Goal: Task Accomplishment & Management: Complete application form

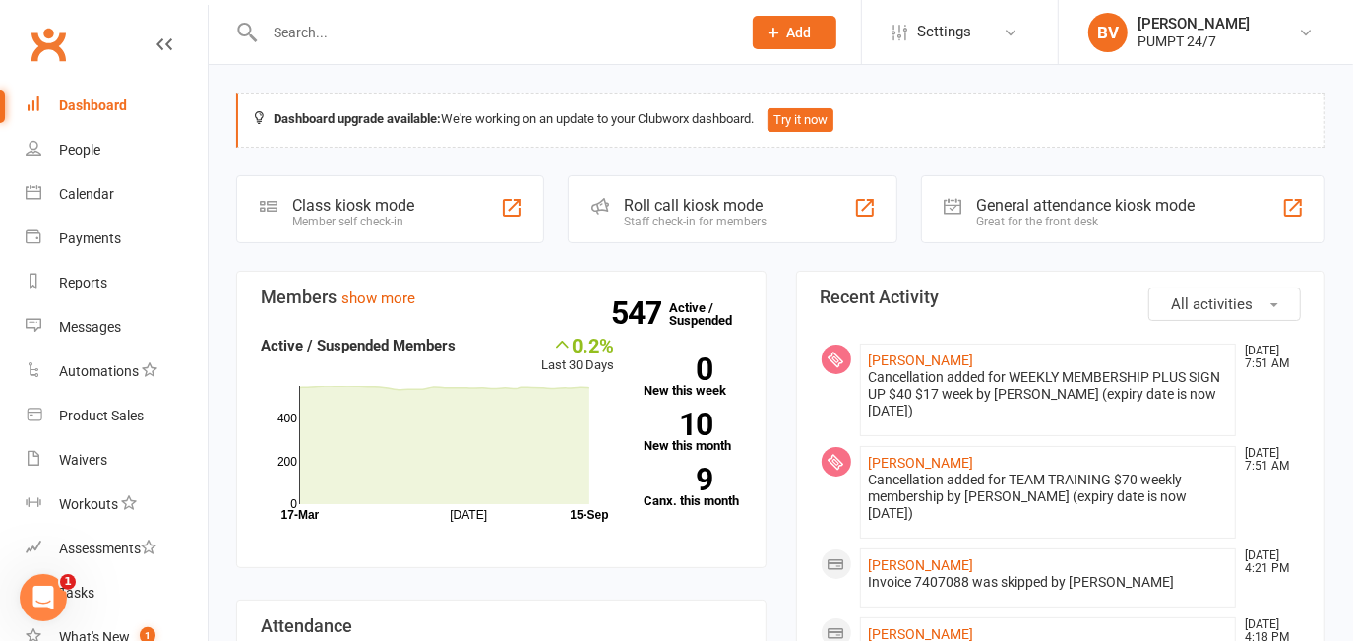
click at [778, 28] on icon at bounding box center [775, 33] width 18 height 18
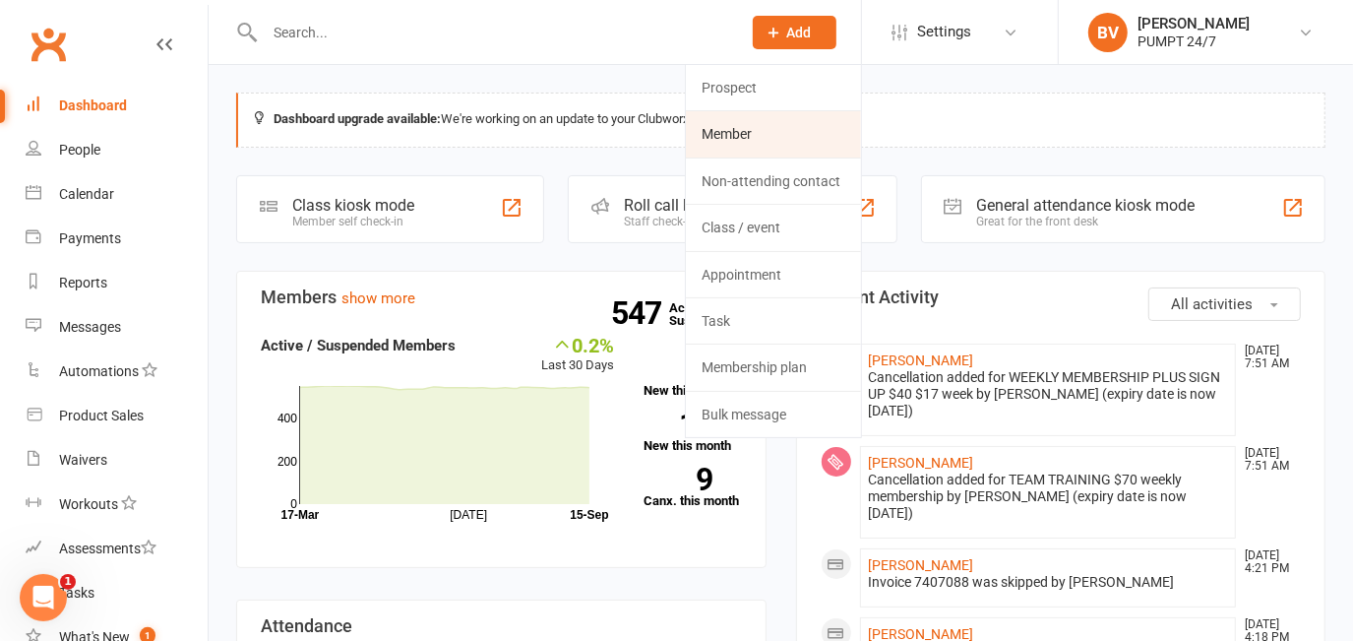
click at [756, 135] on link "Member" at bounding box center [773, 133] width 175 height 45
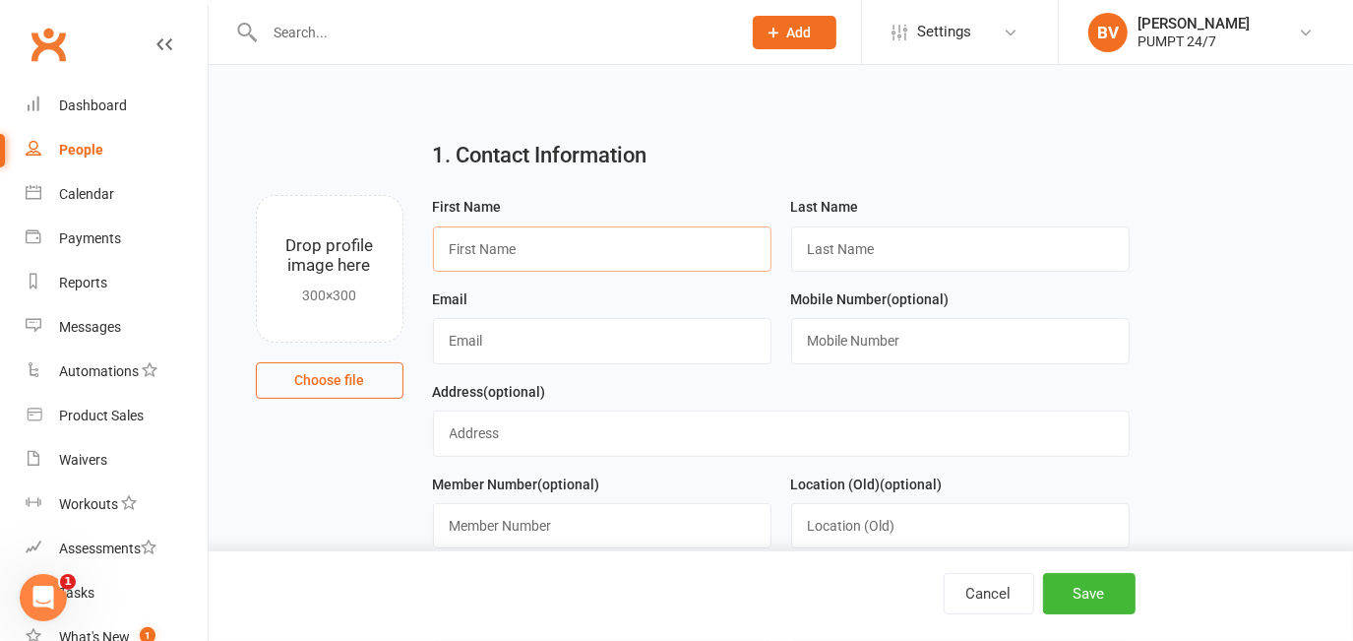
paste input "[PERSON_NAME]"
drag, startPoint x: 514, startPoint y: 246, endPoint x: 540, endPoint y: 246, distance: 26.6
click at [540, 246] on input "[PERSON_NAME]" at bounding box center [602, 248] width 338 height 45
type input "[PERSON_NAME]"
paste input "Hill"
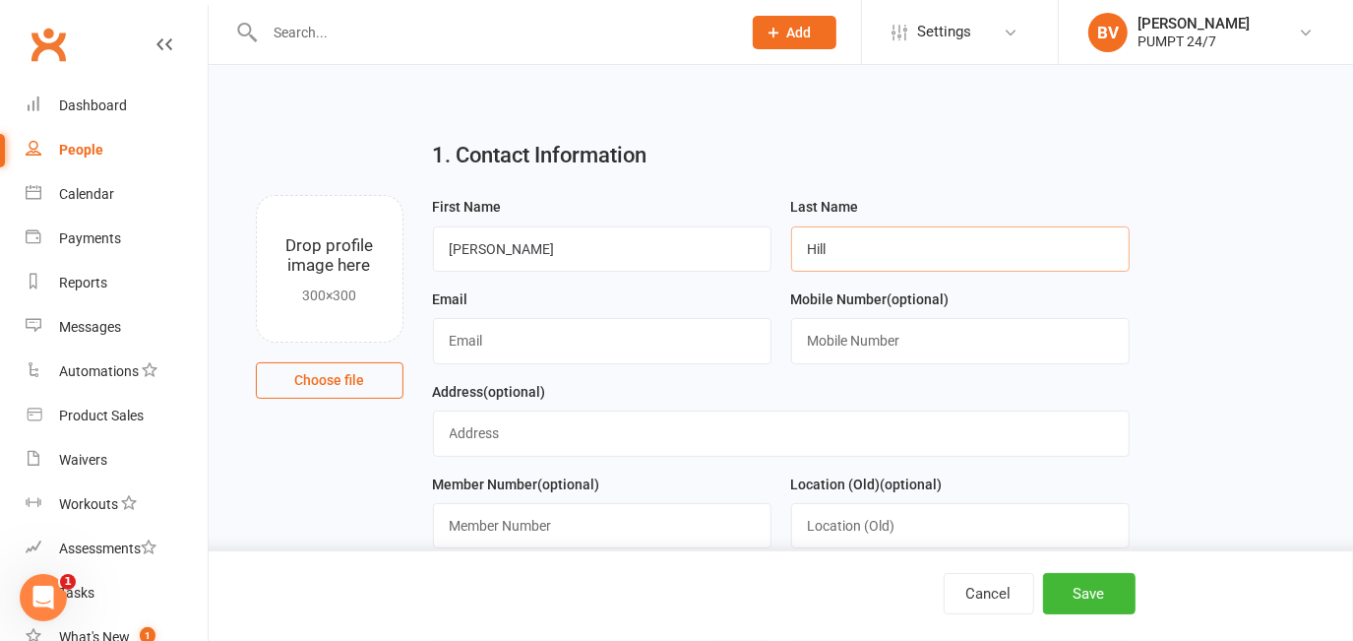
type input "Hill"
click at [537, 325] on input "text" at bounding box center [602, 340] width 338 height 45
paste input "[EMAIL_ADDRESS][DOMAIN_NAME]"
type input "[EMAIL_ADDRESS][DOMAIN_NAME]"
click at [819, 351] on input "text" at bounding box center [960, 340] width 338 height 45
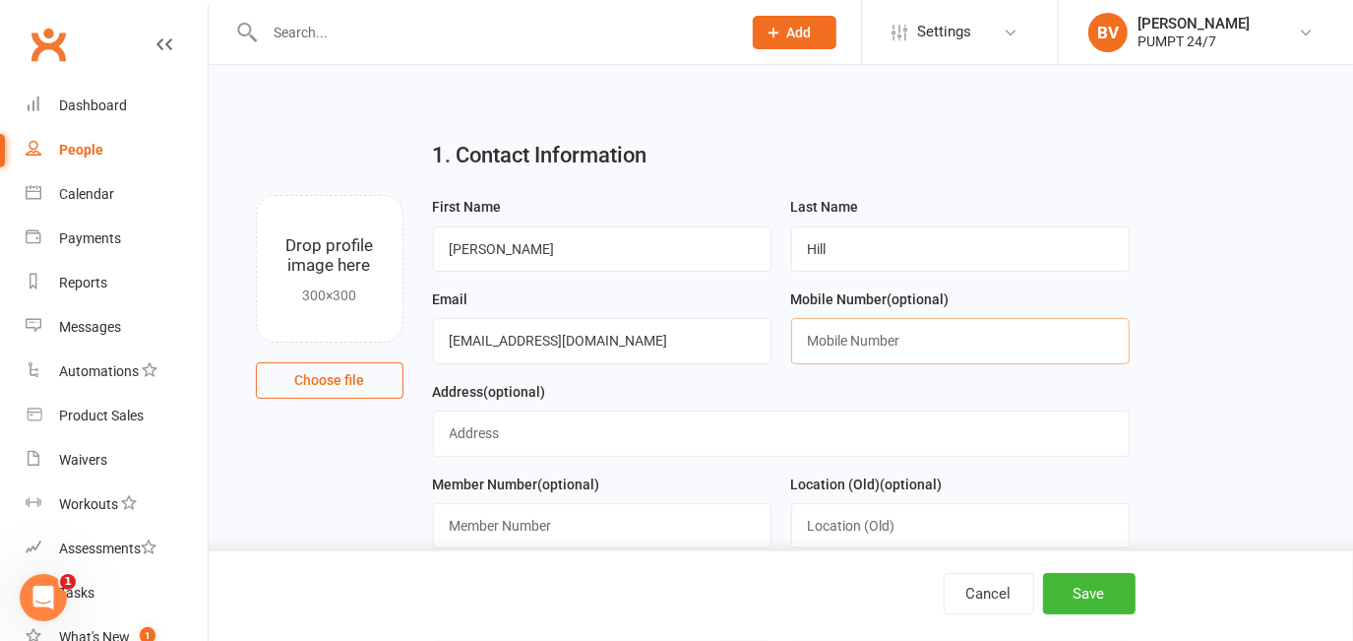
paste input "403776075"
click at [808, 342] on input "403776075" at bounding box center [960, 340] width 338 height 45
type input "0403776075"
click at [946, 307] on spang "(optional)" at bounding box center [919, 299] width 62 height 16
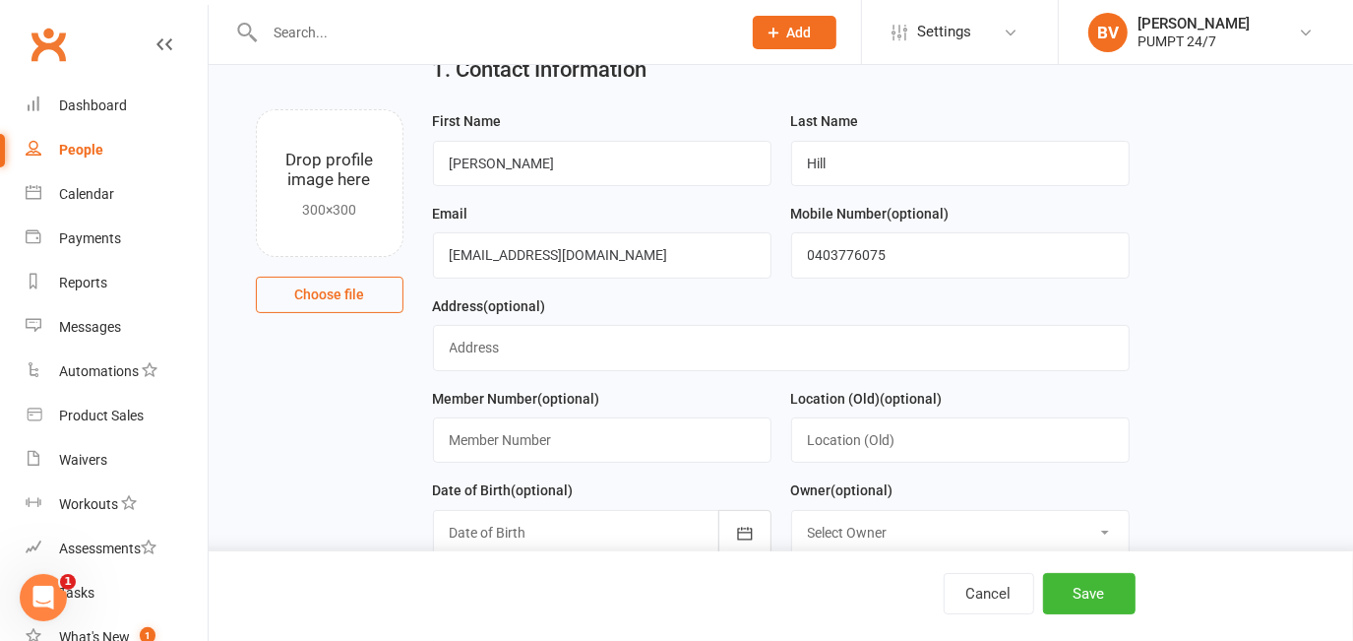
scroll to position [178, 0]
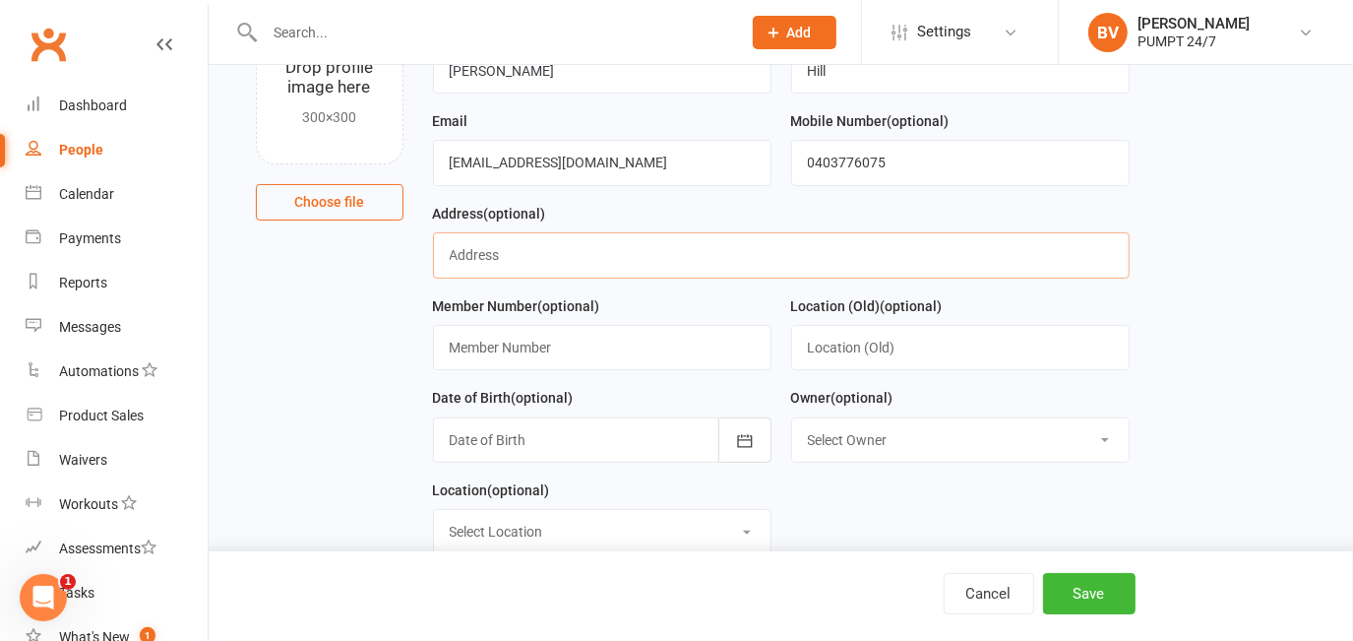
click at [572, 235] on input "text" at bounding box center [781, 254] width 697 height 45
paste input "[STREET_ADDRESS]"
paste input "Safety bay"
drag, startPoint x: 552, startPoint y: 254, endPoint x: 1155, endPoint y: 433, distance: 629.2
click at [552, 254] on input "[STREET_ADDRESS]," at bounding box center [781, 254] width 697 height 45
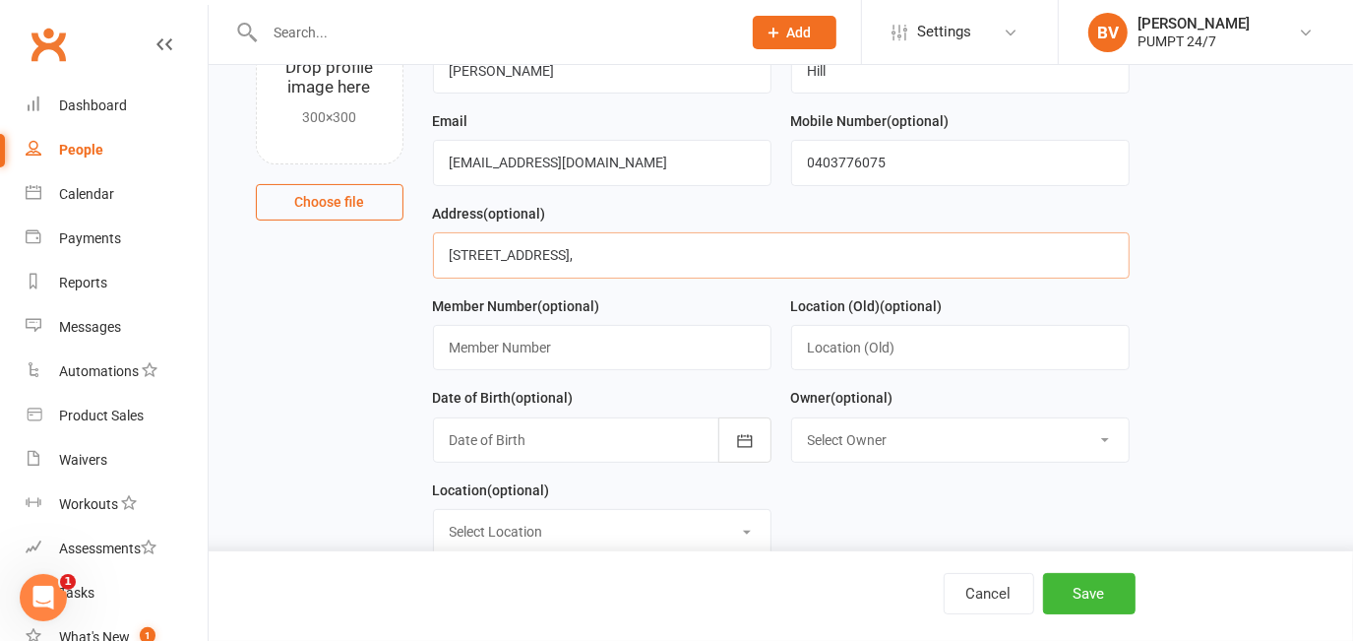
click at [723, 249] on input "[STREET_ADDRESS]," at bounding box center [781, 254] width 697 height 45
paste input "western [GEOGRAPHIC_DATA]"
click at [658, 254] on input "[STREET_ADDRESS]" at bounding box center [781, 254] width 697 height 45
click at [813, 265] on input "[STREET_ADDRESS]" at bounding box center [781, 254] width 697 height 45
paste input "6169"
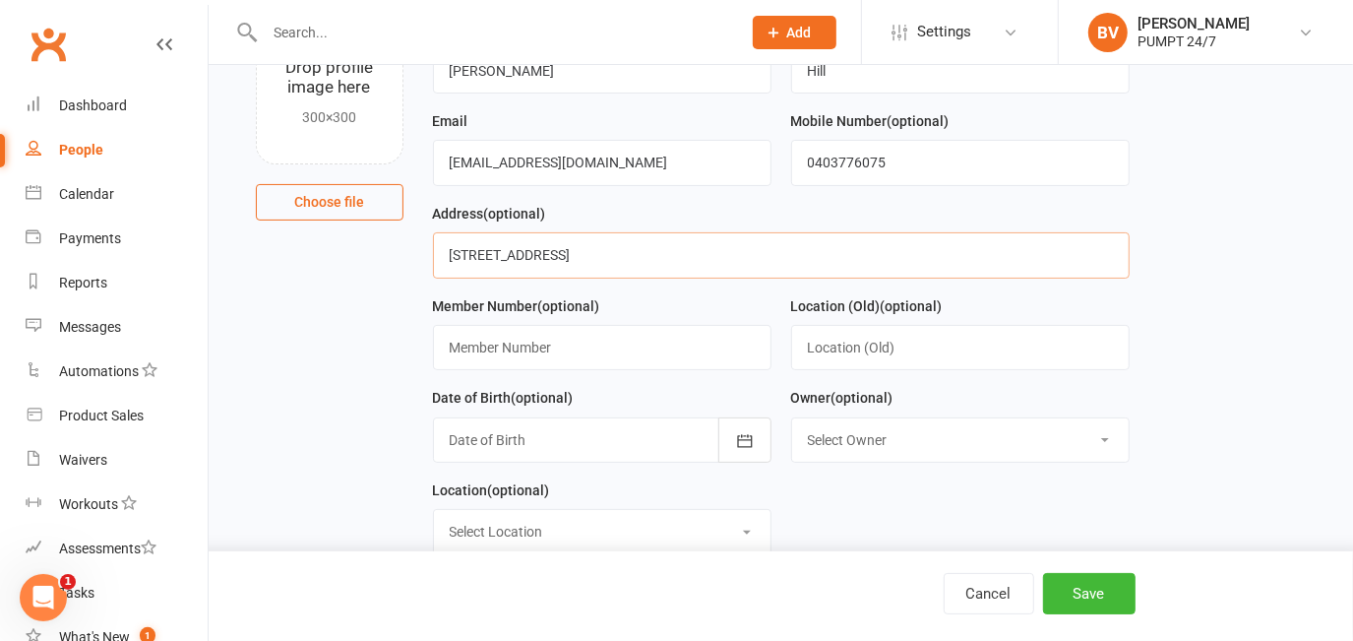
scroll to position [268, 0]
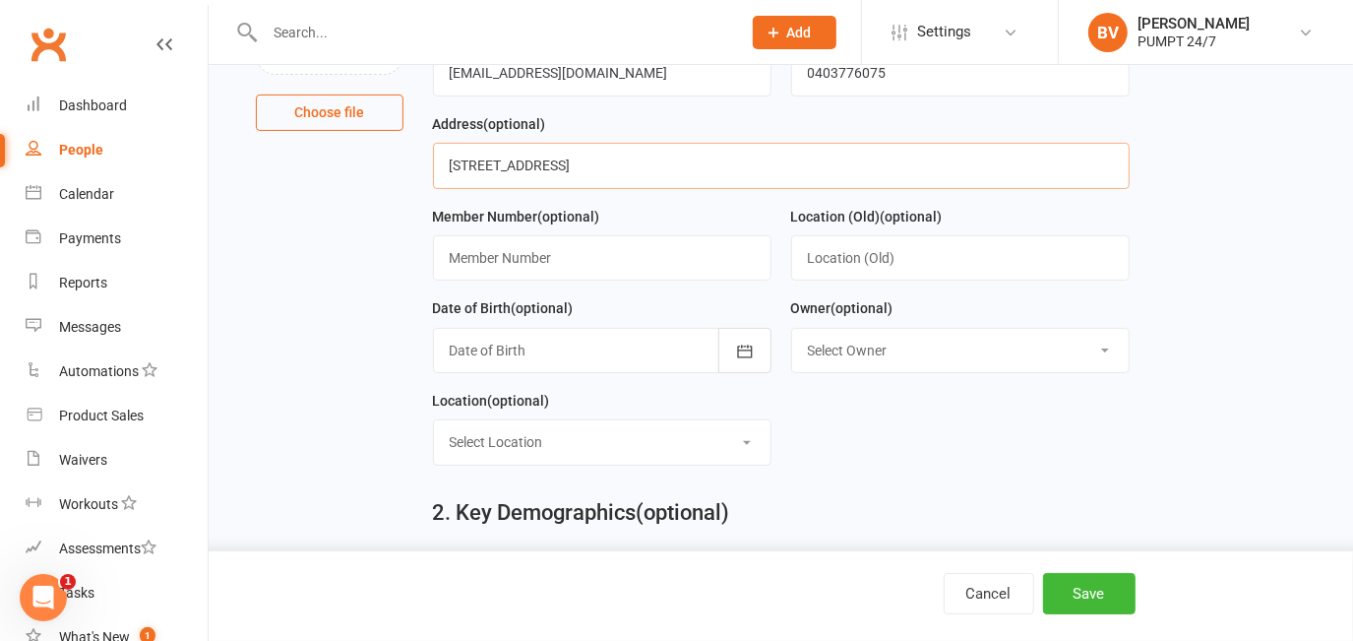
type input "[STREET_ADDRESS]"
click at [520, 273] on input "text" at bounding box center [602, 257] width 338 height 45
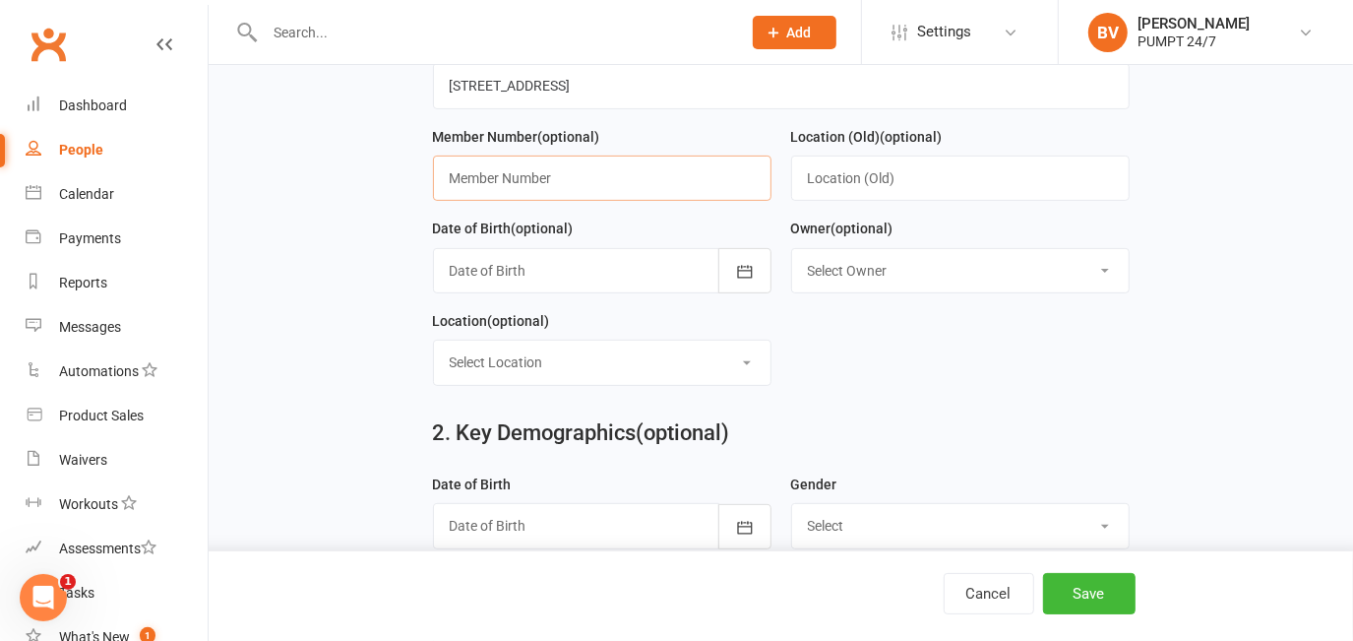
scroll to position [357, 0]
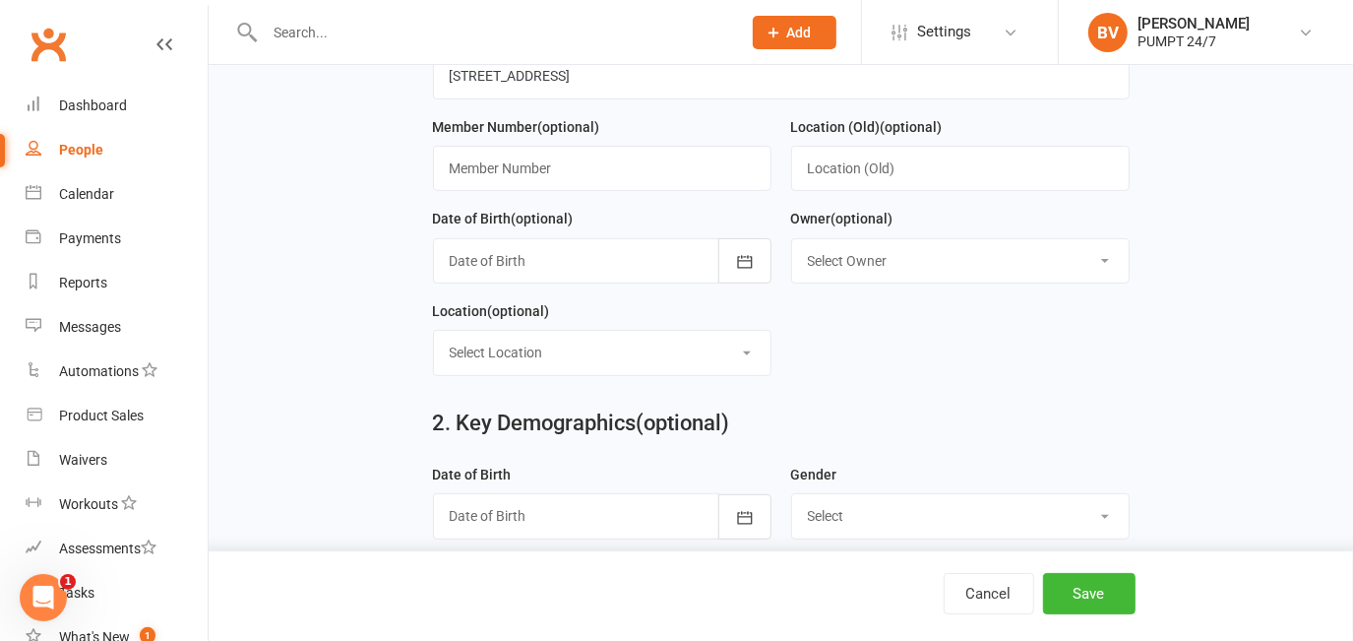
click at [588, 144] on div "Member Number (optional)" at bounding box center [602, 153] width 338 height 77
click at [616, 276] on div at bounding box center [602, 260] width 338 height 45
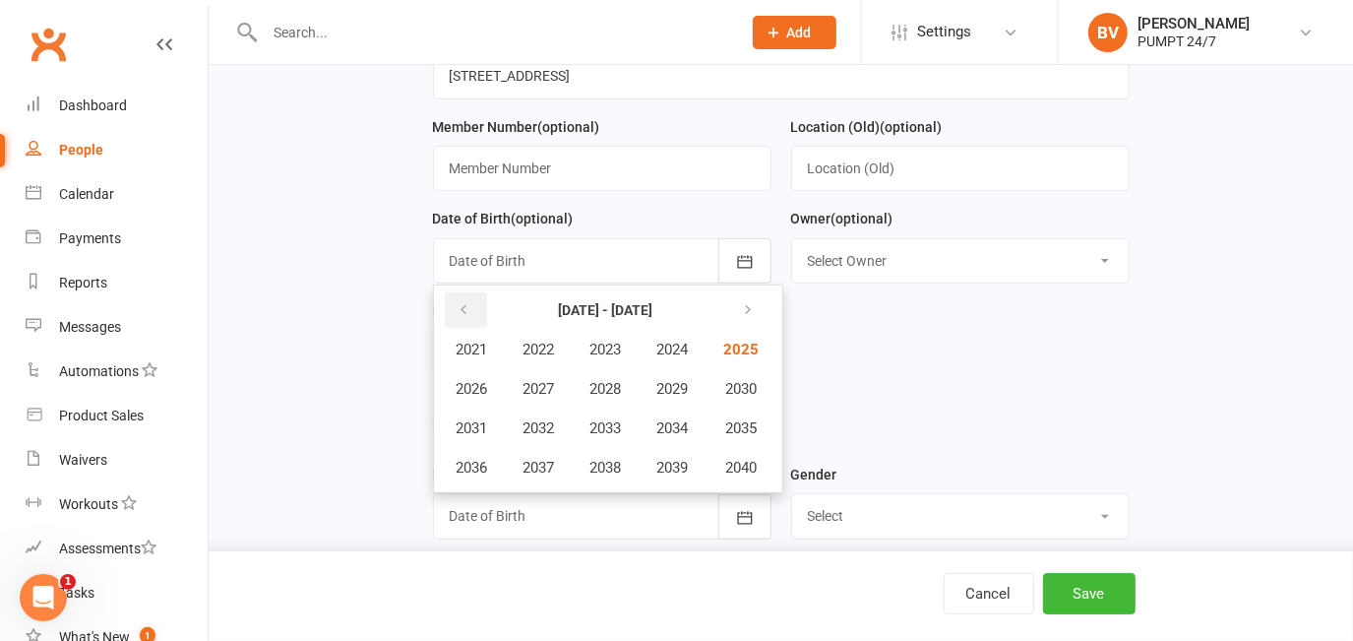
click at [483, 312] on button "button" at bounding box center [466, 309] width 42 height 35
click at [483, 308] on button "button" at bounding box center [466, 309] width 42 height 35
click at [752, 312] on icon "button" at bounding box center [745, 310] width 14 height 16
click at [740, 345] on span "2005" at bounding box center [739, 349] width 31 height 18
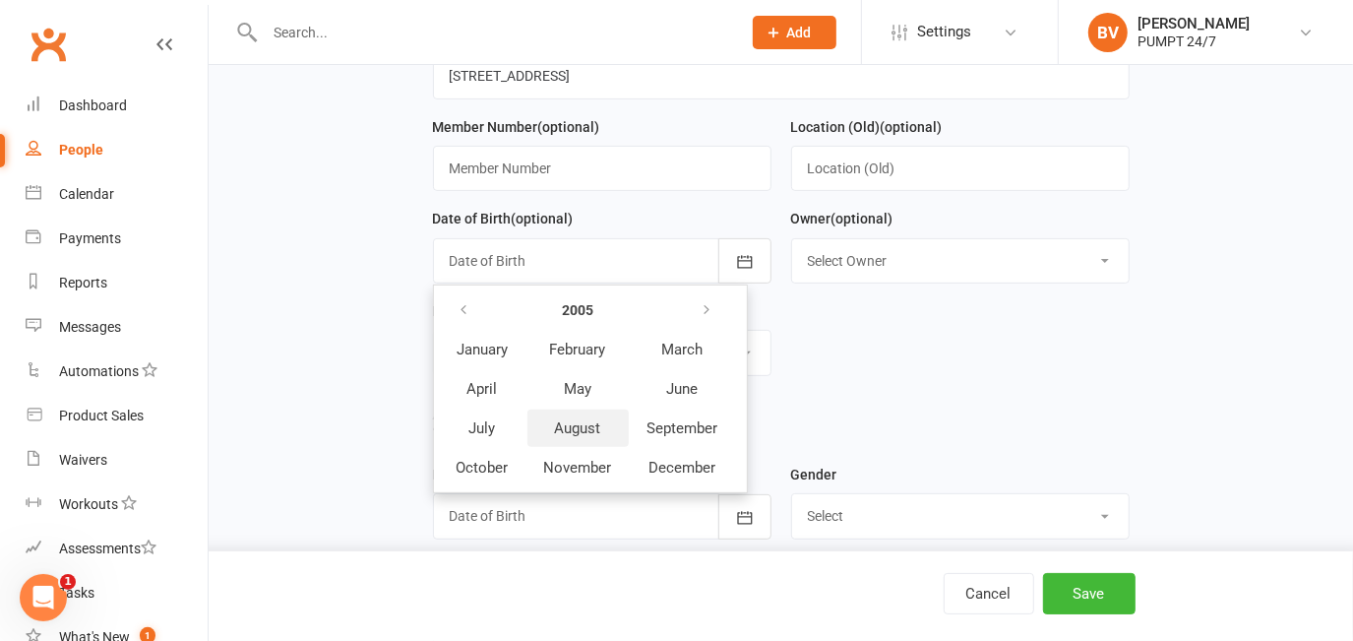
click at [586, 433] on span "August" at bounding box center [578, 428] width 46 height 18
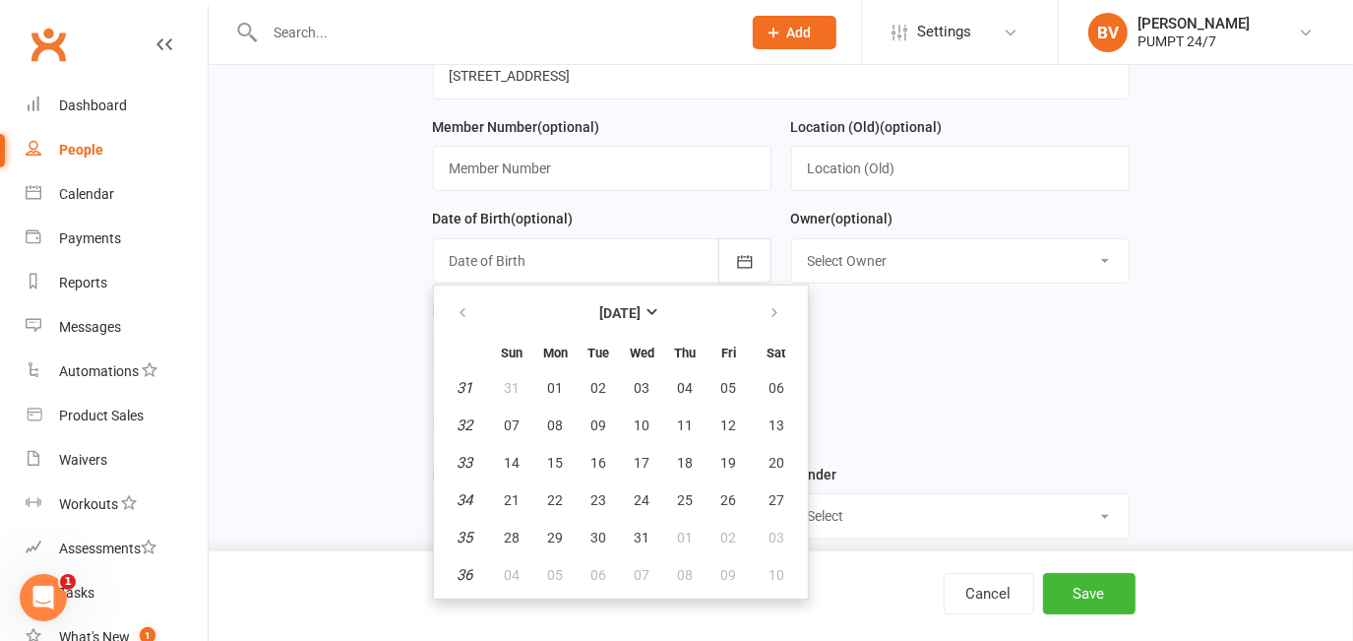
click at [616, 390] on table "[DATE] Sun Mon Tue Wed Thu Fri Sat 31 31 01 02 03 04 05 06 32 07 08 09 10 11 12…" at bounding box center [621, 441] width 366 height 305
click at [668, 388] on button "04" at bounding box center [685, 387] width 41 height 35
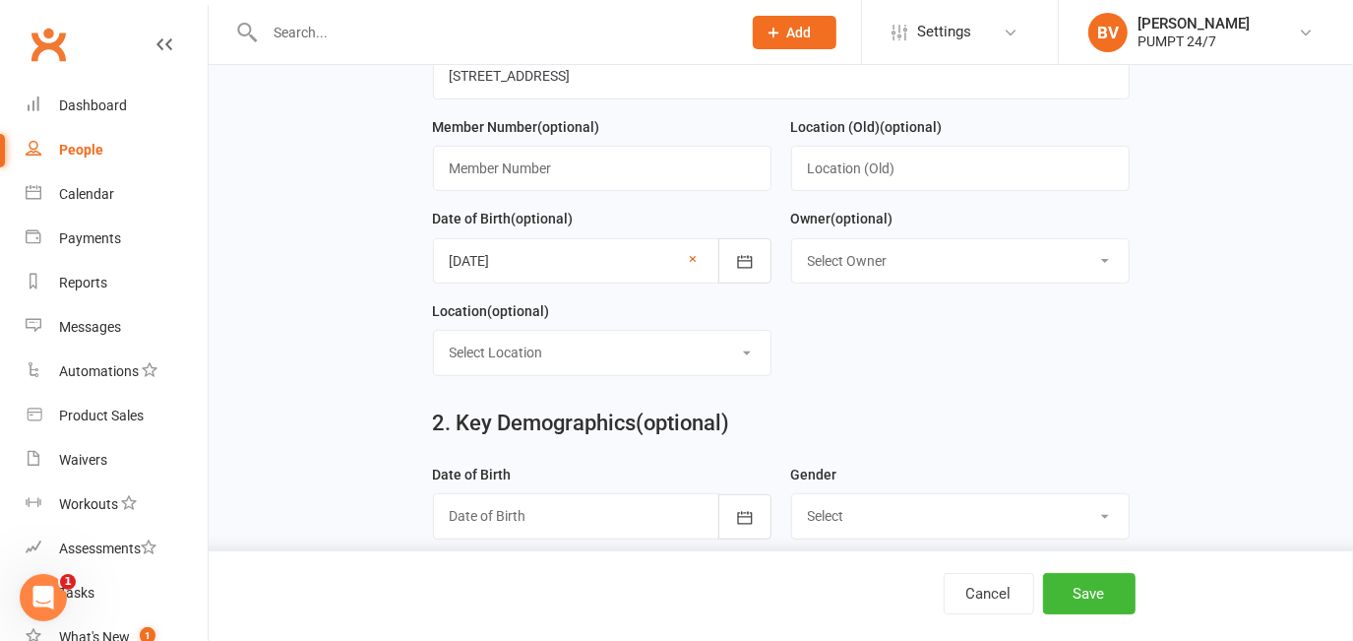
click at [576, 266] on div at bounding box center [602, 260] width 338 height 45
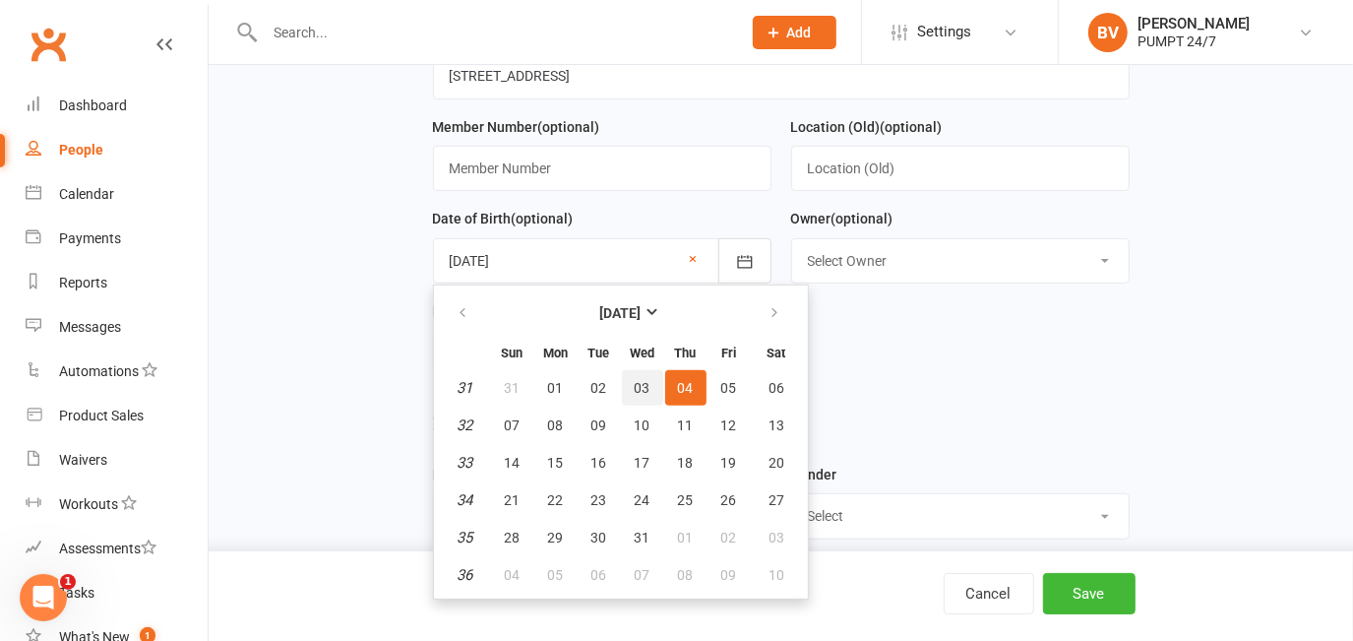
click at [642, 387] on span "03" at bounding box center [643, 388] width 16 height 16
type input "[DATE]"
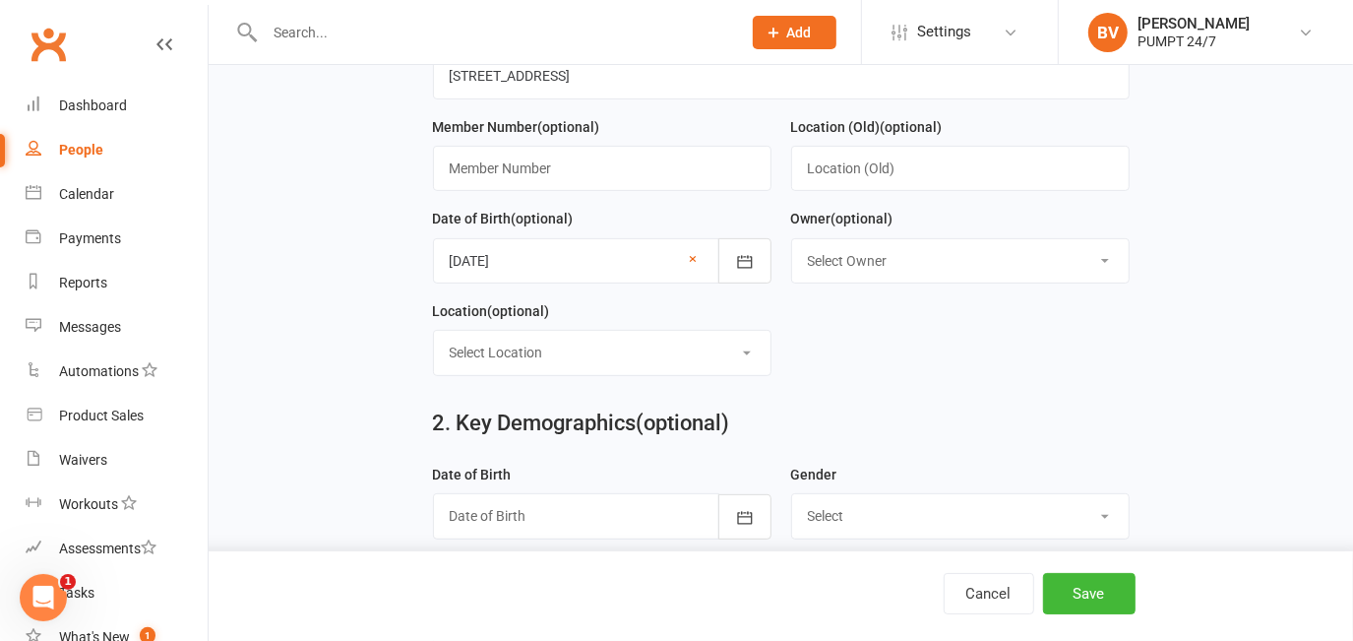
click at [882, 362] on form "First Name [PERSON_NAME] Last Name [PERSON_NAME] Email [EMAIL_ADDRESS][DOMAIN_N…" at bounding box center [781, 115] width 716 height 554
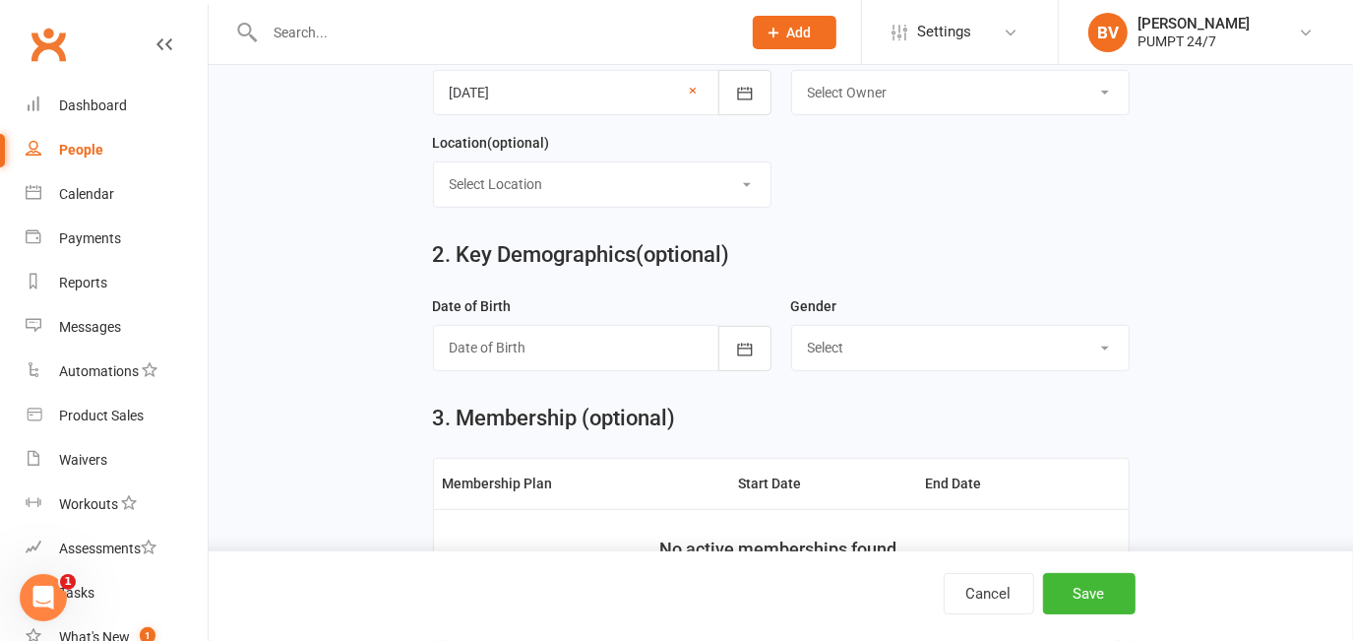
scroll to position [626, 0]
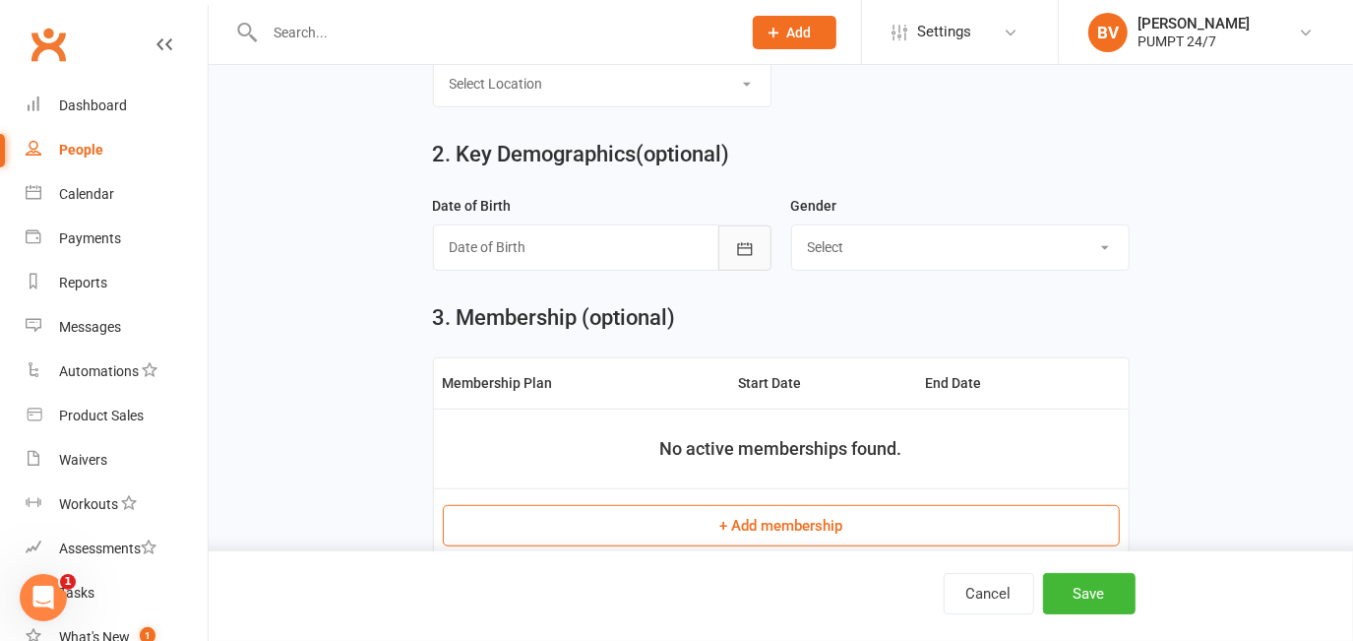
click at [742, 255] on icon "button" at bounding box center [745, 249] width 20 height 20
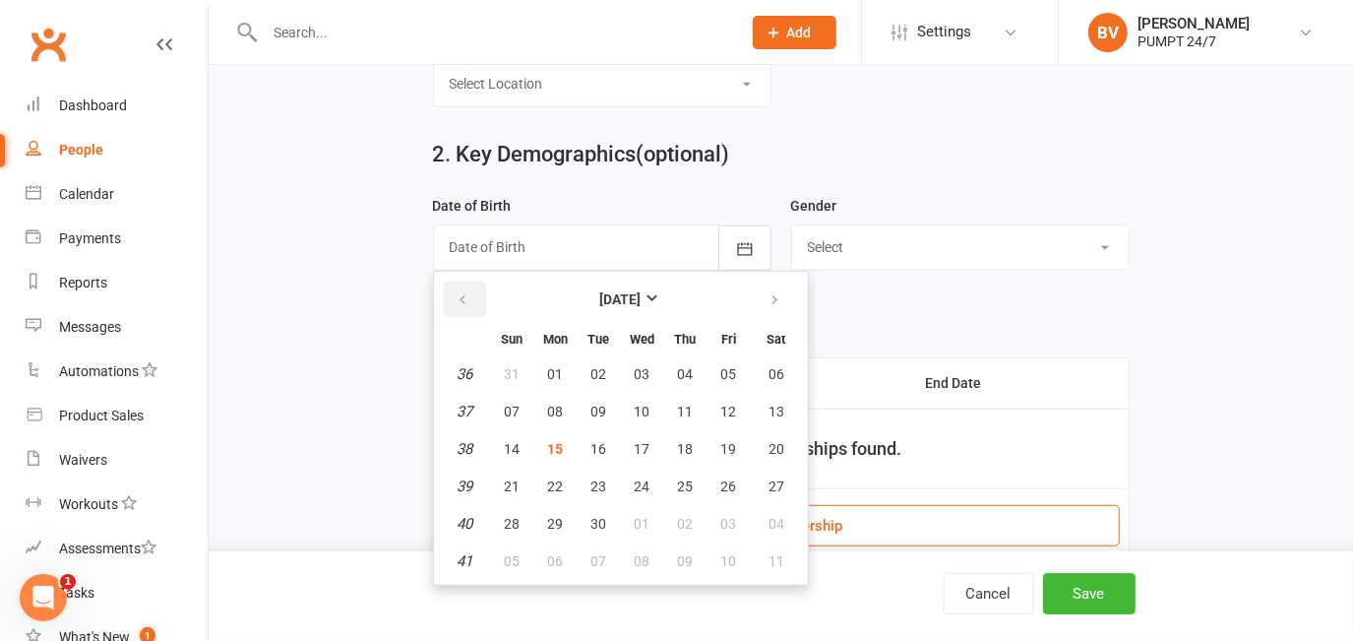
click at [465, 302] on icon "button" at bounding box center [464, 300] width 14 height 16
click at [620, 311] on button "[DATE]" at bounding box center [621, 298] width 258 height 35
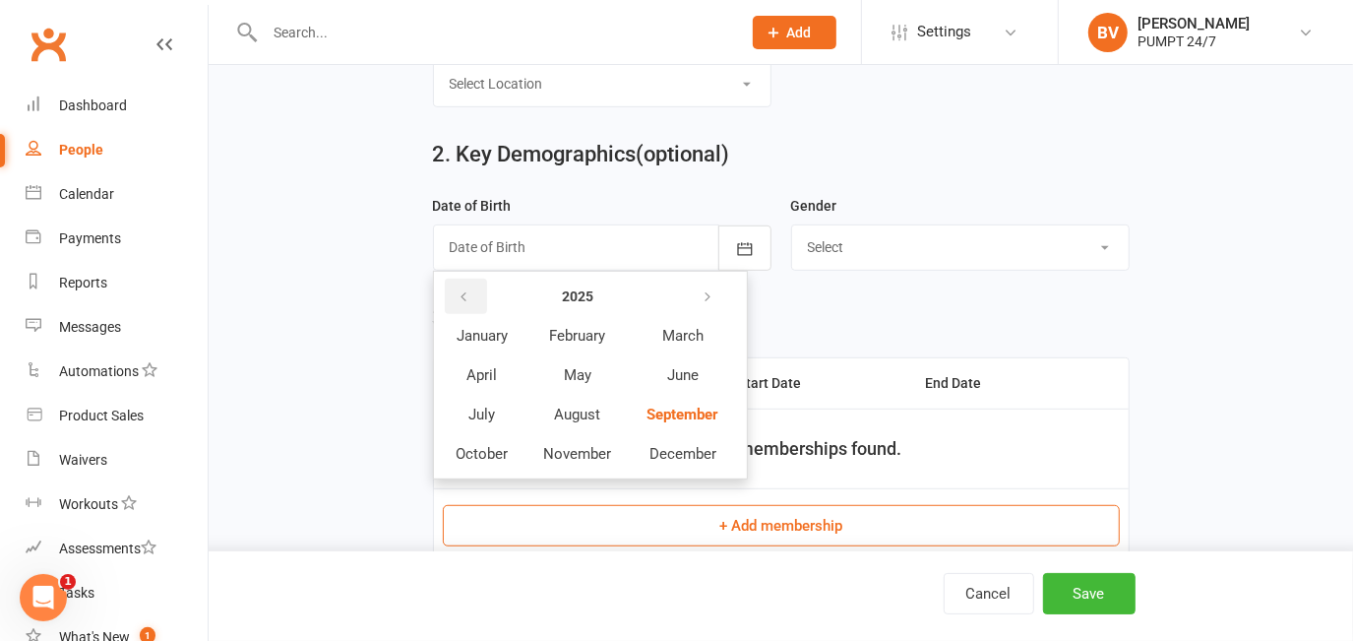
click at [482, 309] on button "button" at bounding box center [466, 295] width 42 height 35
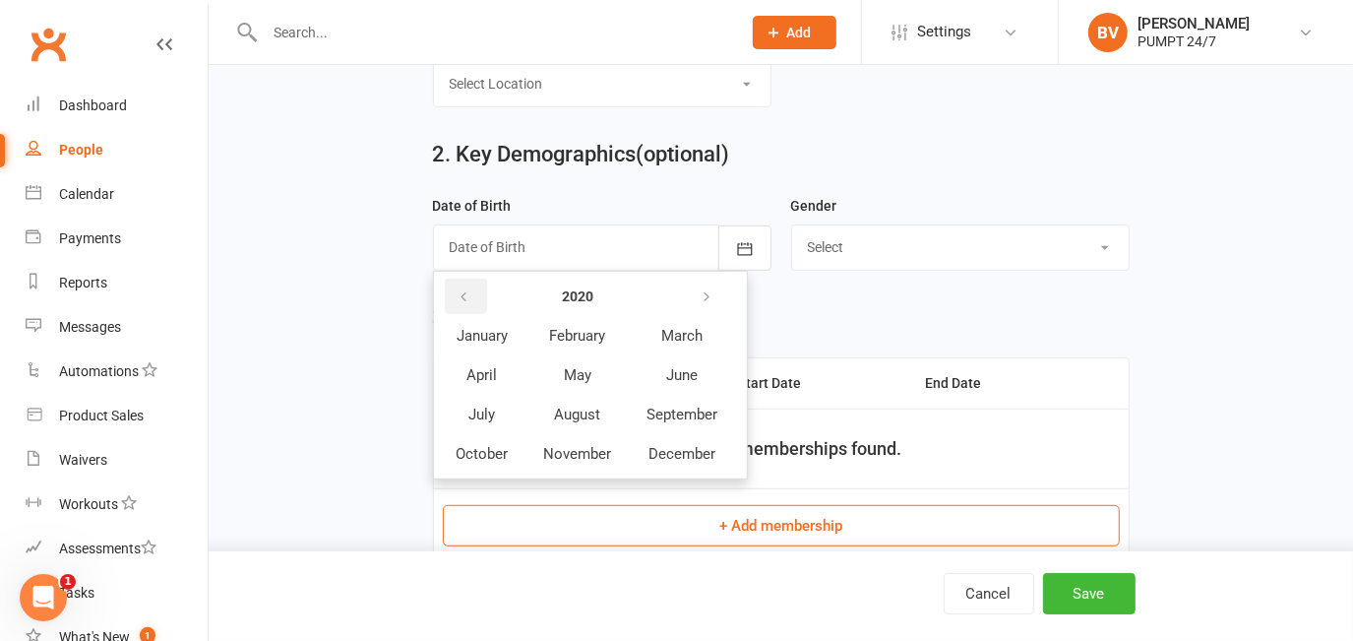
click at [482, 309] on button "button" at bounding box center [466, 295] width 42 height 35
click at [575, 298] on strong "2018" at bounding box center [577, 296] width 31 height 16
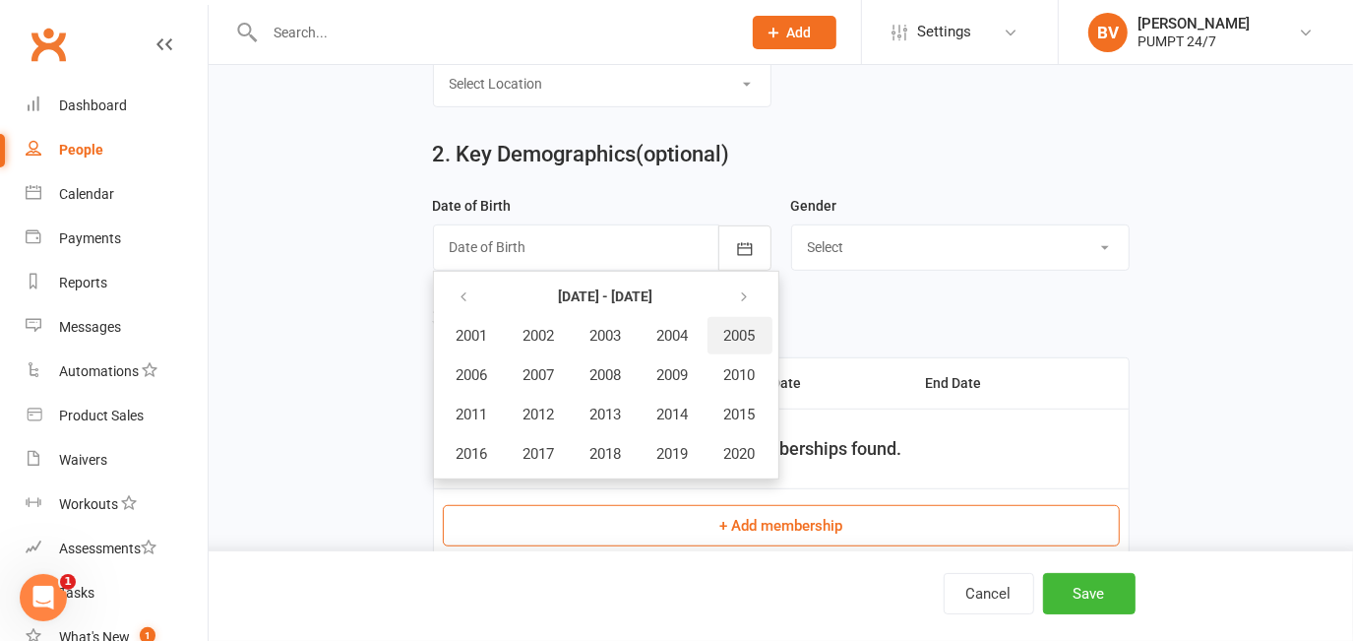
click at [729, 334] on span "2005" at bounding box center [739, 336] width 31 height 18
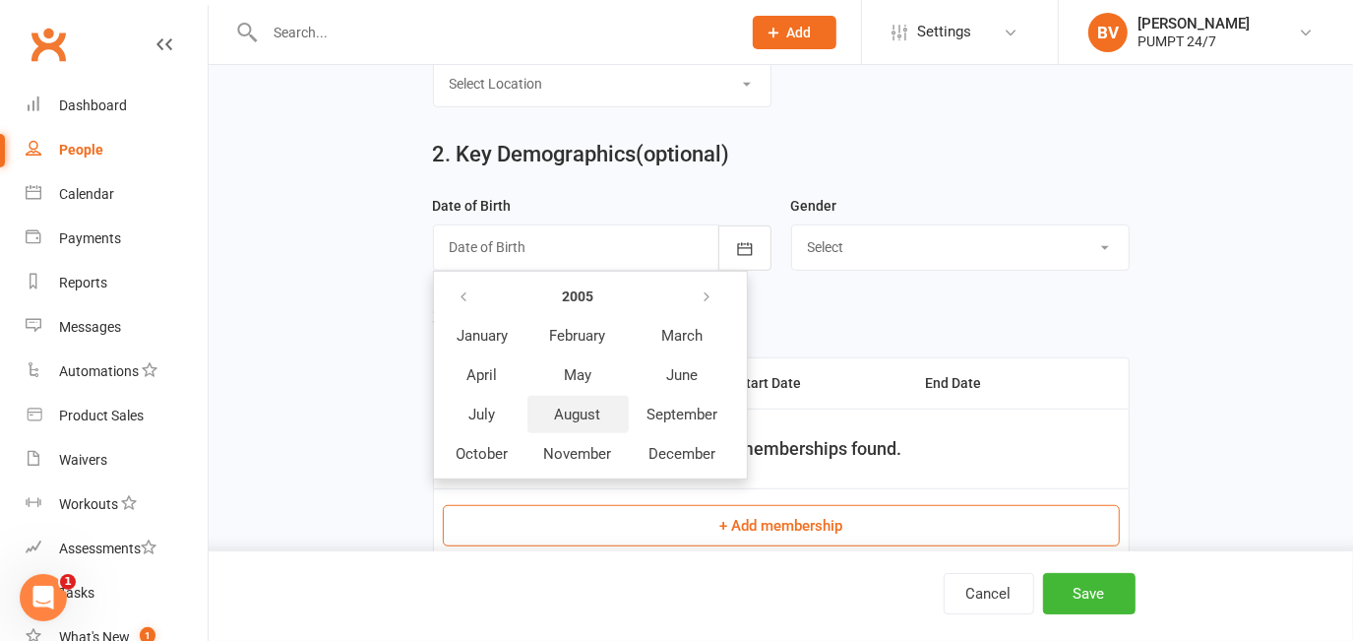
click at [575, 433] on button "August" at bounding box center [577, 414] width 101 height 37
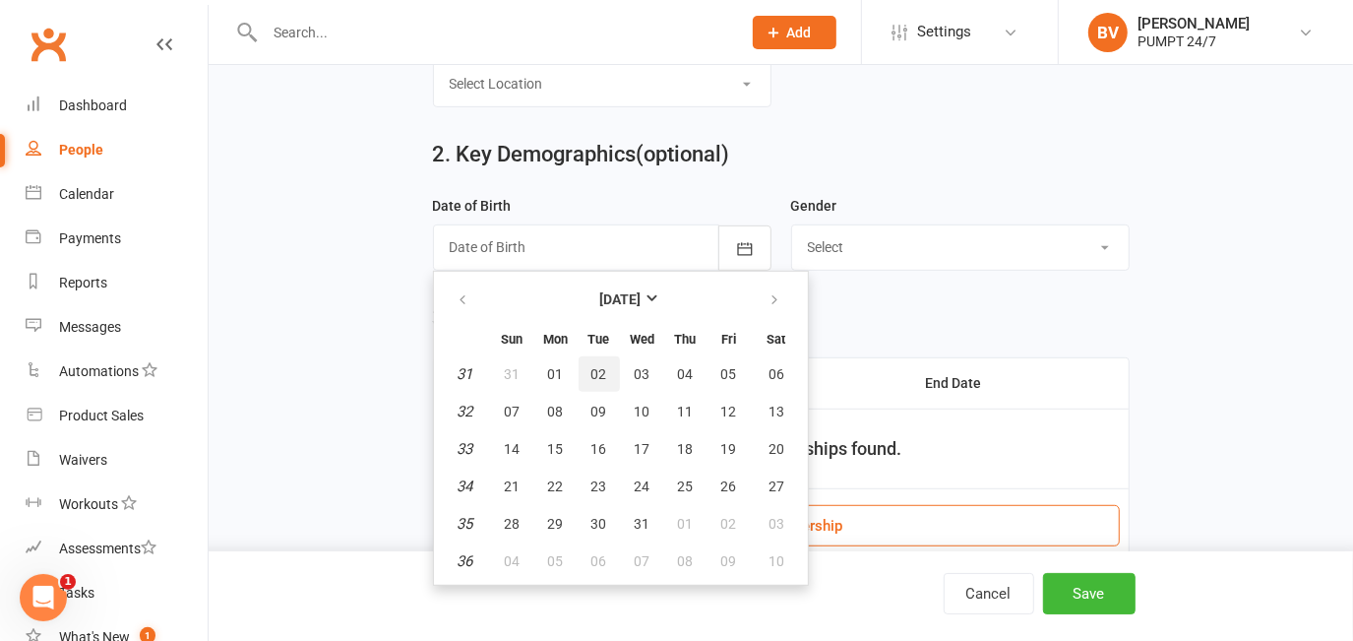
click at [601, 369] on span "02" at bounding box center [599, 374] width 16 height 16
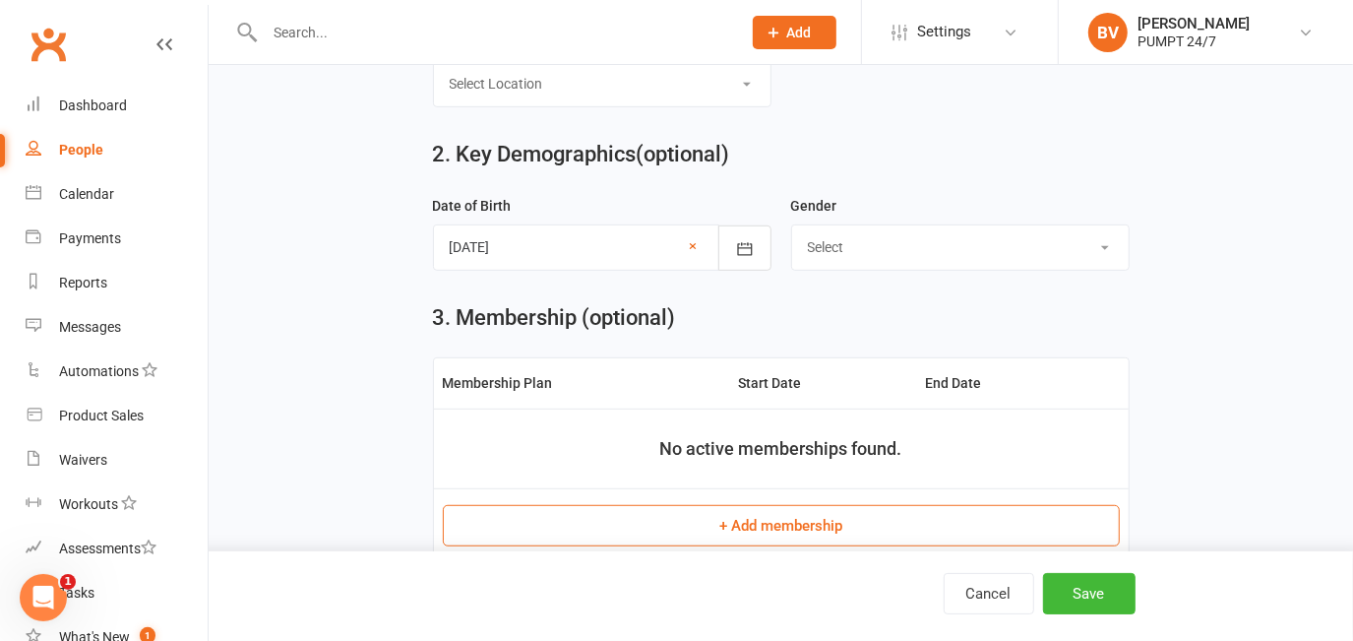
click at [519, 251] on div at bounding box center [602, 246] width 338 height 45
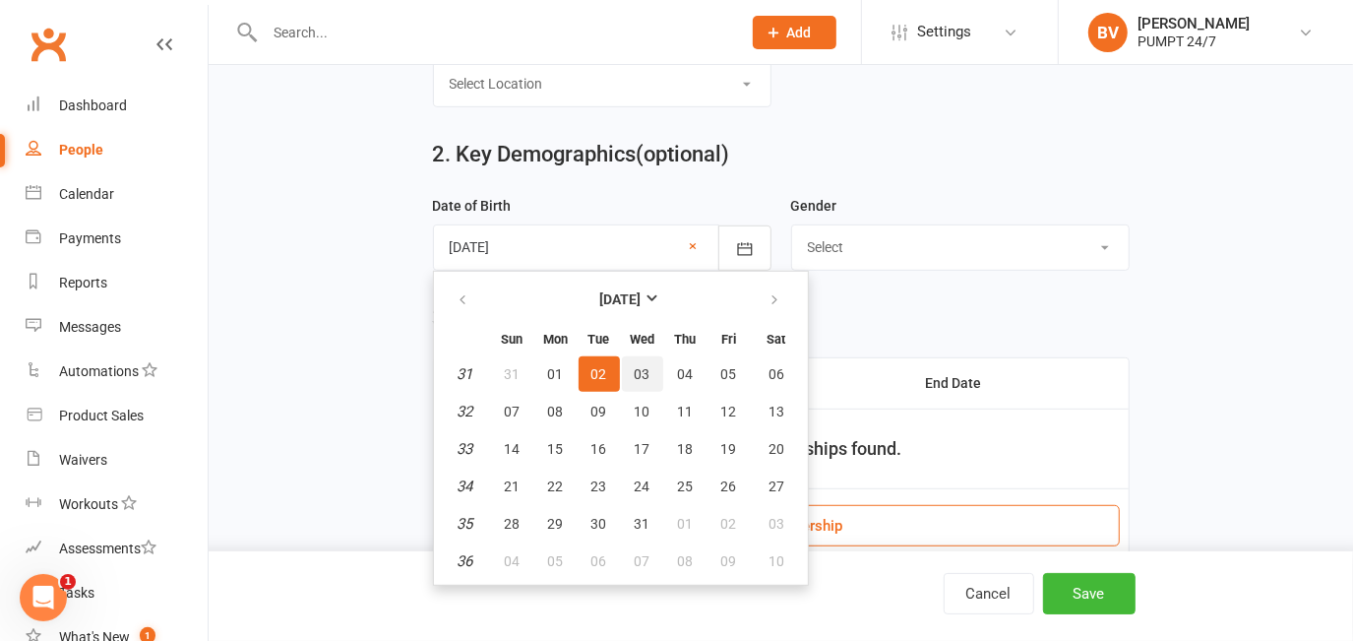
click at [643, 375] on span "03" at bounding box center [643, 374] width 16 height 16
type input "[DATE]"
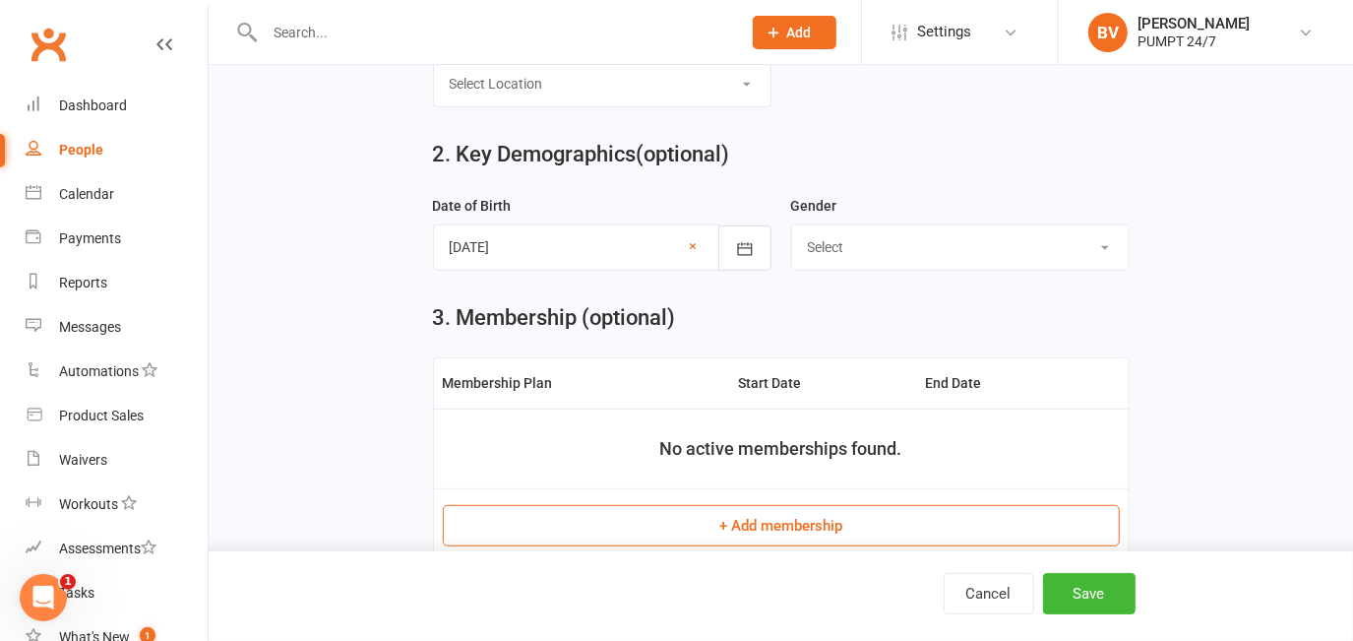
click at [877, 248] on select "Select [DEMOGRAPHIC_DATA] [DEMOGRAPHIC_DATA]" at bounding box center [960, 246] width 337 height 43
select select "[DEMOGRAPHIC_DATA]"
click at [792, 229] on select "Select [DEMOGRAPHIC_DATA] [DEMOGRAPHIC_DATA]" at bounding box center [960, 246] width 337 height 43
click at [796, 313] on div "3. Membership (optional)" at bounding box center [781, 318] width 697 height 24
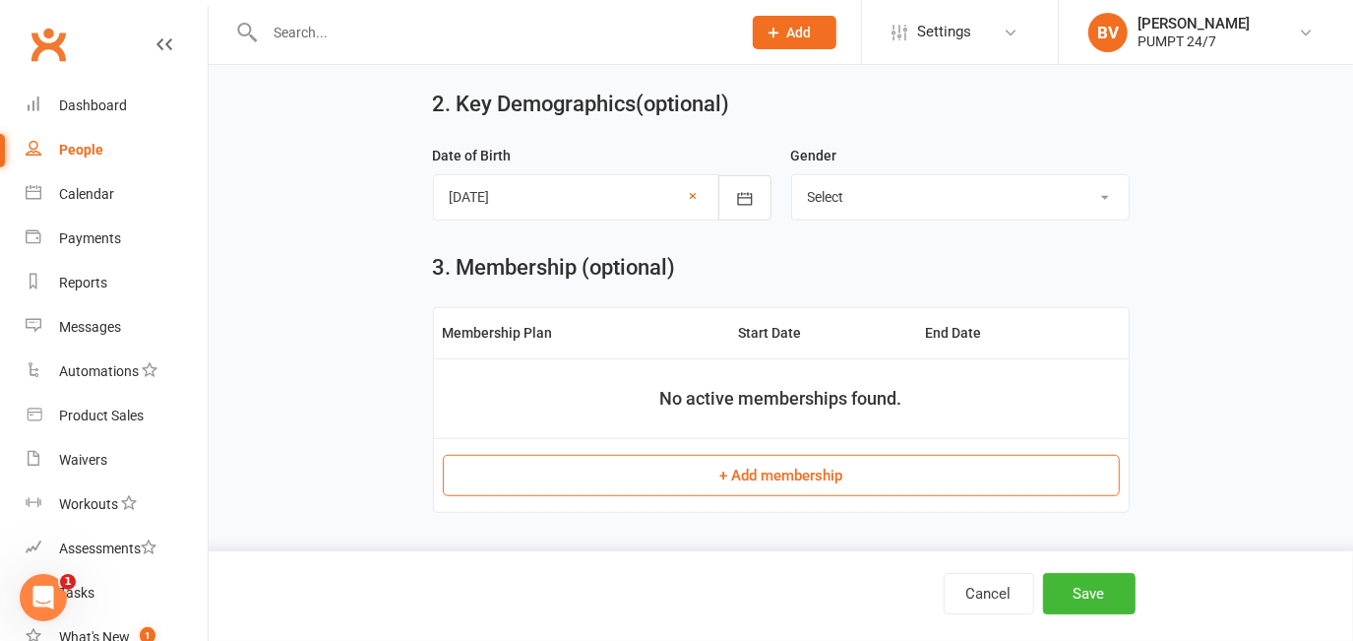
scroll to position [715, 0]
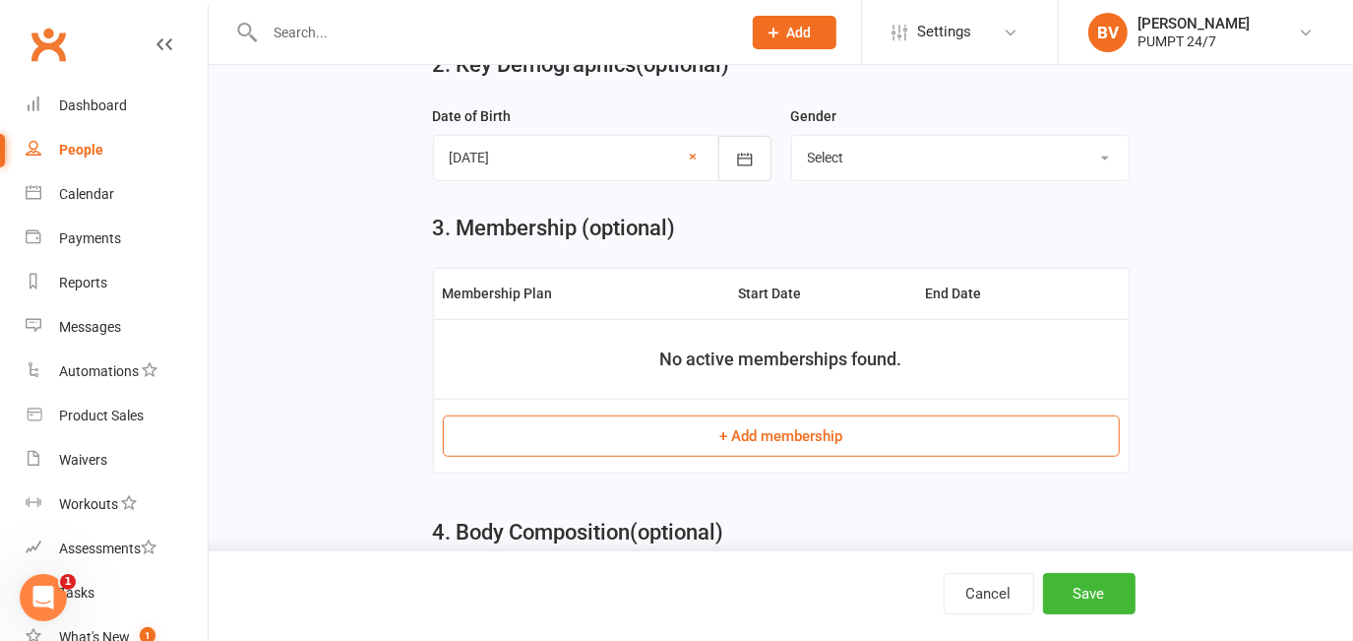
click at [824, 457] on button "+ Add membership" at bounding box center [781, 435] width 677 height 41
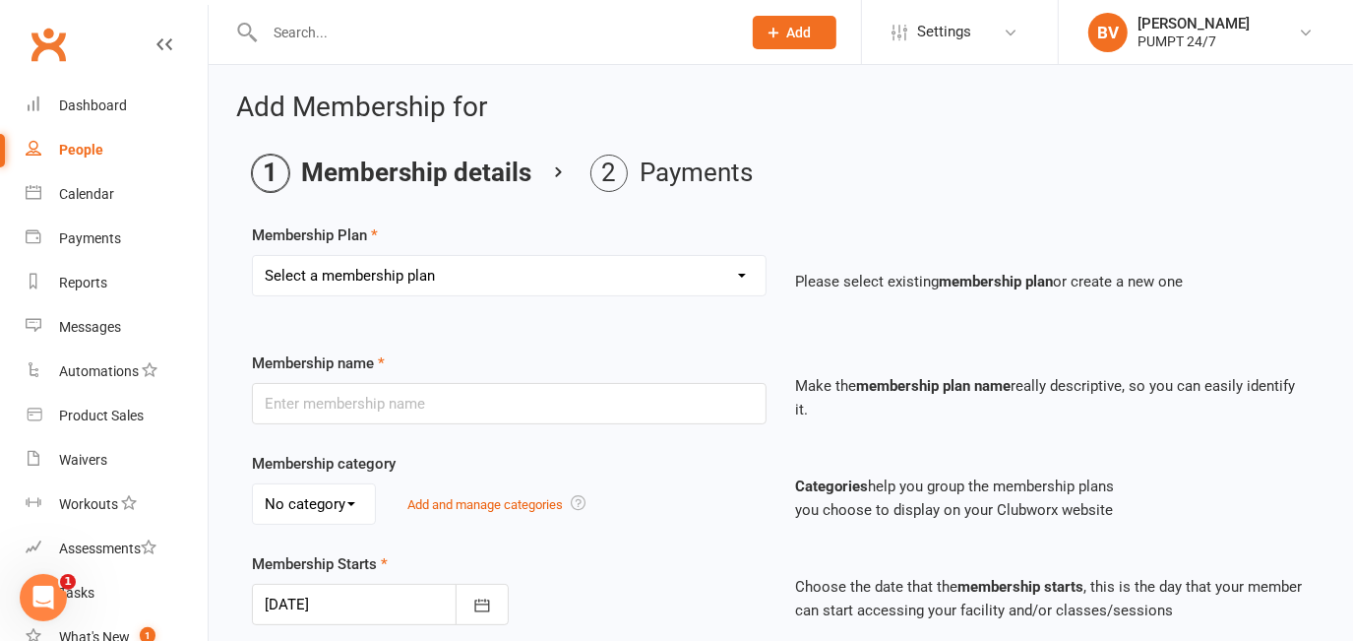
click at [405, 266] on select "Select a membership plan Create new Membership Plan Prepaid Membership [PERSON_…" at bounding box center [509, 275] width 513 height 39
select select "8"
click at [253, 256] on select "Select a membership plan Create new Membership Plan Prepaid Membership [PERSON_…" at bounding box center [509, 275] width 513 height 39
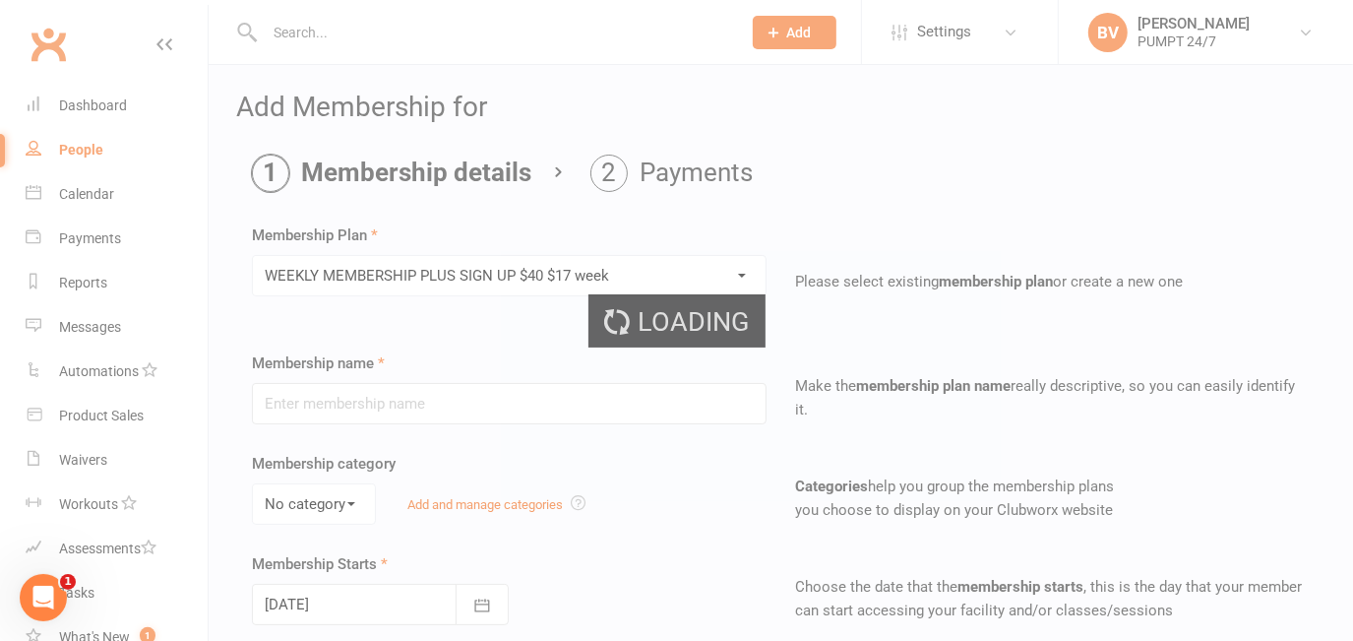
type input "WEEKLY MEMBERSHIP PLUS SIGN UP $40 $17 week"
select select "0"
type input "0"
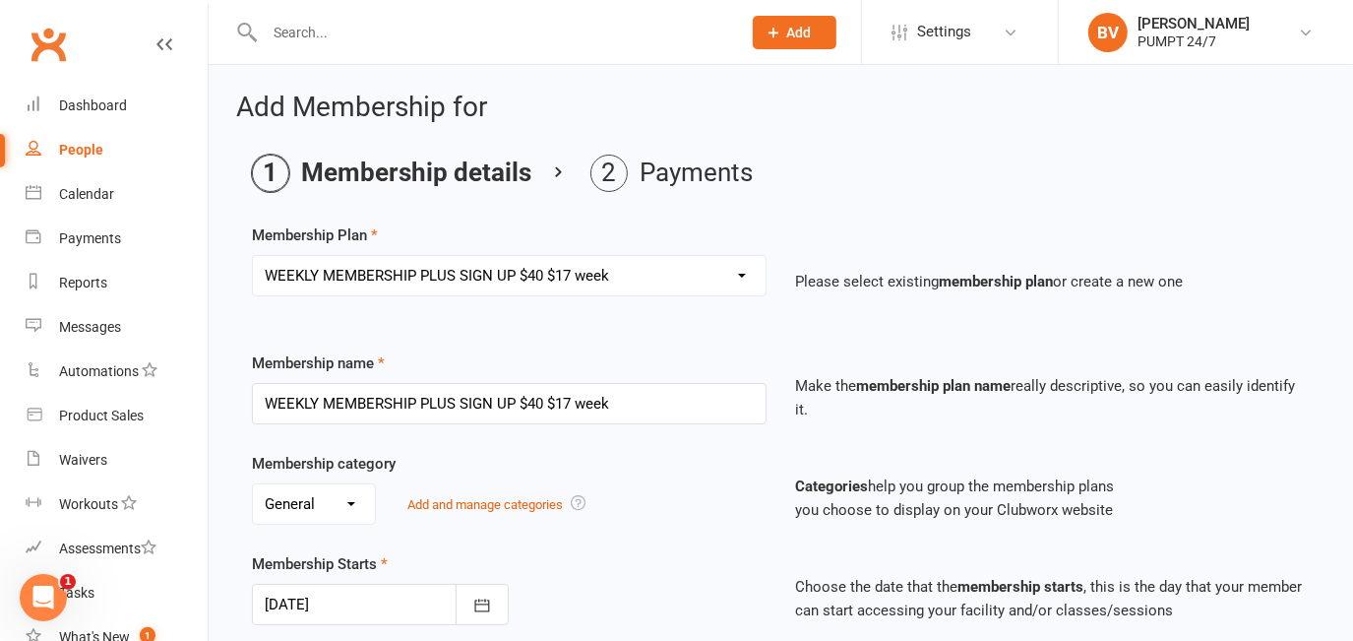
click at [506, 229] on div "Membership Plan Select a membership plan Create new Membership Plan Prepaid Mem…" at bounding box center [781, 273] width 1058 height 100
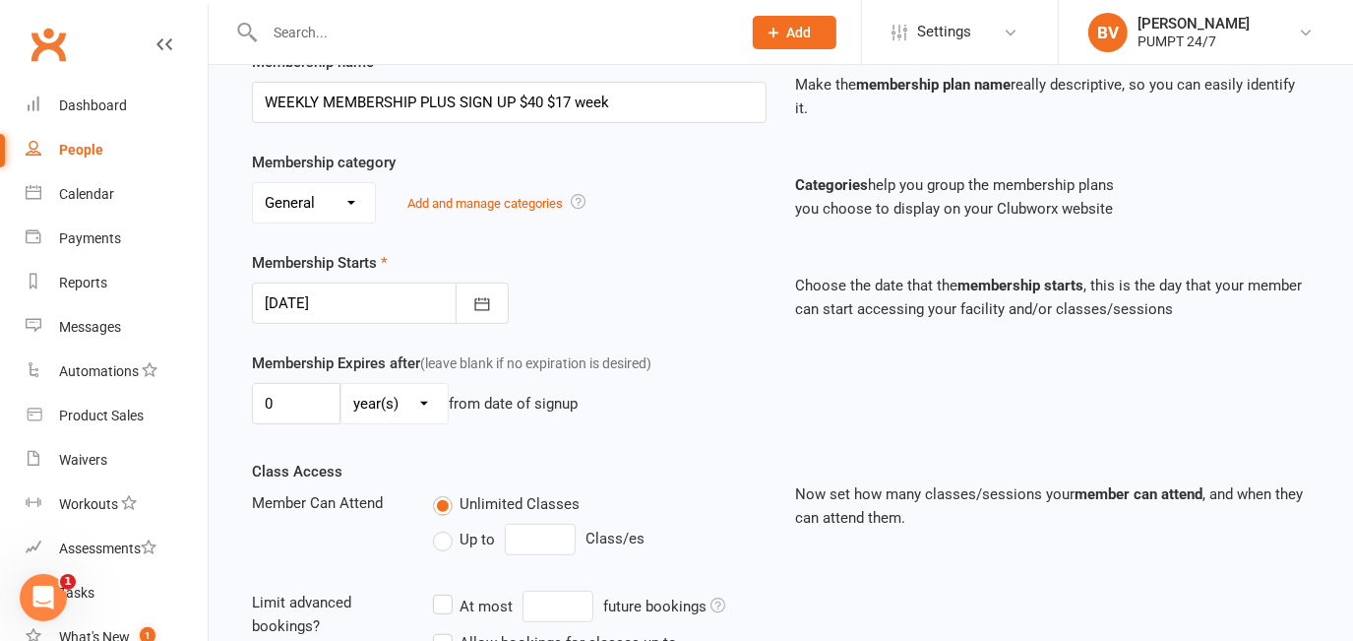
scroll to position [357, 0]
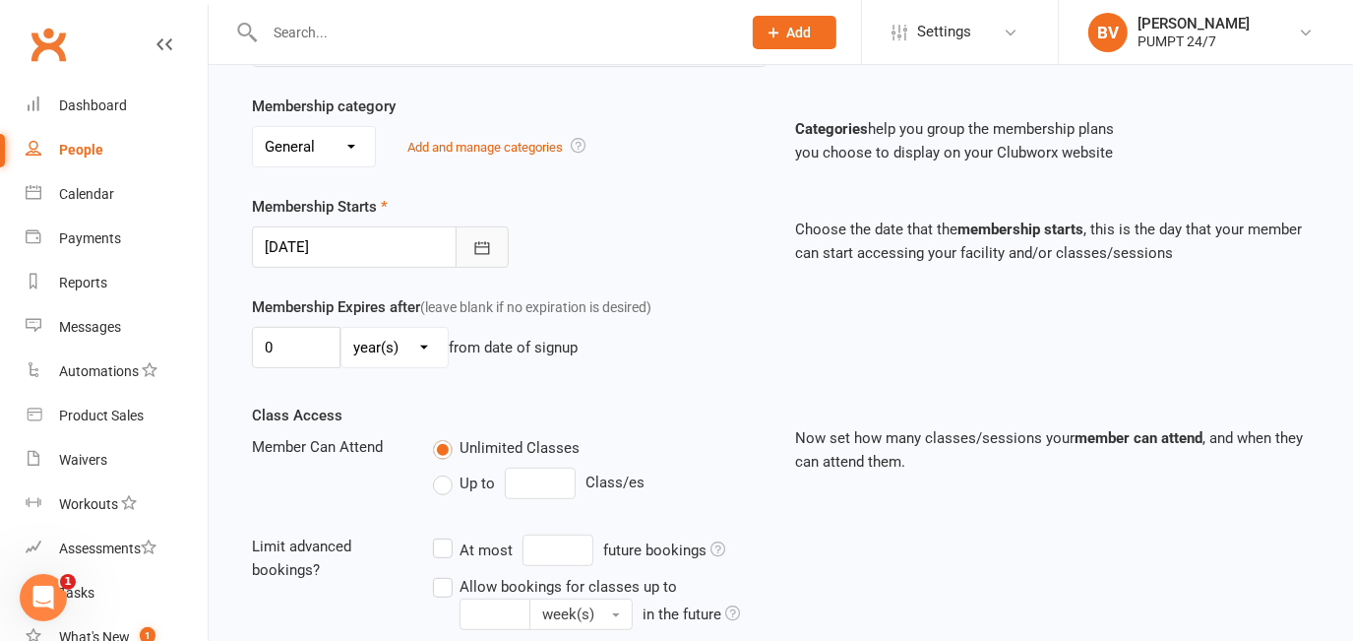
click at [482, 250] on icon "button" at bounding box center [482, 248] width 20 height 20
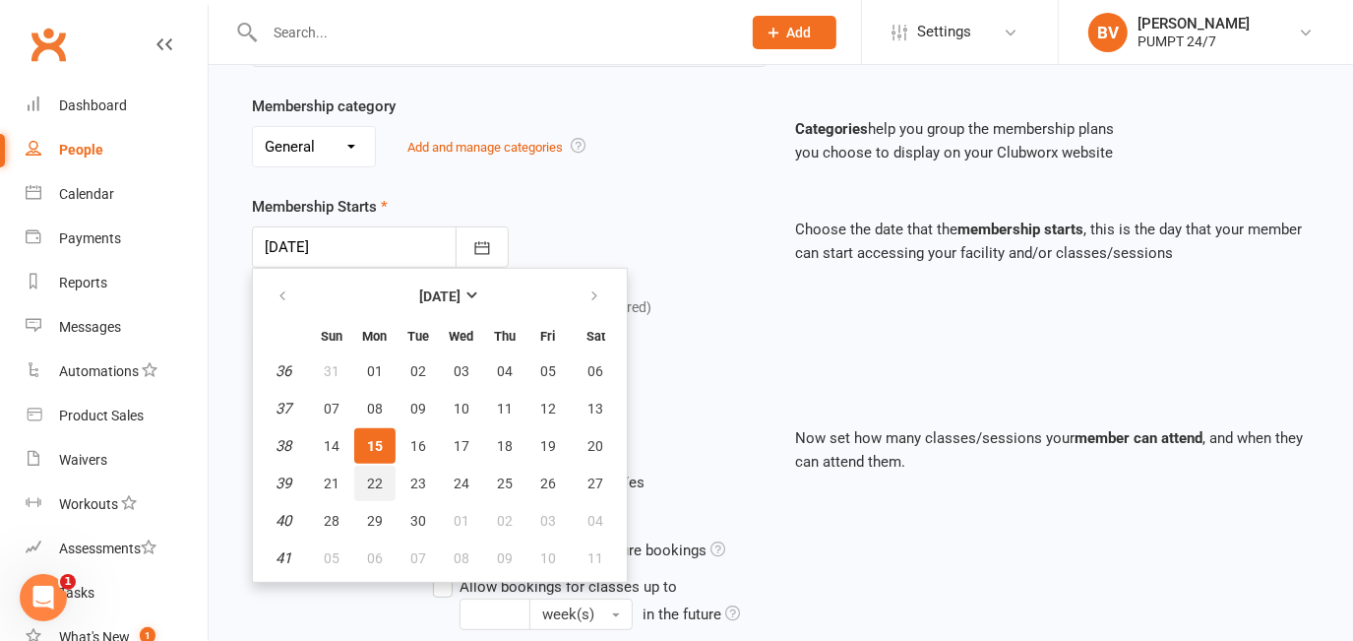
click at [380, 477] on button "22" at bounding box center [374, 482] width 41 height 35
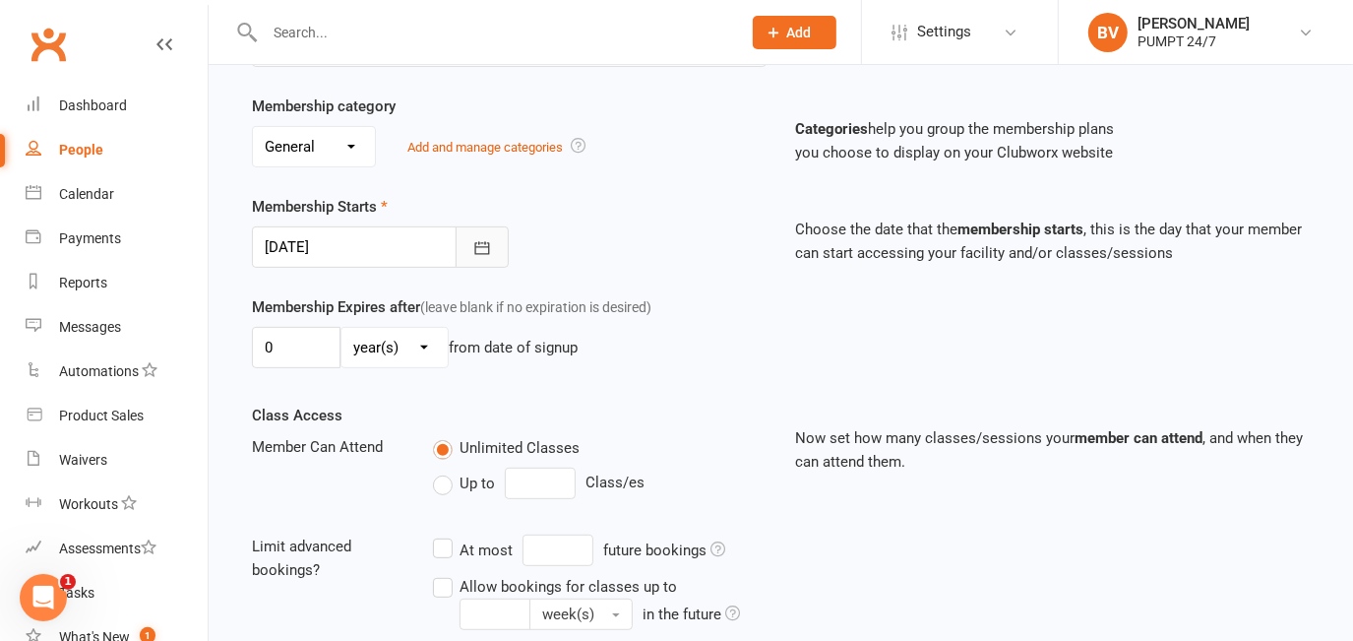
click at [465, 232] on button "button" at bounding box center [482, 246] width 53 height 41
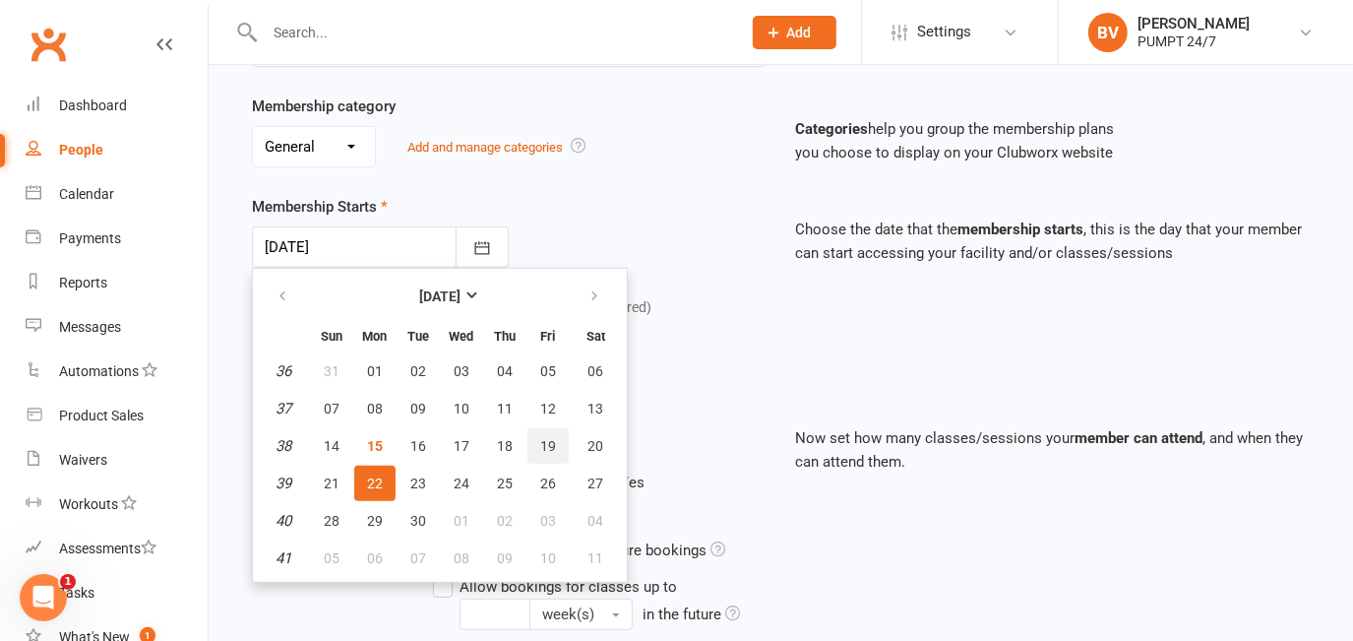
click at [540, 438] on span "19" at bounding box center [548, 446] width 16 height 16
type input "[DATE]"
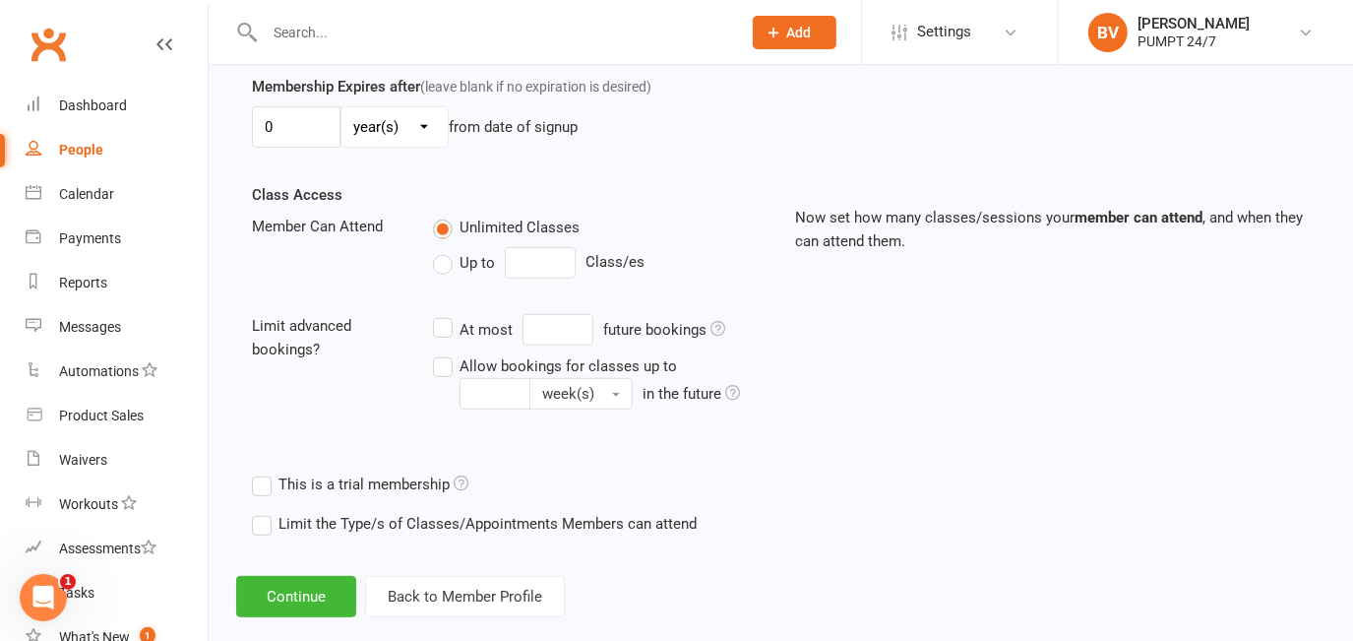
scroll to position [607, 0]
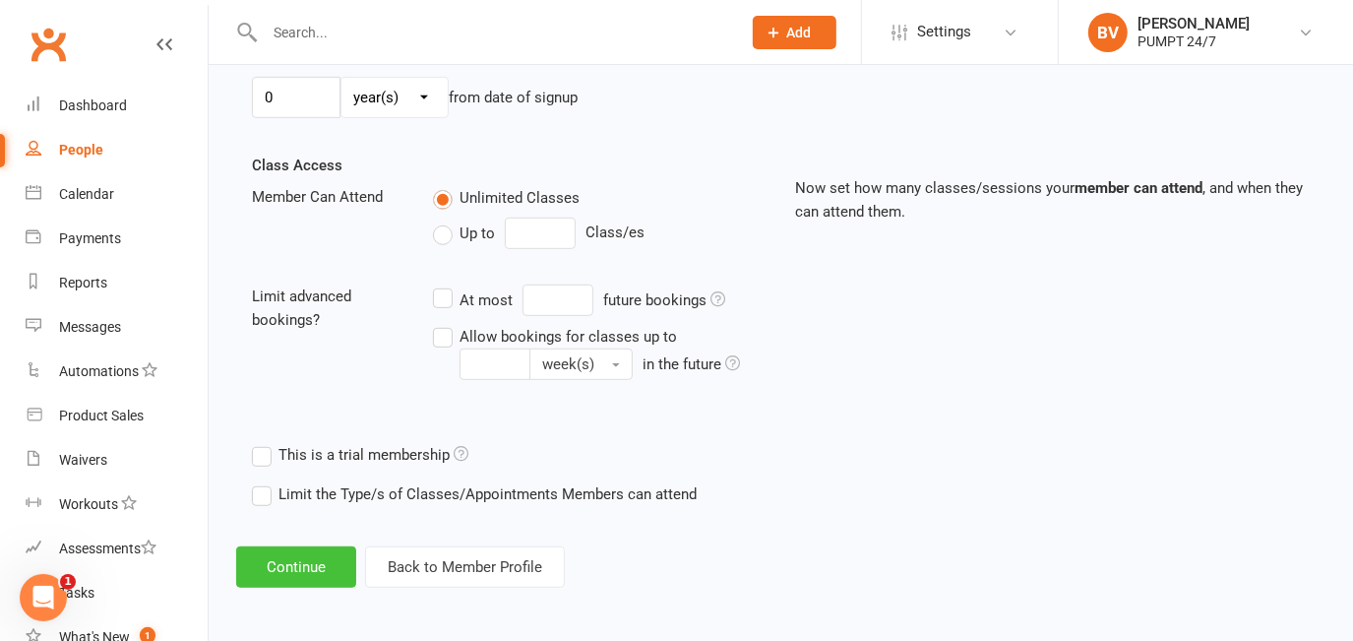
click at [304, 570] on button "Continue" at bounding box center [296, 566] width 120 height 41
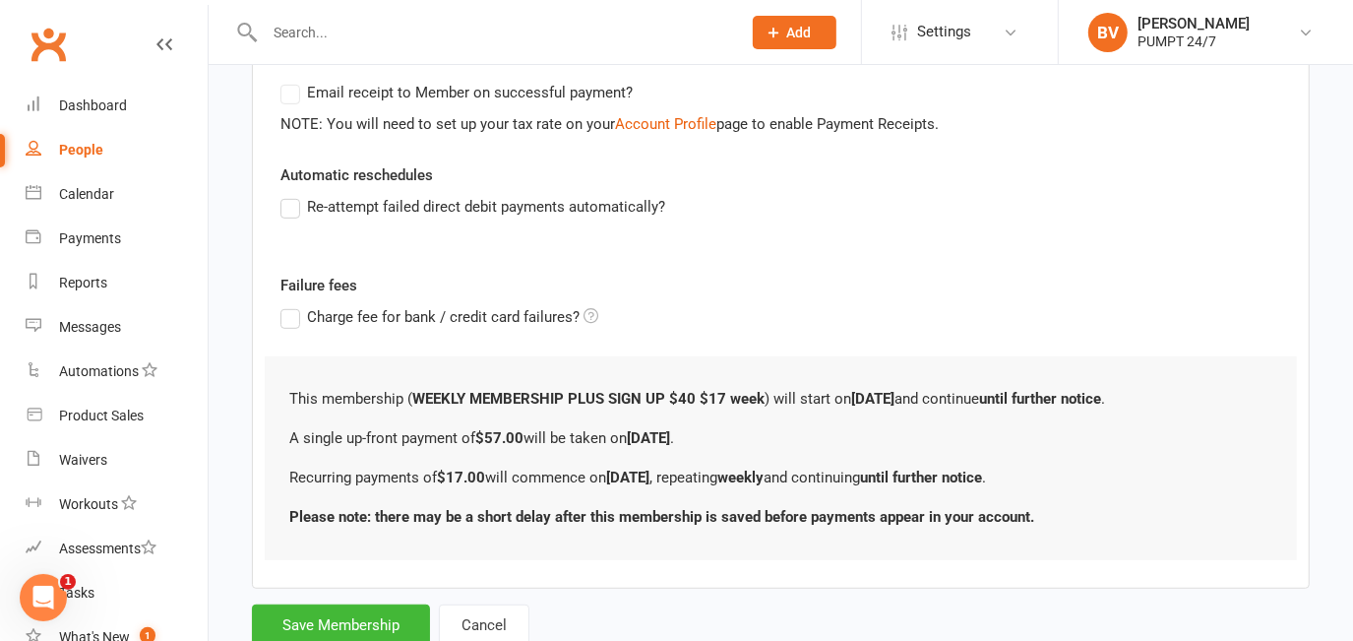
scroll to position [0, 0]
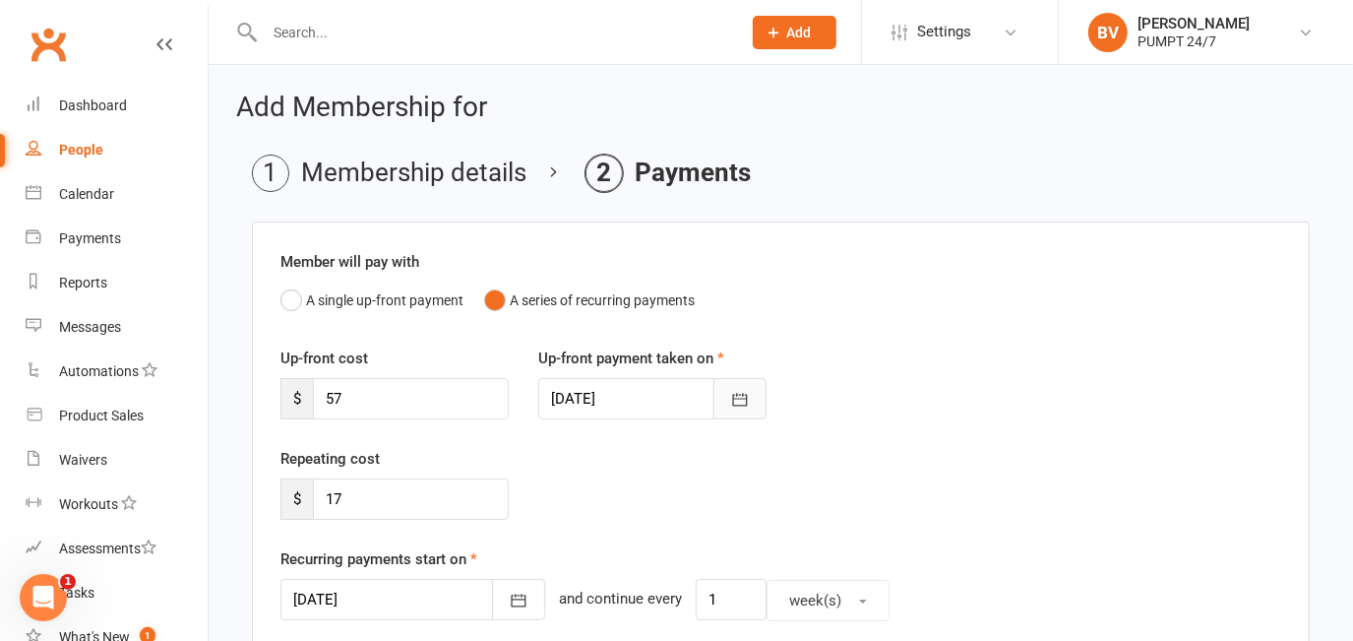
click at [730, 399] on icon "button" at bounding box center [740, 400] width 20 height 20
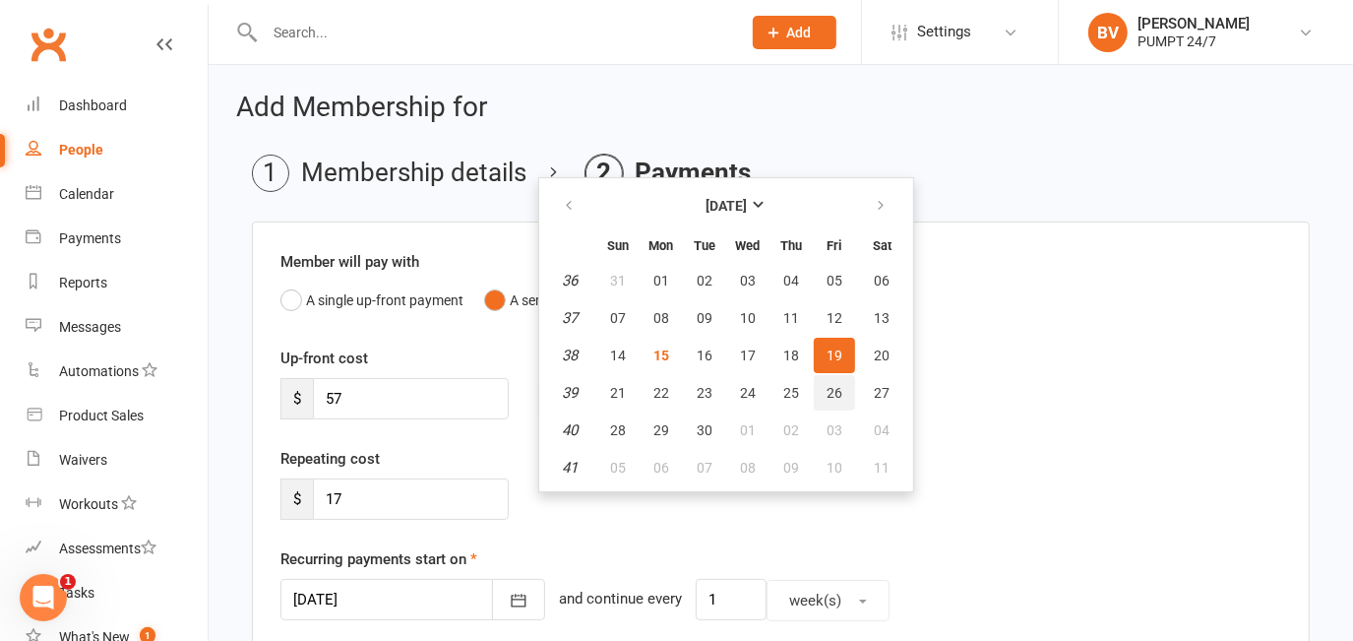
click at [829, 385] on span "26" at bounding box center [835, 393] width 16 height 16
type input "[DATE]"
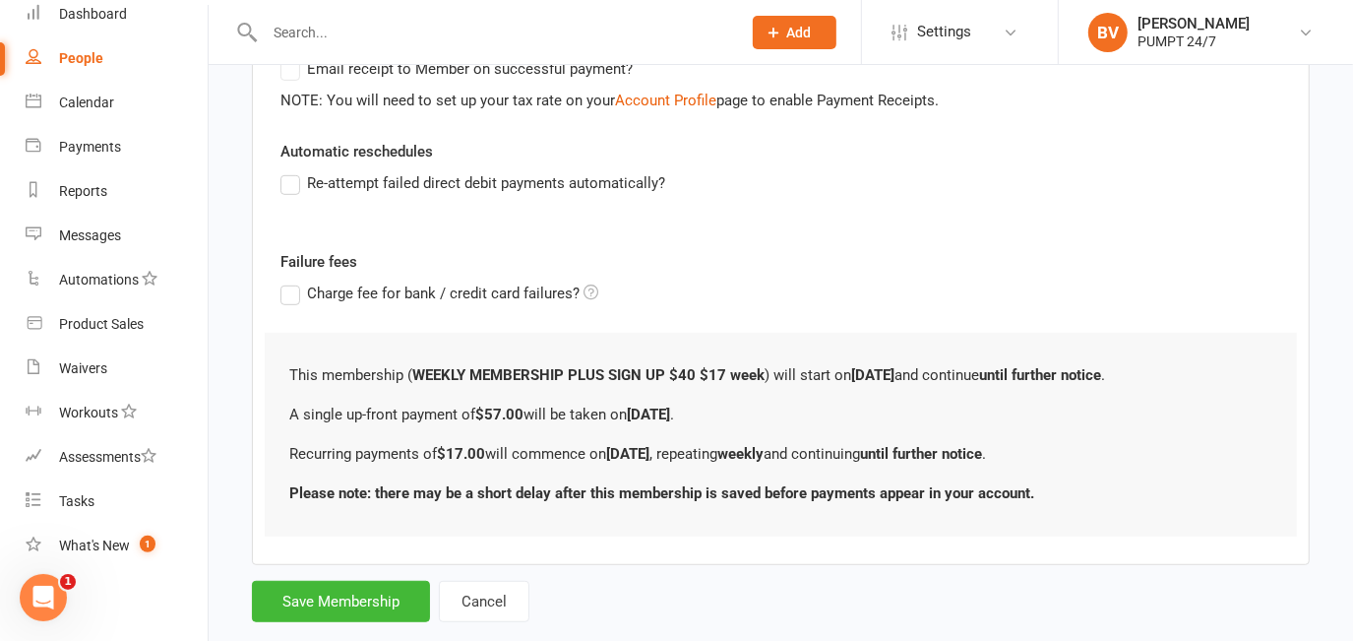
scroll to position [669, 0]
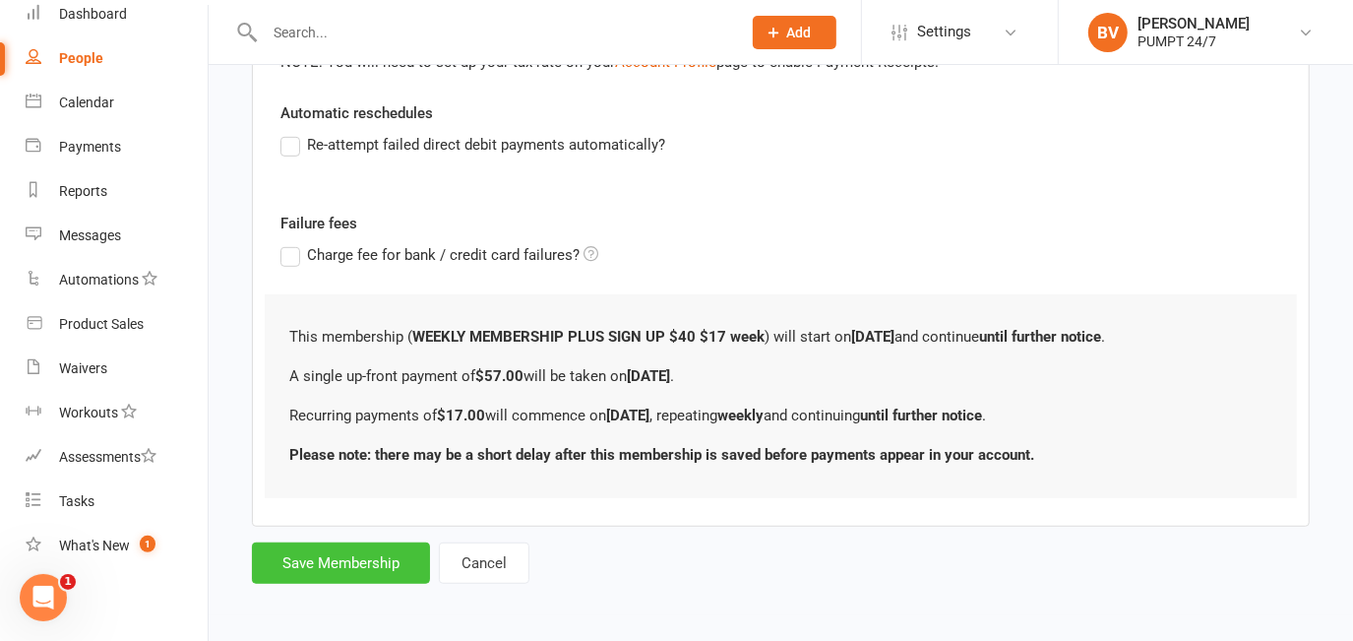
click at [331, 555] on button "Save Membership" at bounding box center [341, 562] width 178 height 41
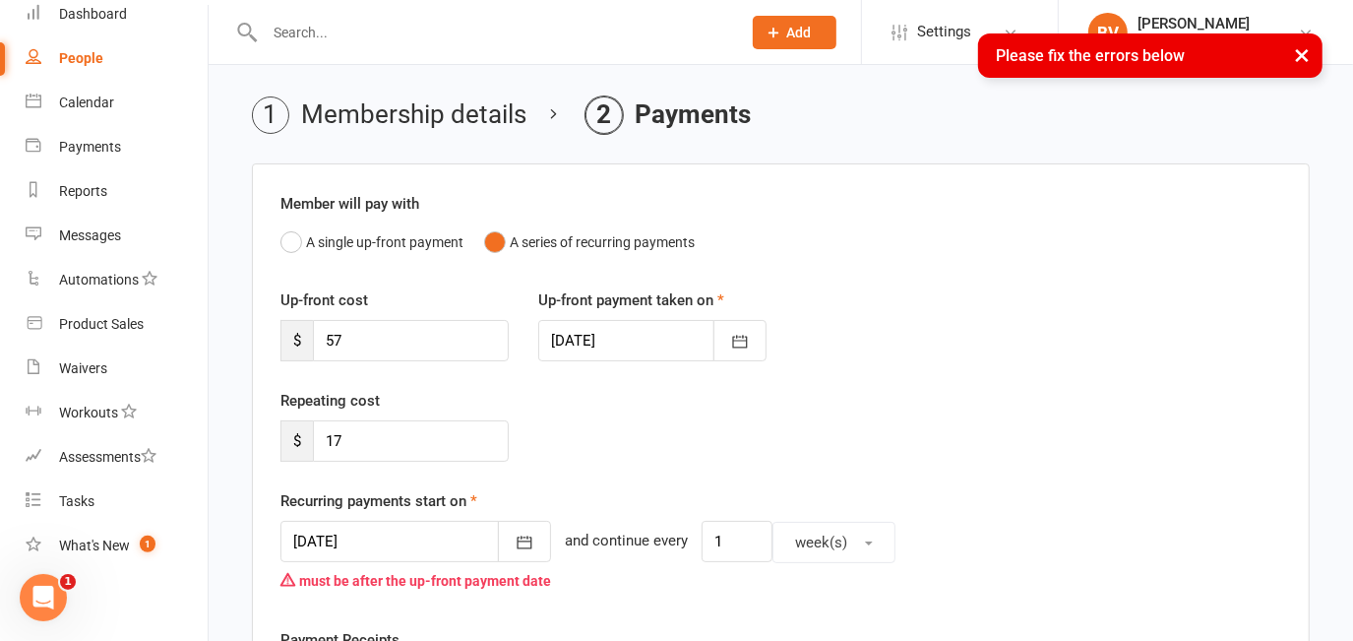
scroll to position [89, 0]
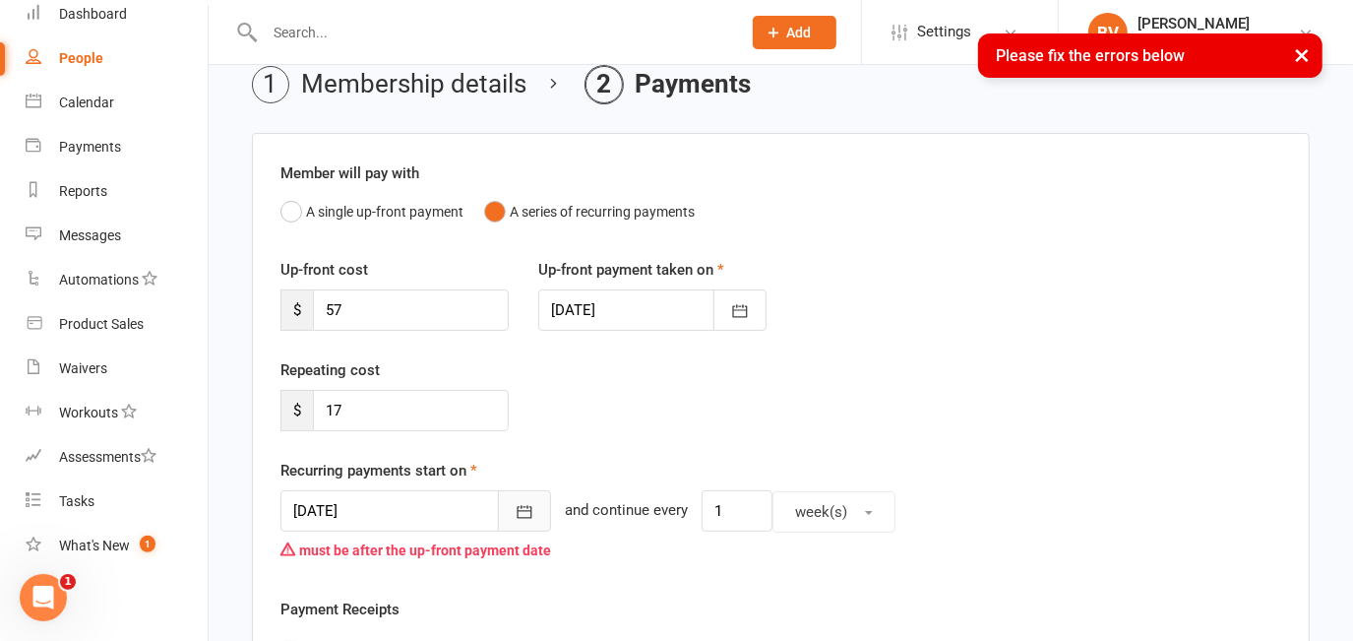
click at [515, 518] on icon "button" at bounding box center [525, 512] width 20 height 20
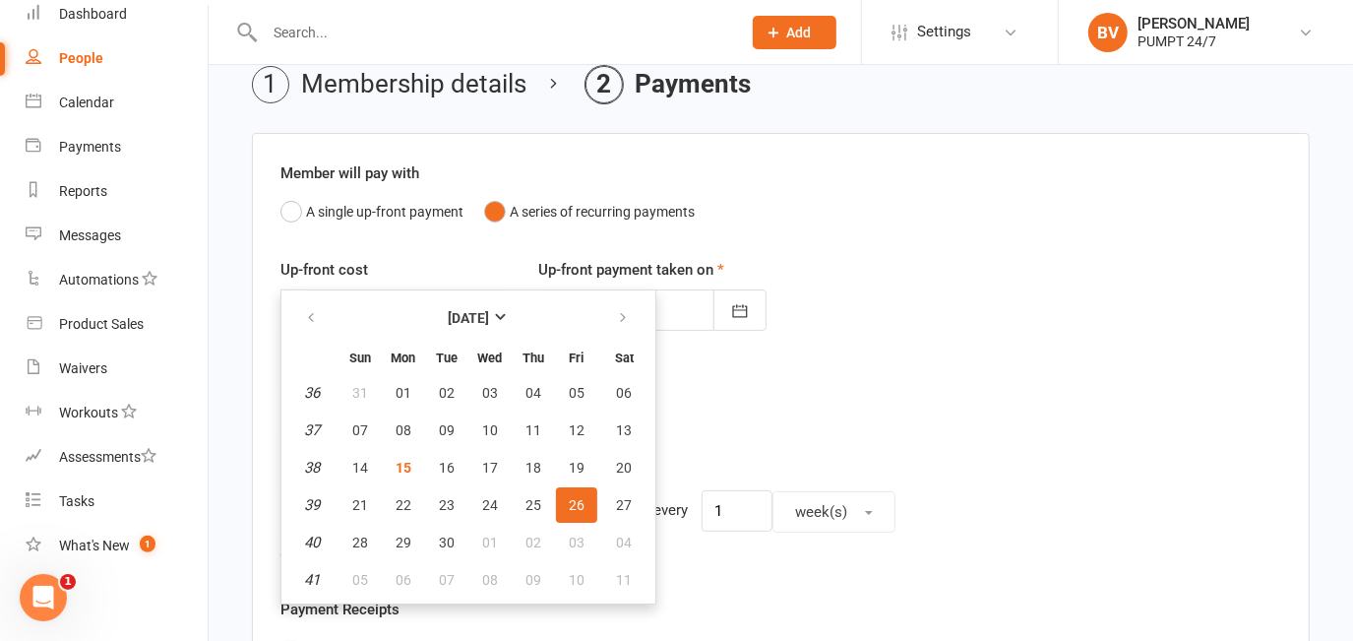
click at [698, 420] on div "Repeating cost $ 17" at bounding box center [781, 408] width 1030 height 100
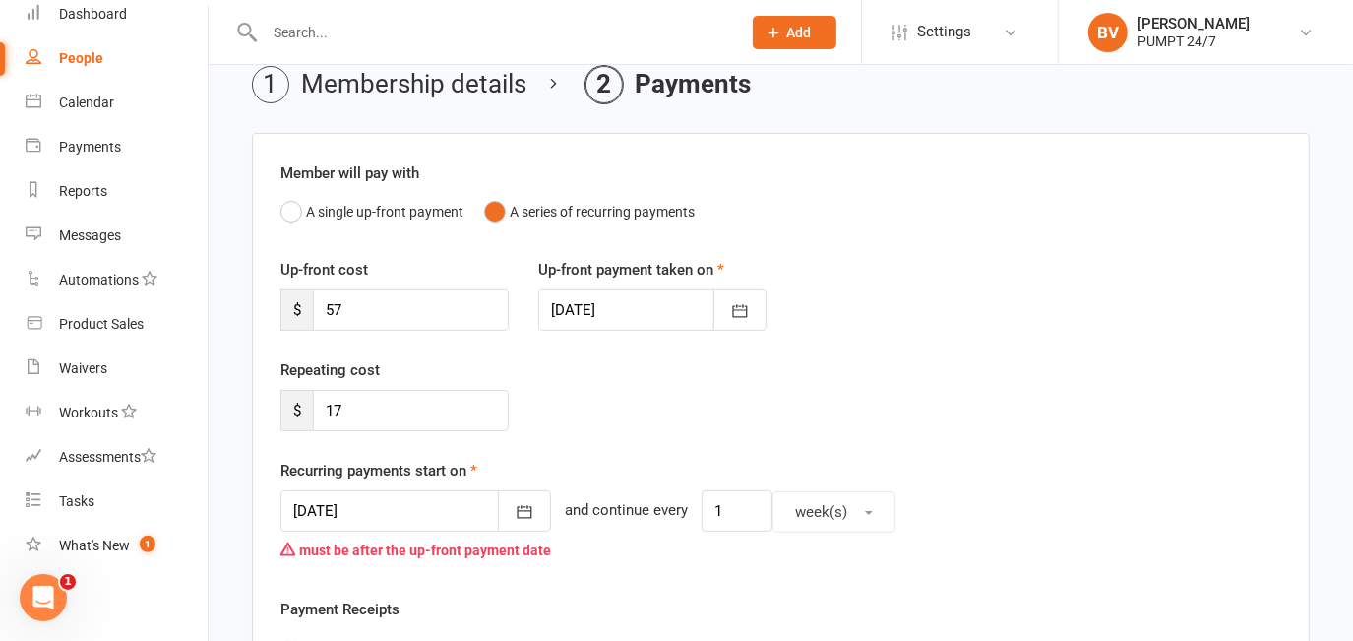
click at [572, 304] on div at bounding box center [652, 309] width 228 height 41
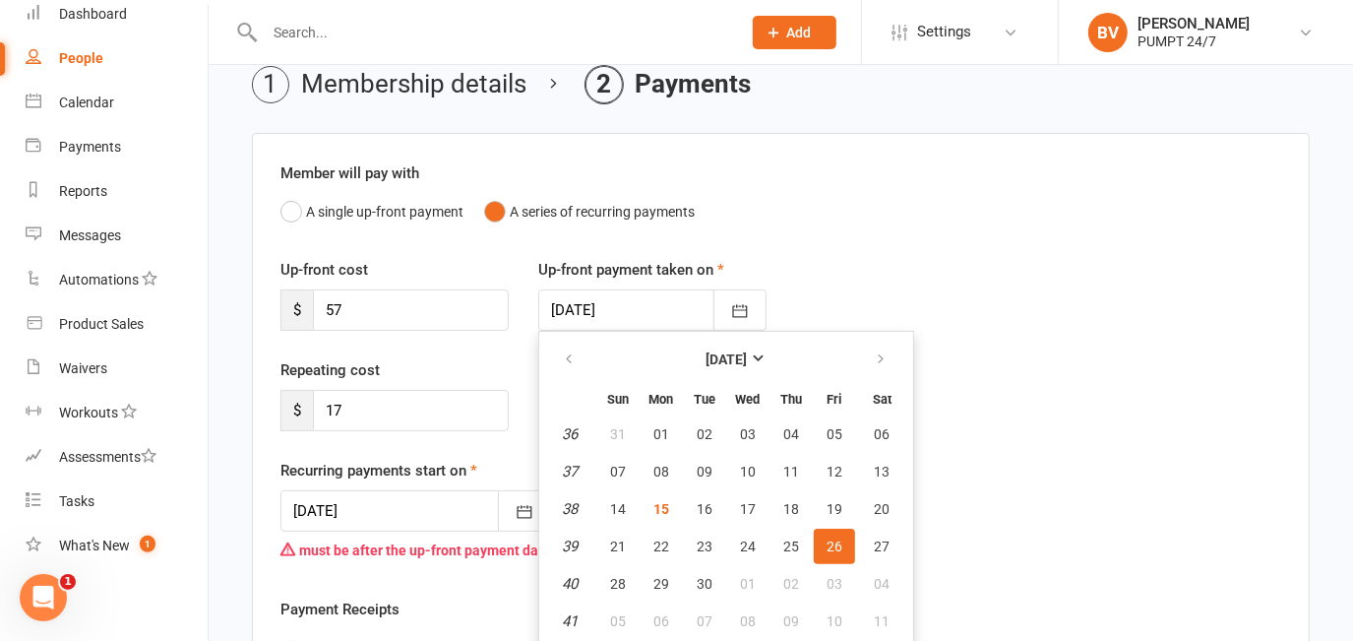
click at [863, 289] on div "Up-front cost $ 57 Up-front payment taken on [DATE] [DATE] Sun Mon Tue Wed Thu …" at bounding box center [781, 308] width 1030 height 100
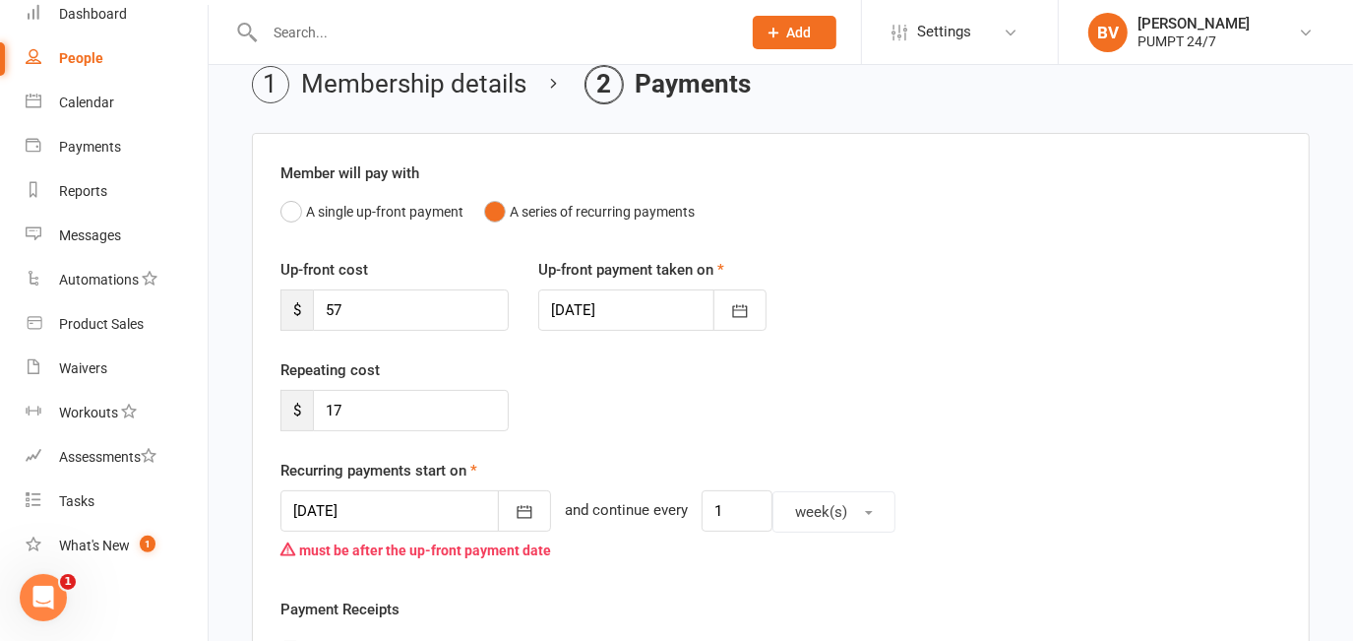
click at [367, 520] on div at bounding box center [415, 510] width 271 height 41
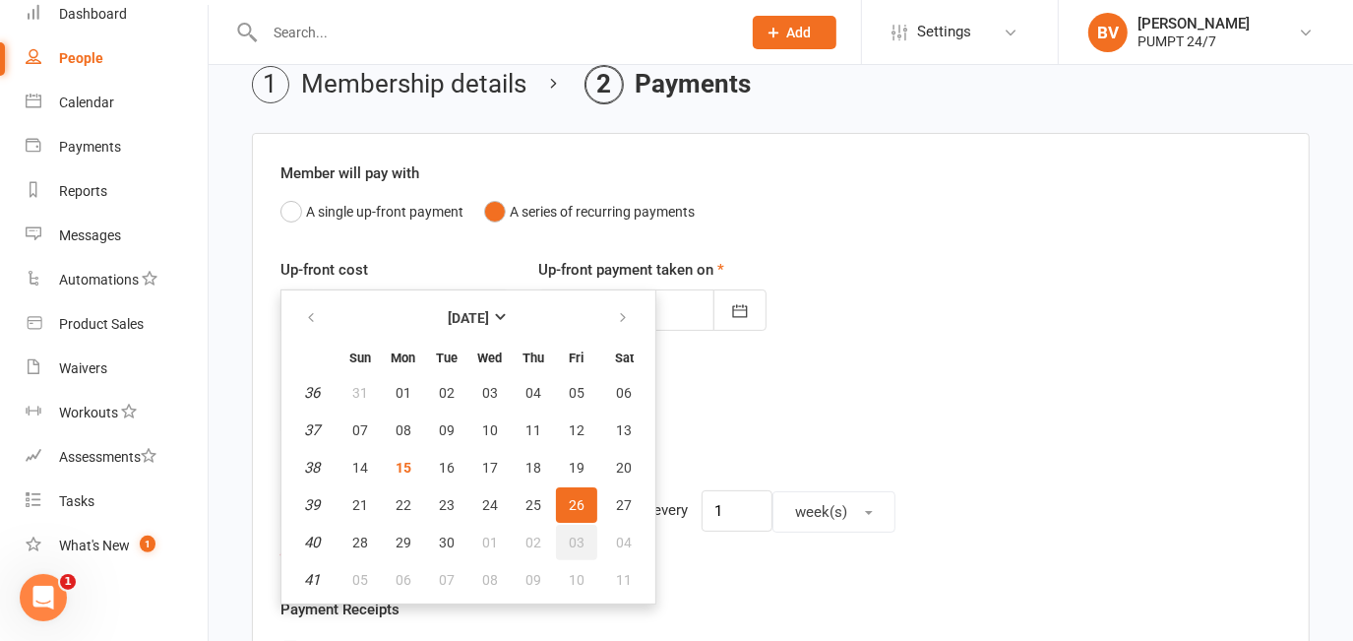
click at [569, 534] on span "03" at bounding box center [577, 542] width 16 height 16
type input "[DATE]"
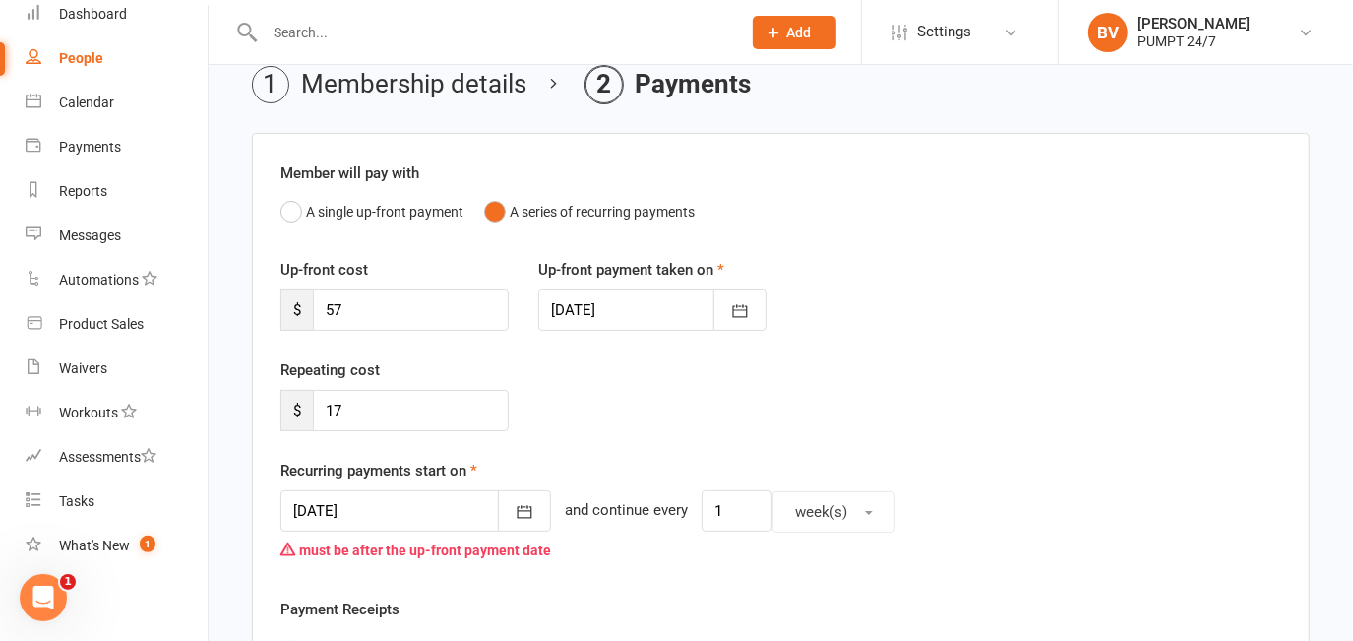
click at [652, 423] on div "Repeating cost $ 17" at bounding box center [781, 408] width 1030 height 100
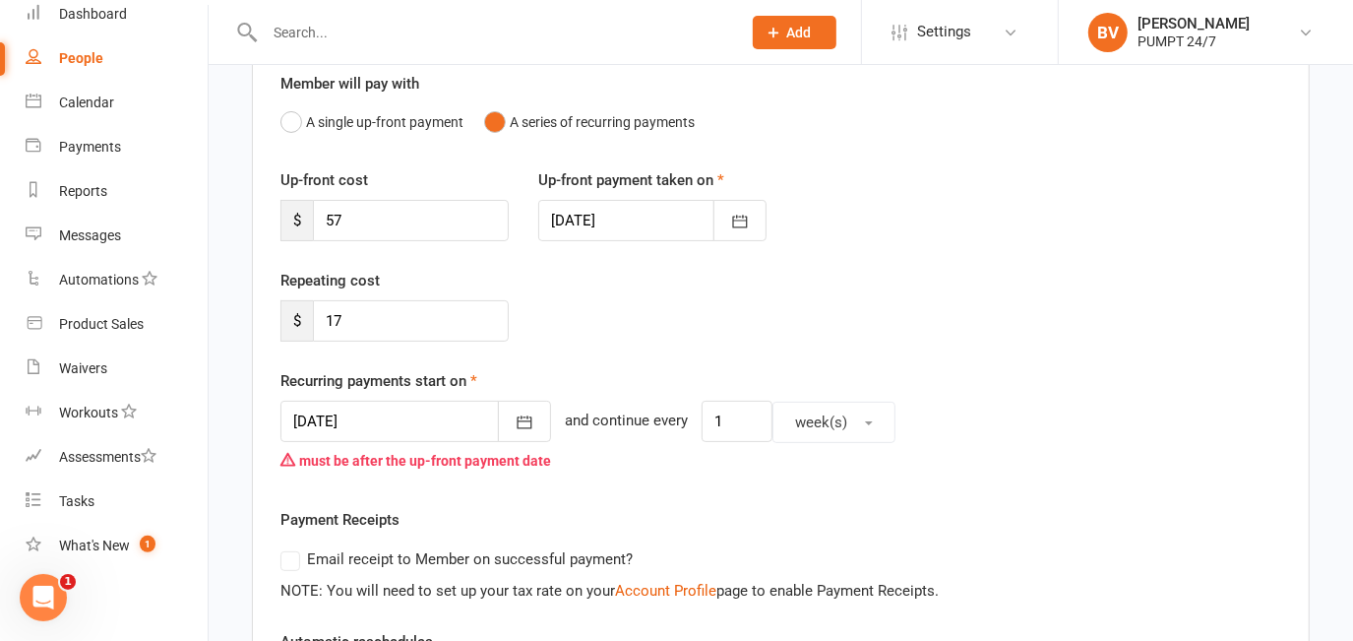
scroll to position [706, 0]
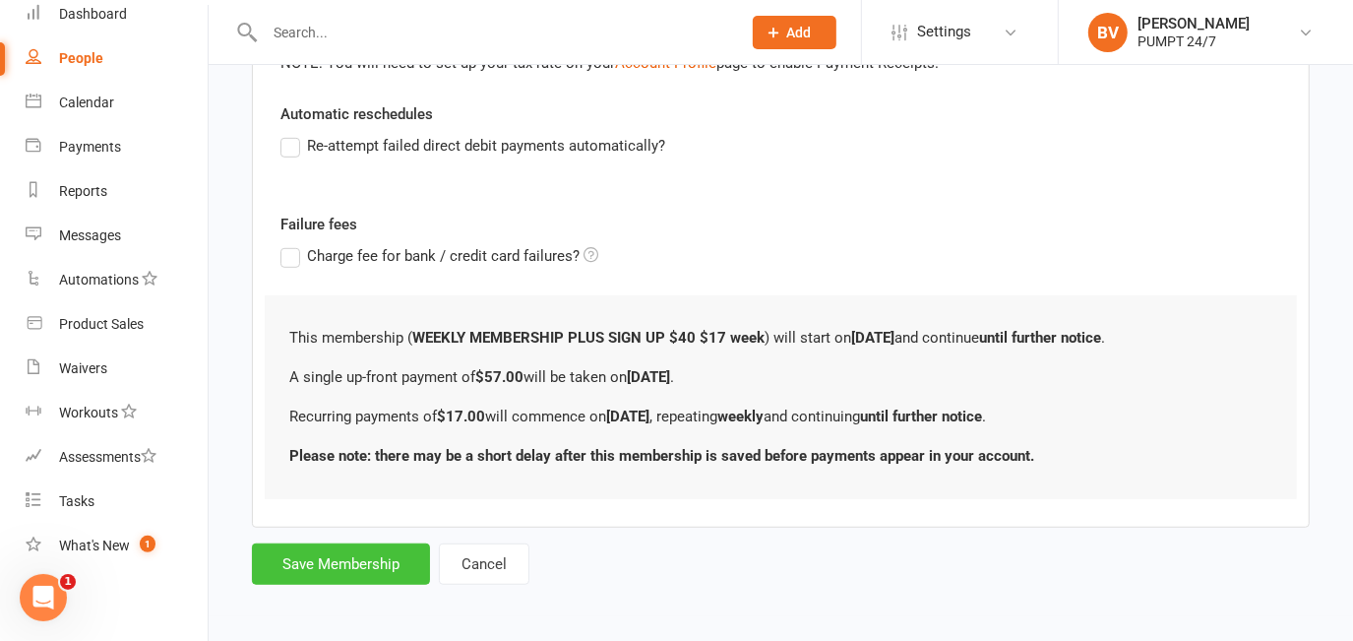
click at [352, 556] on button "Save Membership" at bounding box center [341, 563] width 178 height 41
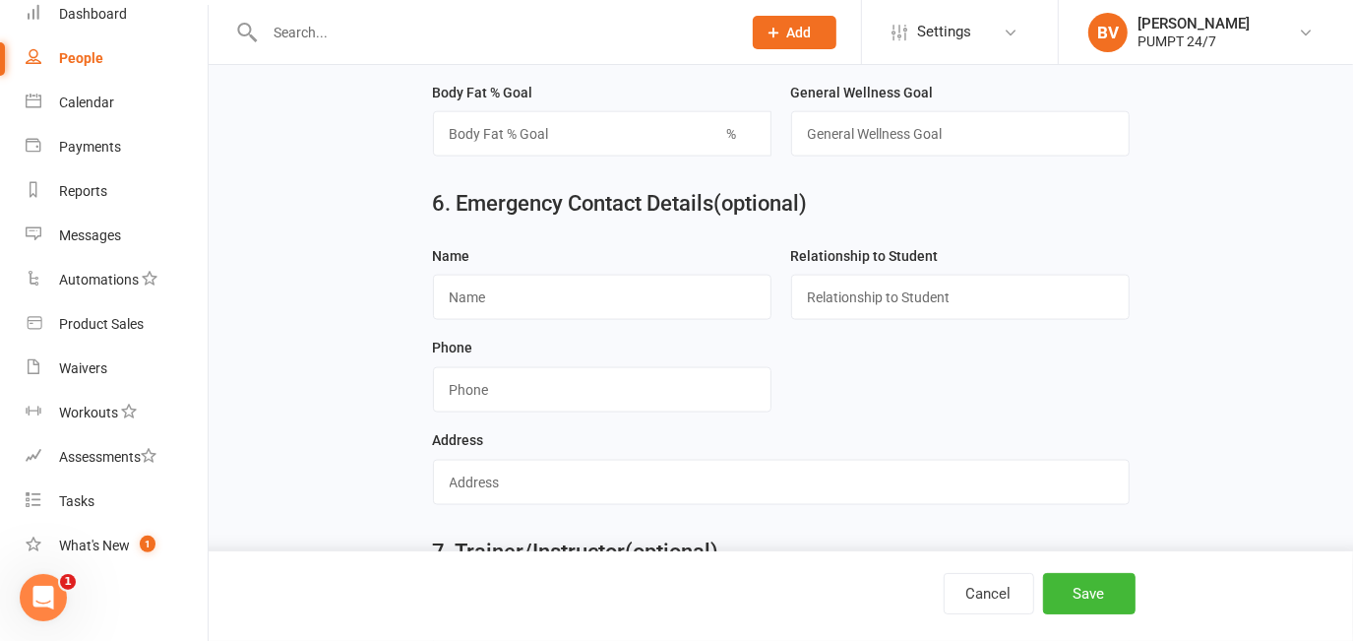
scroll to position [1889, 0]
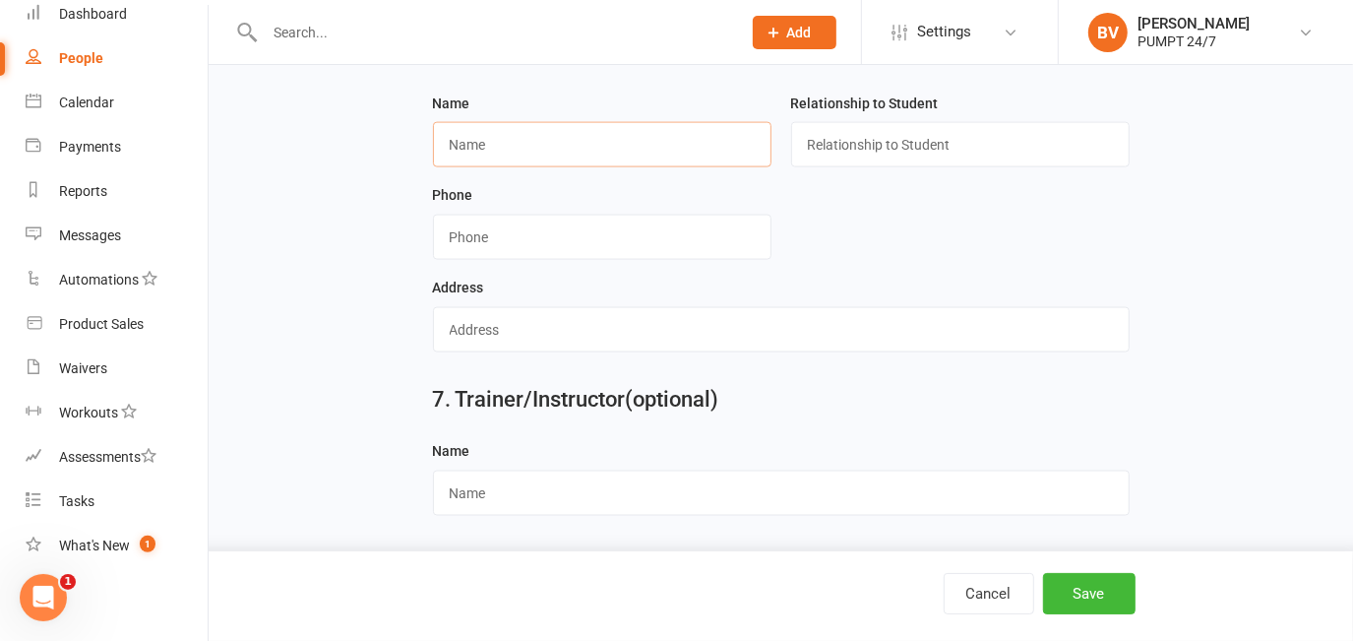
click at [485, 155] on input "text" at bounding box center [602, 144] width 338 height 45
paste input "[PERSON_NAME]"
type input "[PERSON_NAME]"
click at [850, 128] on input "text" at bounding box center [960, 144] width 338 height 45
type input "Spouse"
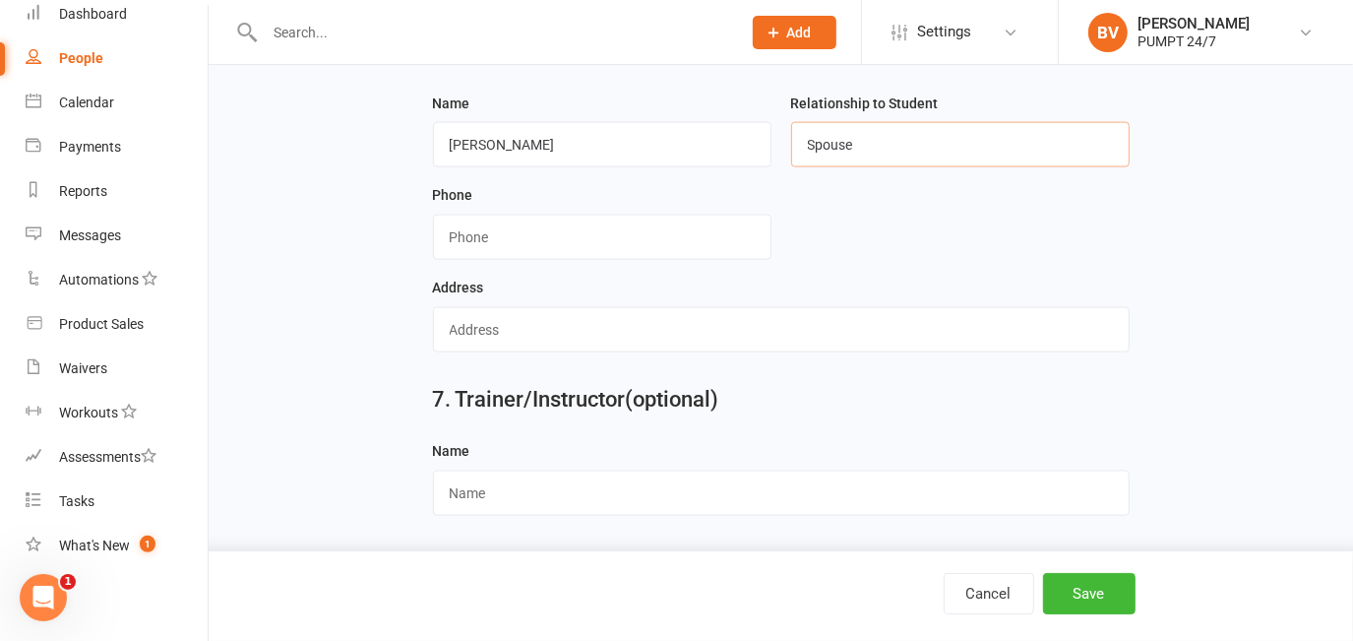
click at [874, 162] on input "Spouse" at bounding box center [960, 144] width 338 height 45
click at [881, 143] on input "Spouse" at bounding box center [960, 144] width 338 height 45
click at [919, 112] on label "Relationship to Student" at bounding box center [865, 103] width 148 height 22
click at [913, 139] on input "Spouse" at bounding box center [960, 144] width 338 height 45
drag, startPoint x: 865, startPoint y: 148, endPoint x: 741, endPoint y: 150, distance: 124.0
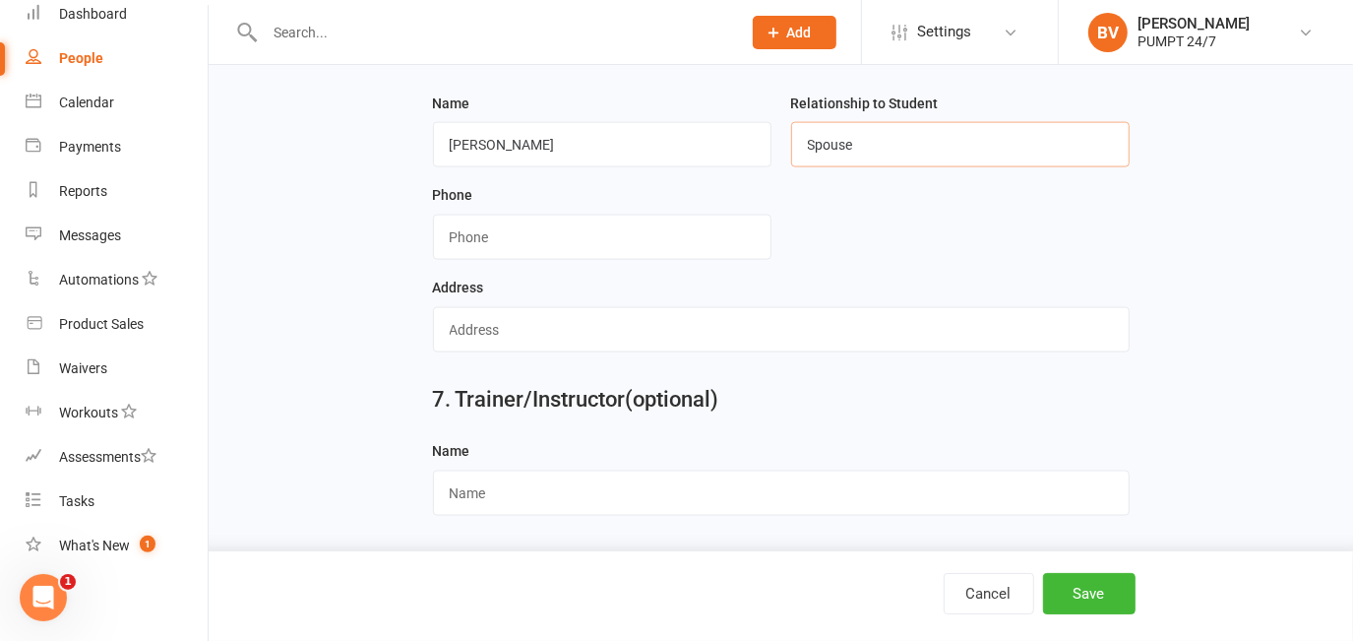
click at [745, 150] on form "Name [PERSON_NAME] Relationship to Student Spouse Phone Address" at bounding box center [781, 230] width 716 height 277
click at [909, 131] on input "text" at bounding box center [960, 144] width 338 height 45
type input "Parent"
click at [994, 220] on form "Name [PERSON_NAME] Relationship to Student Parent Phone Address" at bounding box center [781, 230] width 716 height 277
paste input "0438944171"
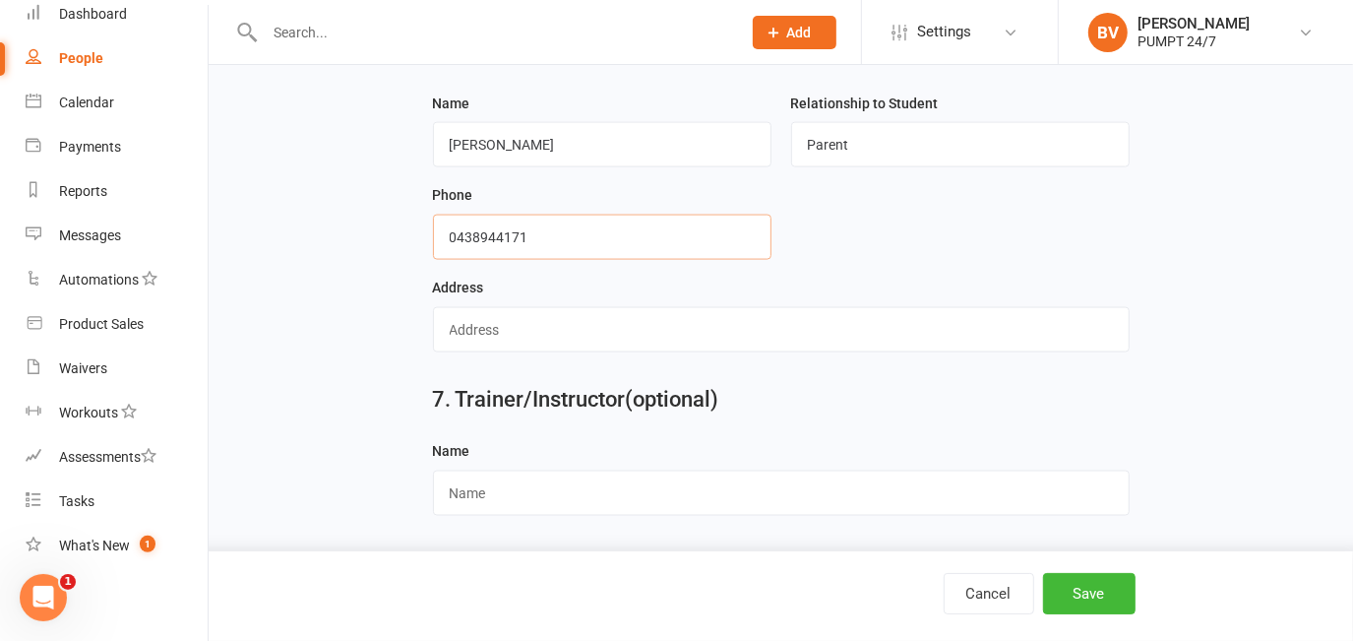
type input "0438944171"
click at [543, 336] on input "text" at bounding box center [781, 329] width 697 height 45
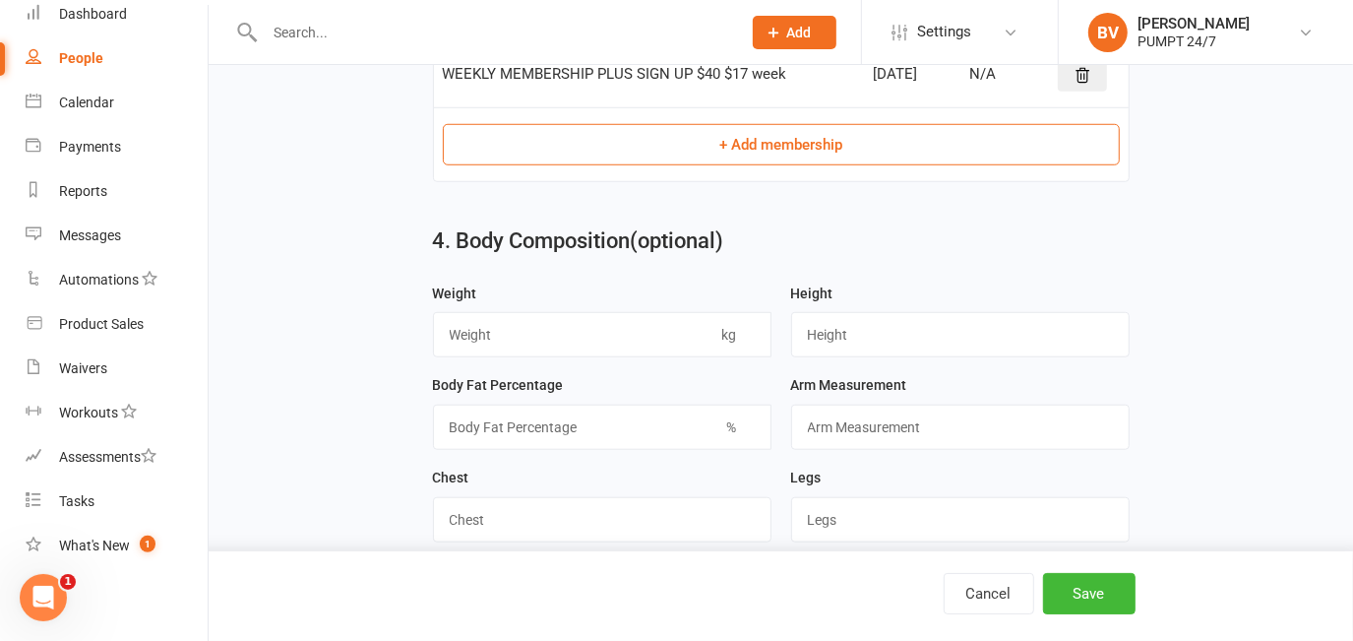
scroll to position [816, 0]
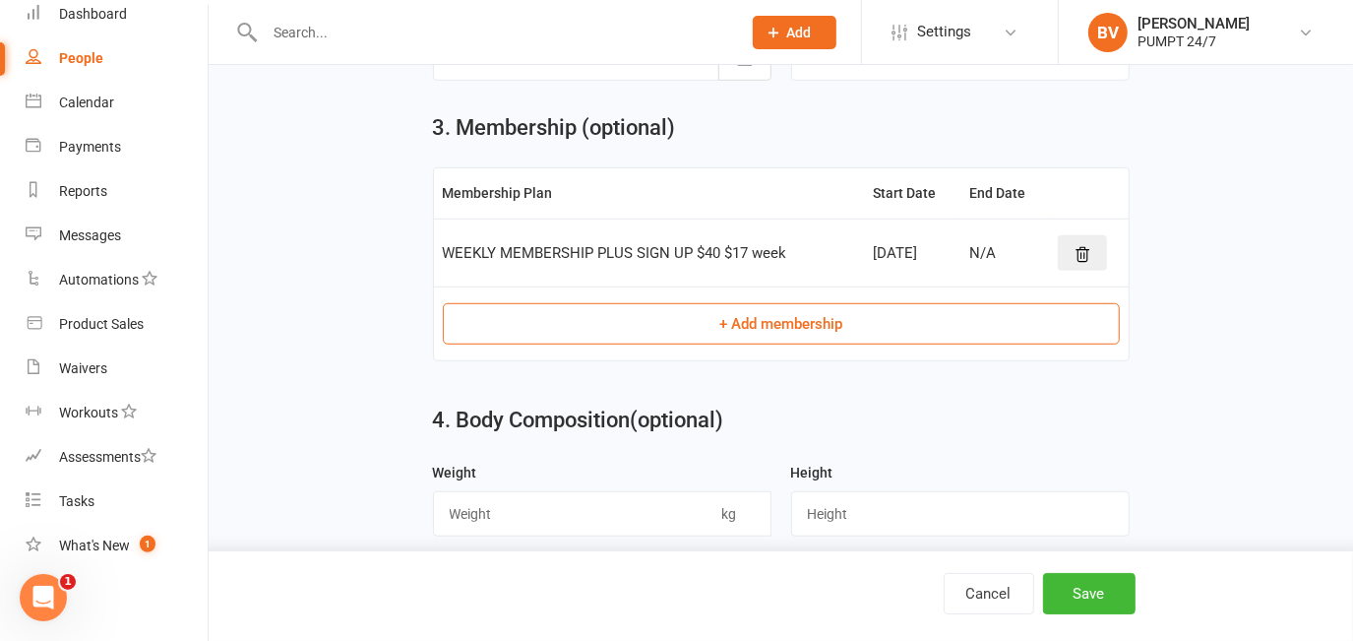
click at [651, 277] on td "WEEKLY MEMBERSHIP PLUS SIGN UP $40 $17 week" at bounding box center [649, 252] width 431 height 68
click at [661, 252] on div "WEEKLY MEMBERSHIP PLUS SIGN UP $40 $17 week" at bounding box center [649, 253] width 413 height 17
click at [981, 259] on div "N/A" at bounding box center [1004, 253] width 70 height 17
click at [564, 261] on div "WEEKLY MEMBERSHIP PLUS SIGN UP $40 $17 week" at bounding box center [649, 253] width 413 height 17
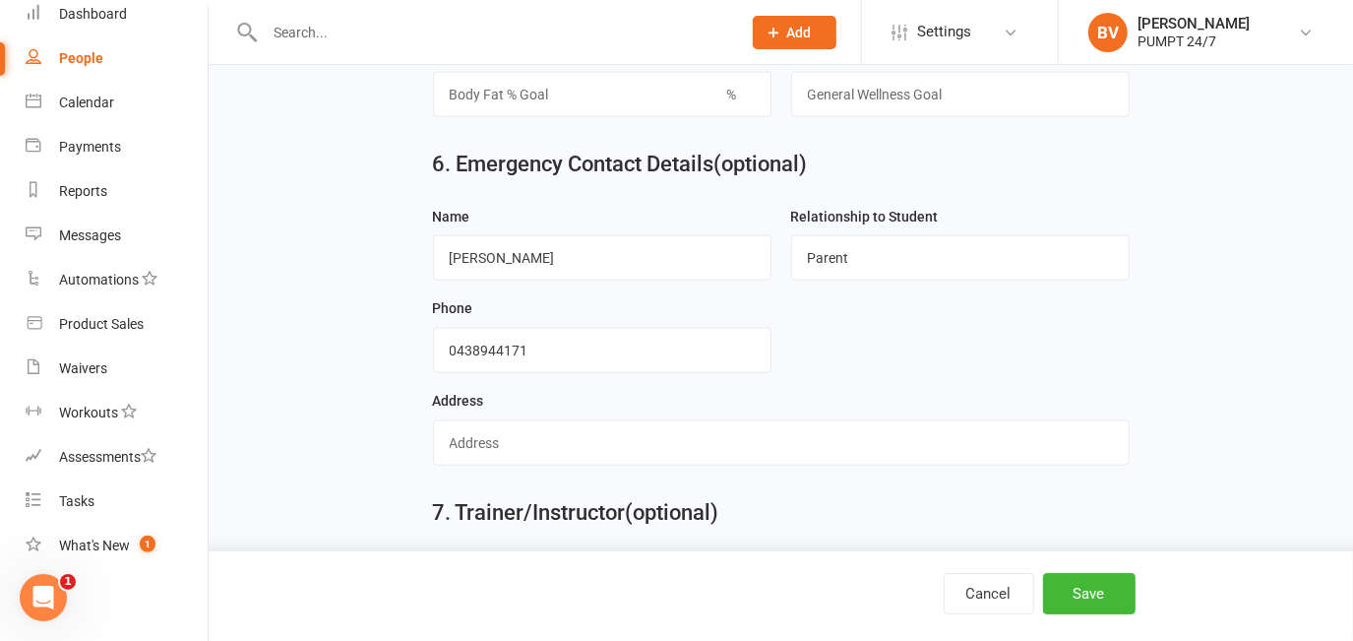
scroll to position [1889, 0]
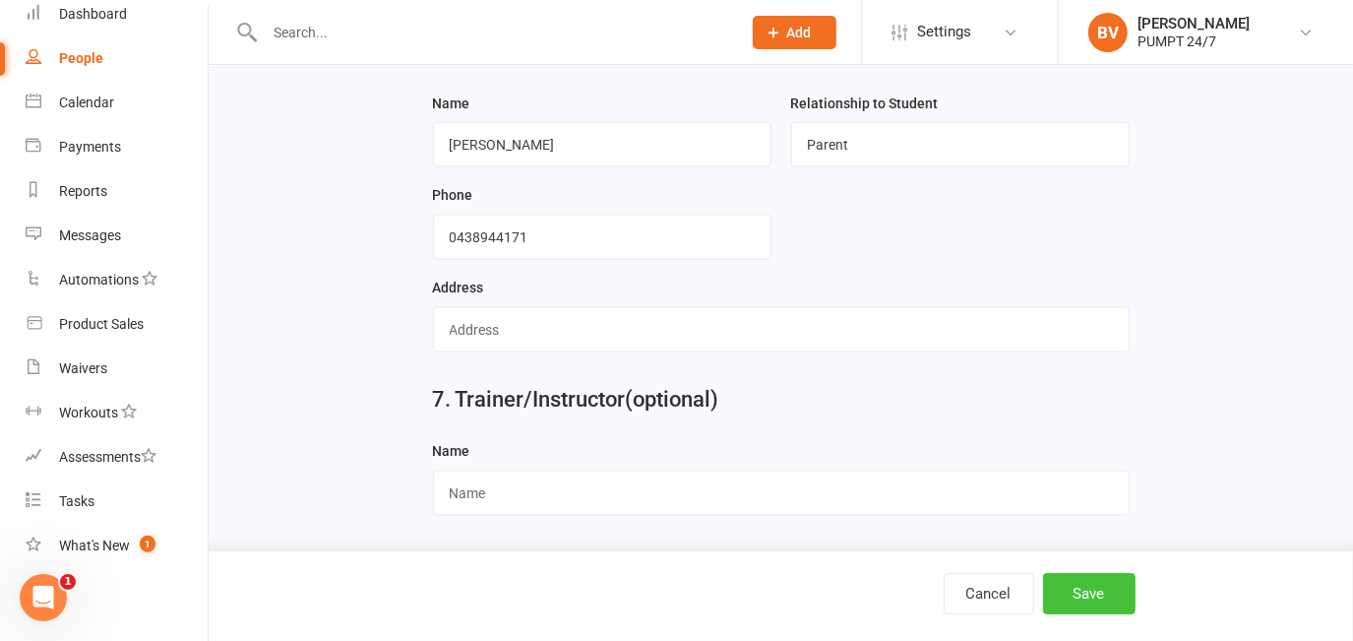
click at [1093, 591] on button "Save" at bounding box center [1089, 593] width 92 height 41
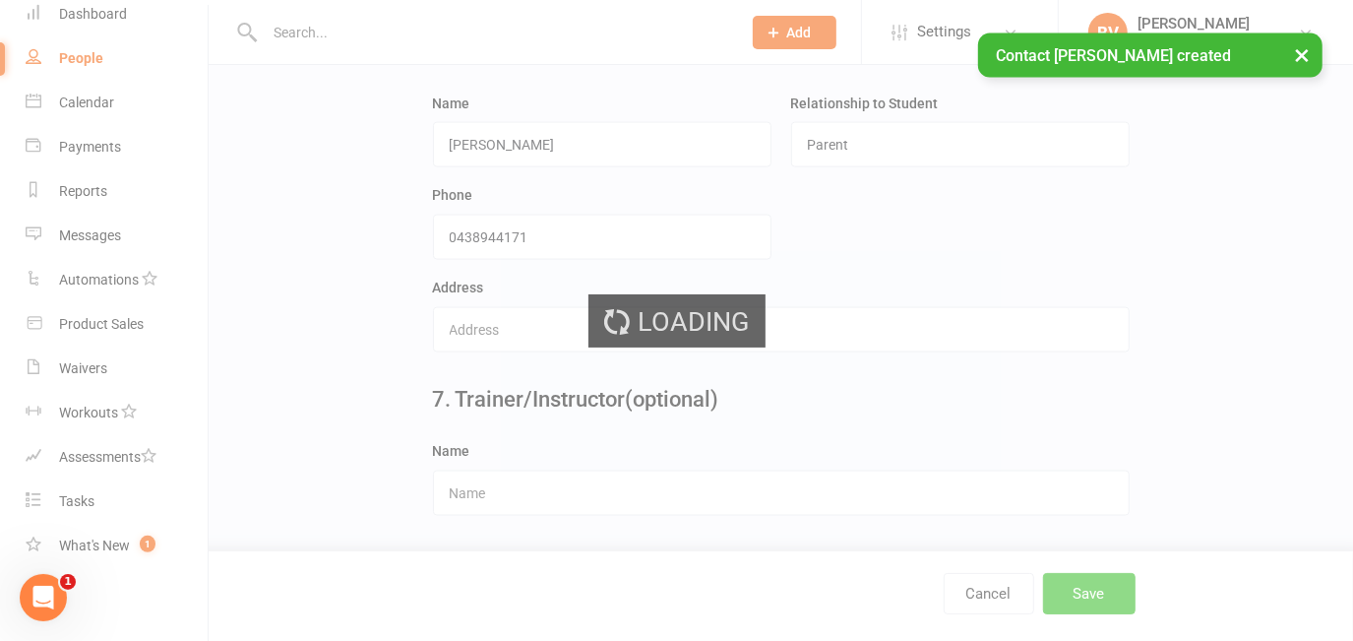
scroll to position [0, 0]
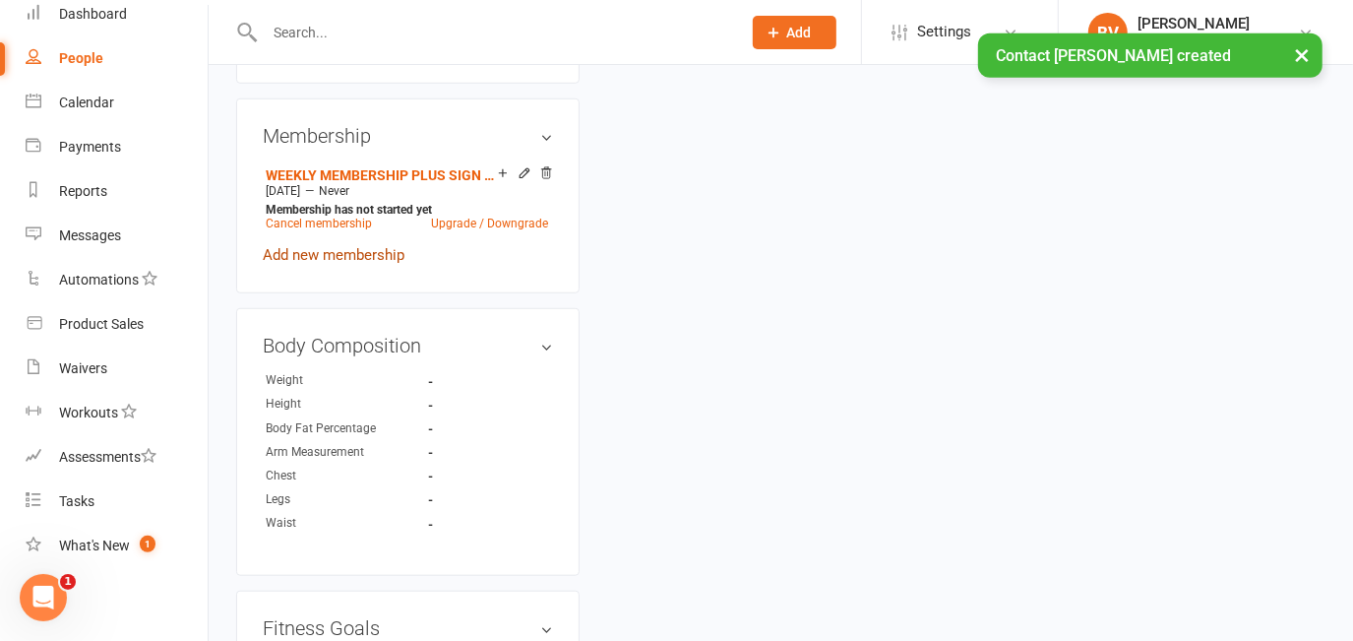
scroll to position [984, 0]
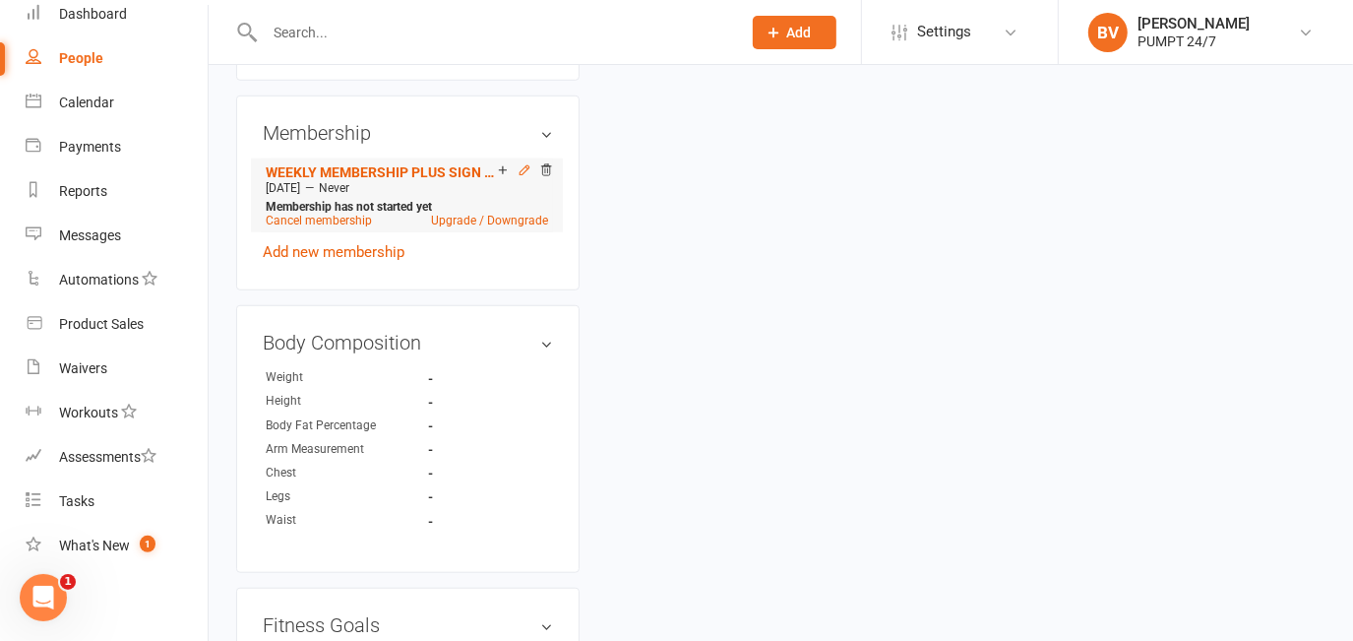
click at [521, 177] on icon at bounding box center [525, 170] width 14 height 14
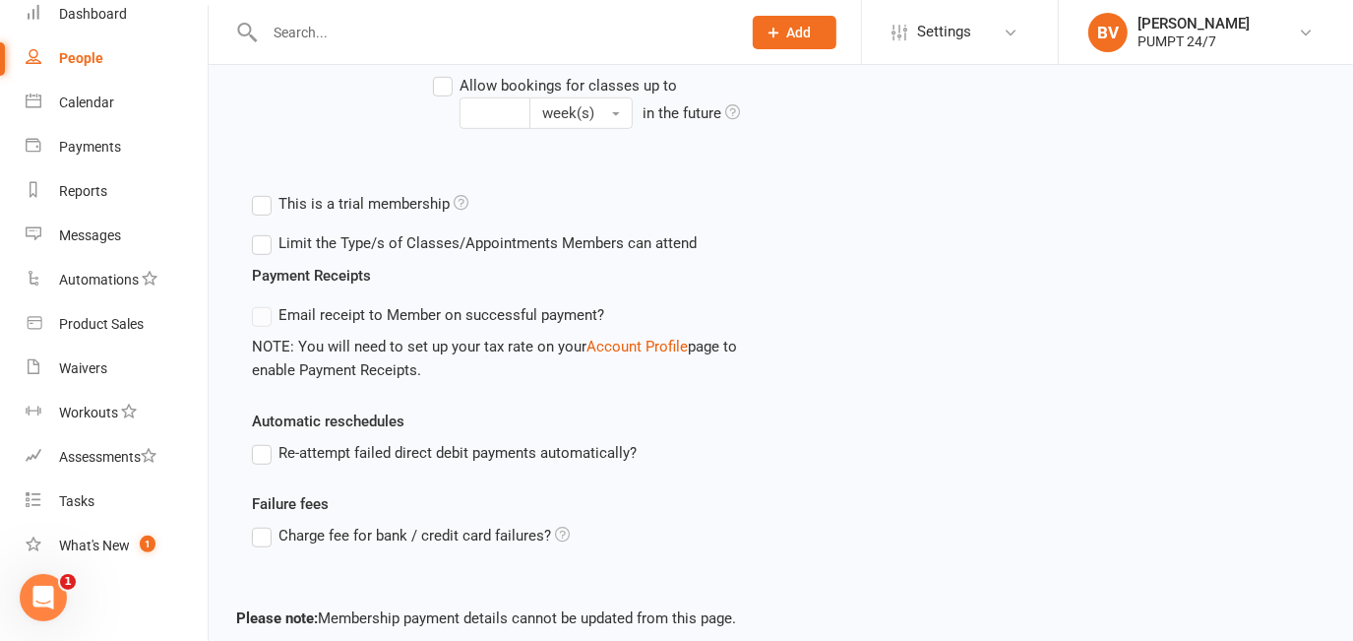
scroll to position [744, 0]
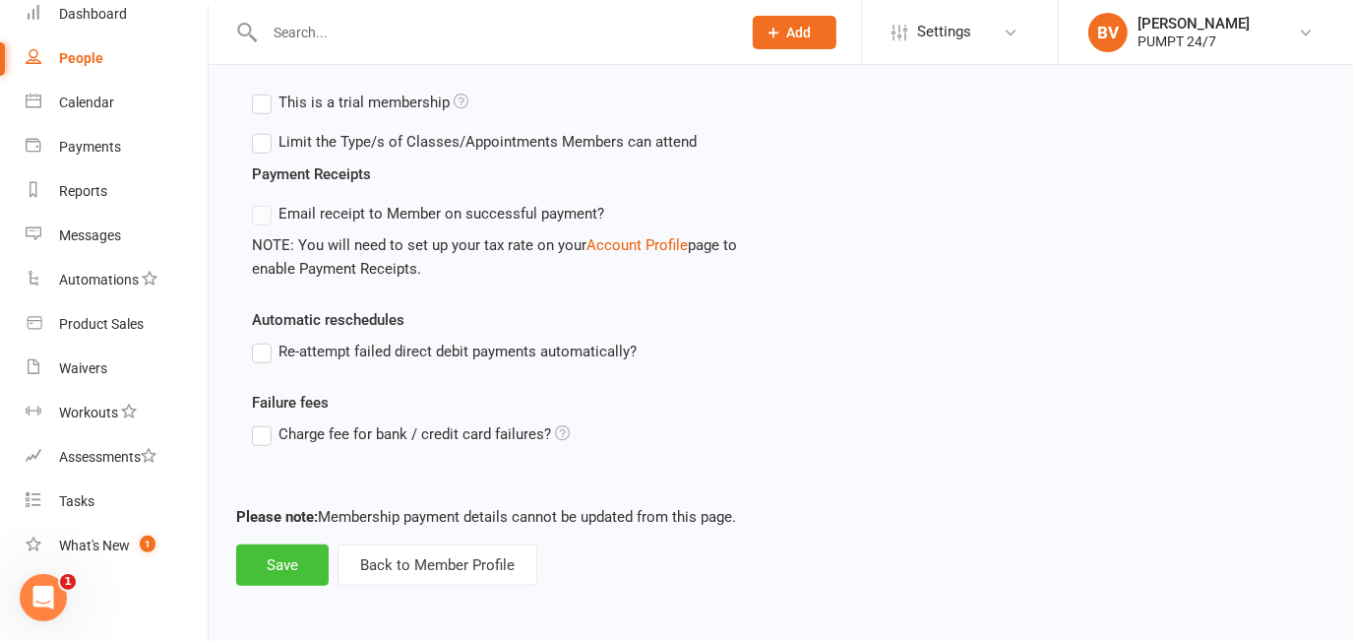
click at [296, 570] on button "Save" at bounding box center [282, 564] width 92 height 41
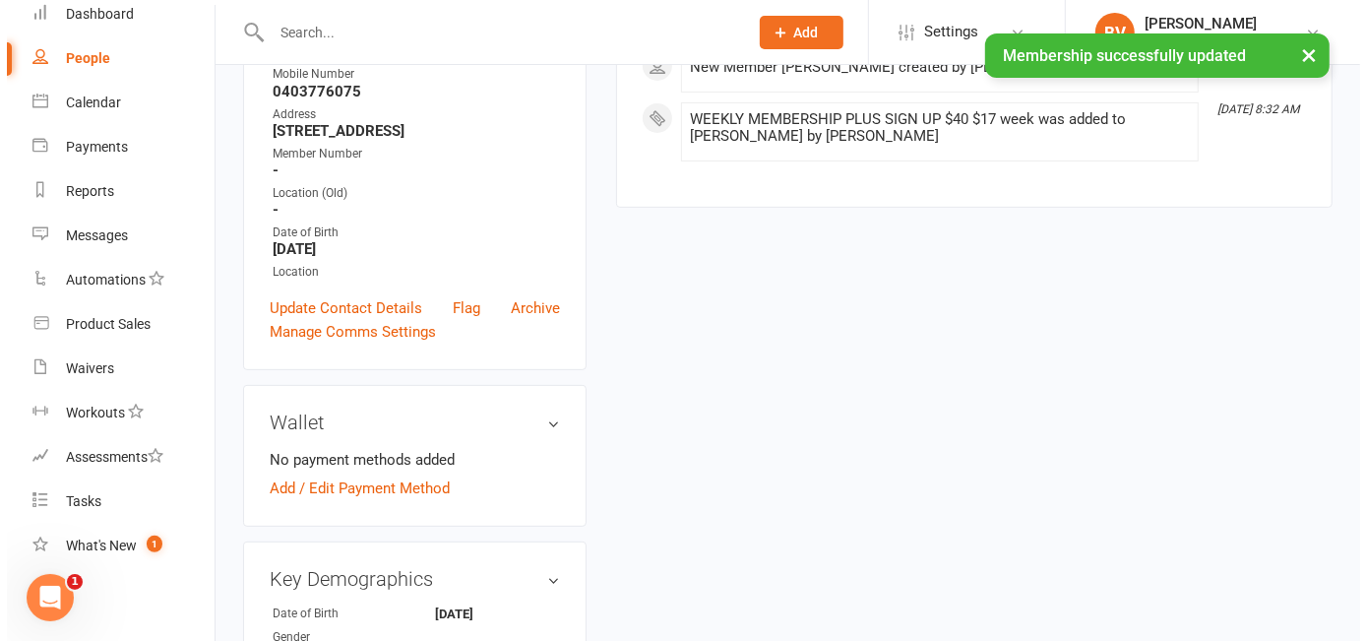
scroll to position [447, 0]
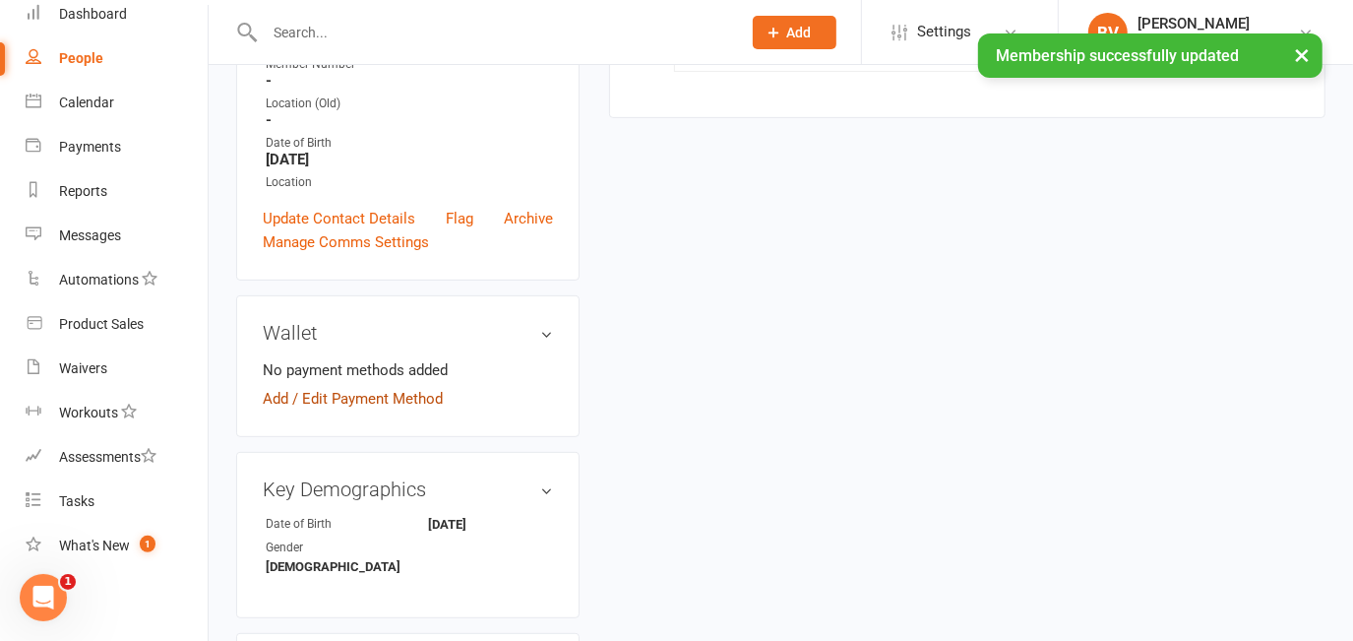
click at [383, 410] on link "Add / Edit Payment Method" at bounding box center [353, 399] width 180 height 24
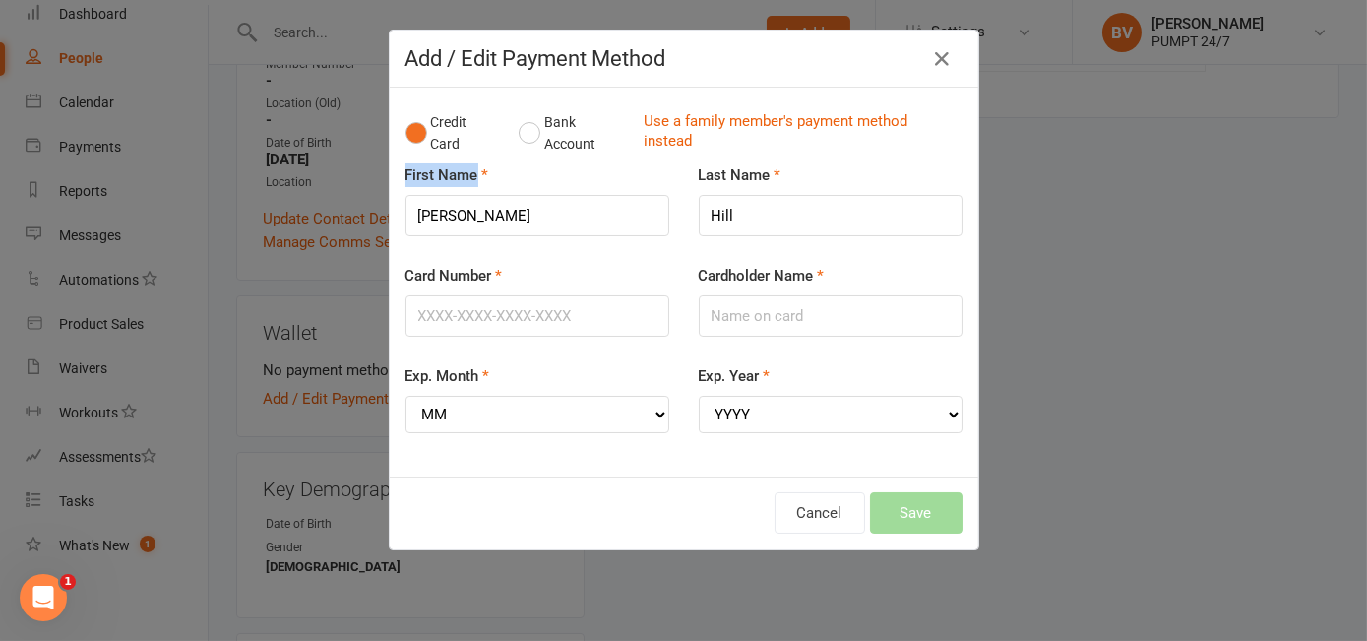
click at [529, 163] on div "First Name [PERSON_NAME]" at bounding box center [537, 213] width 293 height 100
click at [522, 264] on div "Card Number" at bounding box center [537, 300] width 264 height 73
click at [523, 163] on div "First Name [PERSON_NAME]" at bounding box center [537, 213] width 293 height 100
click at [598, 295] on input "Card Number" at bounding box center [537, 315] width 264 height 41
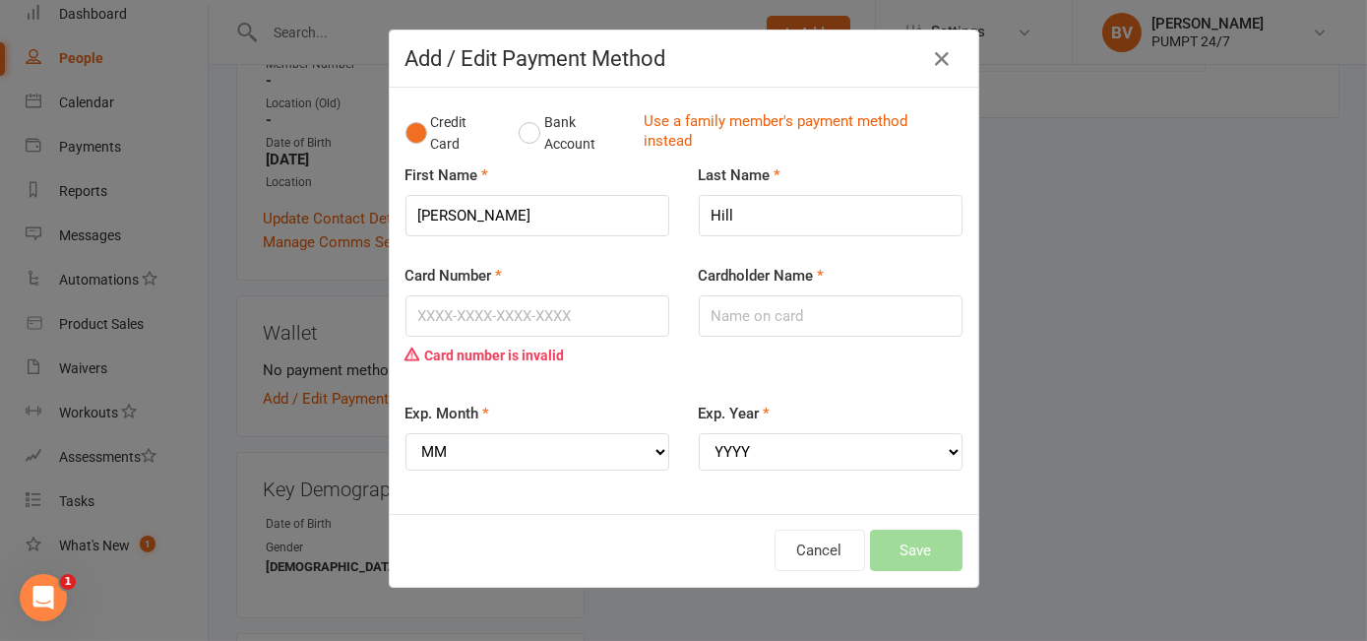
click at [783, 264] on label "Cardholder Name" at bounding box center [762, 276] width 126 height 24
click at [783, 295] on input "Cardholder Name" at bounding box center [831, 315] width 264 height 41
click at [527, 264] on div "Card Number Card number is invalid" at bounding box center [537, 319] width 264 height 110
click at [523, 264] on div "Card Number Card number is invalid" at bounding box center [537, 319] width 264 height 110
click at [533, 337] on div "Card number is invalid" at bounding box center [537, 355] width 264 height 37
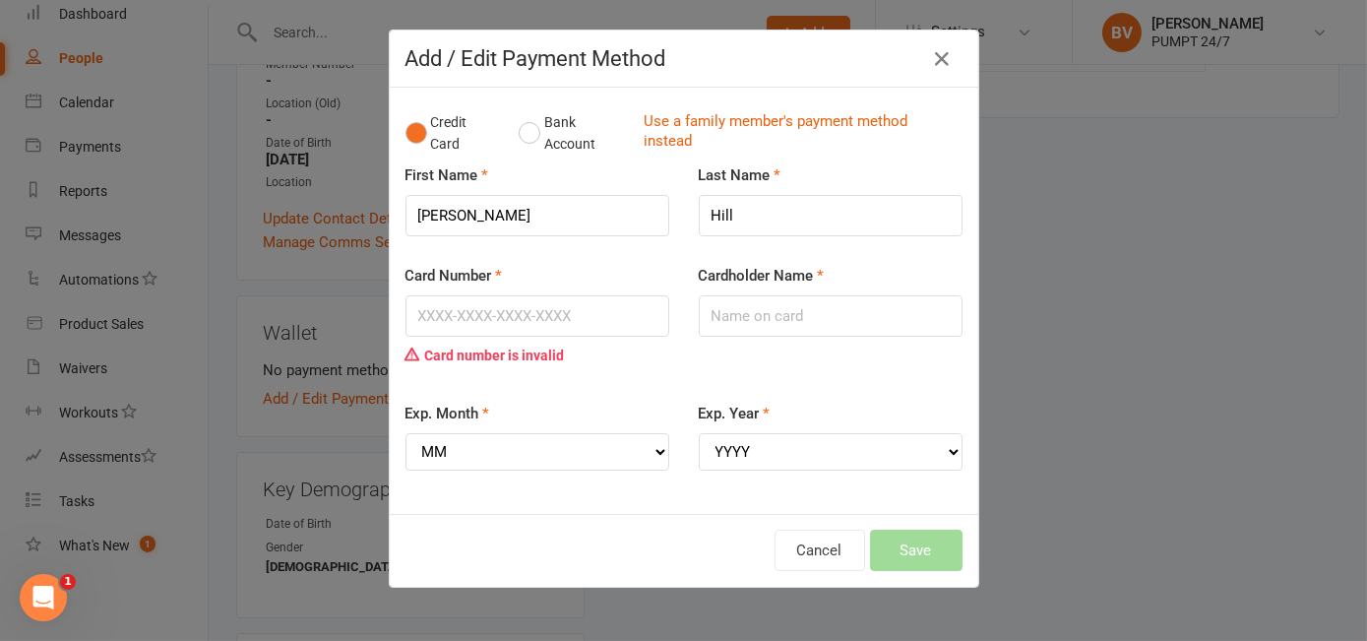
click at [522, 264] on div "Card Number Card number is invalid" at bounding box center [537, 319] width 264 height 110
click at [524, 264] on div "Card Number Card number is invalid" at bounding box center [537, 319] width 264 height 110
click at [942, 195] on input "Hill" at bounding box center [831, 215] width 264 height 41
click at [925, 195] on input "Hill" at bounding box center [831, 215] width 264 height 41
click at [932, 195] on input "Hill" at bounding box center [831, 215] width 264 height 41
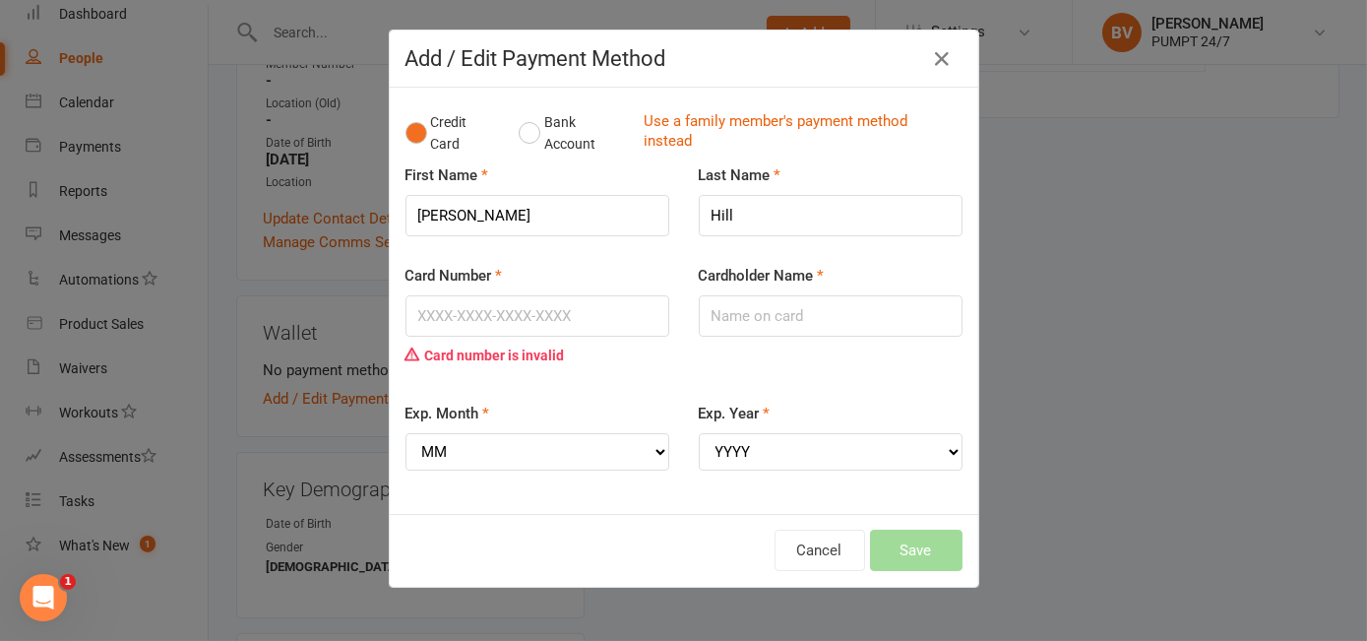
click at [761, 163] on label "Last Name" at bounding box center [740, 175] width 83 height 24
click at [761, 195] on input "Hill" at bounding box center [831, 215] width 264 height 41
click at [686, 264] on div "Card Number Card number is invalid Cardholder Name" at bounding box center [684, 333] width 586 height 138
click at [860, 401] on div "Exp. Year YYYY 2025 2026 2027 2028 2029 2030 2031 2032 2033 2034" at bounding box center [830, 449] width 293 height 96
click at [767, 433] on select "YYYY 2025 2026 2027 2028 2029 2030 2031 2032 2033 2034" at bounding box center [831, 451] width 264 height 37
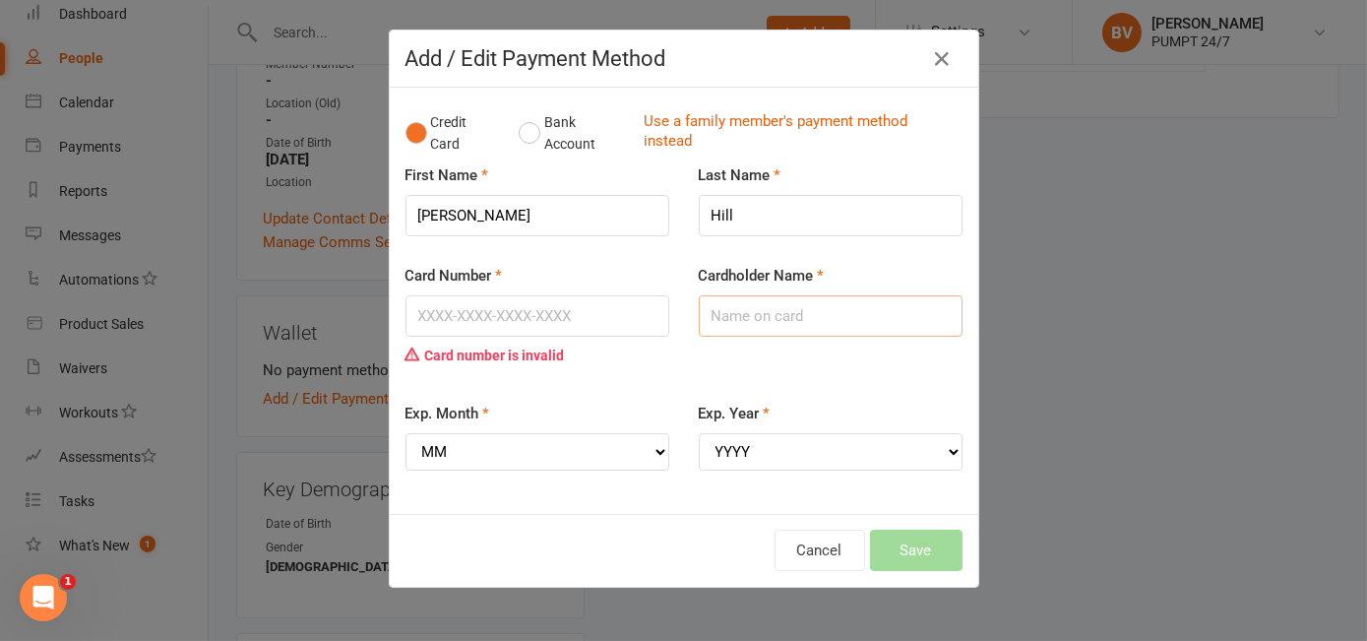
drag, startPoint x: 720, startPoint y: 187, endPoint x: 740, endPoint y: 173, distance: 24.0
click at [720, 295] on input "Cardholder Name" at bounding box center [831, 315] width 264 height 41
click at [938, 195] on input "Hill" at bounding box center [831, 215] width 264 height 41
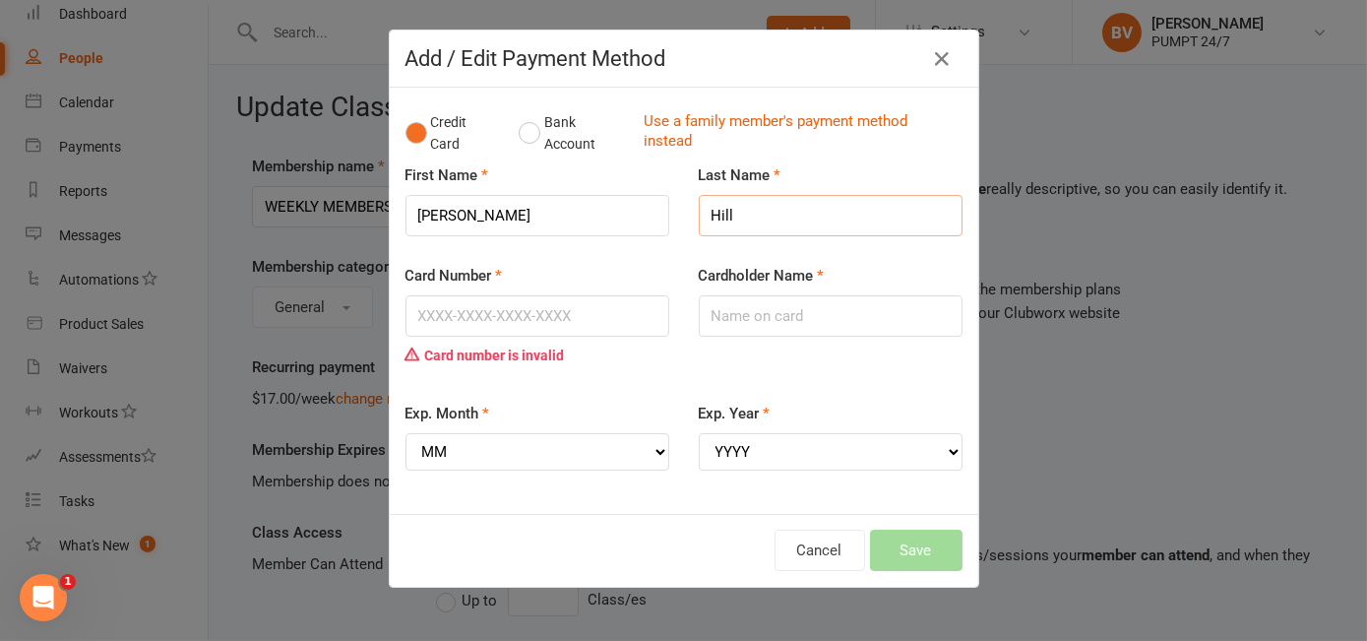
click at [933, 195] on input "Hill" at bounding box center [831, 215] width 264 height 41
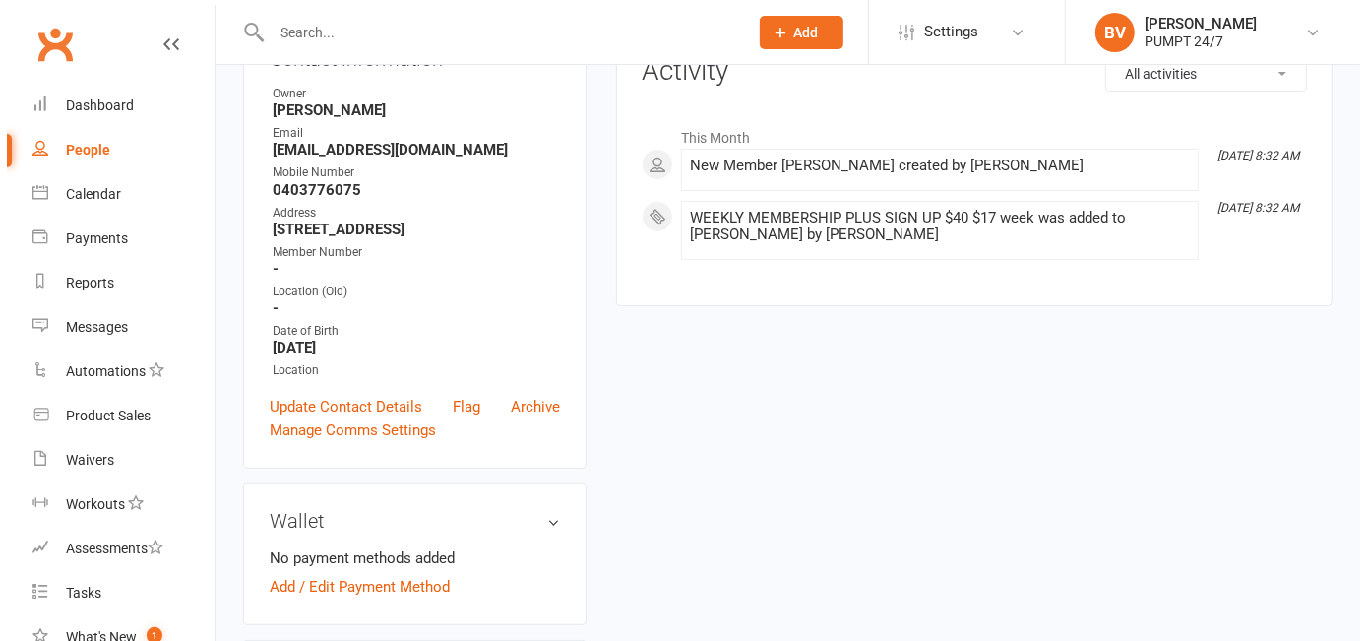
scroll to position [447, 0]
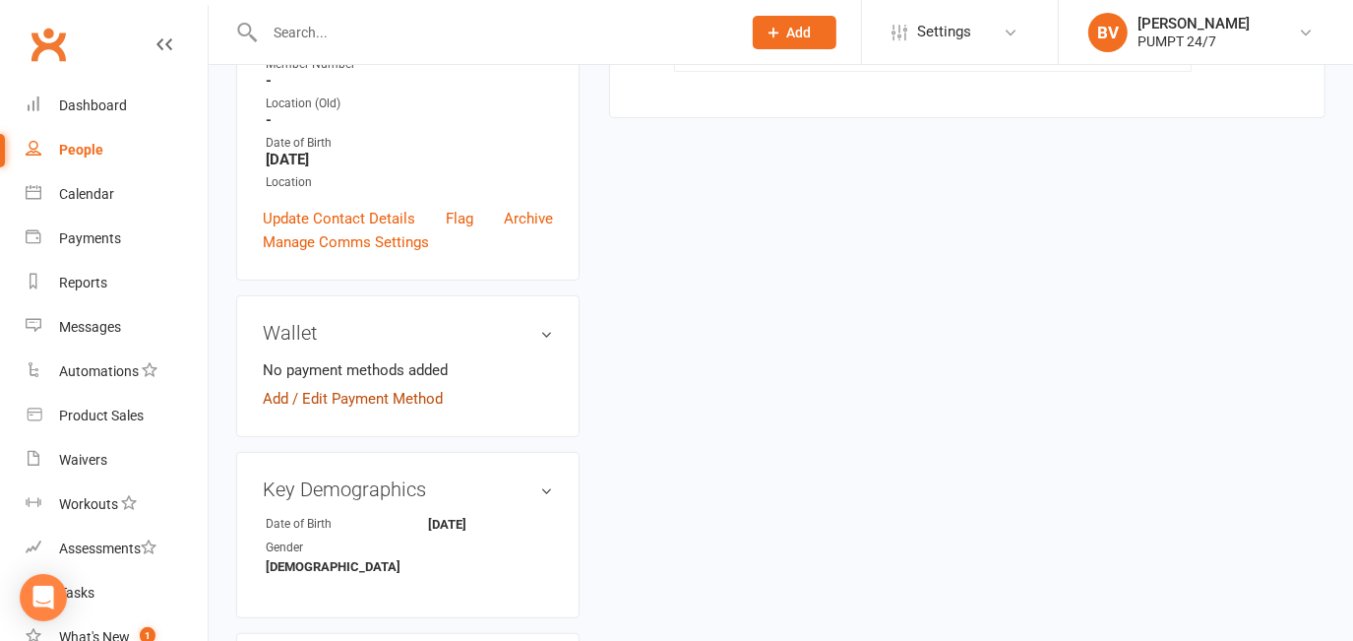
click at [351, 410] on link "Add / Edit Payment Method" at bounding box center [353, 399] width 180 height 24
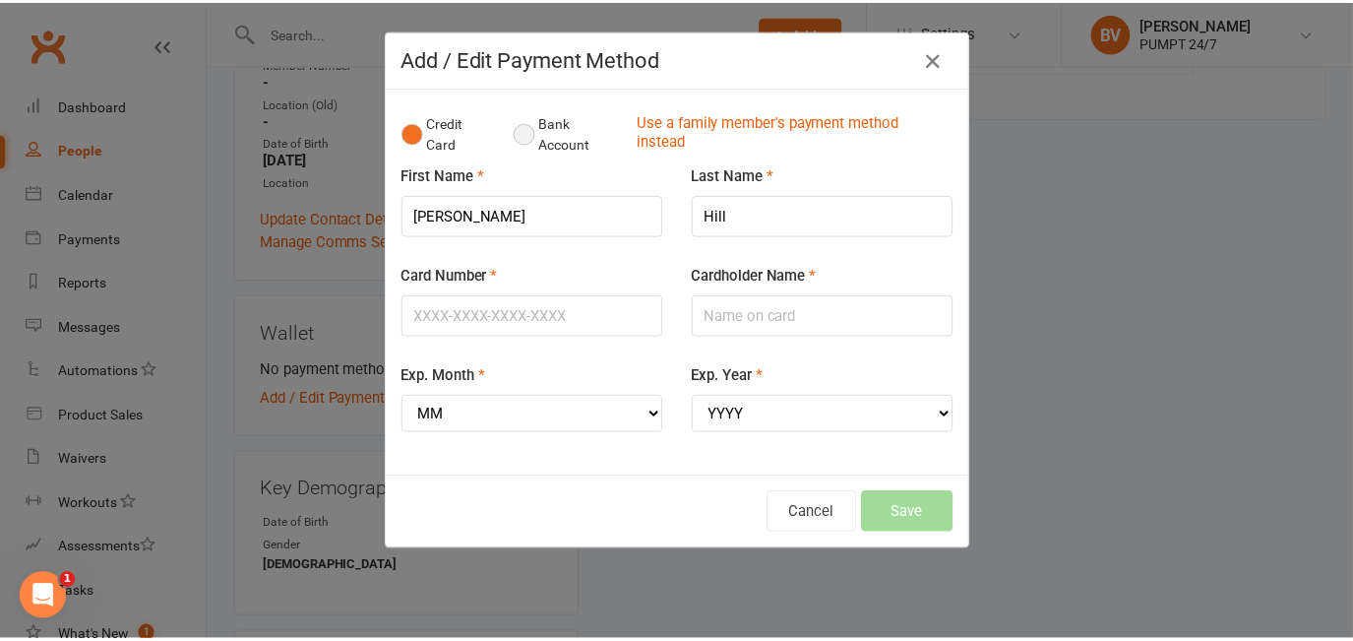
scroll to position [0, 0]
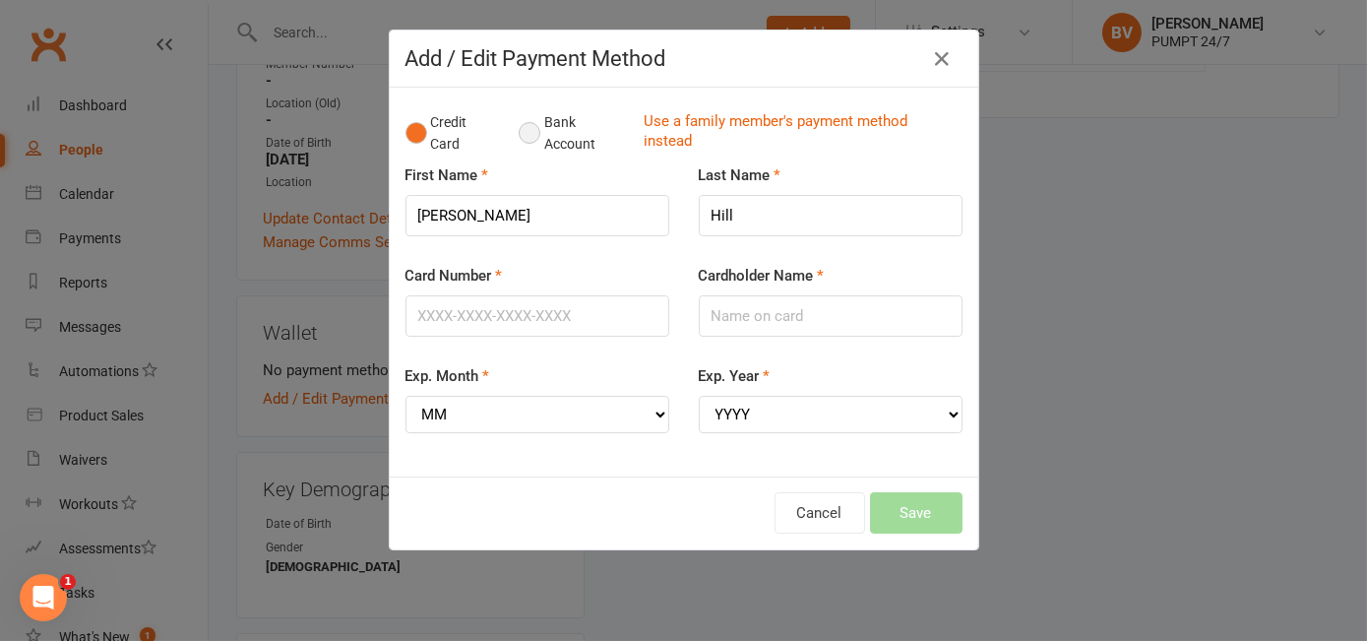
click at [520, 138] on button "Bank Account" at bounding box center [573, 133] width 109 height 60
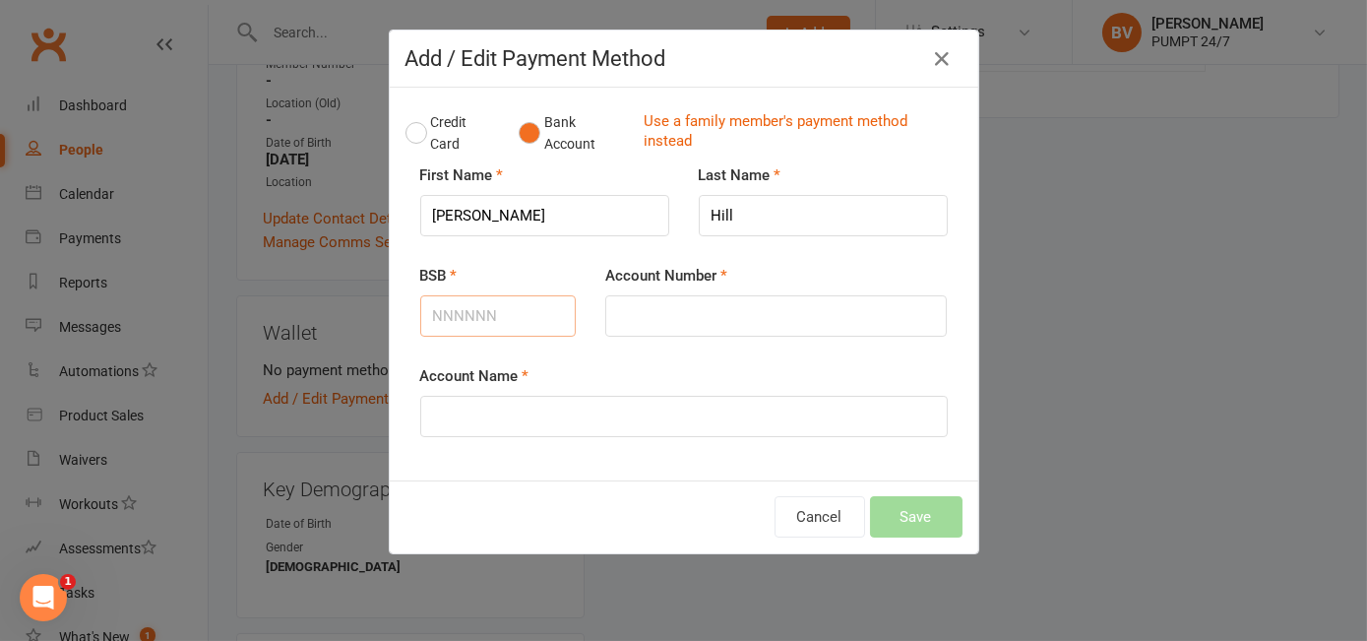
paste input "016441"
type input "016441"
drag, startPoint x: 493, startPoint y: 321, endPoint x: 416, endPoint y: 312, distance: 77.3
click at [420, 312] on input "016441" at bounding box center [498, 315] width 156 height 41
paste input "016441"
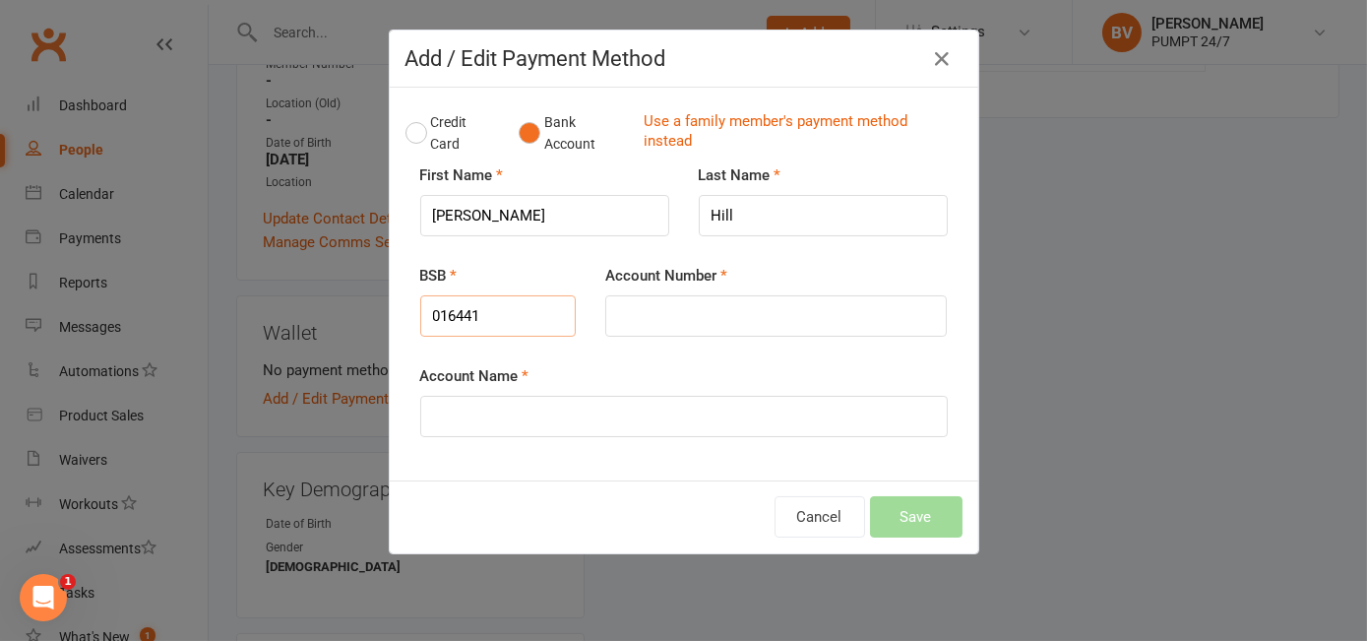
type input "016441"
click at [699, 310] on input "Account Number" at bounding box center [775, 315] width 341 height 41
paste input "320400142"
type input "320400142"
paste input "[PERSON_NAME]"
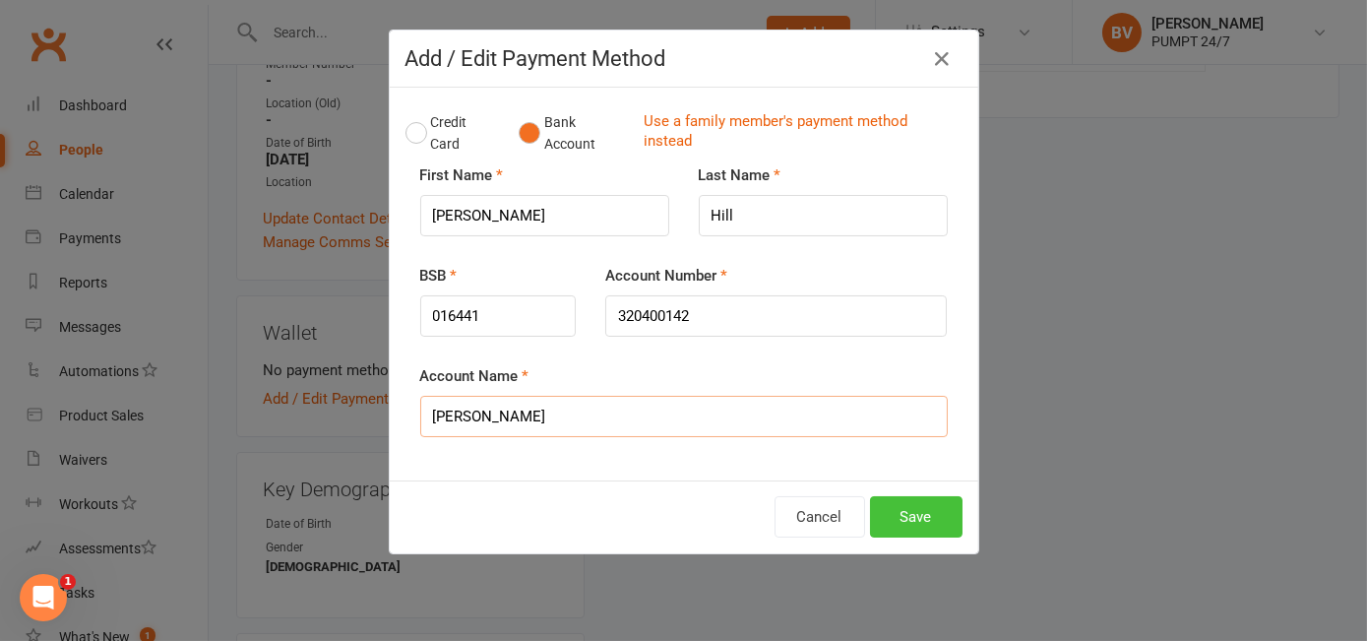
type input "[PERSON_NAME]"
click at [910, 509] on button "Save" at bounding box center [916, 516] width 92 height 41
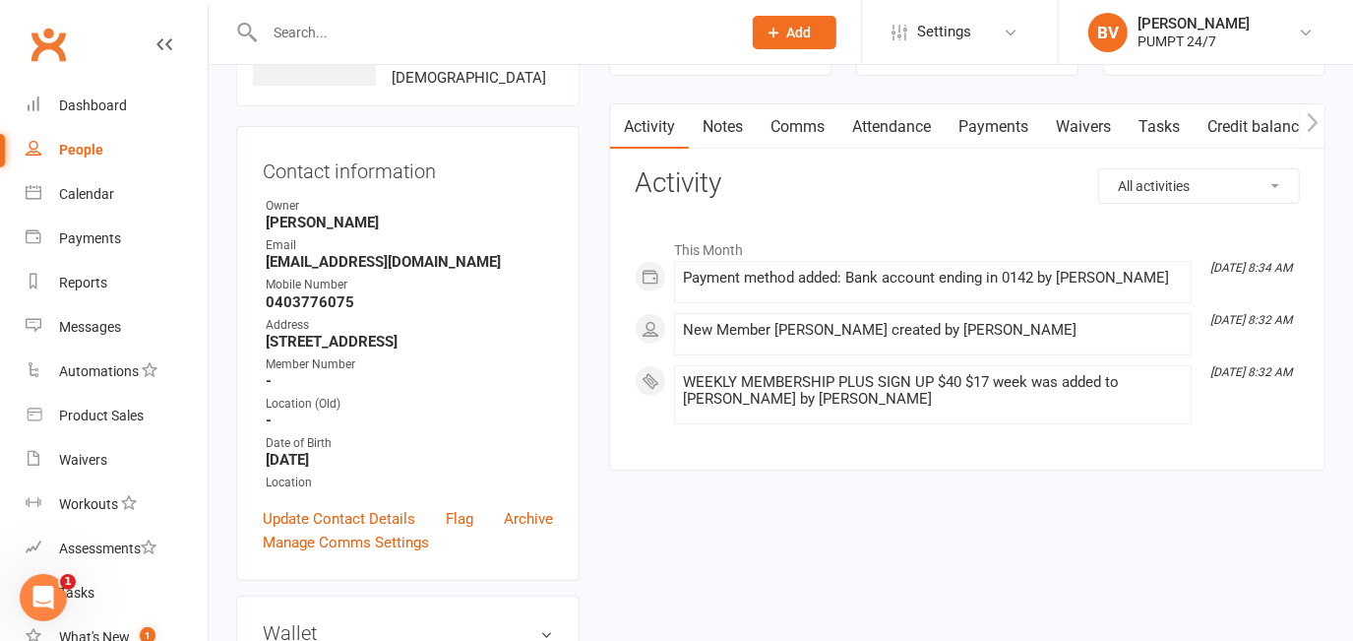
scroll to position [89, 0]
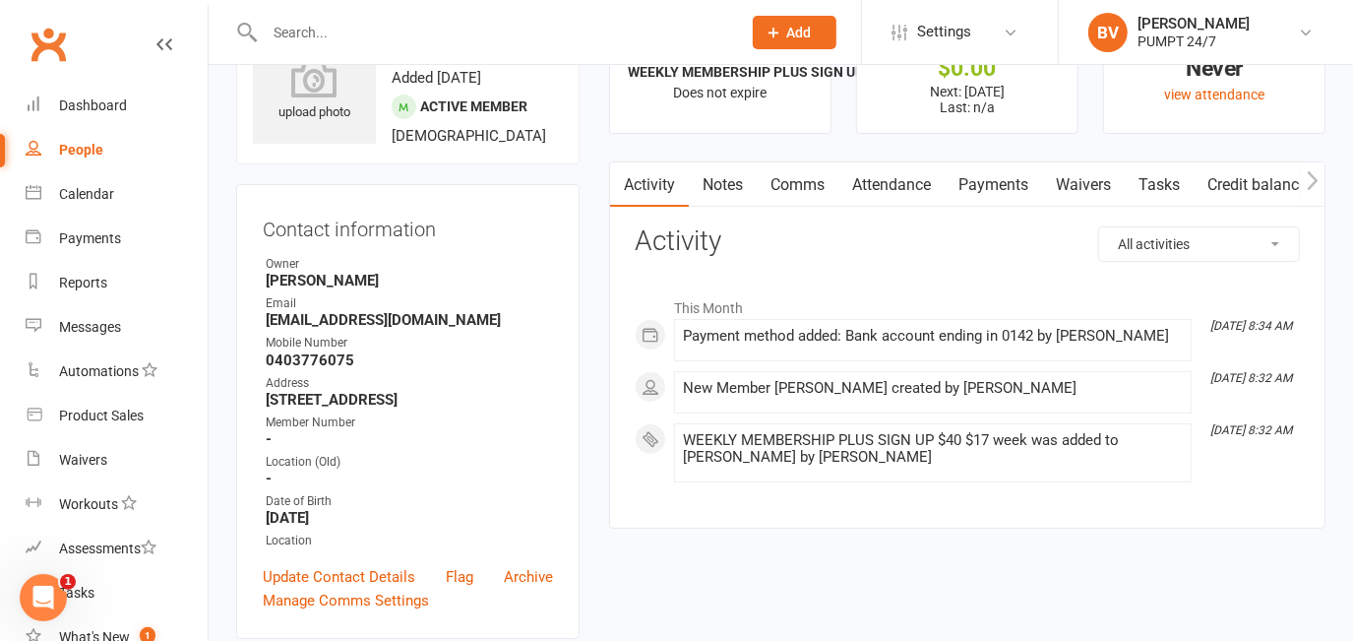
click at [792, 25] on span "Add" at bounding box center [799, 33] width 25 height 16
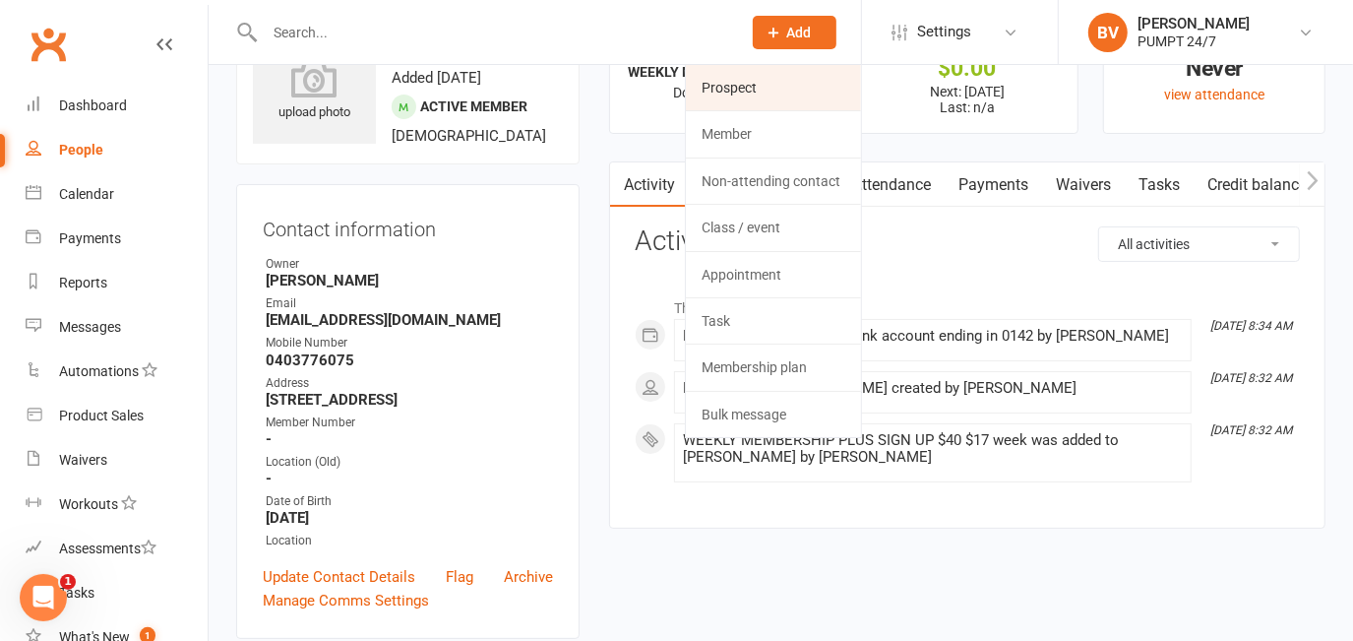
click at [750, 83] on link "Prospect" at bounding box center [773, 87] width 175 height 45
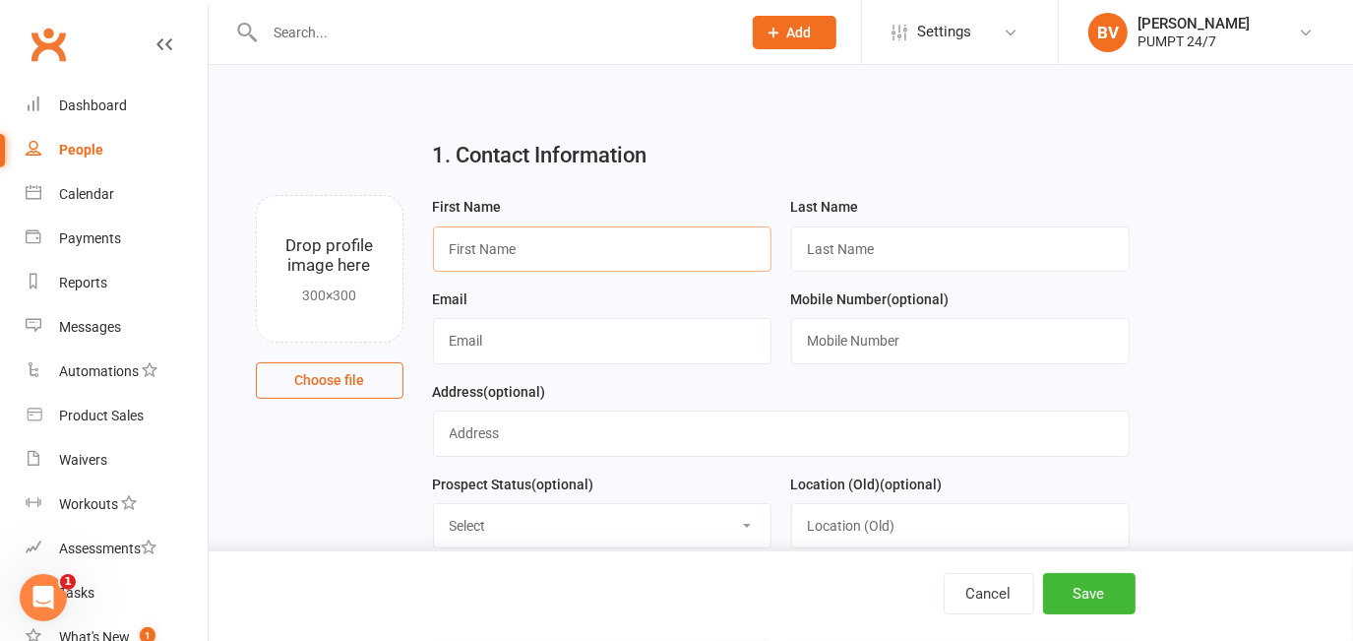
paste input "Johnathon Kershaw"
drag, startPoint x: 518, startPoint y: 250, endPoint x: 593, endPoint y: 257, distance: 76.1
click at [593, 257] on input "Johnathon Kershaw" at bounding box center [602, 248] width 338 height 45
type input "Johnathon"
paste input "Kershaw"
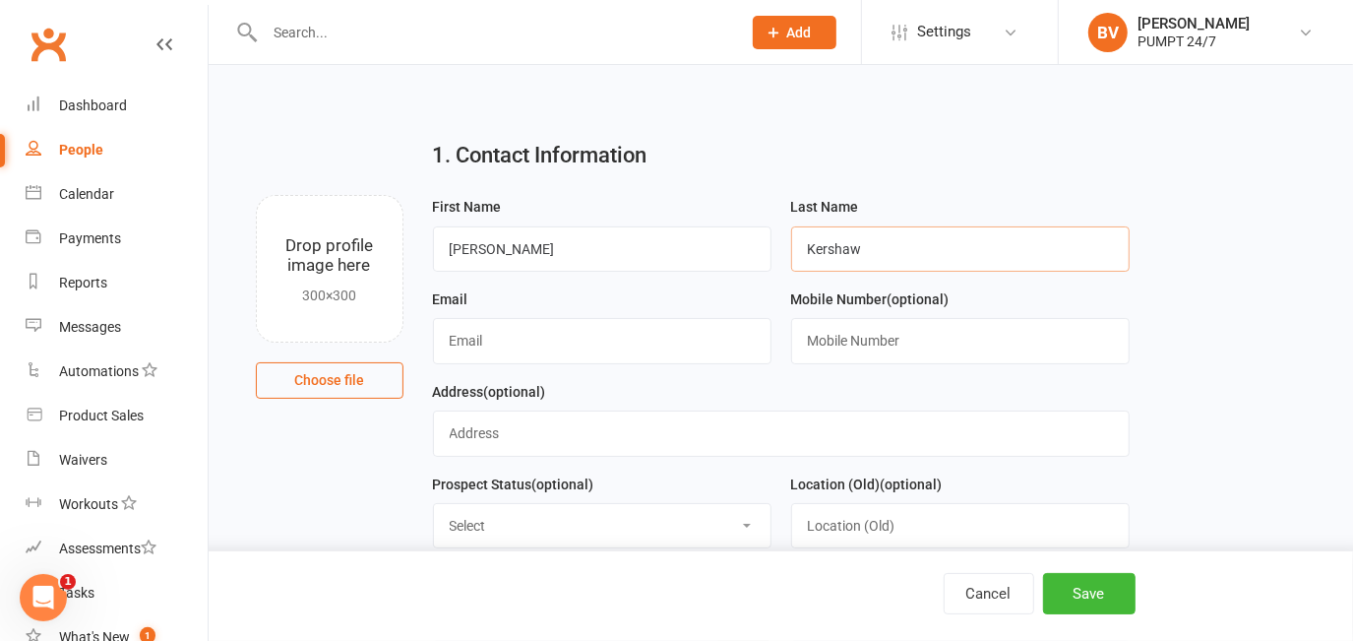
type input "Kershaw"
drag, startPoint x: 524, startPoint y: 338, endPoint x: 516, endPoint y: 348, distance: 14.0
click at [524, 338] on input "text" at bounding box center [602, 340] width 338 height 45
paste input "johnathonkershaw@outlook.com"
type input "johnathonkershaw@outlook.com"
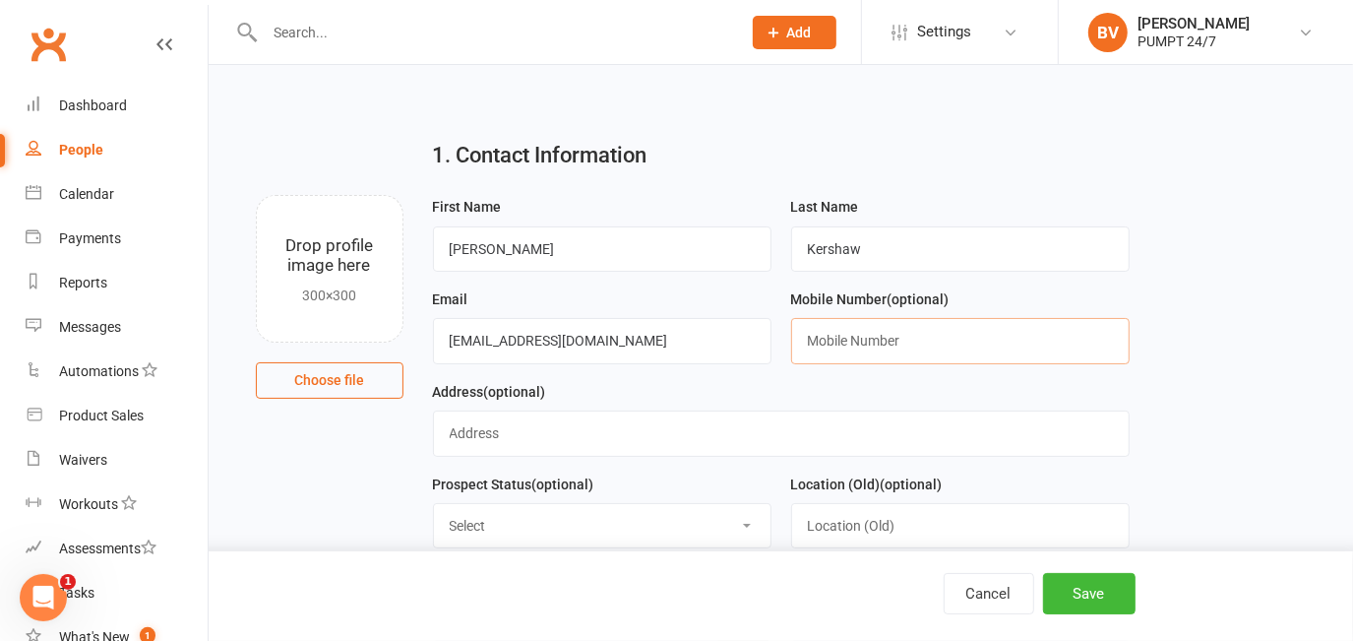
click at [874, 354] on input "text" at bounding box center [960, 340] width 338 height 45
paste input "0448813655"
type input "0448813655"
click at [622, 432] on input "text" at bounding box center [781, 432] width 697 height 45
paste input "10 walmer place"
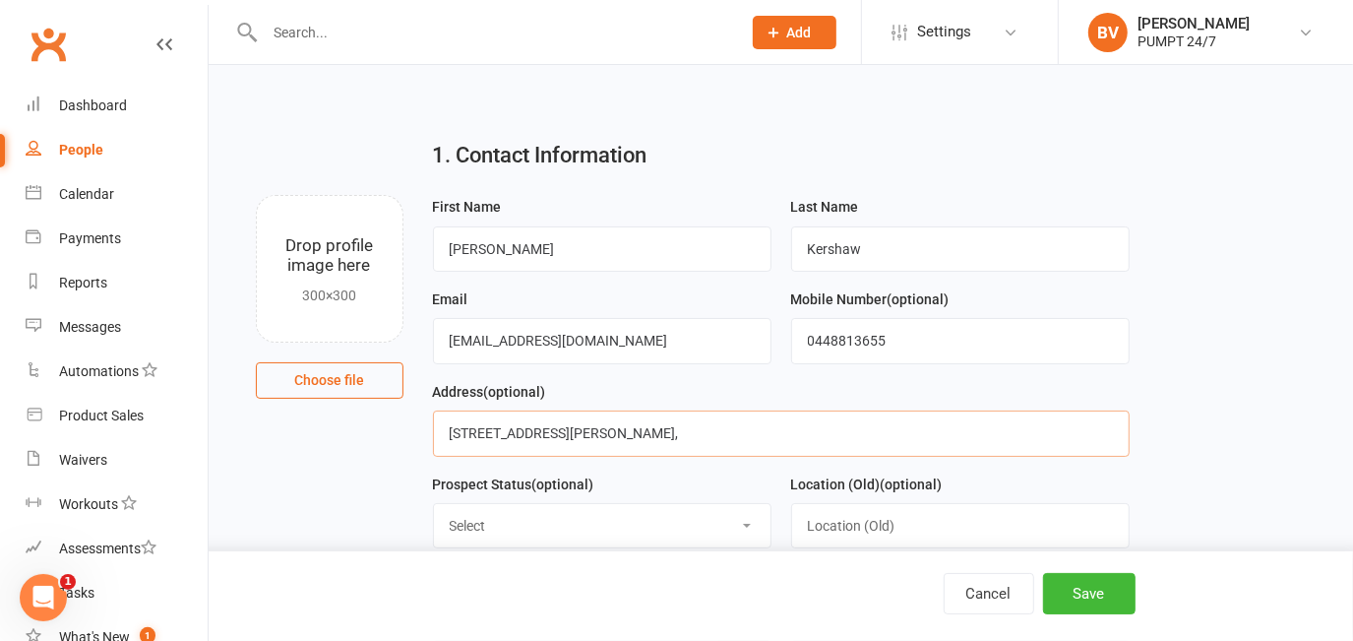
click at [522, 433] on input "10 Walmer place," at bounding box center [781, 432] width 697 height 45
click at [577, 448] on input "10 Walmer Place," at bounding box center [781, 432] width 697 height 45
paste input "Orelia"
paste input "Western australia"
click at [782, 442] on input "10 Walmer Place, Orelia, Western Wustralia," at bounding box center [781, 432] width 697 height 45
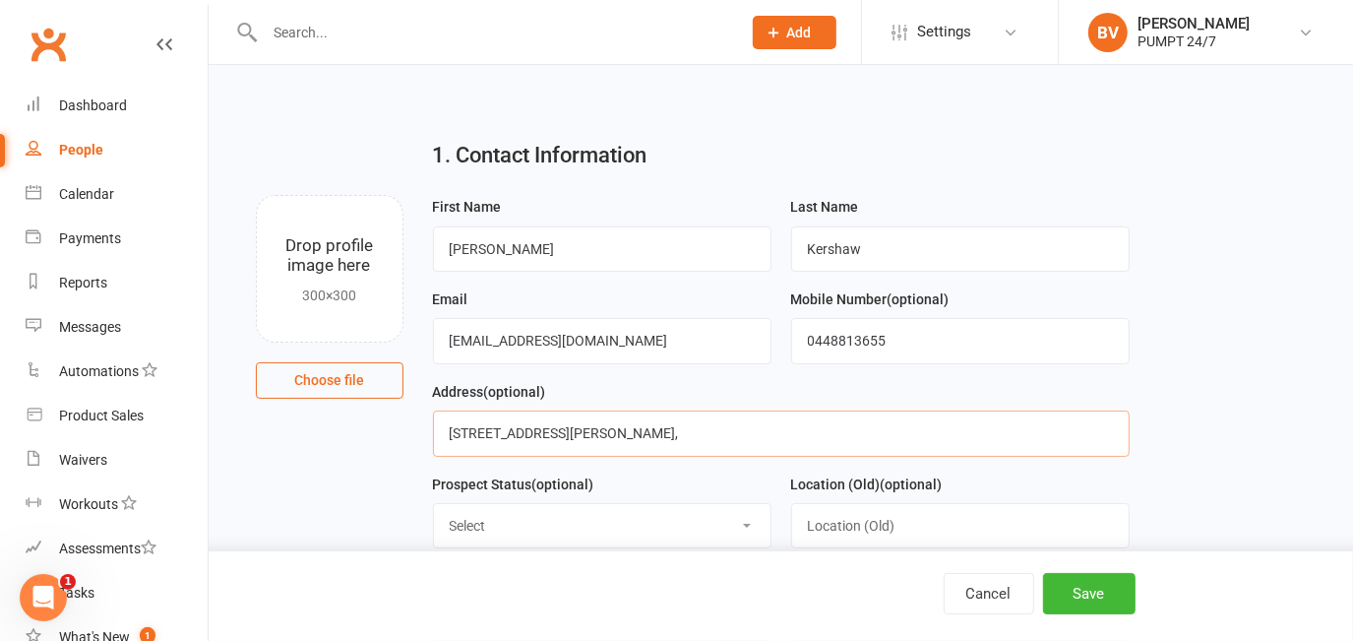
click at [669, 435] on input "10 Walmer Place, Orelia, Western Wustralia," at bounding box center [781, 432] width 697 height 45
click at [796, 439] on input "10 Walmer Place, Orelia, Western Australia," at bounding box center [781, 432] width 697 height 45
paste input "6167"
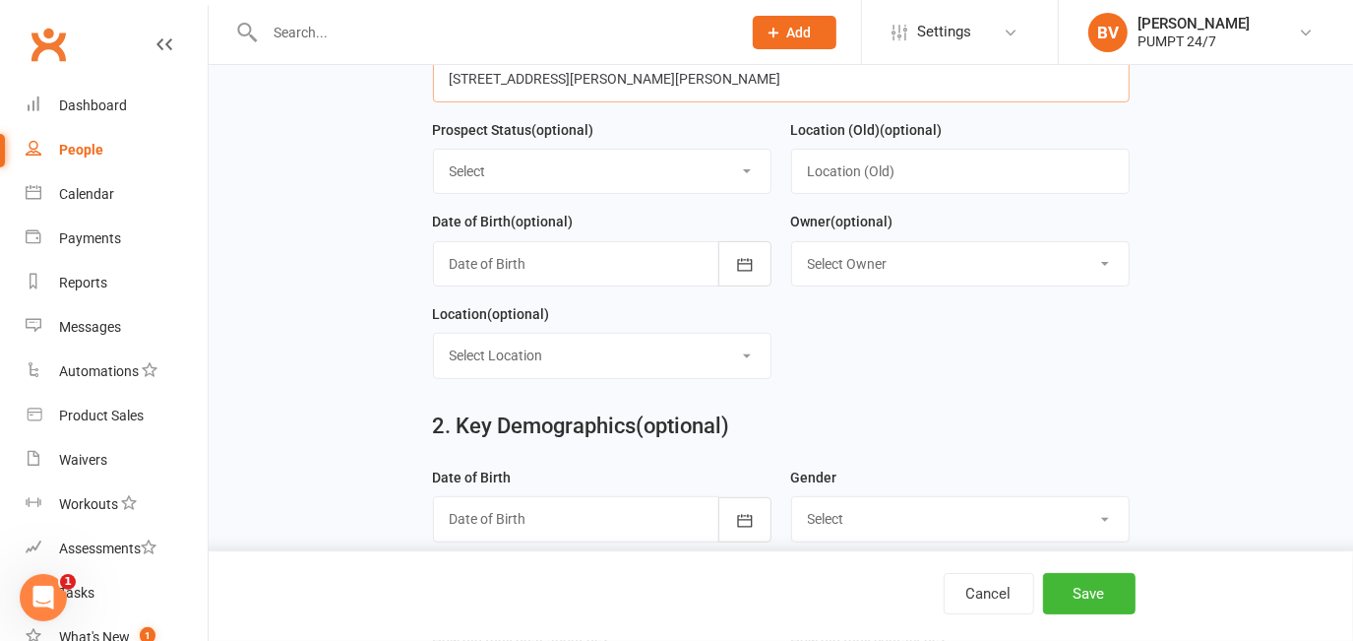
scroll to position [357, 0]
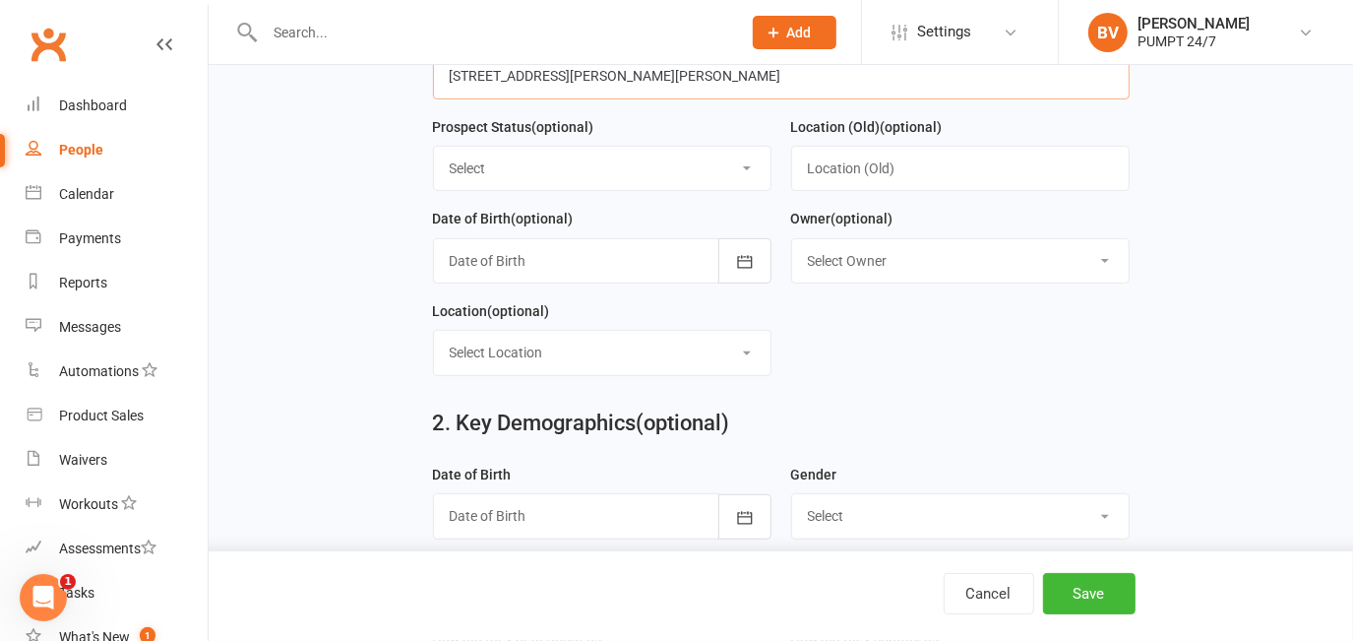
type input "10 Walmer Place, Orelia, Western Australia, 6167"
click at [590, 249] on div at bounding box center [602, 260] width 338 height 45
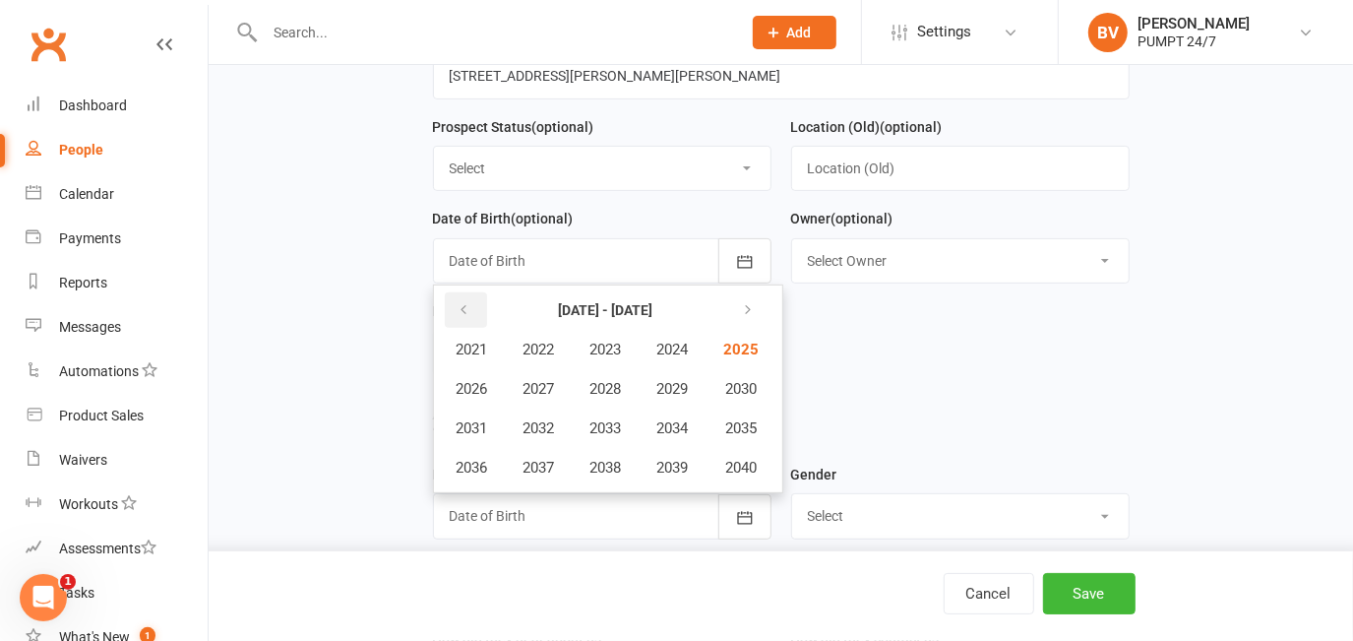
click at [474, 317] on button "button" at bounding box center [466, 309] width 42 height 35
click at [745, 313] on icon "button" at bounding box center [745, 310] width 14 height 16
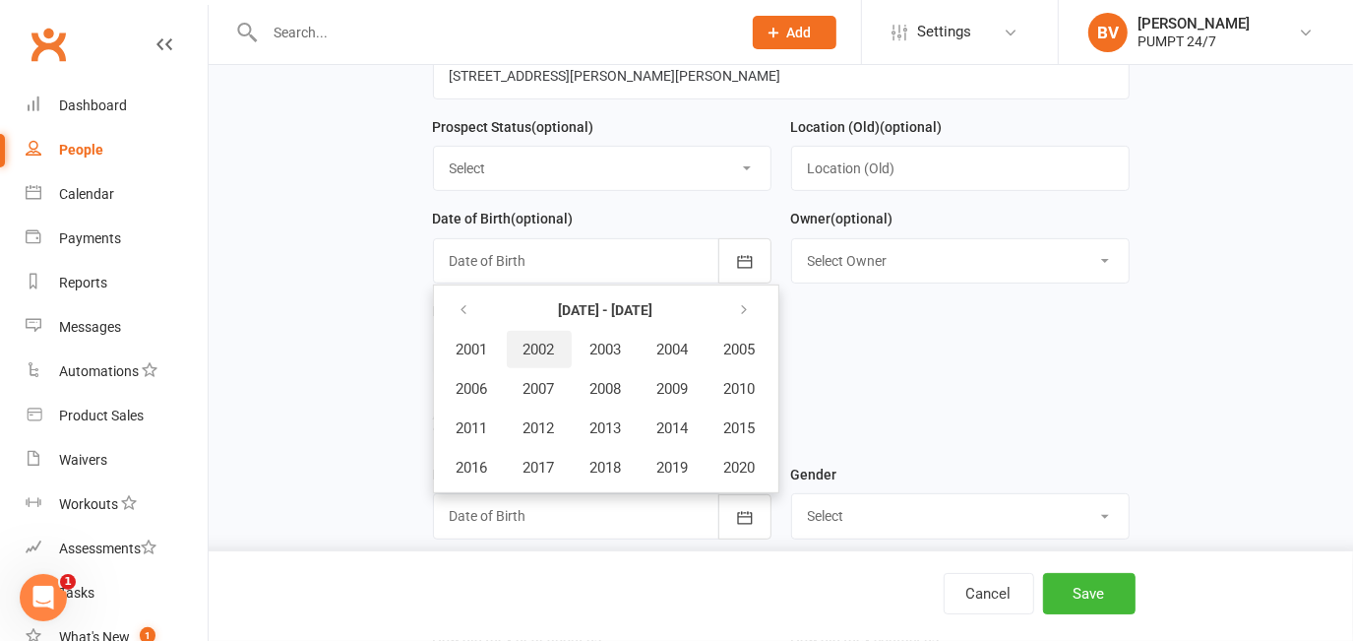
click at [531, 350] on span "2002" at bounding box center [538, 349] width 31 height 18
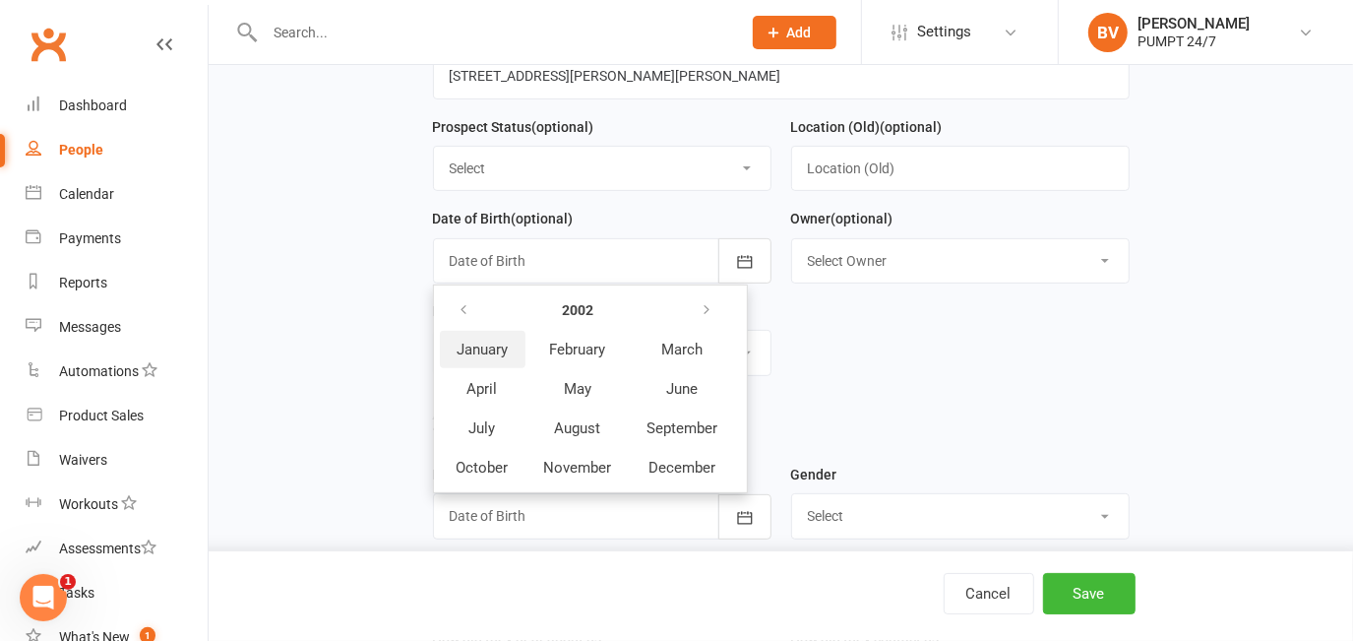
click at [488, 346] on span "January" at bounding box center [482, 349] width 51 height 18
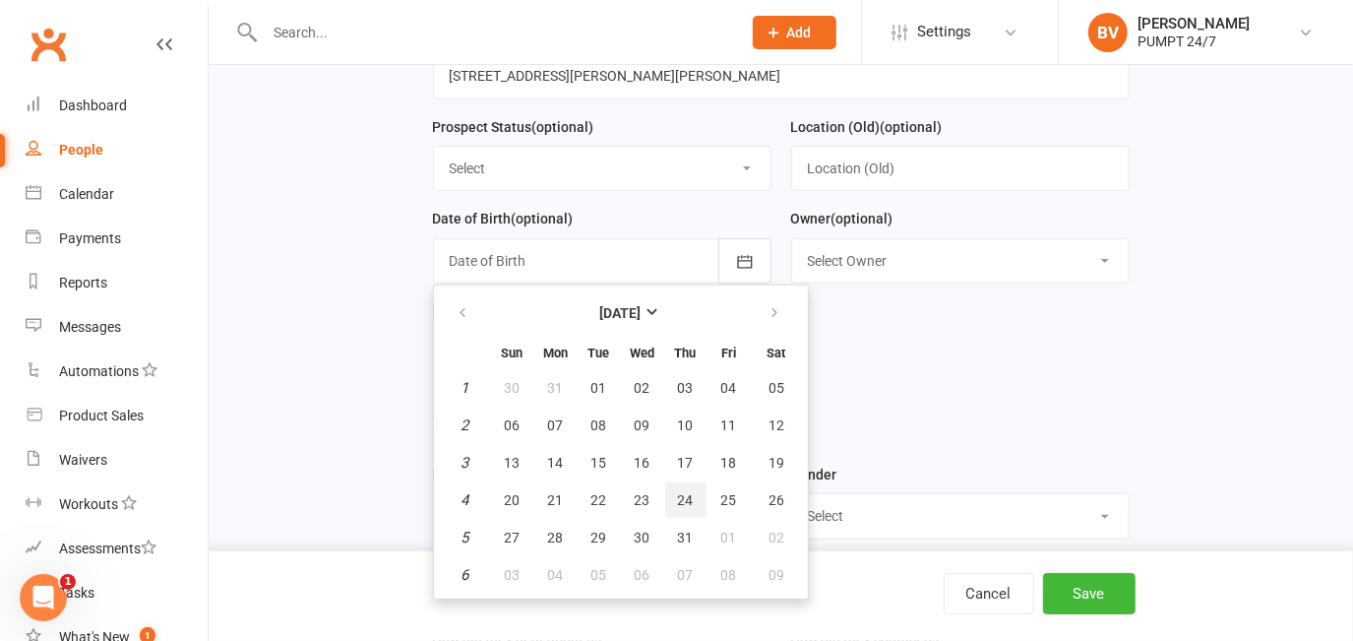
click at [680, 493] on span "24" at bounding box center [686, 500] width 16 height 16
type input "24 Jan 2002"
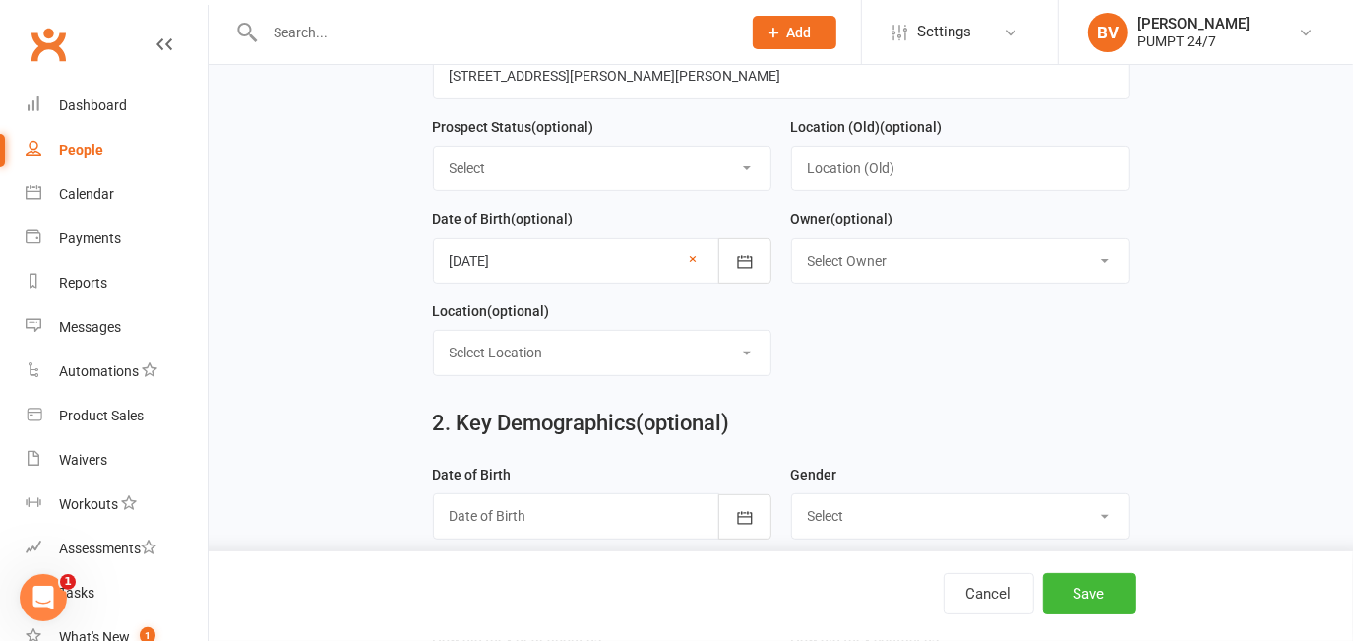
click at [855, 388] on form "First Name Johnathon Last Name Kershaw Email johnathonkershaw@outlook.com Mobil…" at bounding box center [781, 115] width 716 height 554
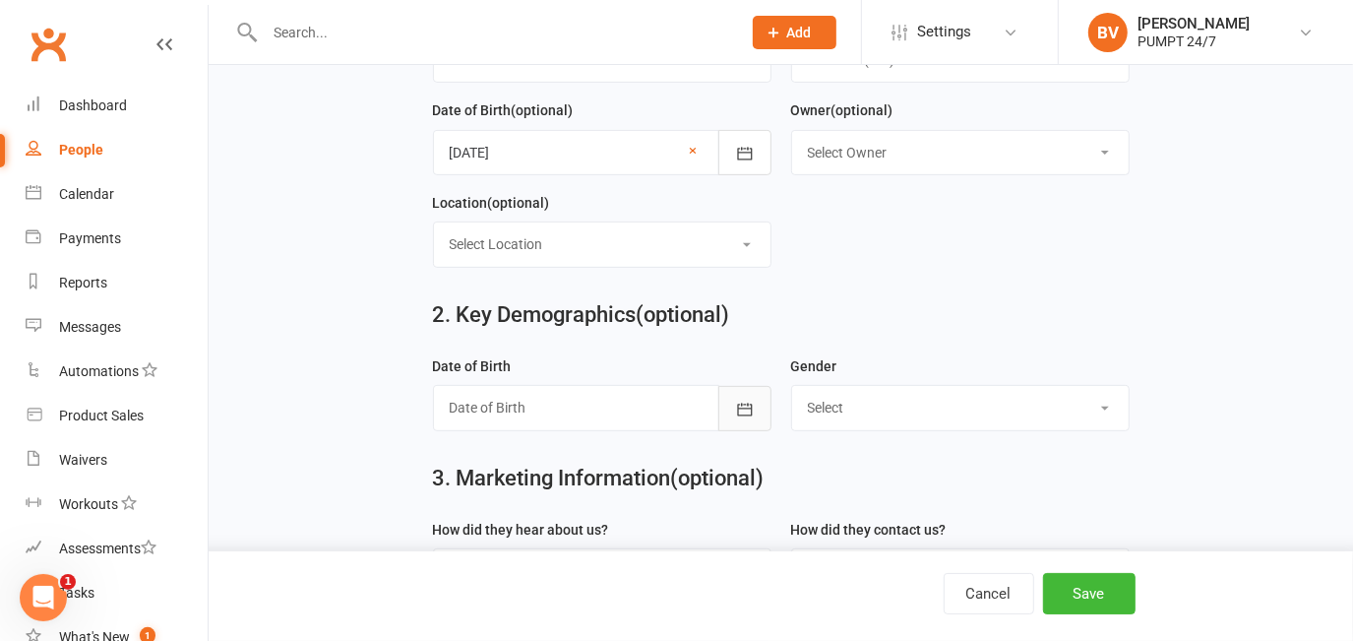
scroll to position [536, 0]
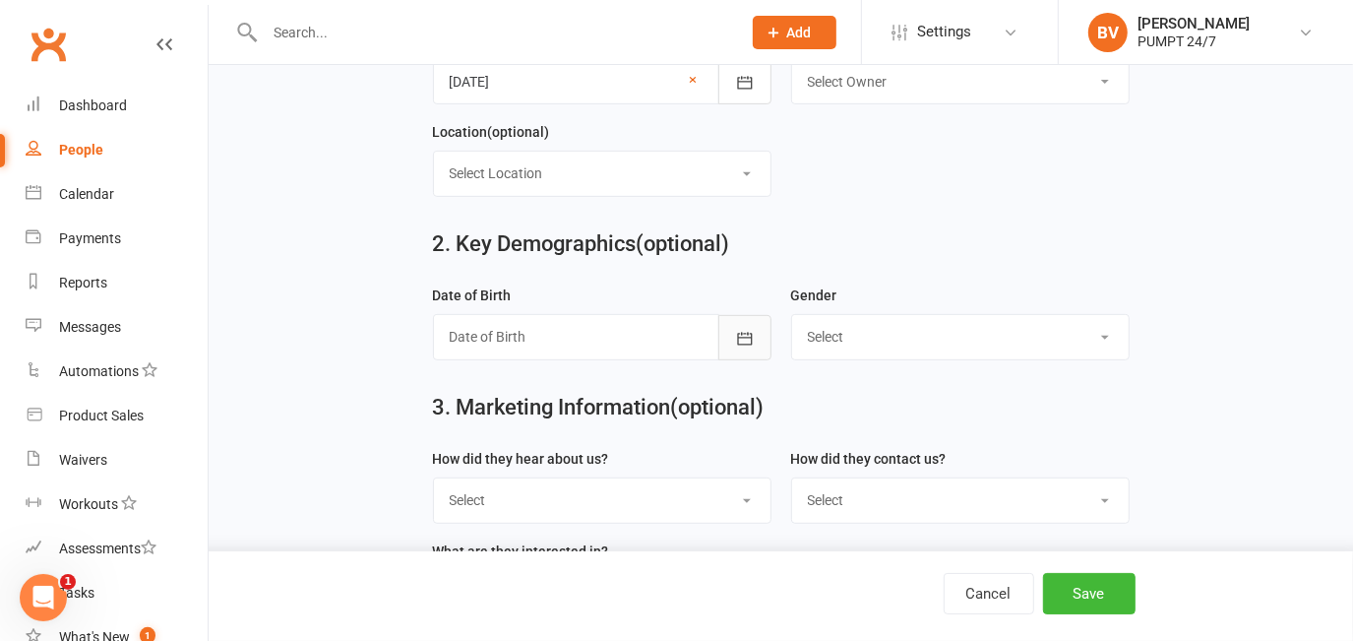
click at [750, 341] on icon "button" at bounding box center [745, 339] width 20 height 20
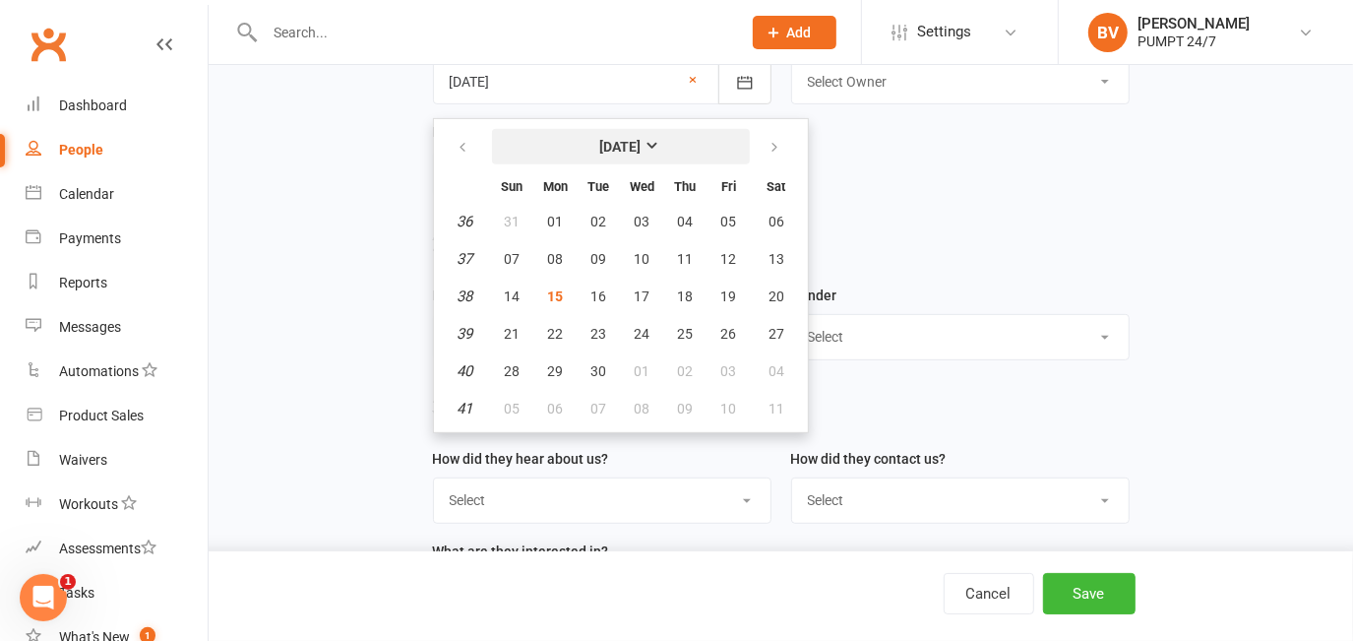
click at [600, 154] on strong "[DATE]" at bounding box center [620, 147] width 41 height 16
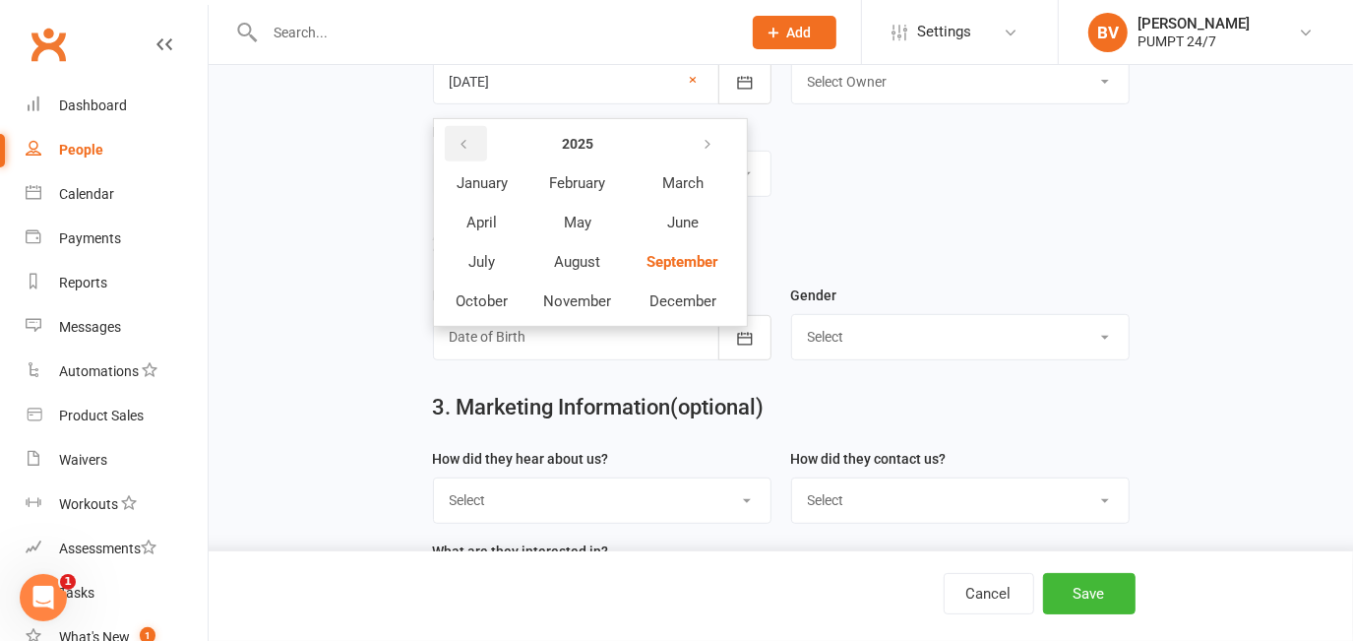
click at [472, 148] on button "button" at bounding box center [466, 143] width 42 height 35
drag, startPoint x: 472, startPoint y: 148, endPoint x: 598, endPoint y: 159, distance: 126.5
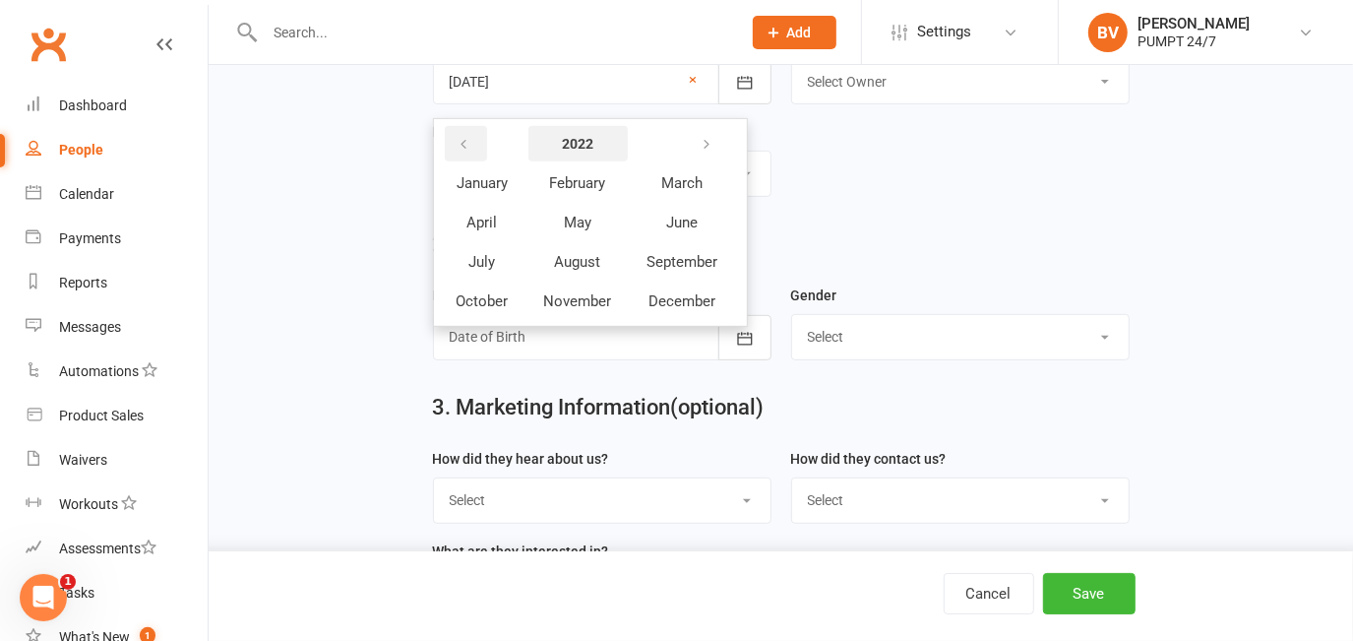
click at [477, 148] on button "button" at bounding box center [466, 143] width 42 height 35
click at [598, 159] on button "2020" at bounding box center [577, 143] width 99 height 35
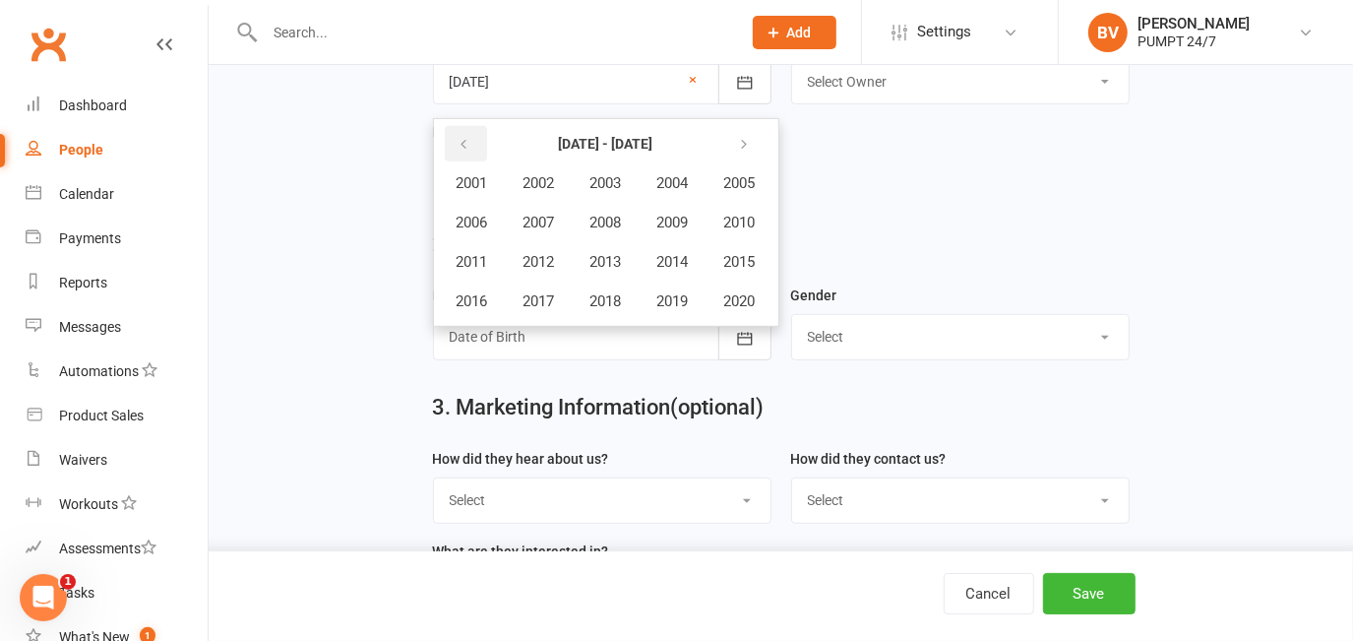
click at [466, 150] on icon "button" at bounding box center [465, 145] width 14 height 16
click at [760, 148] on button "button" at bounding box center [746, 143] width 42 height 35
click at [549, 192] on span "2002" at bounding box center [538, 183] width 31 height 18
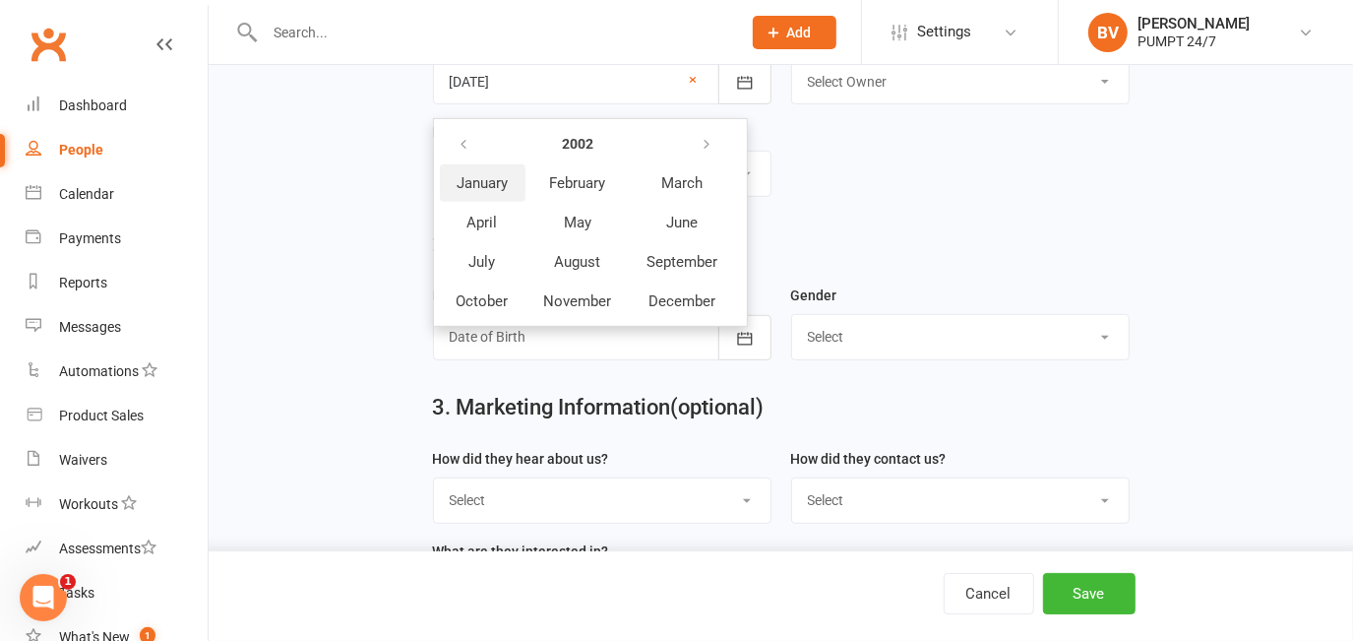
click at [477, 180] on span "January" at bounding box center [482, 183] width 51 height 18
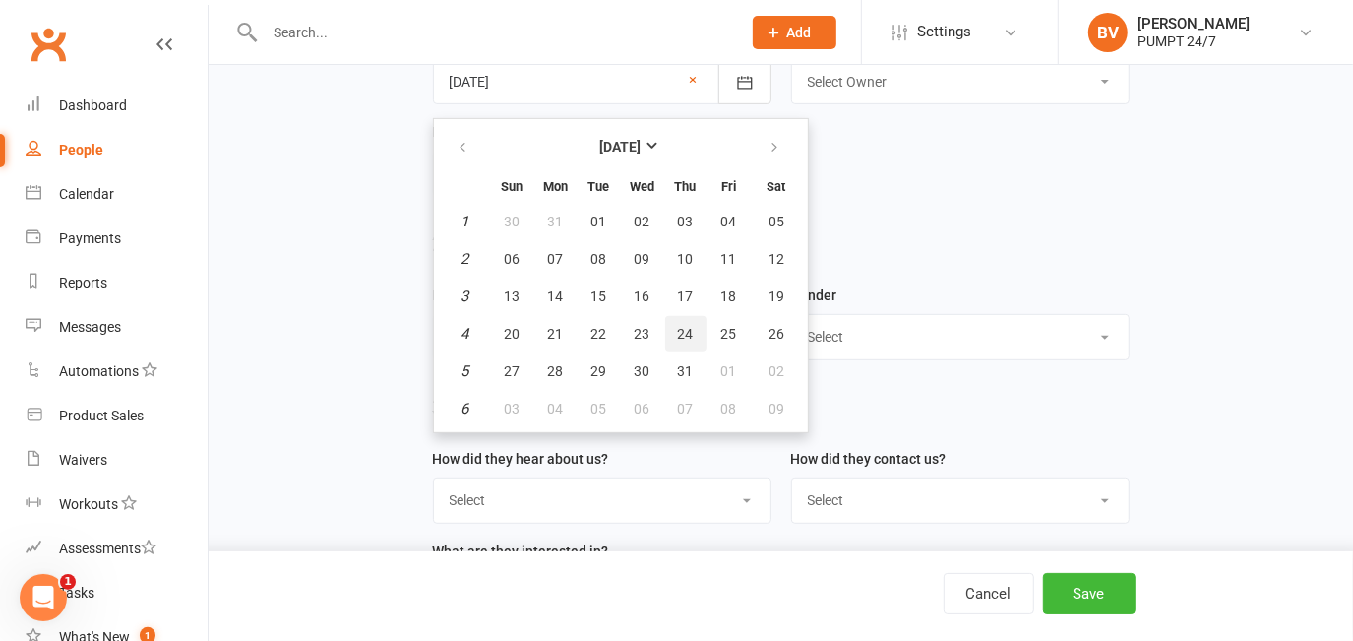
click at [690, 343] on button "24" at bounding box center [685, 333] width 41 height 35
type input "24 Jan 2002"
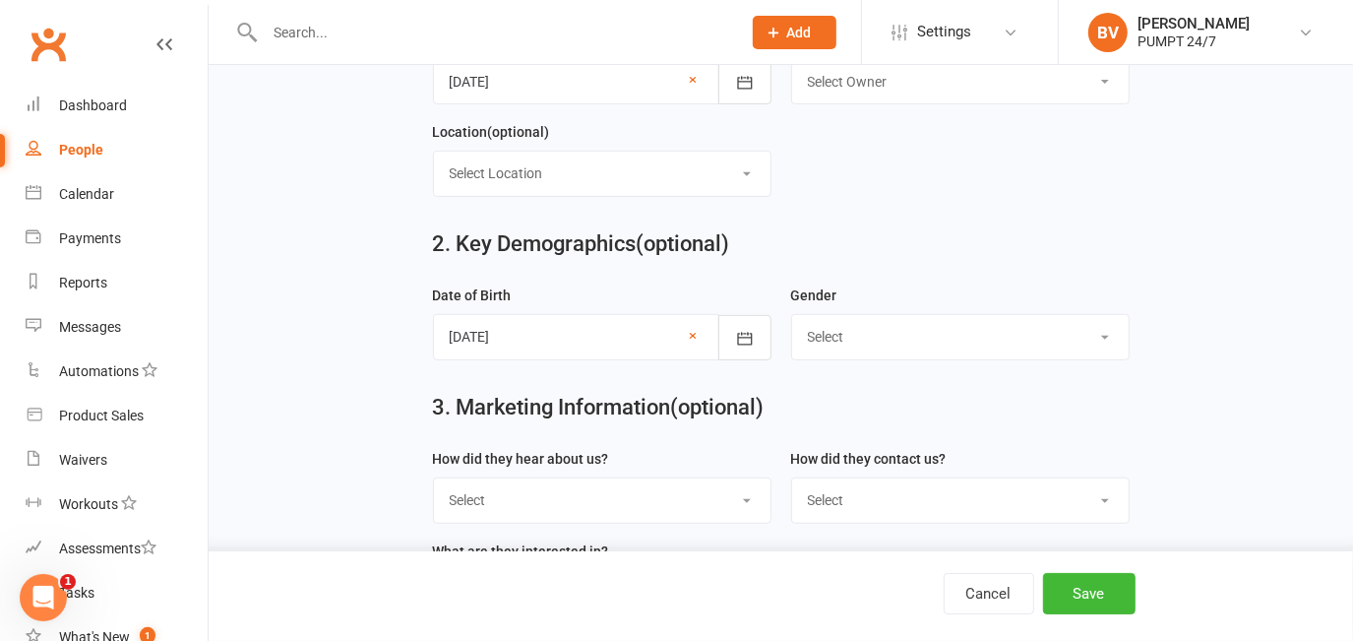
click at [907, 216] on div "2. Key Demographics (optional)" at bounding box center [781, 248] width 726 height 71
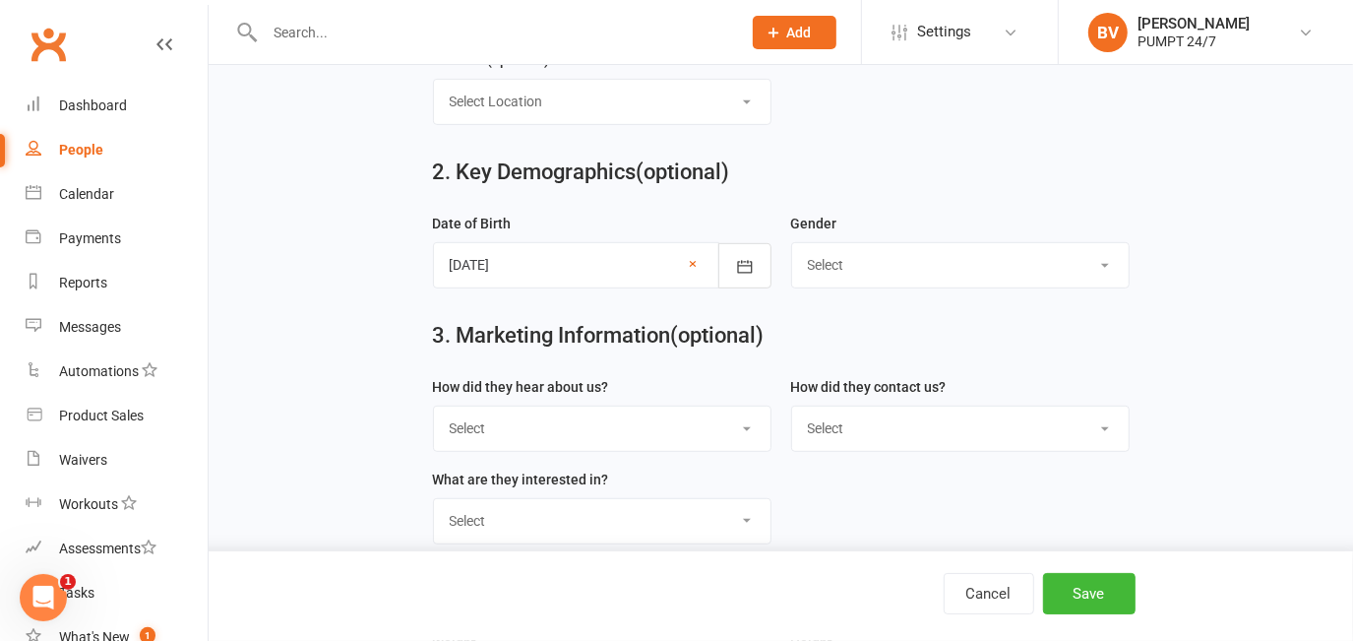
scroll to position [626, 0]
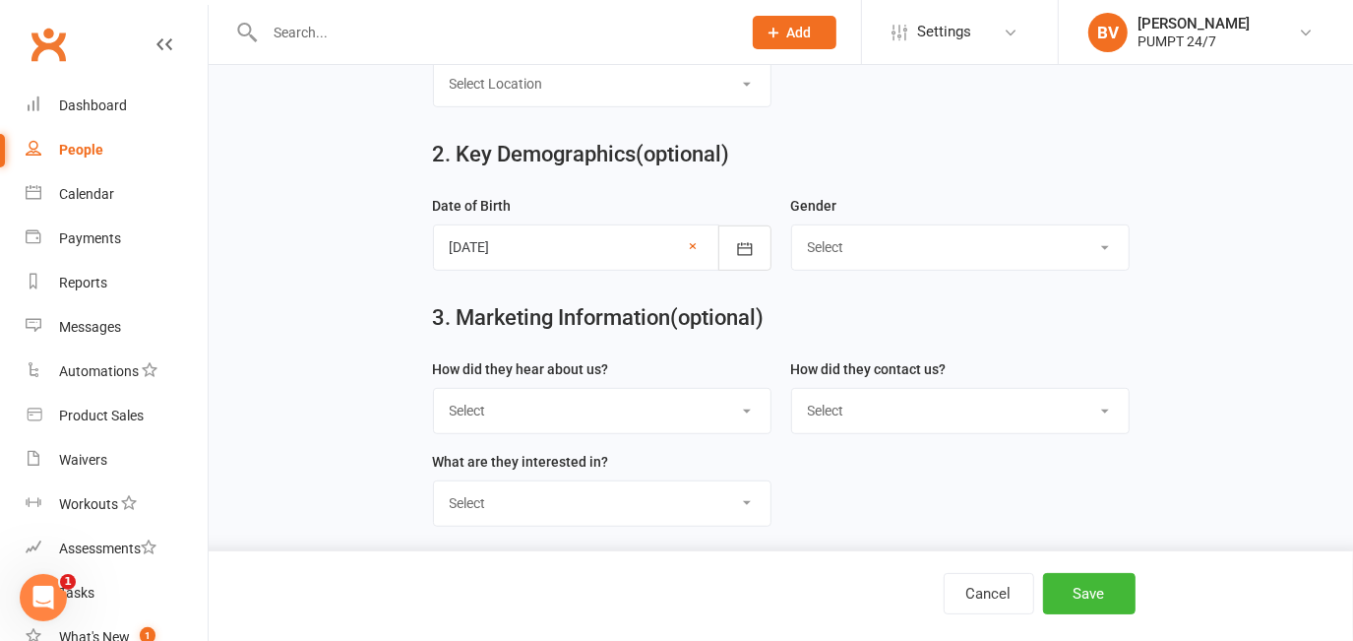
click at [891, 248] on select "Select [DEMOGRAPHIC_DATA] [DEMOGRAPHIC_DATA]" at bounding box center [960, 246] width 337 height 43
select select "[DEMOGRAPHIC_DATA]"
click at [792, 229] on select "Select [DEMOGRAPHIC_DATA] [DEMOGRAPHIC_DATA]" at bounding box center [960, 246] width 337 height 43
click at [986, 323] on h2 "3. Marketing Information (optional)" at bounding box center [781, 318] width 697 height 24
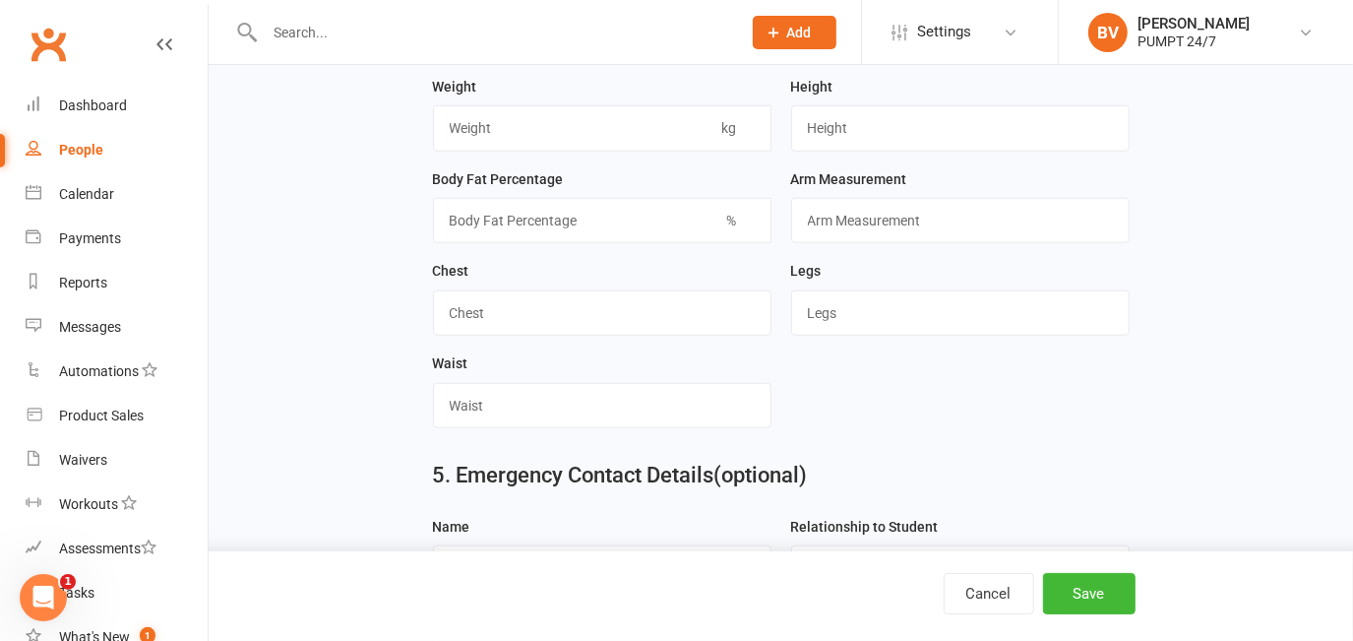
scroll to position [1341, 0]
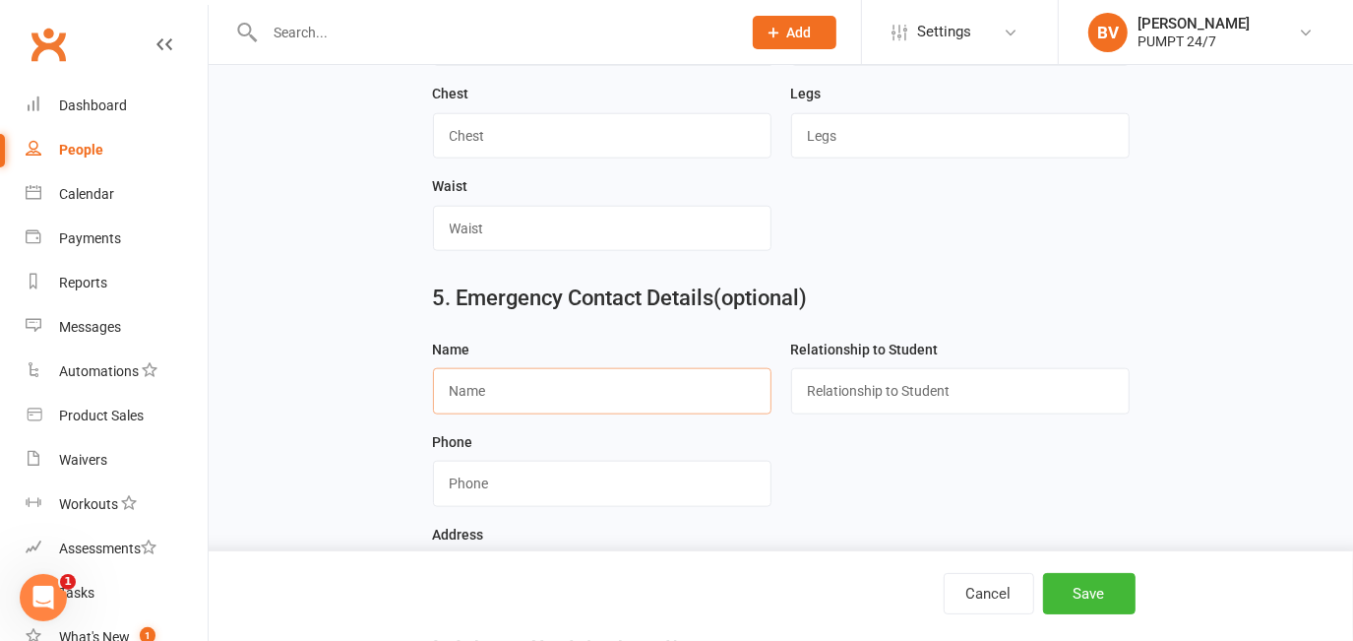
click at [510, 413] on input "text" at bounding box center [602, 390] width 338 height 45
paste input "Bonnie Harp"
type input "Bonnie Harp"
click at [876, 391] on input "text" at bounding box center [960, 390] width 338 height 45
click at [884, 374] on div "Relationship to Student" at bounding box center [960, 376] width 338 height 77
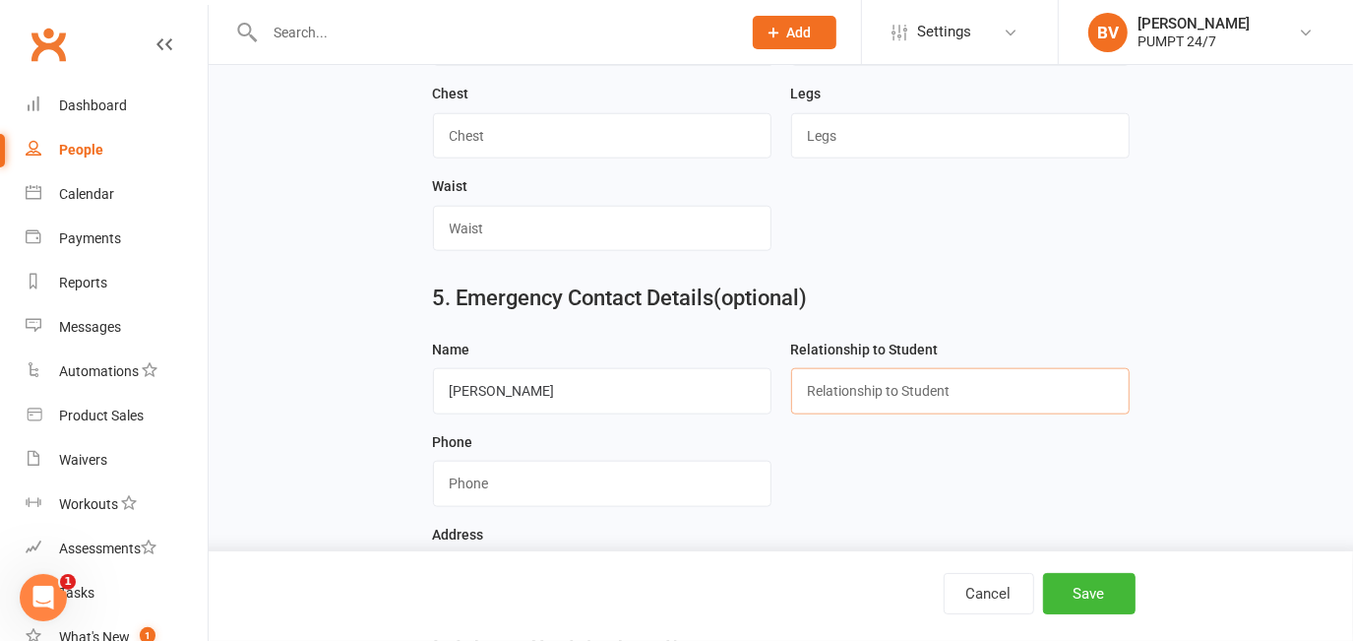
click at [882, 413] on input "text" at bounding box center [960, 390] width 338 height 45
type input "Spouse"
click at [816, 461] on form "Name Bonnie Harp Relationship to Student Spouse Phone Address" at bounding box center [781, 476] width 716 height 277
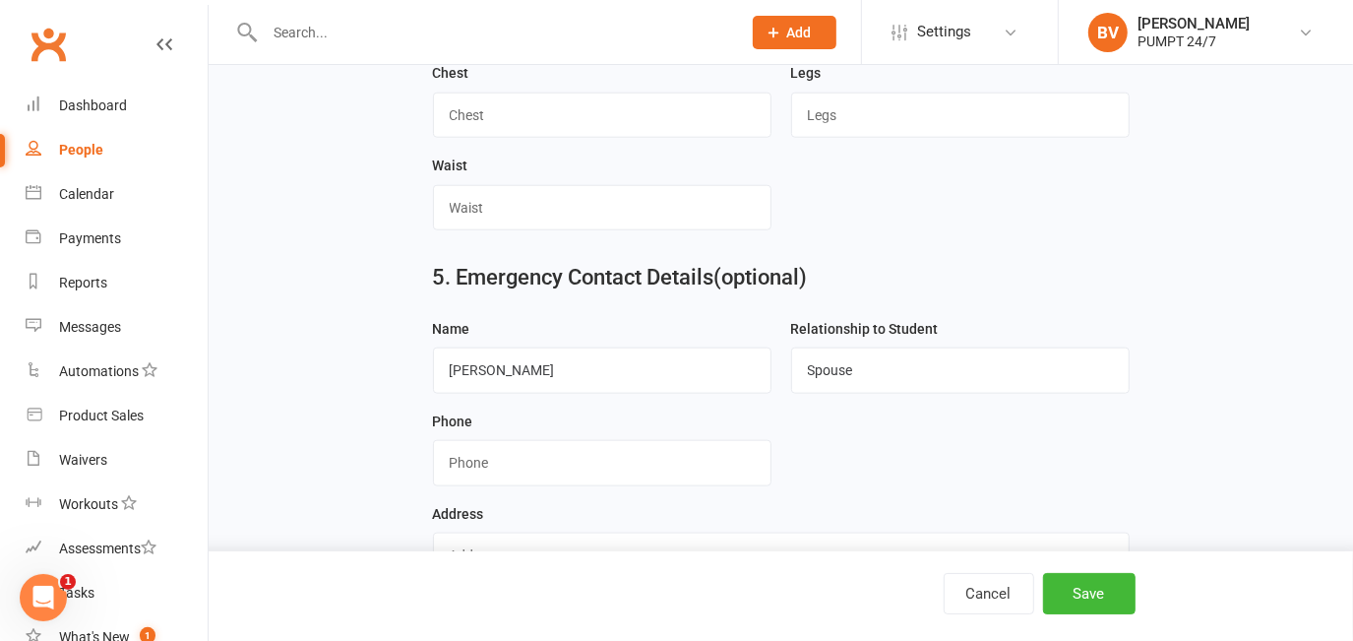
scroll to position [1431, 0]
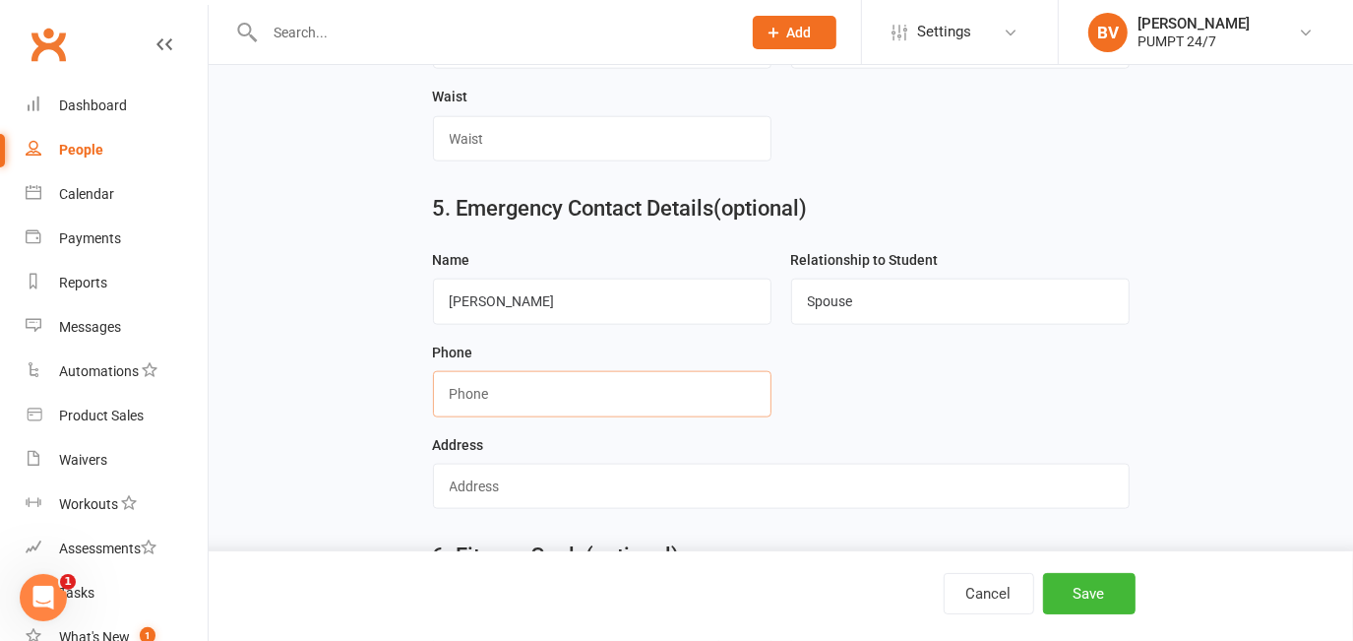
click at [515, 414] on input "string" at bounding box center [602, 393] width 338 height 45
paste input "0450993215"
type input "0450993215"
click at [645, 457] on div "Address" at bounding box center [781, 471] width 697 height 77
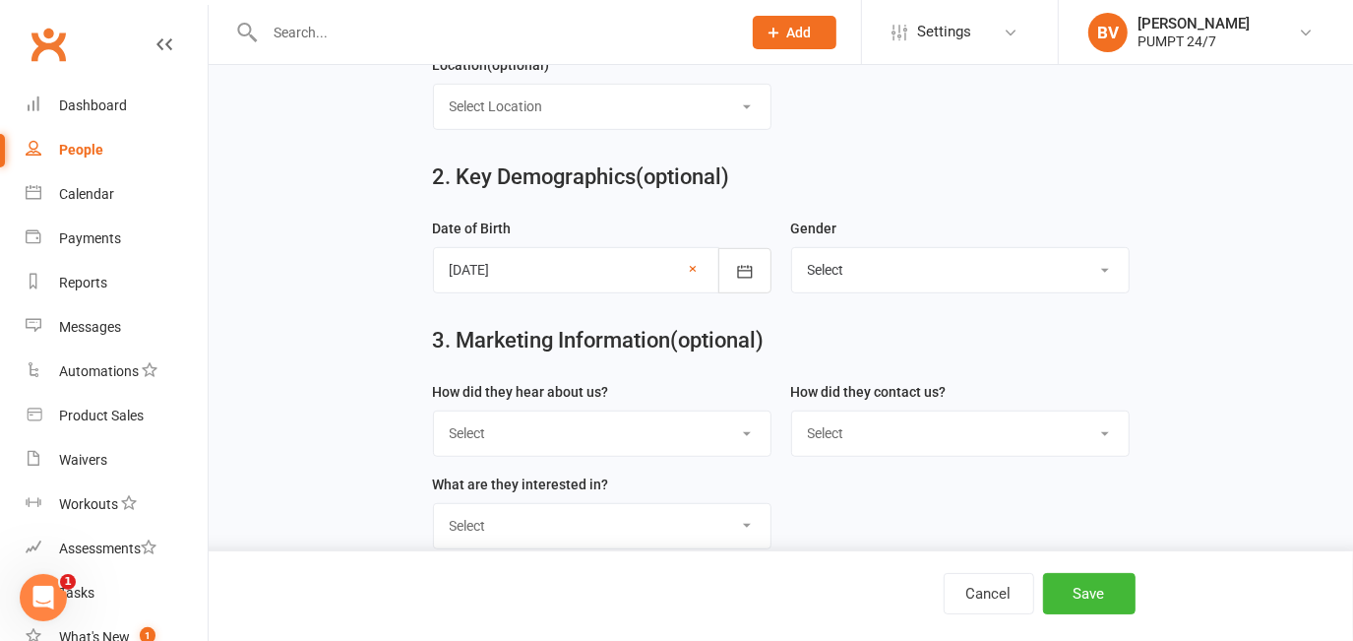
scroll to position [781, 0]
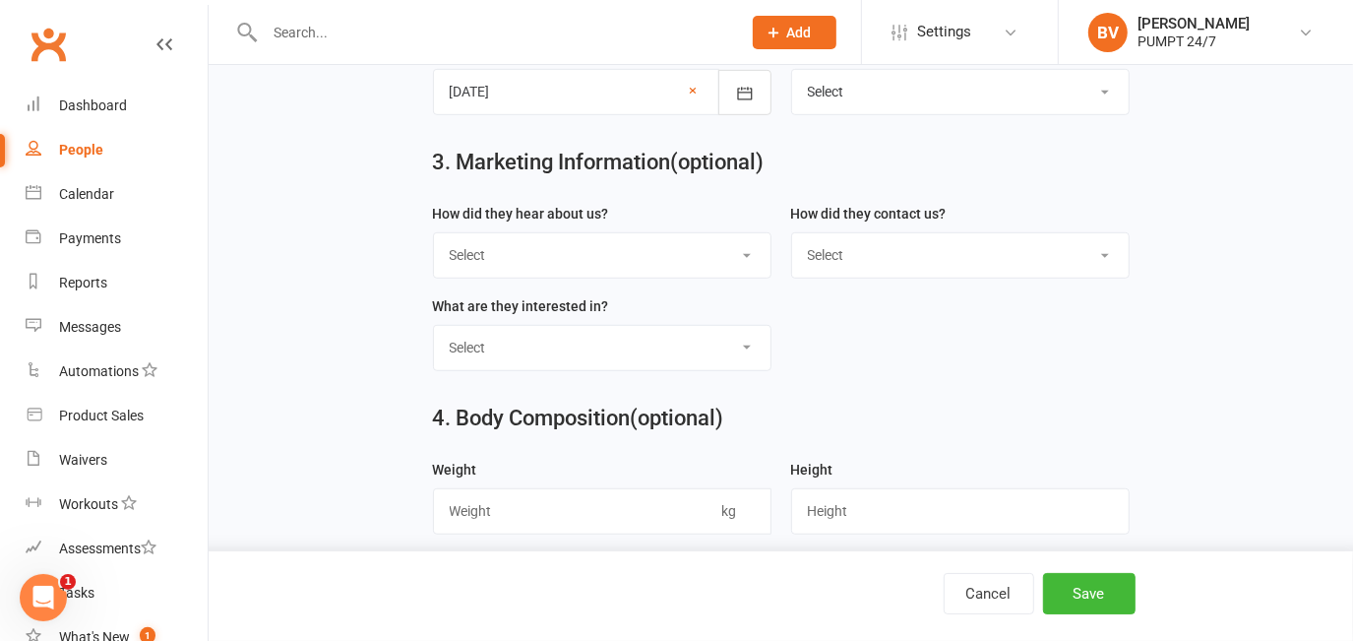
drag, startPoint x: 598, startPoint y: 570, endPoint x: 583, endPoint y: 634, distance: 65.9
click at [586, 631] on main "1. Contact Information Drop profile image here 300×300 Choose file First Name J…" at bounding box center [780, 422] width 1089 height 2158
click at [1074, 600] on button "Save" at bounding box center [1089, 593] width 92 height 41
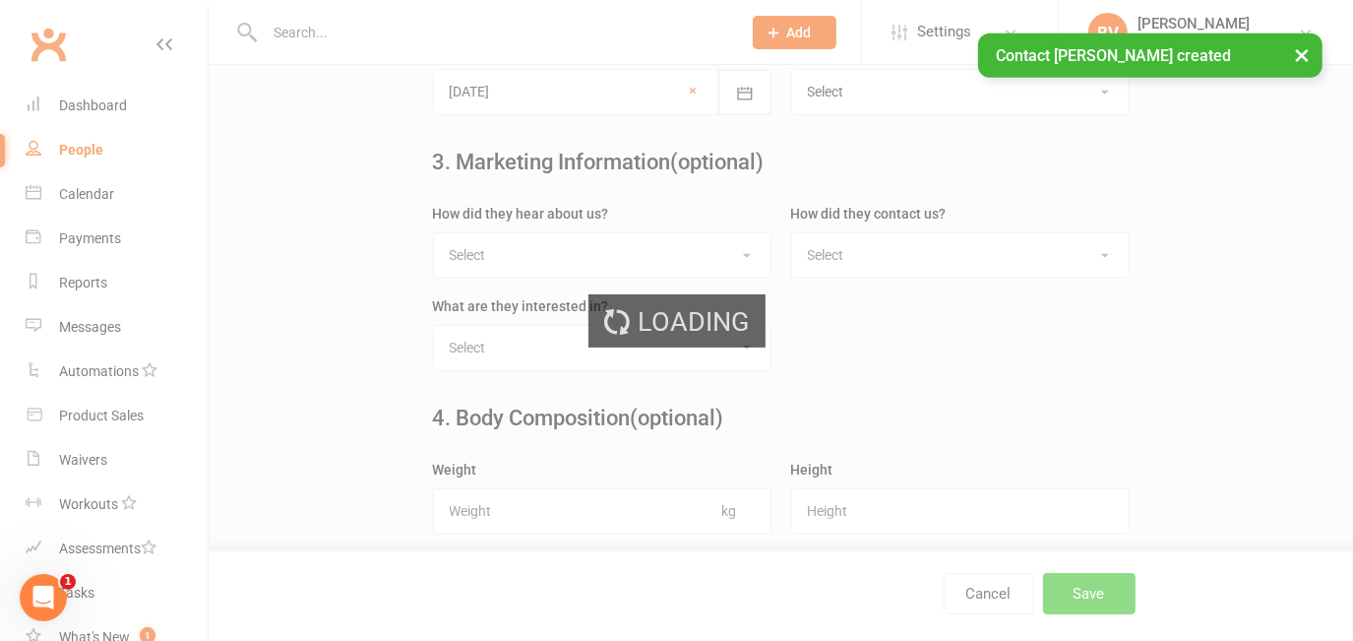
scroll to position [0, 0]
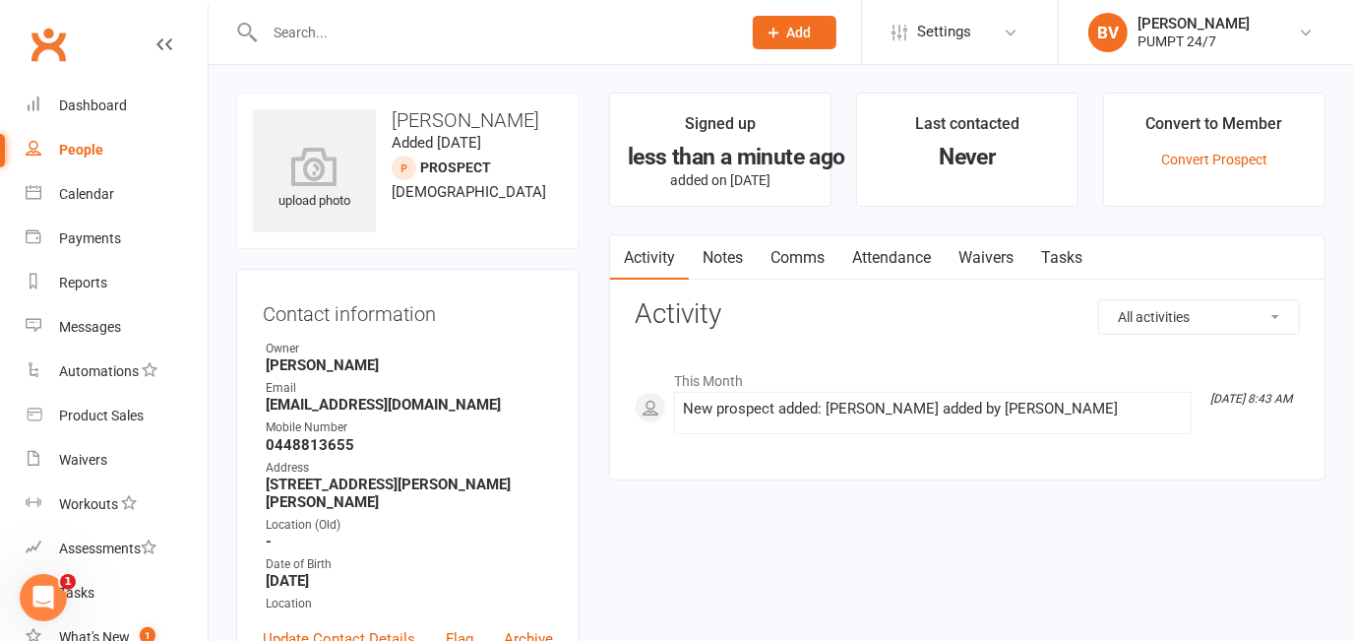
click at [811, 21] on button "Add" at bounding box center [795, 32] width 84 height 33
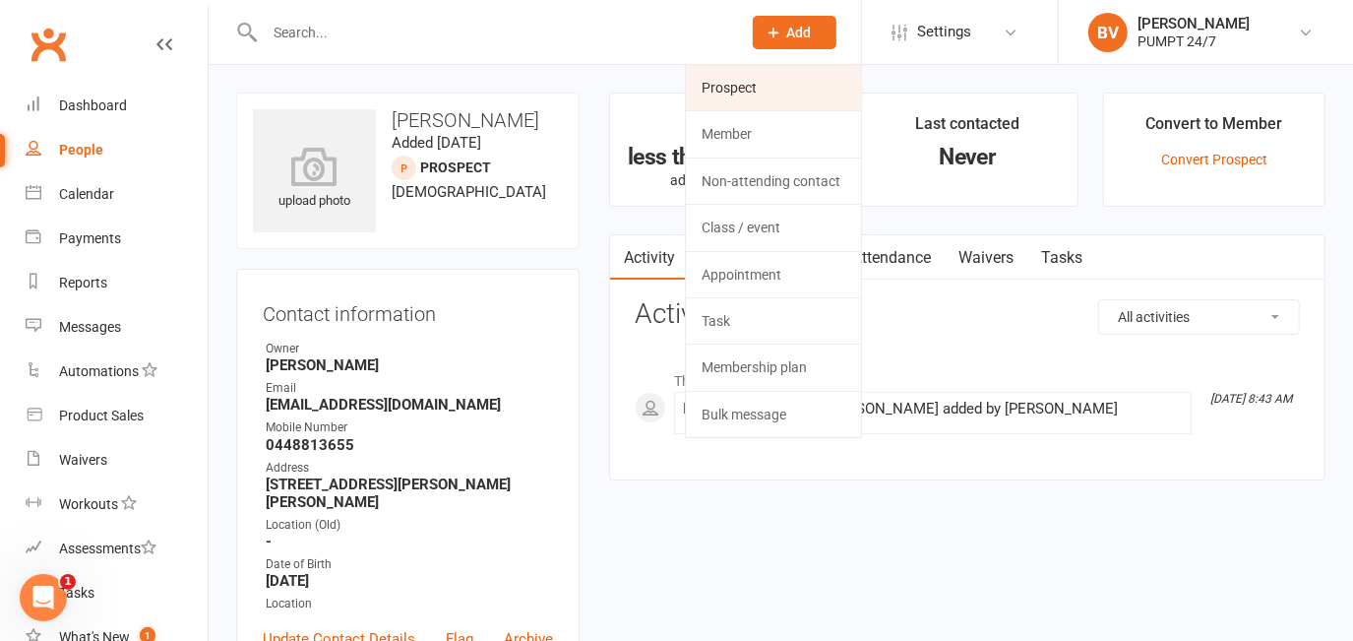
click at [739, 99] on link "Prospect" at bounding box center [773, 87] width 175 height 45
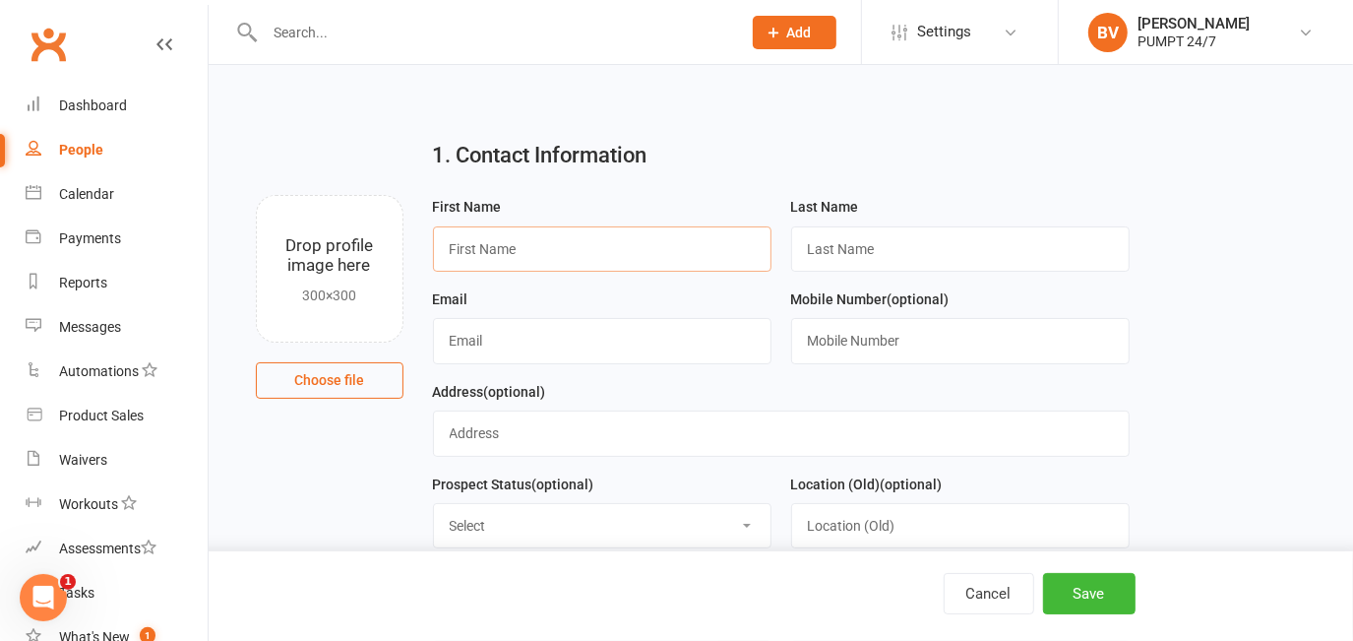
paste input "Kelly Tran"
drag, startPoint x: 481, startPoint y: 251, endPoint x: 510, endPoint y: 250, distance: 28.6
click at [510, 250] on input "Kelly Tran" at bounding box center [602, 248] width 338 height 45
type input "Kelly"
paste input "Tran"
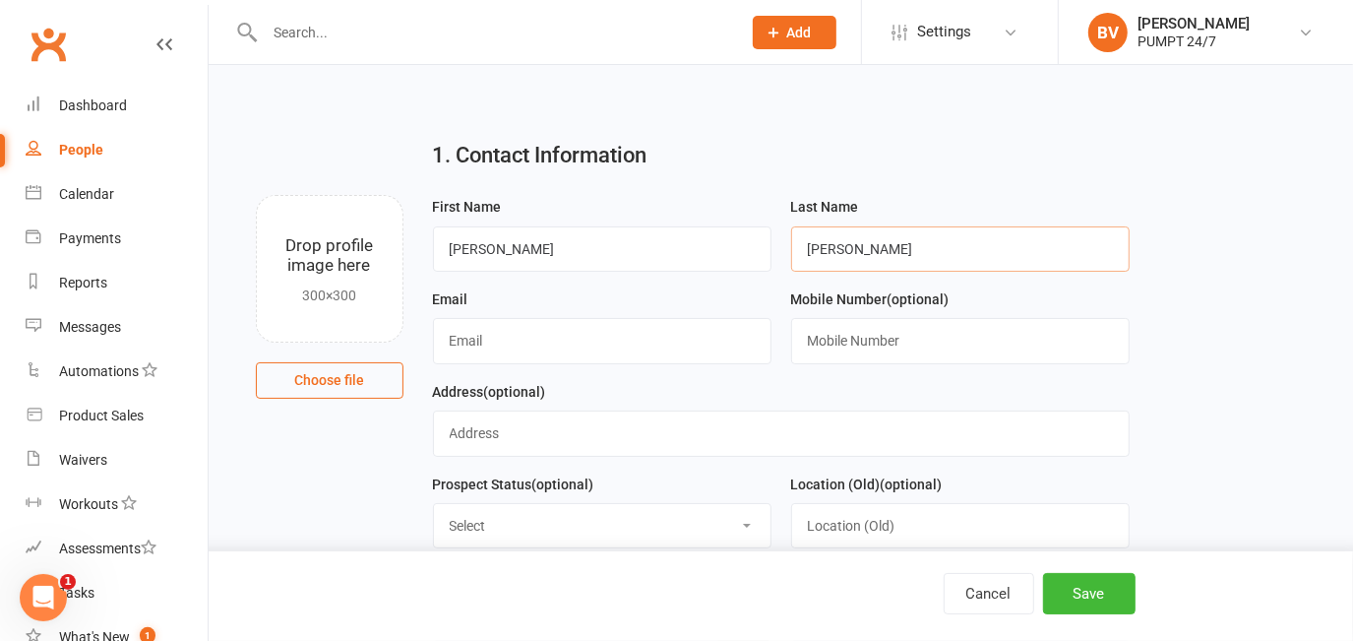
type input "Tran"
click at [597, 339] on input "text" at bounding box center [602, 340] width 338 height 45
paste input "kellyt98@hotmail.com"
type input "kellyt98@hotmail.com"
drag, startPoint x: 831, startPoint y: 351, endPoint x: 681, endPoint y: 513, distance: 220.7
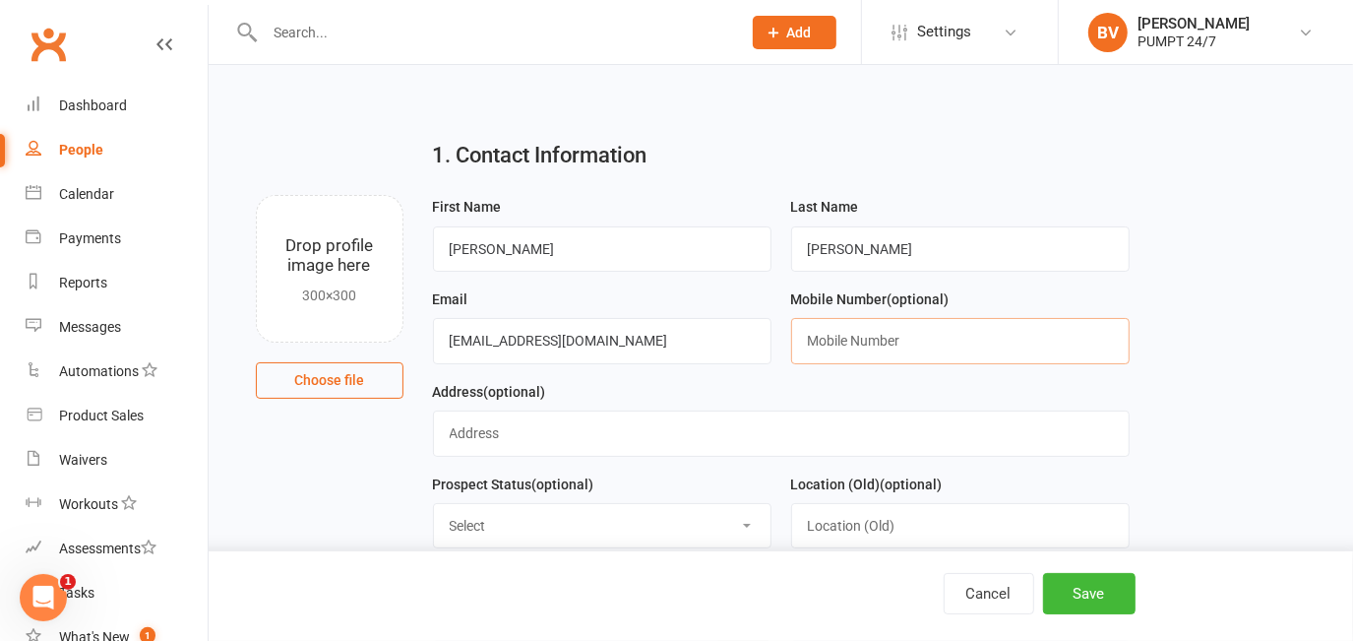
click at [831, 351] on input "text" at bounding box center [960, 340] width 338 height 45
paste input "0421442879"
type input "0421442879"
click at [754, 381] on div "Address (optional)" at bounding box center [781, 418] width 697 height 77
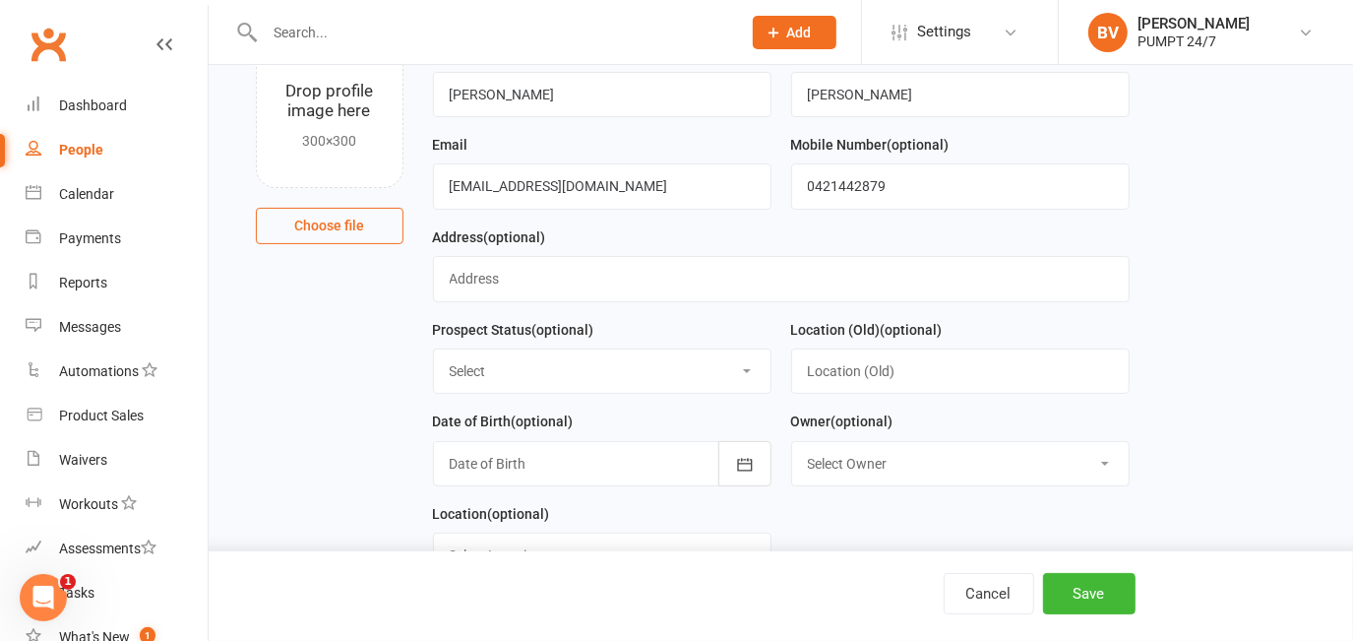
scroll to position [178, 0]
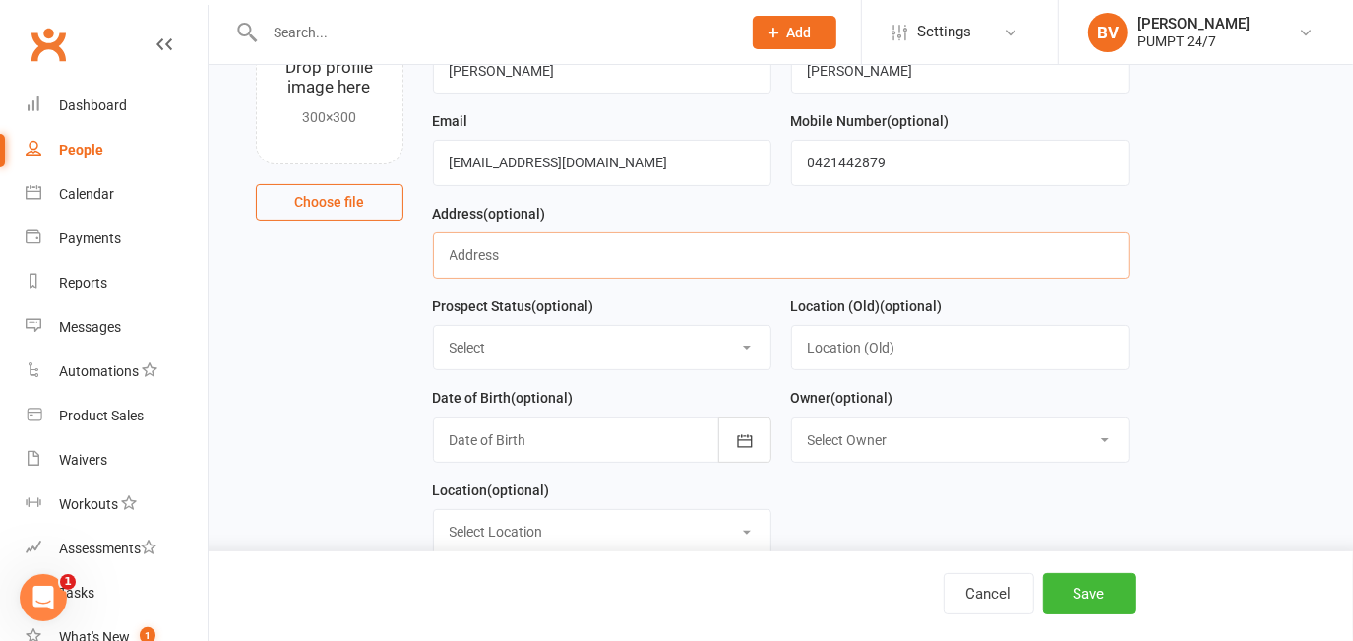
click at [514, 261] on input "text" at bounding box center [781, 254] width 697 height 45
paste input "3/26 Westralia Gardens"
paste input "Rockingham"
paste input "WA"
paste input "6168"
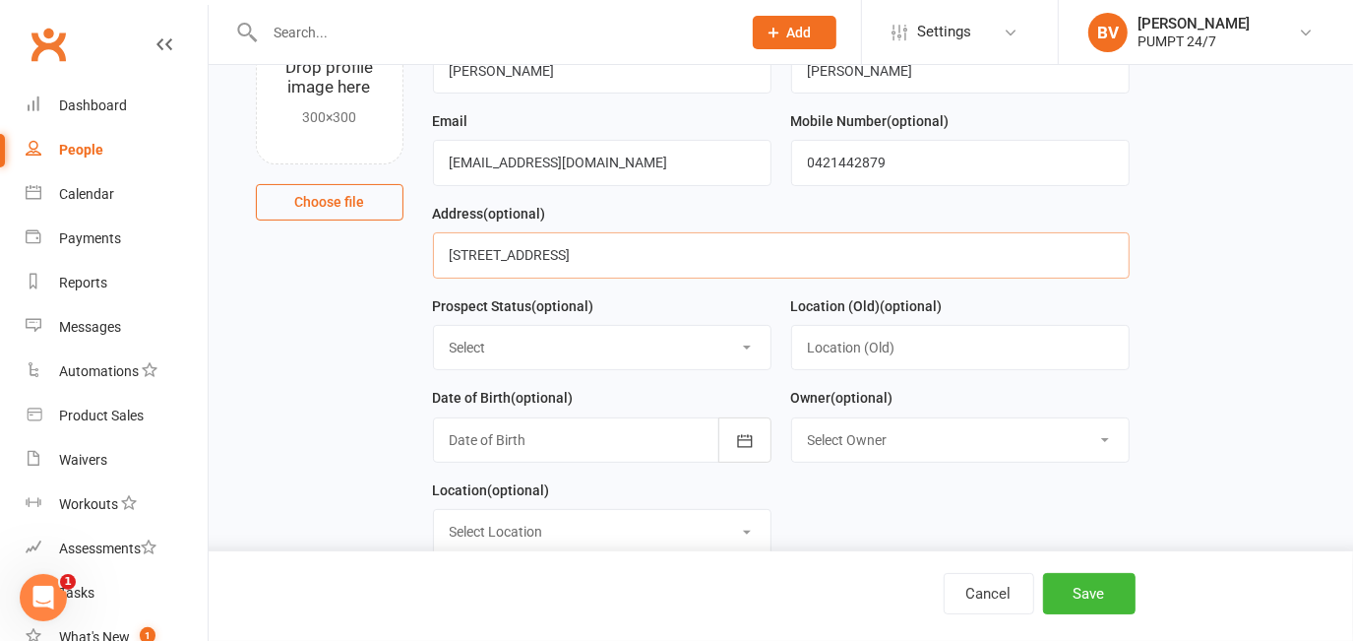
type input "3/26 Westralia Gardens, Rockingham, WA, 6168"
click at [695, 293] on div "Address (optional) 3/26 Westralia Gardens, Rockingham, WA, 6168" at bounding box center [781, 248] width 716 height 92
click at [530, 352] on select "Select Initial Contact Follow-up Call Follow-up Email Almost Ready Not Ready No…" at bounding box center [602, 347] width 337 height 43
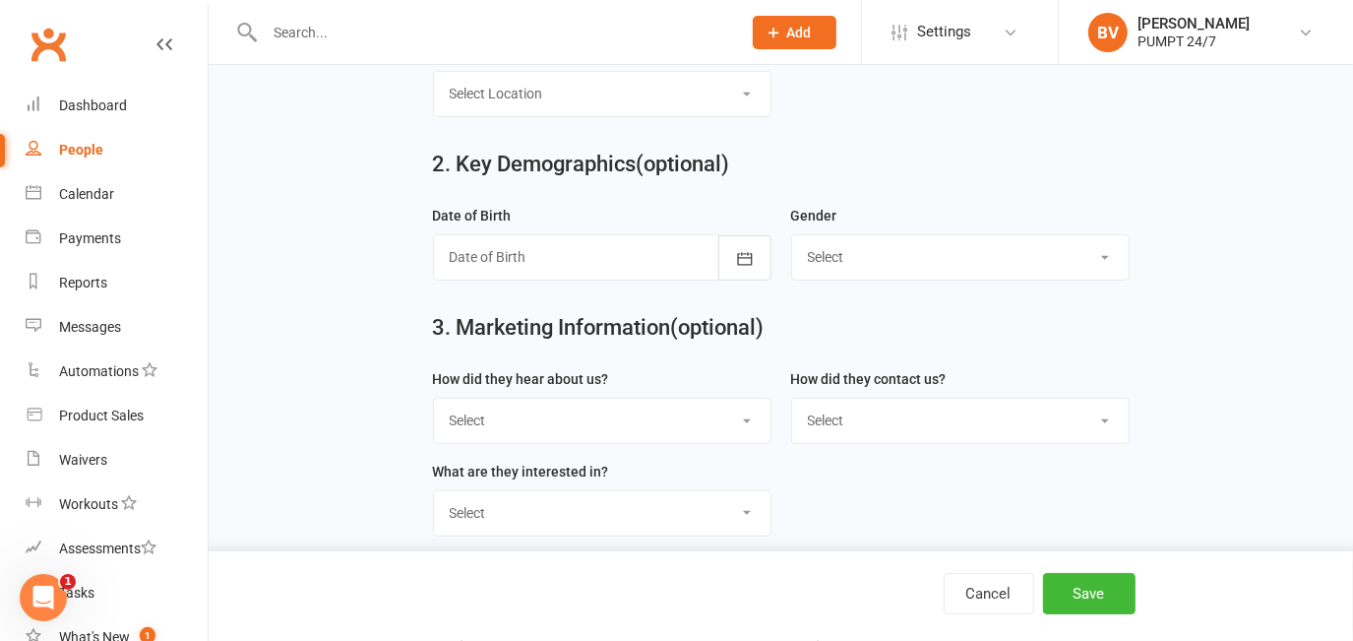
scroll to position [626, 0]
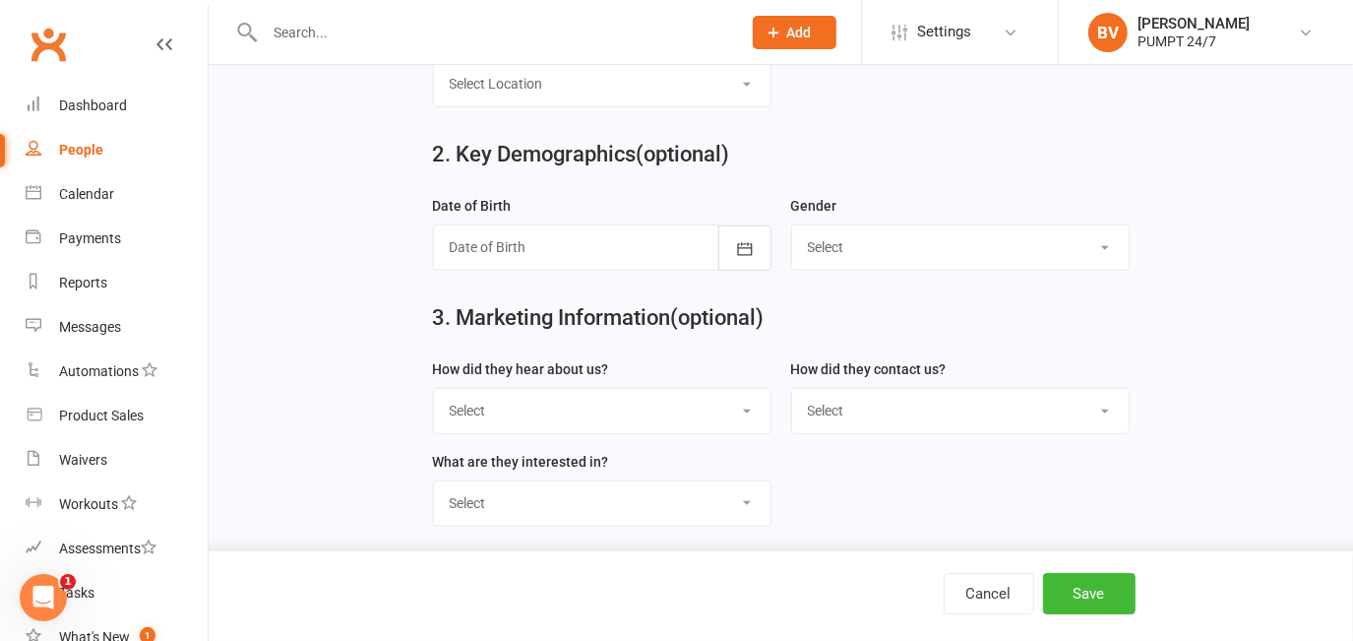
click at [905, 253] on select "Select [DEMOGRAPHIC_DATA] [DEMOGRAPHIC_DATA]" at bounding box center [960, 246] width 337 height 43
select select "[DEMOGRAPHIC_DATA]"
click at [792, 229] on select "Select [DEMOGRAPHIC_DATA] [DEMOGRAPHIC_DATA]" at bounding box center [960, 246] width 337 height 43
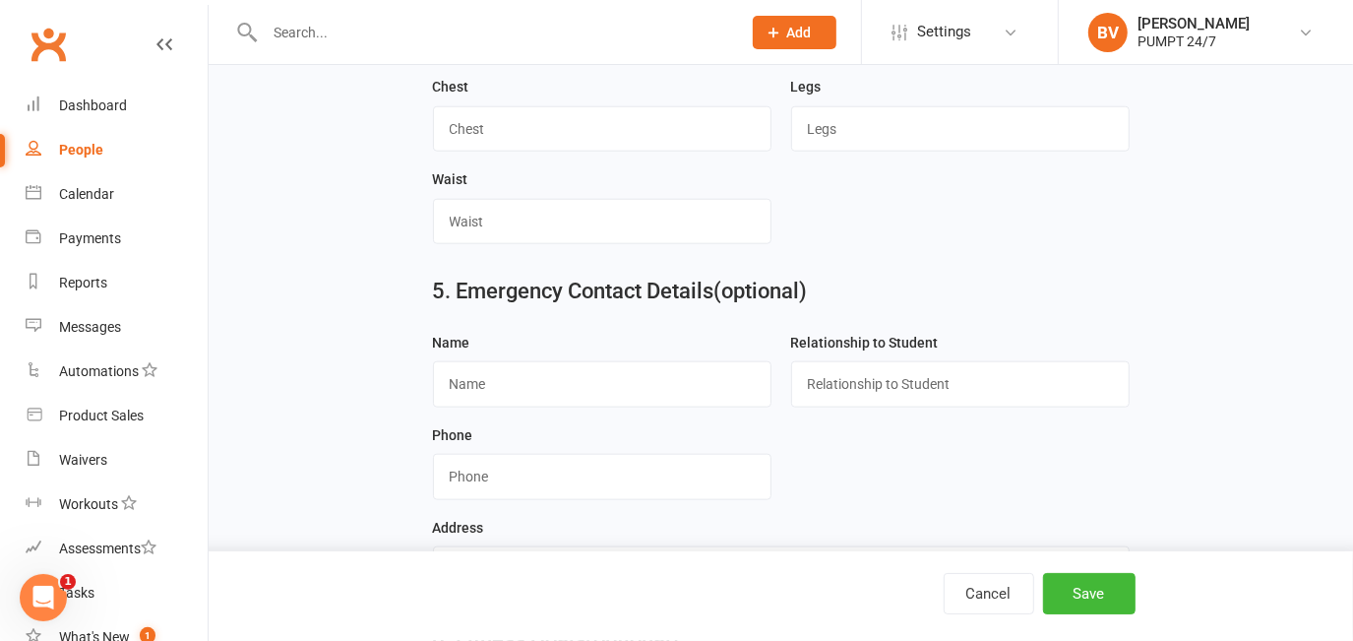
scroll to position [1520, 0]
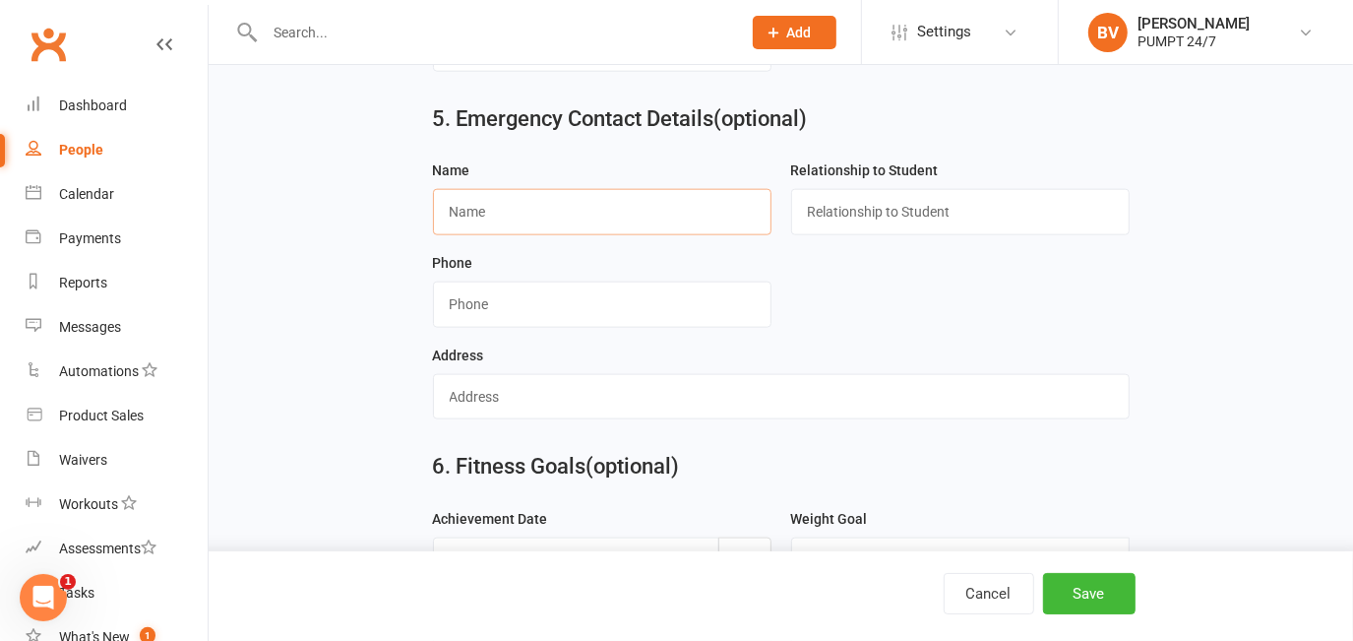
paste input "Lee Nguyen"
type input "Lee Nguyen"
click at [958, 217] on input "text" at bounding box center [960, 211] width 338 height 45
click at [902, 227] on input "text" at bounding box center [960, 211] width 338 height 45
type input "Parent"
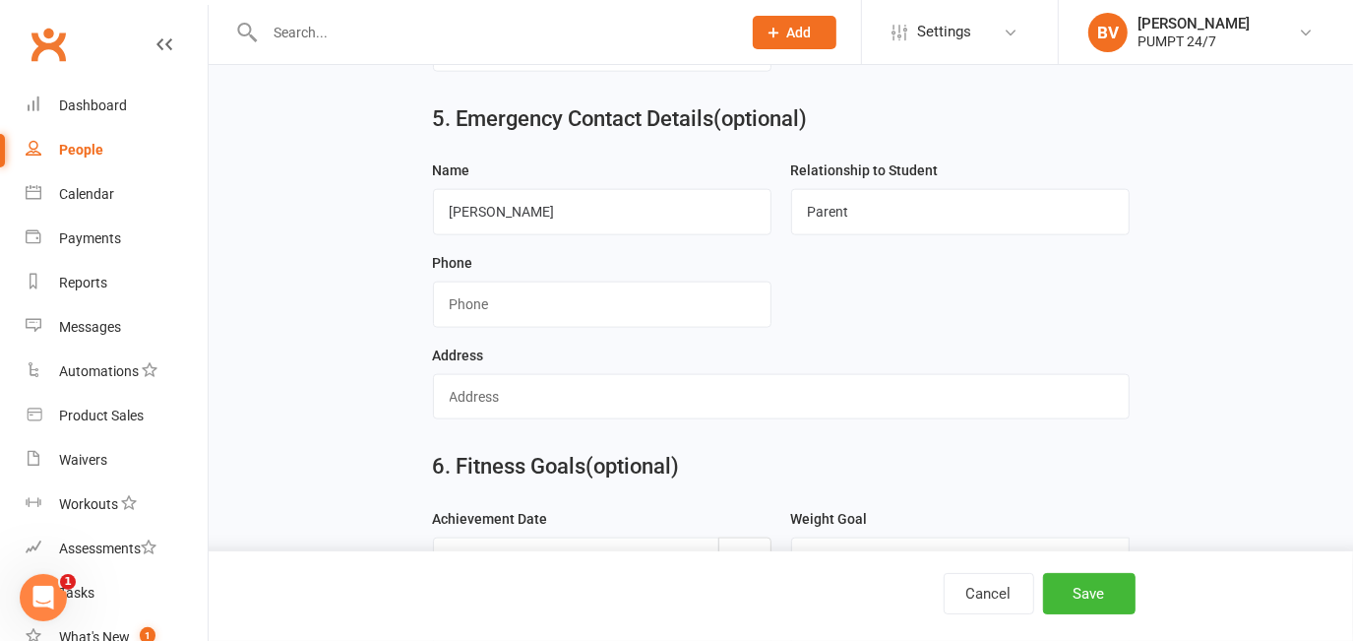
click at [760, 354] on div "Address" at bounding box center [781, 381] width 697 height 77
paste input "0432300781"
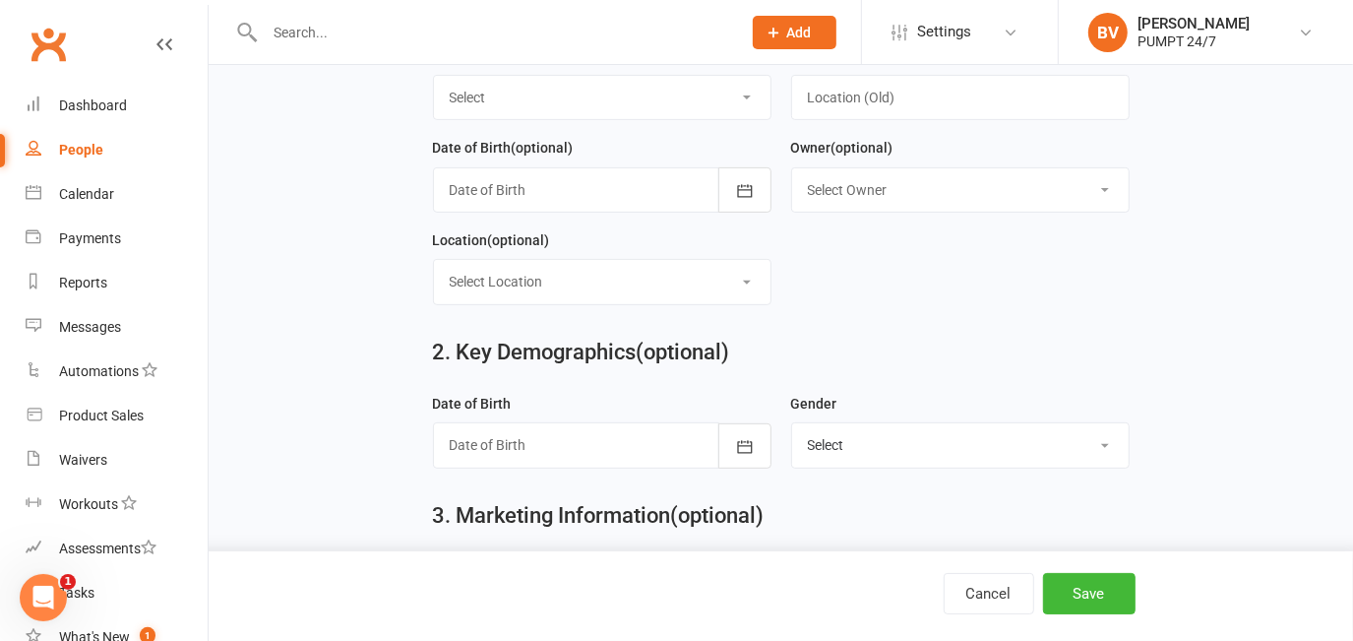
scroll to position [357, 0]
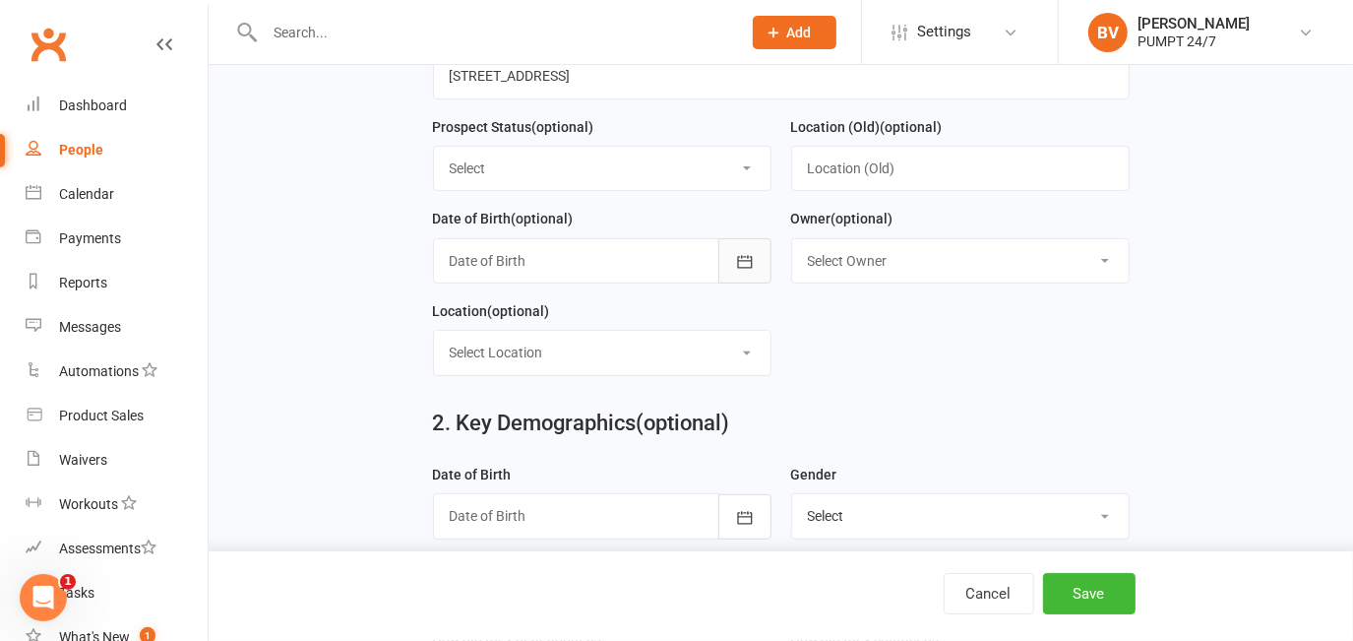
type input "0432300781"
click at [729, 271] on button "button" at bounding box center [744, 260] width 53 height 45
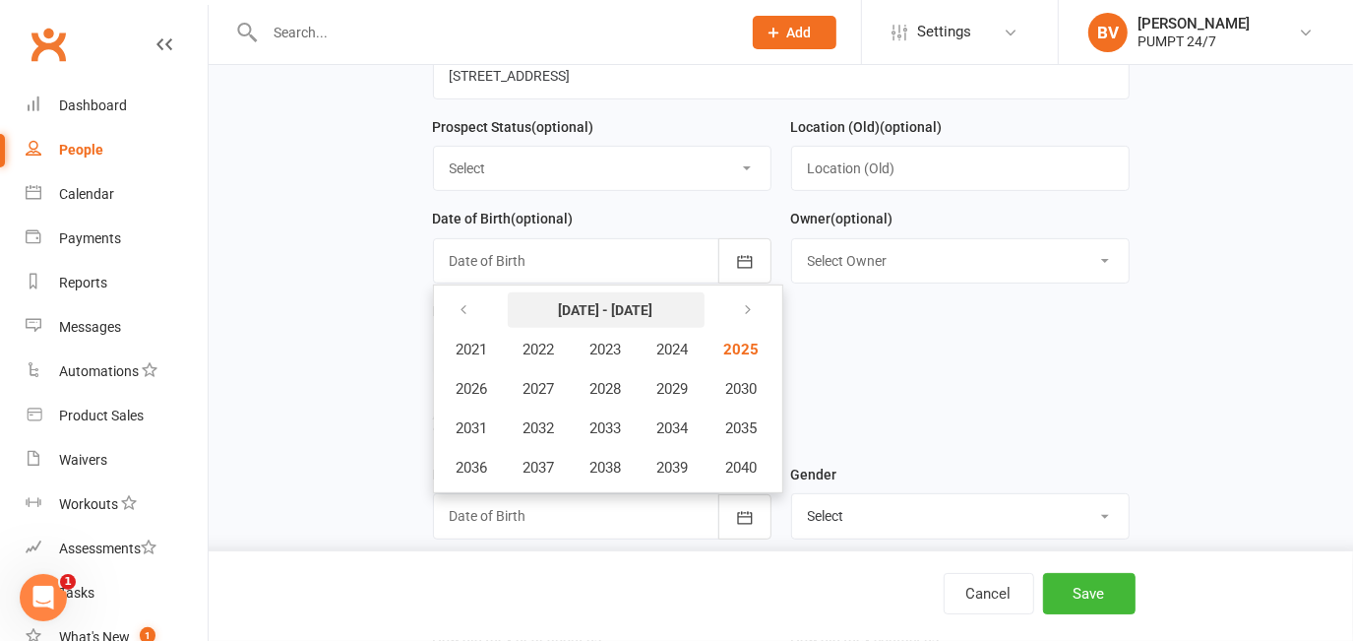
click at [614, 314] on strong "[DATE] - [DATE]" at bounding box center [606, 310] width 94 height 16
click at [462, 307] on icon "button" at bounding box center [465, 310] width 14 height 16
click at [746, 307] on icon "button" at bounding box center [745, 310] width 14 height 16
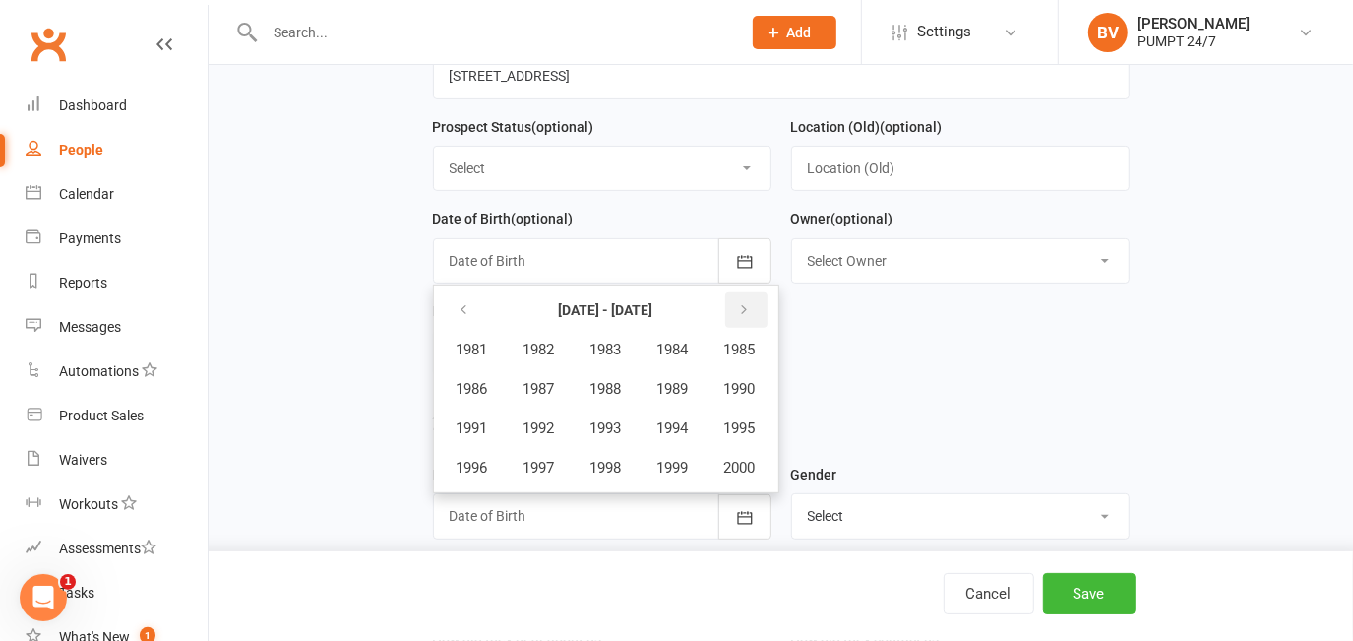
click at [746, 307] on icon "button" at bounding box center [745, 310] width 14 height 16
click at [462, 318] on icon "button" at bounding box center [465, 310] width 14 height 16
click at [619, 466] on span "1998" at bounding box center [605, 468] width 31 height 18
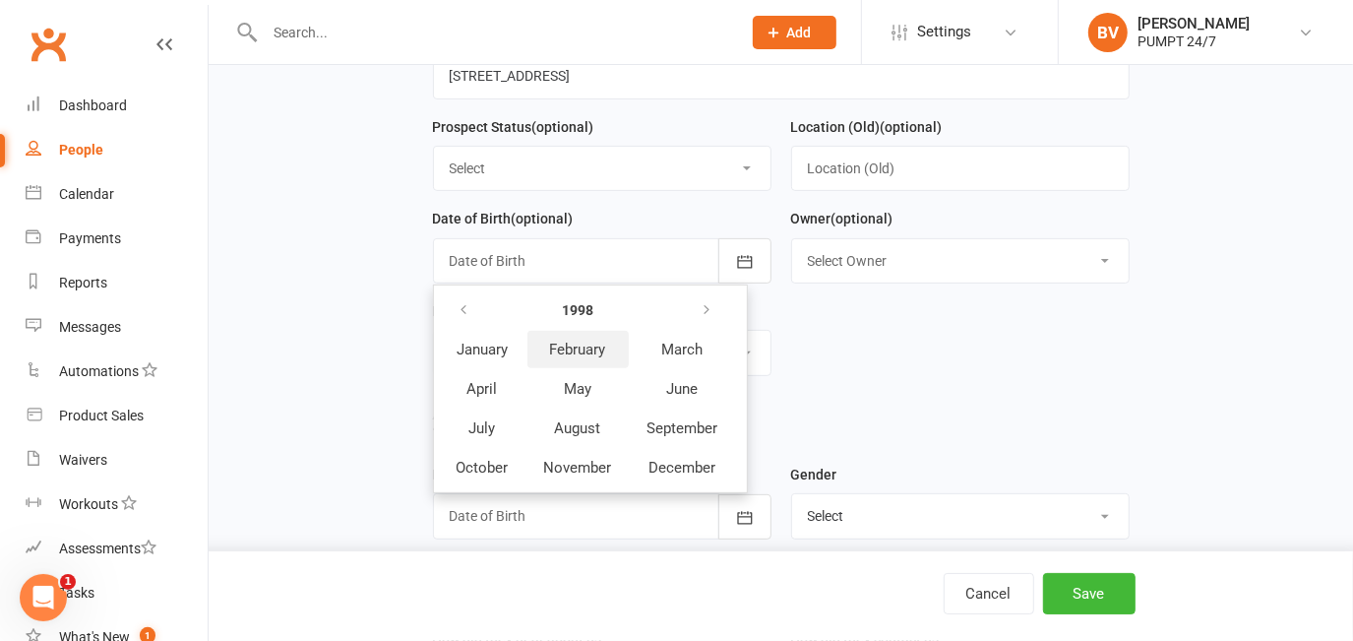
click at [562, 348] on span "February" at bounding box center [578, 349] width 56 height 18
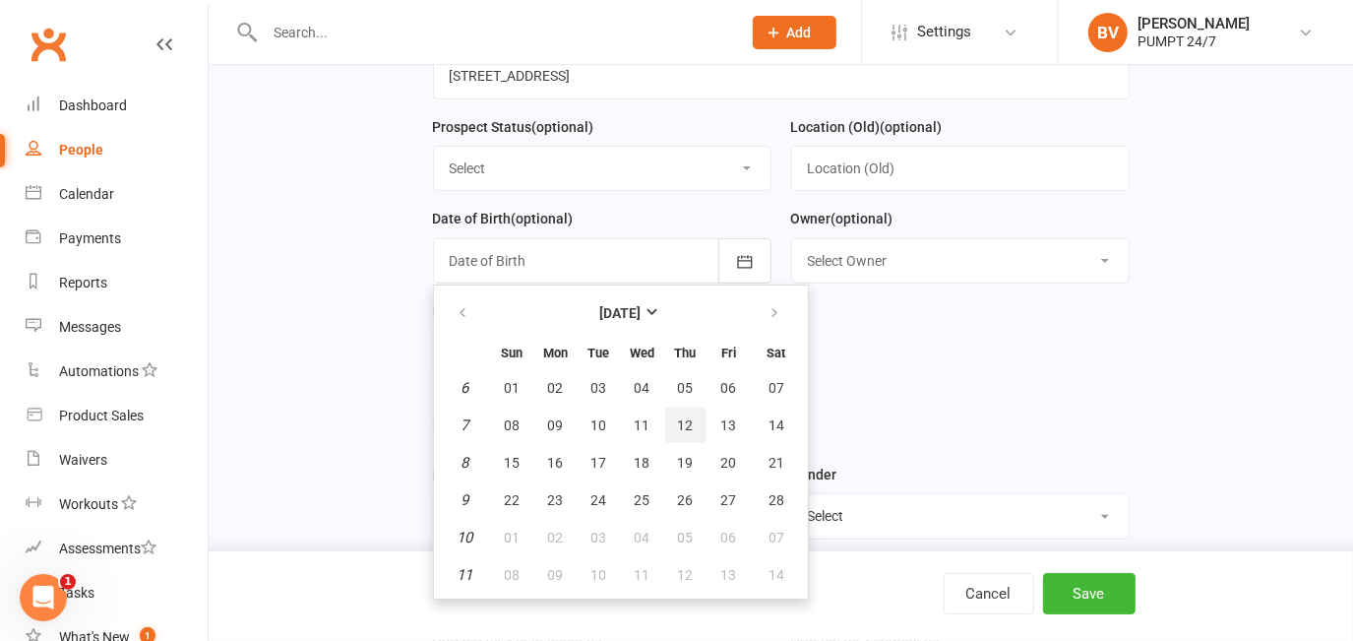
click at [678, 425] on span "12" at bounding box center [686, 425] width 16 height 16
type input "12 Feb 1998"
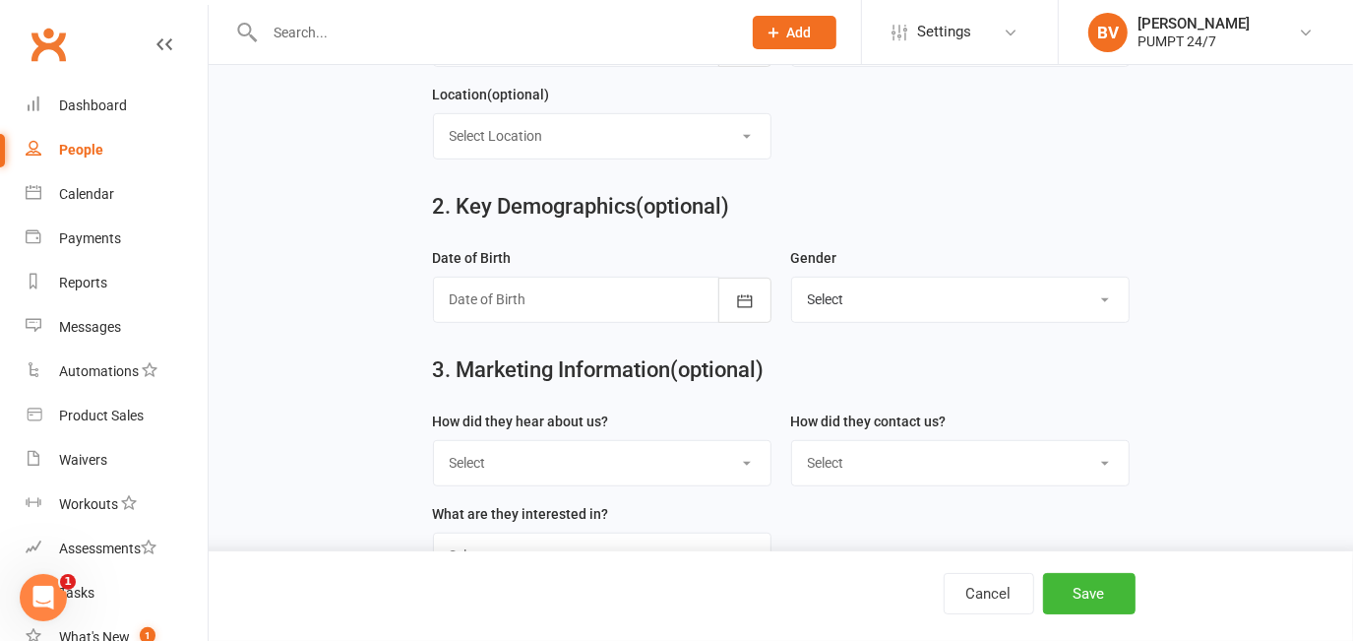
scroll to position [424, 0]
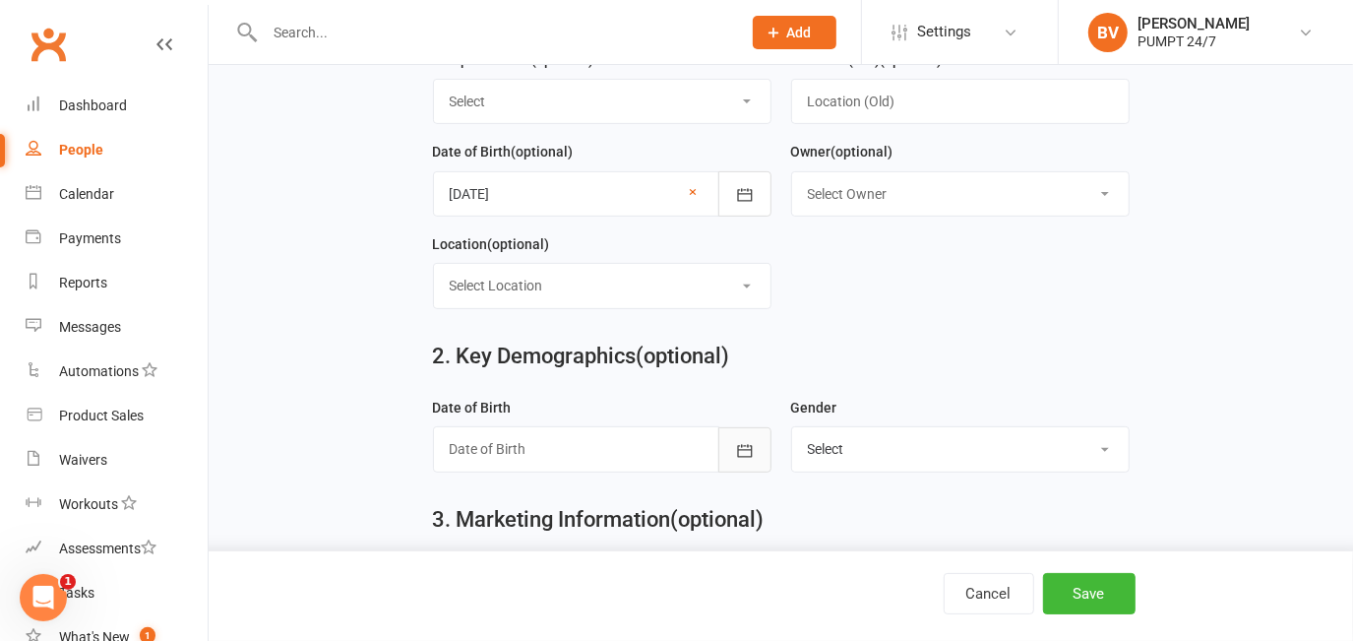
click at [750, 450] on icon "button" at bounding box center [744, 450] width 15 height 13
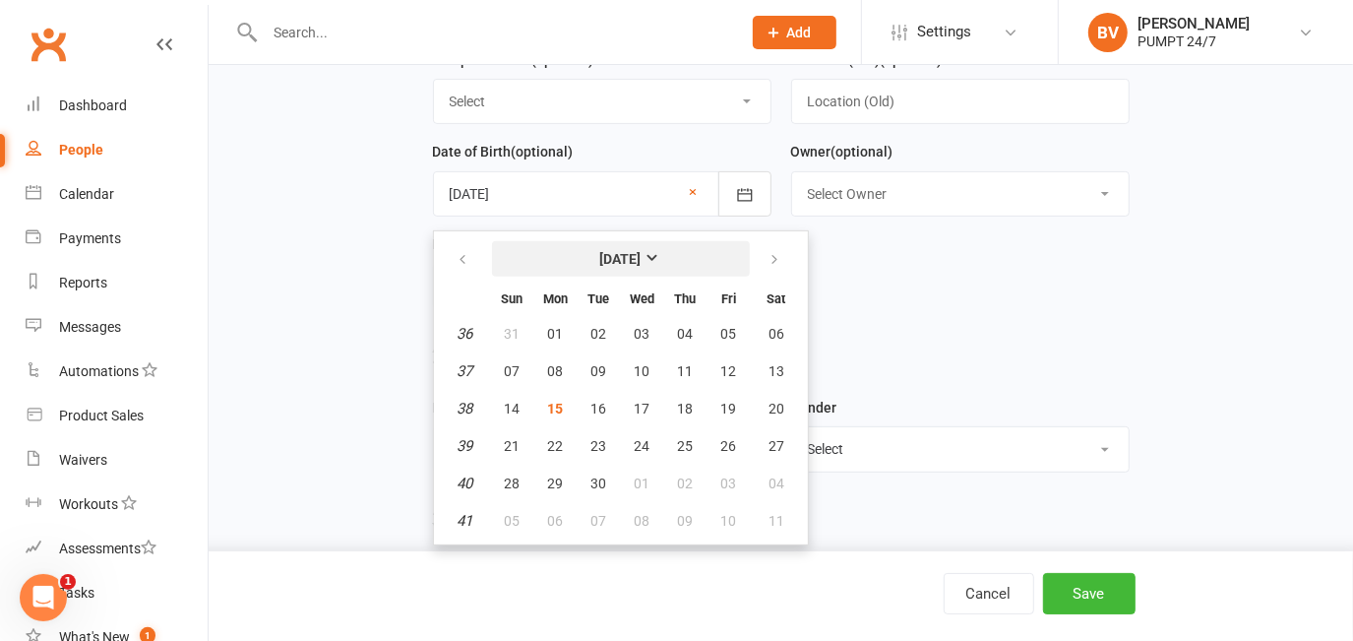
click at [600, 261] on strong "[DATE]" at bounding box center [620, 259] width 41 height 16
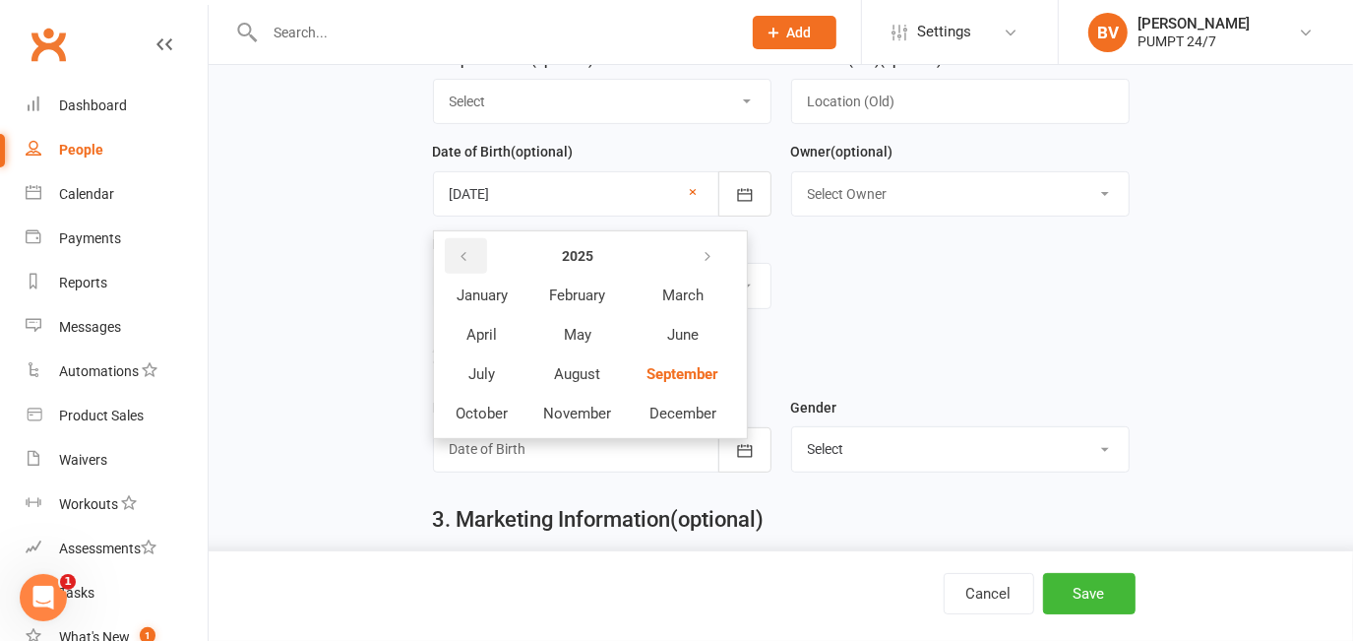
click at [466, 261] on icon "button" at bounding box center [465, 257] width 14 height 16
click at [552, 260] on button "2021" at bounding box center [577, 255] width 99 height 35
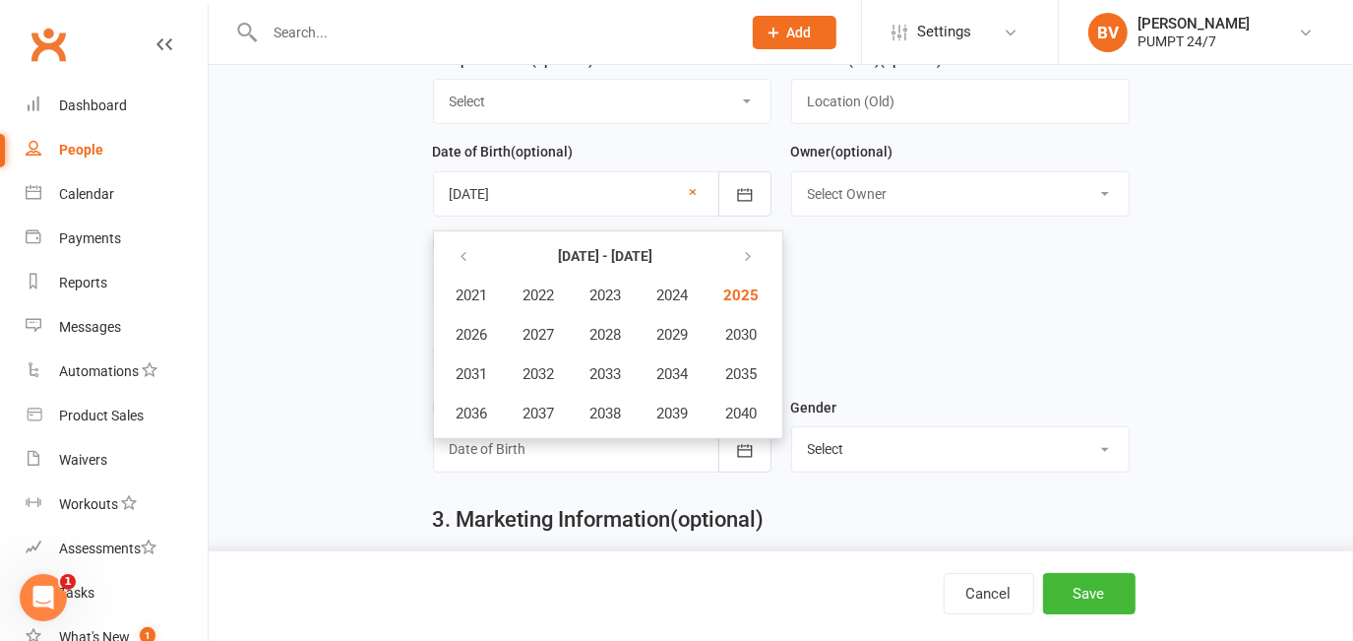
click at [485, 267] on th at bounding box center [472, 255] width 65 height 37
click at [461, 260] on icon "button" at bounding box center [465, 257] width 14 height 16
click at [632, 418] on button "1998" at bounding box center [606, 413] width 65 height 37
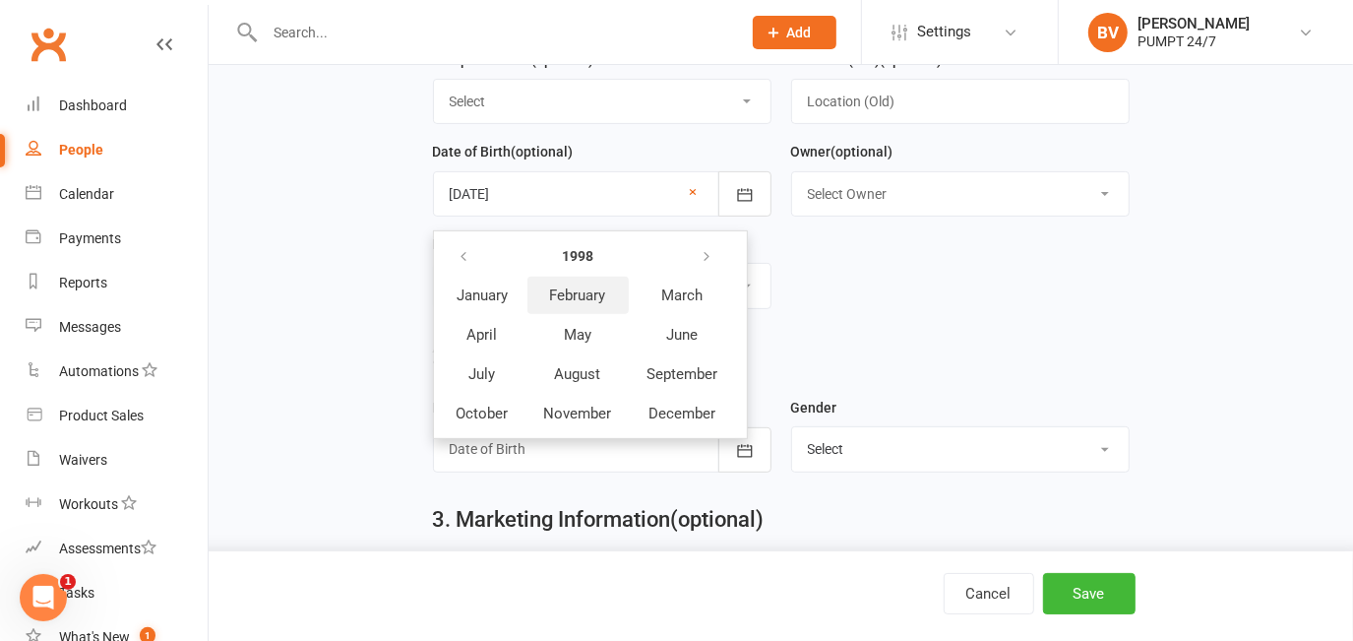
click at [569, 309] on button "February" at bounding box center [577, 295] width 101 height 37
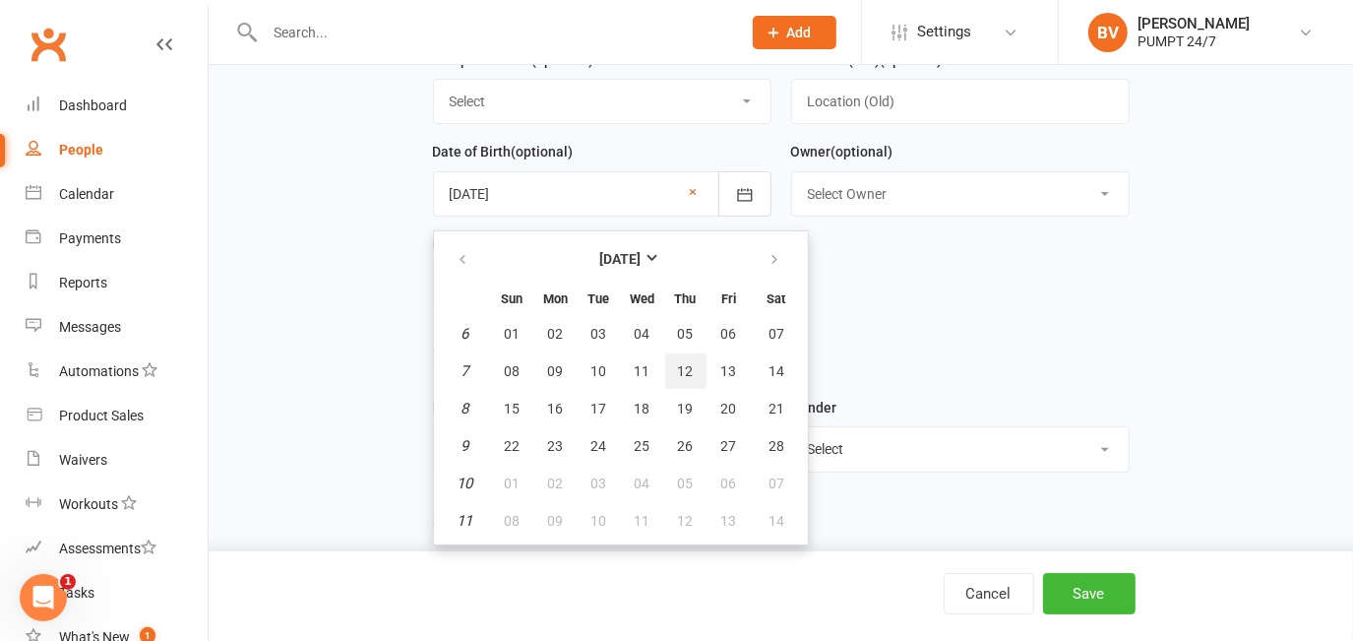
click at [680, 364] on span "12" at bounding box center [686, 371] width 16 height 16
type input "12 Feb 1998"
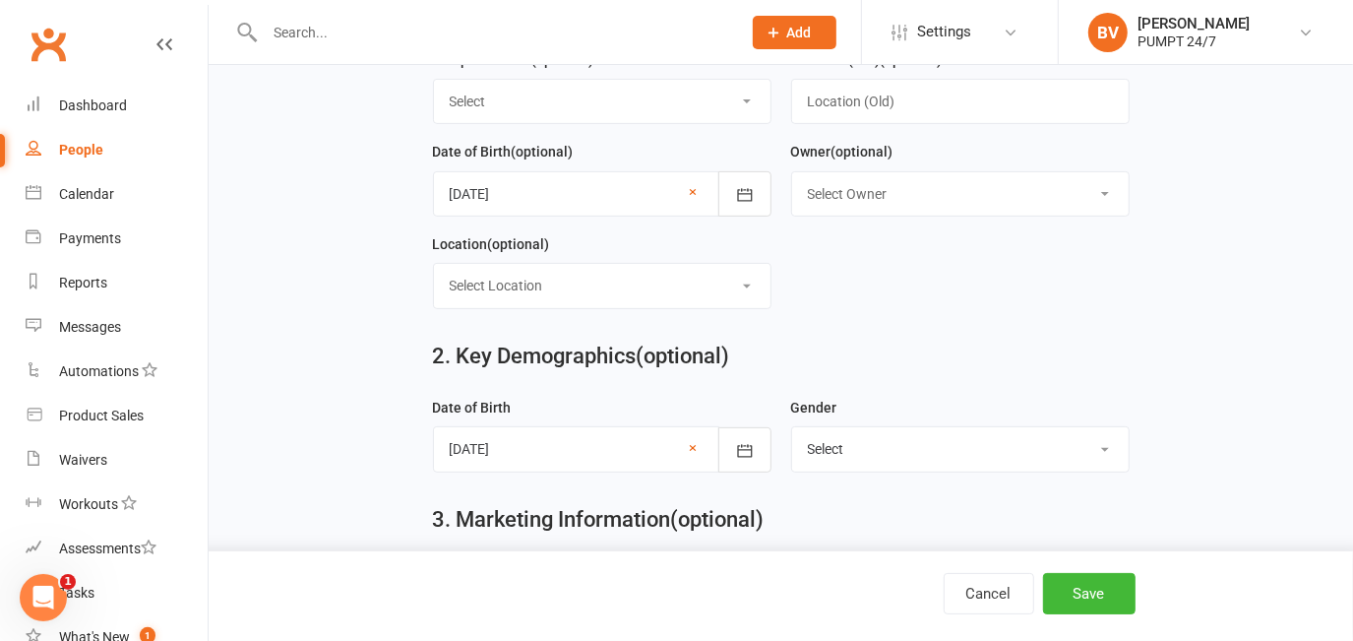
click at [888, 292] on form "First Name Kelly Last Name Tran Email kellyt98@hotmail.com Mobile Number (optio…" at bounding box center [781, 48] width 716 height 554
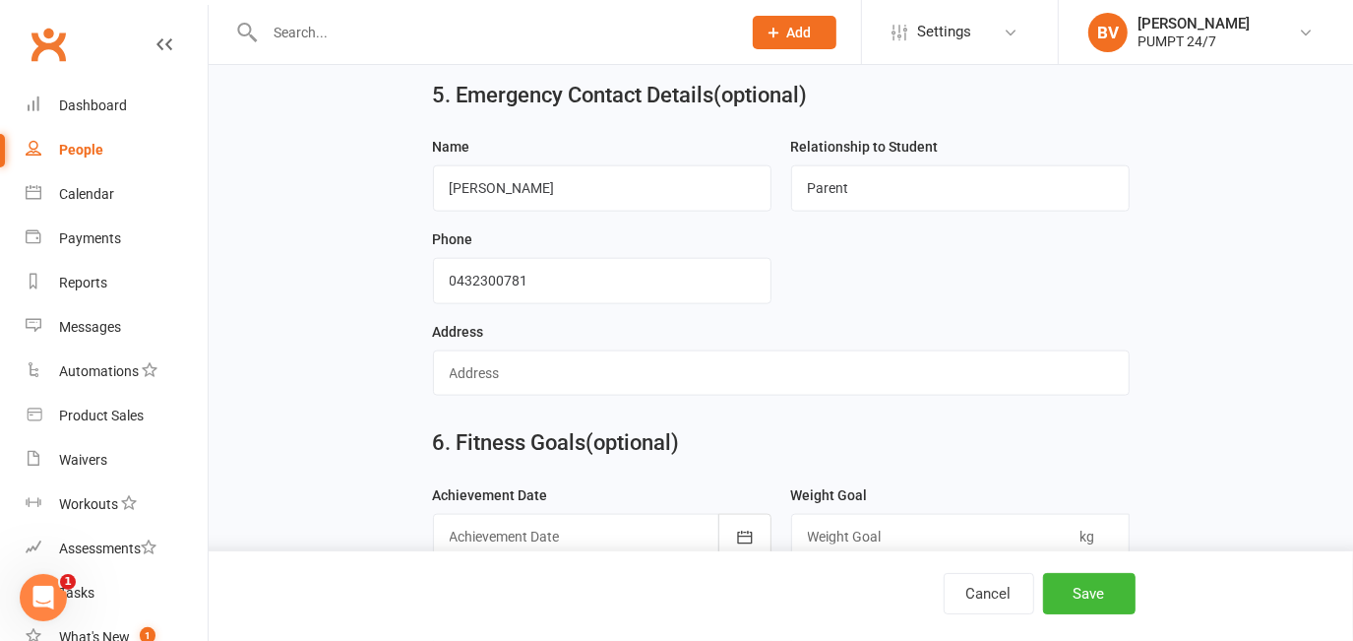
scroll to position [1855, 0]
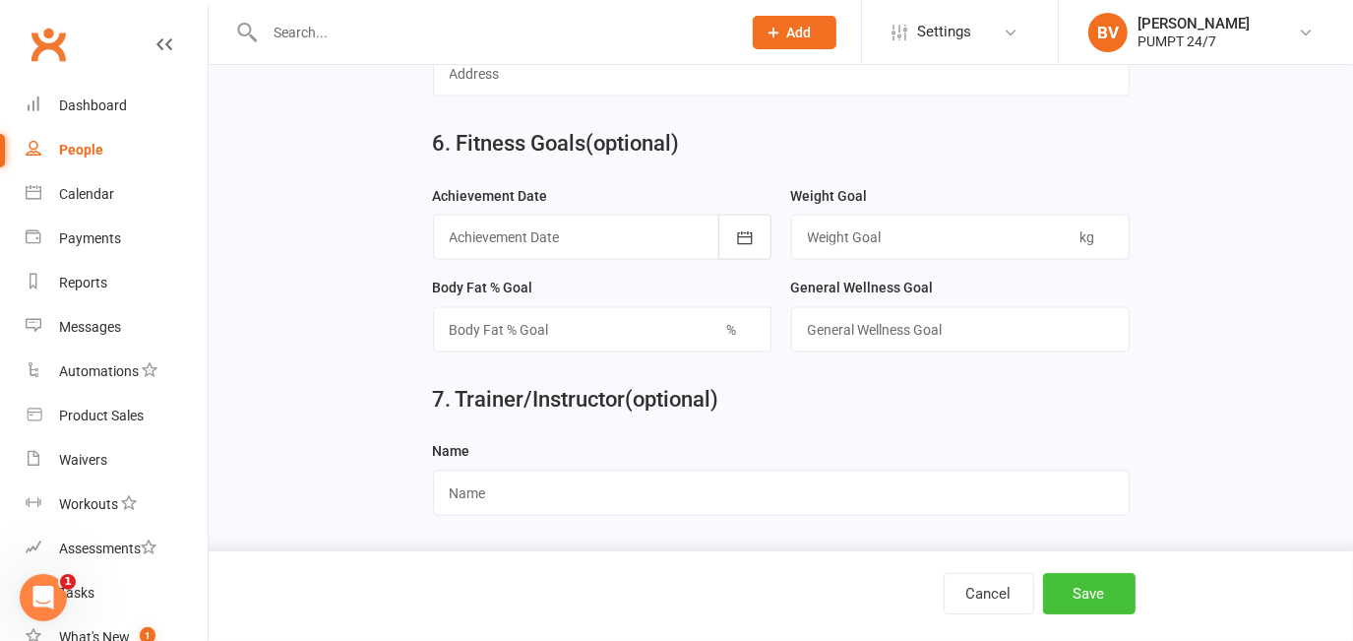
click at [1089, 590] on button "Save" at bounding box center [1089, 593] width 92 height 41
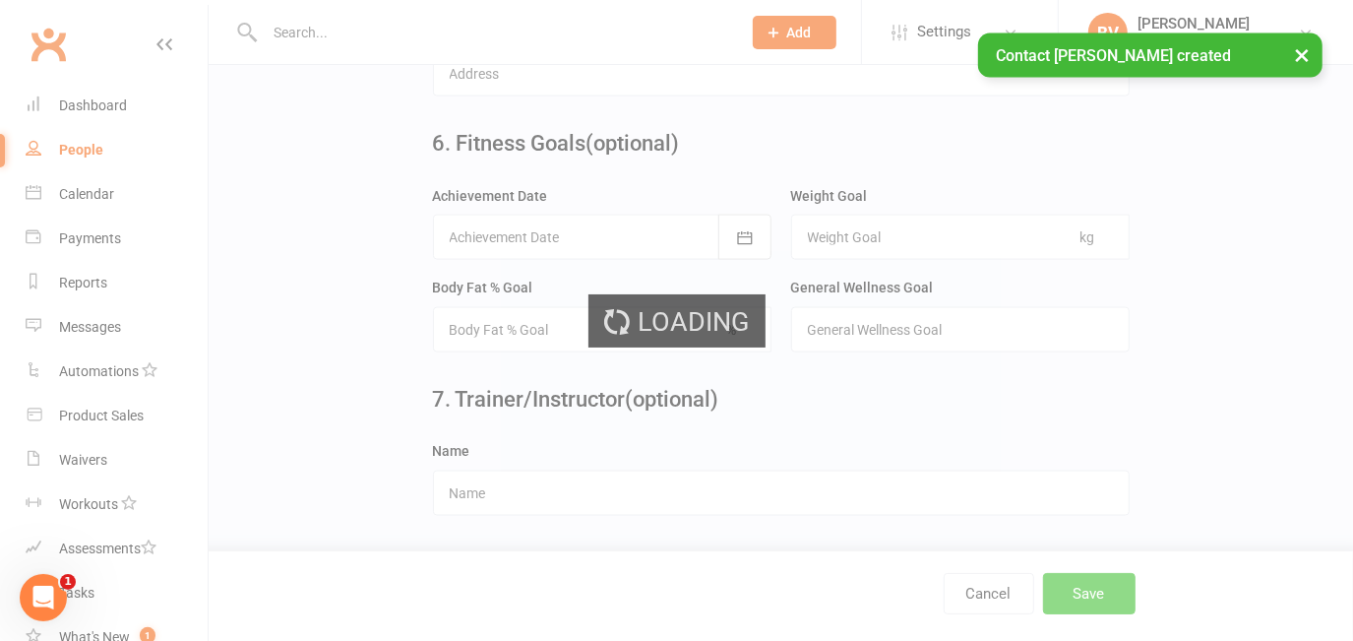
scroll to position [0, 0]
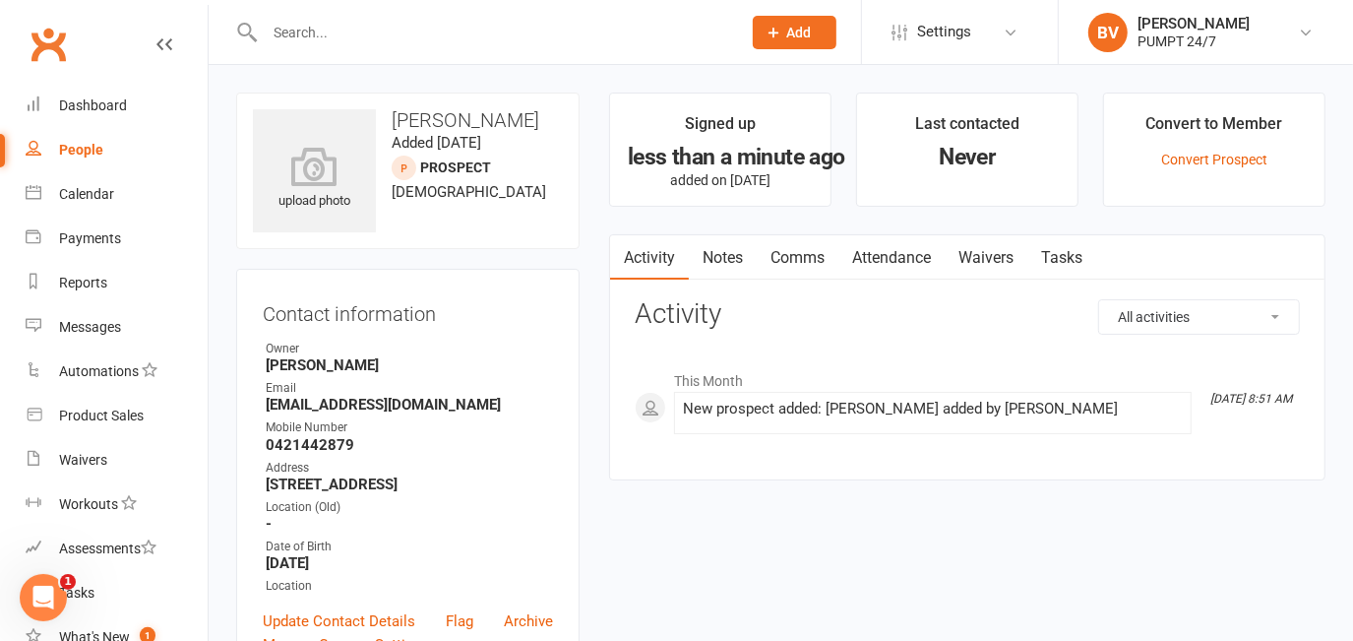
click at [810, 49] on div "Prospect Member Non-attending contact Class / event Appointment Task Membership…" at bounding box center [794, 32] width 134 height 64
click at [807, 22] on button "Add" at bounding box center [795, 32] width 84 height 33
click at [800, 20] on button "Add" at bounding box center [795, 32] width 84 height 33
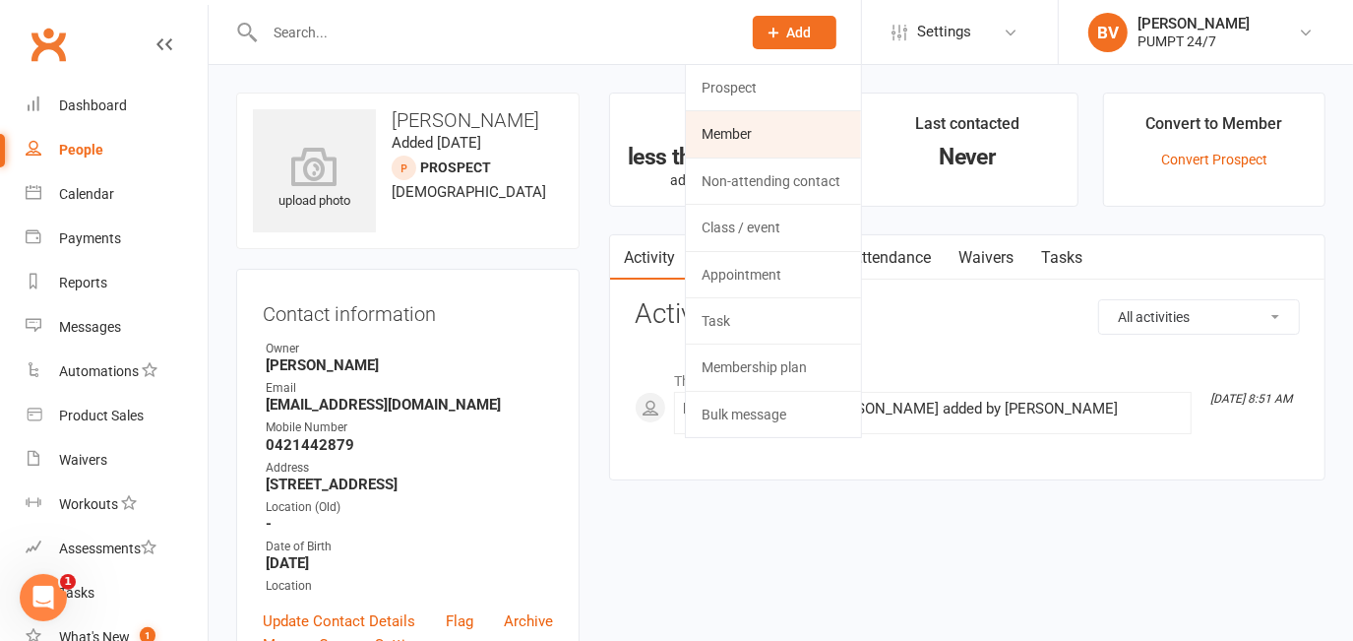
click at [780, 129] on link "Member" at bounding box center [773, 133] width 175 height 45
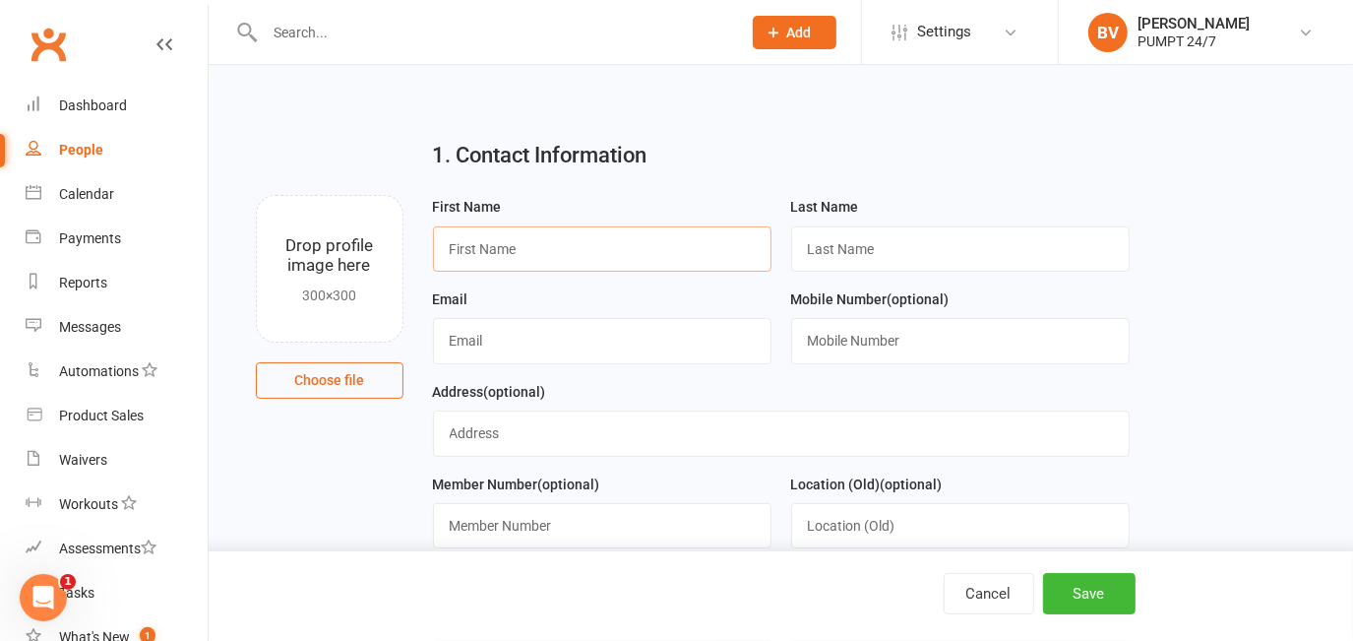
paste input "Tucker Bailey"
drag, startPoint x: 493, startPoint y: 251, endPoint x: 561, endPoint y: 250, distance: 67.9
click at [561, 250] on input "Tucker Bailey" at bounding box center [602, 248] width 338 height 45
type input "Tucker"
paste input "Bailey"
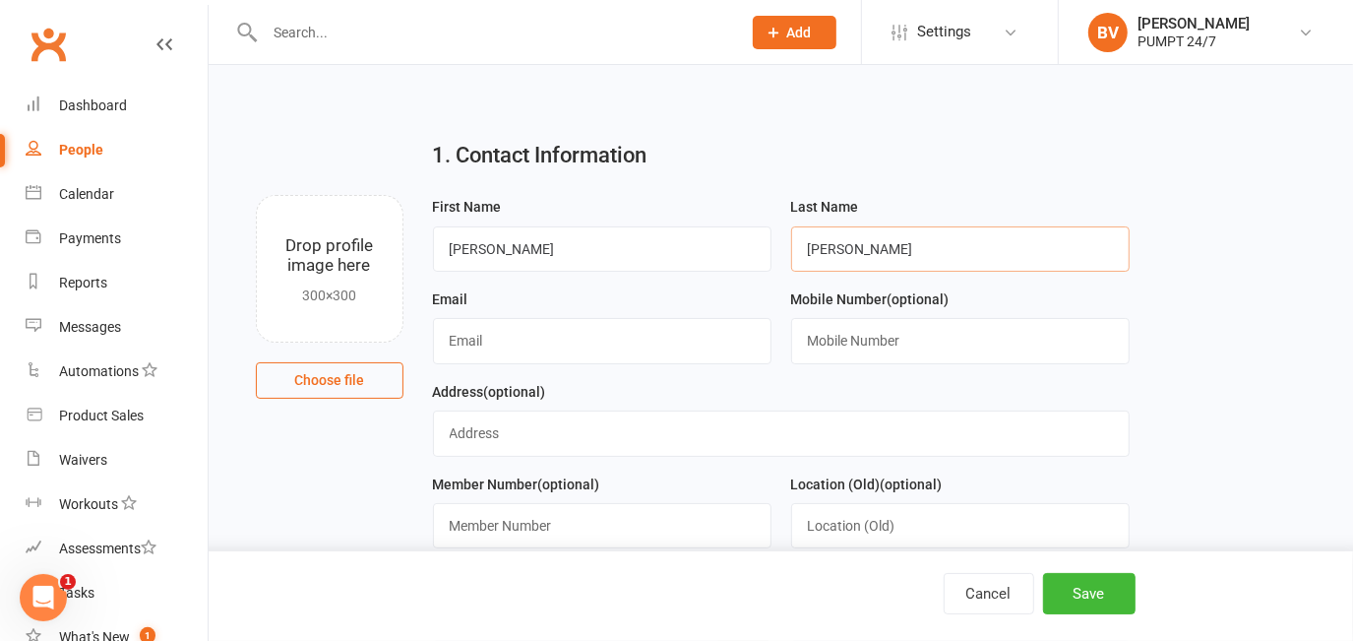
type input "Bailey"
click at [555, 328] on input "text" at bounding box center [602, 340] width 338 height 45
paste input "baileytj123@icloud.com"
type input "baileytj123@icloud.com"
click at [899, 367] on div "Mobile Number (optional)" at bounding box center [960, 333] width 358 height 92
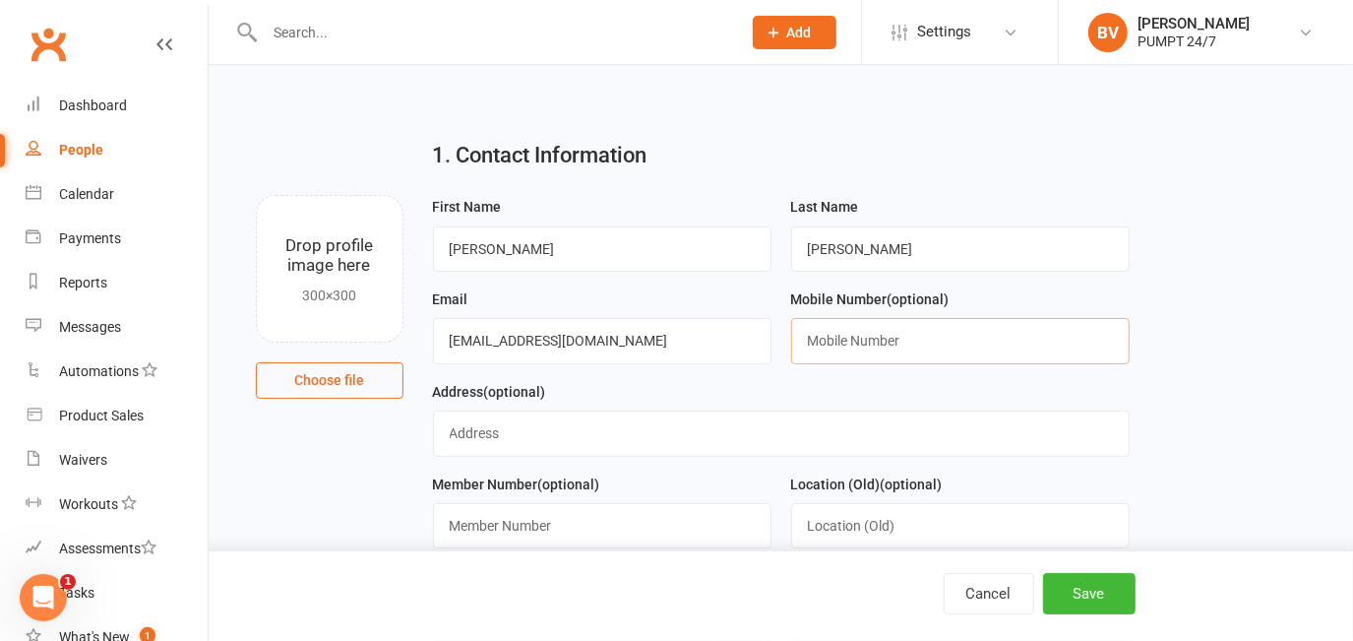
click at [895, 354] on input "text" at bounding box center [960, 340] width 338 height 45
paste input "0438803290"
type input "0438803290"
click at [795, 388] on div "Address (optional)" at bounding box center [781, 418] width 697 height 77
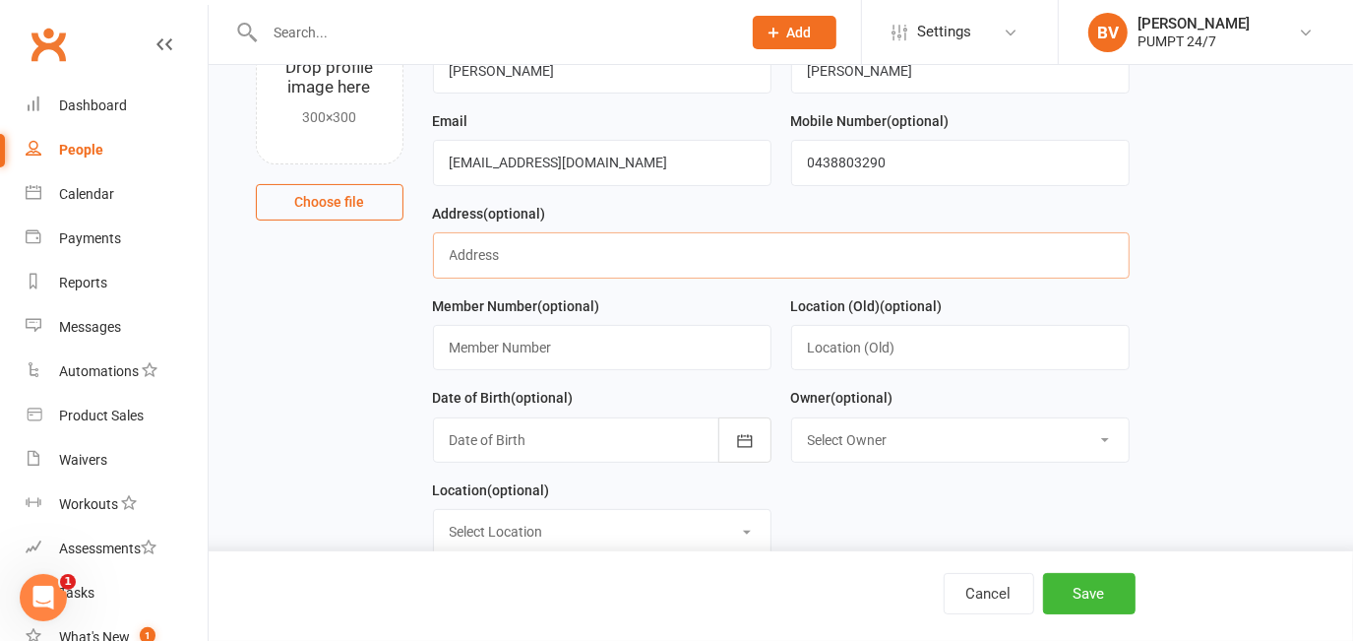
drag, startPoint x: 501, startPoint y: 246, endPoint x: 510, endPoint y: 257, distance: 14.0
click at [501, 245] on input "text" at bounding box center [781, 254] width 697 height 45
paste input "5 Ord Street"
paste input "Fremantle"
paste input "WA"
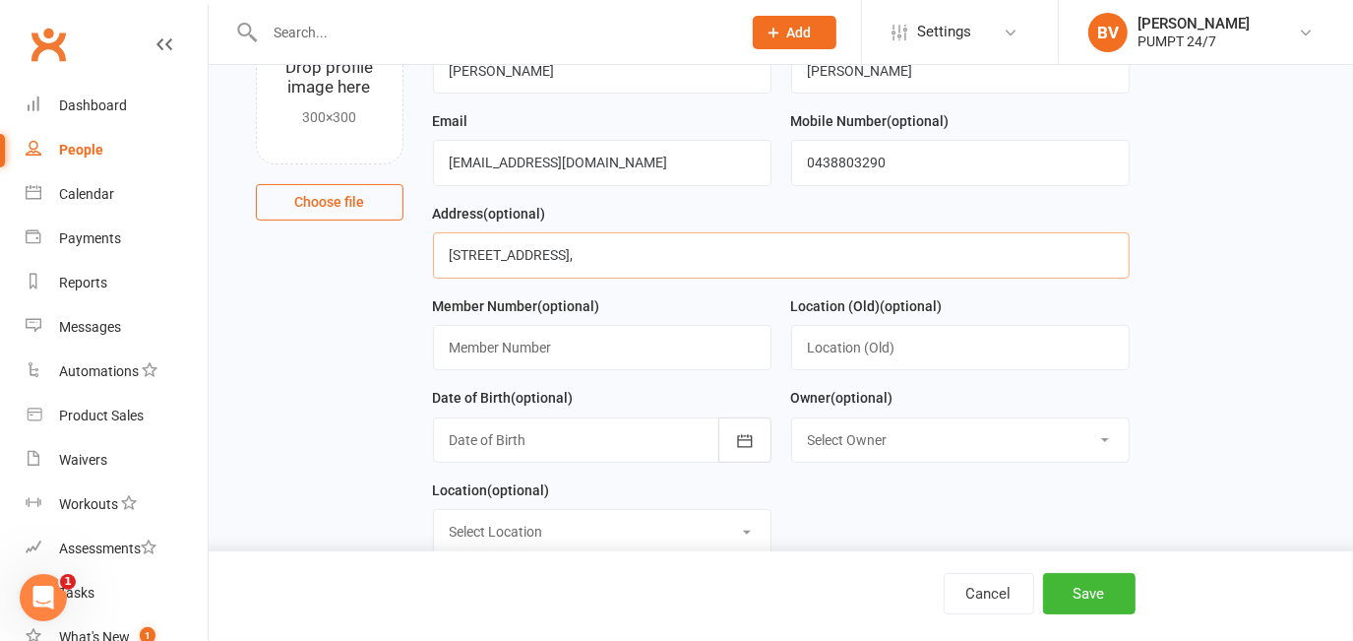
paste input "6160"
type input "5 Ord Street, Fremantle, WA, 6160"
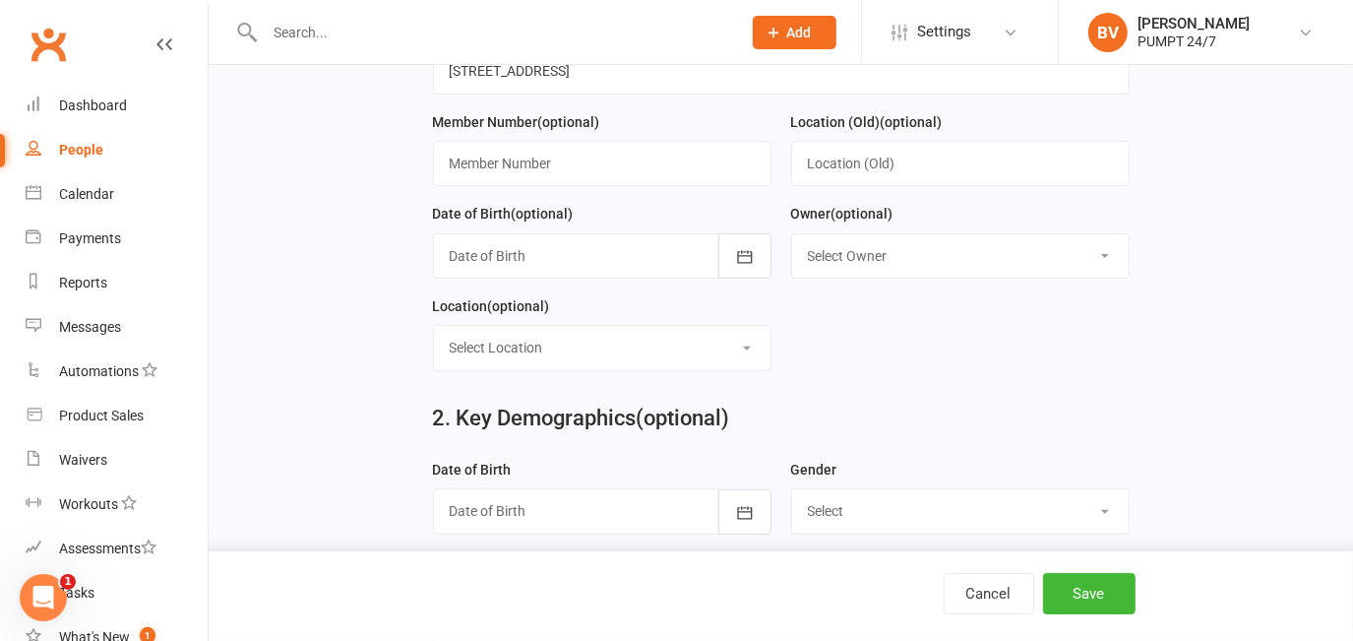
scroll to position [447, 0]
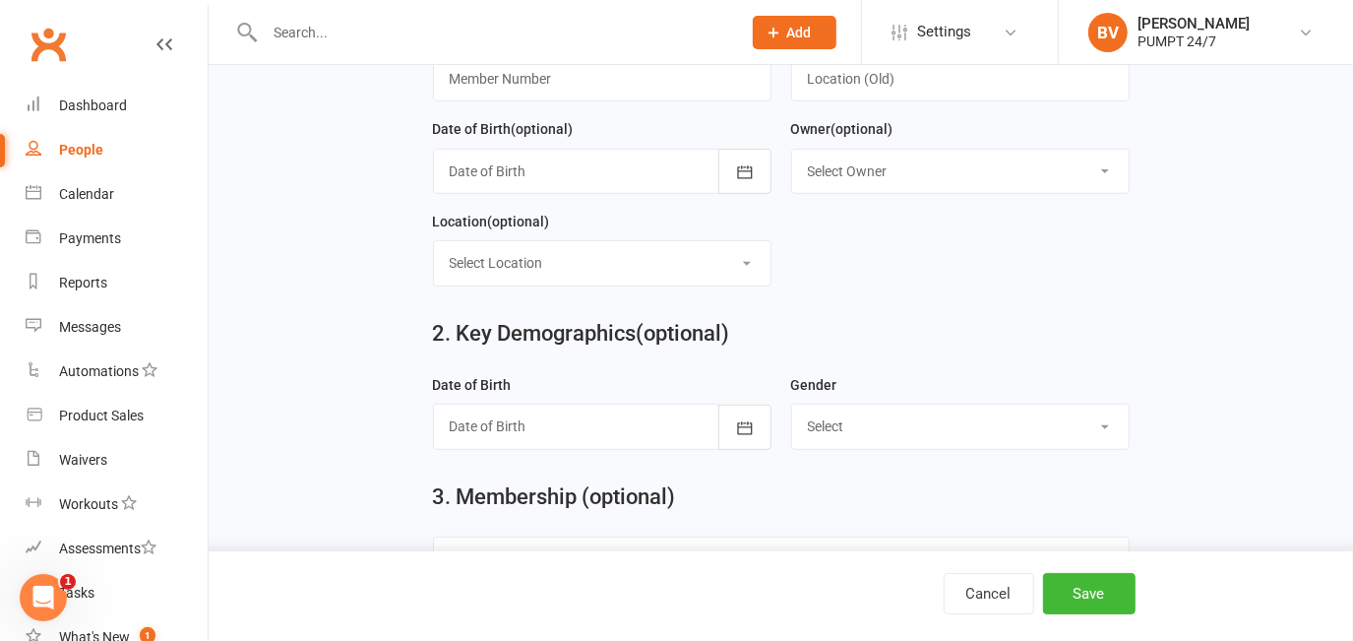
click at [537, 438] on div at bounding box center [602, 425] width 338 height 45
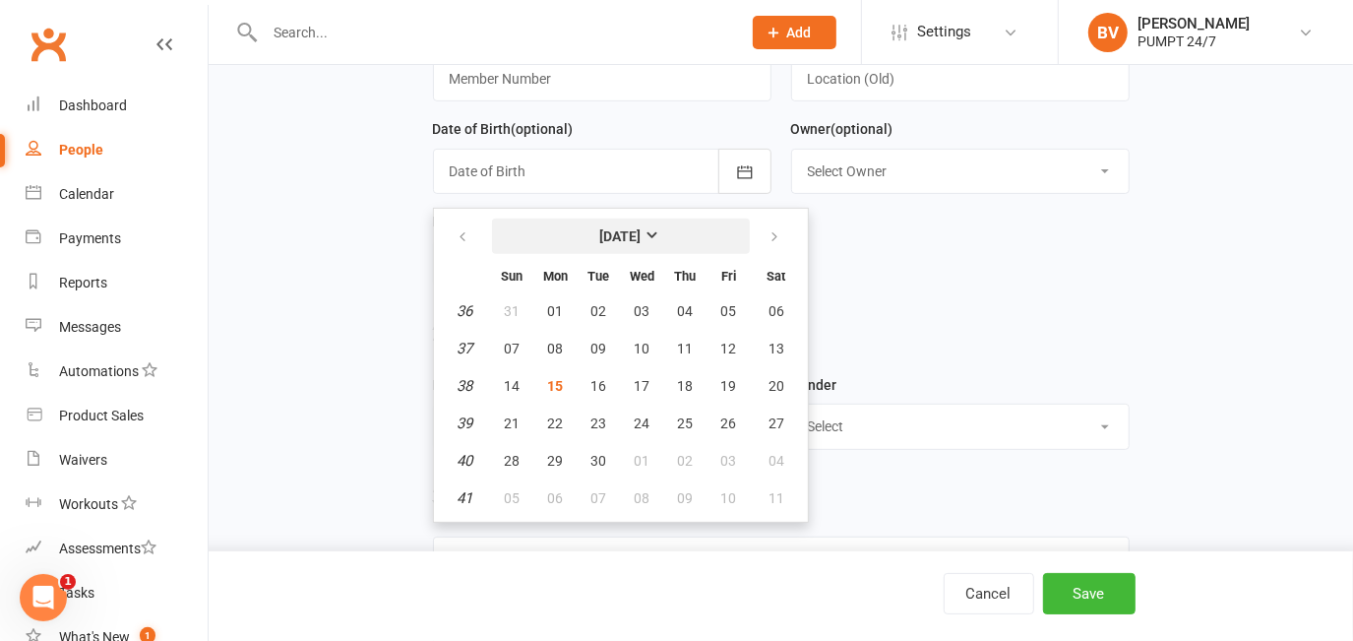
click at [603, 239] on strong "[DATE]" at bounding box center [620, 236] width 41 height 16
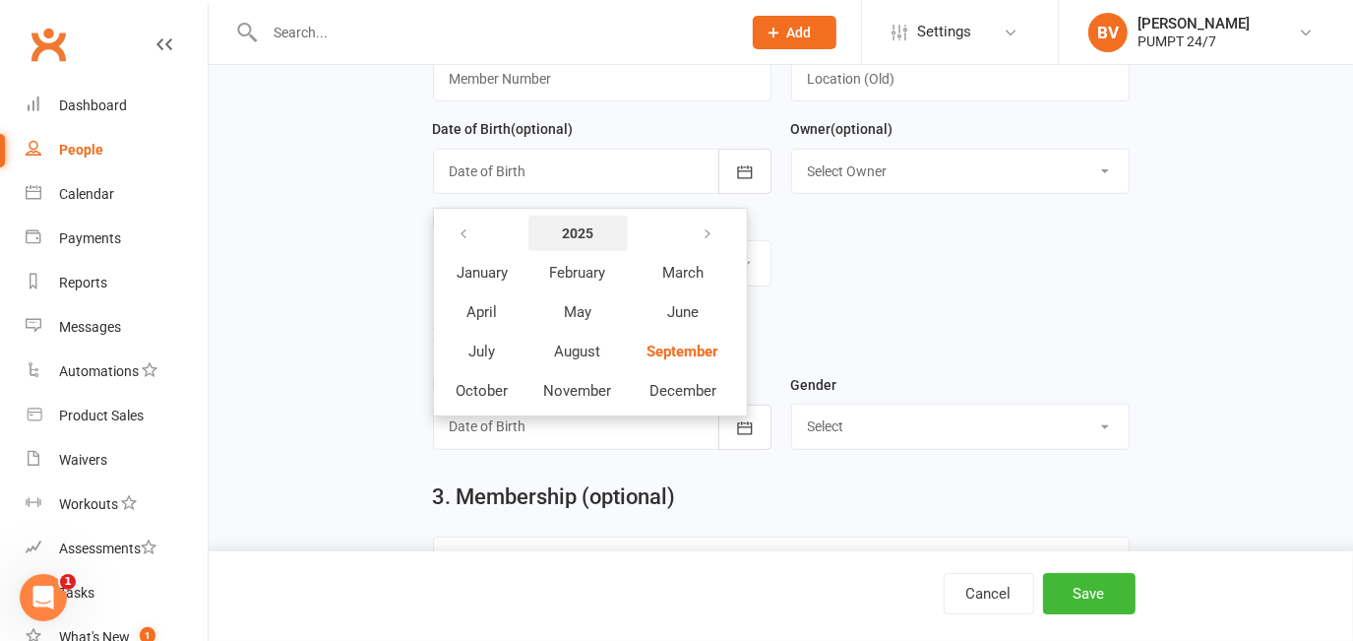
click at [559, 227] on button "2025" at bounding box center [577, 232] width 99 height 35
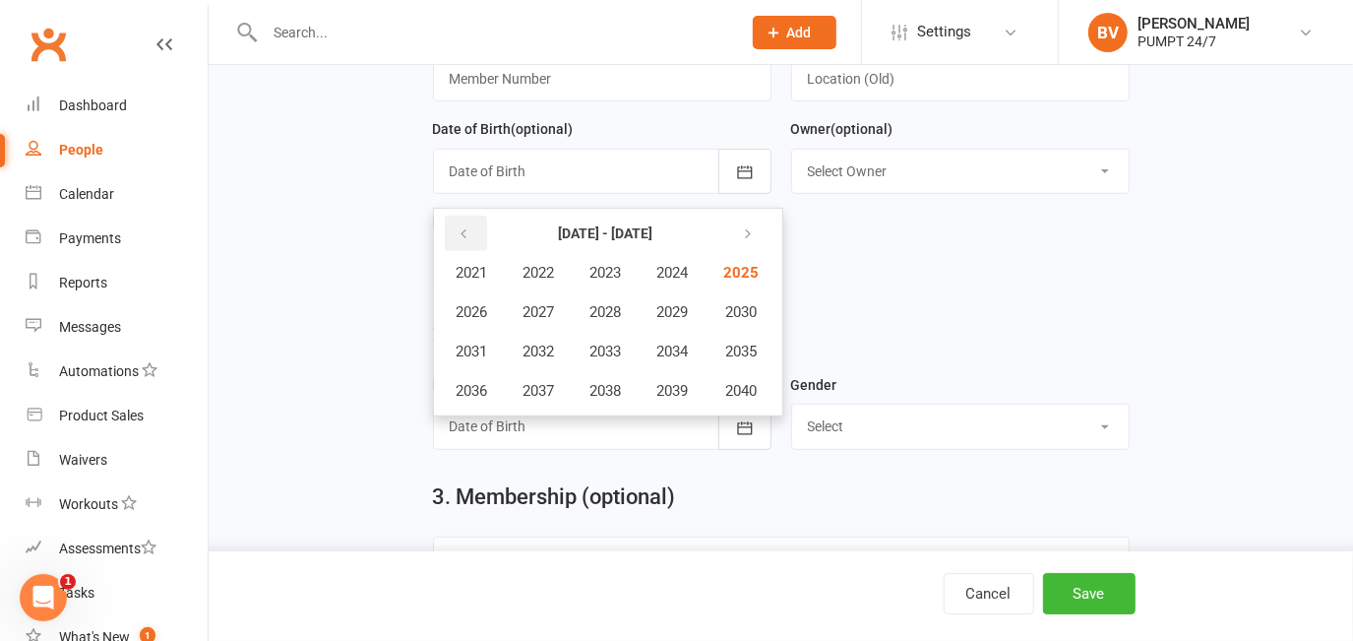
click at [466, 225] on button "button" at bounding box center [466, 232] width 42 height 35
click at [752, 236] on icon "button" at bounding box center [745, 234] width 14 height 16
click at [674, 280] on span "2004" at bounding box center [672, 273] width 31 height 18
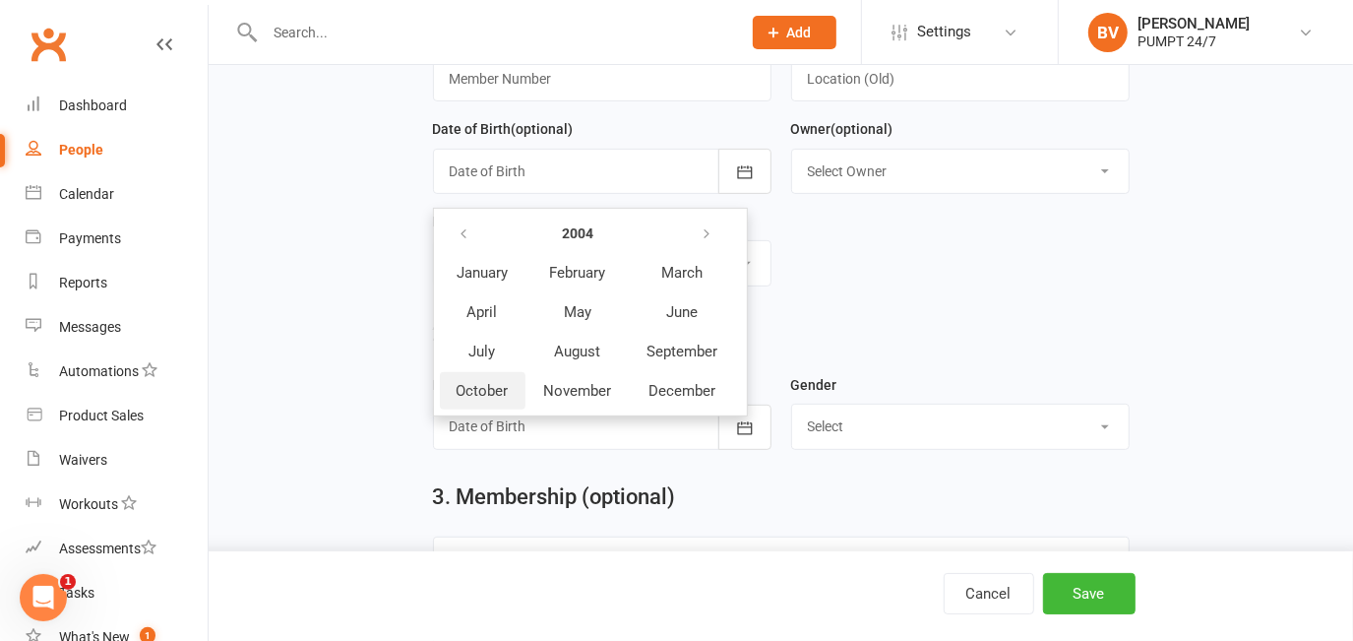
click at [509, 396] on button "October" at bounding box center [483, 390] width 86 height 37
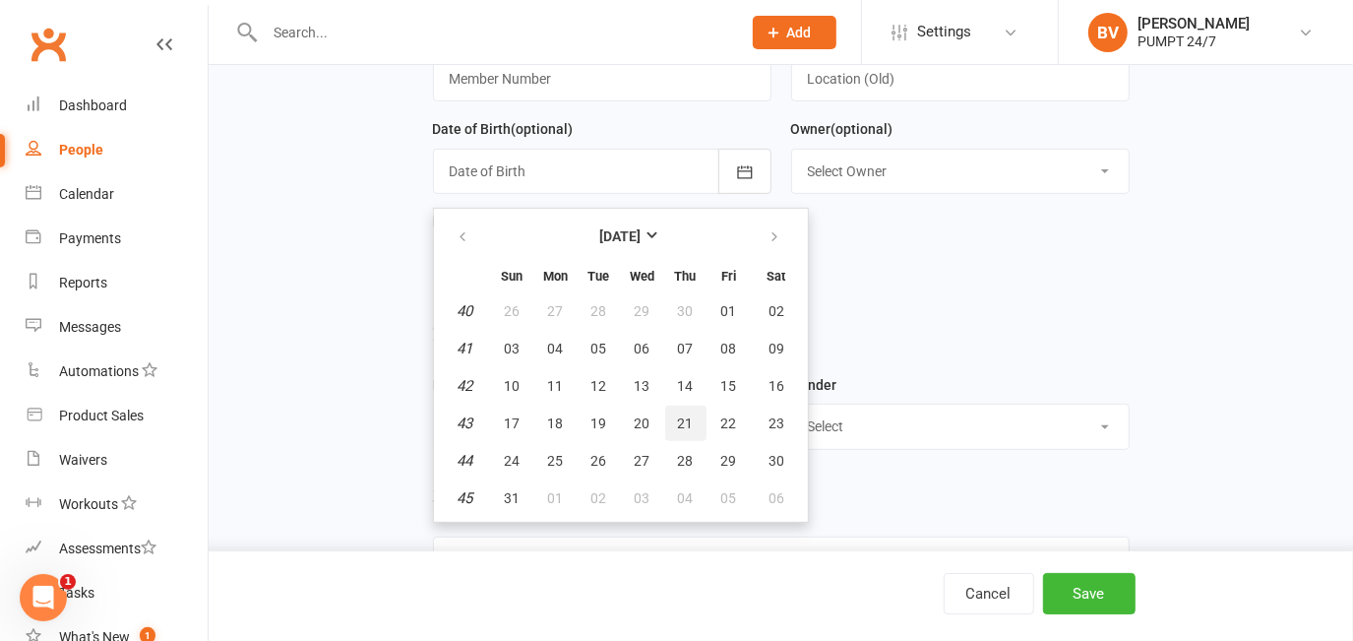
click at [685, 420] on span "21" at bounding box center [686, 423] width 16 height 16
type input "21 Oct 2004"
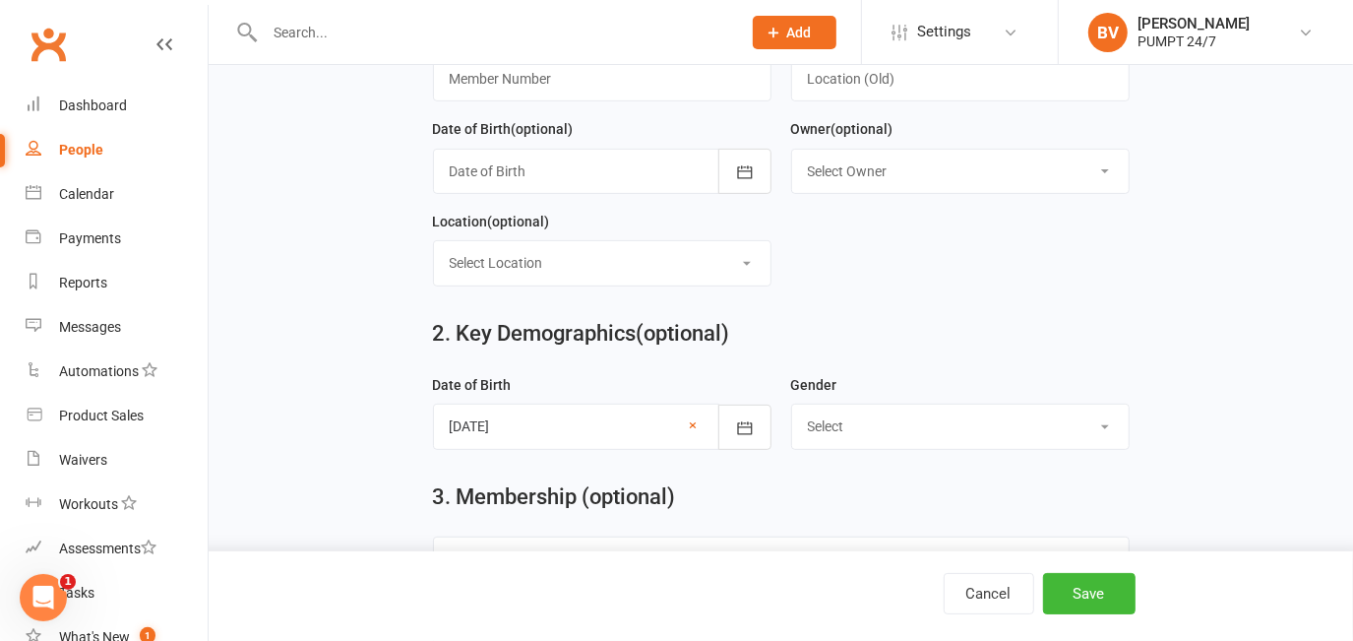
click at [916, 434] on select "Select [DEMOGRAPHIC_DATA] [DEMOGRAPHIC_DATA]" at bounding box center [960, 425] width 337 height 43
click at [792, 408] on select "Select [DEMOGRAPHIC_DATA] [DEMOGRAPHIC_DATA]" at bounding box center [960, 425] width 337 height 43
click at [886, 328] on h2 "2. Key Demographics (optional)" at bounding box center [781, 334] width 697 height 24
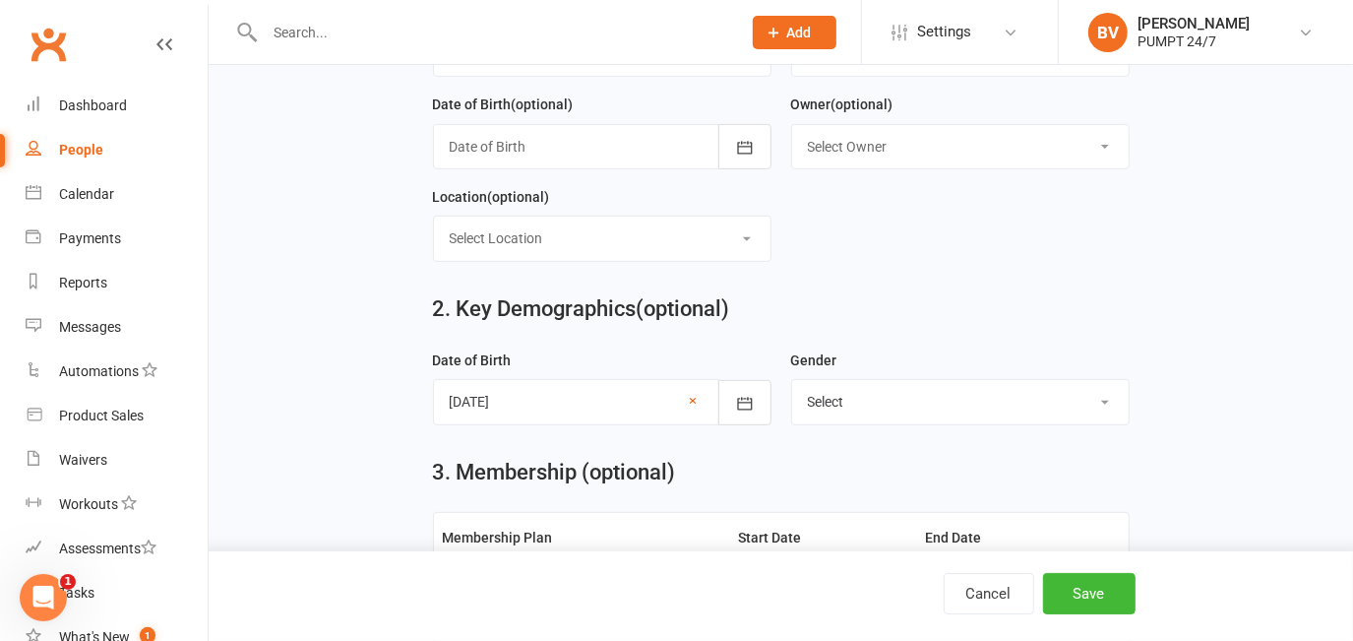
scroll to position [715, 0]
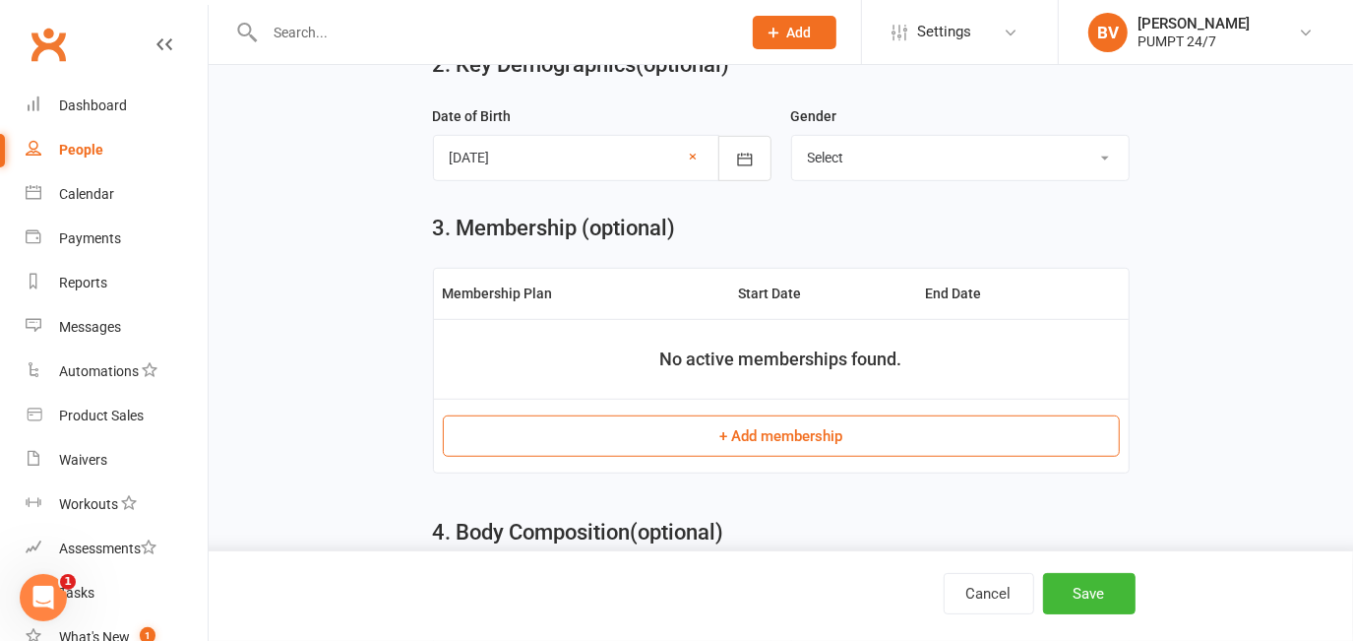
click at [875, 154] on select "Select [DEMOGRAPHIC_DATA] [DEMOGRAPHIC_DATA]" at bounding box center [960, 157] width 337 height 43
select select "[DEMOGRAPHIC_DATA]"
click at [792, 141] on select "Select [DEMOGRAPHIC_DATA] [DEMOGRAPHIC_DATA]" at bounding box center [960, 157] width 337 height 43
click at [335, 306] on main "1. Contact Information Drop profile image here 300×300 Choose file First Name T…" at bounding box center [780, 512] width 1089 height 2207
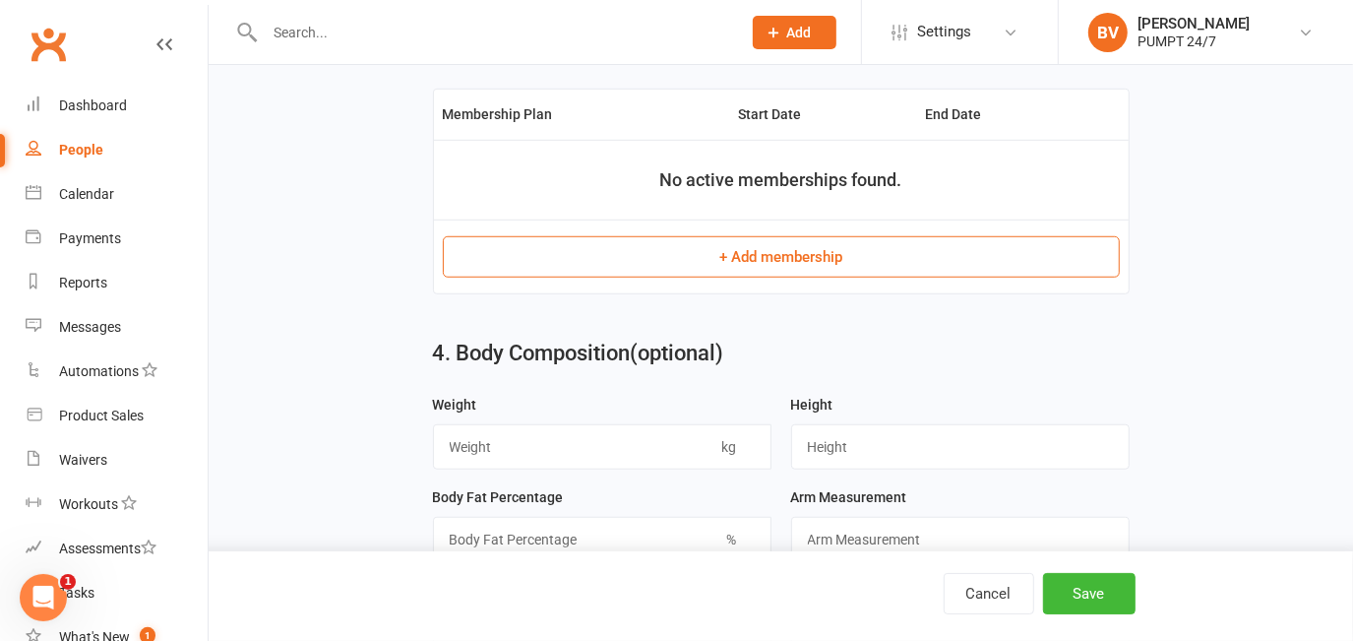
click at [764, 268] on button "+ Add membership" at bounding box center [781, 256] width 677 height 41
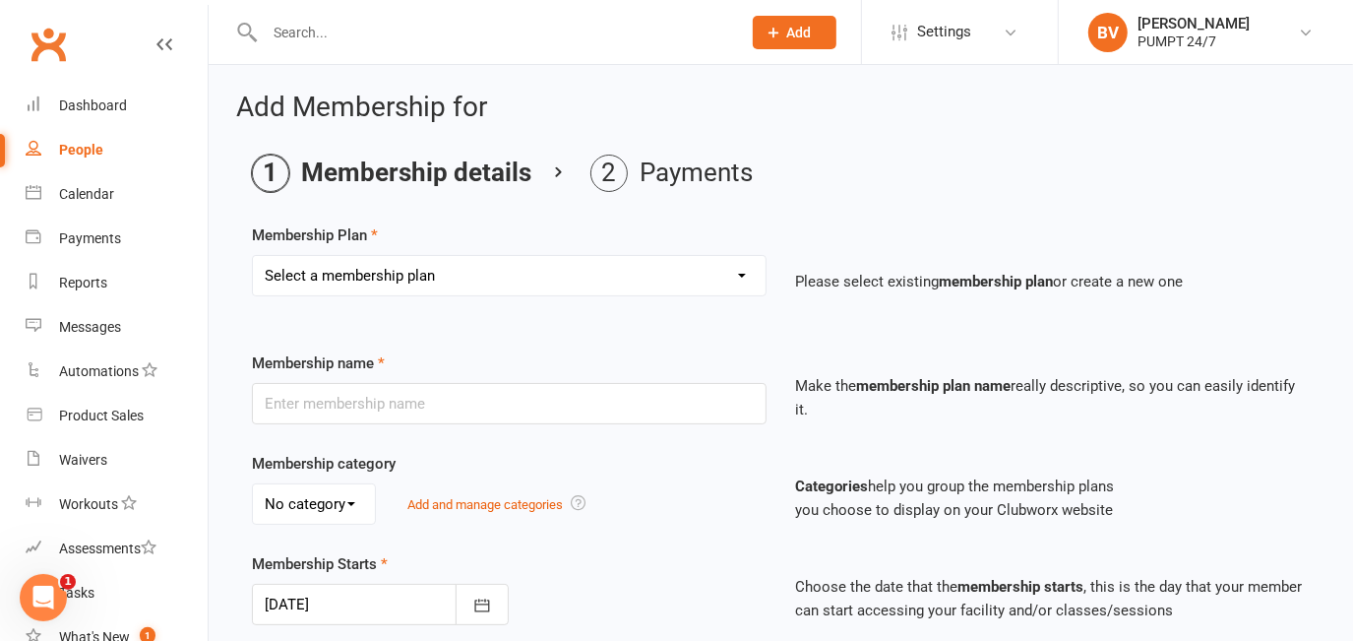
click at [734, 282] on select "Select a membership plan Create new Membership Plan Prepaid Membership [PERSON_…" at bounding box center [509, 275] width 513 height 39
select select "8"
click at [253, 256] on select "Select a membership plan Create new Membership Plan Prepaid Membership [PERSON_…" at bounding box center [509, 275] width 513 height 39
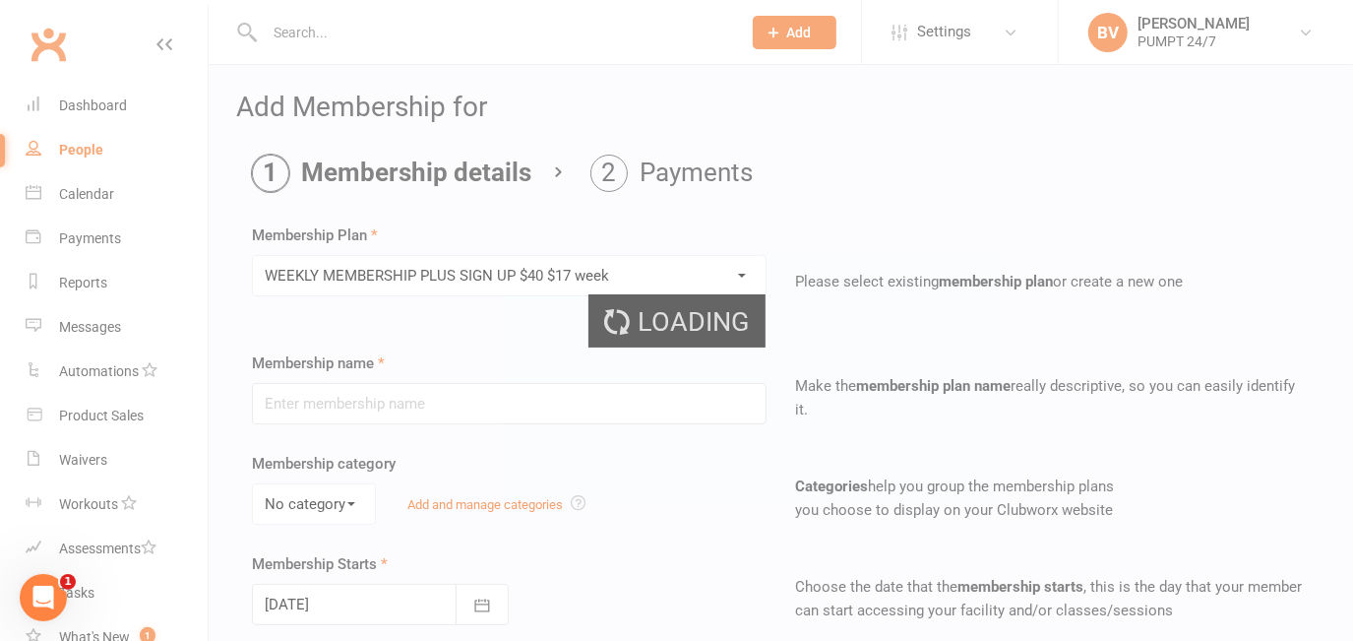
type input "WEEKLY MEMBERSHIP PLUS SIGN UP $40 $17 week"
select select "0"
type input "0"
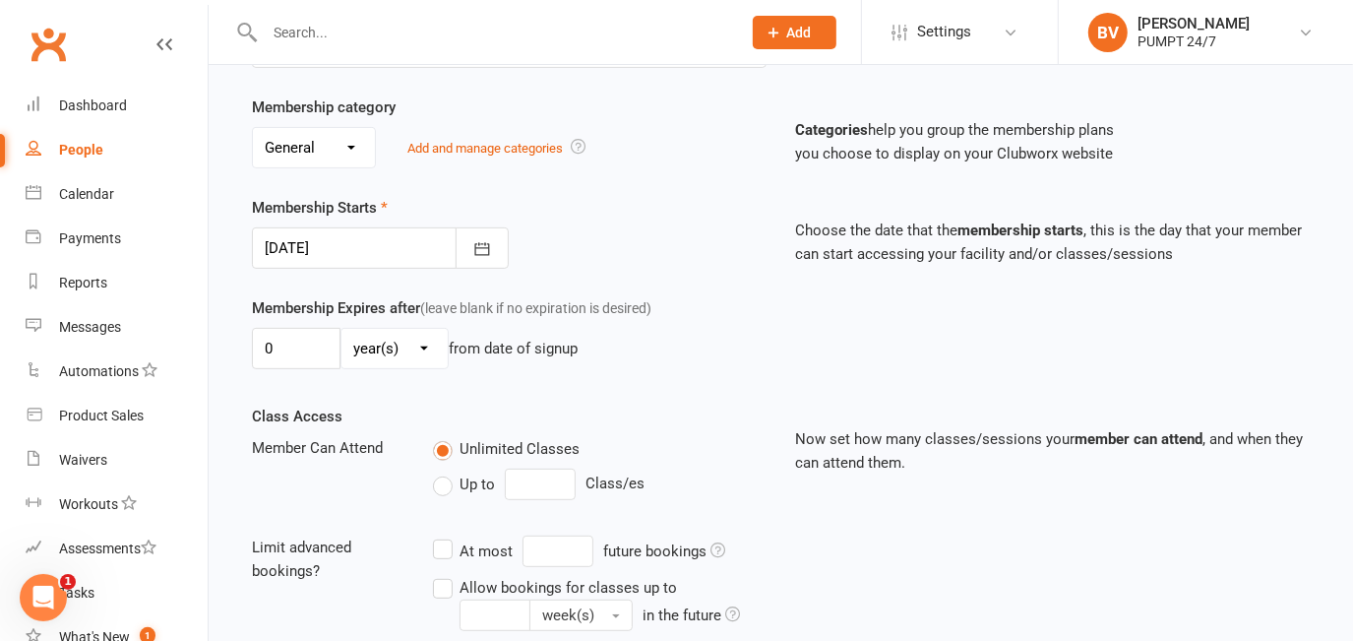
scroll to position [357, 0]
click at [489, 241] on icon "button" at bounding box center [482, 247] width 15 height 13
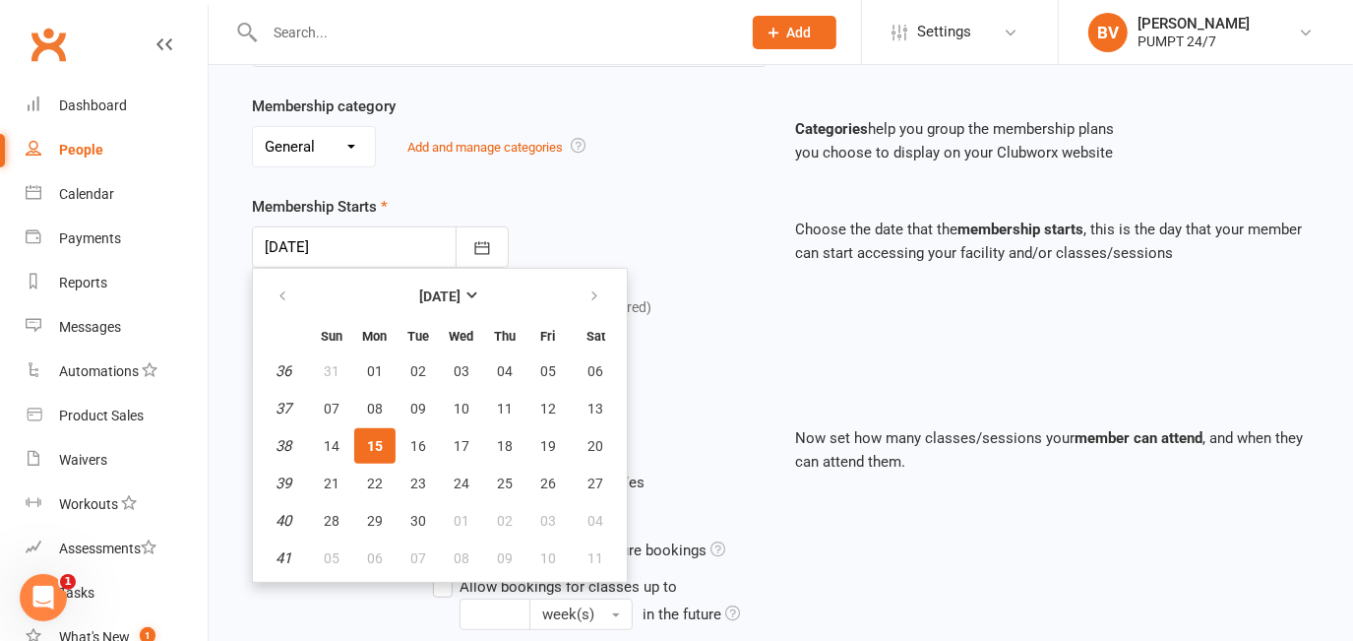
click at [382, 446] on button "15" at bounding box center [374, 445] width 41 height 35
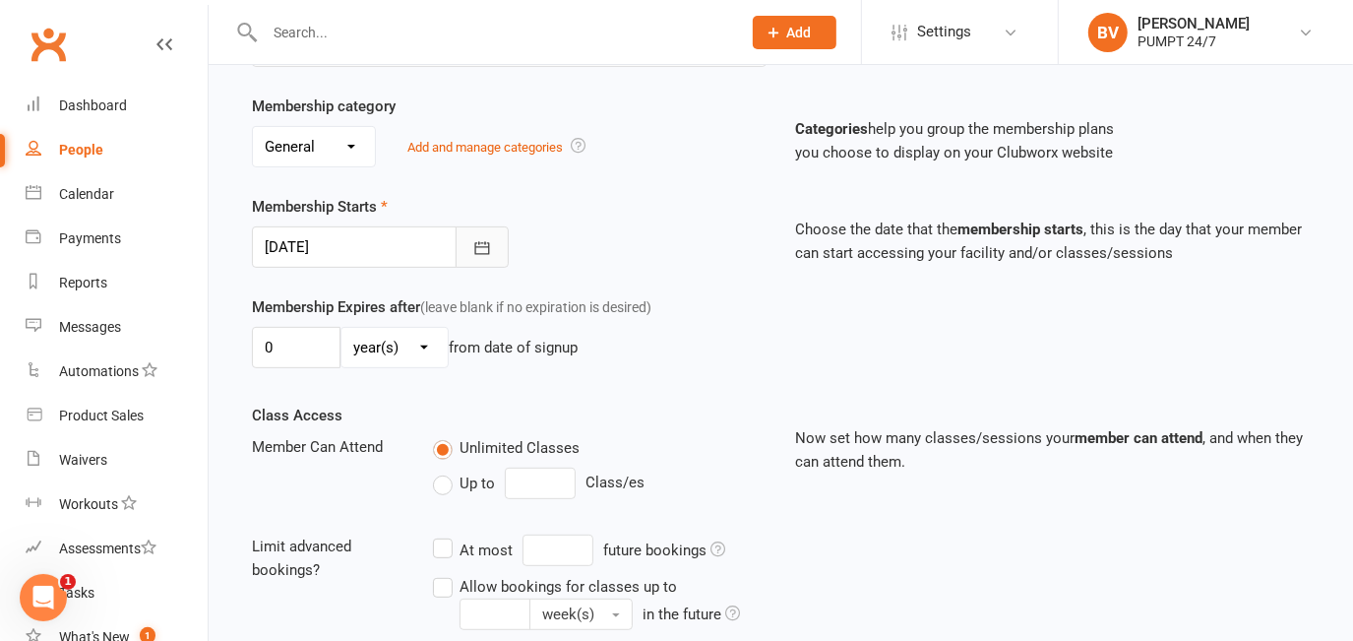
click at [474, 230] on button "button" at bounding box center [482, 246] width 53 height 41
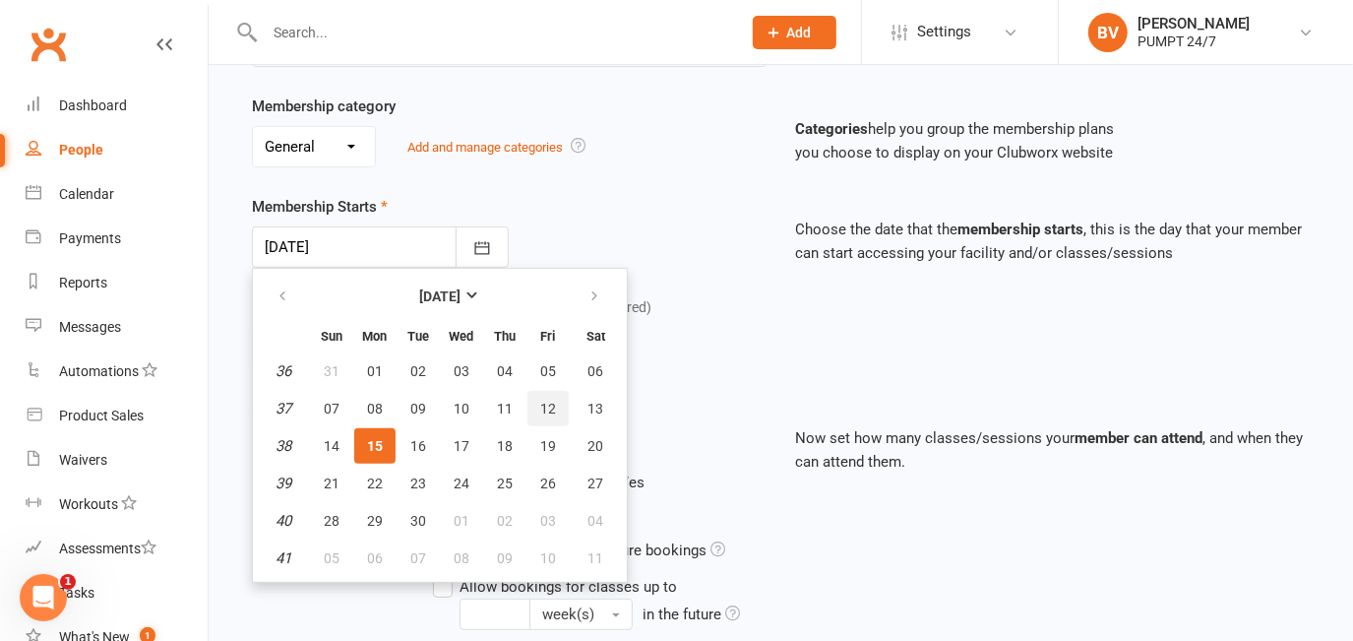
click at [555, 403] on button "12" at bounding box center [547, 408] width 41 height 35
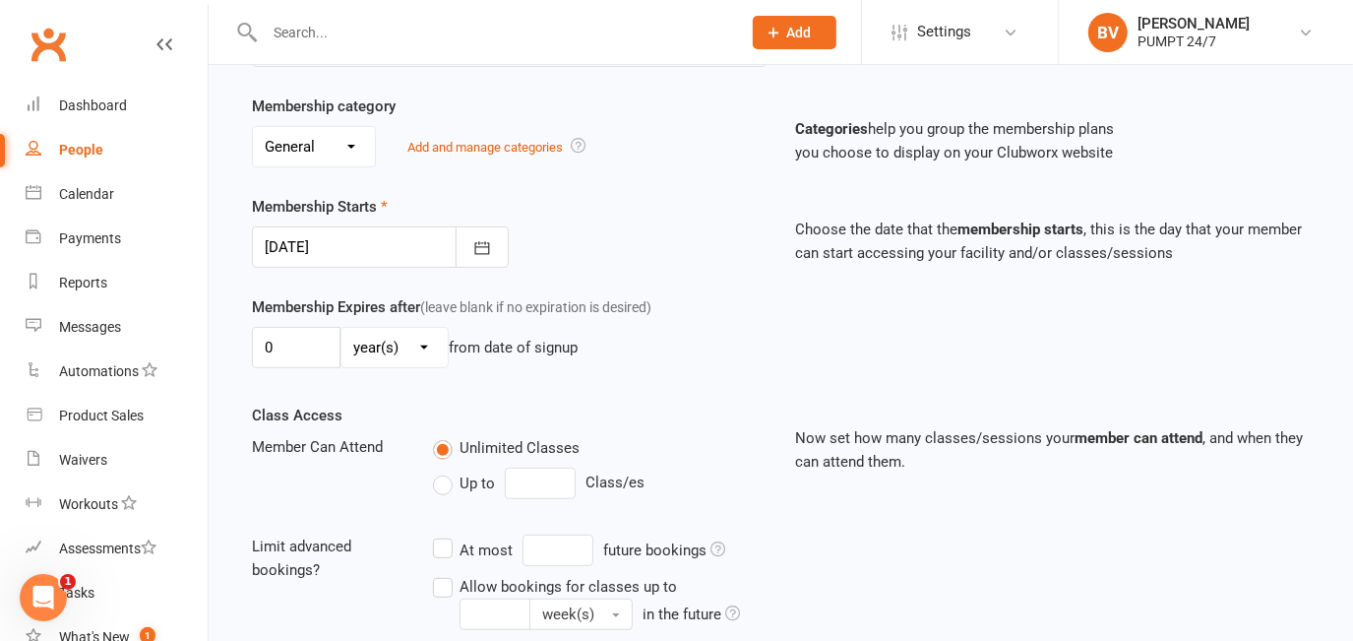
type input "12 Sep 2025"
click at [624, 370] on div "Membership Expires after (leave blank if no expiration is desired) 0 day(s) wee…" at bounding box center [509, 335] width 544 height 81
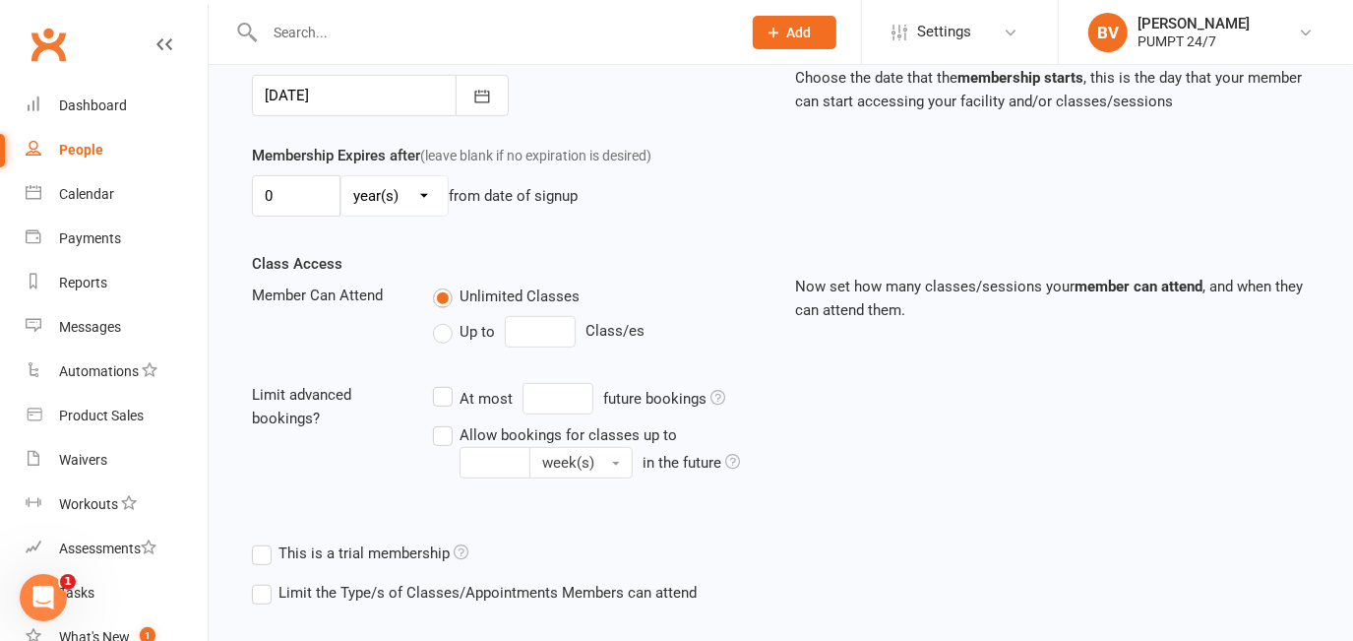
scroll to position [607, 0]
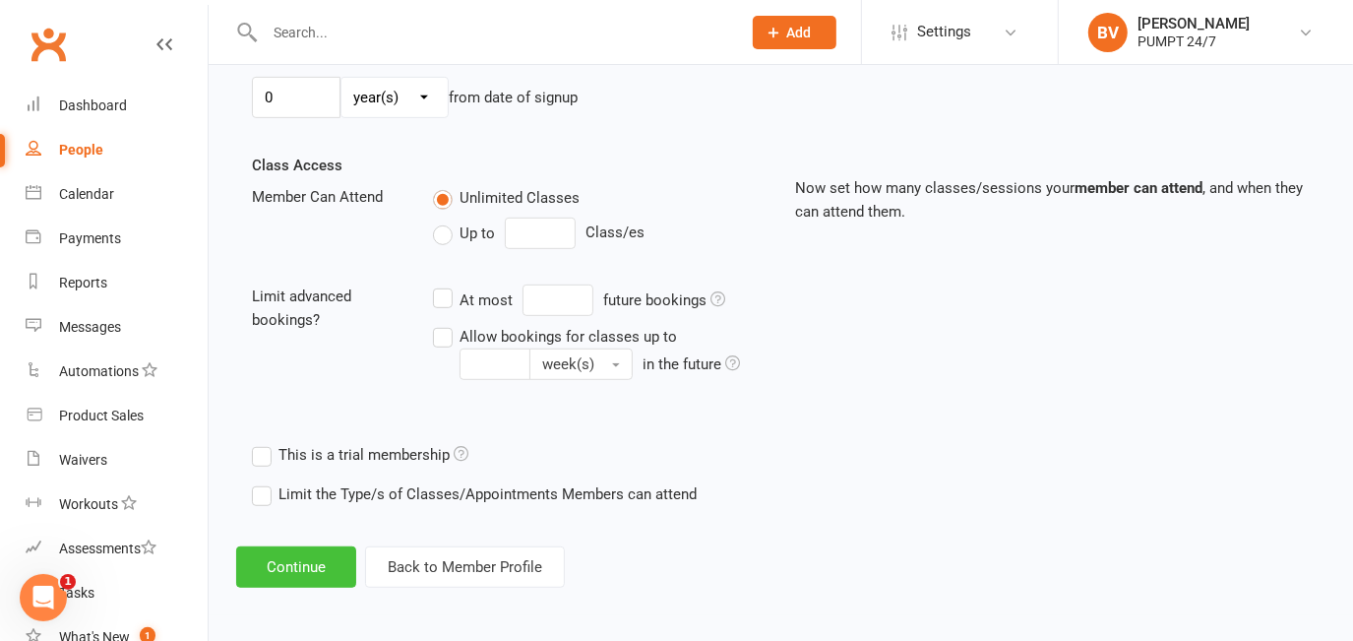
click at [320, 564] on button "Continue" at bounding box center [296, 566] width 120 height 41
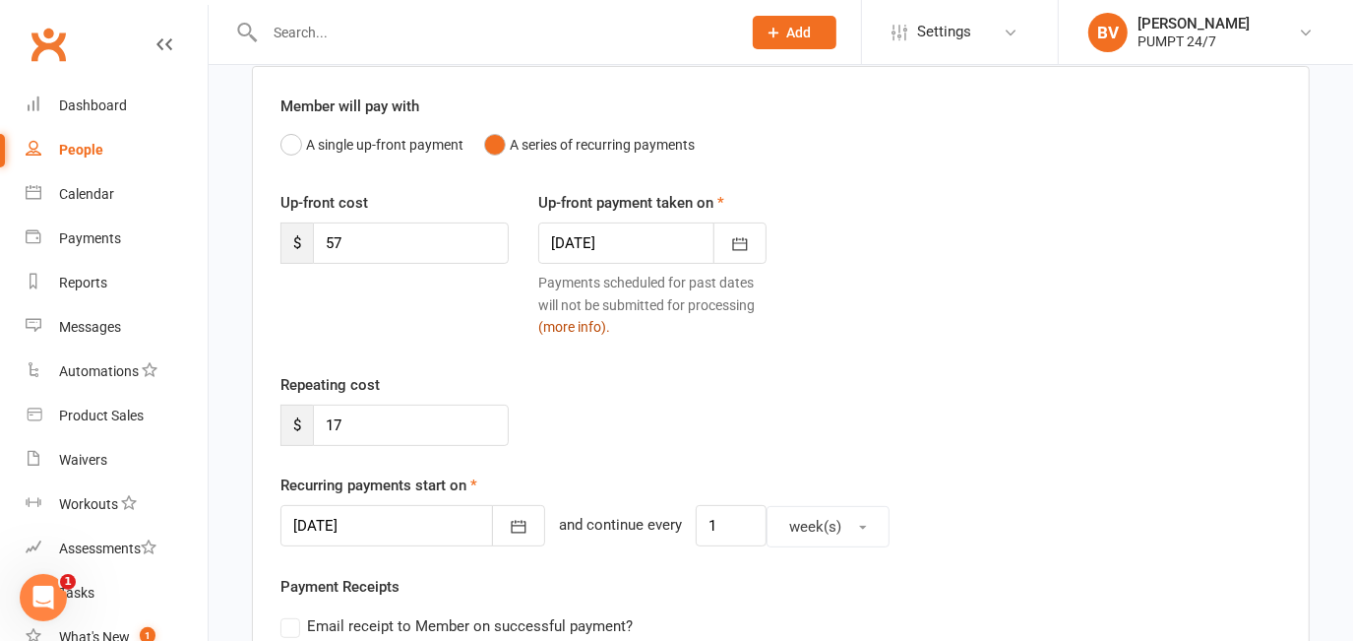
scroll to position [178, 0]
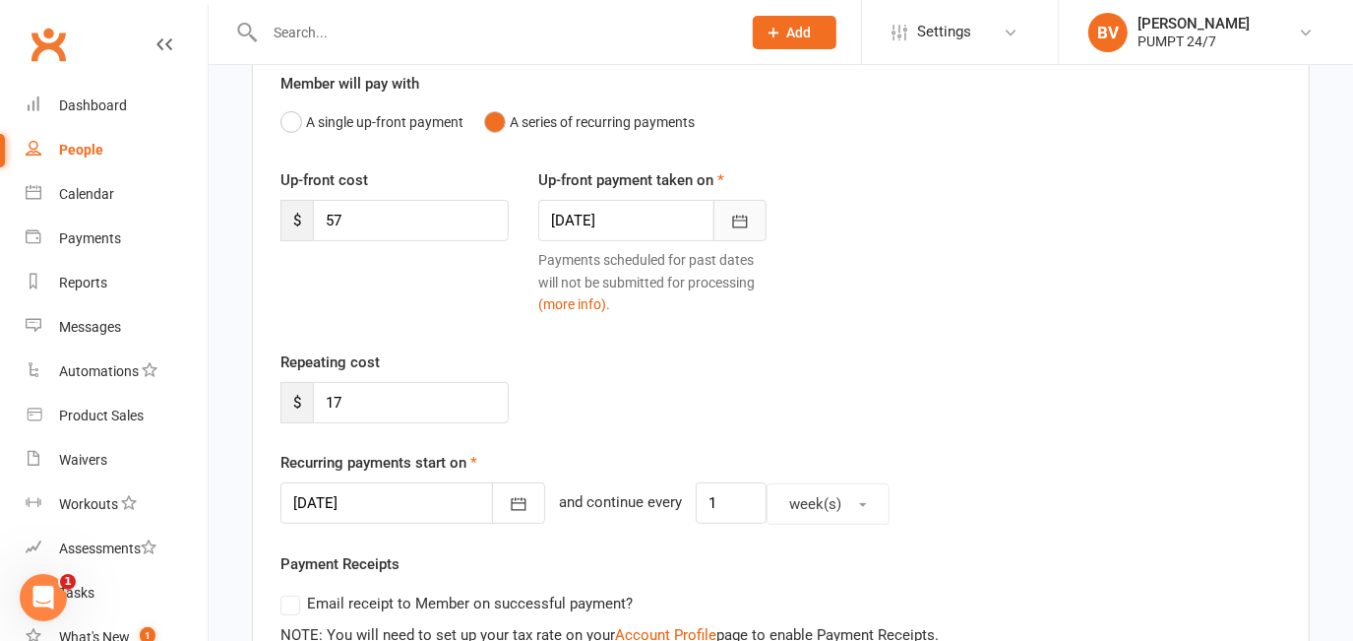
click at [749, 226] on icon "button" at bounding box center [740, 222] width 20 height 20
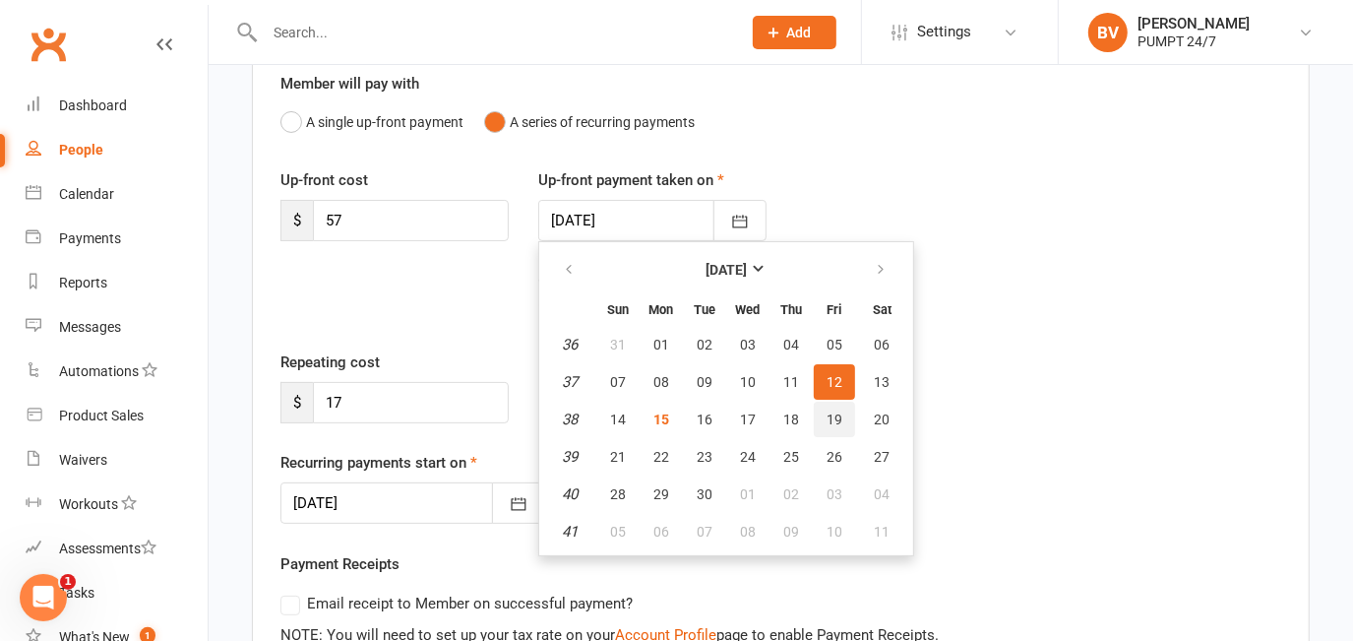
click at [830, 412] on span "19" at bounding box center [835, 419] width 16 height 16
type input "[DATE]"
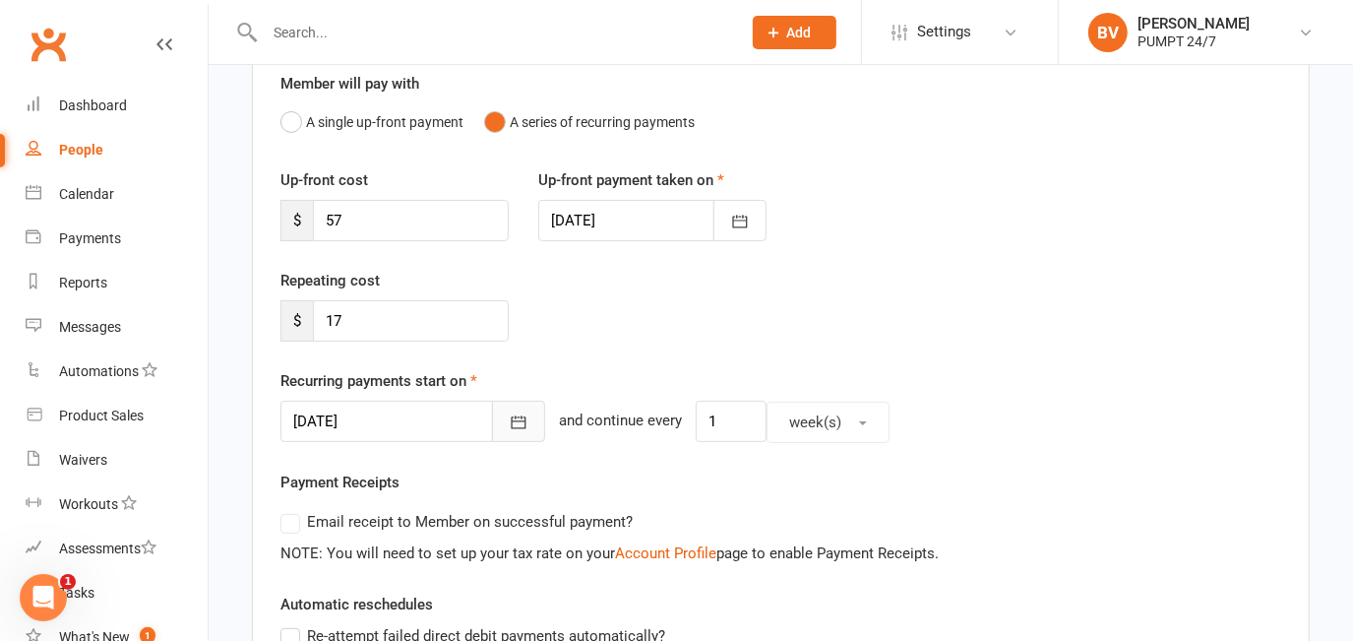
click at [509, 424] on icon "button" at bounding box center [519, 422] width 20 height 20
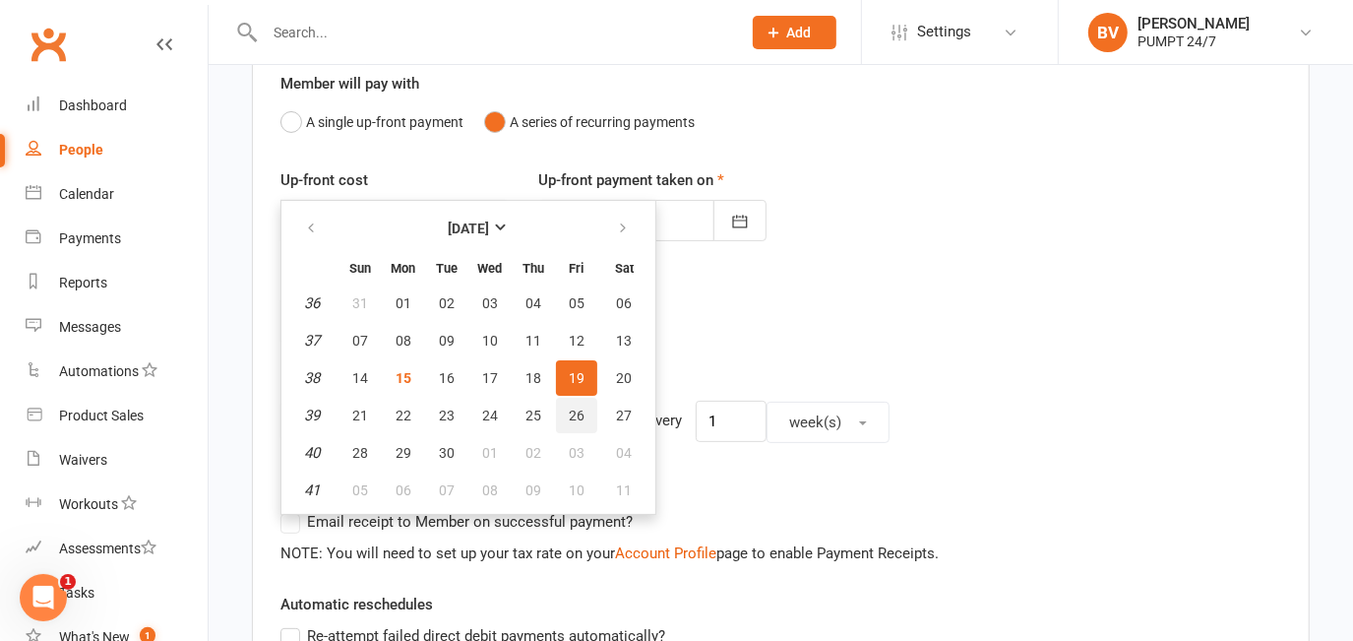
click at [580, 406] on button "26" at bounding box center [576, 415] width 41 height 35
type input "[DATE]"
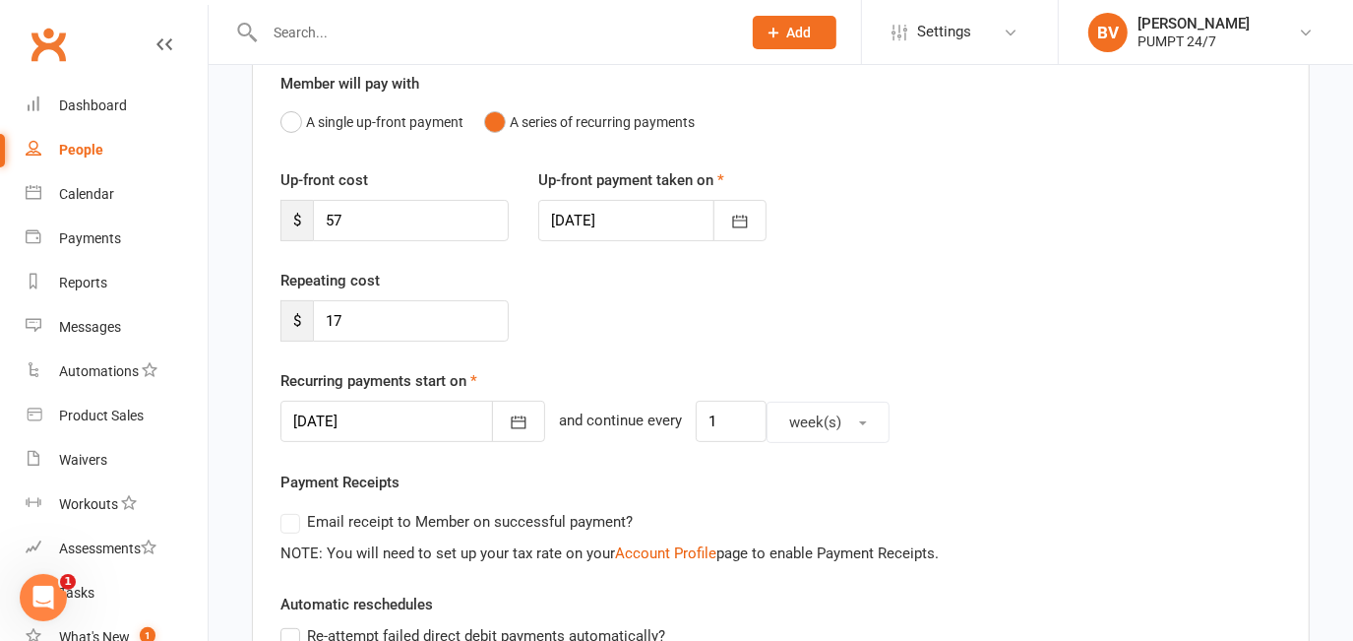
click at [770, 329] on div "Repeating cost $ 17" at bounding box center [781, 319] width 1030 height 100
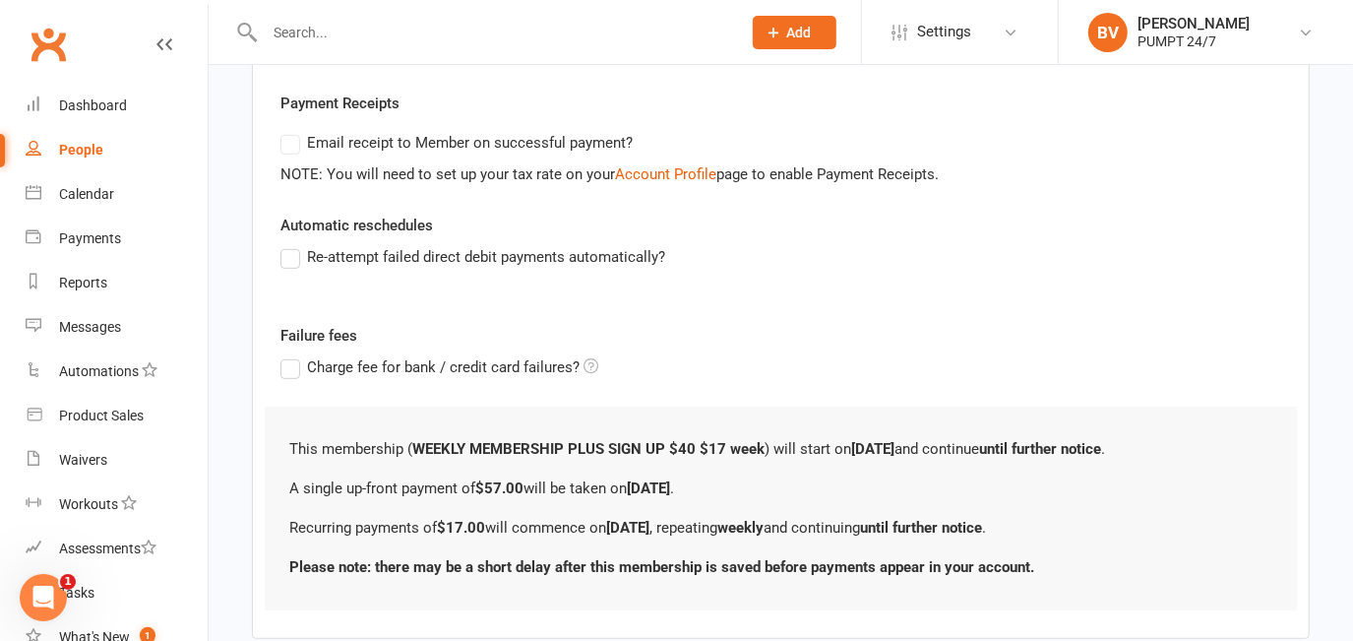
scroll to position [669, 0]
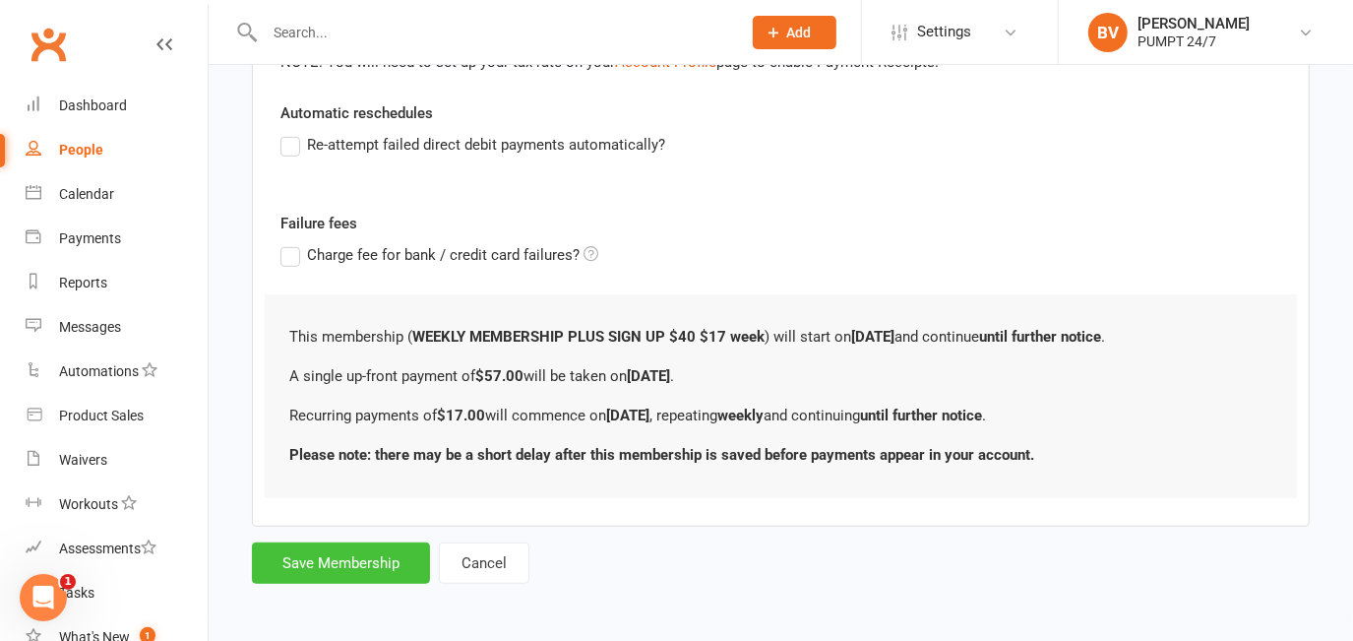
click at [380, 566] on button "Save Membership" at bounding box center [341, 562] width 178 height 41
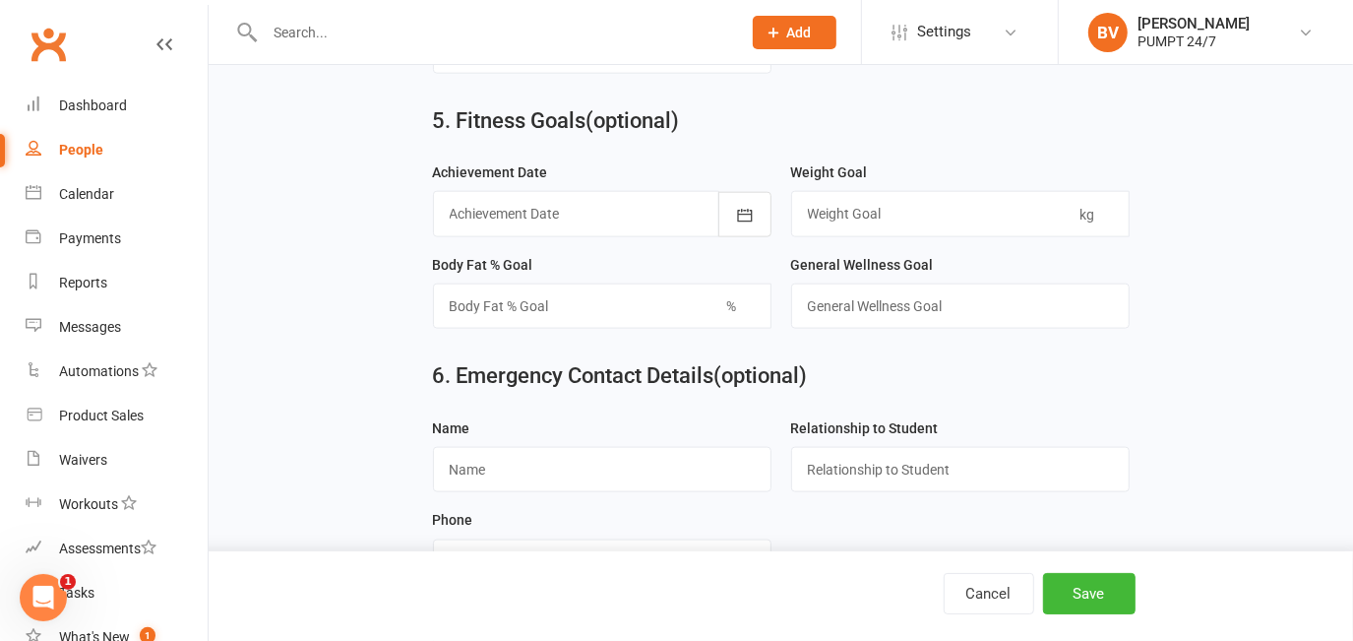
scroll to position [1710, 0]
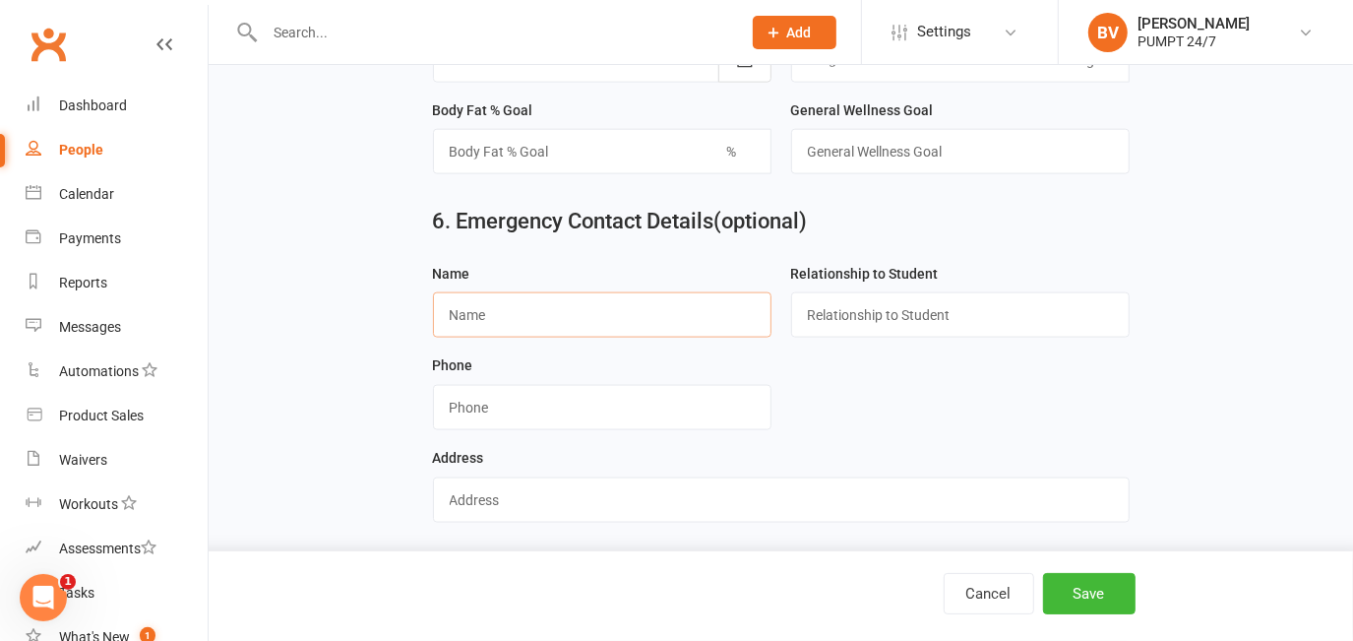
click at [498, 322] on input "text" at bounding box center [602, 314] width 338 height 45
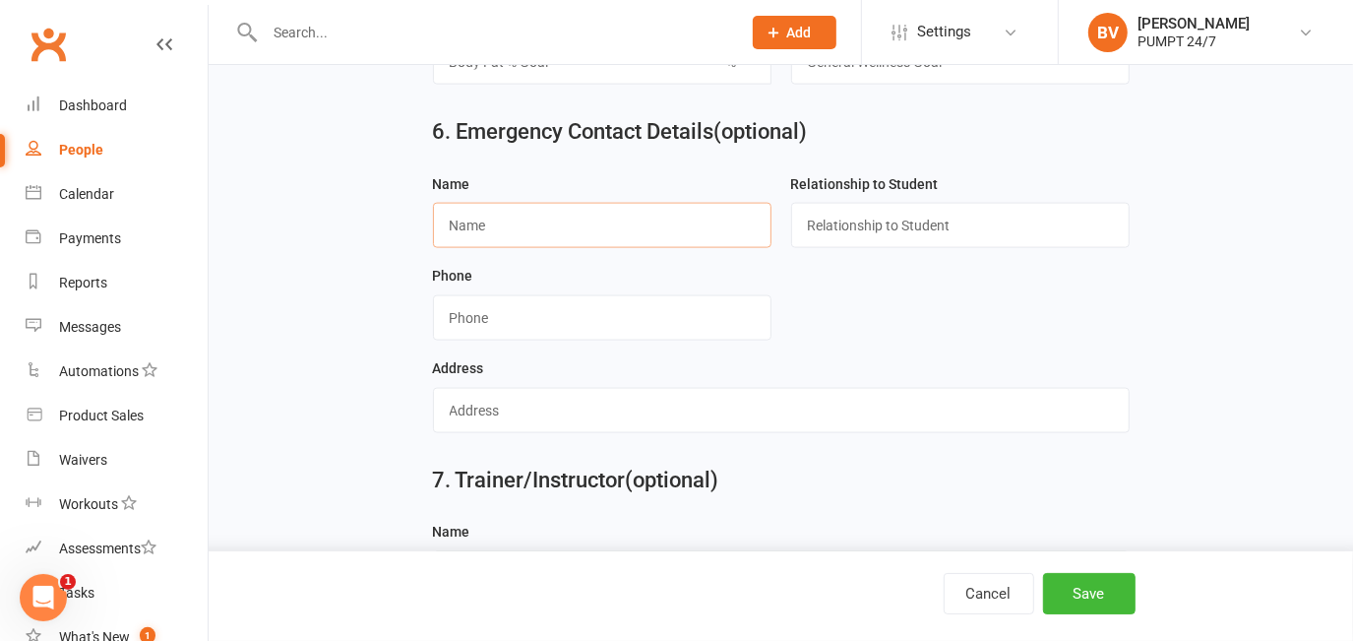
paste input "Maryanne Bailey"
click at [859, 217] on input "text" at bounding box center [960, 225] width 338 height 45
click at [517, 230] on input "Maryanne Bailey" at bounding box center [602, 225] width 338 height 45
type input "Maryanne Bailey"
paste input "0438153290"
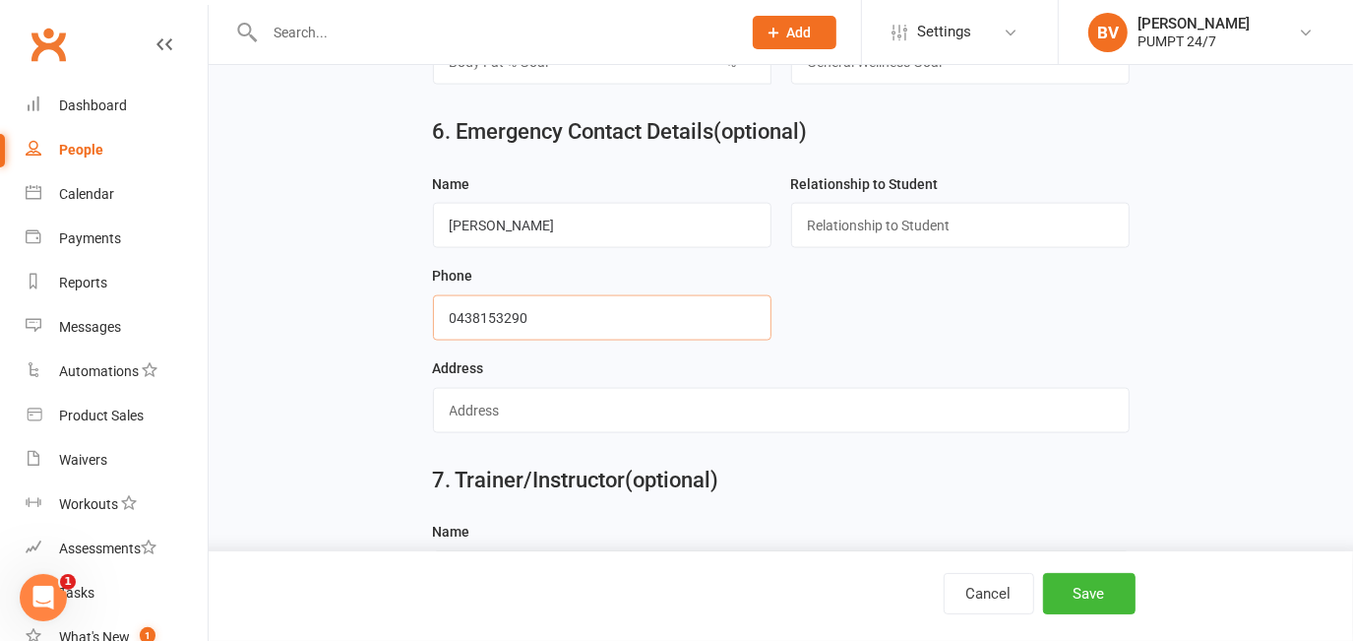
type input "0438153290"
click at [878, 230] on input "text" at bounding box center [960, 225] width 338 height 45
click at [907, 225] on input "text" at bounding box center [960, 225] width 338 height 45
type input "Parent"
click at [1140, 238] on div "Name Maryanne Bailey Relationship to Student Parent Phone Address" at bounding box center [781, 310] width 726 height 277
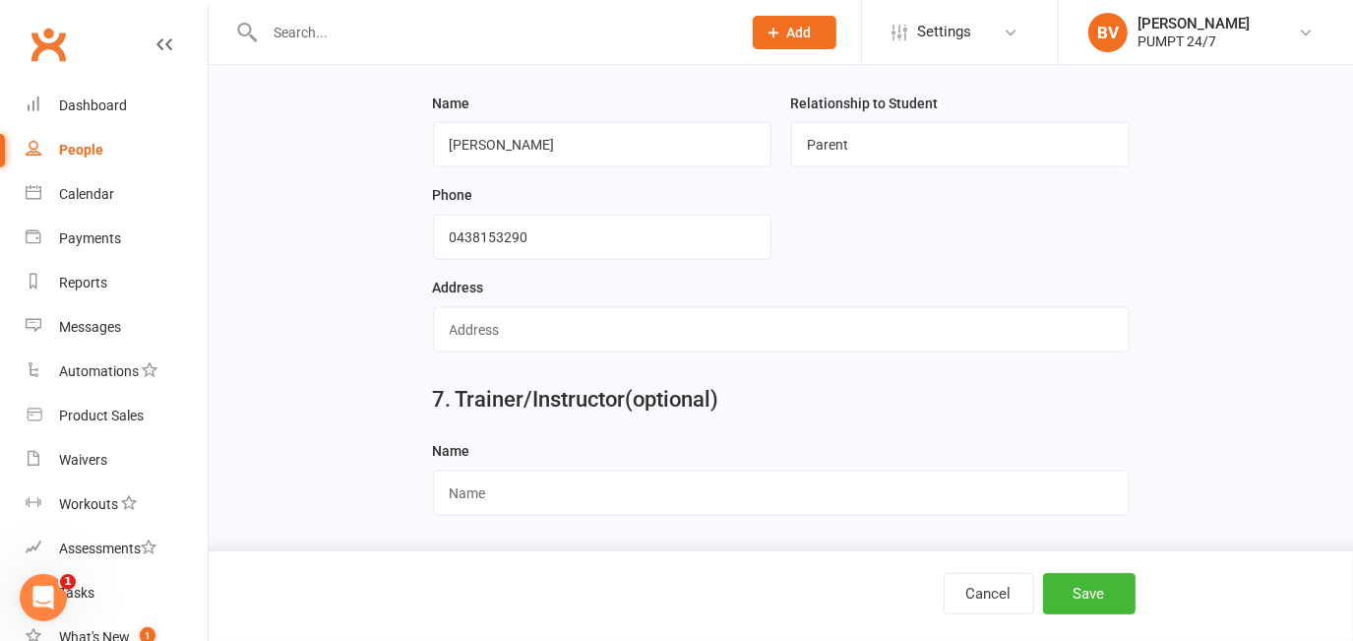
scroll to position [1710, 0]
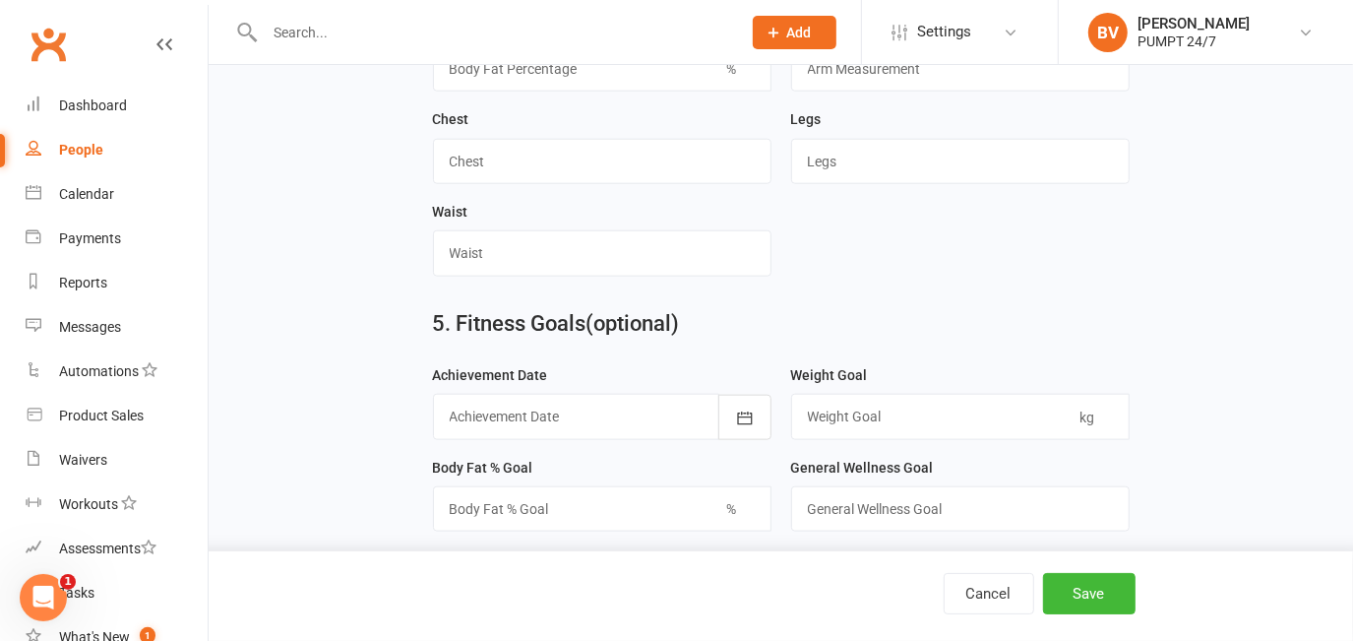
click at [1044, 319] on h2 "5. Fitness Goals (optional)" at bounding box center [781, 324] width 697 height 24
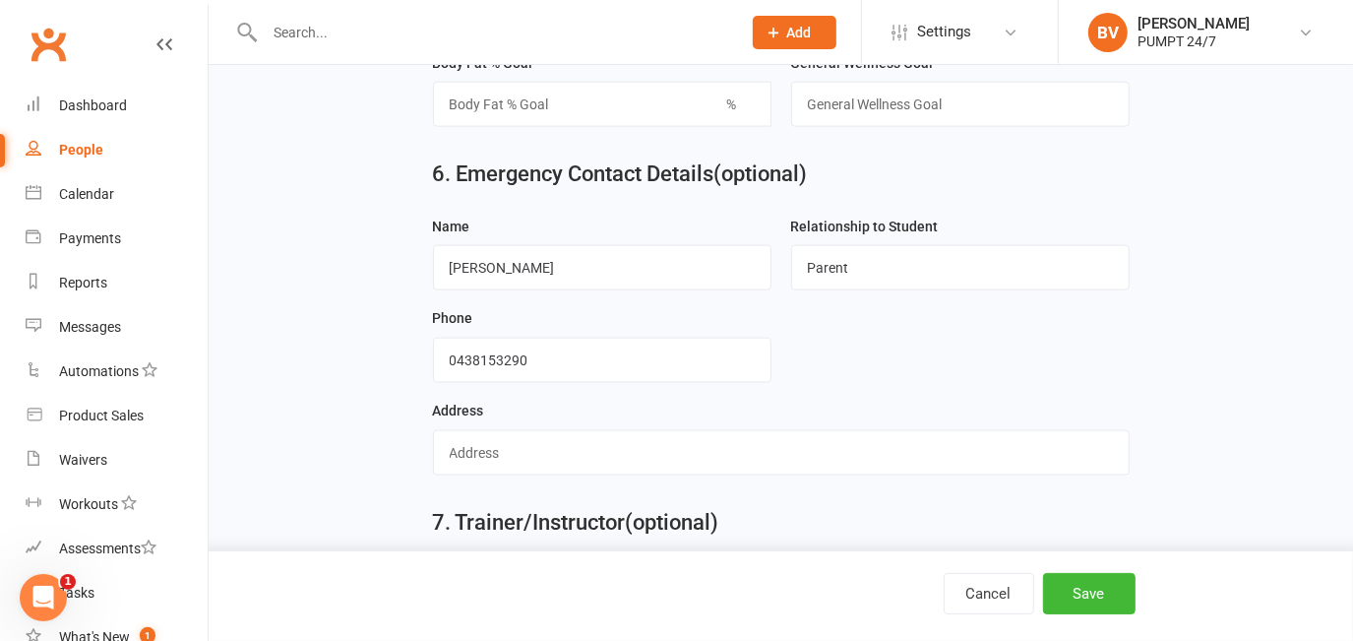
scroll to position [1878, 0]
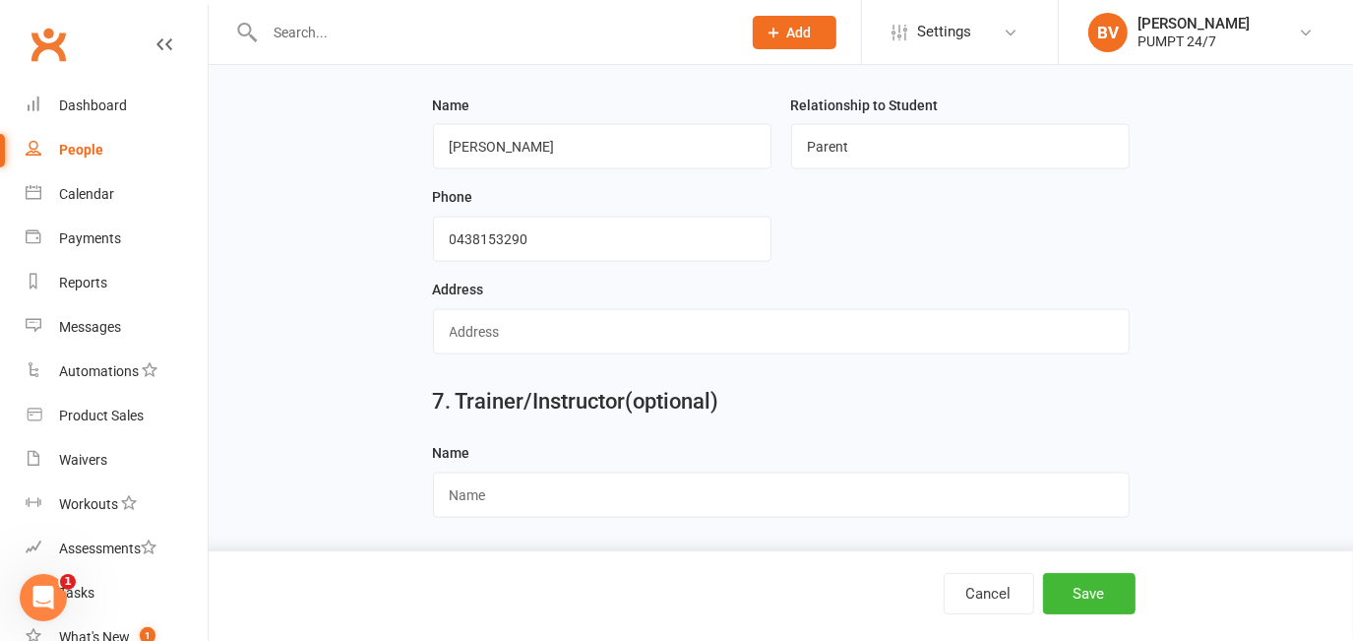
click at [848, 209] on form "Name Maryanne Bailey Relationship to Student Parent Phone Address" at bounding box center [781, 231] width 716 height 277
click at [1096, 592] on button "Save" at bounding box center [1089, 593] width 92 height 41
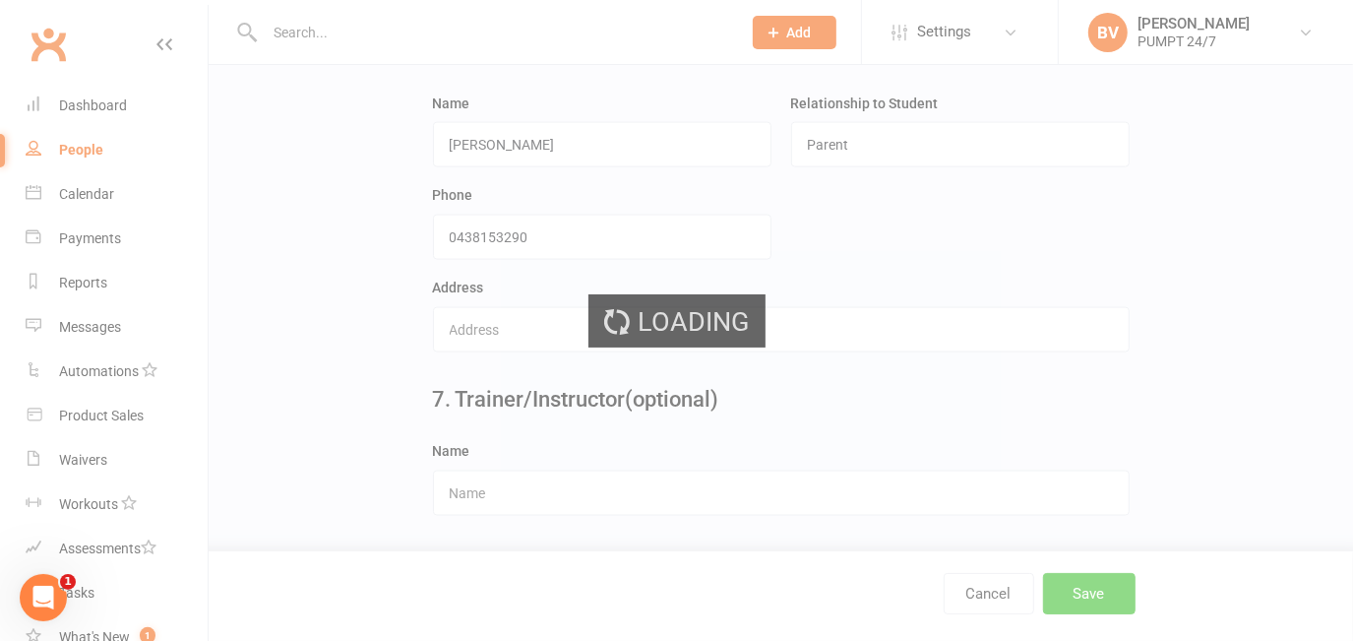
scroll to position [0, 0]
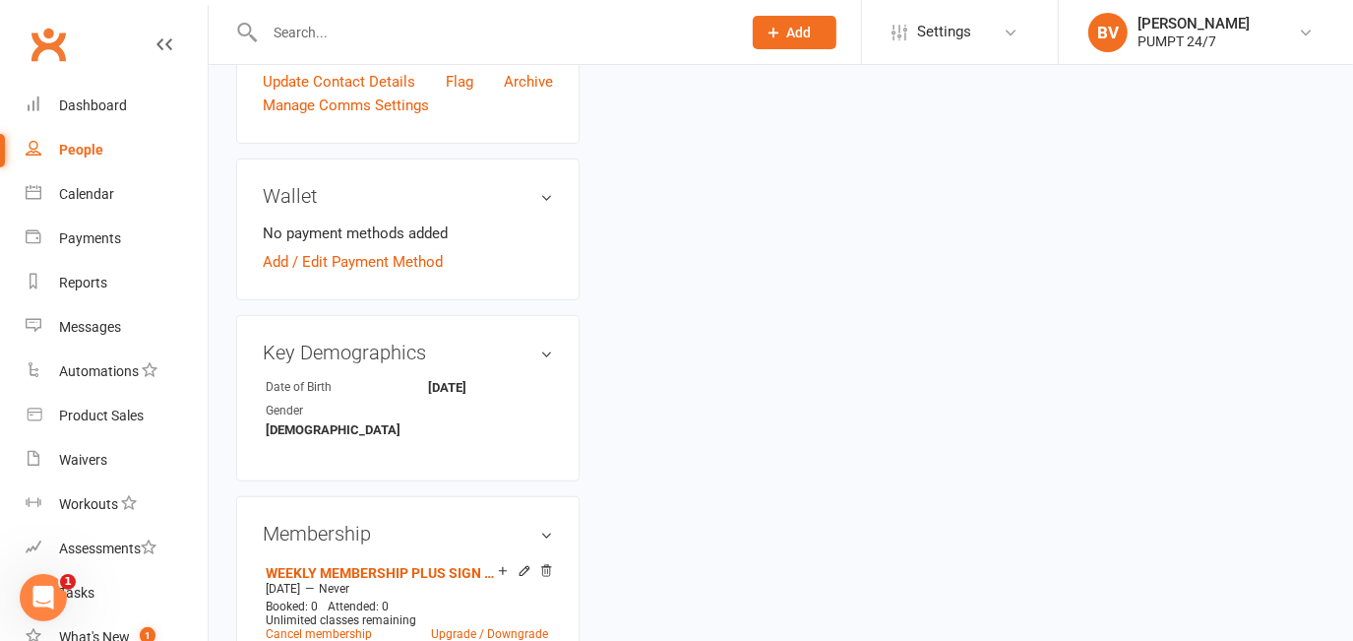
scroll to position [536, 0]
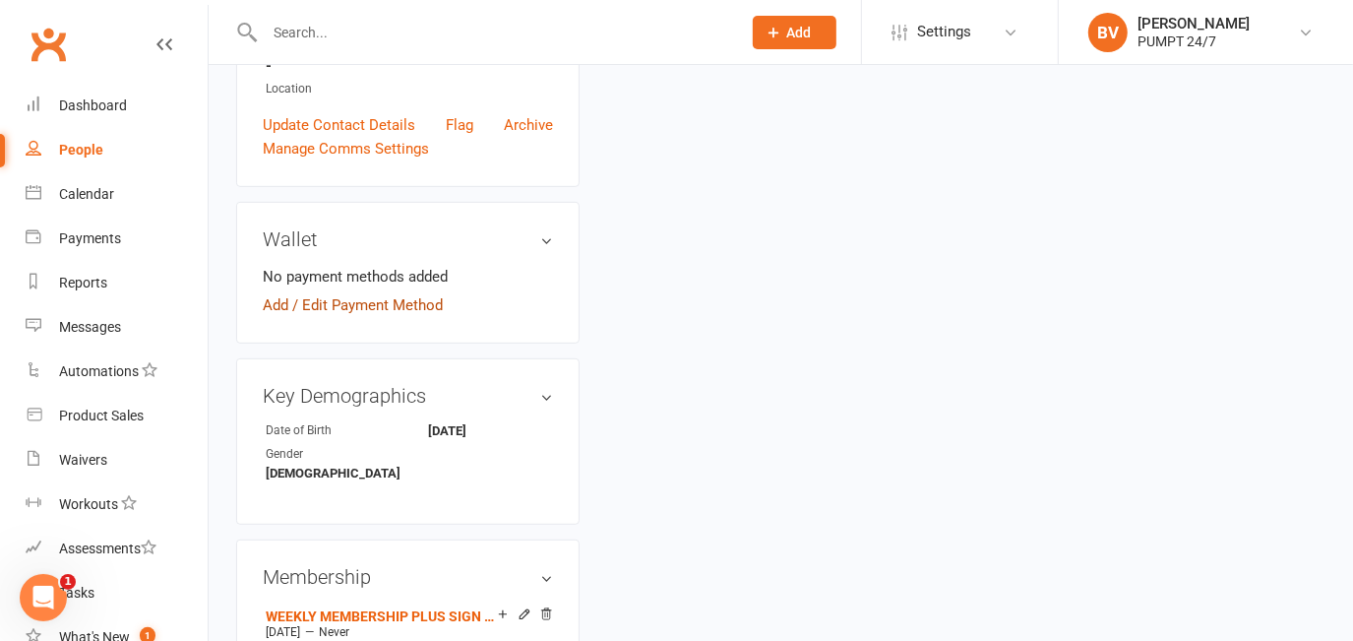
click at [316, 317] on link "Add / Edit Payment Method" at bounding box center [353, 305] width 180 height 24
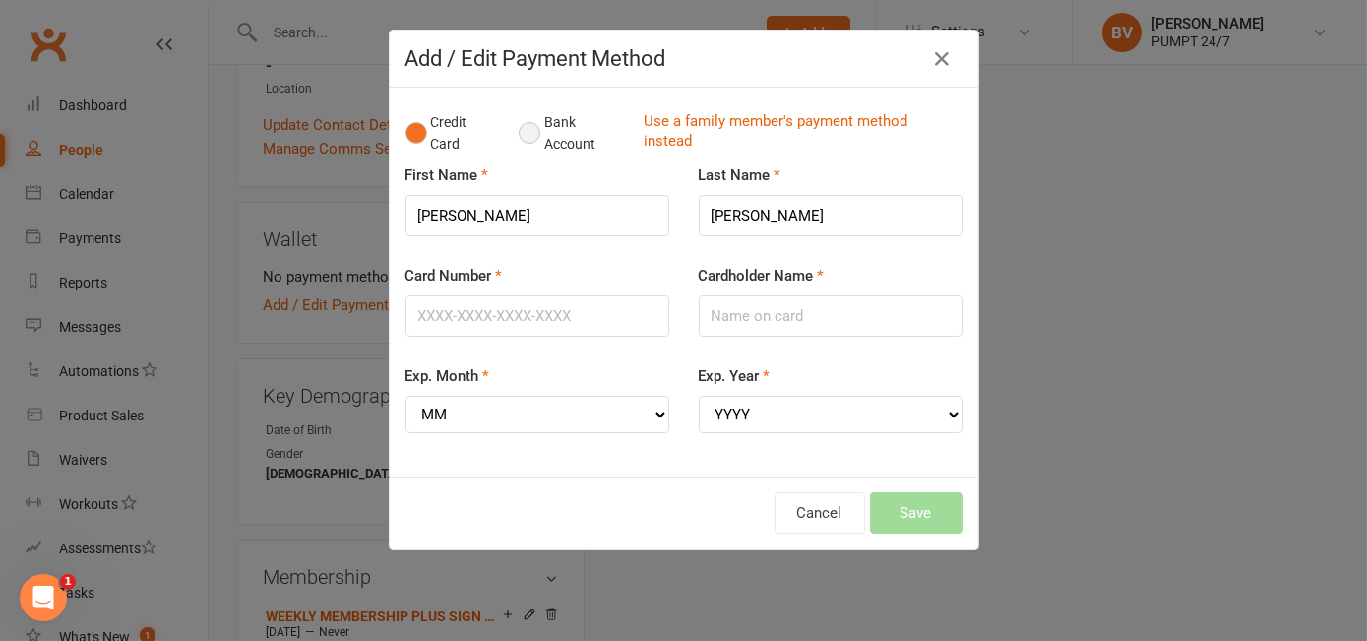
click at [526, 142] on button "Bank Account" at bounding box center [573, 133] width 109 height 60
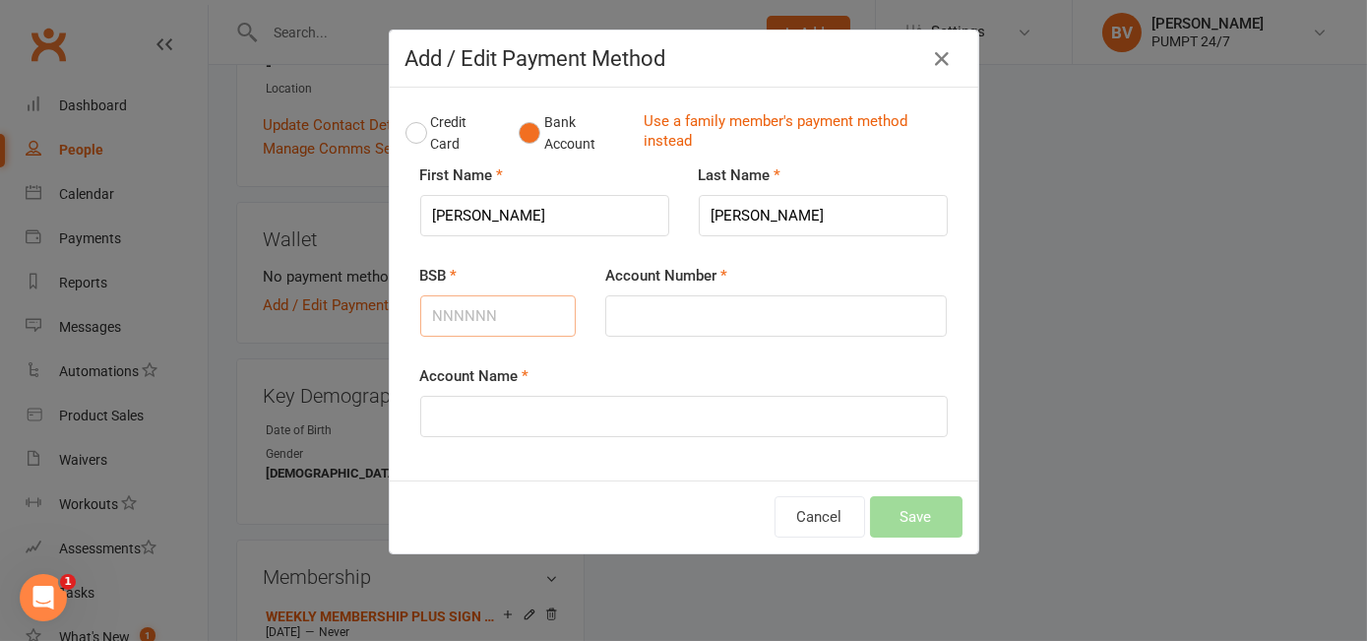
paste input "016281"
type input "016281"
drag, startPoint x: 653, startPoint y: 296, endPoint x: 645, endPoint y: 311, distance: 16.7
click at [653, 296] on input "Account Number" at bounding box center [775, 315] width 341 height 41
paste input "645995834"
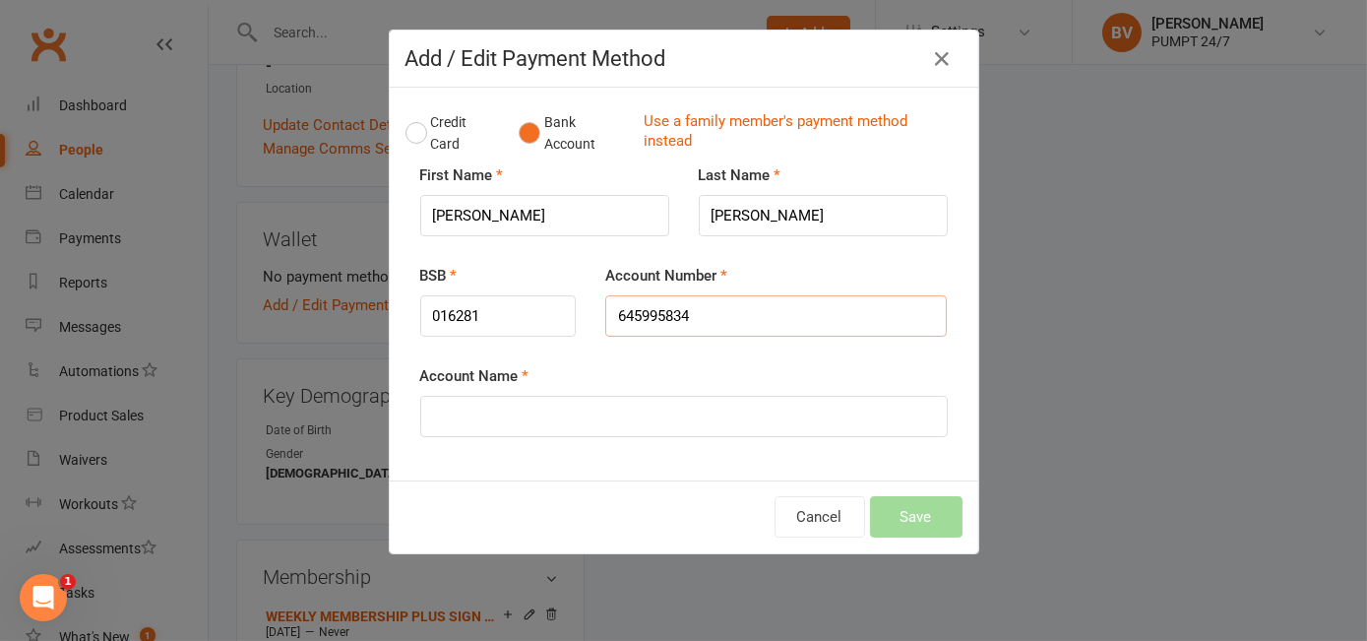
type input "645995834"
click at [589, 401] on input "Account Name" at bounding box center [683, 416] width 527 height 41
paste input "Tucker Bailey"
type input "Tucker Bailey"
click at [909, 514] on button "Save" at bounding box center [916, 516] width 92 height 41
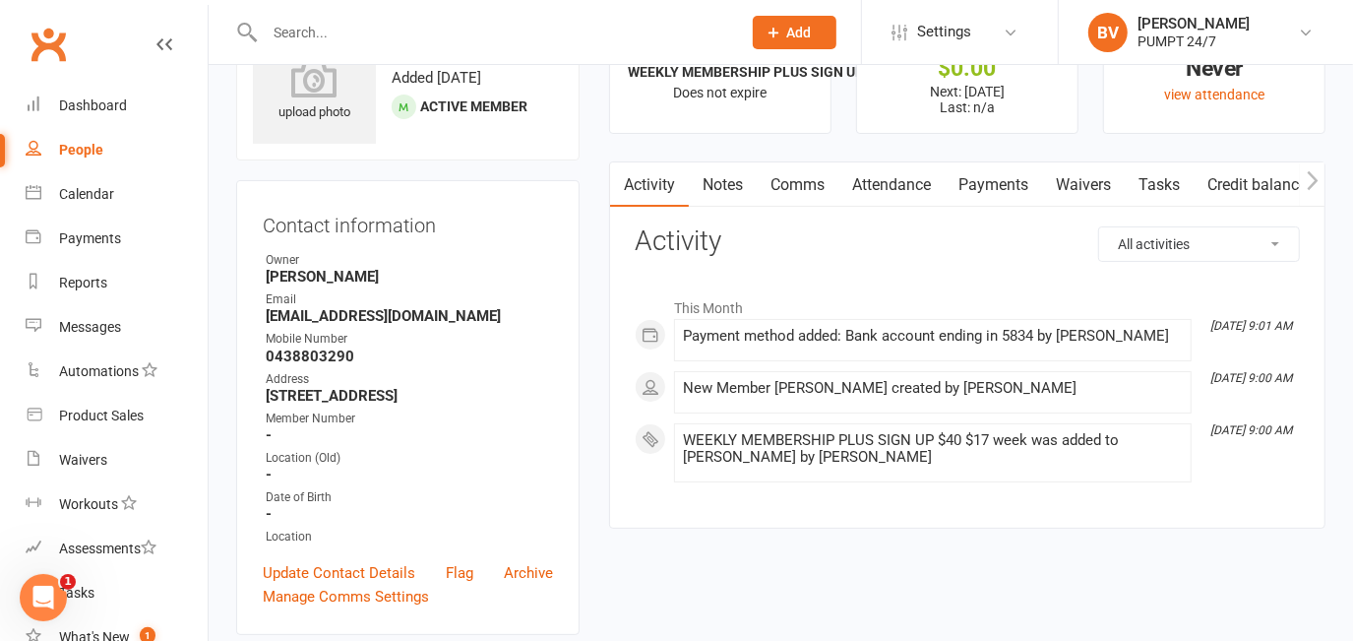
scroll to position [0, 0]
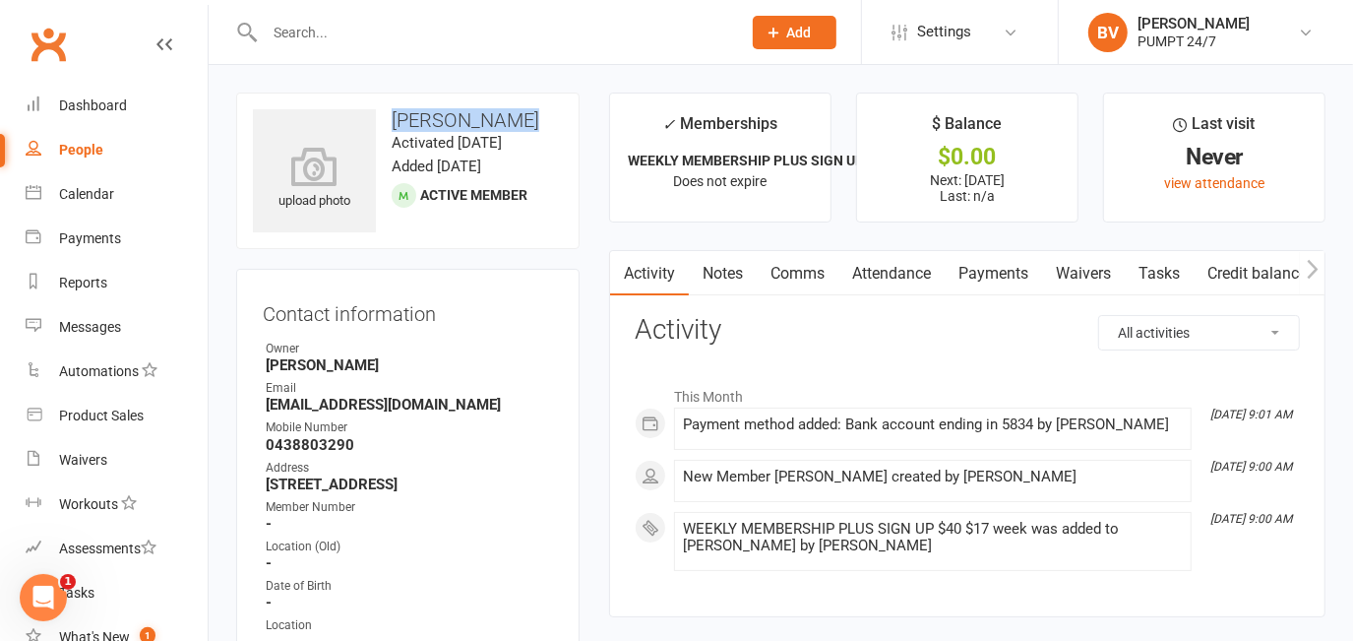
drag, startPoint x: 396, startPoint y: 115, endPoint x: 527, endPoint y: 115, distance: 131.9
click at [527, 115] on h3 "Tucker Bailey" at bounding box center [408, 120] width 310 height 22
drag, startPoint x: 527, startPoint y: 115, endPoint x: 462, endPoint y: 119, distance: 65.1
copy h3 "Tucker Bailey"
click at [375, 26] on input "text" at bounding box center [493, 33] width 468 height 28
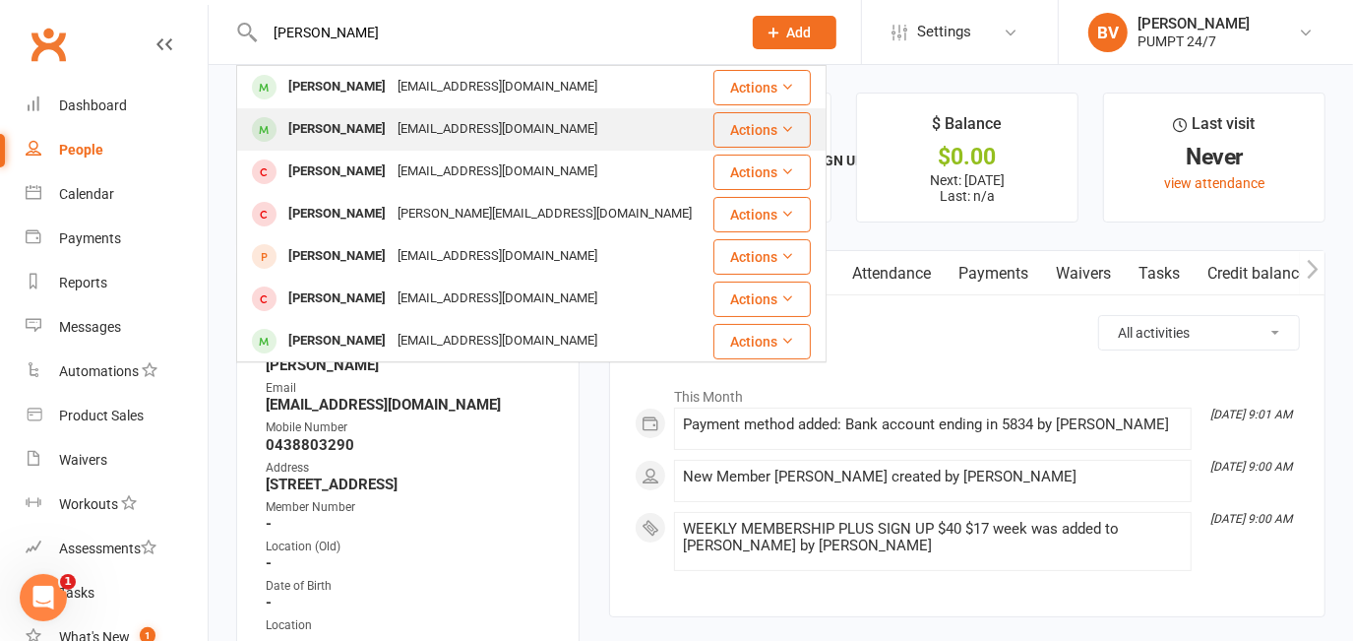
type input "sally"
click at [304, 126] on div "Sally Waters" at bounding box center [336, 129] width 109 height 29
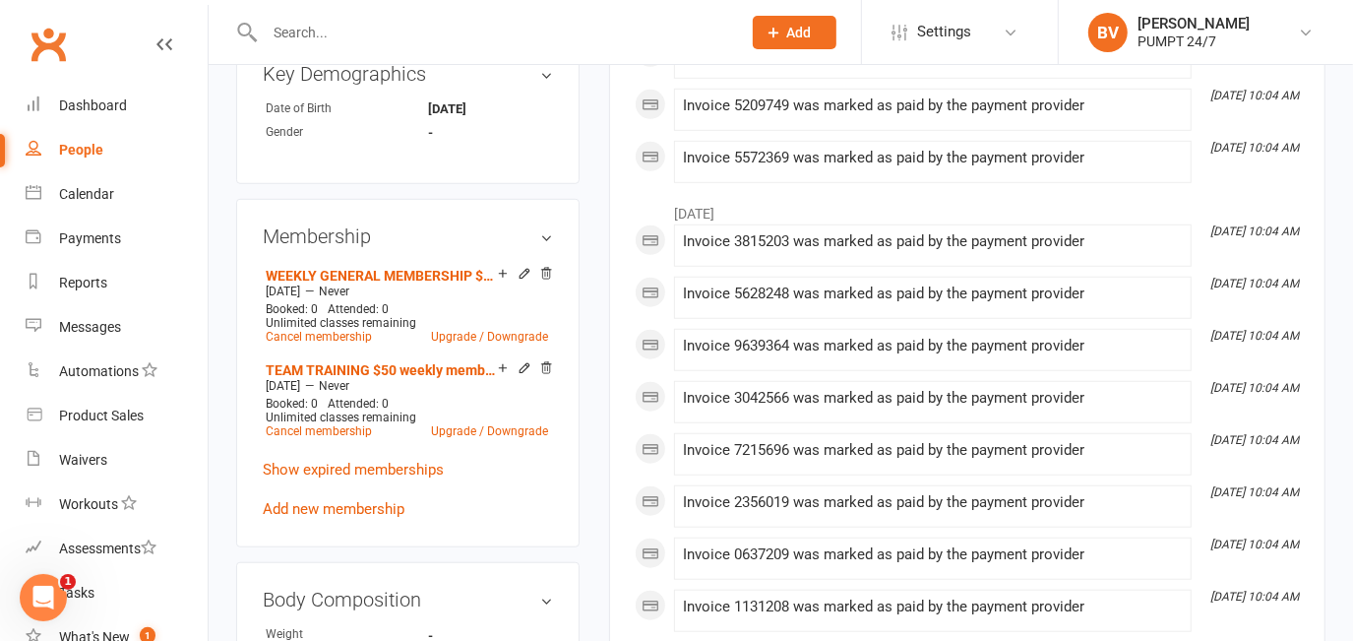
scroll to position [894, 0]
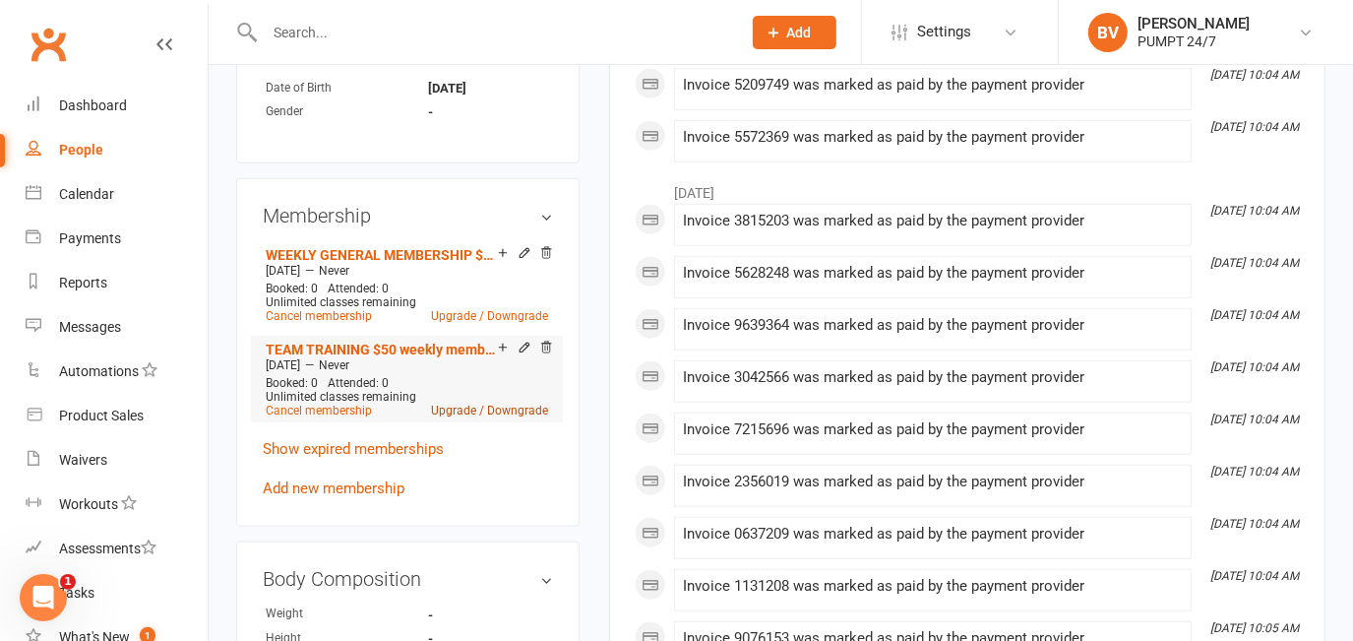
click at [511, 417] on link "Upgrade / Downgrade" at bounding box center [489, 410] width 117 height 14
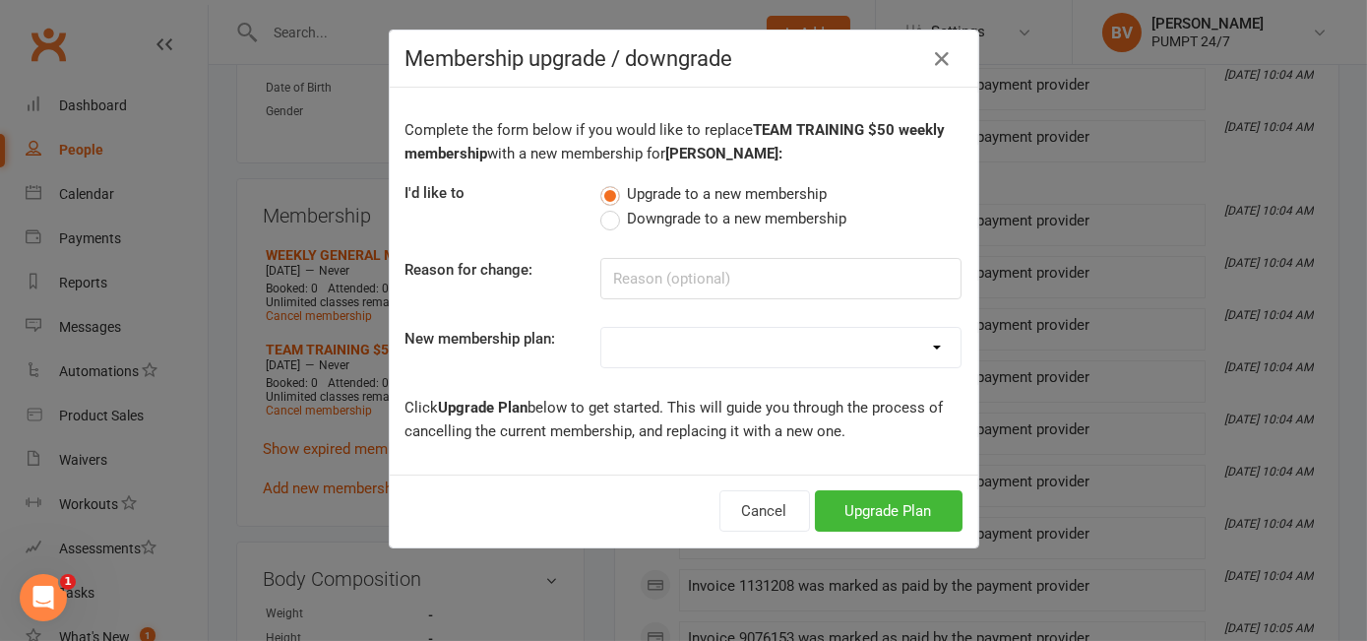
click at [603, 219] on label "Downgrade to a new membership" at bounding box center [723, 219] width 246 height 24
click at [603, 207] on input "Downgrade to a new membership" at bounding box center [606, 207] width 13 height 0
click at [720, 339] on select "Prepaid Membership RYAN AG RENT TEAM TRAINING $70 weekly membership TEAM TRAINI…" at bounding box center [780, 347] width 359 height 39
select select "14"
click at [601, 328] on select "Prepaid Membership RYAN AG RENT TEAM TRAINING $70 weekly membership TEAM TRAINI…" at bounding box center [780, 347] width 359 height 39
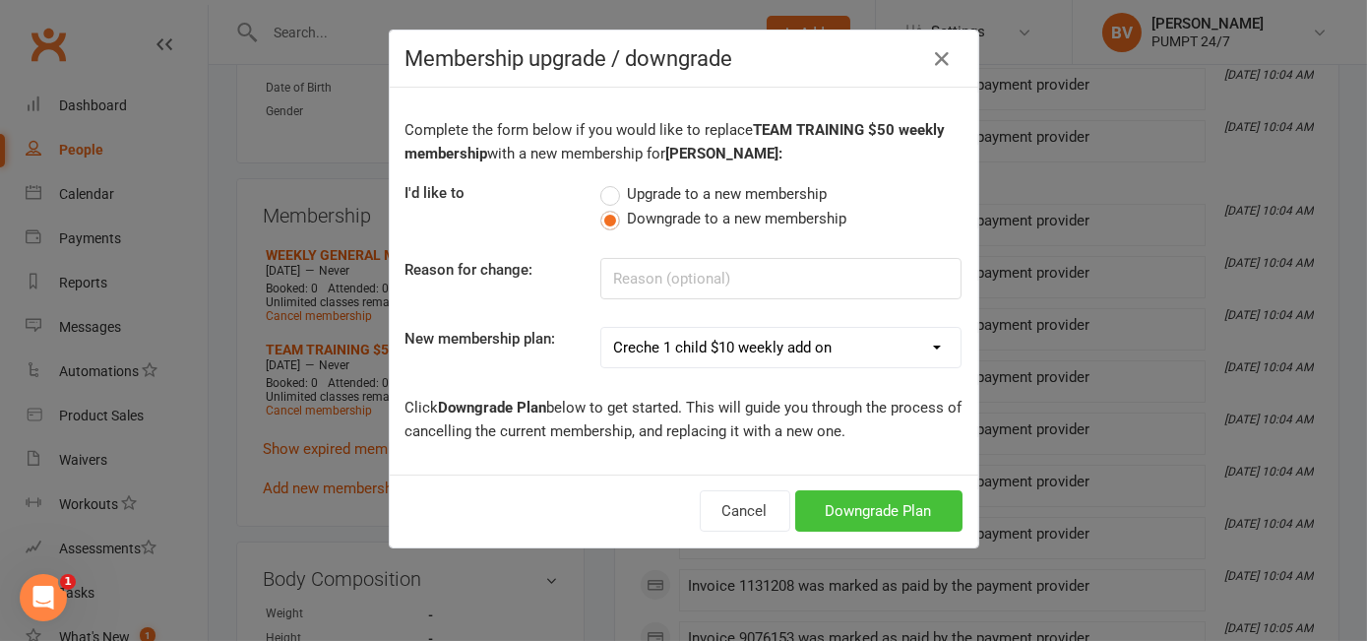
click at [864, 507] on button "Downgrade Plan" at bounding box center [878, 510] width 167 height 41
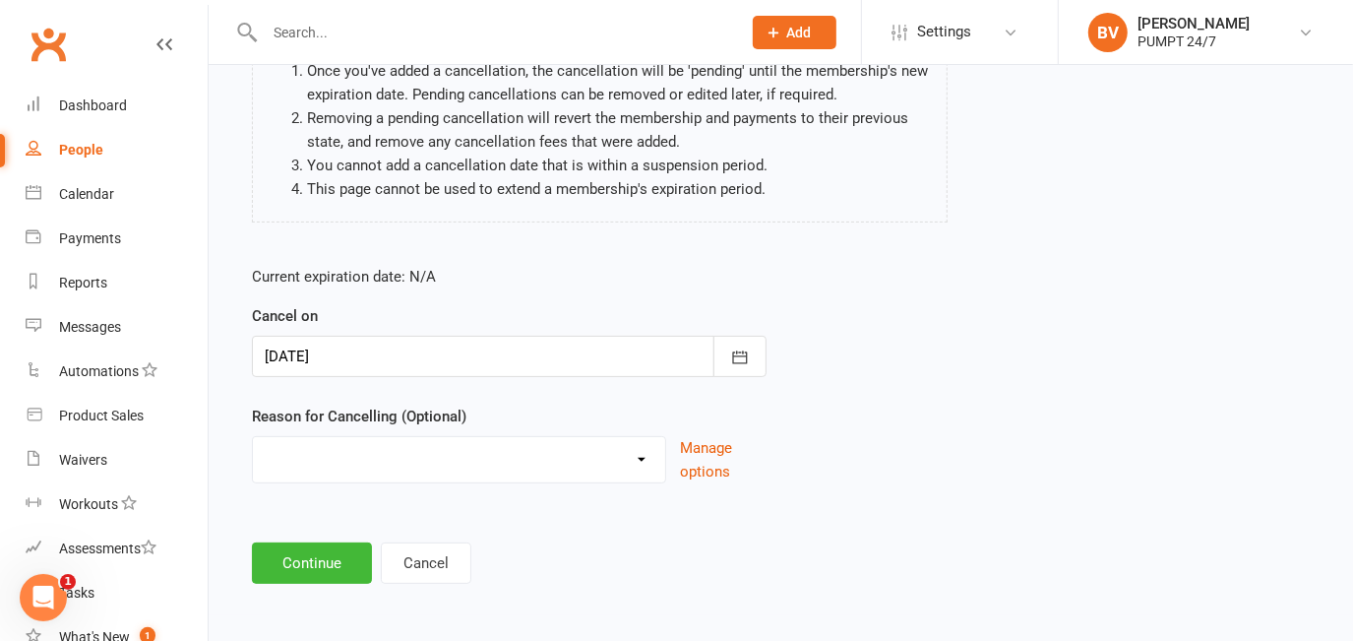
scroll to position [207, 0]
click at [396, 440] on select "Holiday Injury Other reason" at bounding box center [459, 456] width 412 height 39
click at [428, 460] on select "Holiday Injury Other reason" at bounding box center [459, 456] width 412 height 39
select select "2"
click at [253, 437] on select "Holiday Injury Other reason" at bounding box center [459, 456] width 412 height 39
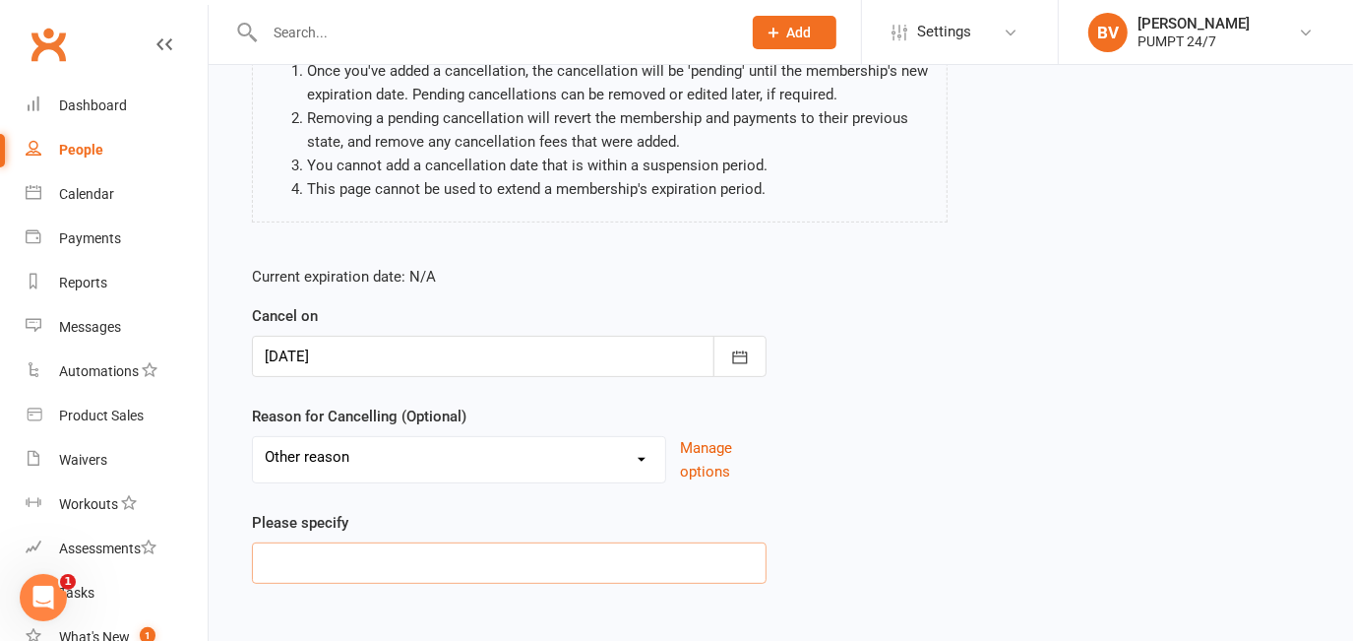
click at [348, 545] on input at bounding box center [509, 562] width 515 height 41
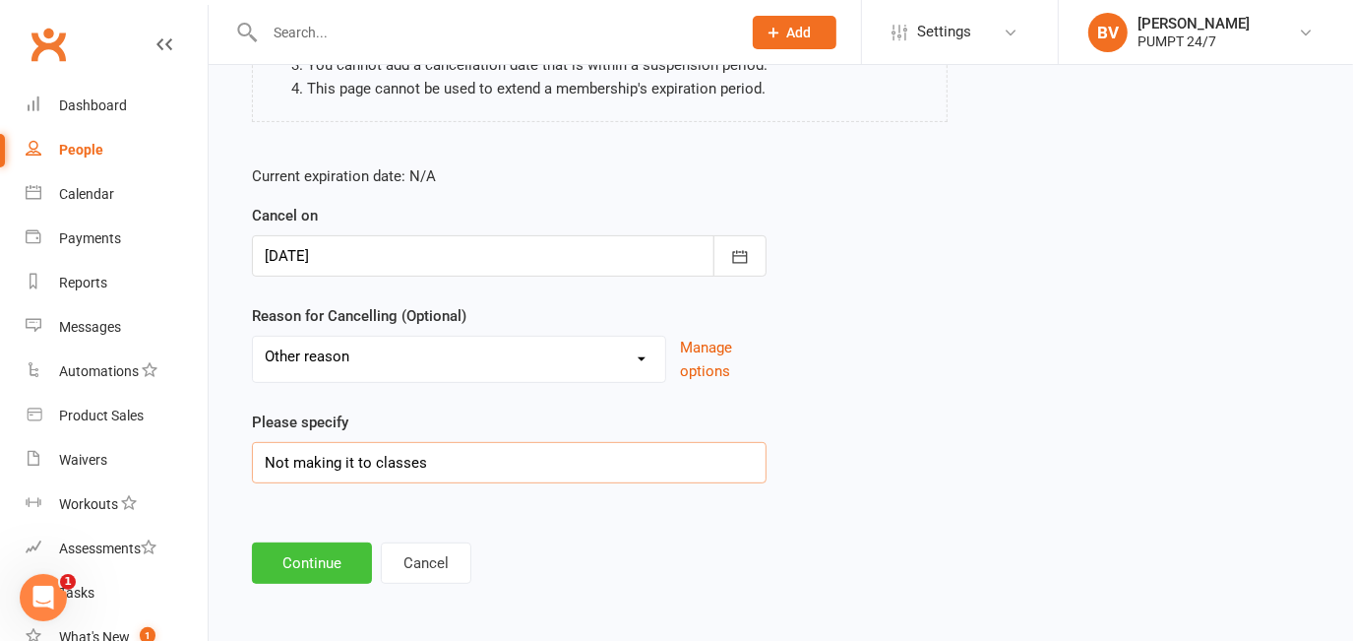
type input "Not making it to classes"
click at [315, 559] on button "Continue" at bounding box center [312, 562] width 120 height 41
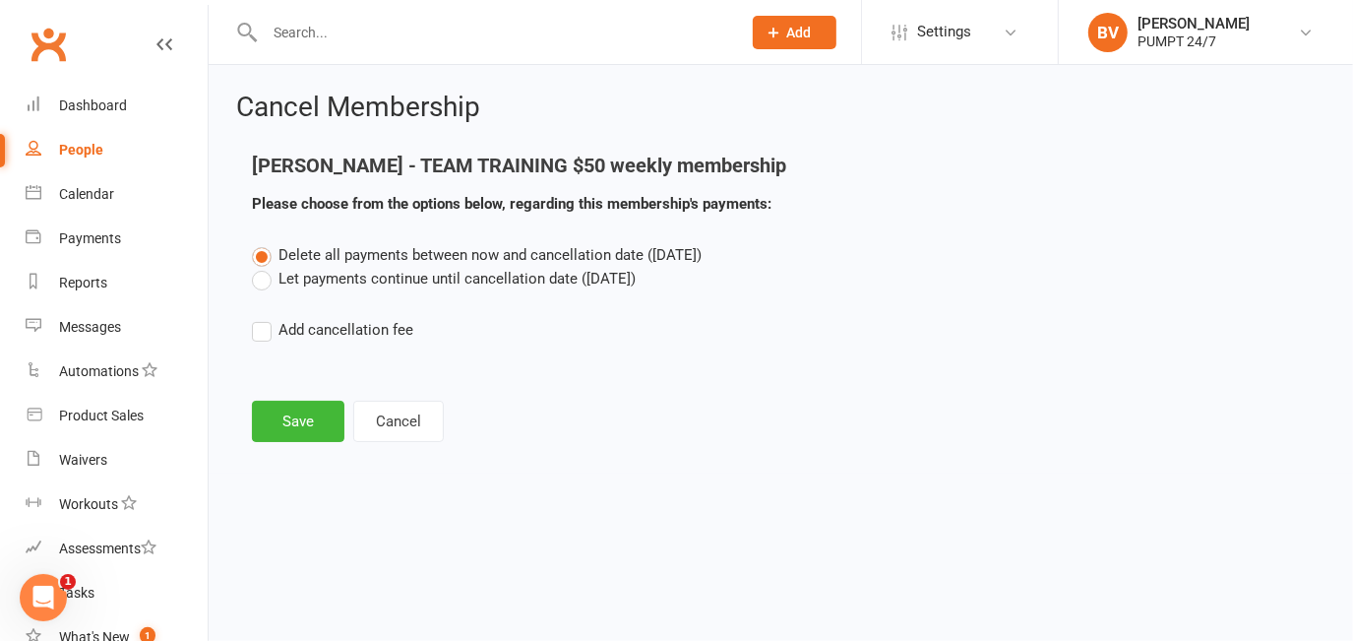
scroll to position [0, 0]
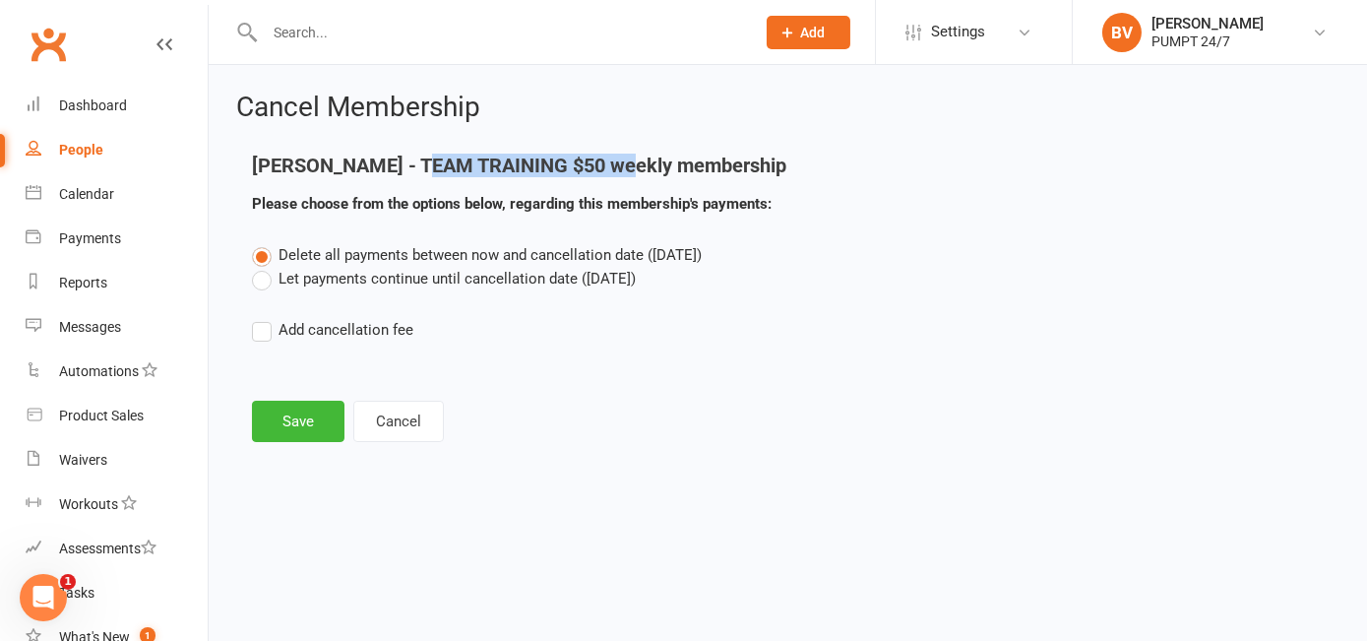
drag, startPoint x: 402, startPoint y: 165, endPoint x: 609, endPoint y: 167, distance: 206.6
click at [608, 167] on h4 "Sally Waters - TEAM TRAINING $50 weekly membership" at bounding box center [604, 165] width 705 height 22
drag, startPoint x: 609, startPoint y: 167, endPoint x: 800, endPoint y: 161, distance: 191.0
click at [800, 161] on h4 "Sally Waters - TEAM TRAINING $50 weekly membership" at bounding box center [604, 165] width 705 height 22
click at [299, 419] on button "Save" at bounding box center [298, 420] width 92 height 41
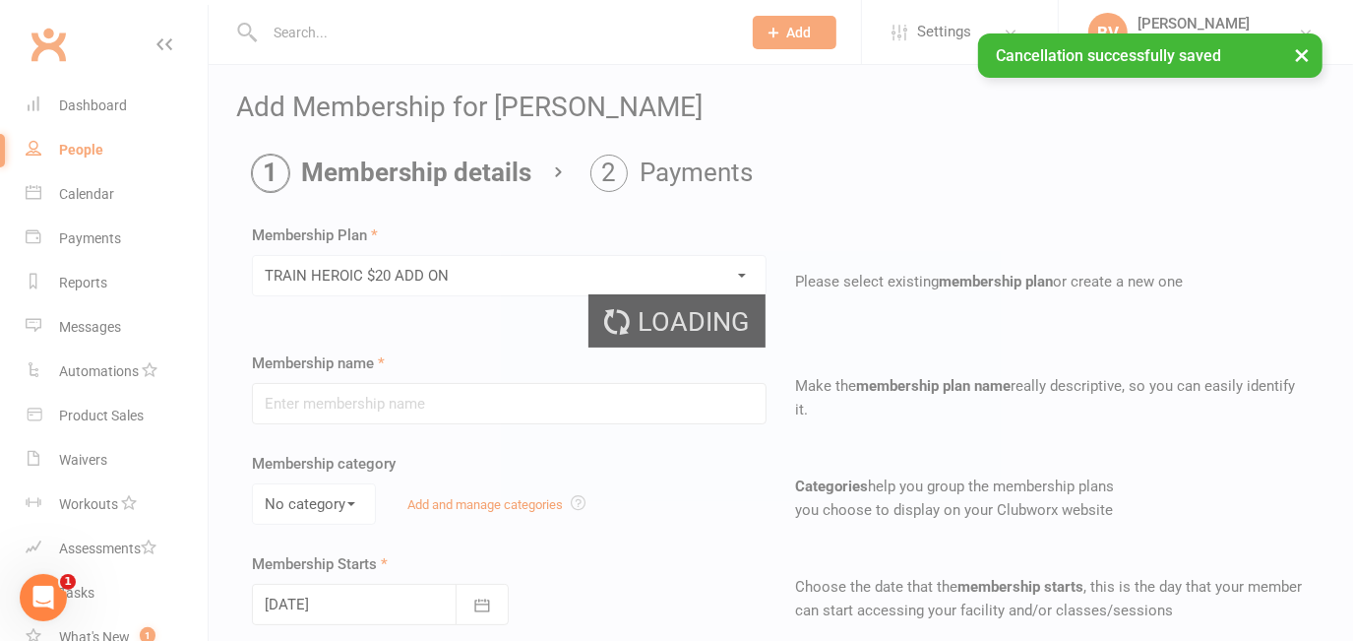
type input "TRAIN HEROIC $20 ADD ON"
type input "0"
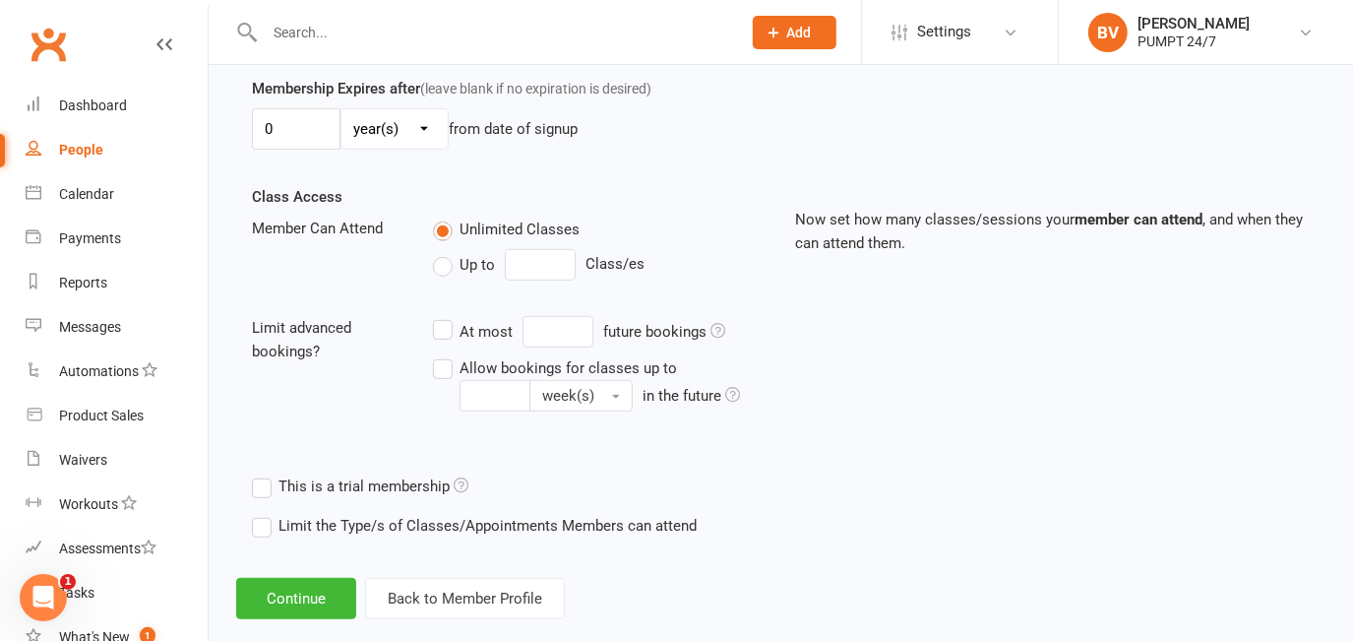
scroll to position [607, 0]
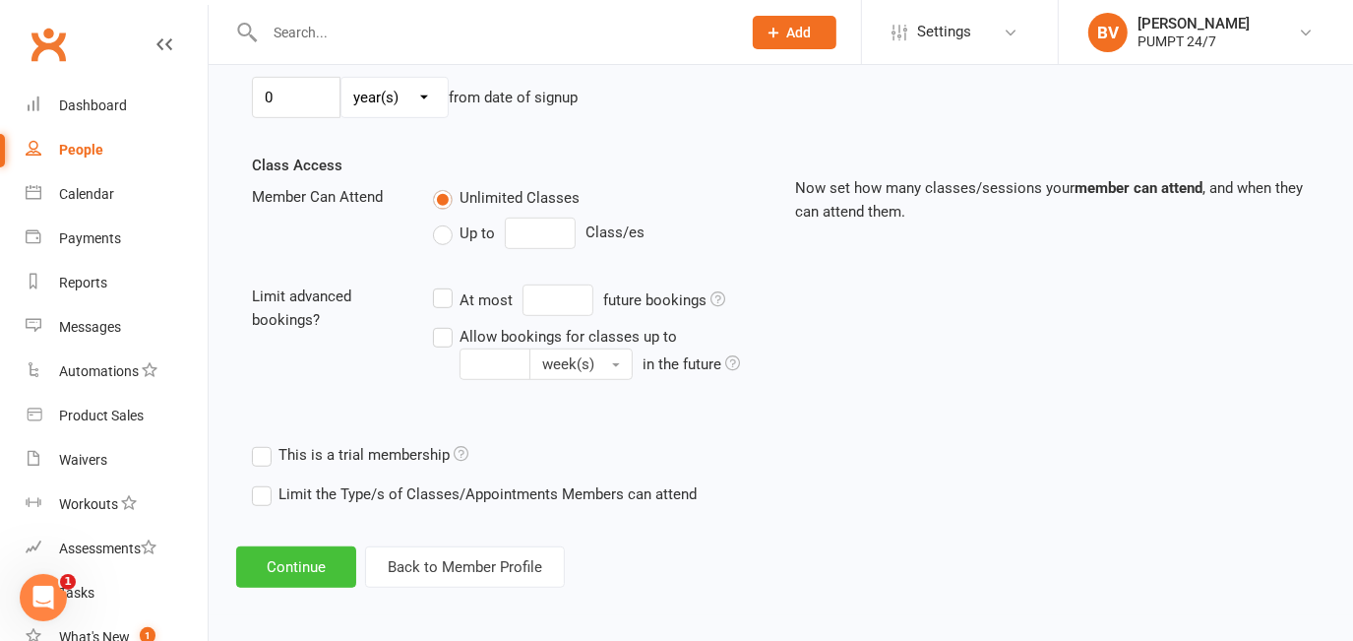
click at [328, 560] on button "Continue" at bounding box center [296, 566] width 120 height 41
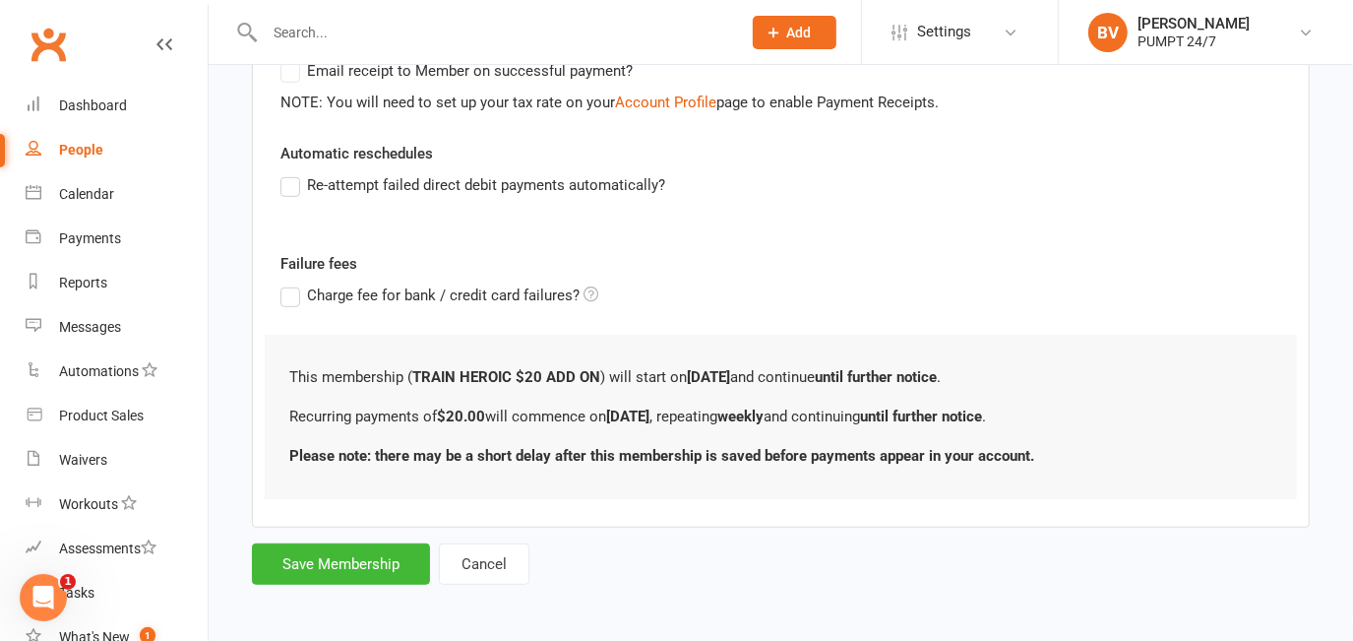
scroll to position [630, 0]
click at [342, 553] on button "Save Membership" at bounding box center [341, 562] width 178 height 41
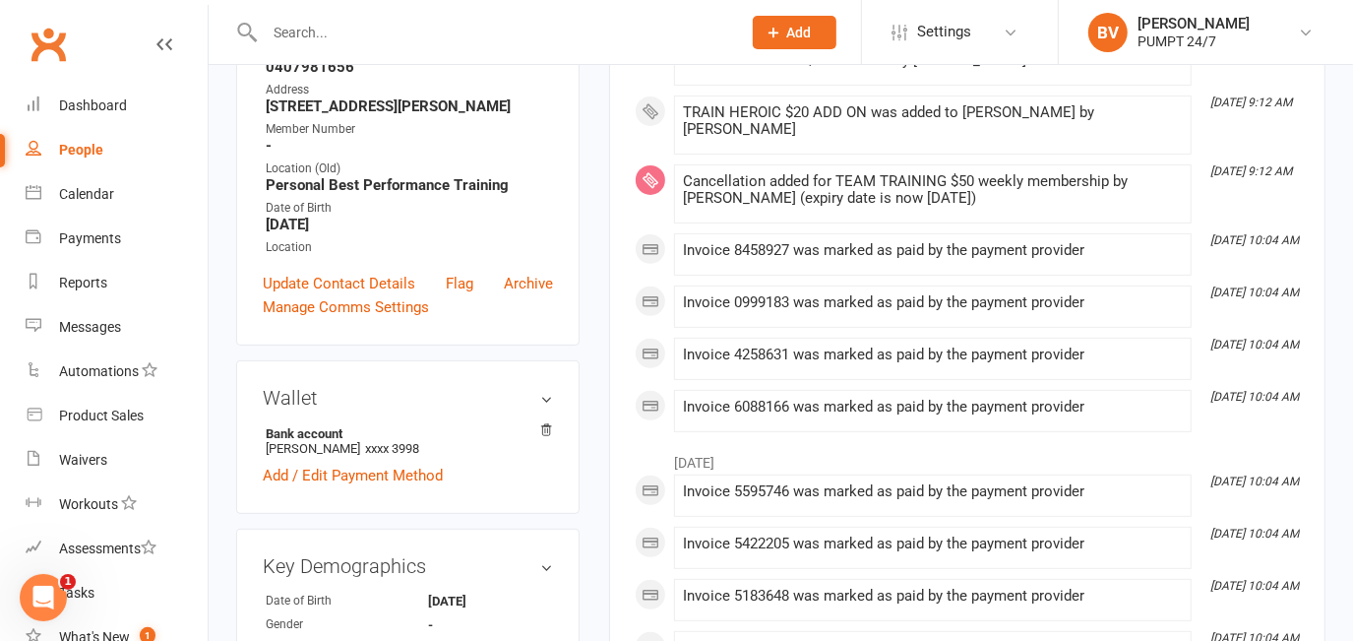
scroll to position [357, 0]
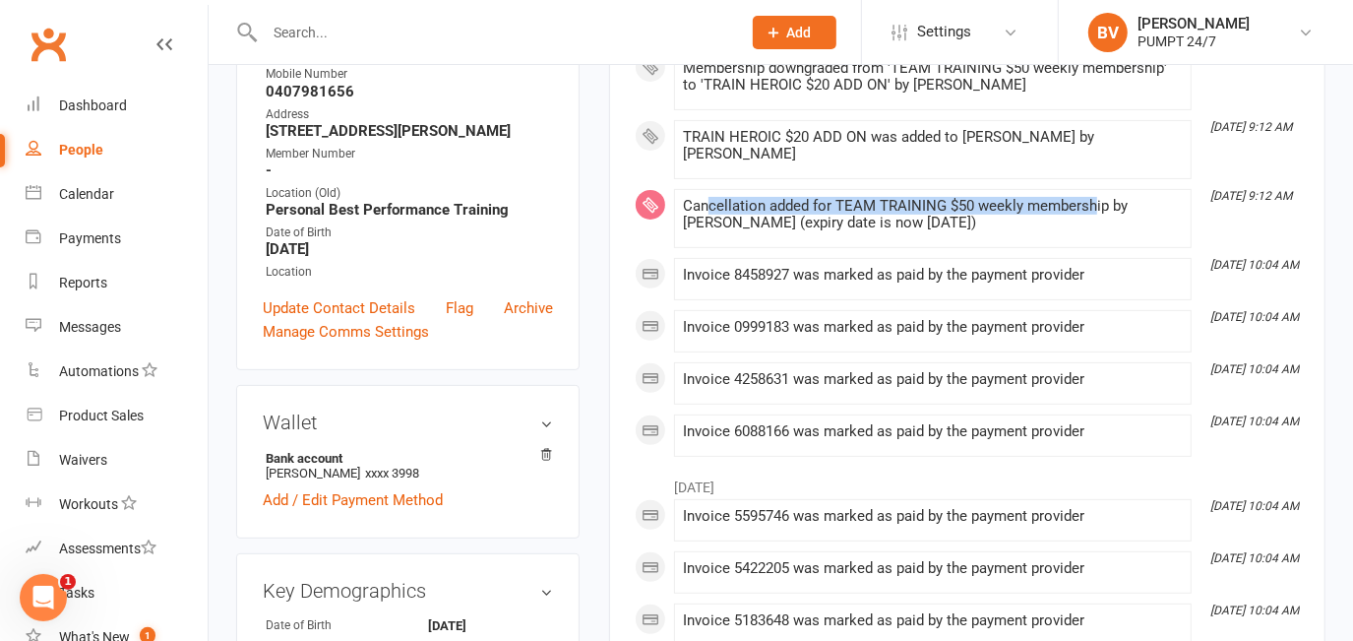
drag, startPoint x: 704, startPoint y: 202, endPoint x: 1094, endPoint y: 194, distance: 390.7
click at [1094, 194] on li "Sep 15, 9:12 AM Cancellation added for TEAM TRAINING $50 weekly membership by B…" at bounding box center [933, 218] width 518 height 59
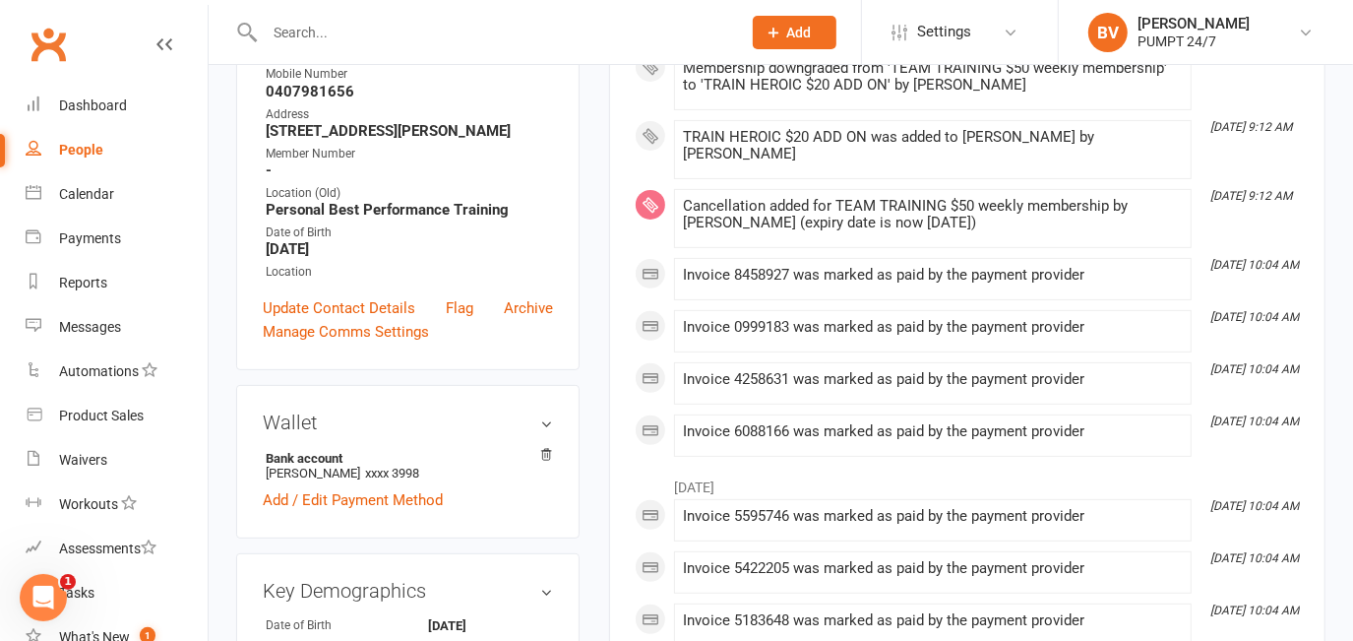
drag, startPoint x: 1094, startPoint y: 194, endPoint x: 1064, endPoint y: 217, distance: 38.6
click at [1064, 217] on div "Cancellation added for TEAM TRAINING $50 weekly membership by Braden Van Nelles…" at bounding box center [933, 214] width 500 height 33
drag, startPoint x: 950, startPoint y: 202, endPoint x: 1092, endPoint y: 189, distance: 143.3
click at [1092, 189] on li "Sep 15, 9:12 AM Cancellation added for TEAM TRAINING $50 weekly membership by B…" at bounding box center [933, 218] width 518 height 59
drag, startPoint x: 1092, startPoint y: 189, endPoint x: 1035, endPoint y: 236, distance: 74.1
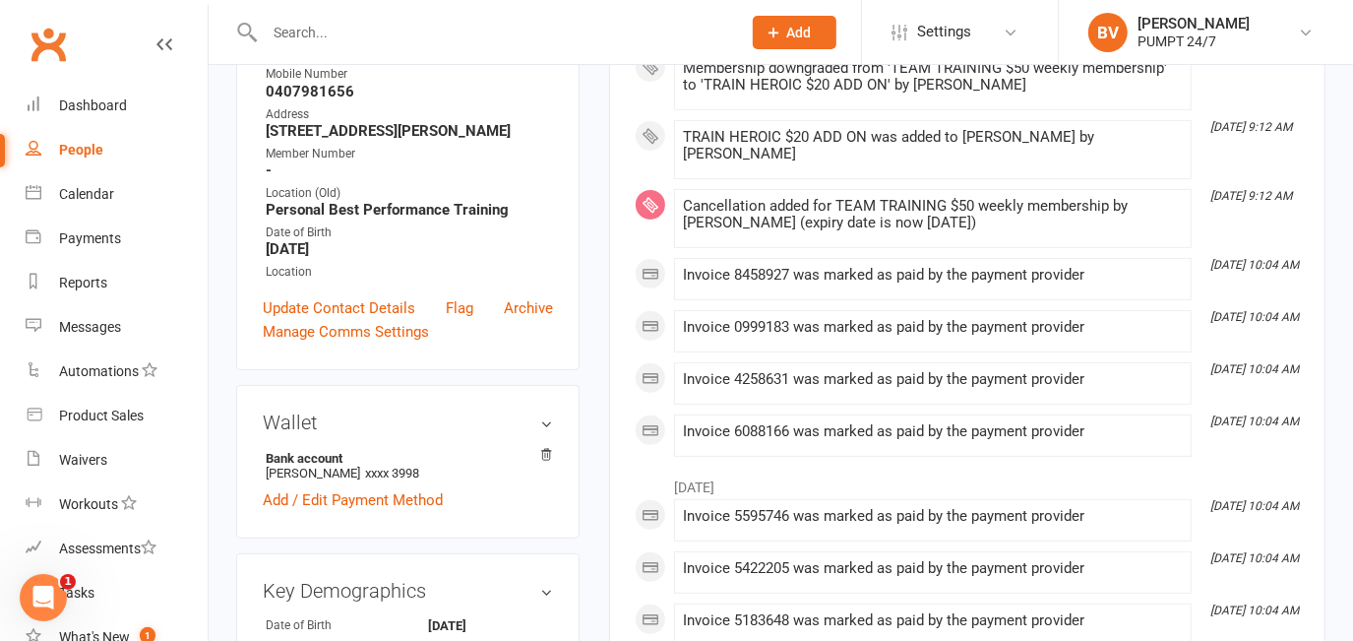
click at [1035, 236] on div "Cancellation added for TEAM TRAINING $50 weekly membership by Braden Van Nelles…" at bounding box center [933, 218] width 500 height 41
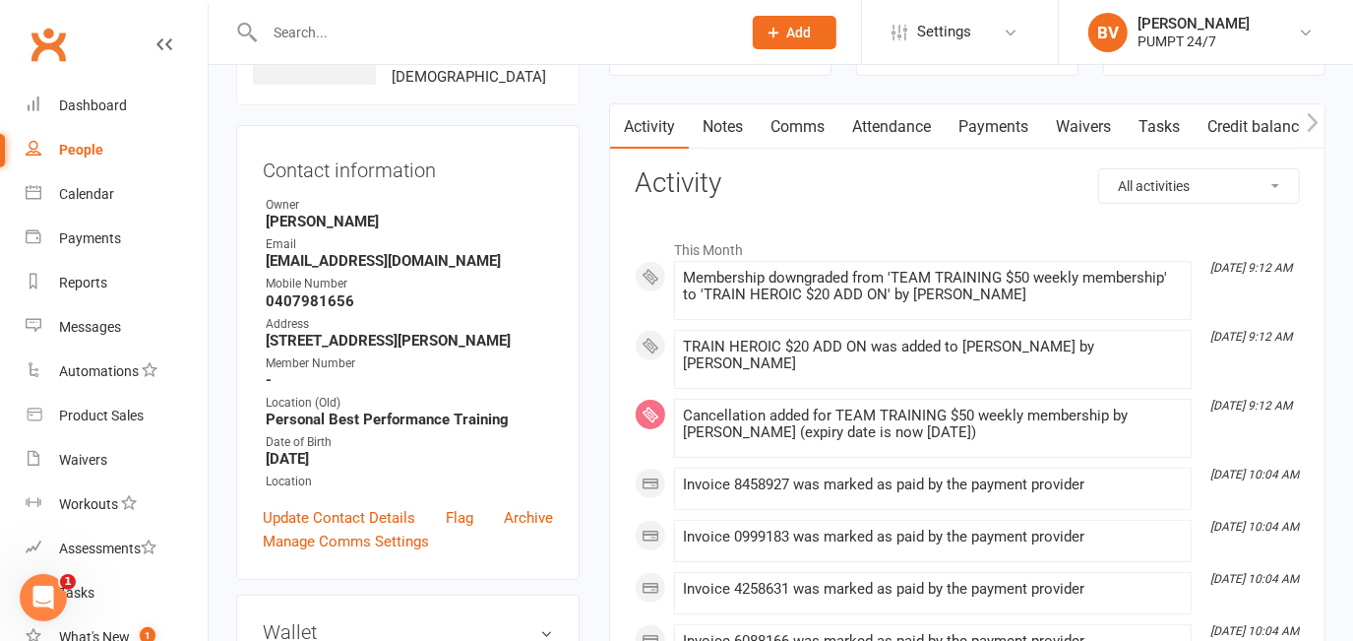
scroll to position [178, 0]
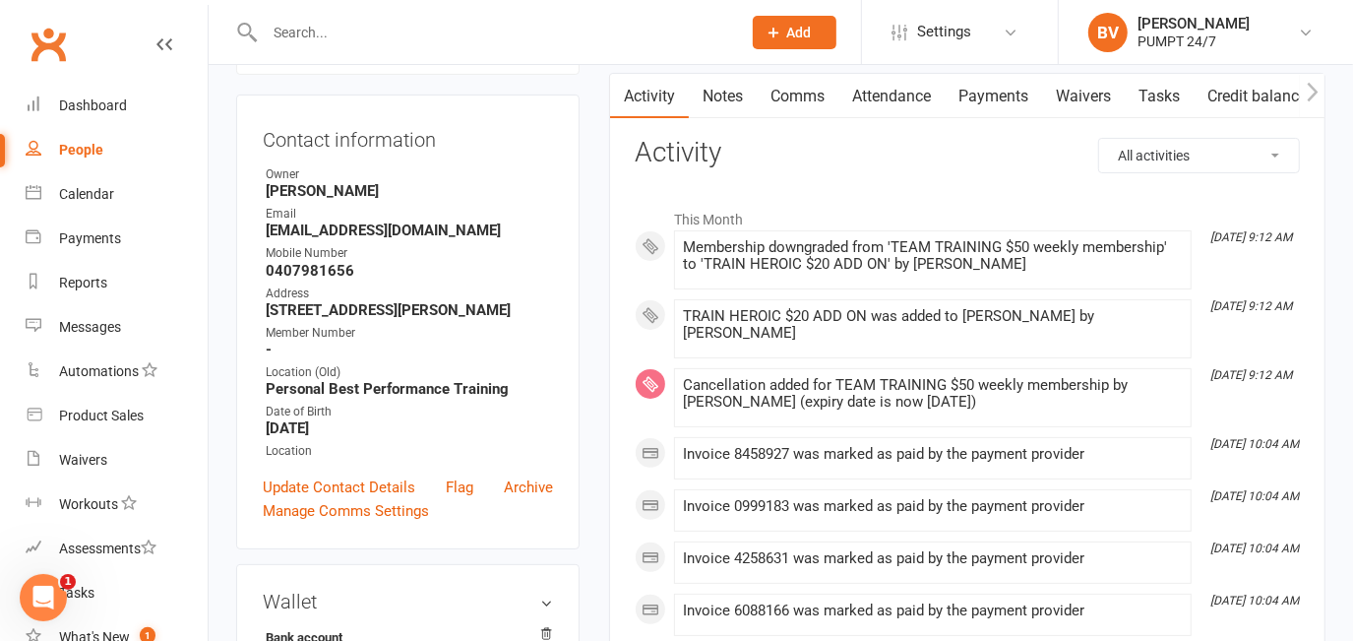
drag, startPoint x: 684, startPoint y: 246, endPoint x: 1143, endPoint y: 272, distance: 460.2
click at [1148, 272] on div "Membership downgraded from 'TEAM TRAINING $50 weekly membership' to 'TRAIN HERO…" at bounding box center [933, 259] width 500 height 41
click at [986, 301] on li "Sep 15, 9:12 AM TRAIN HEROIC $20 ADD ON was added to Sally Waters by Braden Van…" at bounding box center [933, 328] width 518 height 59
drag, startPoint x: 1043, startPoint y: 242, endPoint x: 1133, endPoint y: 241, distance: 89.5
click at [1133, 241] on div "Membership downgraded from 'TEAM TRAINING $50 weekly membership' to 'TRAIN HERO…" at bounding box center [933, 255] width 500 height 33
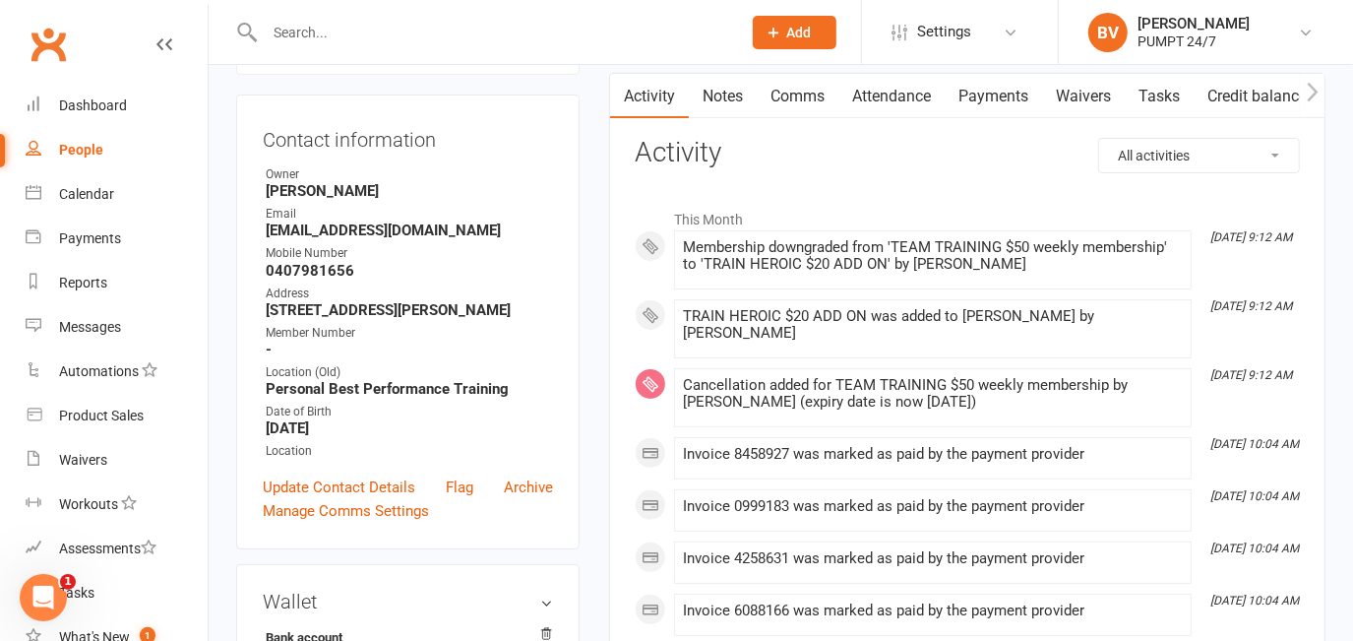
drag, startPoint x: 1133, startPoint y: 241, endPoint x: 1130, endPoint y: 268, distance: 26.7
click at [1131, 268] on div "Membership downgraded from 'TEAM TRAINING $50 weekly membership' to 'TRAIN HERO…" at bounding box center [933, 255] width 500 height 33
drag, startPoint x: 760, startPoint y: 265, endPoint x: 1042, endPoint y: 260, distance: 282.4
click at [1042, 260] on div "Membership downgraded from 'TEAM TRAINING $50 weekly membership' to 'TRAIN HERO…" at bounding box center [933, 255] width 500 height 33
drag, startPoint x: 1042, startPoint y: 260, endPoint x: 1054, endPoint y: 273, distance: 17.4
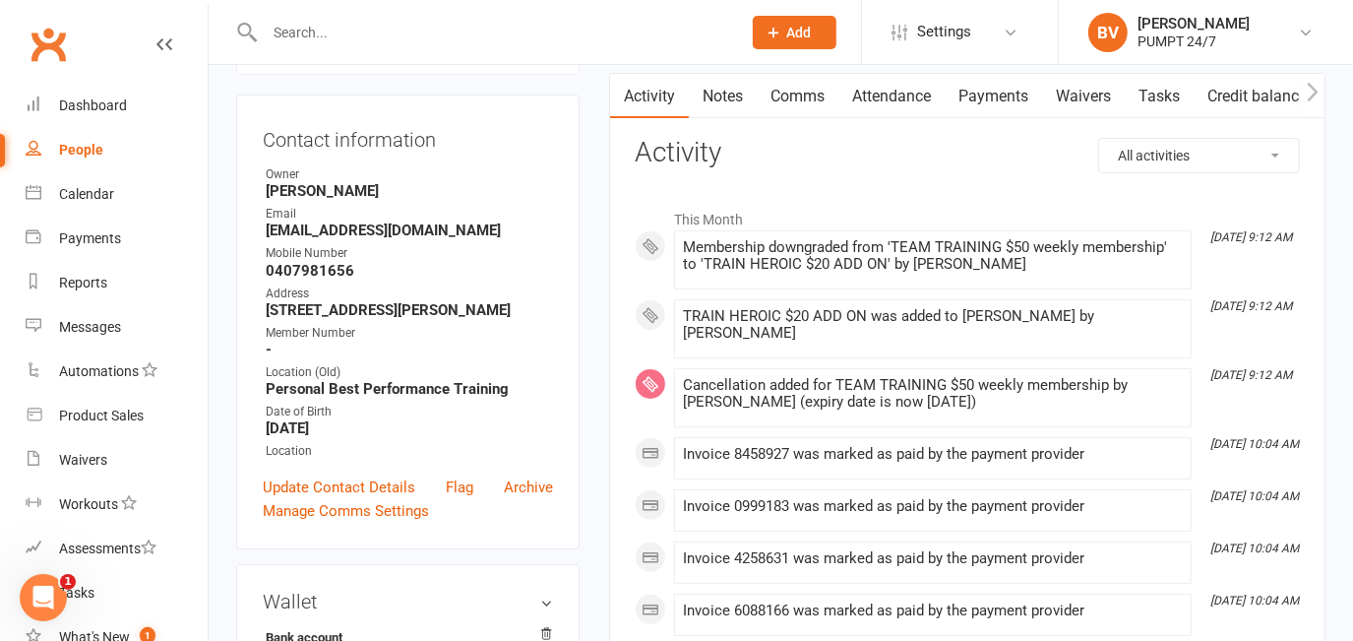
click at [1054, 273] on div "Membership downgraded from 'TEAM TRAINING $50 weekly membership' to 'TRAIN HERO…" at bounding box center [933, 259] width 500 height 41
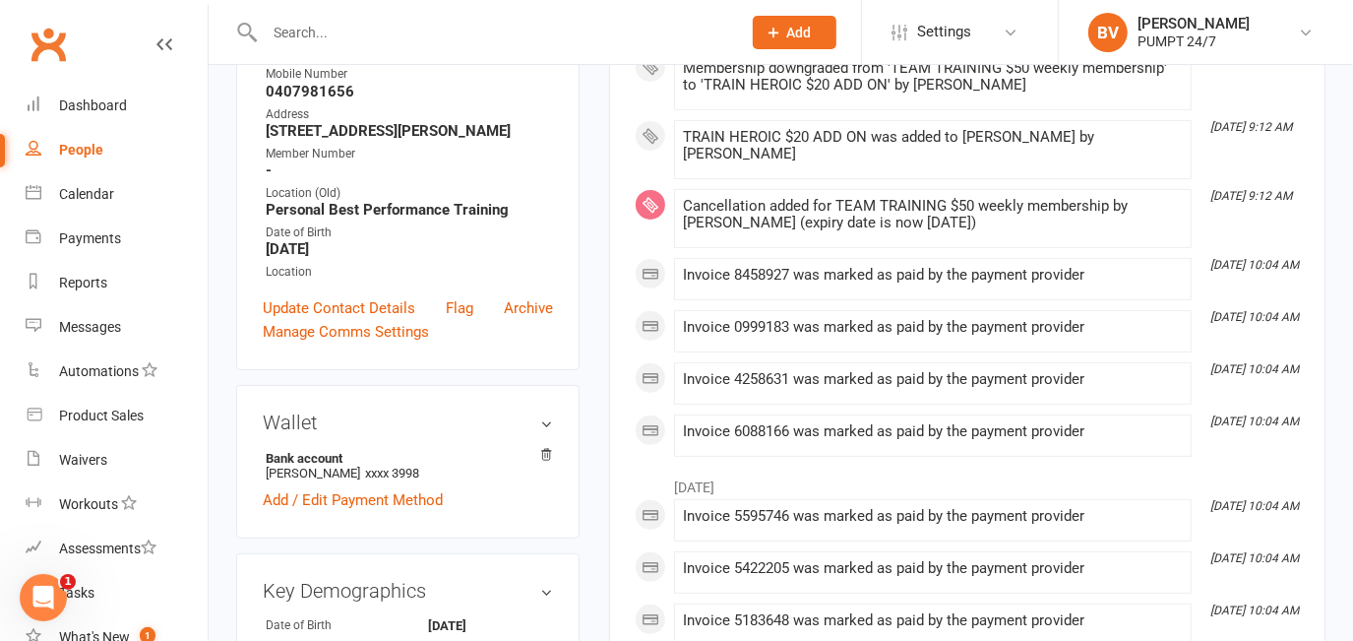
click at [1048, 279] on div "Invoice 8458927 was marked as paid by the payment provider" at bounding box center [933, 275] width 500 height 17
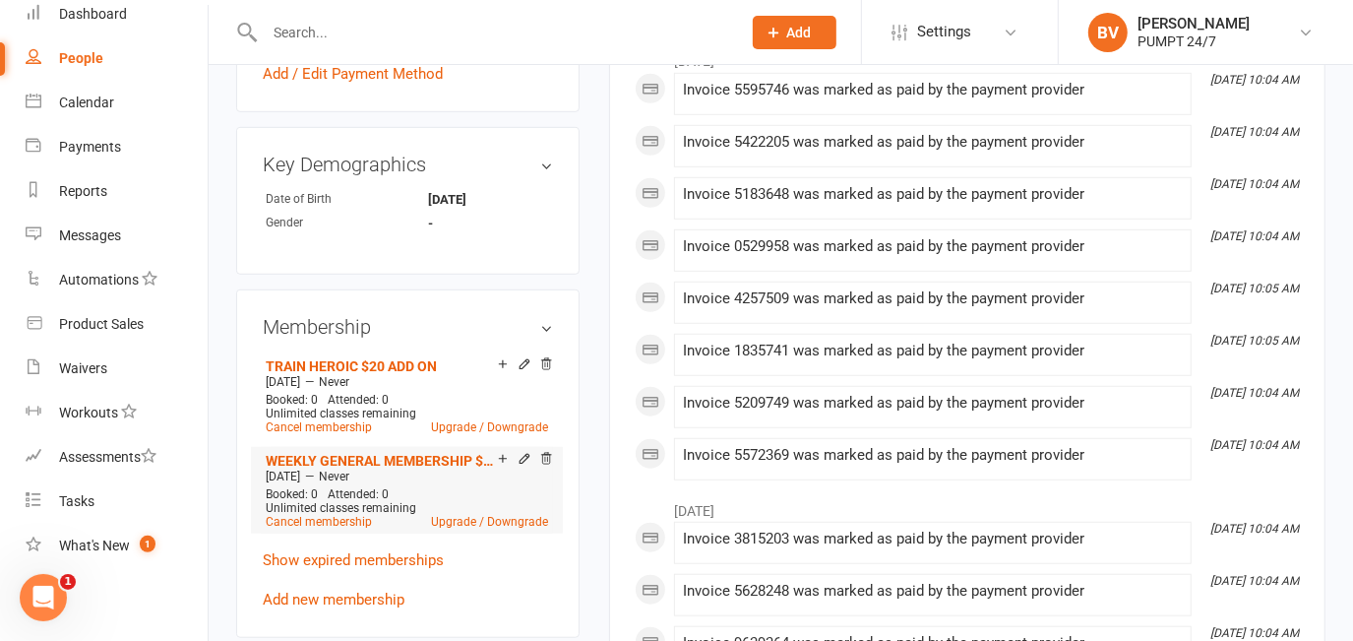
scroll to position [805, 0]
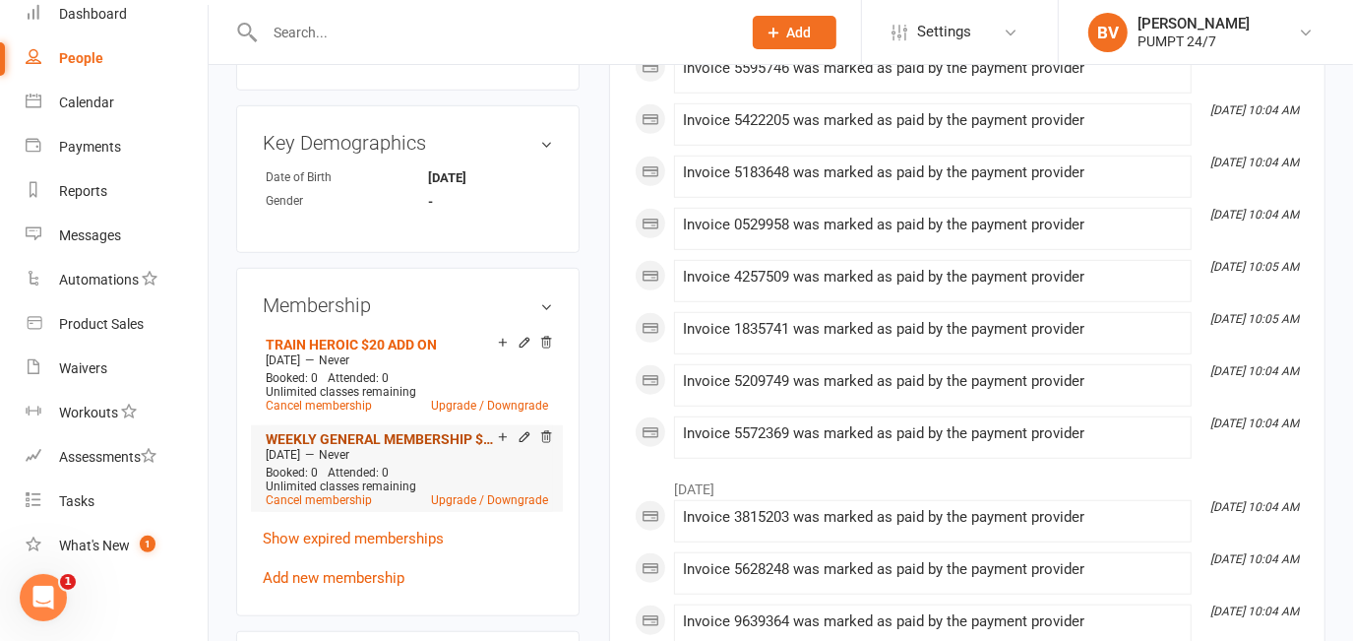
click at [394, 447] on link "WEEKLY GENERAL MEMBERSHIP $17" at bounding box center [382, 439] width 232 height 16
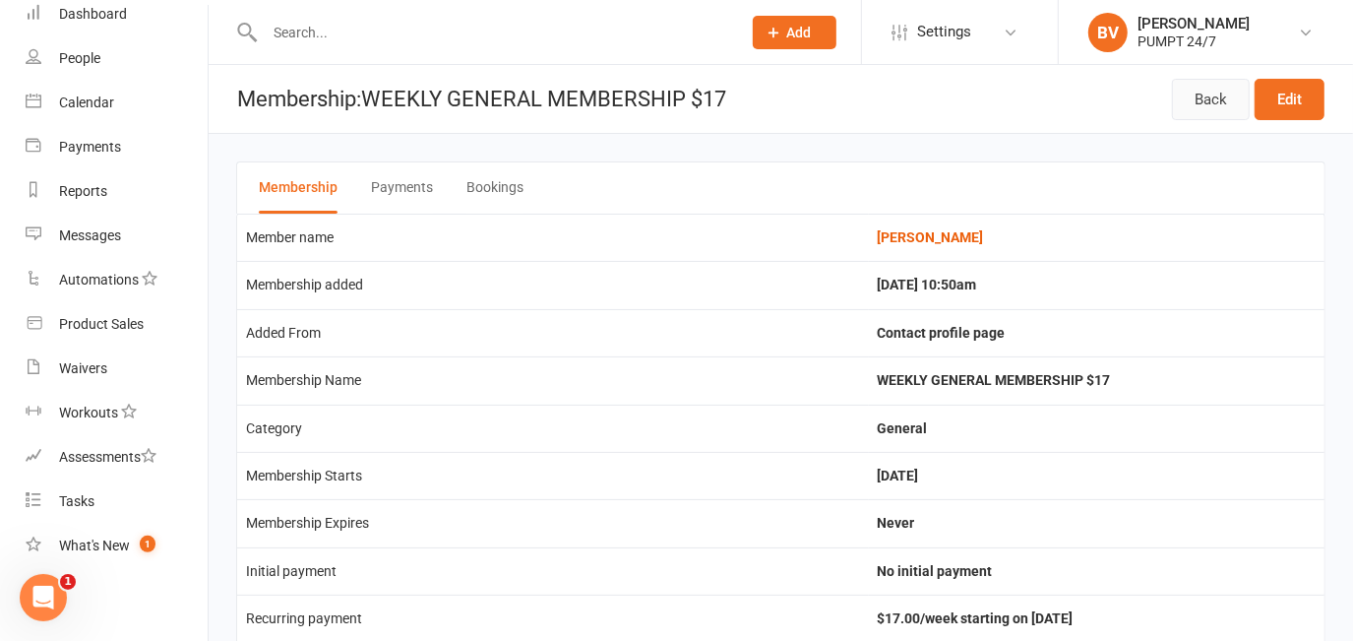
click at [1213, 94] on link "Back" at bounding box center [1211, 99] width 78 height 41
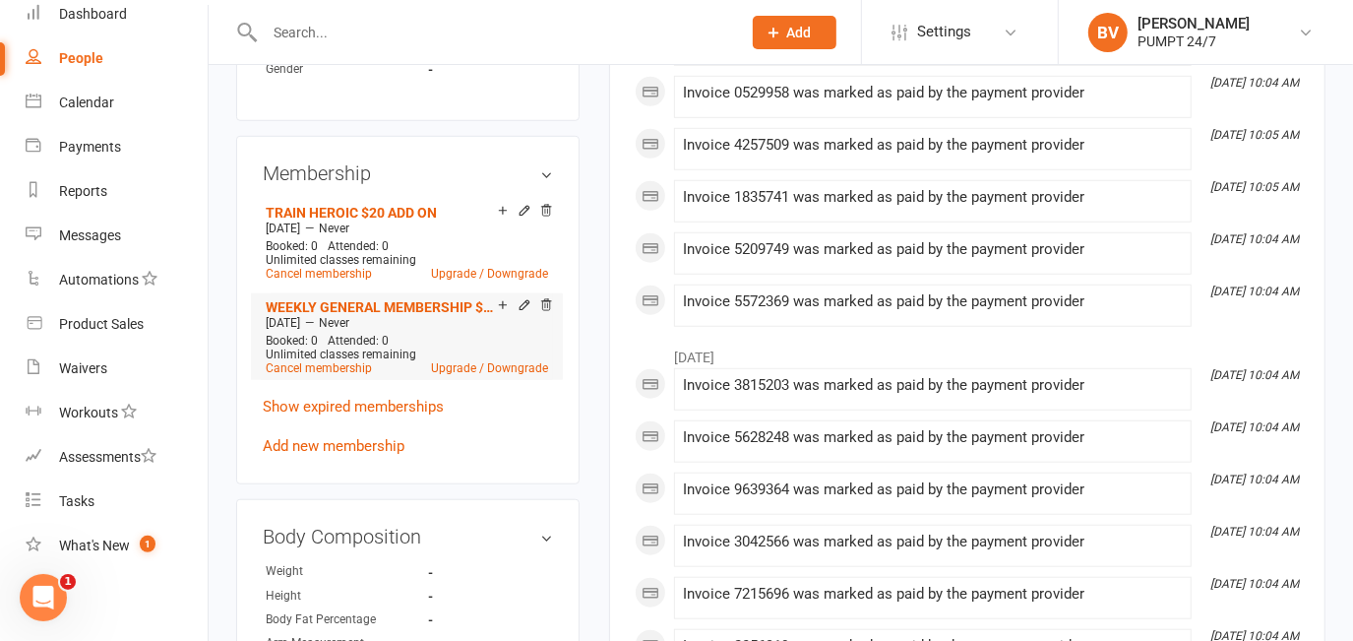
scroll to position [984, 0]
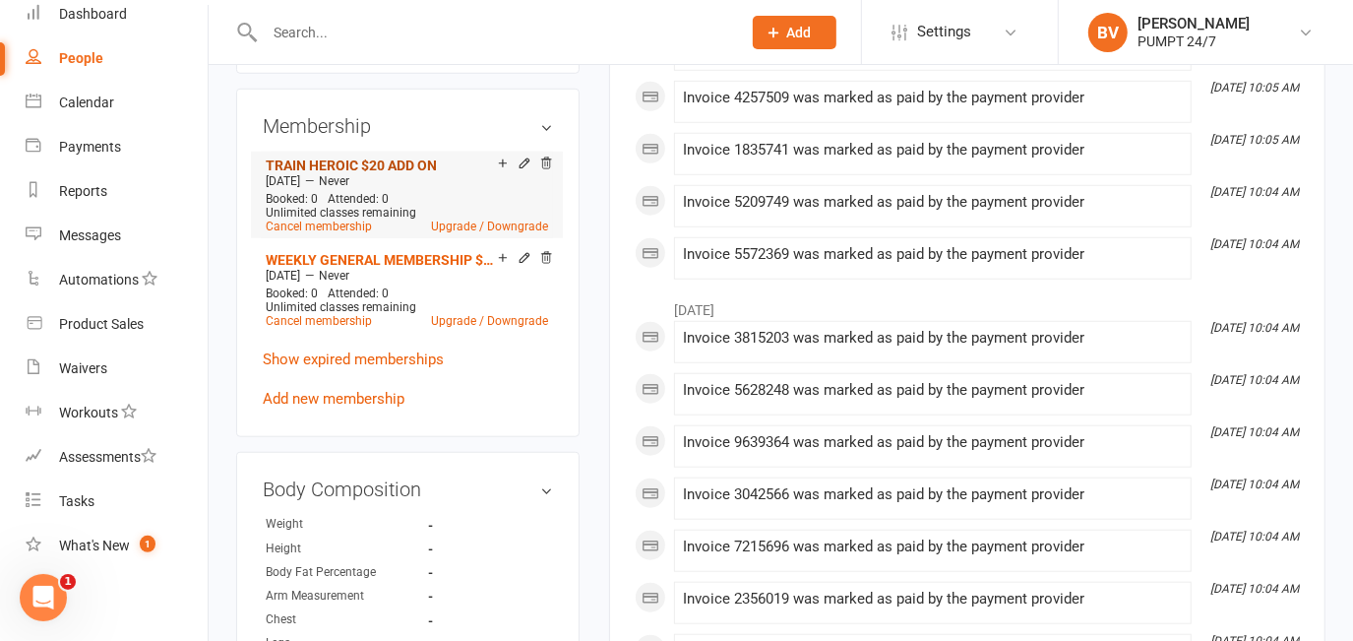
click at [378, 173] on link "TRAIN HEROIC $20 ADD ON" at bounding box center [351, 165] width 171 height 16
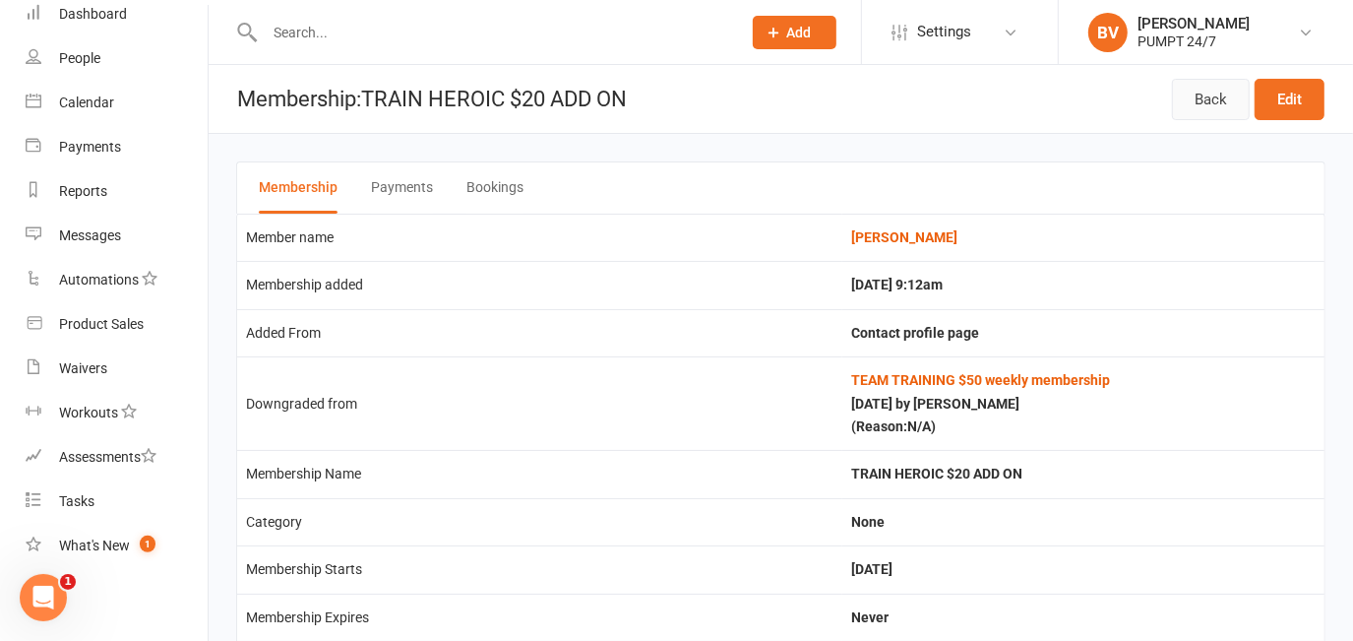
click at [1218, 100] on link "Back" at bounding box center [1211, 99] width 78 height 41
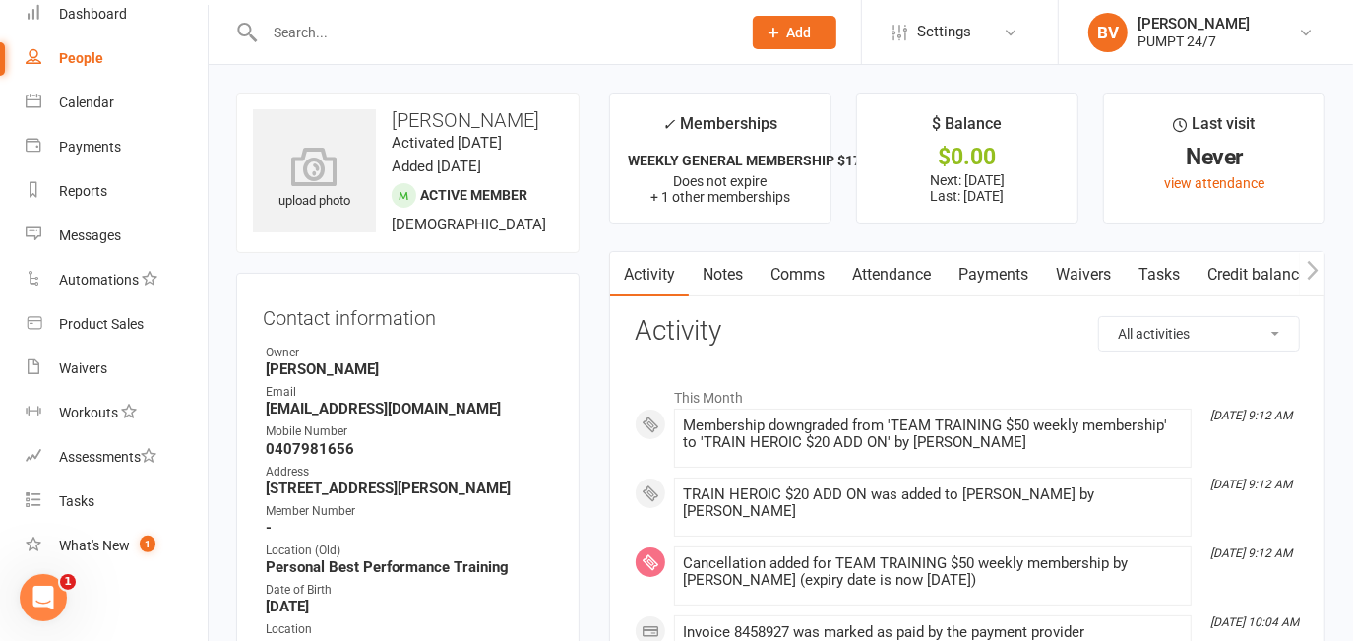
click at [283, 34] on input "text" at bounding box center [493, 33] width 468 height 28
type input "ashleigh"
click at [810, 25] on span "Add" at bounding box center [799, 33] width 25 height 16
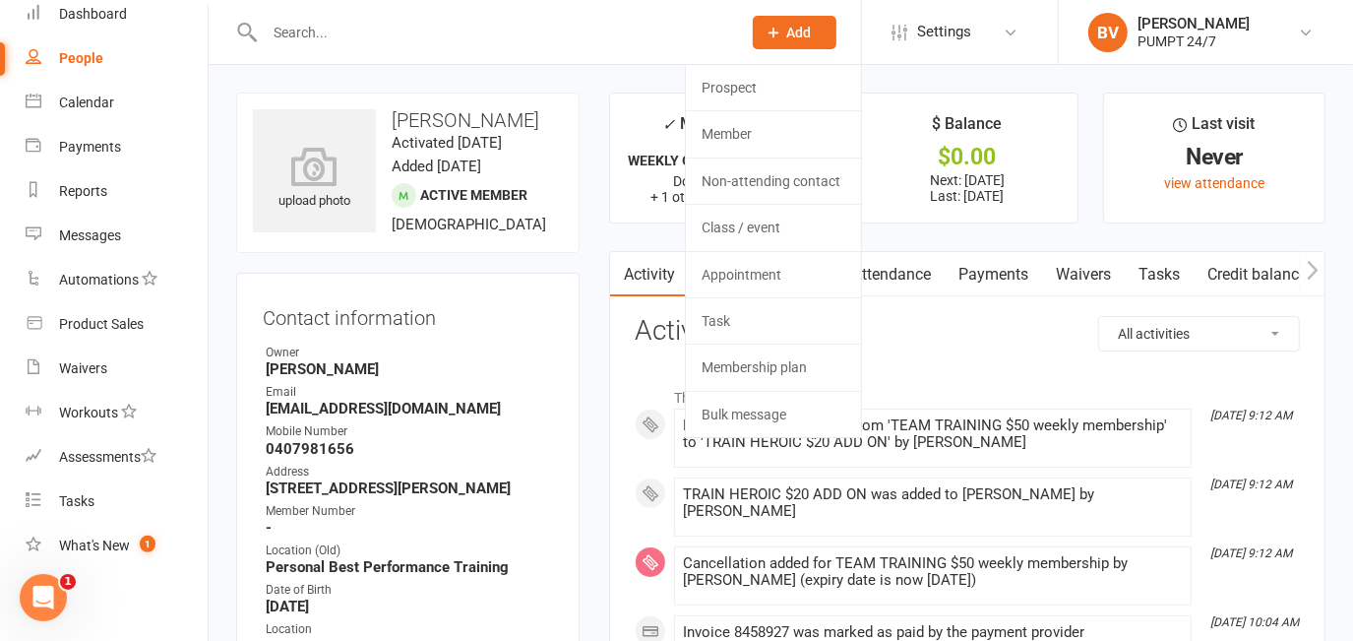
click at [511, 40] on input "text" at bounding box center [493, 33] width 468 height 28
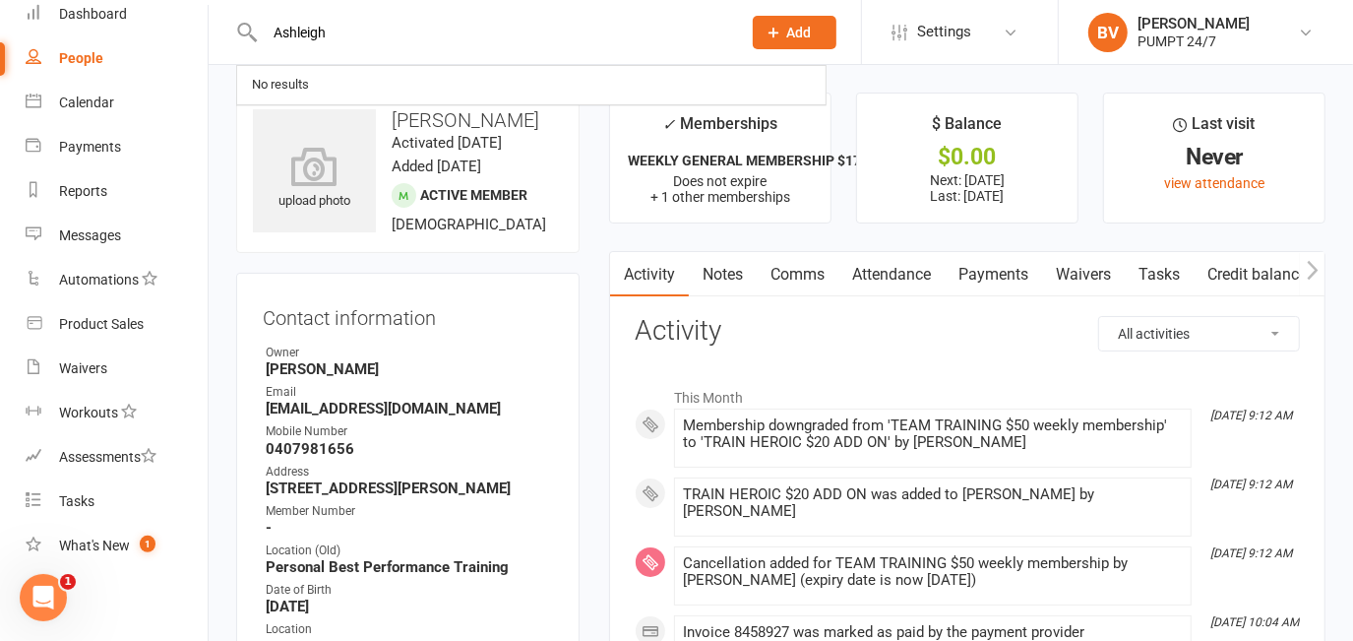
type input "Ashleigh"
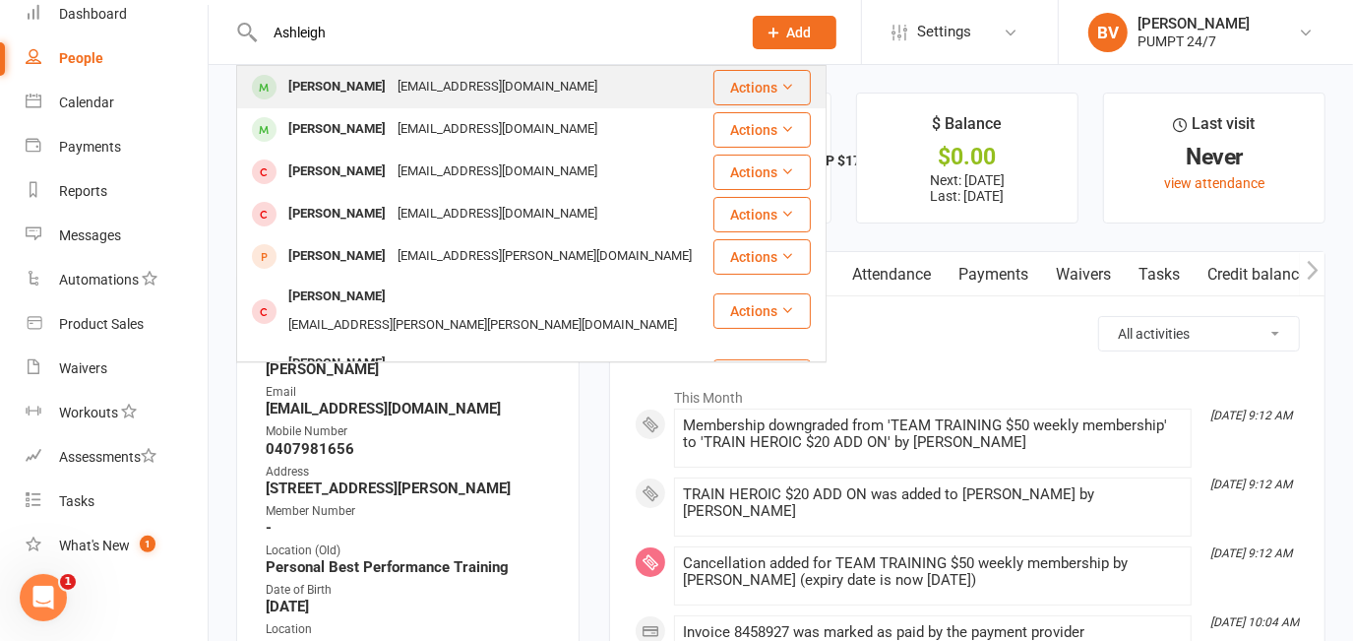
click at [343, 91] on div "Ashleigh Stone" at bounding box center [336, 87] width 109 height 29
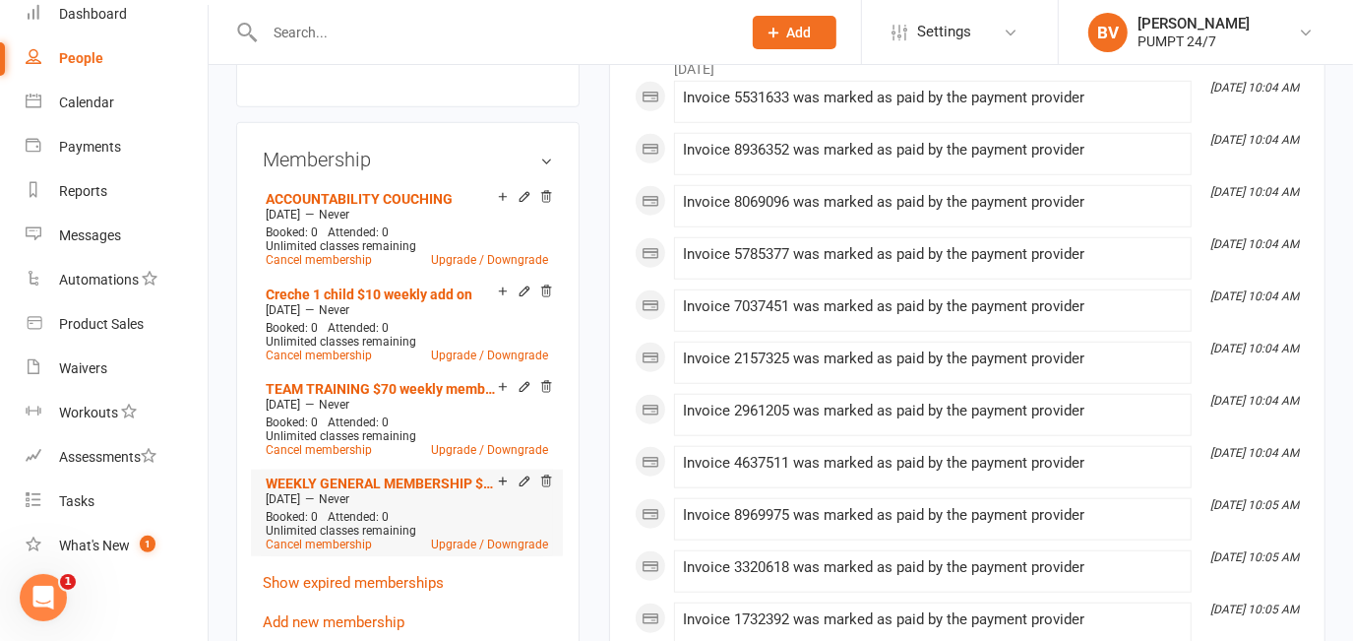
scroll to position [1073, 0]
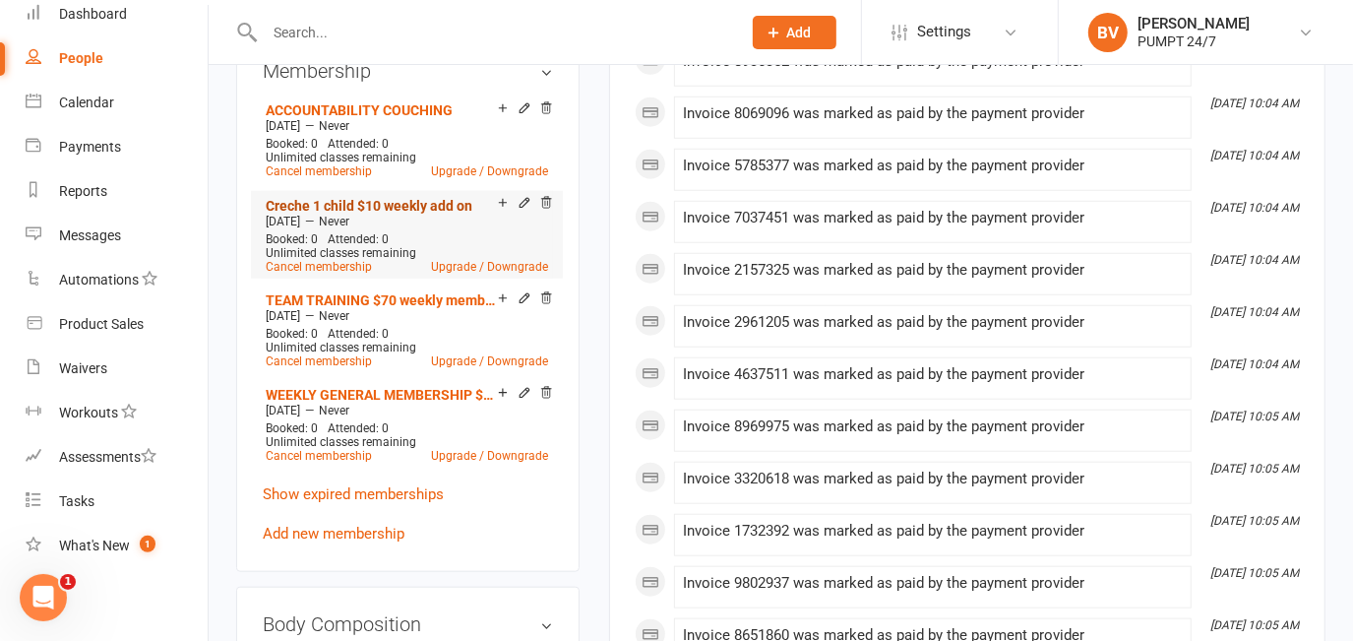
click at [373, 198] on link "Creche 1 child $10 weekly add on" at bounding box center [369, 206] width 207 height 16
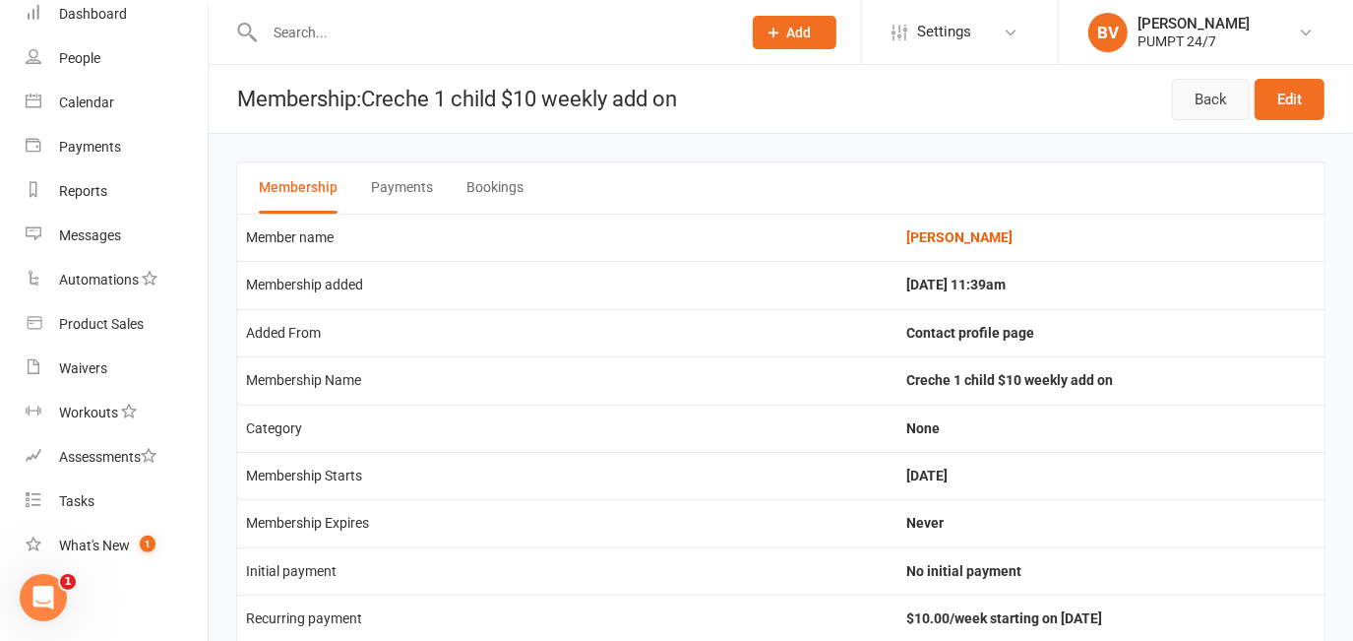
click at [1208, 98] on link "Back" at bounding box center [1211, 99] width 78 height 41
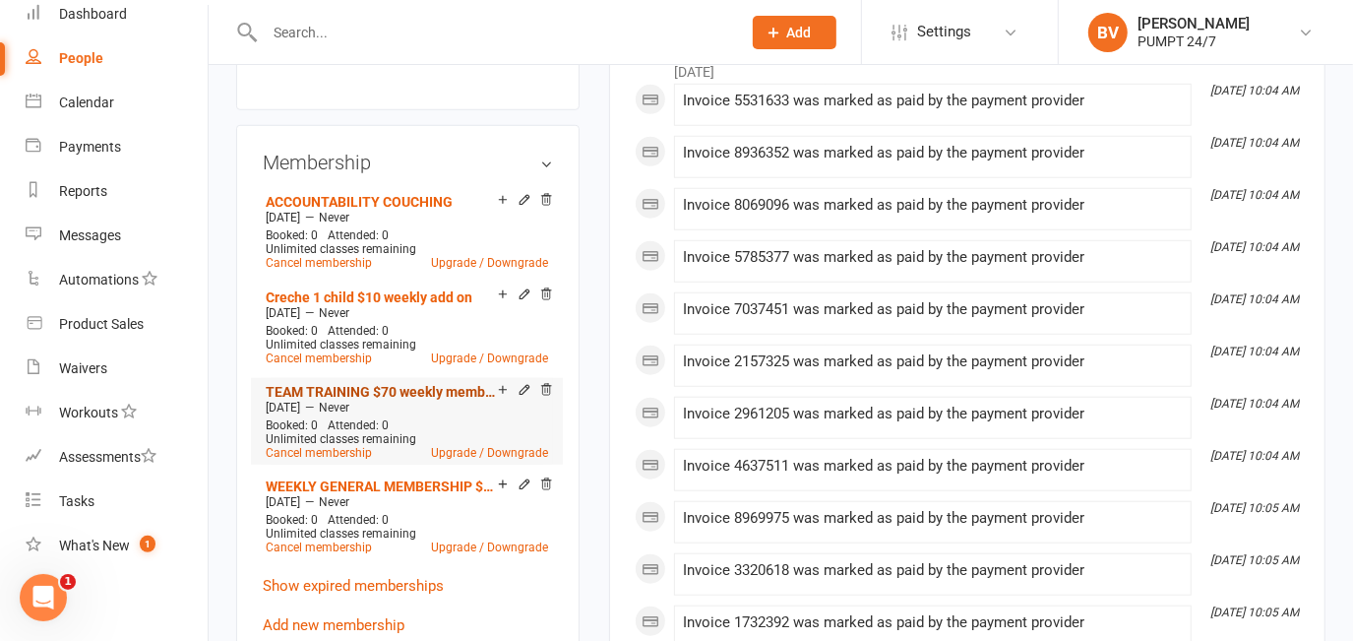
scroll to position [984, 0]
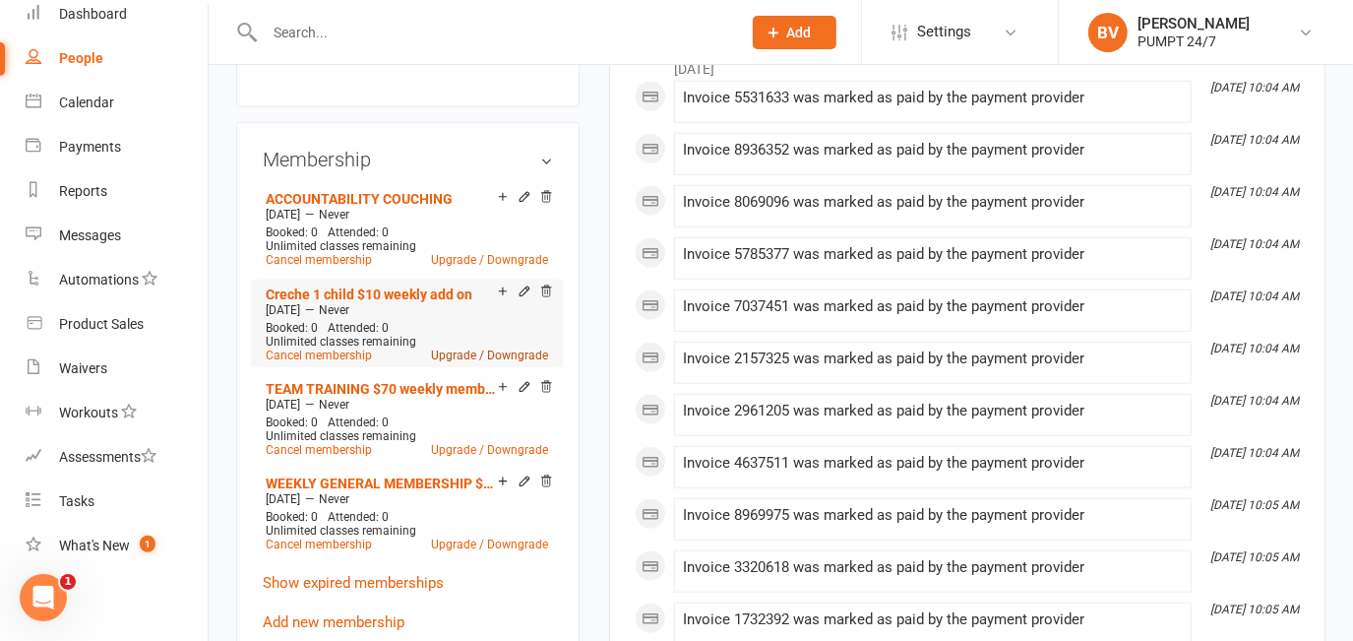
click at [455, 348] on link "Upgrade / Downgrade" at bounding box center [489, 355] width 117 height 14
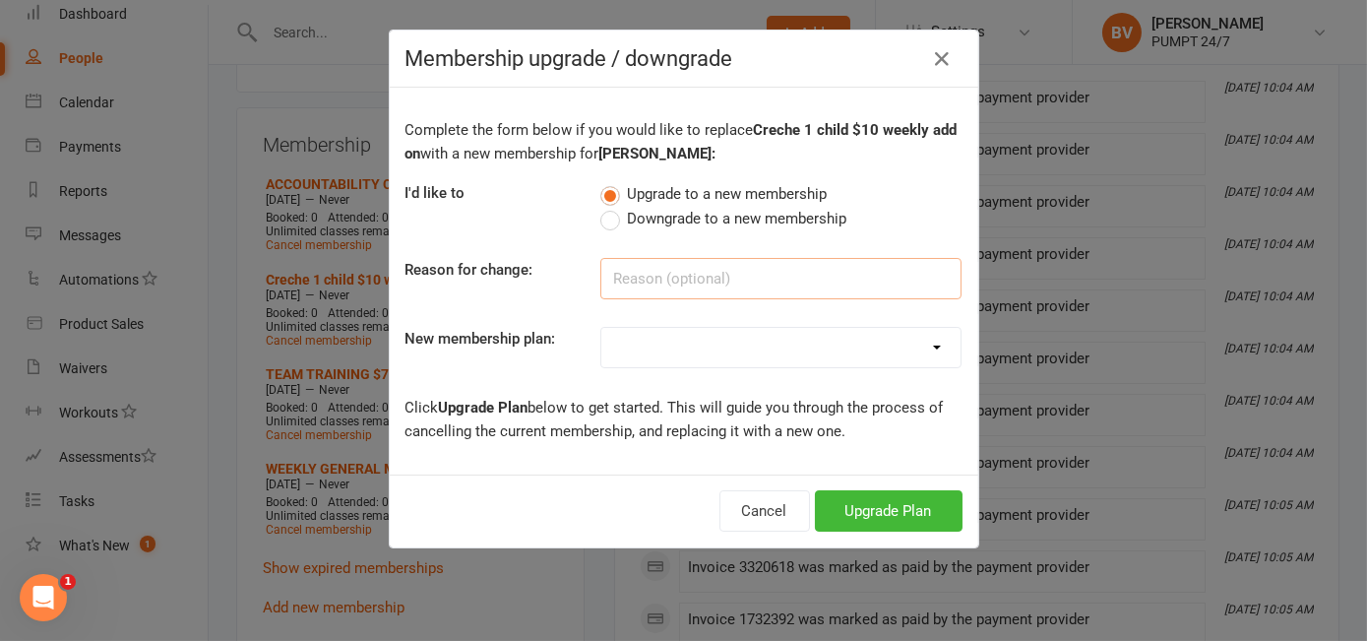
click at [673, 283] on input at bounding box center [780, 278] width 361 height 41
click at [659, 340] on select "Prepaid Membership RYAN AG RENT TEAM TRAINING $70 weekly membership TEAM TRAINI…" at bounding box center [780, 347] width 359 height 39
select select "16"
click at [601, 328] on select "Prepaid Membership RYAN AG RENT TEAM TRAINING $70 weekly membership TEAM TRAINI…" at bounding box center [780, 347] width 359 height 39
click at [650, 268] on input at bounding box center [780, 278] width 361 height 41
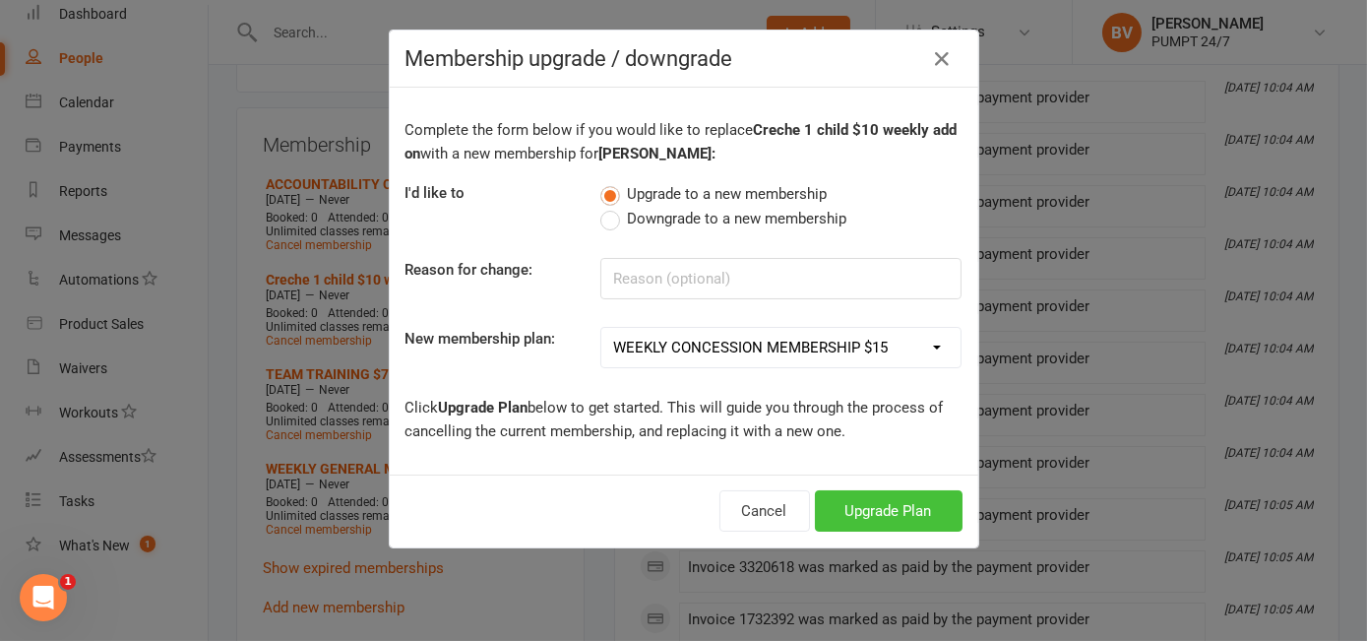
click at [863, 493] on button "Upgrade Plan" at bounding box center [889, 510] width 148 height 41
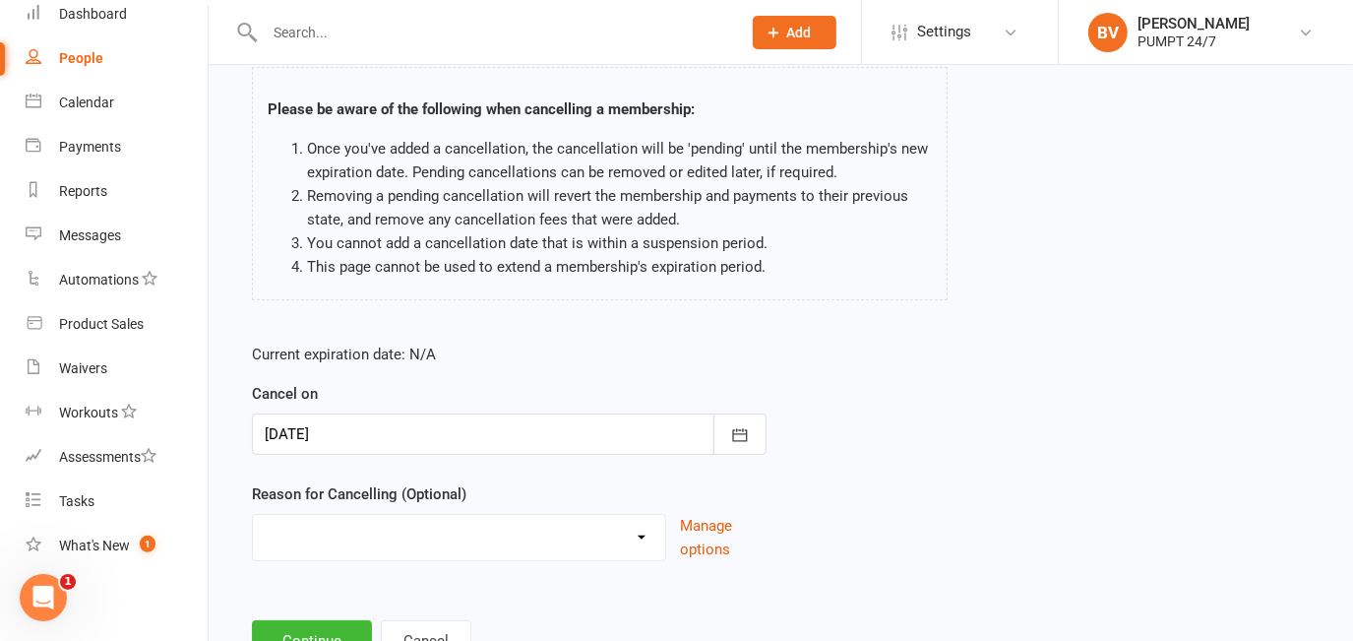
scroll to position [207, 0]
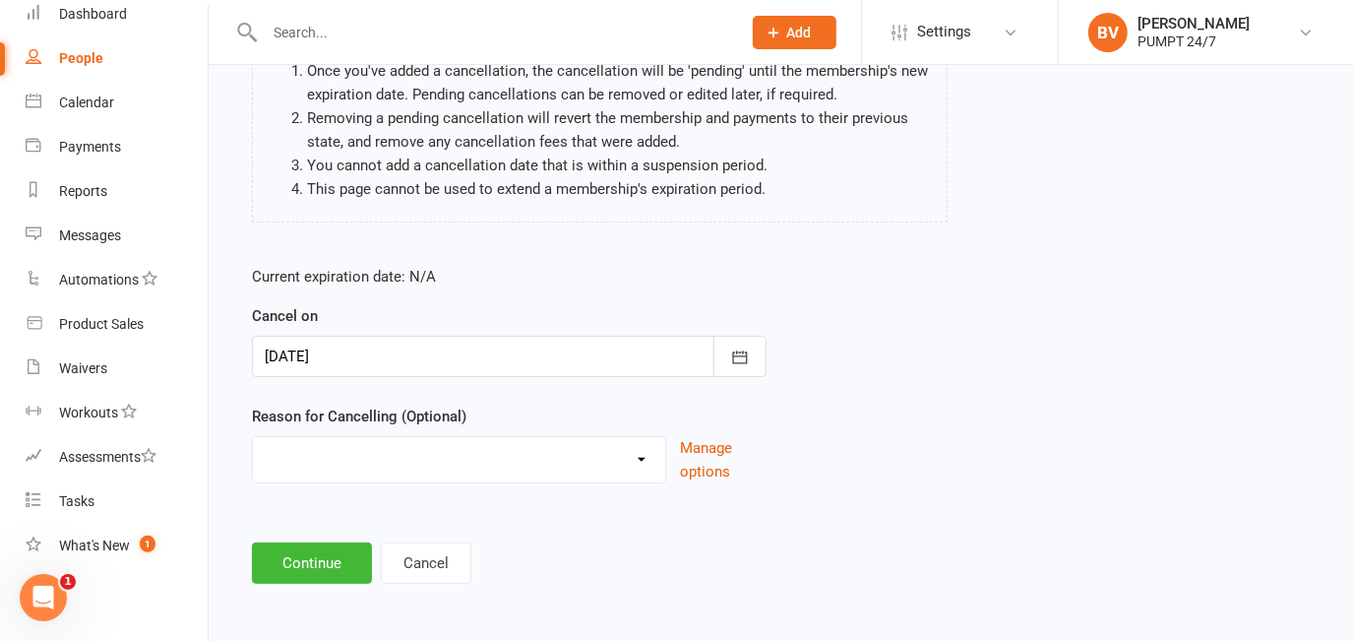
click at [355, 449] on select "Holiday Injury Other reason" at bounding box center [459, 456] width 412 height 39
drag, startPoint x: 842, startPoint y: 444, endPoint x: 815, endPoint y: 454, distance: 29.3
click at [842, 444] on div "Current expiration date: N/A Cancel on 15 Sep 2025 September 2025 Sun Mon Tue W…" at bounding box center [780, 380] width 1087 height 261
drag, startPoint x: 318, startPoint y: 532, endPoint x: 328, endPoint y: 551, distance: 21.1
click at [319, 532] on main "Ashleigh Stone - Creche 1 child $10 weekly add on Please be aware of the follow…" at bounding box center [780, 266] width 1089 height 636
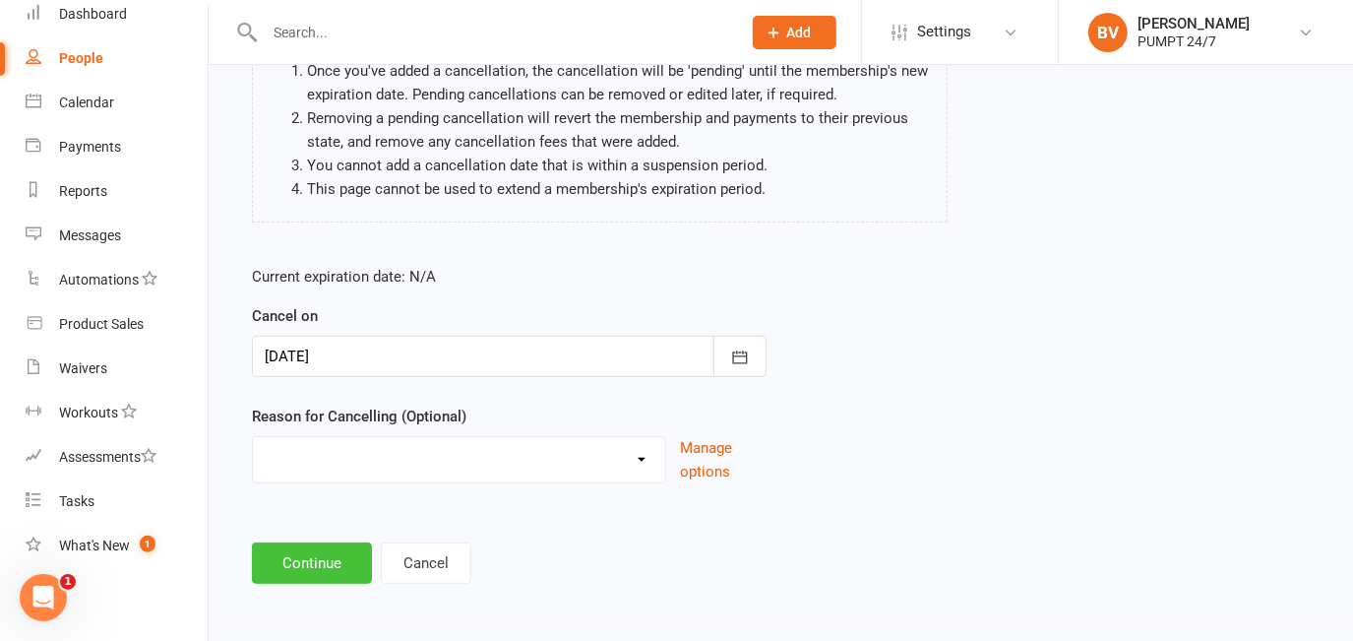
click at [332, 564] on button "Continue" at bounding box center [312, 562] width 120 height 41
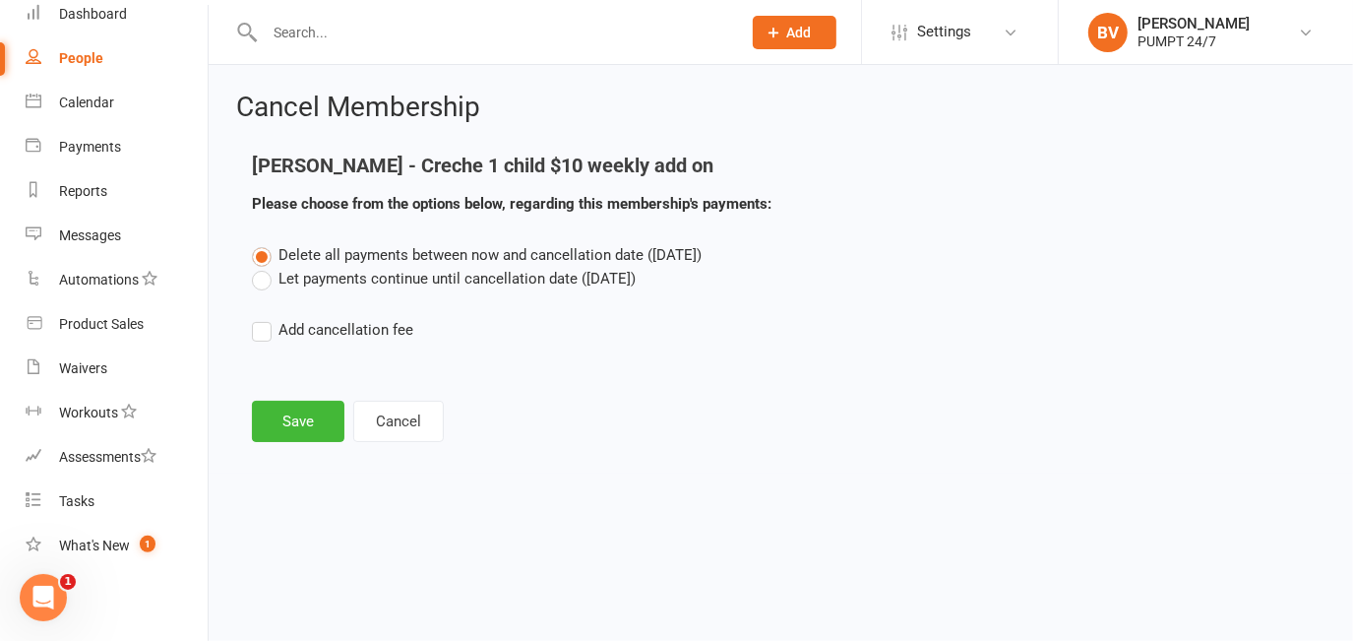
scroll to position [0, 0]
click at [320, 413] on button "Save" at bounding box center [298, 420] width 92 height 41
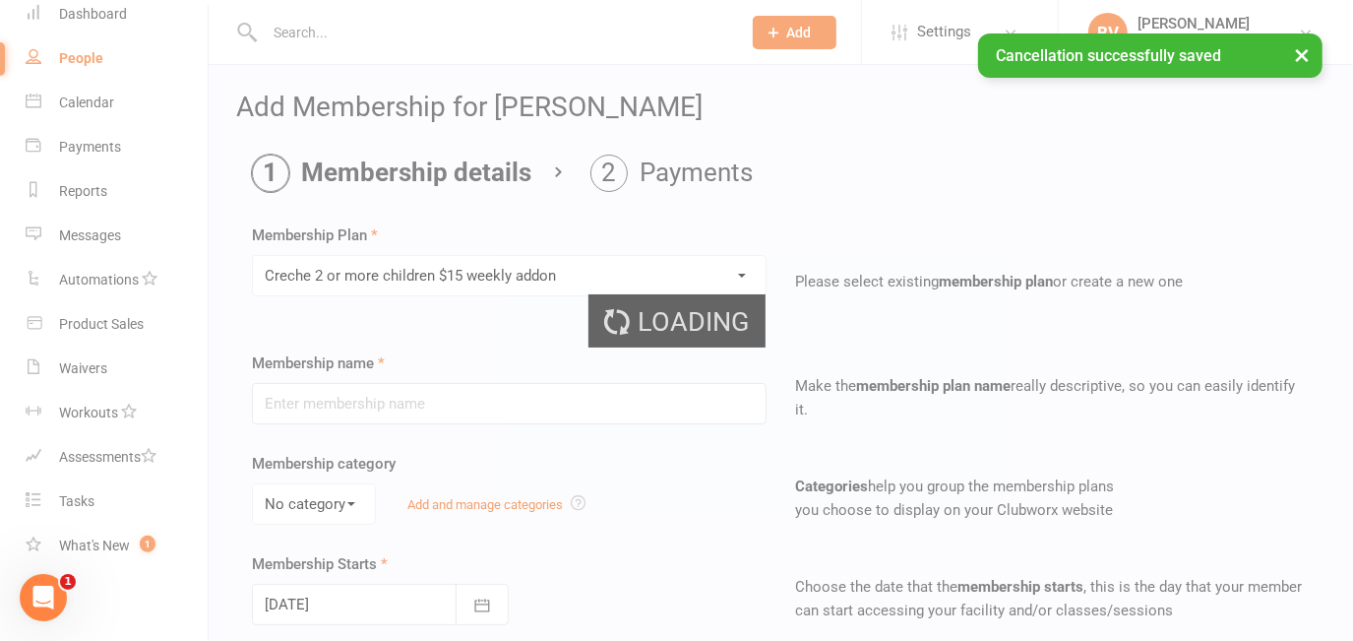
type input "Creche 2 or more children $15 weekly addon"
type input "0"
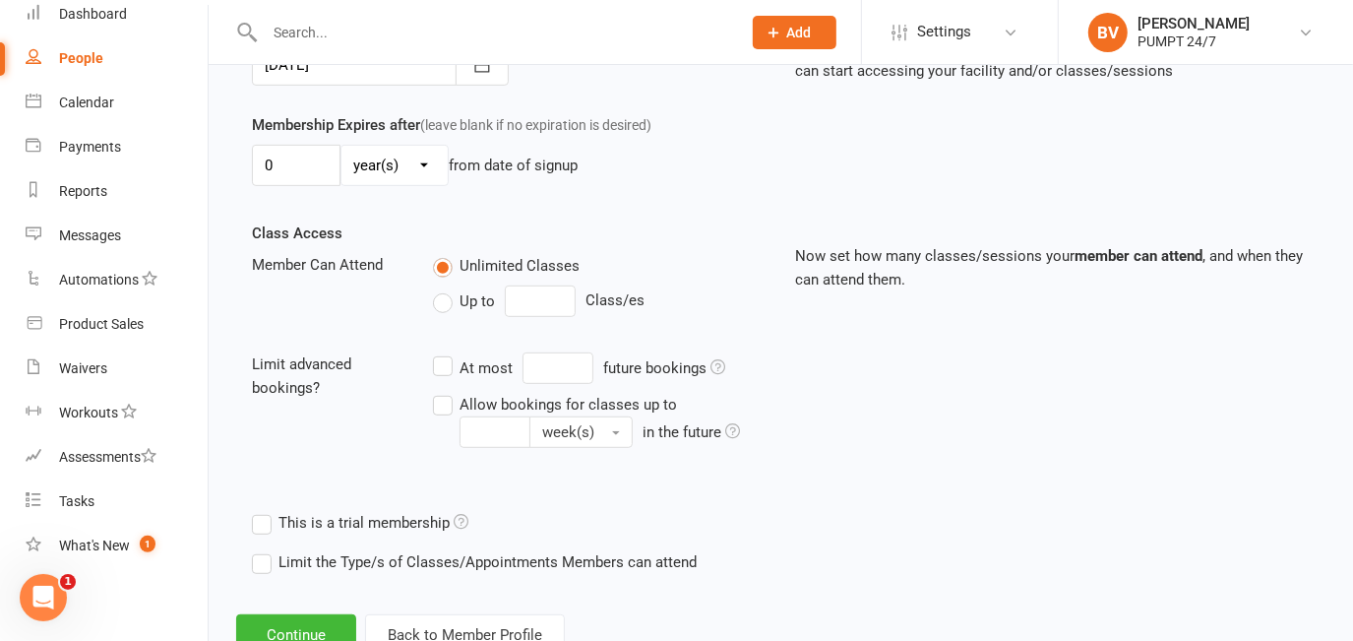
scroll to position [607, 0]
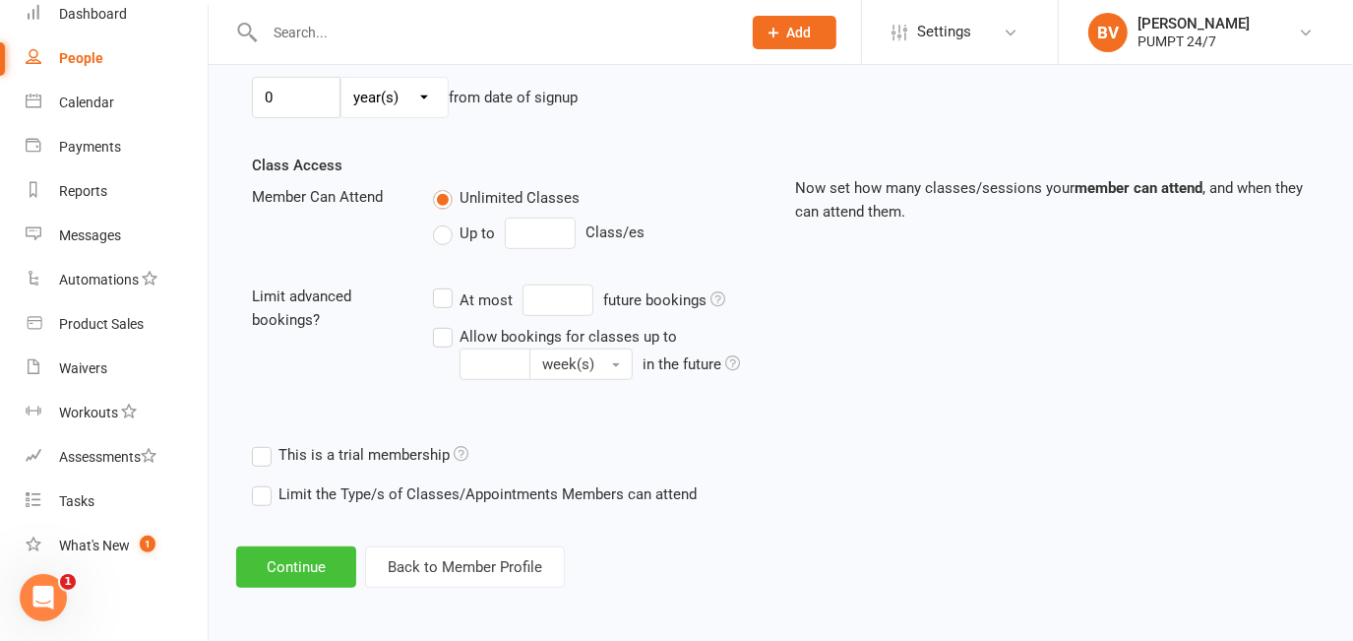
click at [302, 568] on button "Continue" at bounding box center [296, 566] width 120 height 41
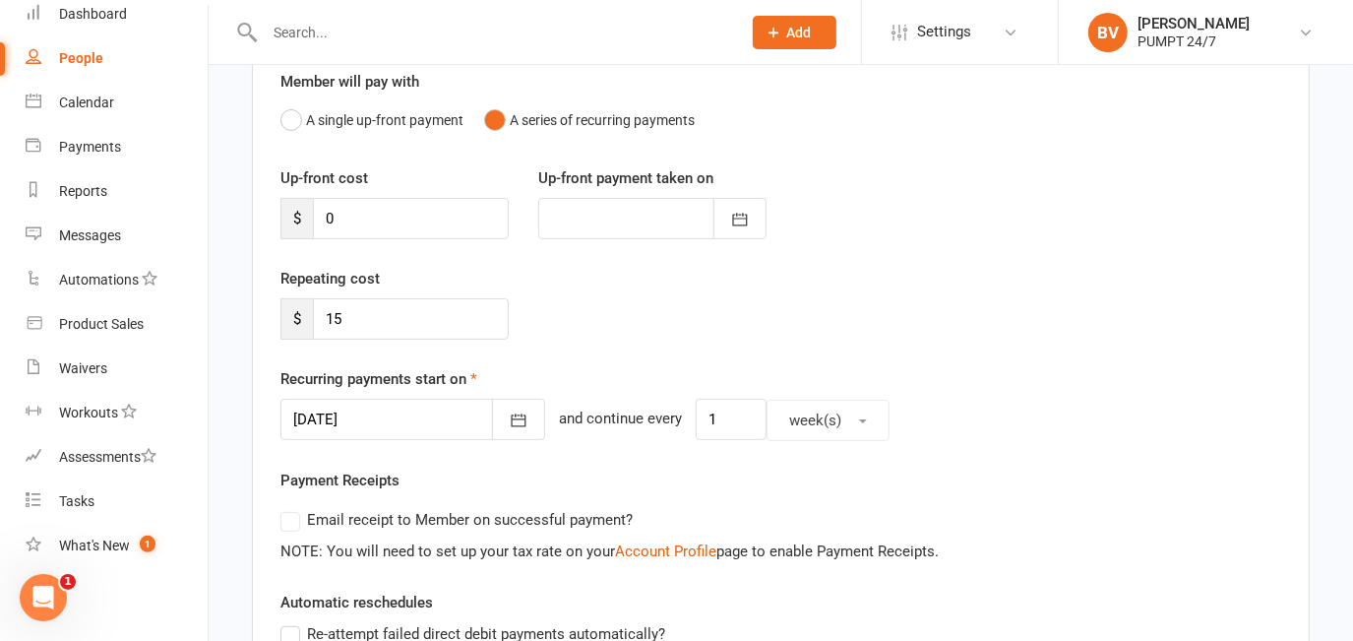
scroll to position [357, 0]
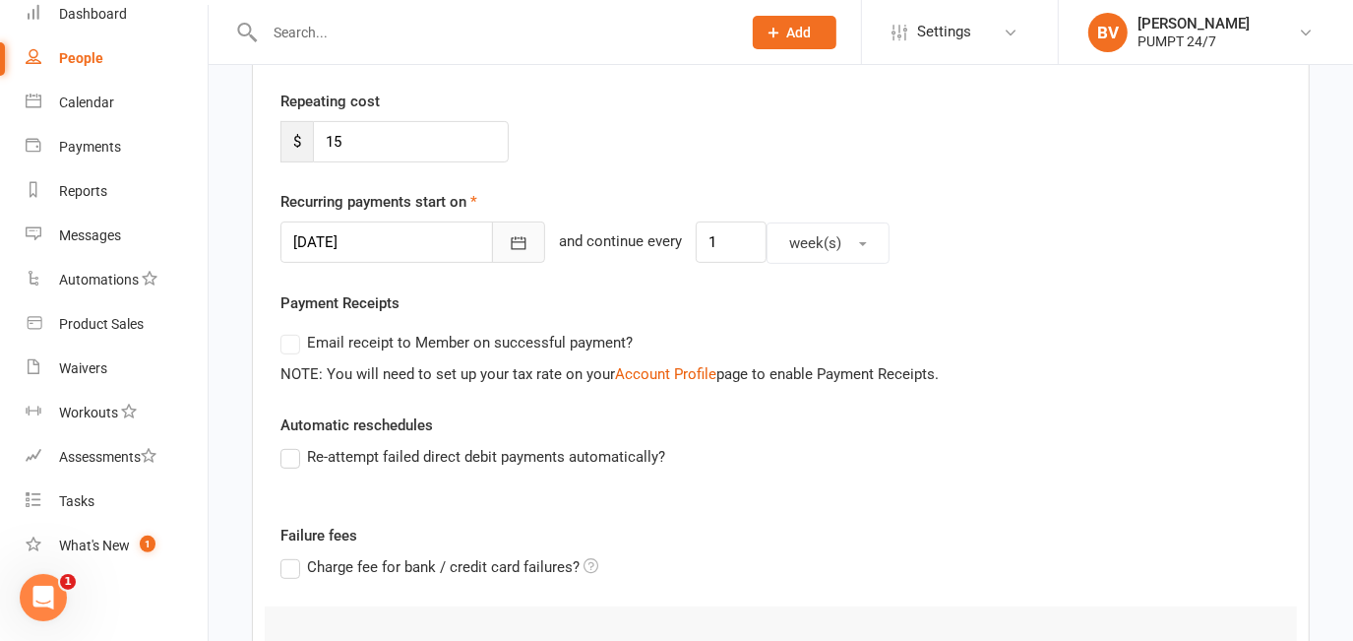
click at [506, 238] on button "button" at bounding box center [518, 241] width 53 height 41
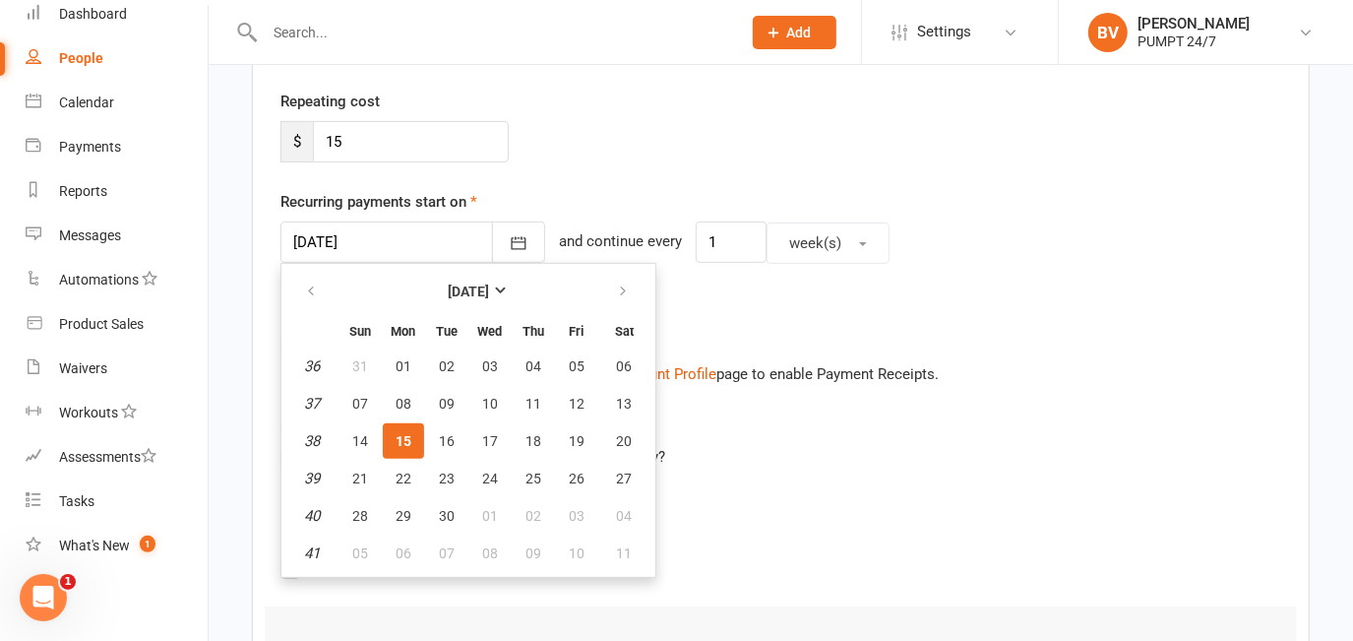
click at [614, 155] on div "Repeating cost $ 15" at bounding box center [781, 140] width 1030 height 100
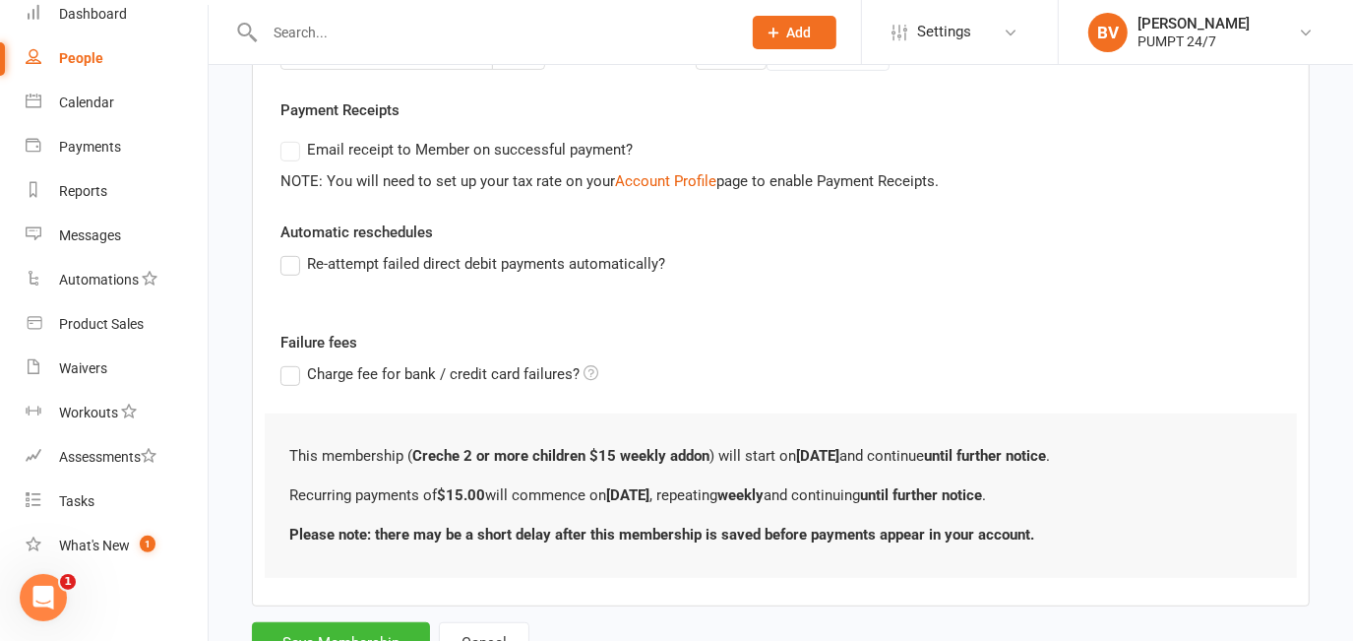
scroll to position [630, 0]
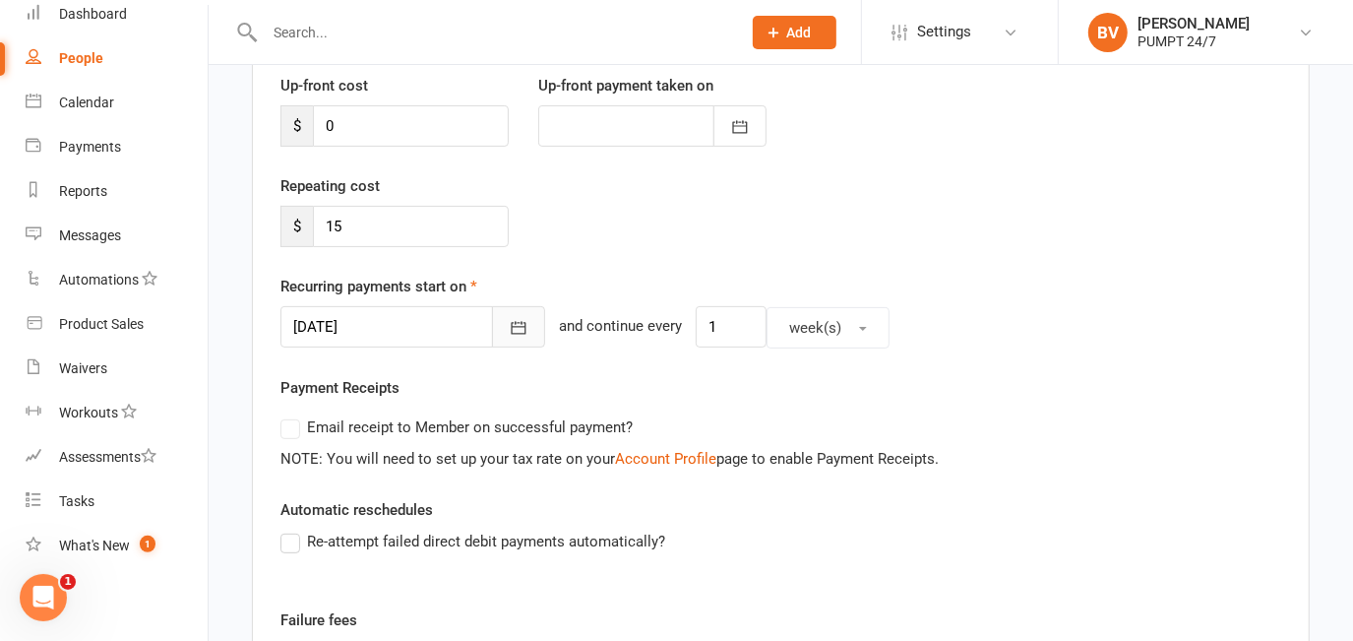
click at [499, 336] on button "button" at bounding box center [518, 326] width 53 height 41
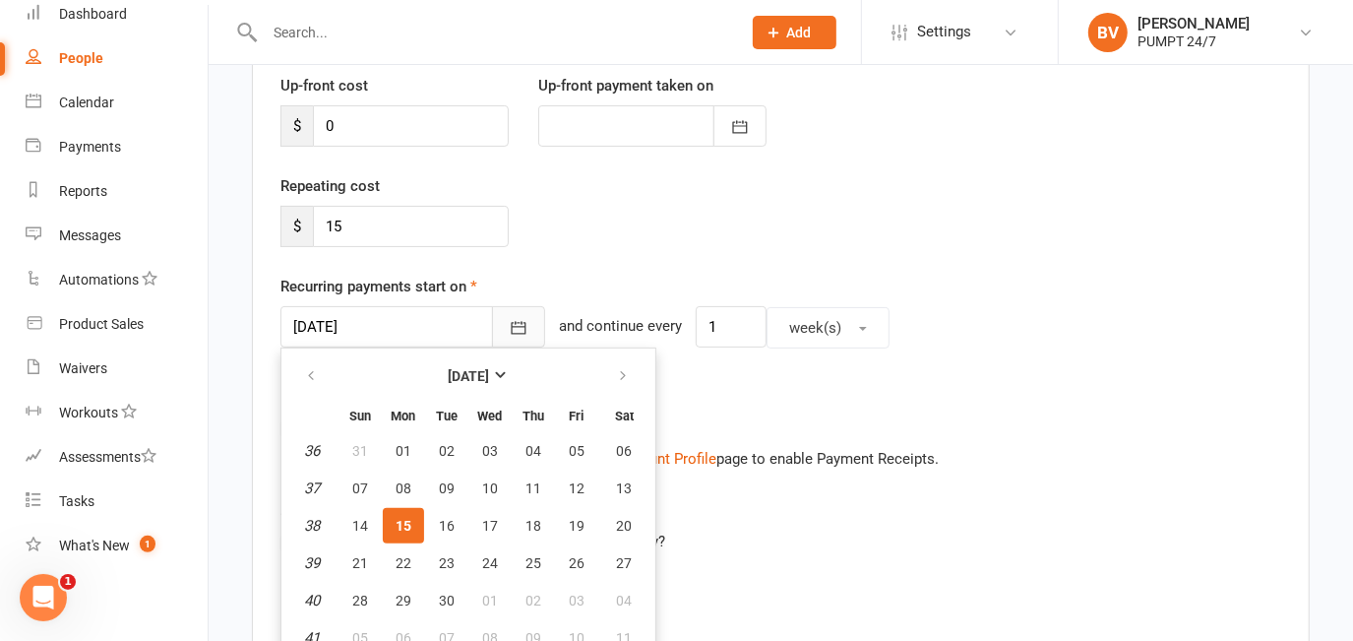
scroll to position [282, 0]
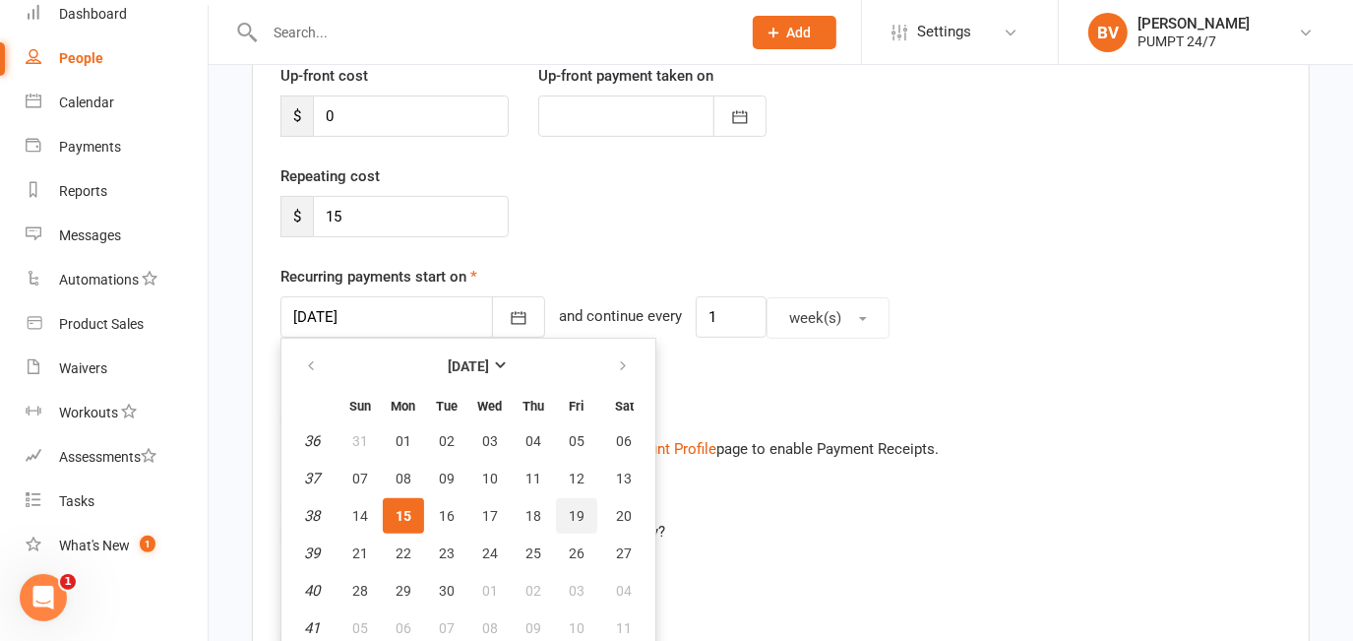
click at [559, 506] on button "19" at bounding box center [576, 515] width 41 height 35
type input "[DATE]"
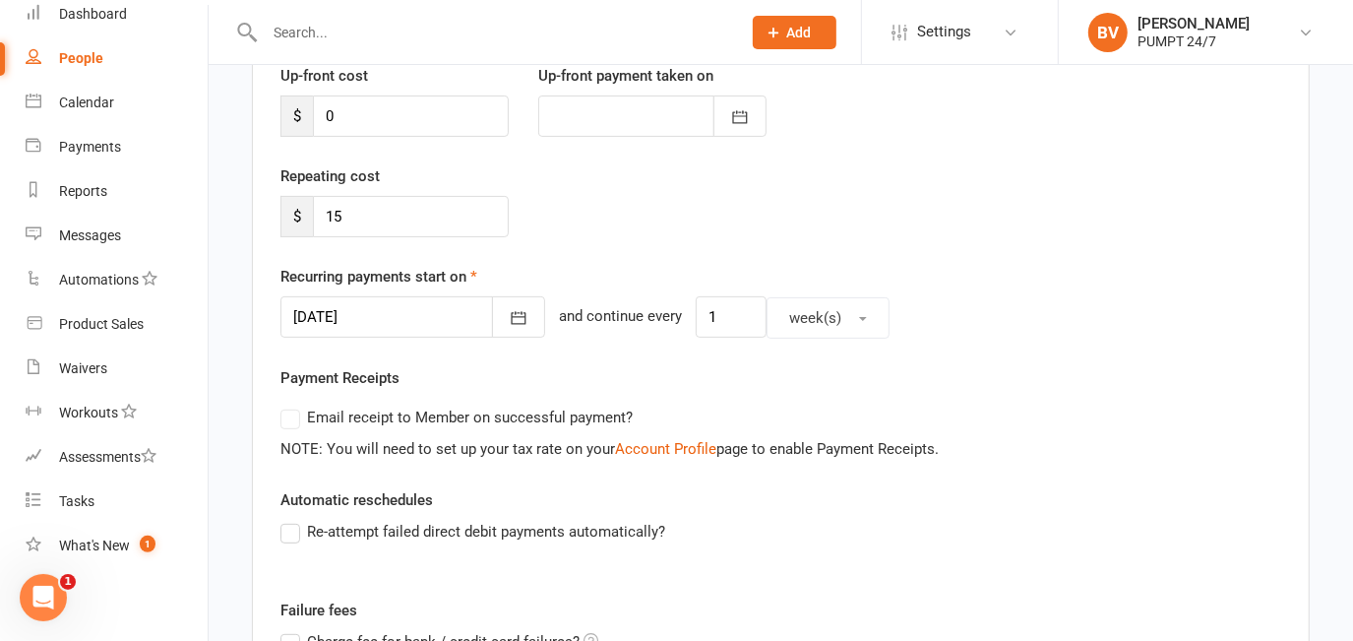
click at [670, 386] on div "Payment Receipts Email receipt to Member on successful payment? NOTE: You will …" at bounding box center [780, 413] width 1001 height 94
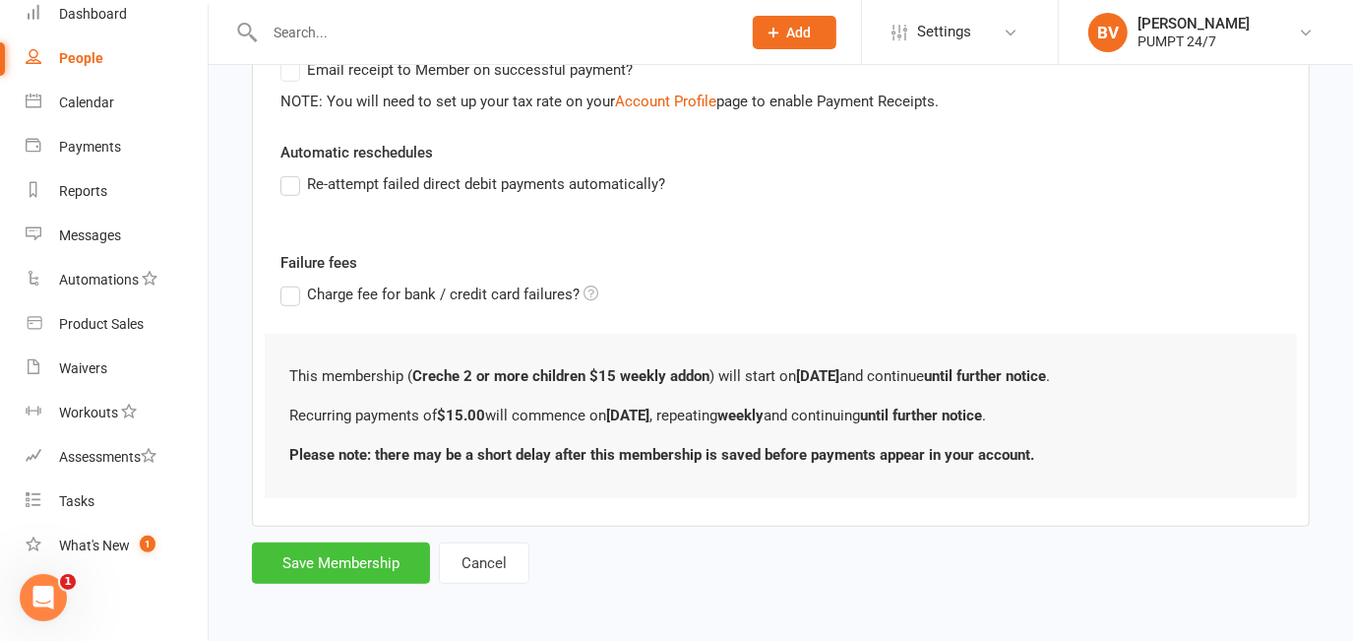
click at [372, 556] on button "Save Membership" at bounding box center [341, 562] width 178 height 41
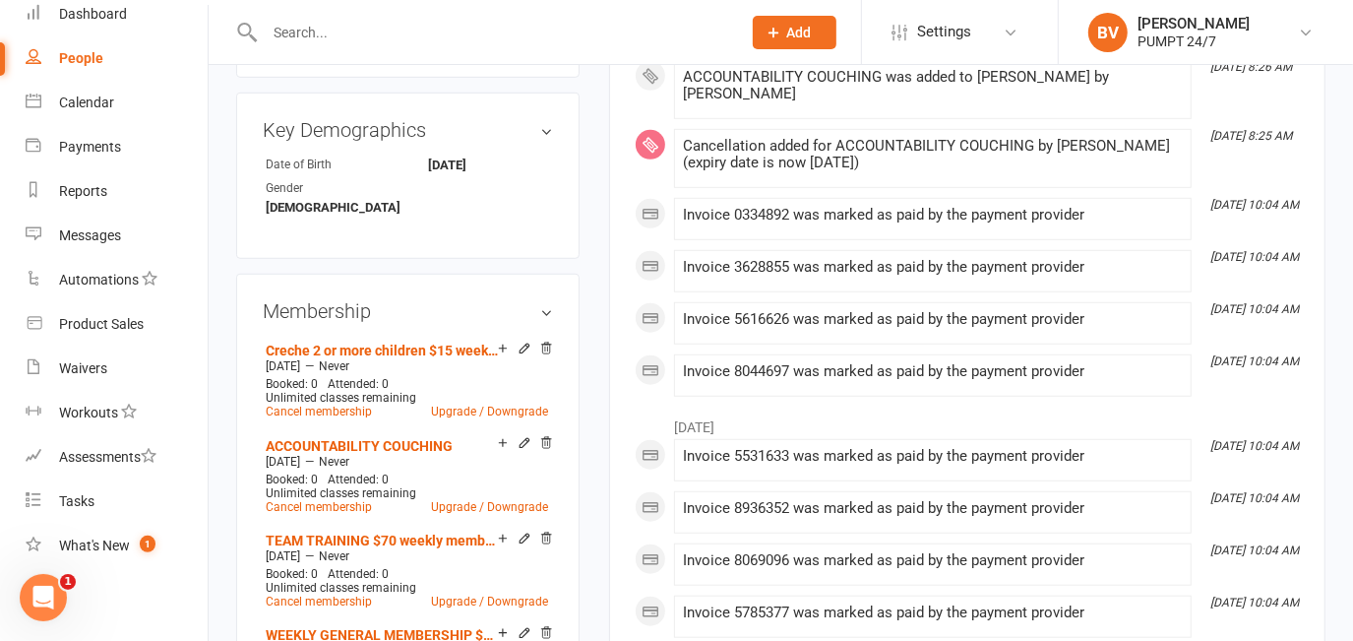
scroll to position [447, 0]
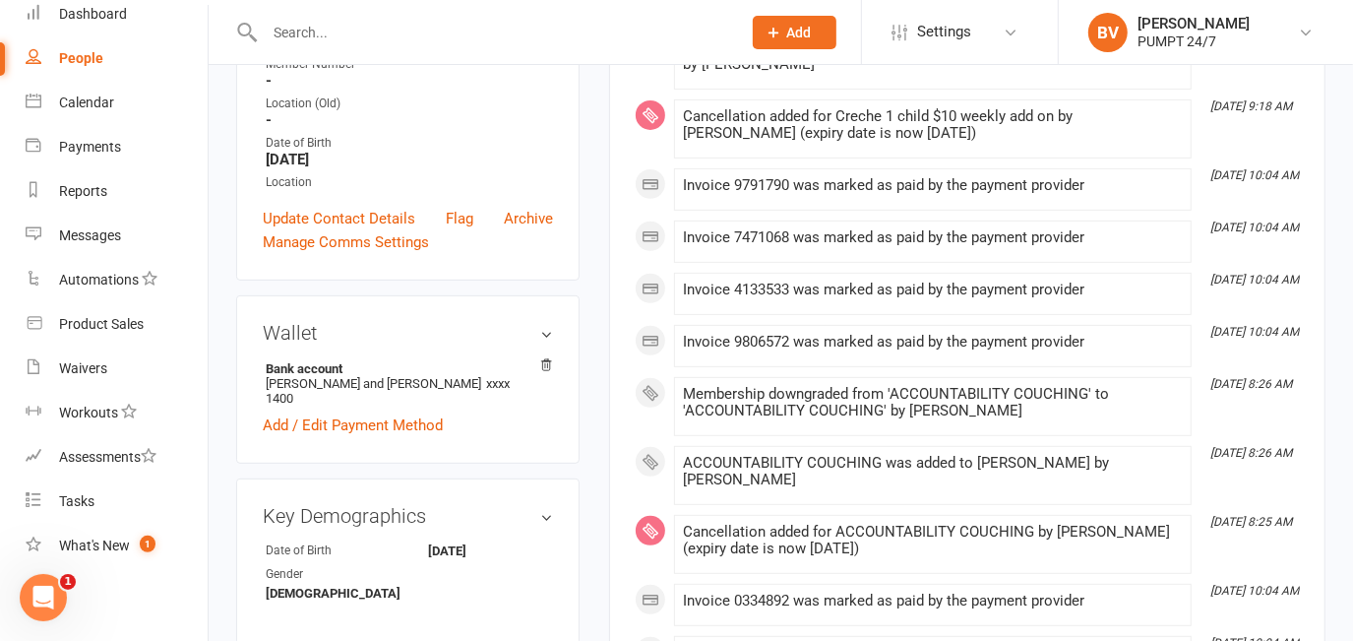
click at [810, 39] on span "Add" at bounding box center [799, 33] width 25 height 16
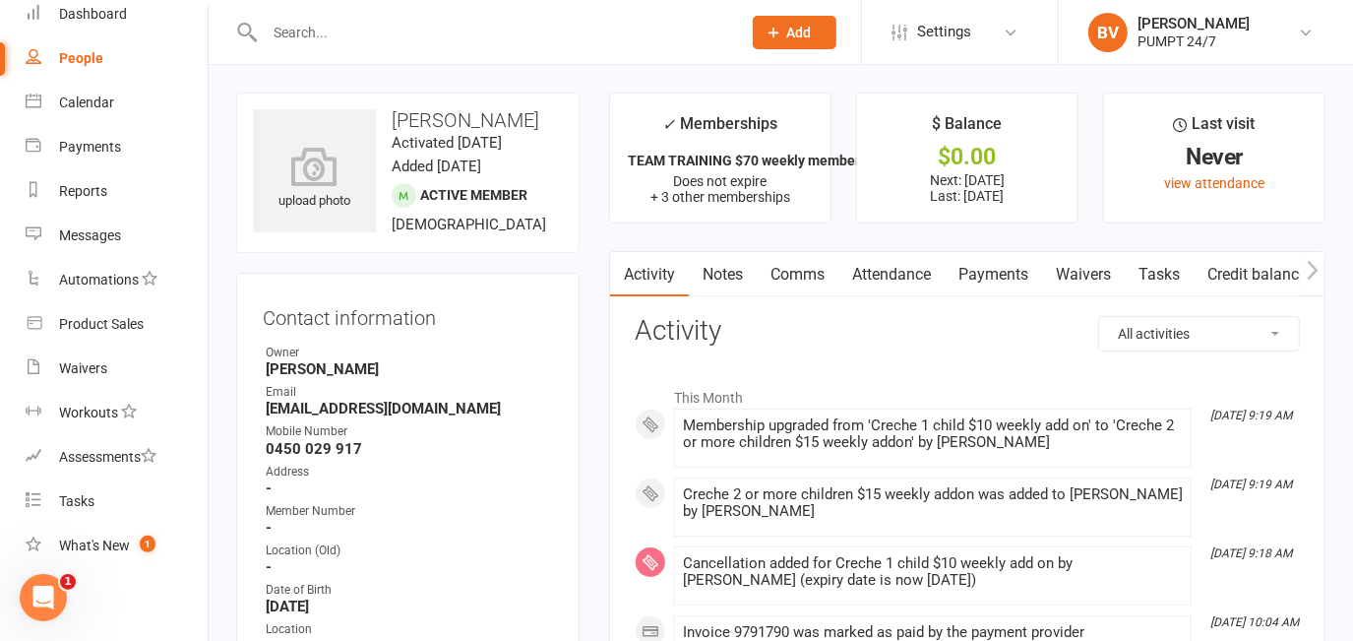
click at [794, 34] on span "Add" at bounding box center [799, 33] width 25 height 16
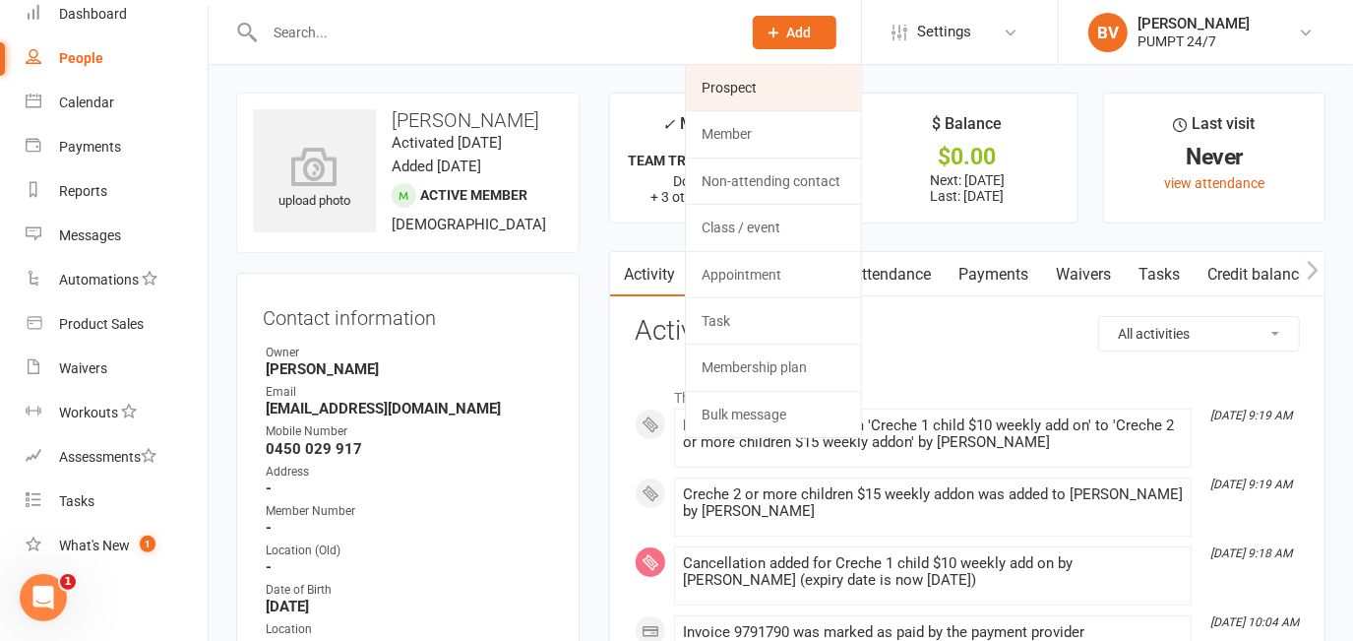
click at [766, 102] on link "Prospect" at bounding box center [773, 87] width 175 height 45
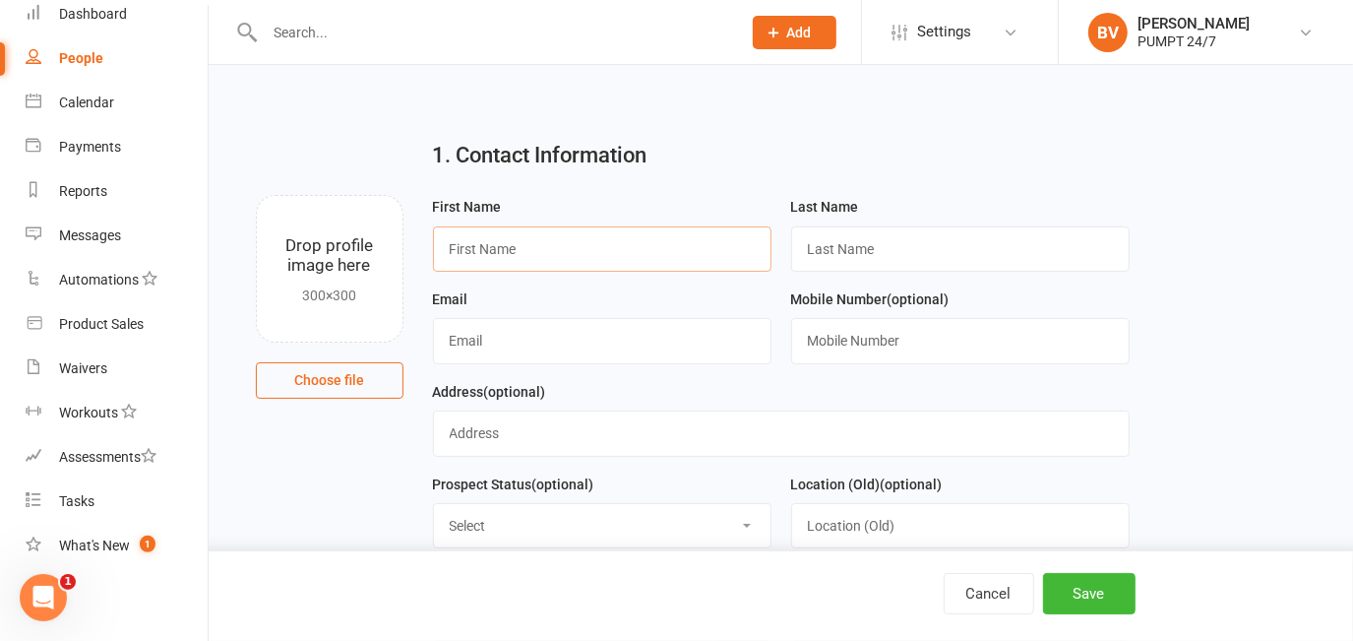
paste input "Kabita Rai"
drag, startPoint x: 493, startPoint y: 252, endPoint x: 526, endPoint y: 254, distance: 33.5
click at [526, 254] on input "Kabita Rai" at bounding box center [602, 248] width 338 height 45
type input "Kabita"
paste input "Rai"
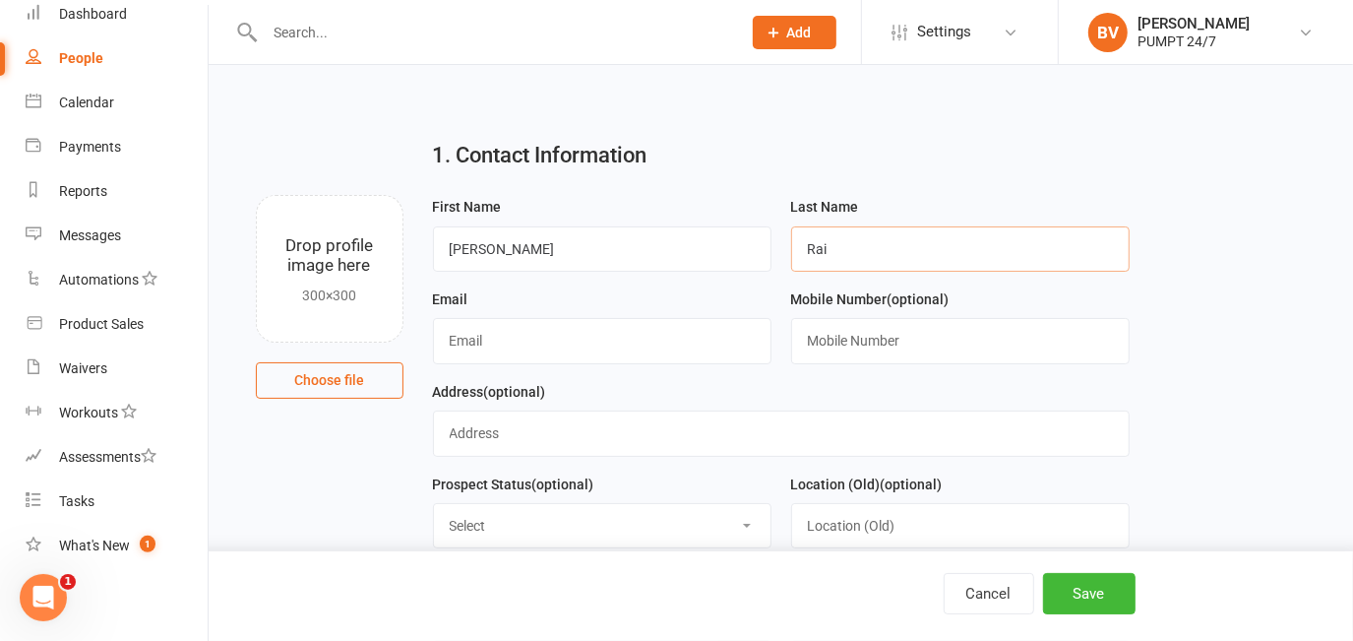
type input "Rai"
click at [522, 330] on input "text" at bounding box center [602, 340] width 338 height 45
paste input "raikabita28@gmail.com"
click at [939, 361] on input "text" at bounding box center [960, 340] width 338 height 45
click at [937, 354] on input "text" at bounding box center [960, 340] width 338 height 45
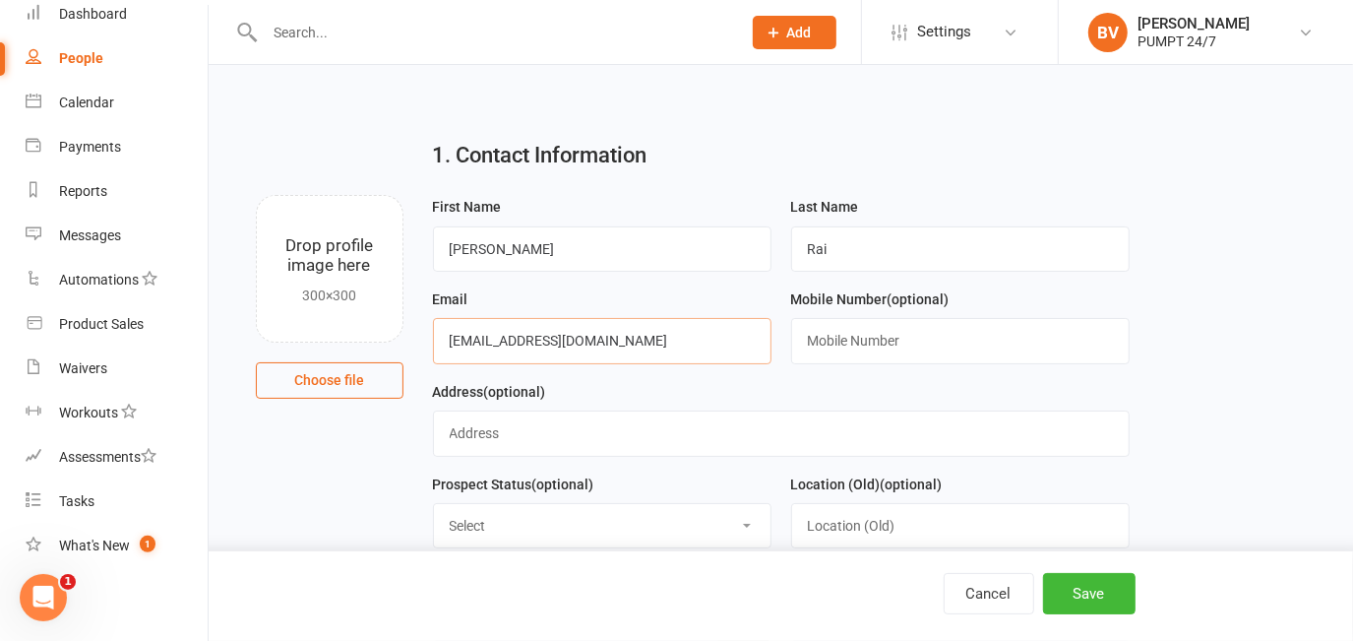
click at [474, 338] on input "raikabita28@gmail.com" at bounding box center [602, 340] width 338 height 45
type input "raikabita28@gmail.com"
click at [893, 343] on input "text" at bounding box center [960, 340] width 338 height 45
paste input "0433499739"
type input "0433499739"
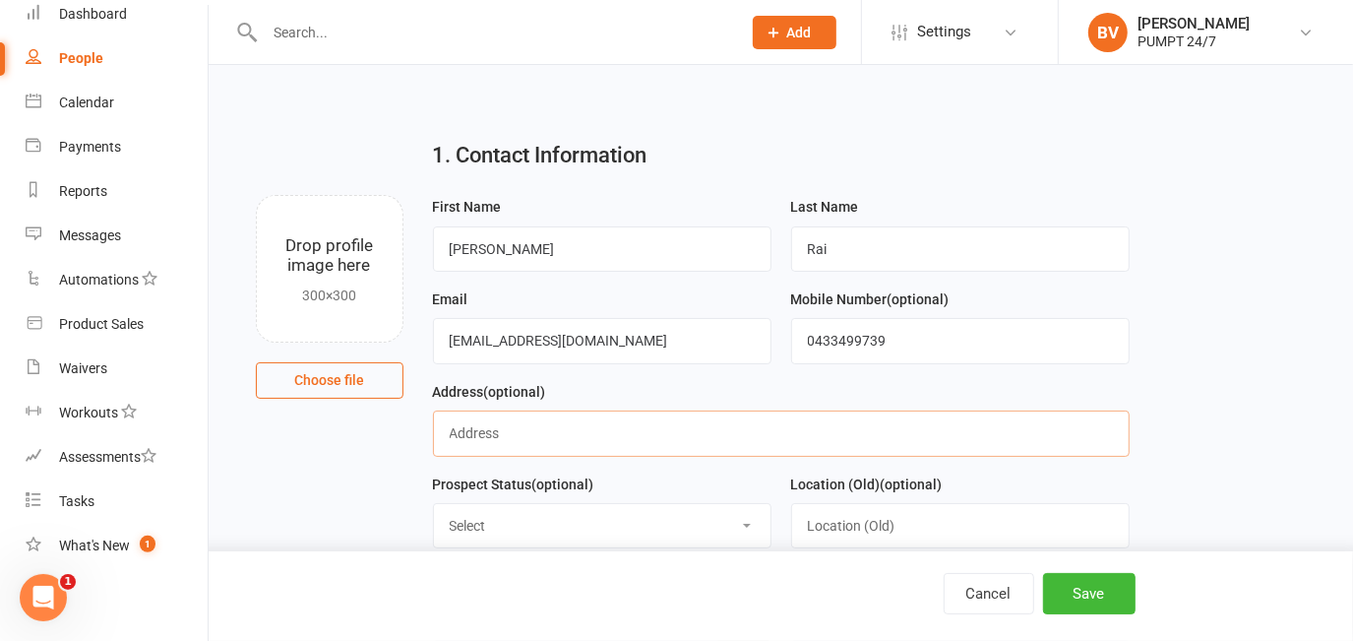
click at [559, 443] on input "text" at bounding box center [781, 432] width 697 height 45
paste input "33 Carvie Street"
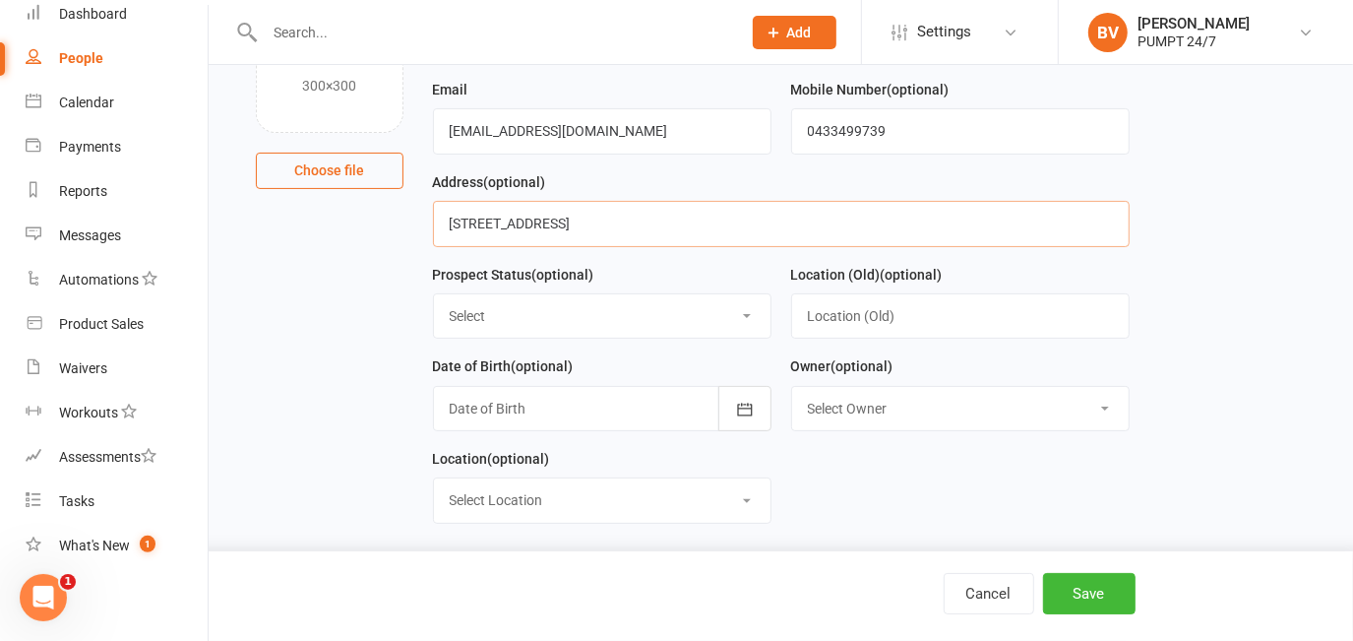
scroll to position [268, 0]
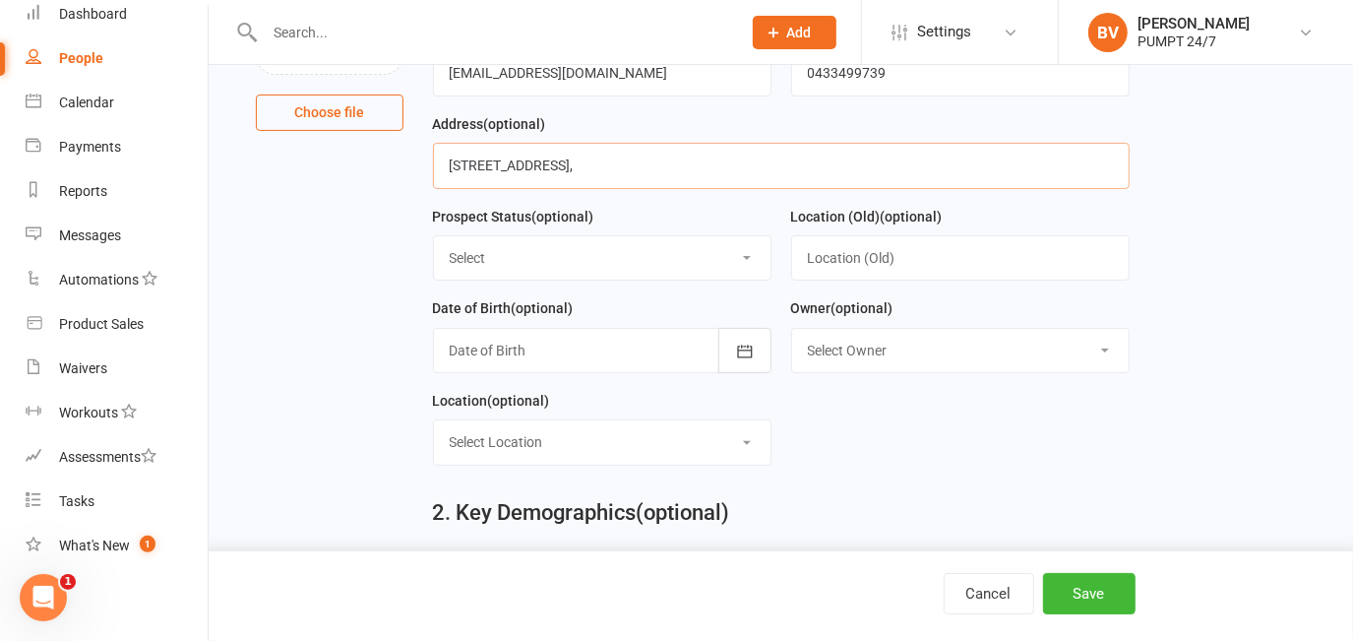
paste input "Hillman"
drag, startPoint x: 706, startPoint y: 138, endPoint x: 708, endPoint y: 161, distance: 23.8
paste input "WA"
paste input "6168"
type input "33 Carvie Street, Hillman, WA, 6168"
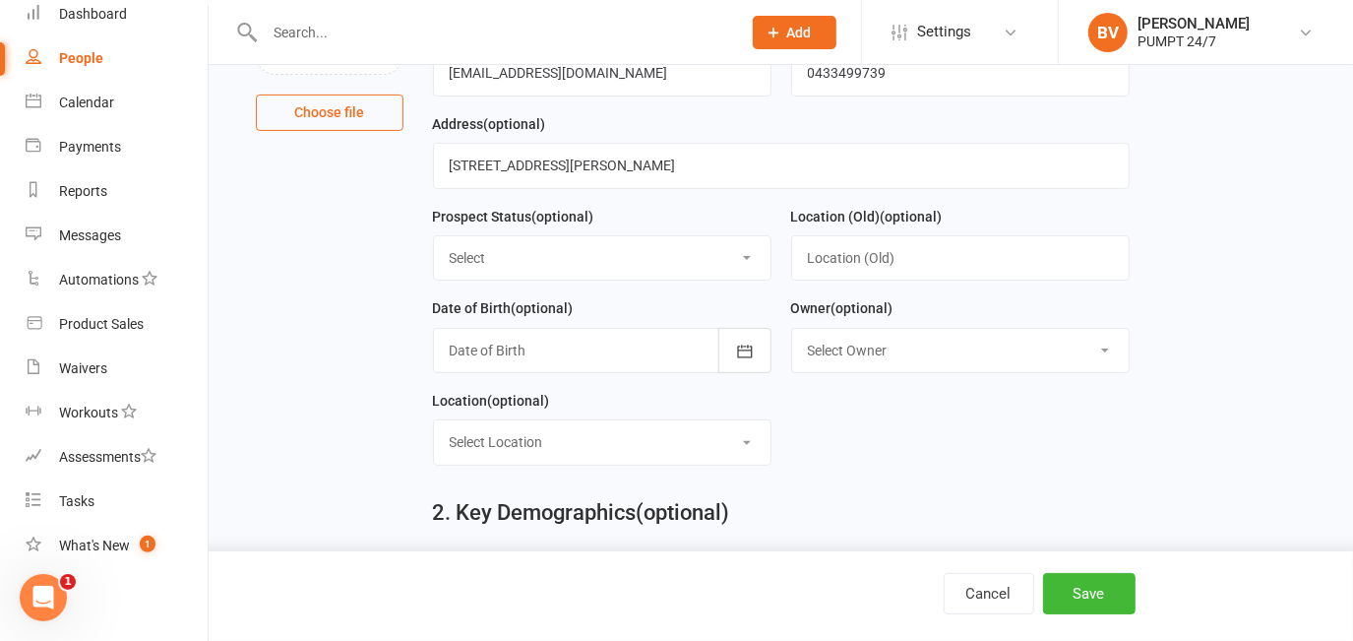
click at [614, 338] on div at bounding box center [602, 350] width 338 height 45
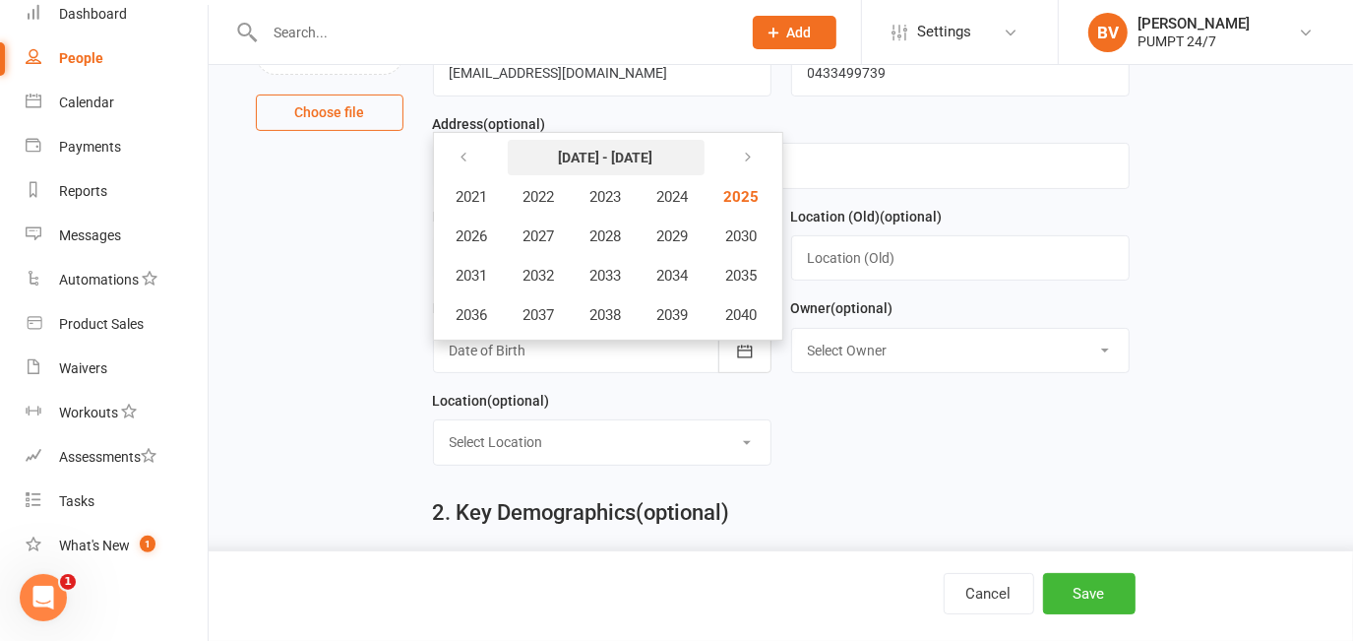
click at [584, 156] on strong "[DATE] - [DATE]" at bounding box center [606, 158] width 94 height 16
click at [483, 150] on button "button" at bounding box center [466, 157] width 42 height 35
click at [478, 154] on button "button" at bounding box center [466, 157] width 42 height 35
click at [752, 156] on icon "button" at bounding box center [745, 158] width 14 height 16
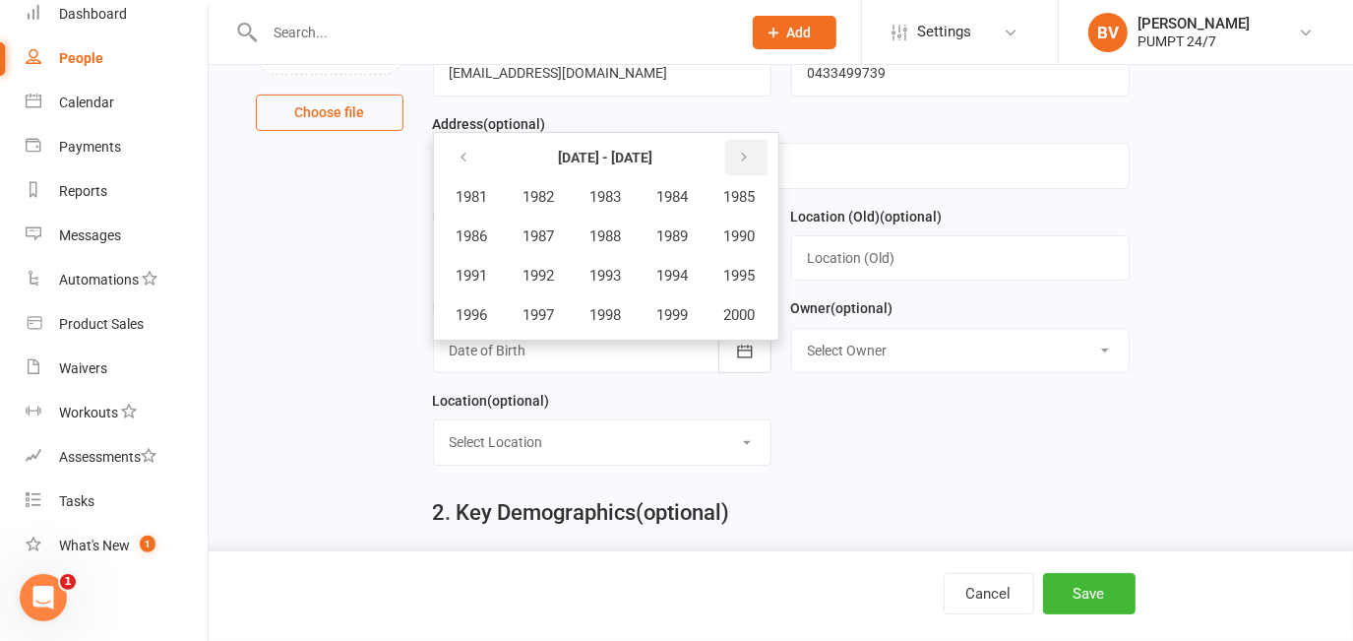
click at [752, 160] on icon "button" at bounding box center [745, 158] width 14 height 16
click at [752, 160] on icon "button" at bounding box center [749, 158] width 14 height 16
click at [484, 158] on button "button" at bounding box center [466, 157] width 42 height 35
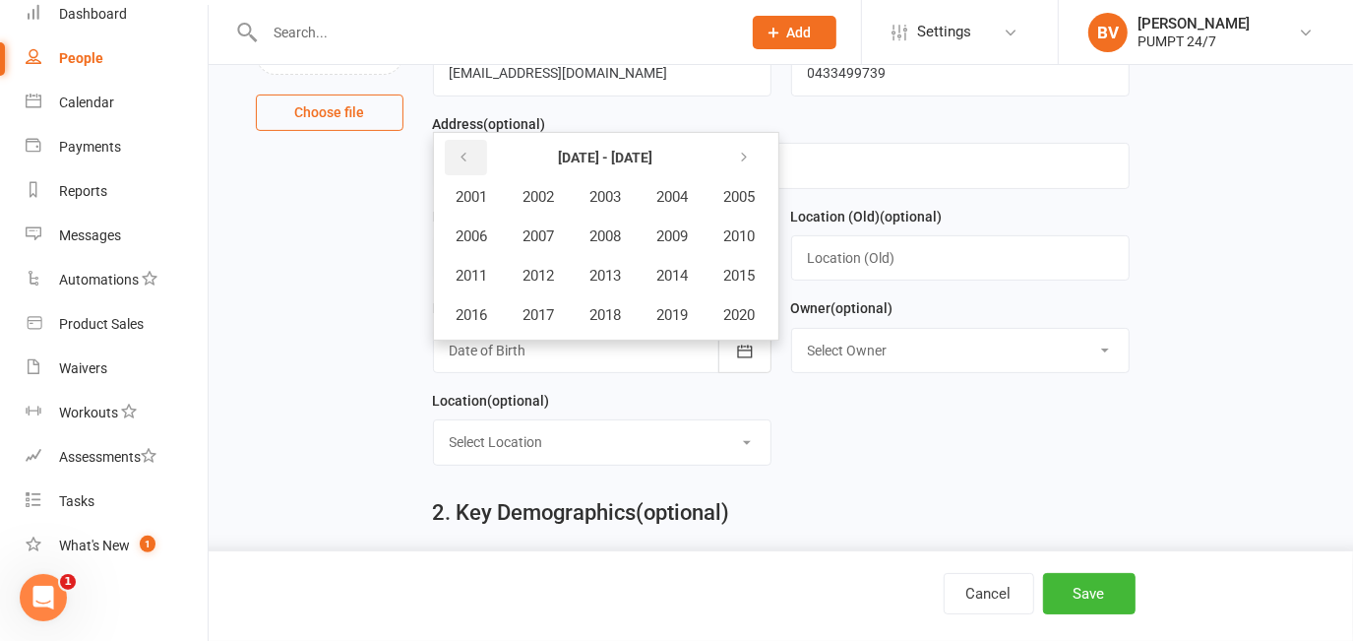
click at [484, 158] on button "button" at bounding box center [466, 157] width 42 height 35
click at [718, 163] on th at bounding box center [739, 157] width 65 height 37
click at [725, 163] on th at bounding box center [739, 157] width 65 height 37
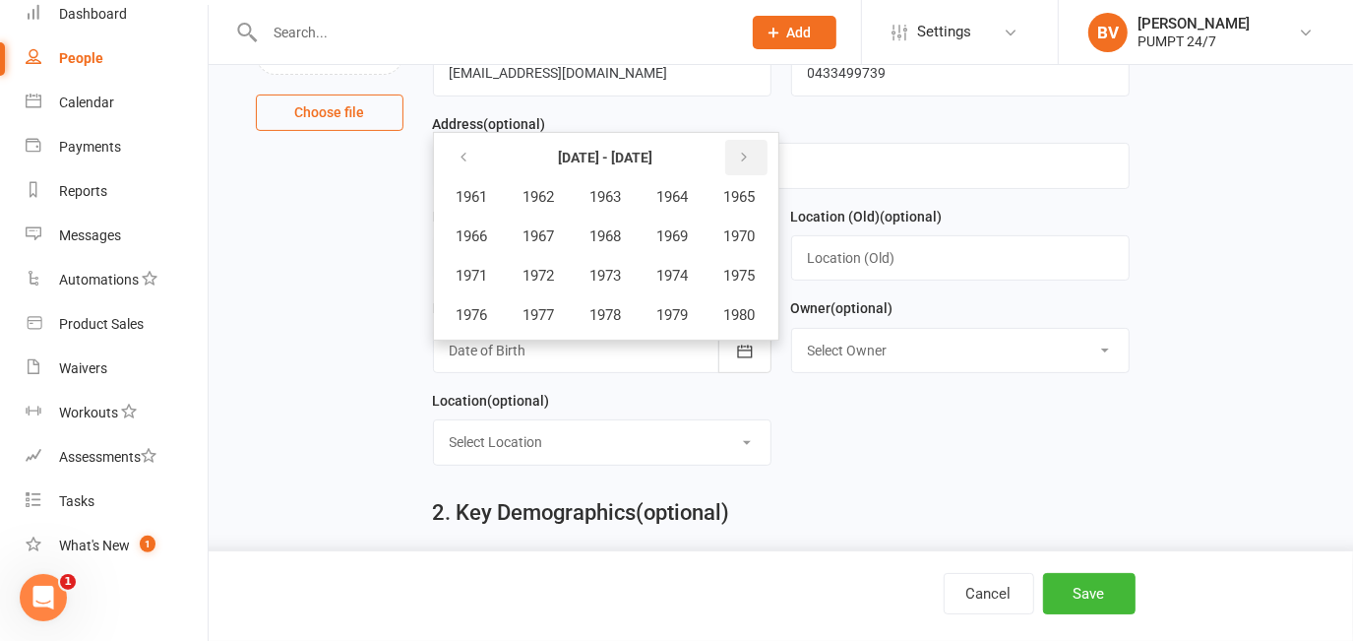
click at [735, 161] on button "button" at bounding box center [746, 157] width 42 height 35
click at [740, 160] on button "button" at bounding box center [746, 157] width 42 height 35
click at [464, 173] on button "button" at bounding box center [466, 157] width 42 height 35
click at [493, 280] on button "1991" at bounding box center [472, 275] width 65 height 37
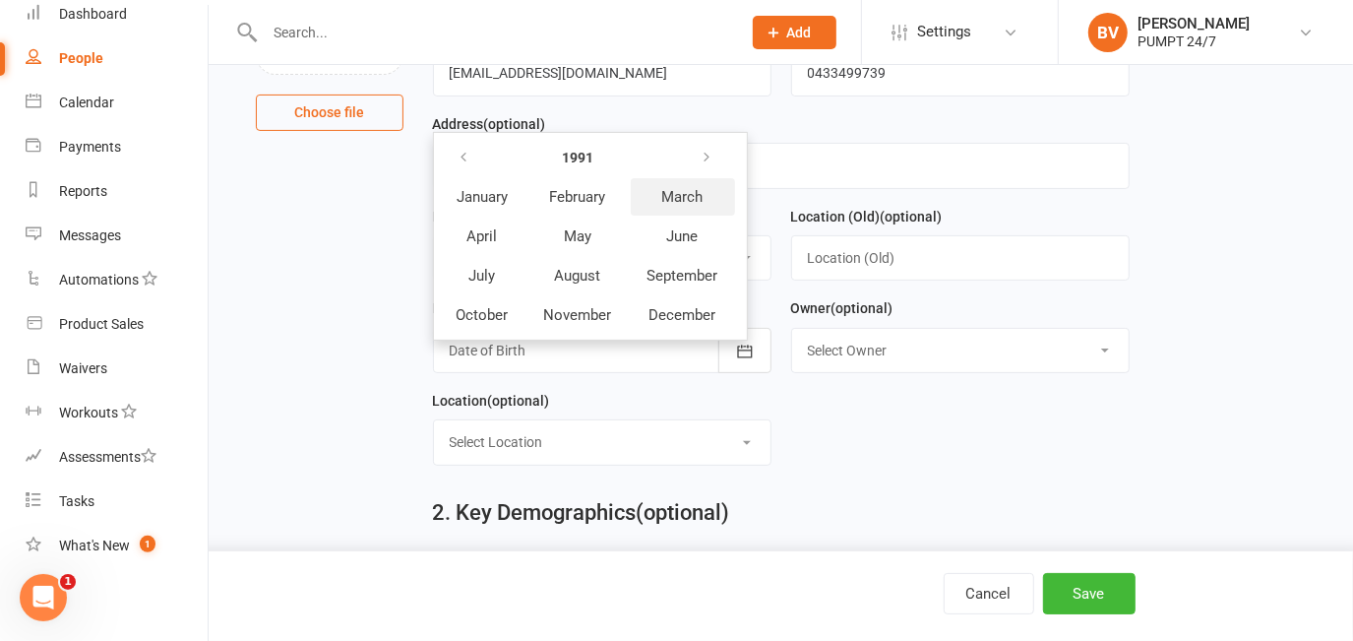
click at [671, 203] on span "March" at bounding box center [682, 197] width 41 height 18
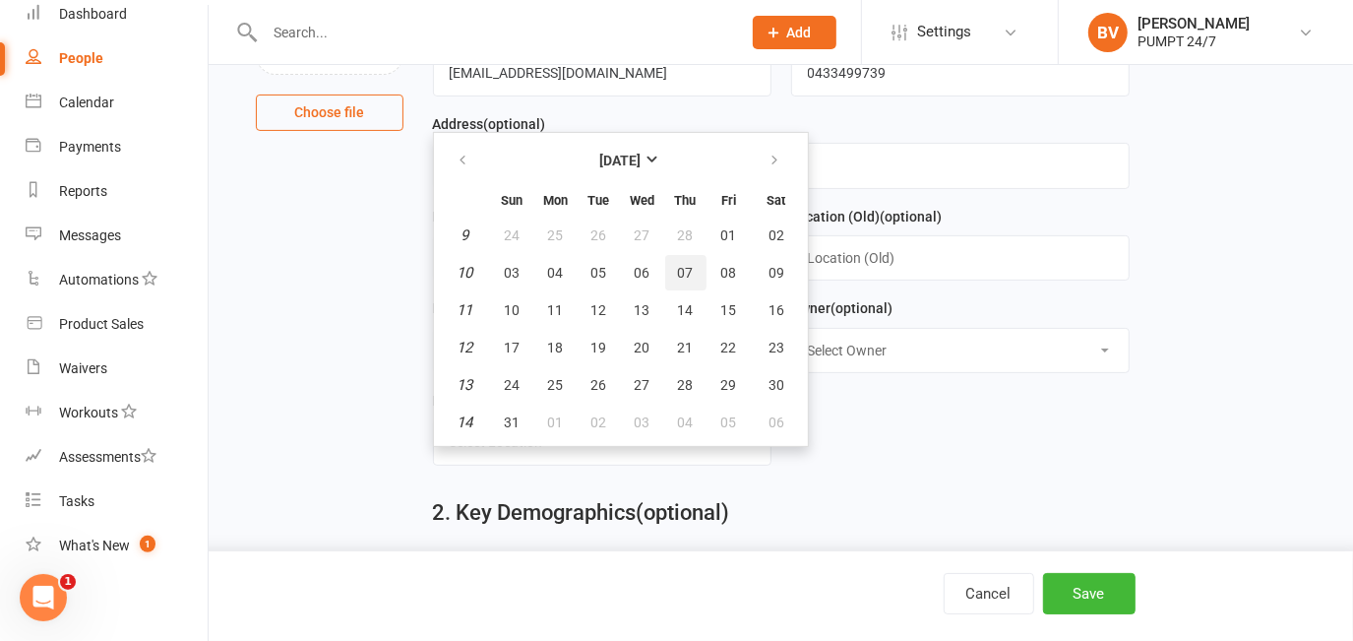
click at [677, 280] on button "07" at bounding box center [685, 272] width 41 height 35
type input "07 Mar 1991"
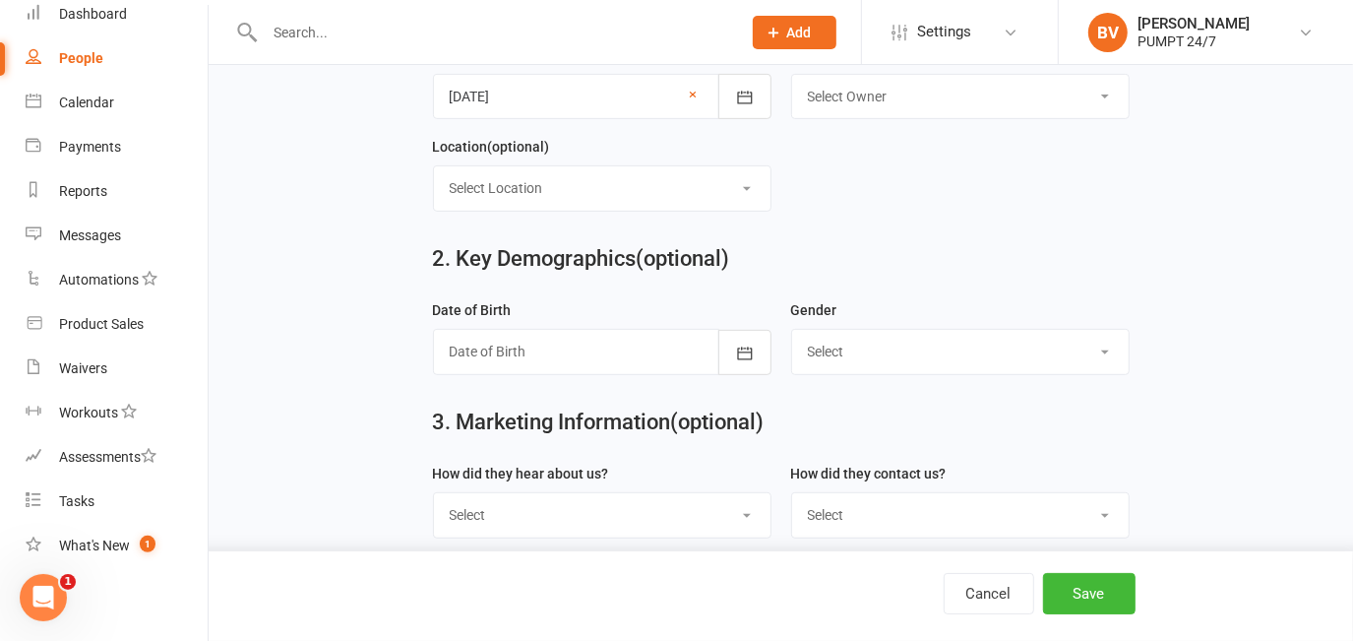
scroll to position [536, 0]
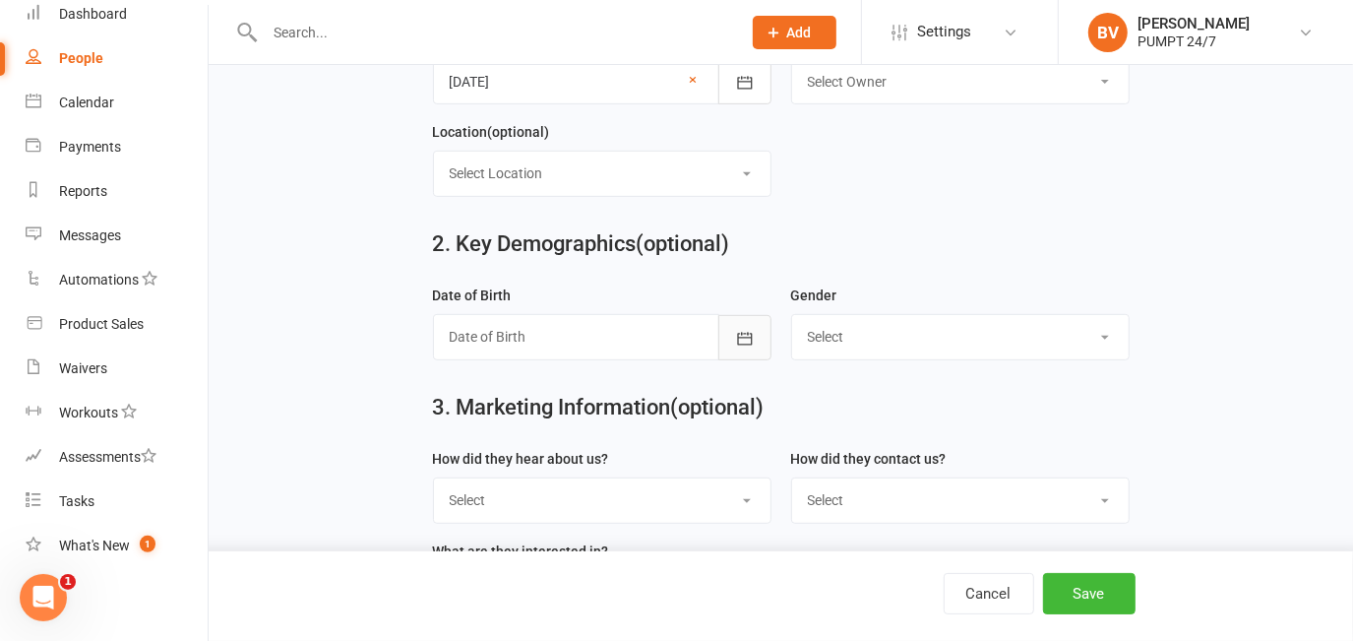
click at [726, 339] on button "button" at bounding box center [744, 337] width 53 height 45
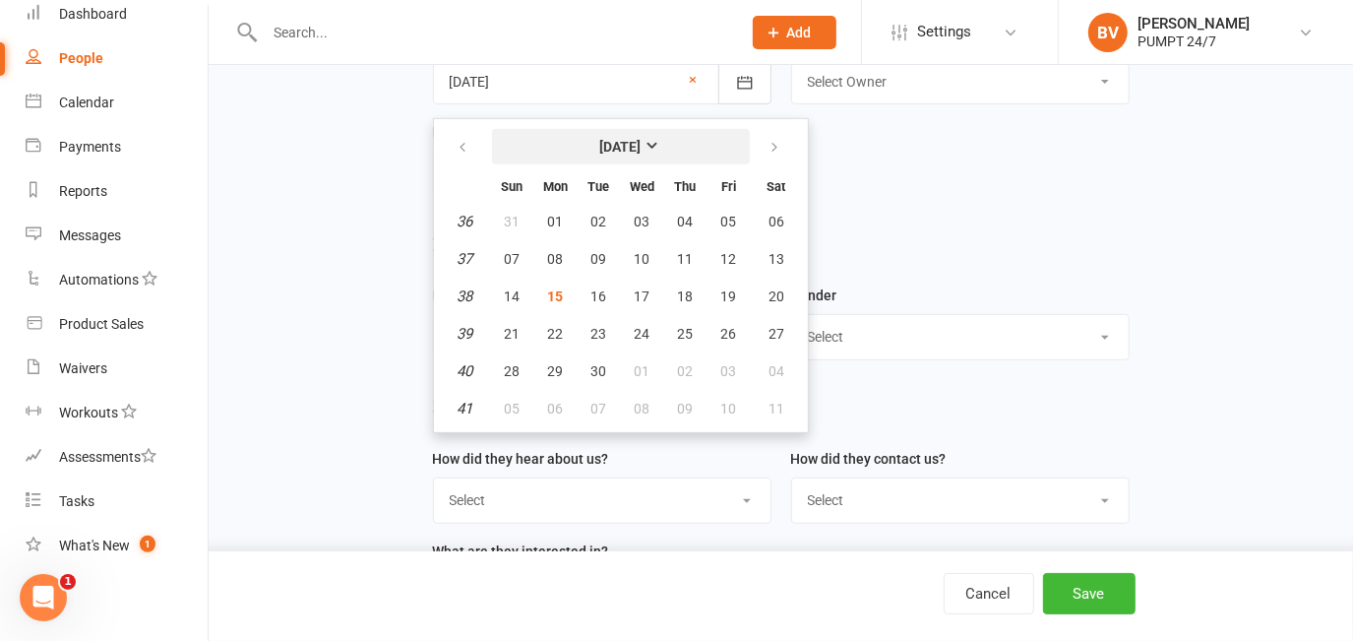
click at [624, 143] on strong "[DATE]" at bounding box center [620, 147] width 41 height 16
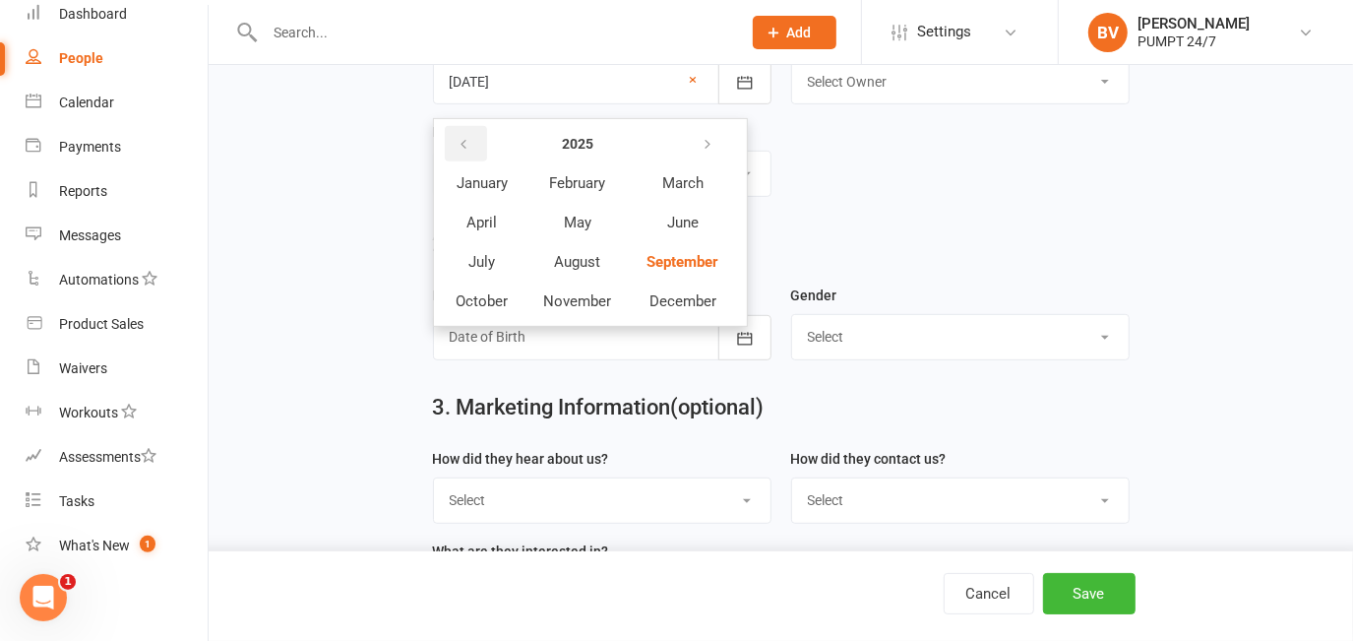
click at [469, 142] on icon "button" at bounding box center [465, 145] width 14 height 16
click at [471, 146] on button "button" at bounding box center [466, 143] width 42 height 35
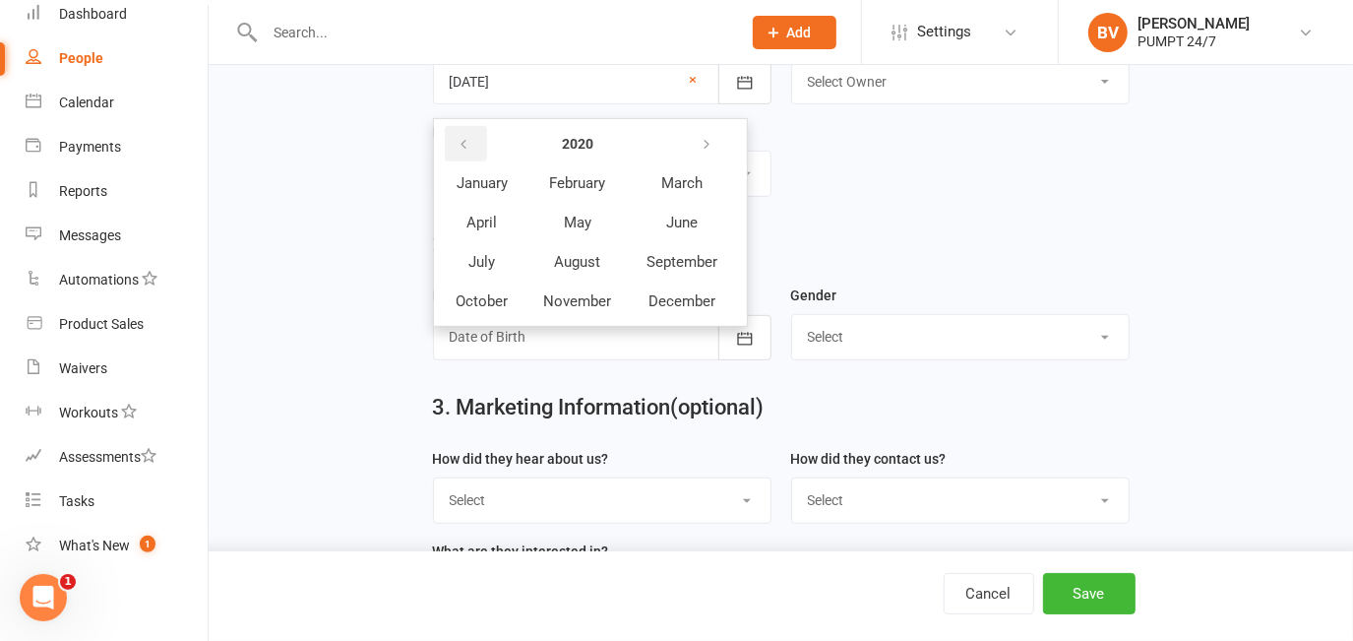
click at [471, 146] on button "button" at bounding box center [466, 143] width 42 height 35
click at [626, 139] on button "2019" at bounding box center [577, 143] width 99 height 35
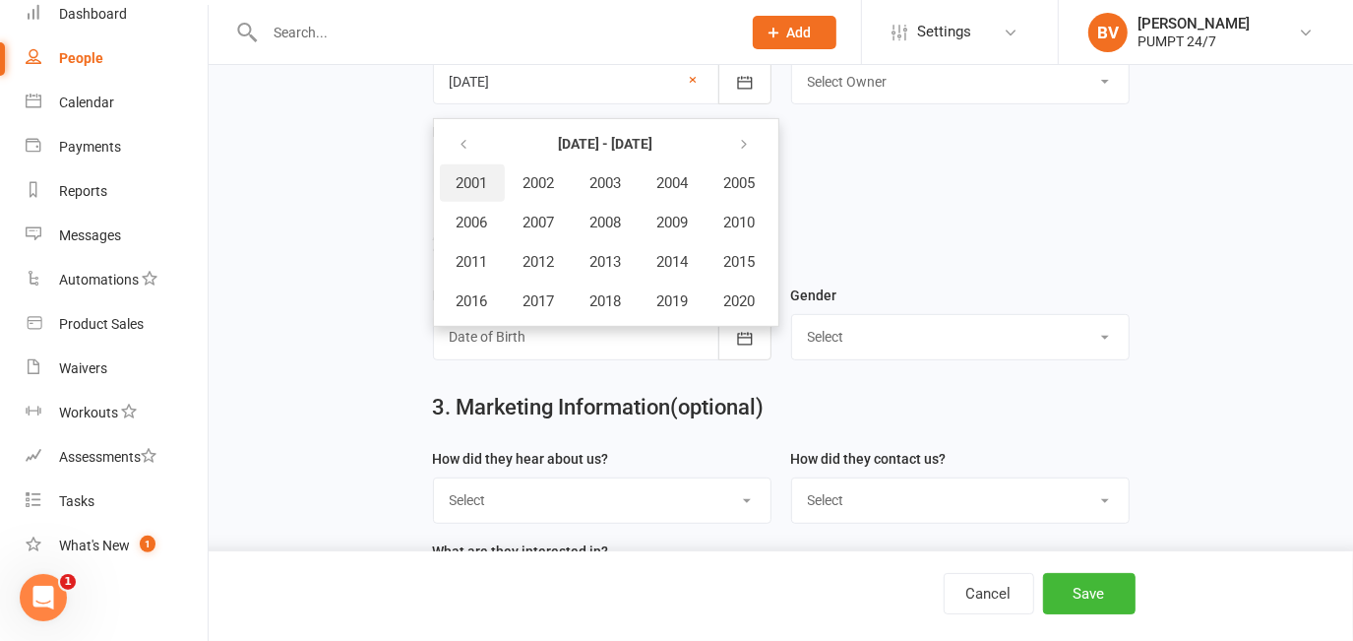
click at [482, 186] on span "2001" at bounding box center [472, 183] width 31 height 18
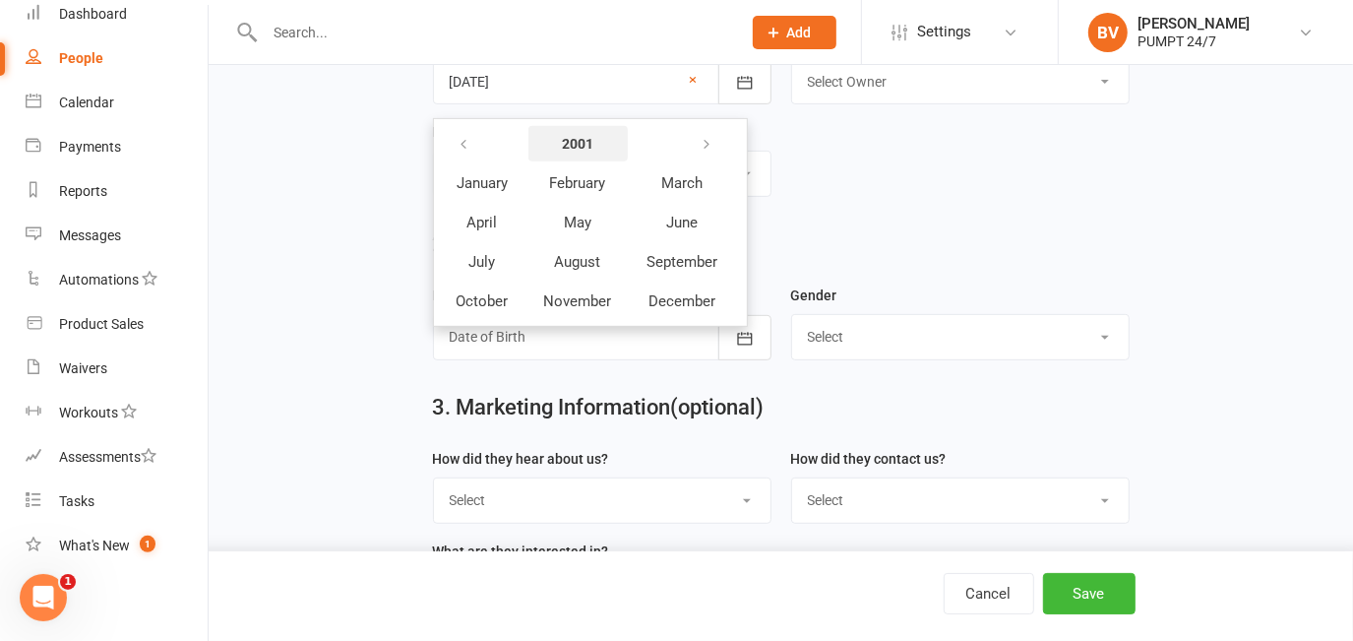
click at [592, 148] on button "2001" at bounding box center [577, 143] width 99 height 35
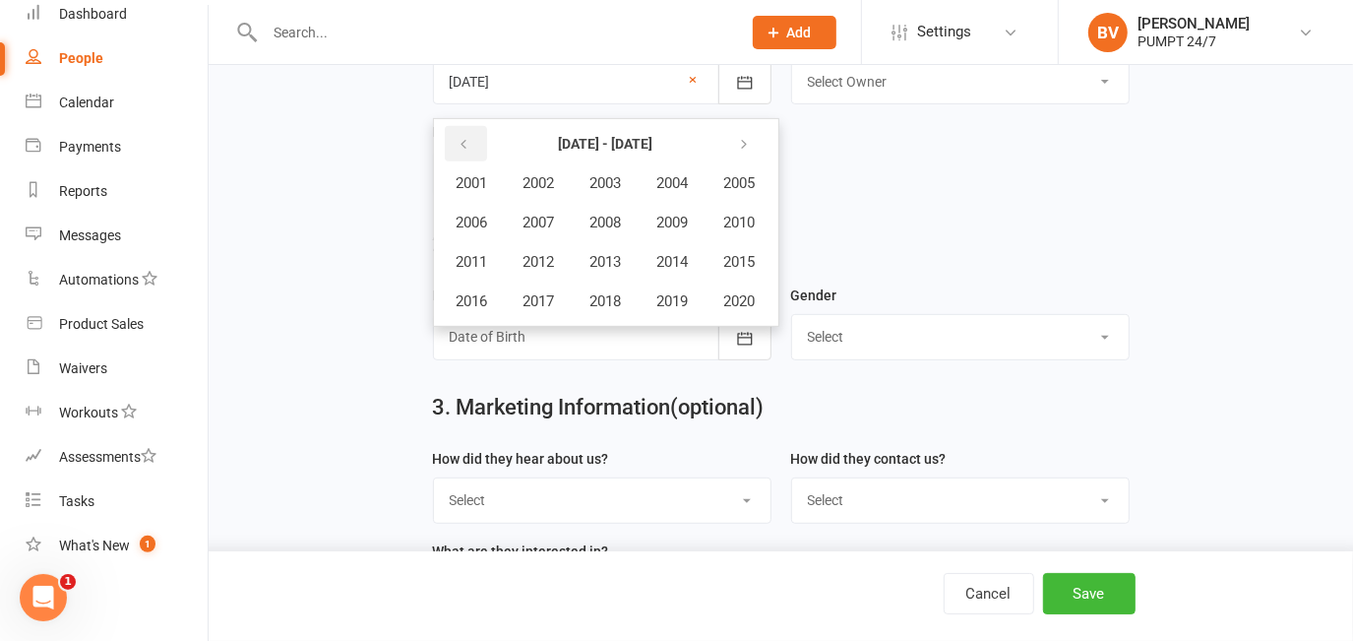
click at [446, 154] on button "button" at bounding box center [466, 143] width 42 height 35
click at [472, 271] on span "1991" at bounding box center [472, 262] width 31 height 18
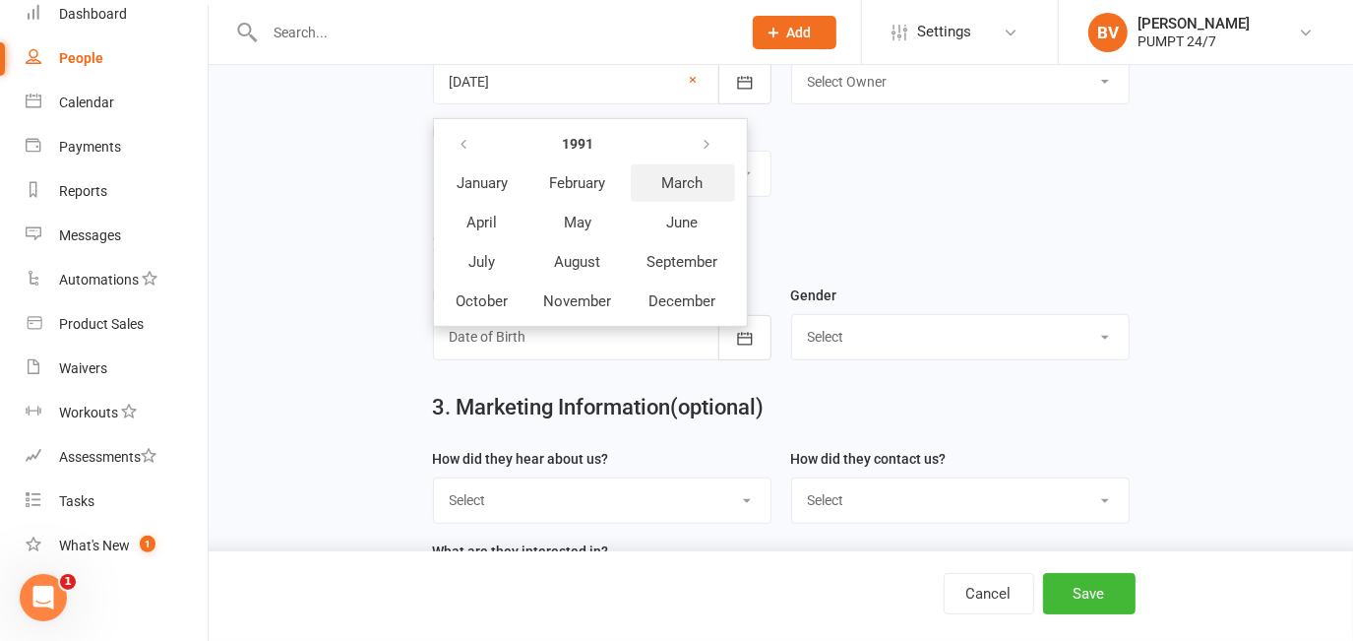
click at [656, 189] on button "March" at bounding box center [683, 182] width 104 height 37
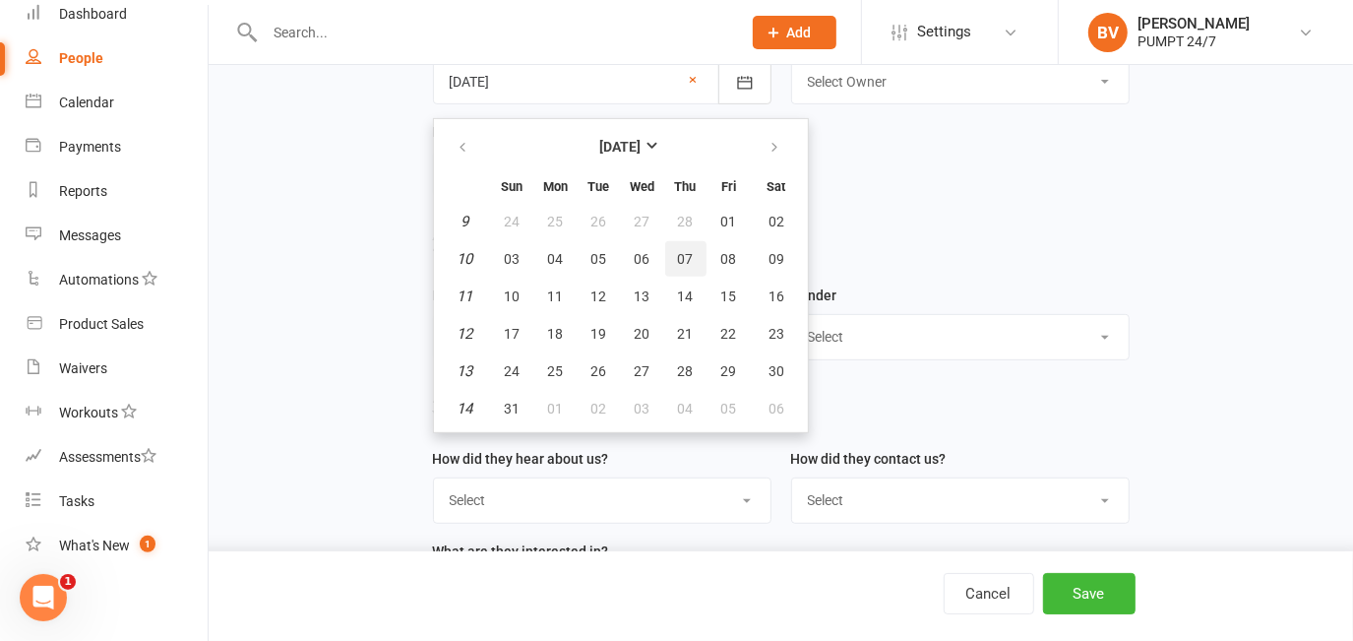
click at [690, 267] on button "07" at bounding box center [685, 258] width 41 height 35
type input "07 Mar 1991"
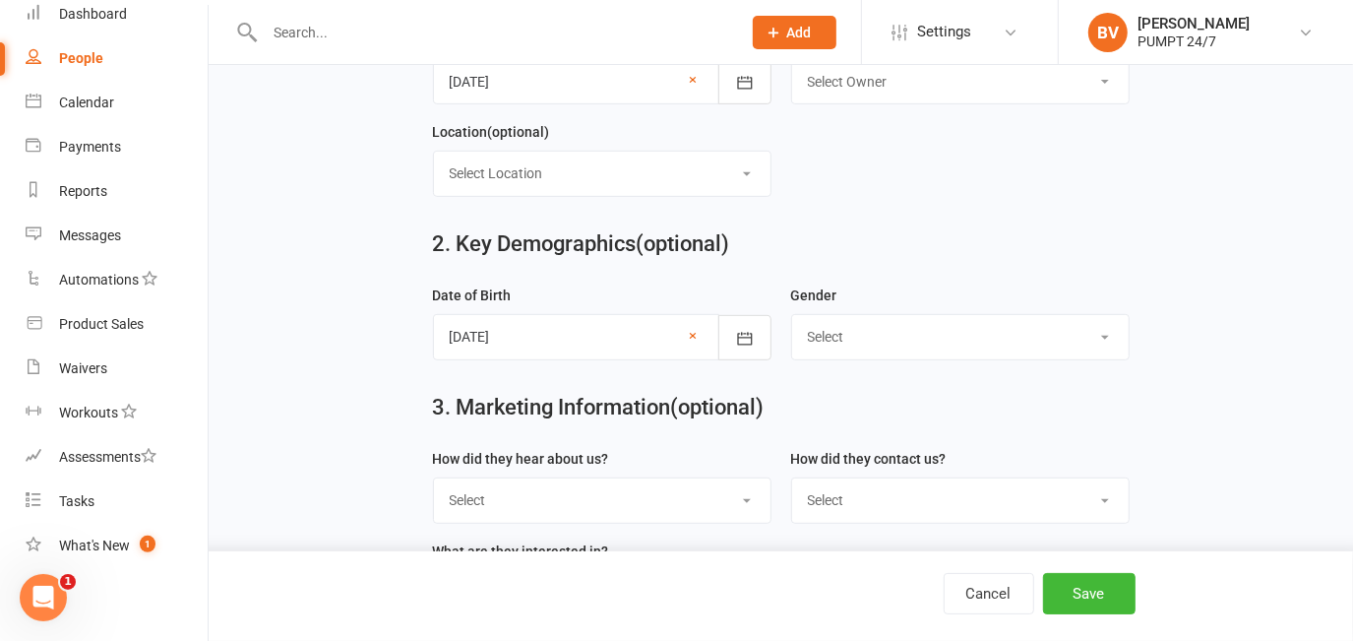
click at [888, 255] on h2 "2. Key Demographics (optional)" at bounding box center [781, 244] width 697 height 24
click at [840, 338] on select "Select [DEMOGRAPHIC_DATA] [DEMOGRAPHIC_DATA]" at bounding box center [960, 336] width 337 height 43
select select "[DEMOGRAPHIC_DATA]"
click at [792, 319] on select "Select [DEMOGRAPHIC_DATA] [DEMOGRAPHIC_DATA]" at bounding box center [960, 336] width 337 height 43
click at [850, 264] on div "2. Key Demographics (optional)" at bounding box center [781, 248] width 726 height 71
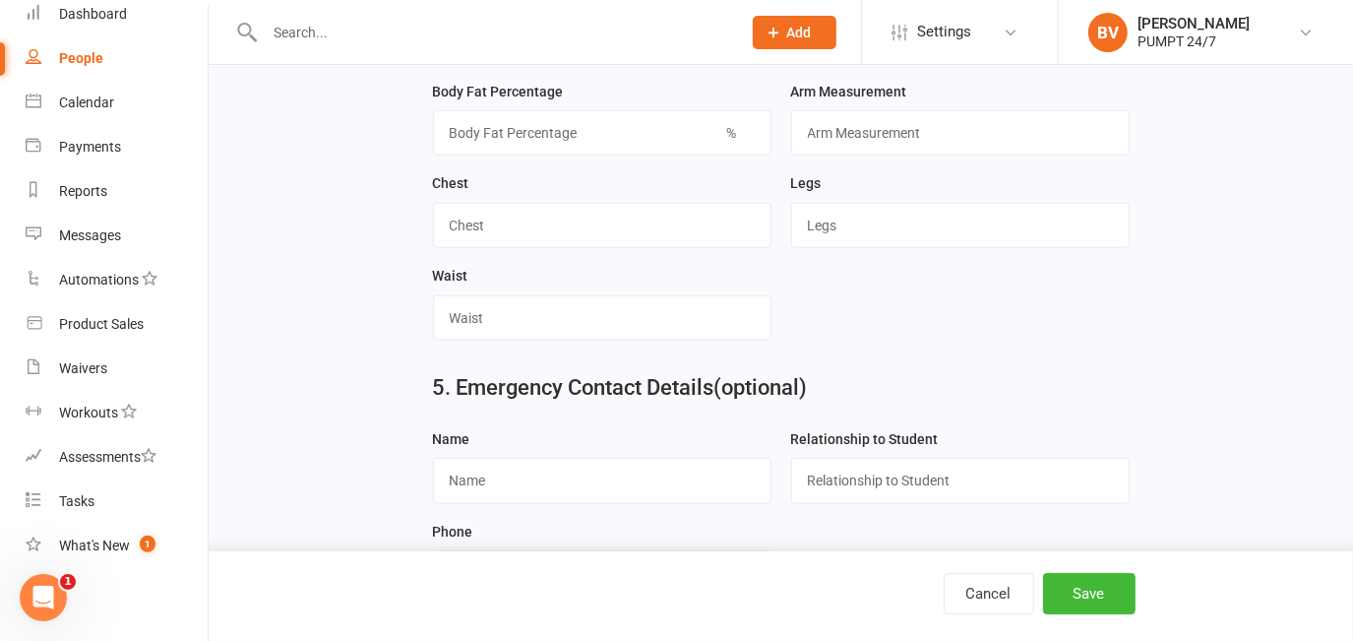
scroll to position [805, 0]
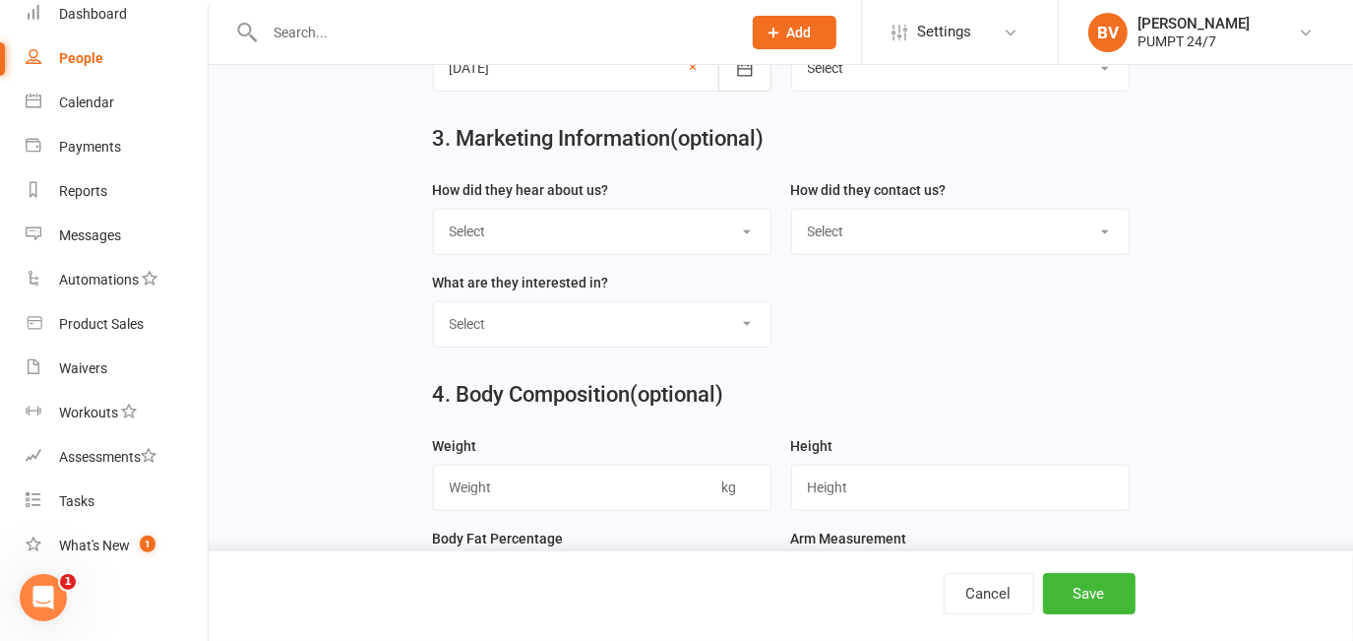
click at [569, 236] on select "Select Google Through A Friend Poster Magazine Walk by Letter Box Drop Facebook" at bounding box center [602, 231] width 337 height 43
click at [434, 215] on select "Select Google Through A Friend Poster Magazine Walk by Letter Box Drop Facebook" at bounding box center [602, 231] width 337 height 43
click at [561, 225] on select "Select Google Through A Friend Poster Magazine Walk by Letter Box Drop Facebook" at bounding box center [602, 231] width 337 height 43
select select "Facebook"
click at [434, 215] on select "Select Google Through A Friend Poster Magazine Walk by Letter Box Drop Facebook" at bounding box center [602, 231] width 337 height 43
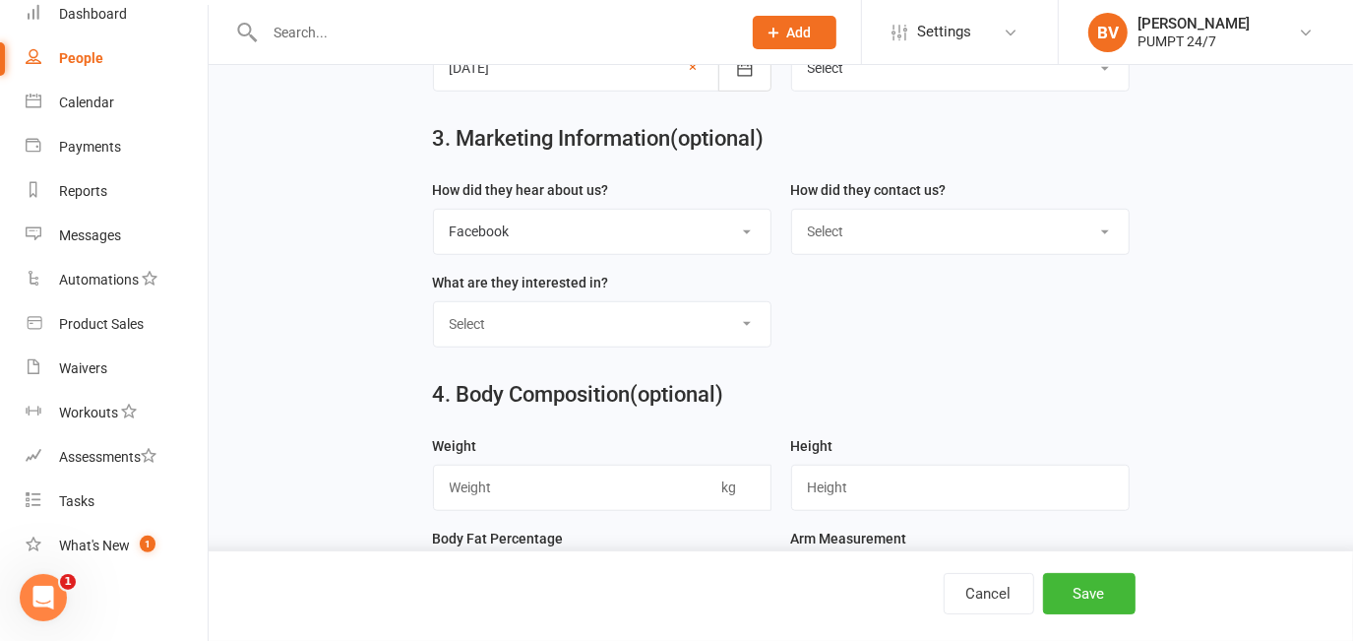
click at [718, 246] on select "Select Google Through A Friend Poster Magazine Walk by Letter Box Drop Facebook" at bounding box center [602, 231] width 337 height 43
select select
click at [434, 215] on select "Select Google Through A Friend Poster Magazine Walk by Letter Box Drop Facebook" at bounding box center [602, 231] width 337 height 43
click at [831, 299] on form "How did they hear about us? Select Google Through A Friend Poster Magazine Walk…" at bounding box center [781, 270] width 716 height 185
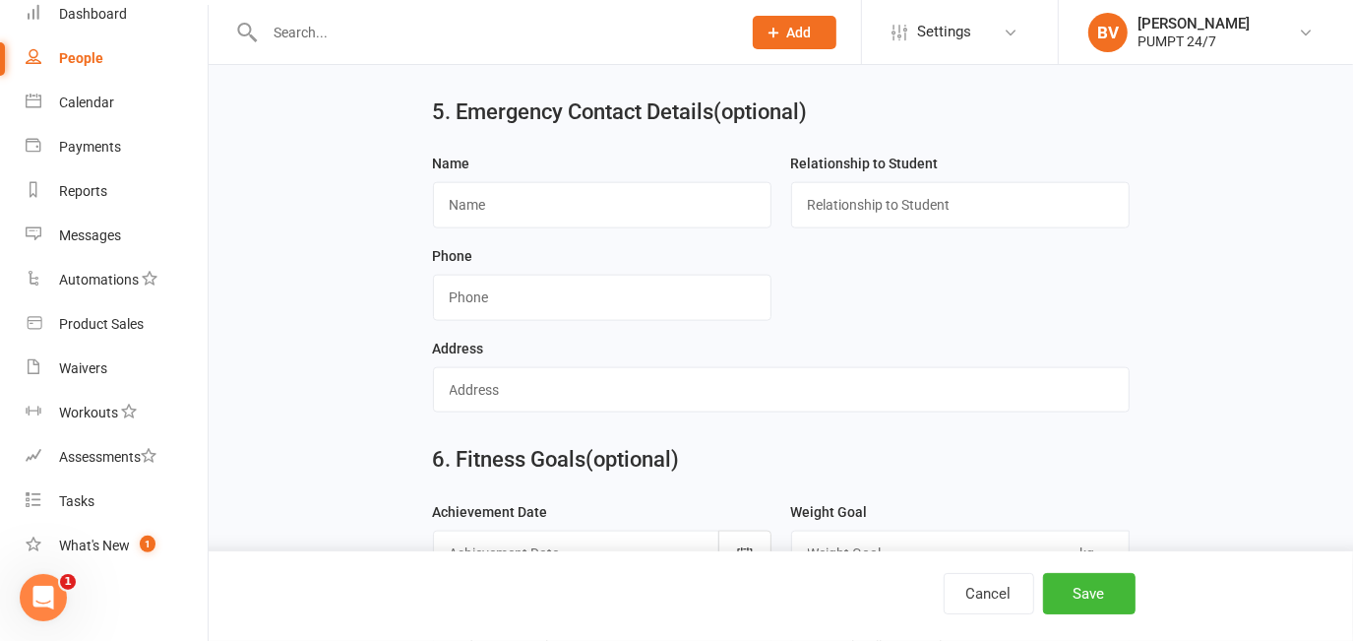
scroll to position [1520, 0]
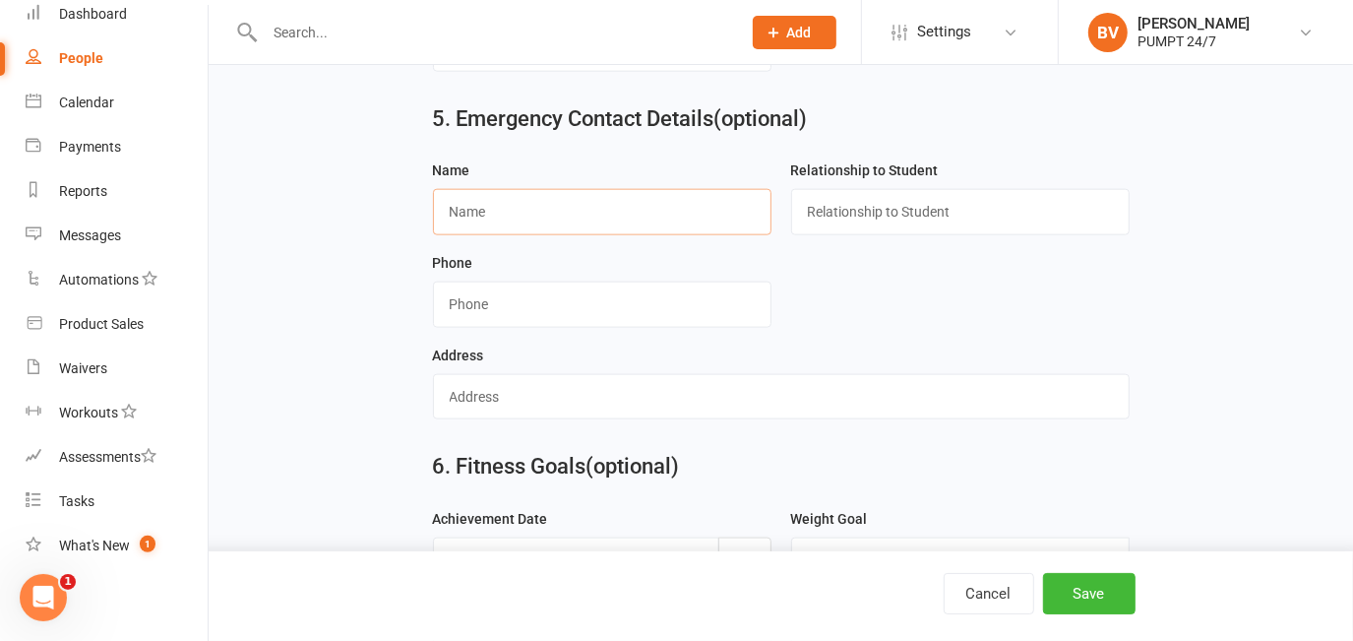
drag, startPoint x: 473, startPoint y: 253, endPoint x: 477, endPoint y: 223, distance: 29.8
paste input "James Tainton"
type input "James Tainton"
click at [952, 226] on input "text" at bounding box center [960, 211] width 338 height 45
click at [832, 225] on input "text" at bounding box center [960, 211] width 338 height 45
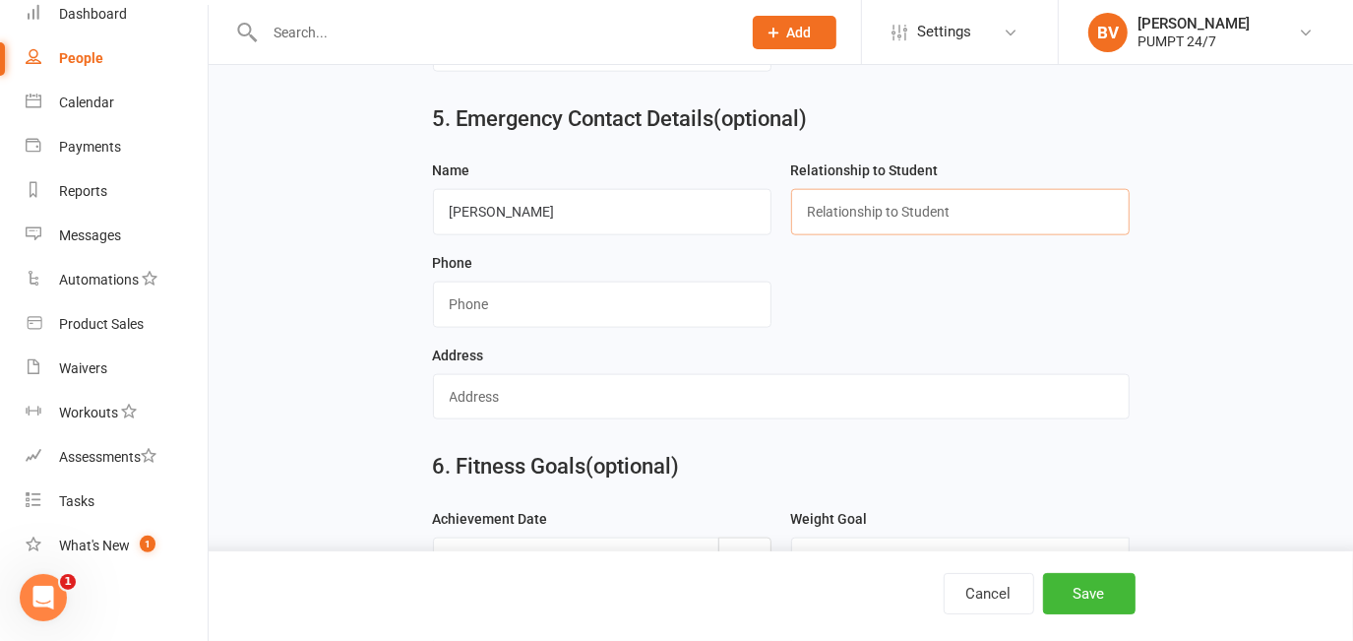
type input "Spouse"
click at [655, 338] on div "Phone" at bounding box center [602, 297] width 358 height 92
click at [552, 325] on input "string" at bounding box center [602, 303] width 338 height 45
drag, startPoint x: 552, startPoint y: 325, endPoint x: 467, endPoint y: 315, distance: 85.2
paste input "0433224132"
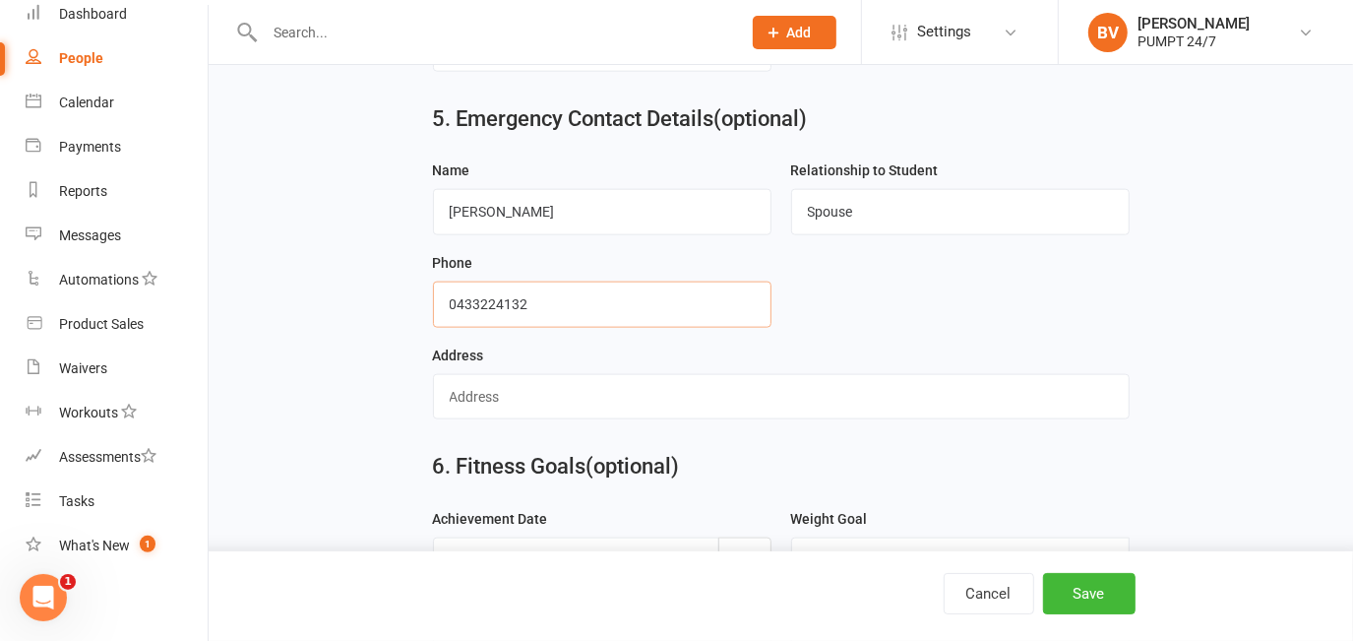
type input "0433224132"
click at [480, 217] on input "James Tainton" at bounding box center [602, 211] width 338 height 45
type input "James Tainton"
click at [791, 293] on form "Name James Tainton Relationship to Student Spouse Phone Address" at bounding box center [781, 296] width 716 height 277
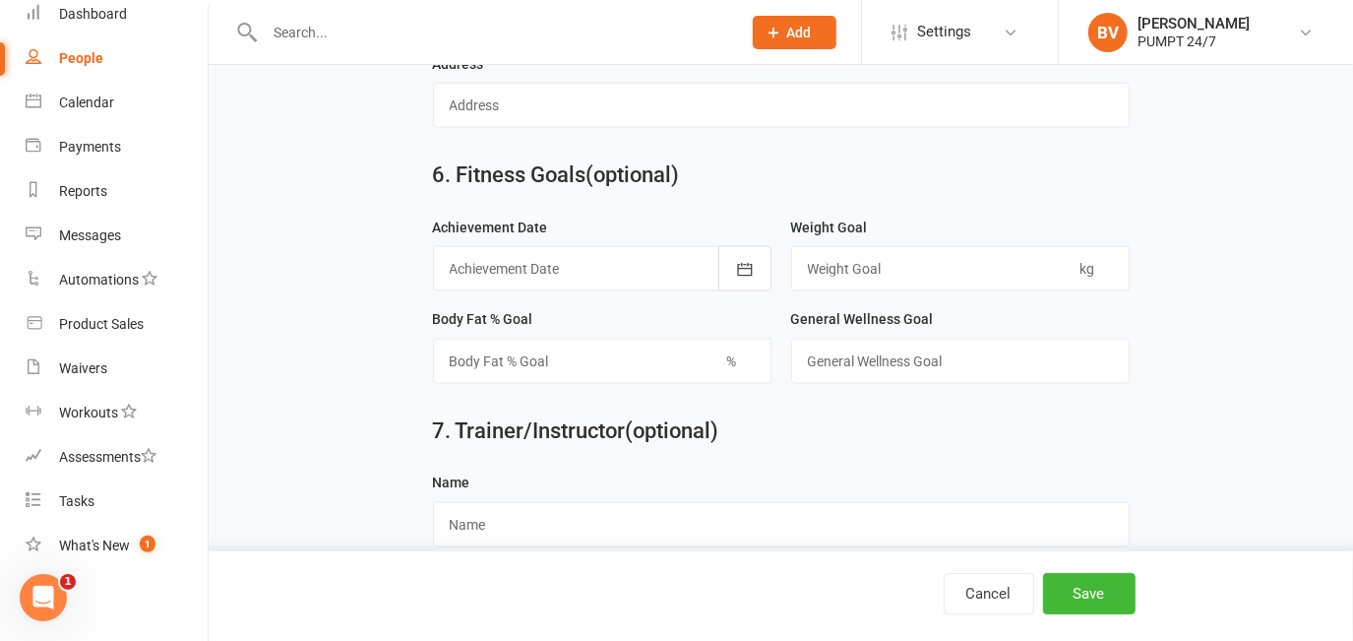
scroll to position [1855, 0]
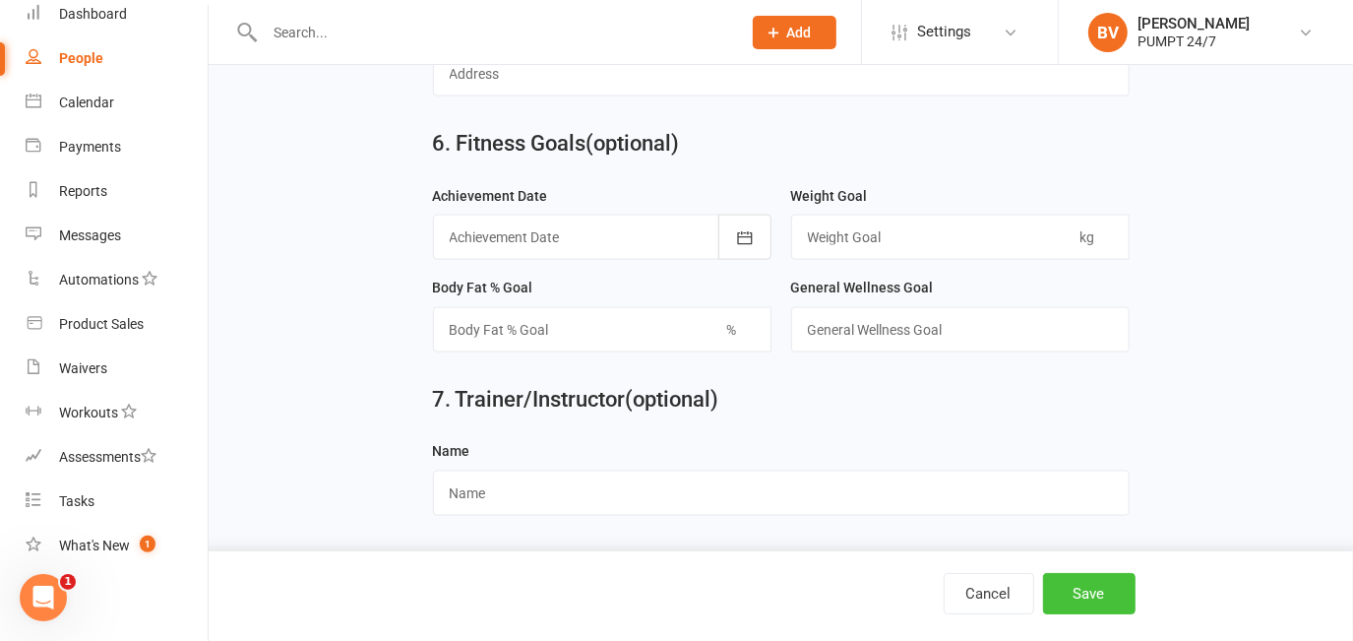
click at [1091, 590] on button "Save" at bounding box center [1089, 593] width 92 height 41
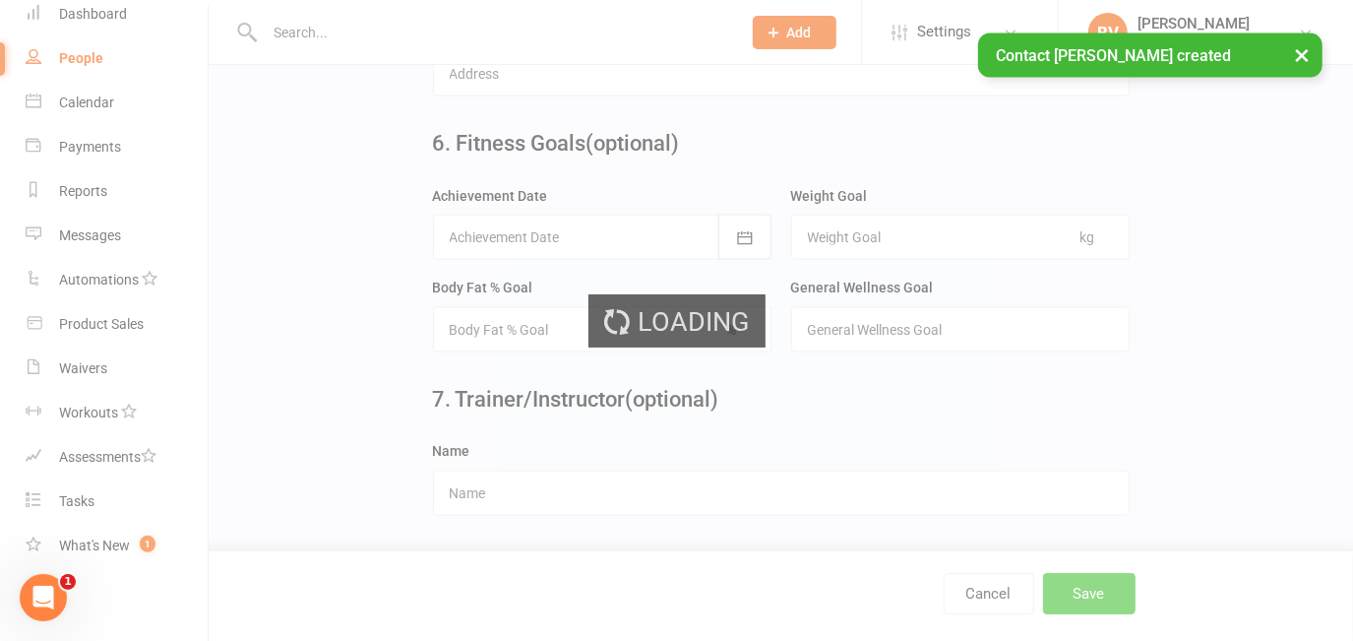
scroll to position [0, 0]
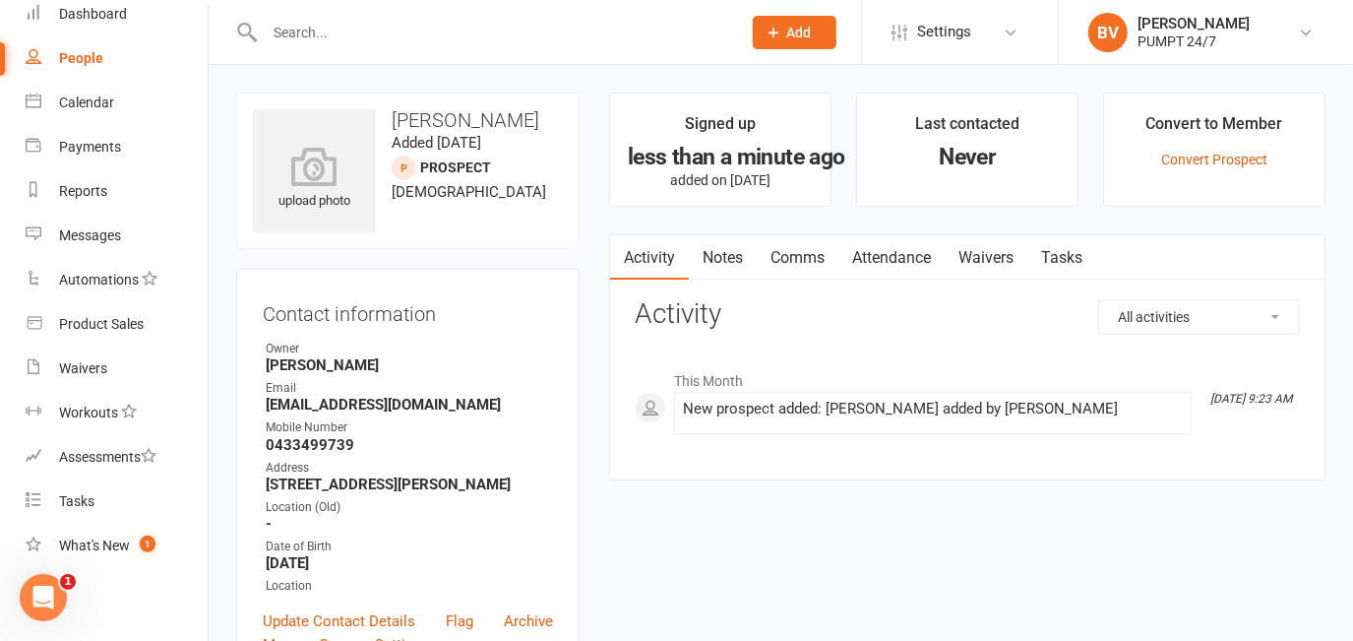
click at [779, 18] on button "Add" at bounding box center [795, 32] width 84 height 33
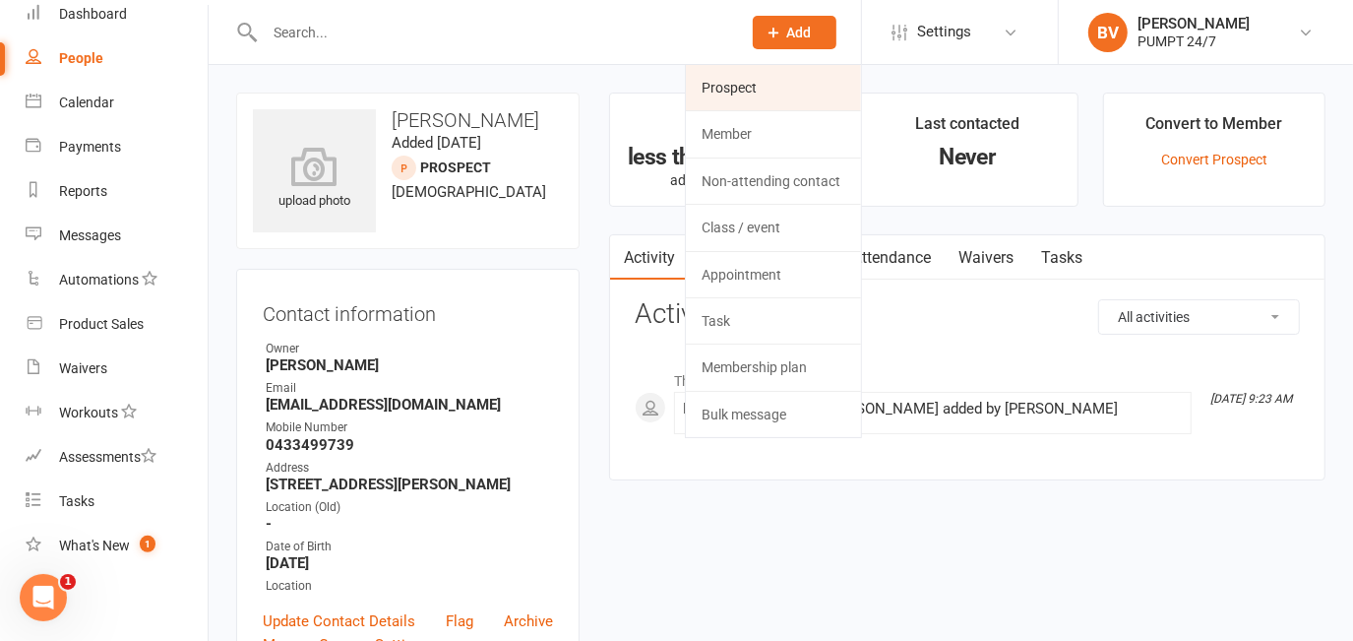
click at [704, 93] on link "Prospect" at bounding box center [773, 87] width 175 height 45
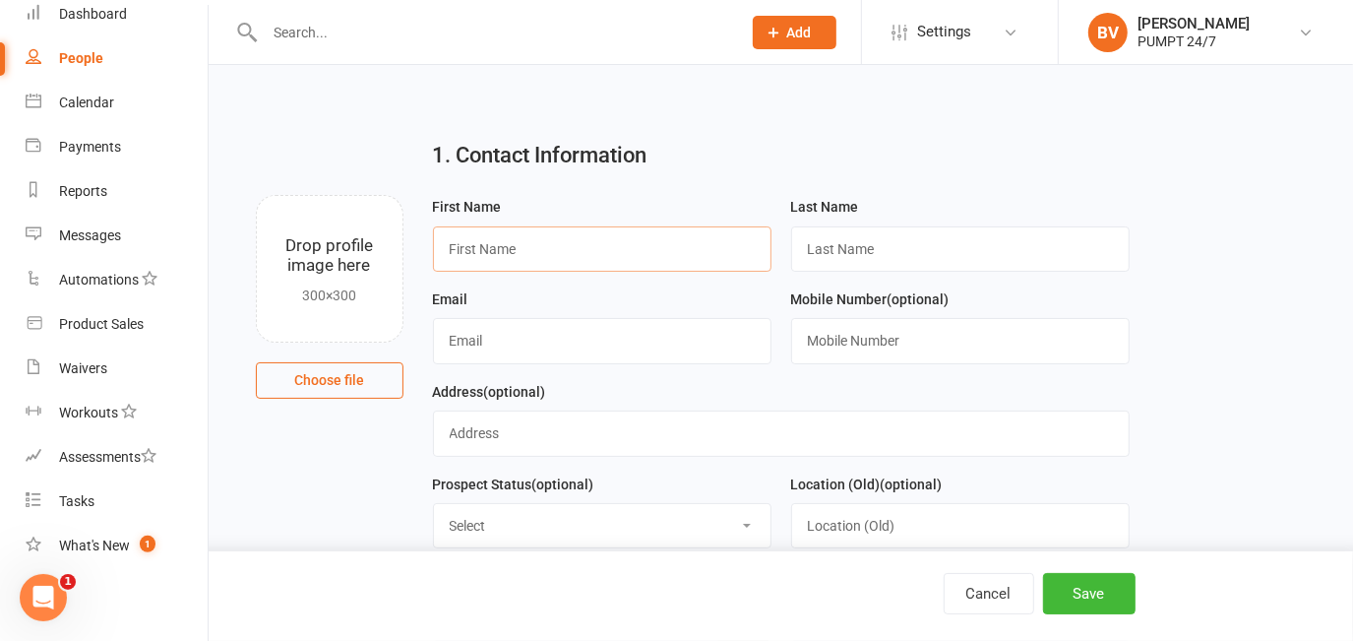
paste input "Michala Marling"
click at [474, 245] on input "Michala Marling" at bounding box center [602, 248] width 338 height 45
drag, startPoint x: 502, startPoint y: 246, endPoint x: 577, endPoint y: 240, distance: 75.0
click at [577, 240] on input "Michala Marling" at bounding box center [602, 248] width 338 height 45
type input "Michala"
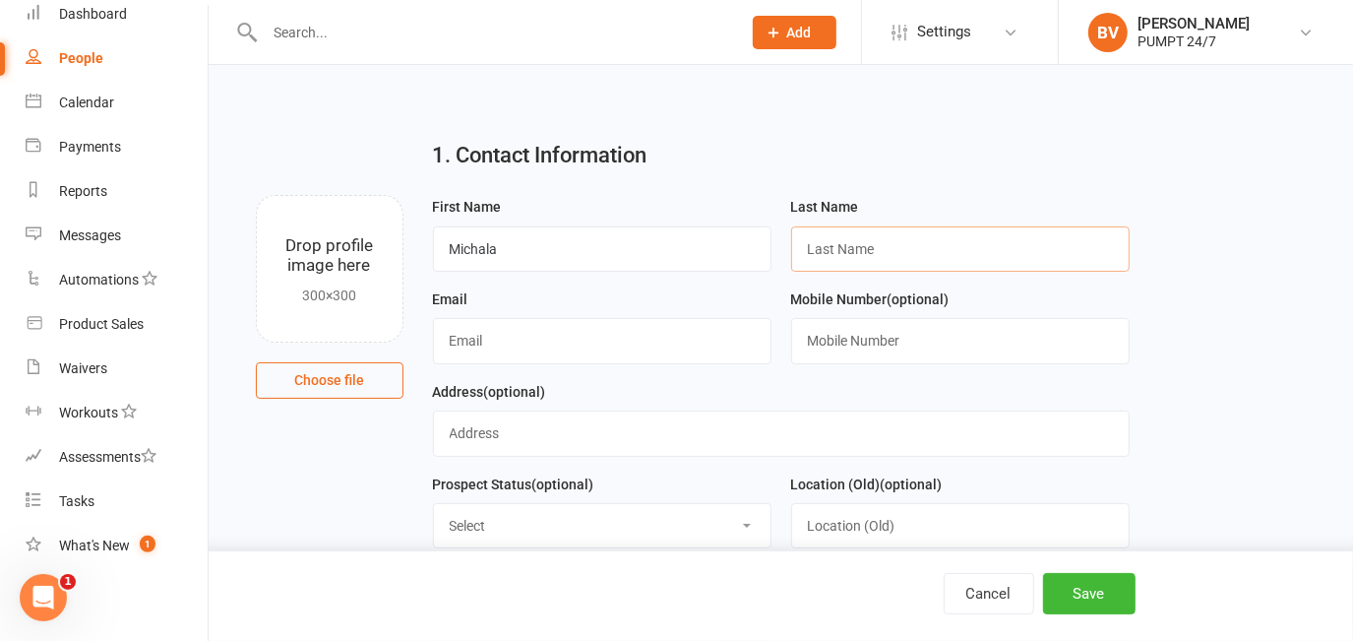
paste input "Marling"
type input "Marling"
click at [414, 343] on div "Drop profile image here 300×300 Choose file" at bounding box center [327, 296] width 182 height 203
paste input "michalamarling@yahoo.co.uk"
type input "michalamarling@yahoo.co.uk"
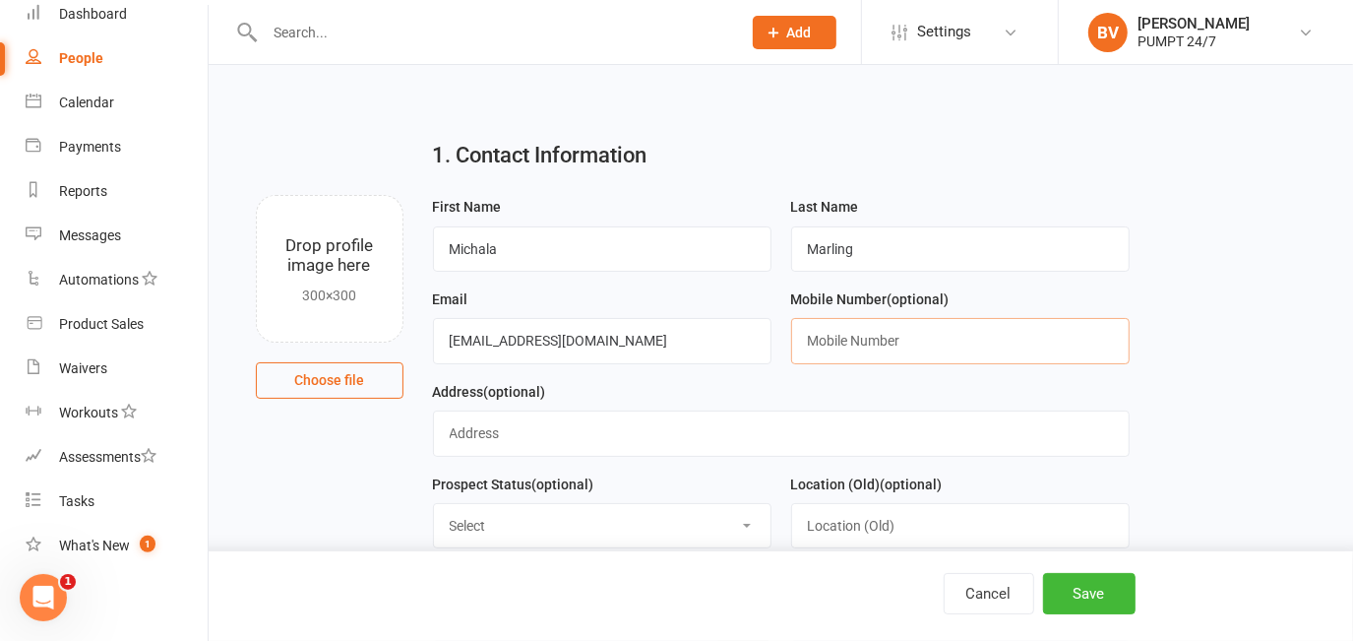
paste input "0428817493"
type input "0428817493"
click at [704, 421] on input "text" at bounding box center [781, 432] width 697 height 45
paste input "8/3 Sloan Street"
type input "8/3 Sloan Street"
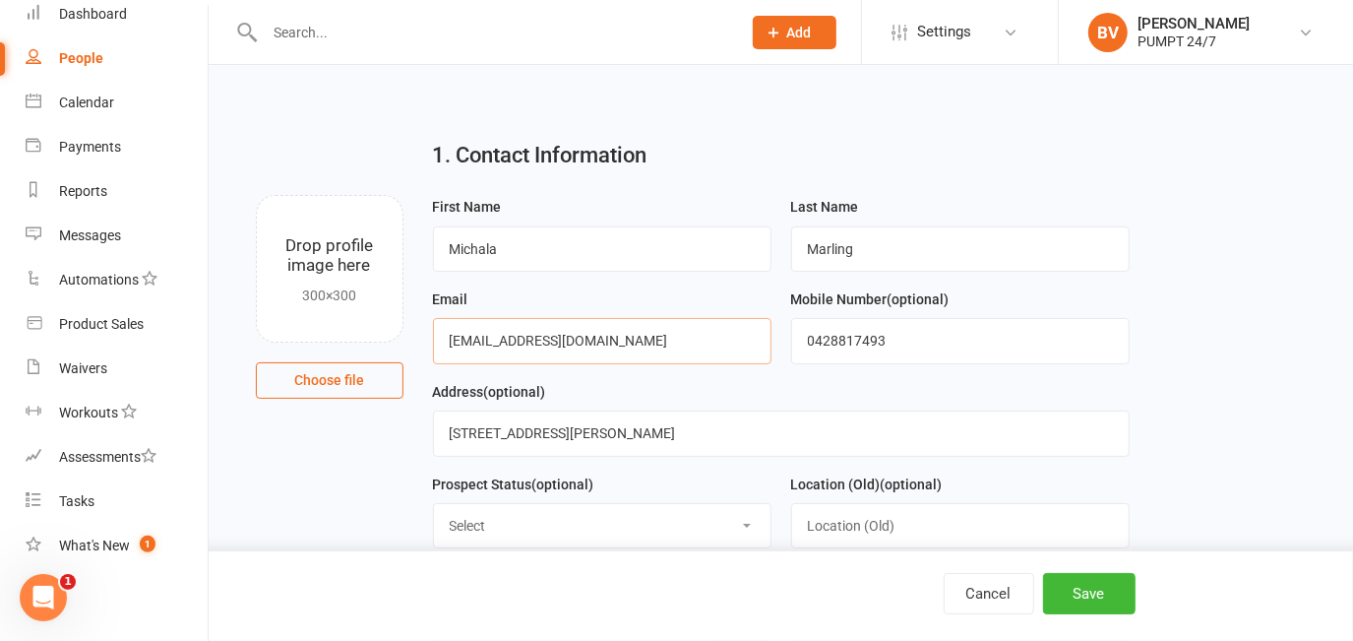
click at [475, 343] on input "michalamarling@yahoo.co.uk" at bounding box center [602, 340] width 338 height 45
type input "michalamarling@yahoo.co.uk"
click at [605, 448] on input "8/3 Sloan Street" at bounding box center [781, 432] width 697 height 45
paste input "Rockingham"
click at [710, 442] on input "8/3 Sloan Street, Rockingham, WA," at bounding box center [781, 432] width 697 height 45
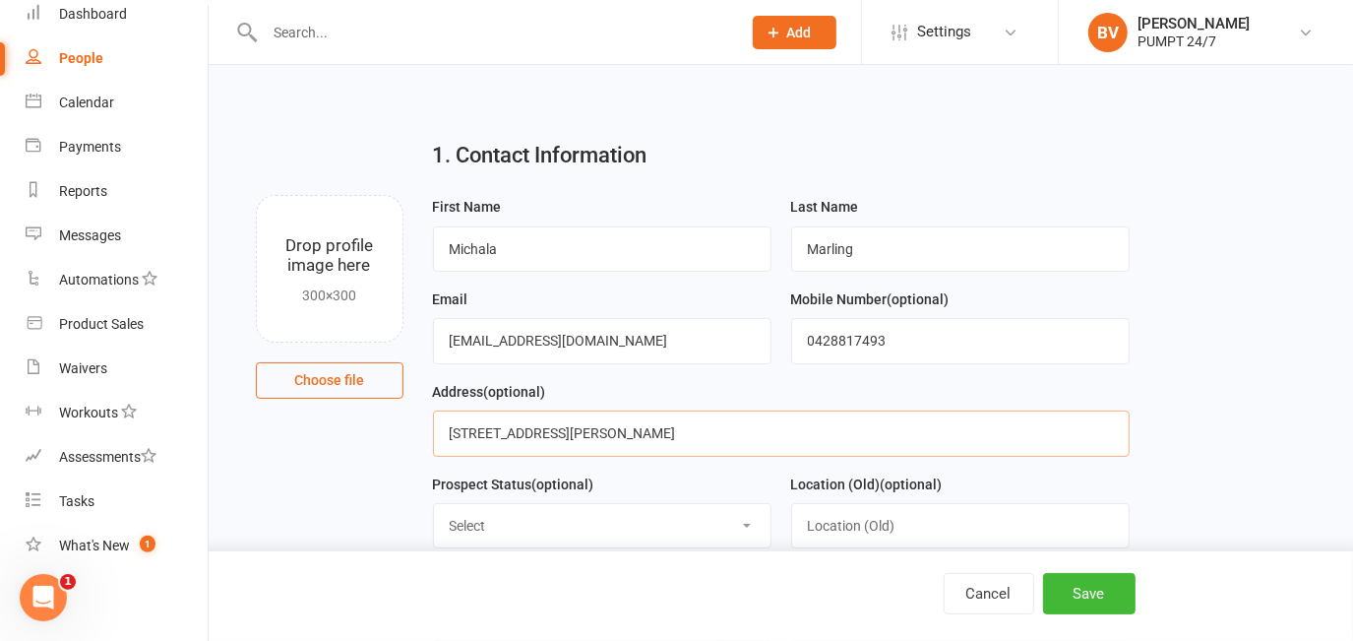
type input "8/3 Sloan Street, Rockingham, WA, 6168"
click at [662, 501] on div "Prospect Status (optional) Select Initial Contact Follow-up Call Follow-up Emai…" at bounding box center [602, 510] width 338 height 77
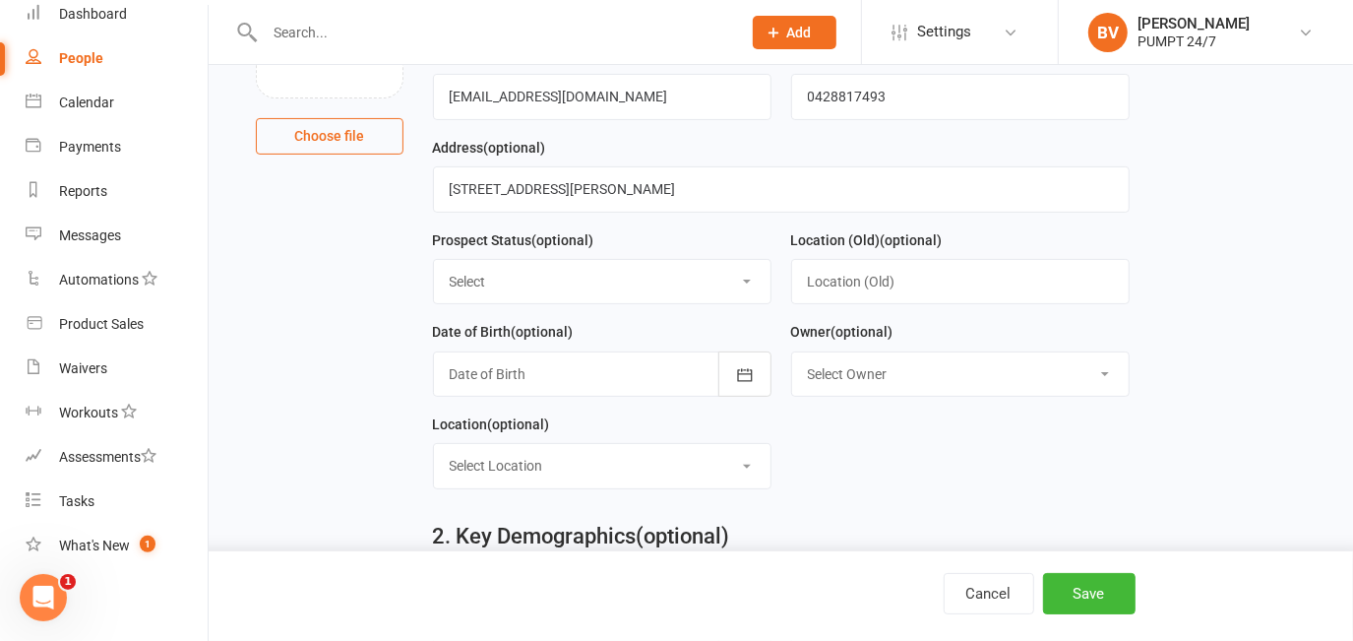
scroll to position [268, 0]
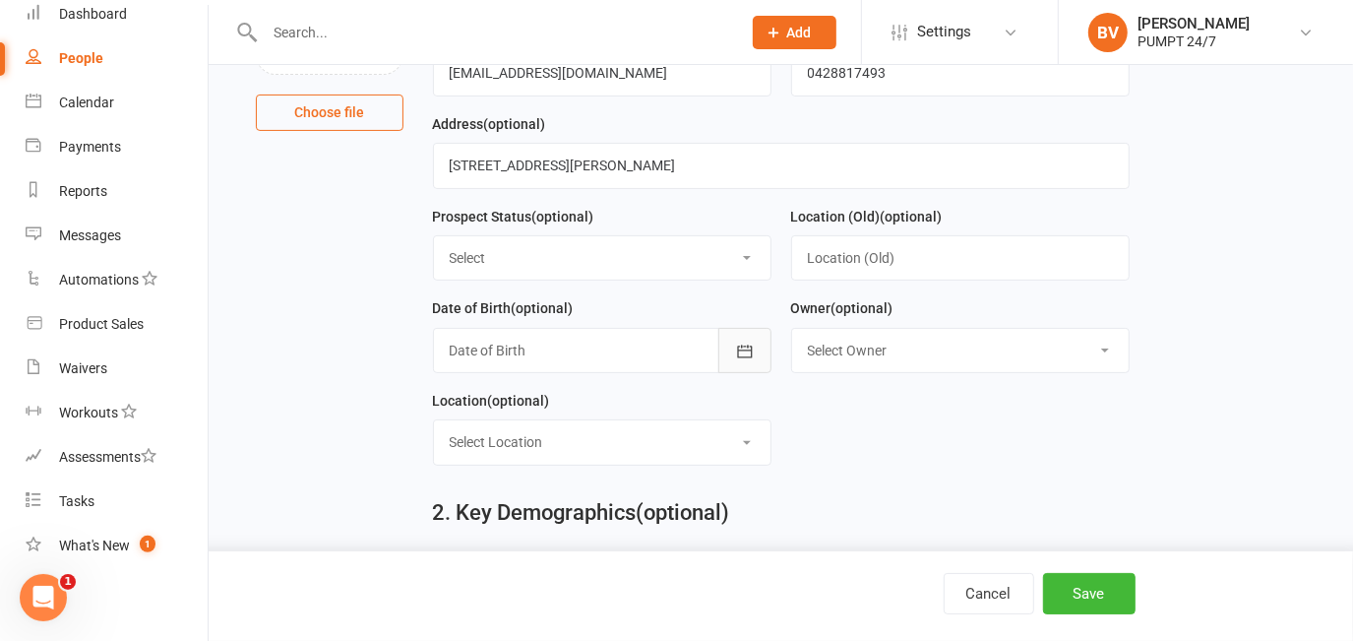
click at [729, 354] on button "button" at bounding box center [744, 350] width 53 height 45
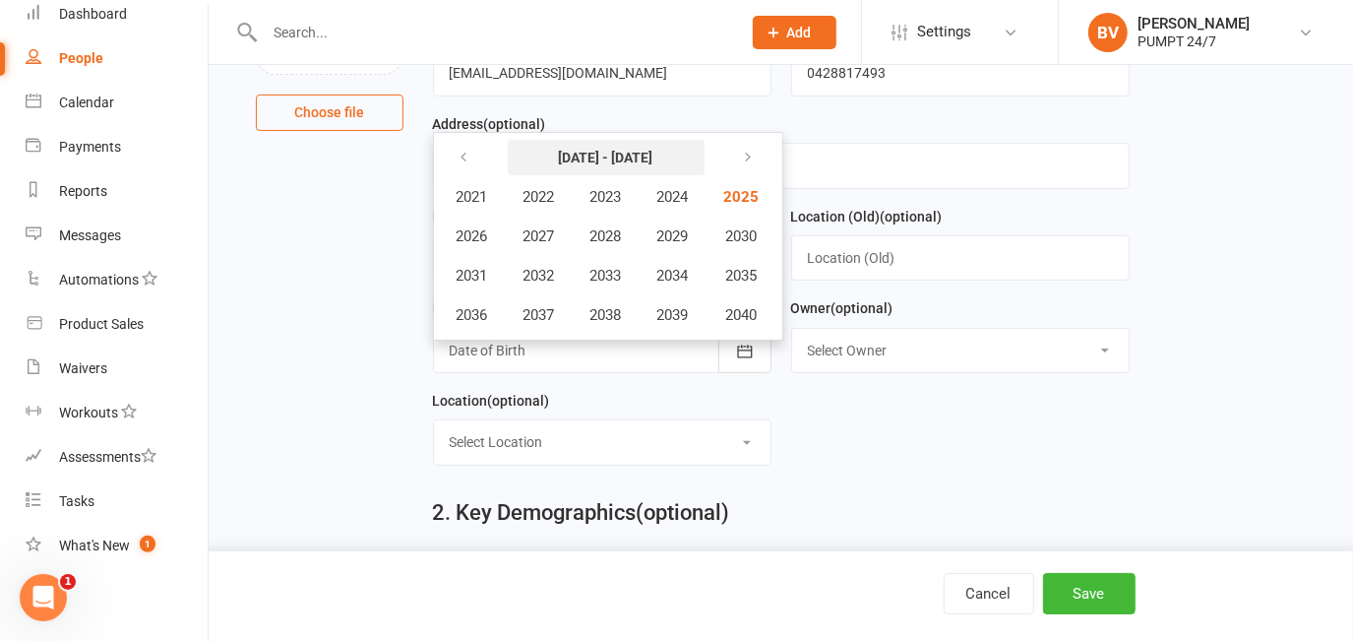
click at [598, 146] on button "[DATE] - [DATE]" at bounding box center [606, 157] width 197 height 35
click at [473, 152] on button "button" at bounding box center [466, 157] width 42 height 35
click at [454, 162] on button "button" at bounding box center [466, 157] width 42 height 35
click at [614, 206] on span "1983" at bounding box center [605, 197] width 31 height 18
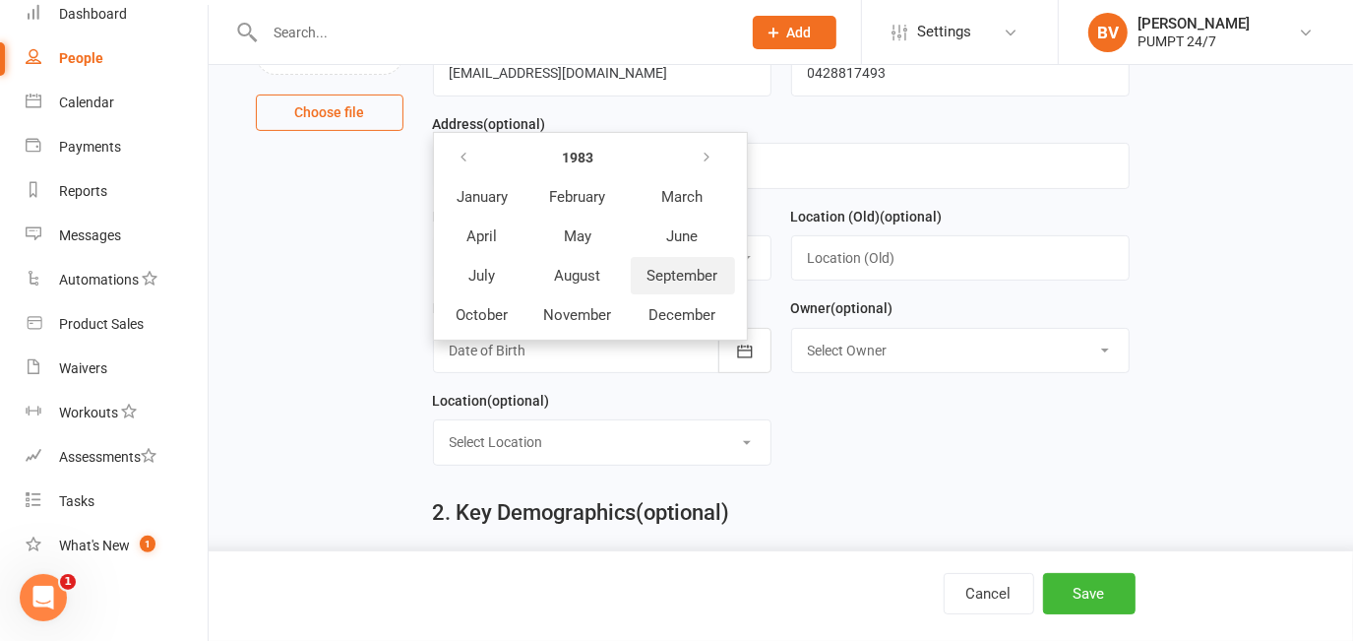
click at [672, 276] on span "September" at bounding box center [682, 276] width 71 height 18
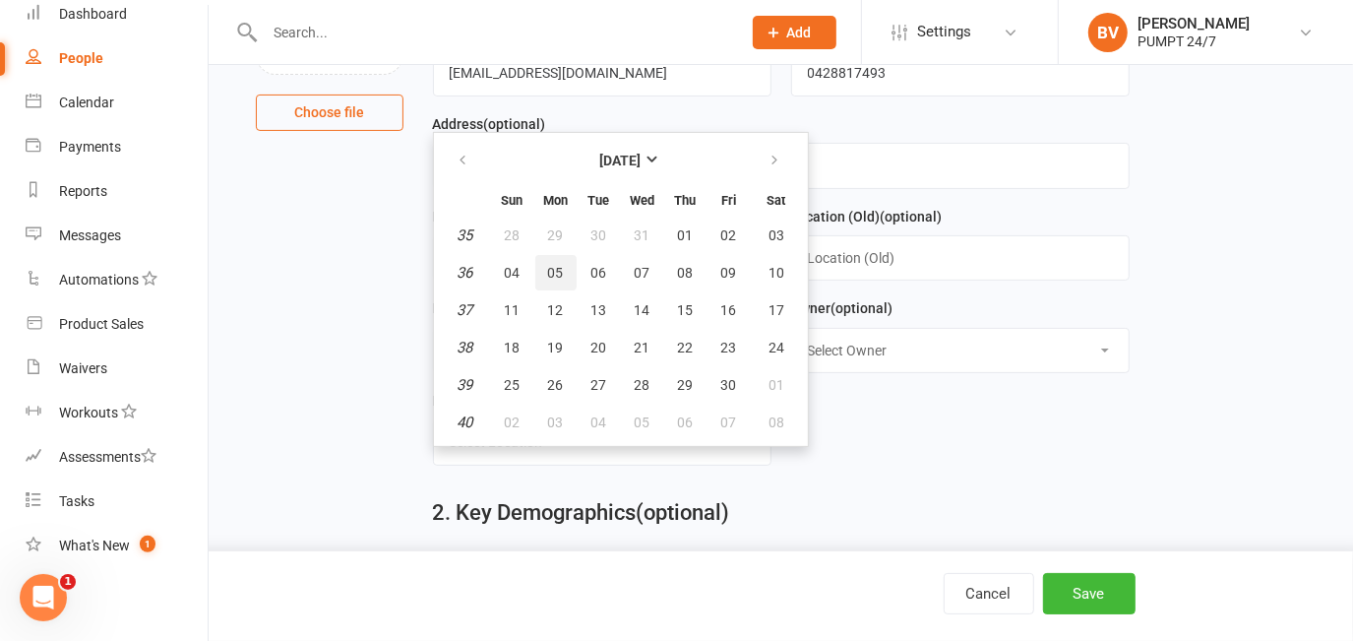
click at [572, 270] on button "05" at bounding box center [555, 272] width 41 height 35
type input "05 Sep 1983"
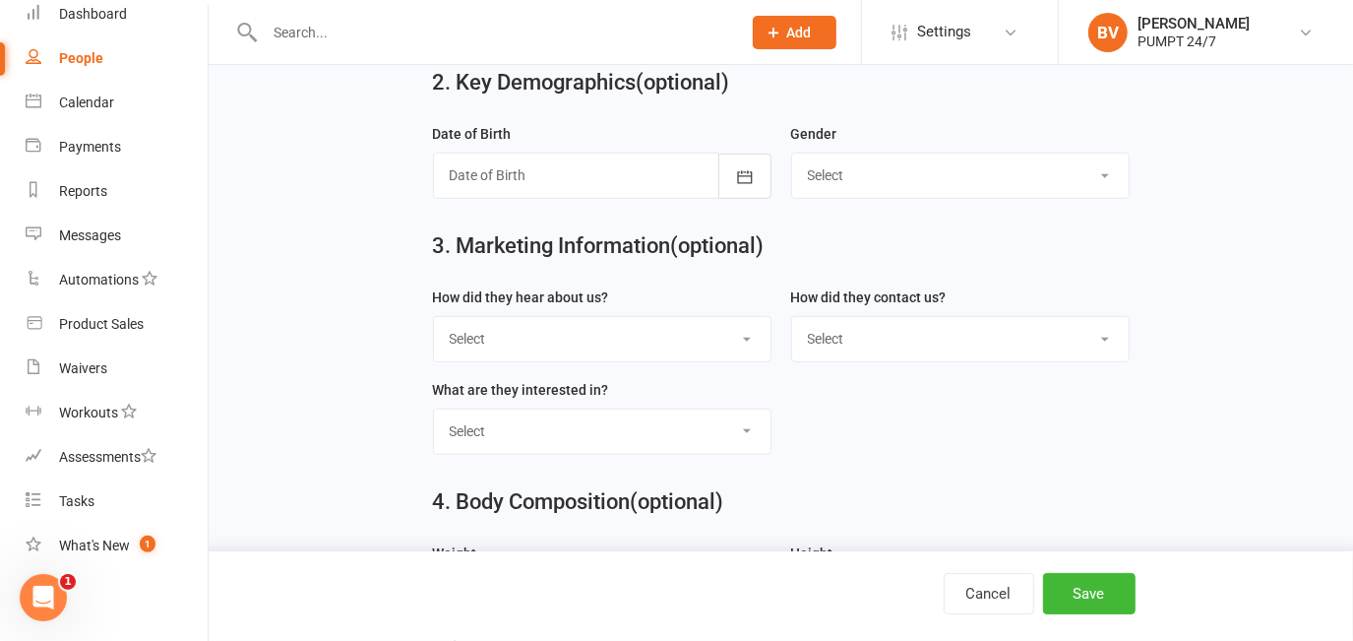
scroll to position [715, 0]
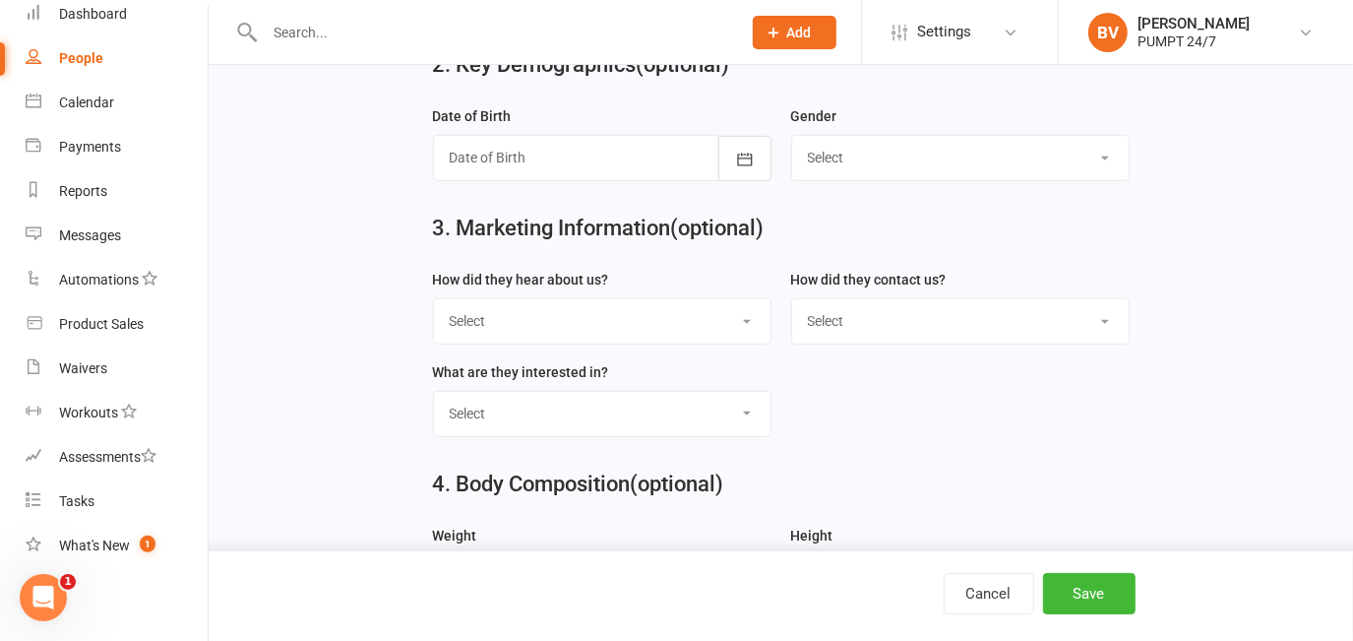
click at [708, 157] on div at bounding box center [602, 157] width 338 height 45
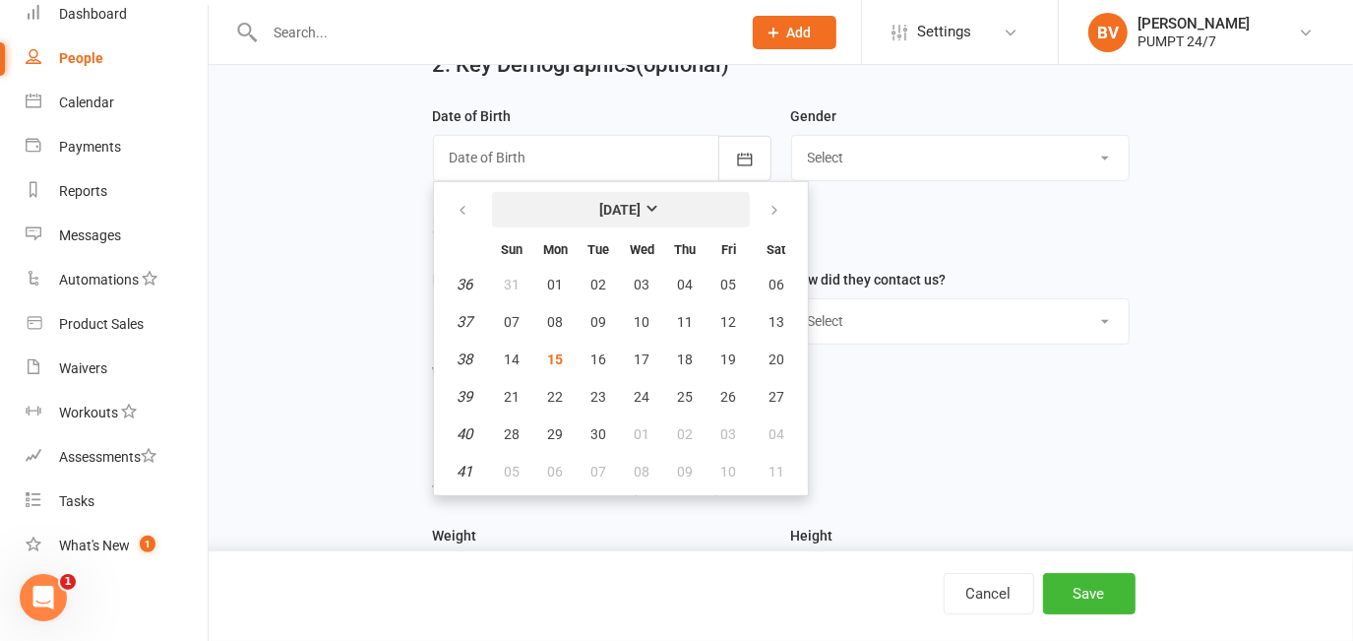
click at [650, 196] on button "[DATE]" at bounding box center [621, 209] width 258 height 35
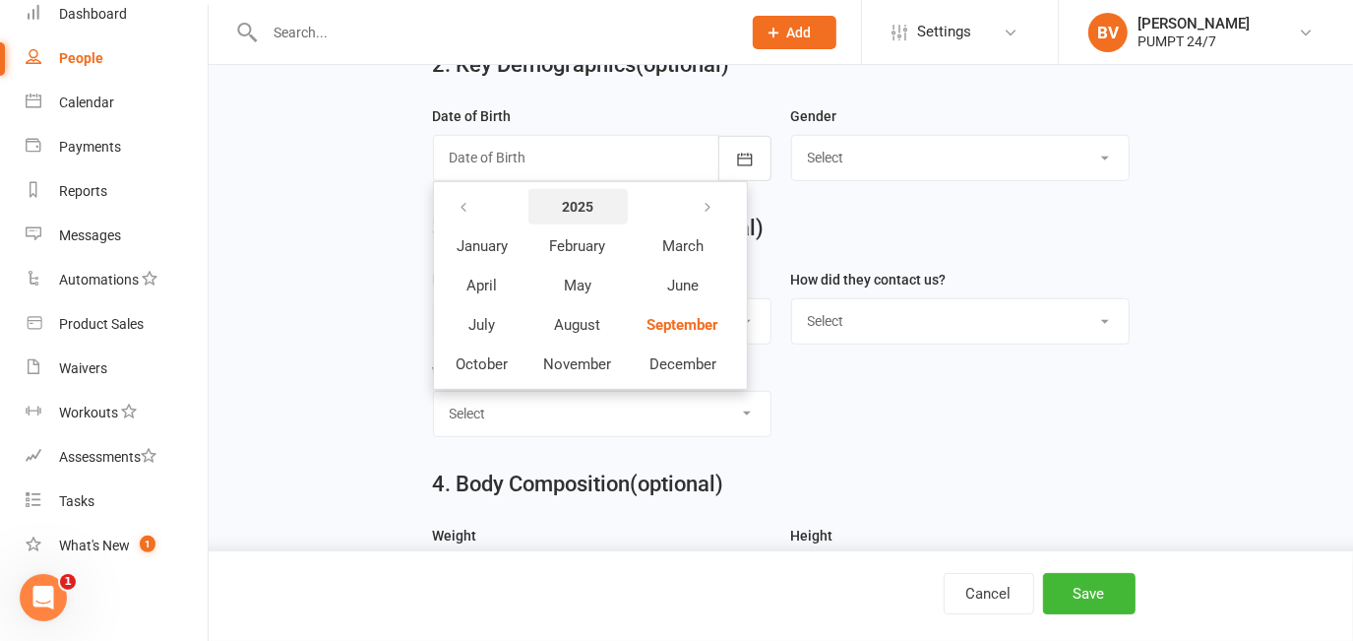
click at [581, 208] on strong "2025" at bounding box center [577, 207] width 31 height 16
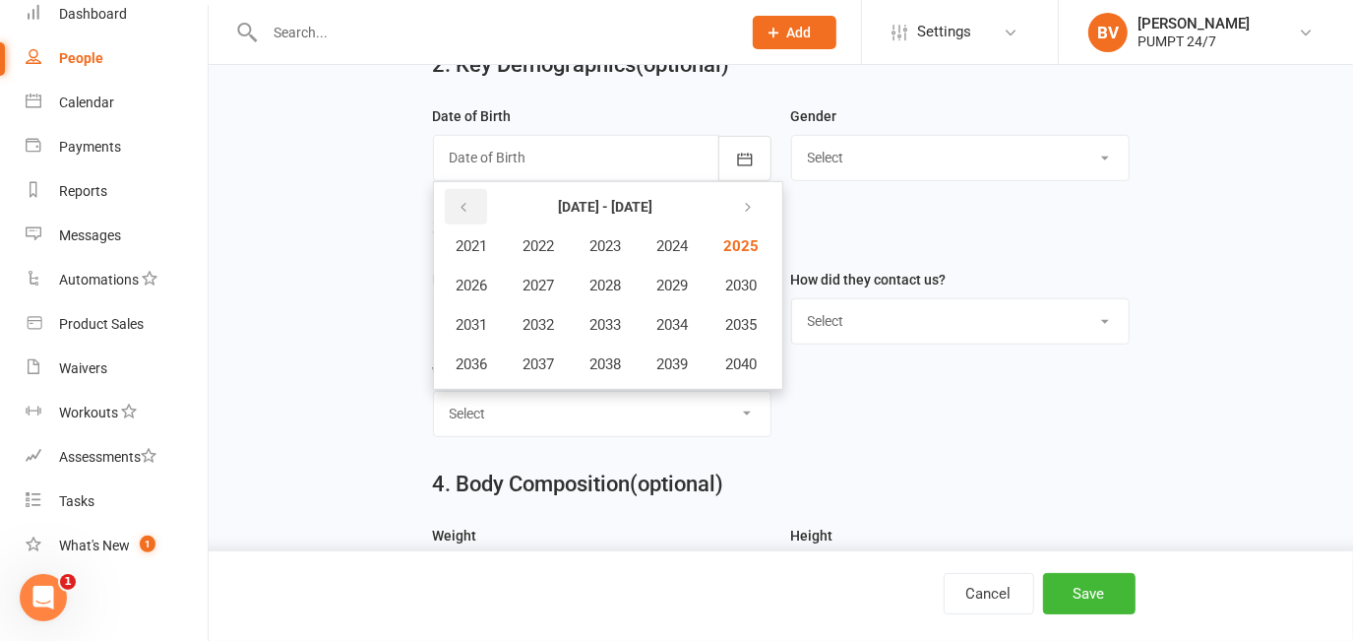
click at [471, 203] on button "button" at bounding box center [466, 206] width 42 height 35
click at [604, 245] on span "1983" at bounding box center [605, 246] width 31 height 18
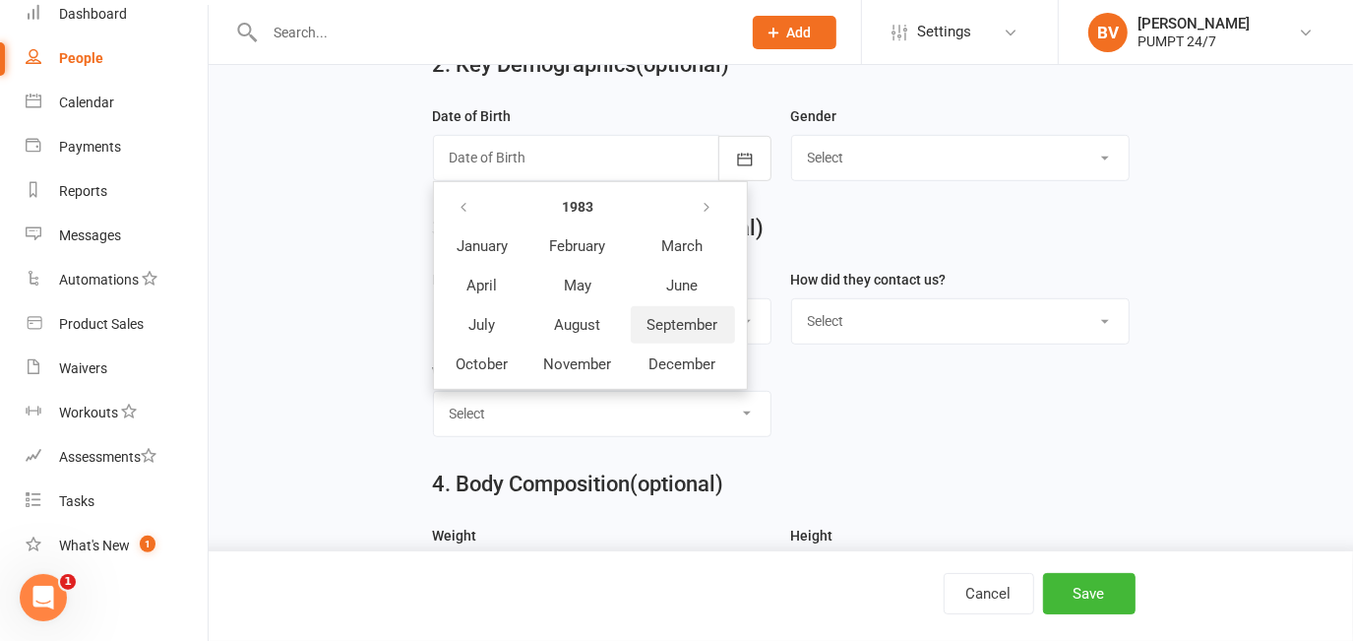
click at [647, 321] on span "September" at bounding box center [682, 325] width 71 height 18
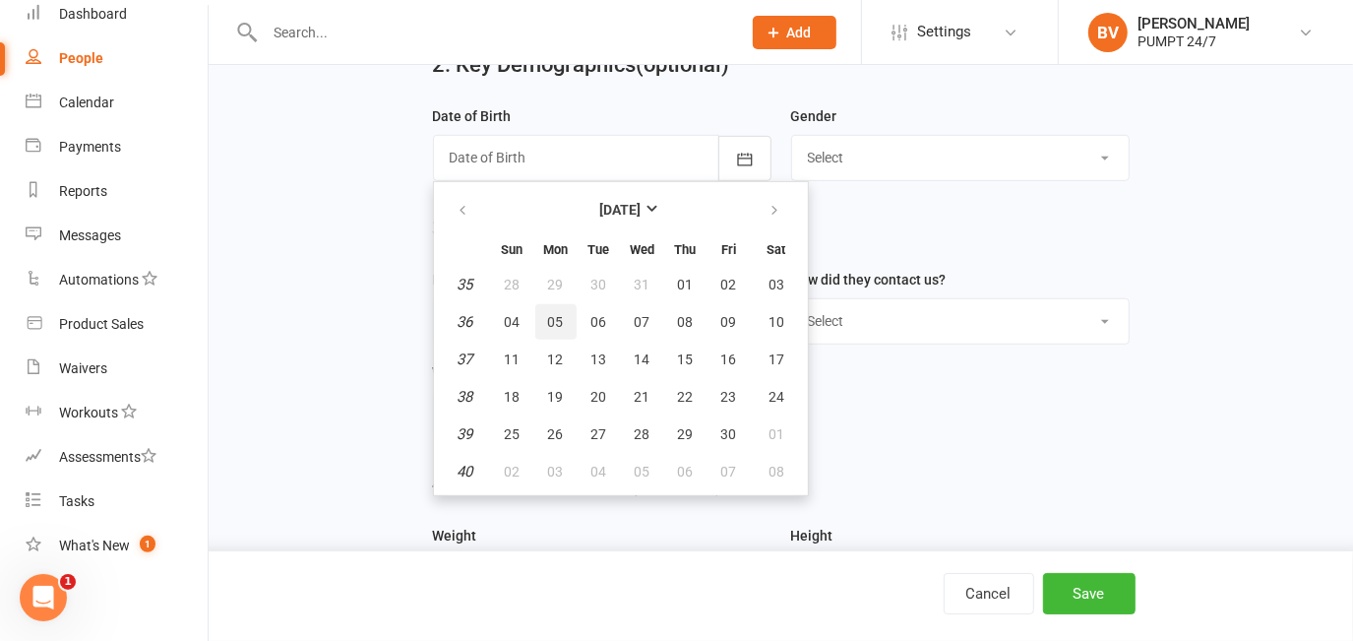
click at [560, 323] on span "05" at bounding box center [556, 322] width 16 height 16
type input "05 Sep 1983"
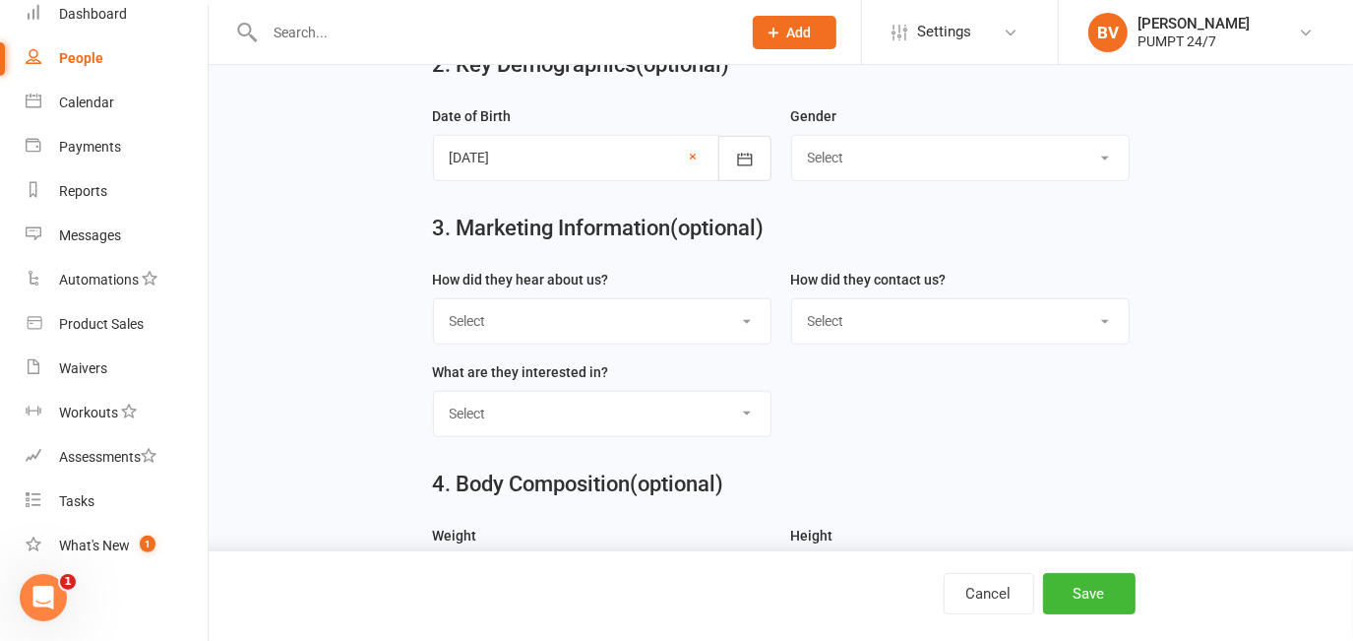
click at [933, 429] on form "How did they hear about us? Select Google Through A Friend Poster Magazine Walk…" at bounding box center [781, 360] width 716 height 185
click at [853, 179] on select "Select [DEMOGRAPHIC_DATA] [DEMOGRAPHIC_DATA]" at bounding box center [960, 157] width 337 height 43
click at [857, 266] on div "3. Marketing Information (optional)" at bounding box center [781, 232] width 726 height 71
click at [907, 380] on form "How did they hear about us? Select Google Through A Friend Poster Magazine Walk…" at bounding box center [781, 360] width 716 height 185
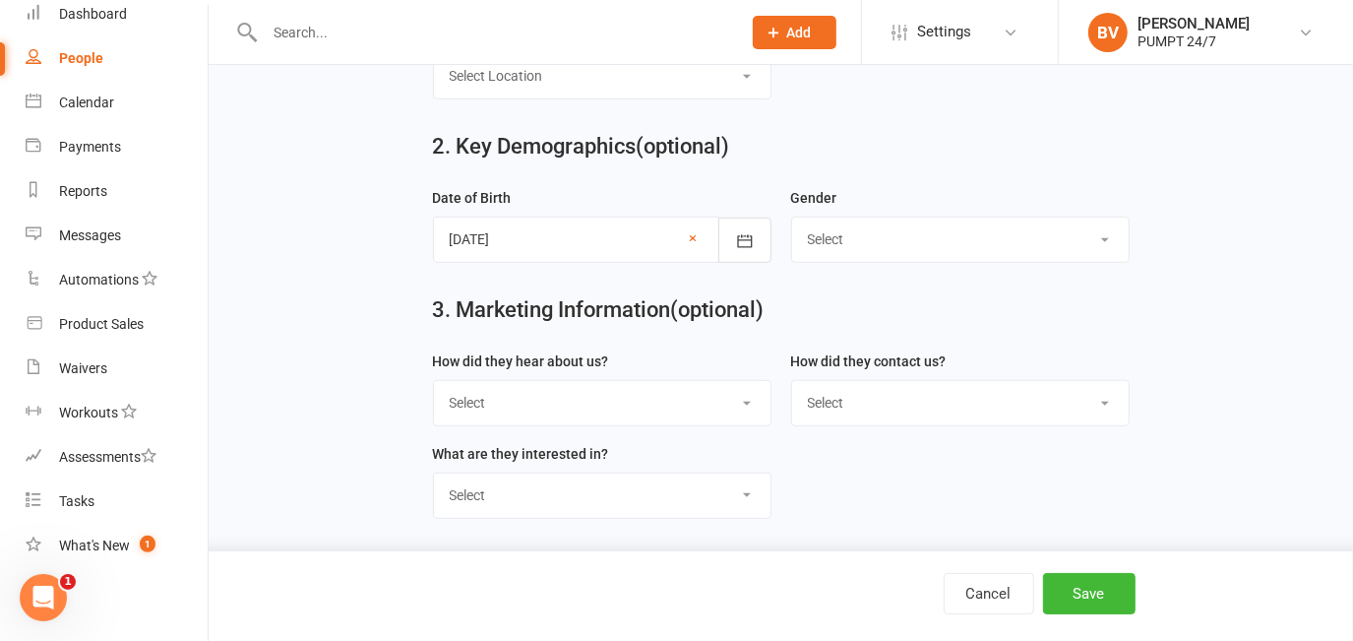
scroll to position [626, 0]
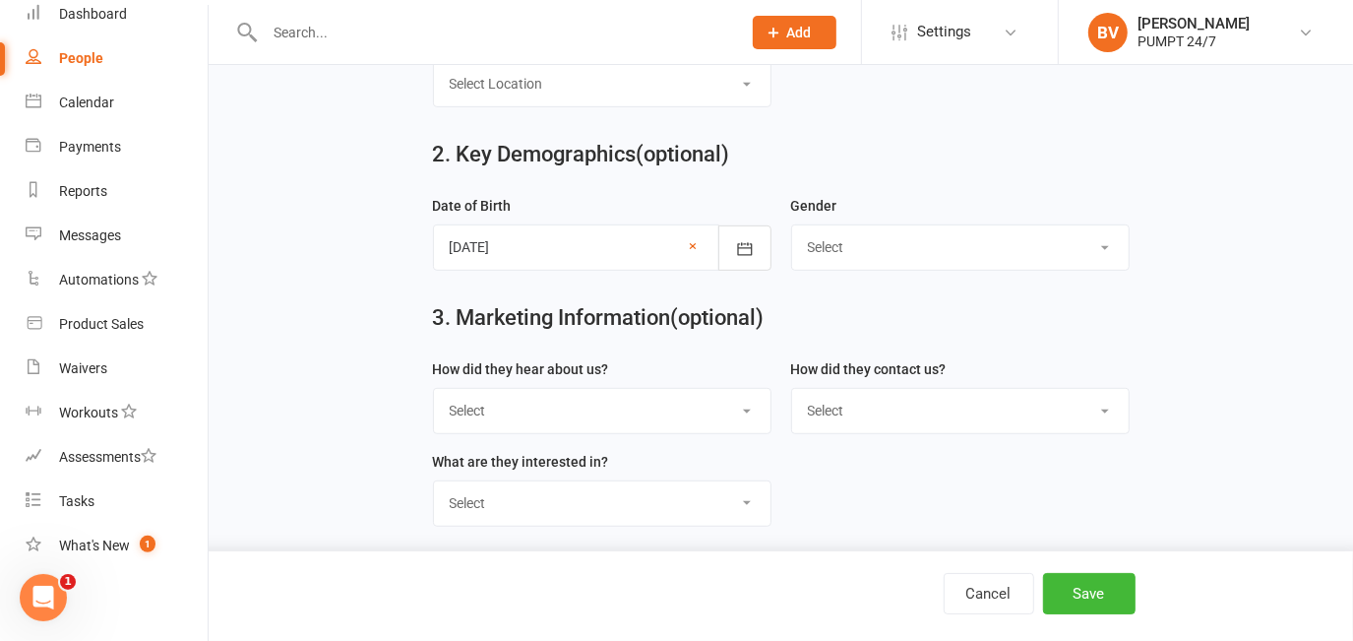
click at [889, 260] on select "Select [DEMOGRAPHIC_DATA] [DEMOGRAPHIC_DATA]" at bounding box center [960, 246] width 337 height 43
select select "[DEMOGRAPHIC_DATA]"
click at [792, 229] on select "Select [DEMOGRAPHIC_DATA] [DEMOGRAPHIC_DATA]" at bounding box center [960, 246] width 337 height 43
drag, startPoint x: 864, startPoint y: 315, endPoint x: 807, endPoint y: 387, distance: 91.7
click at [864, 314] on h2 "3. Marketing Information (optional)" at bounding box center [781, 318] width 697 height 24
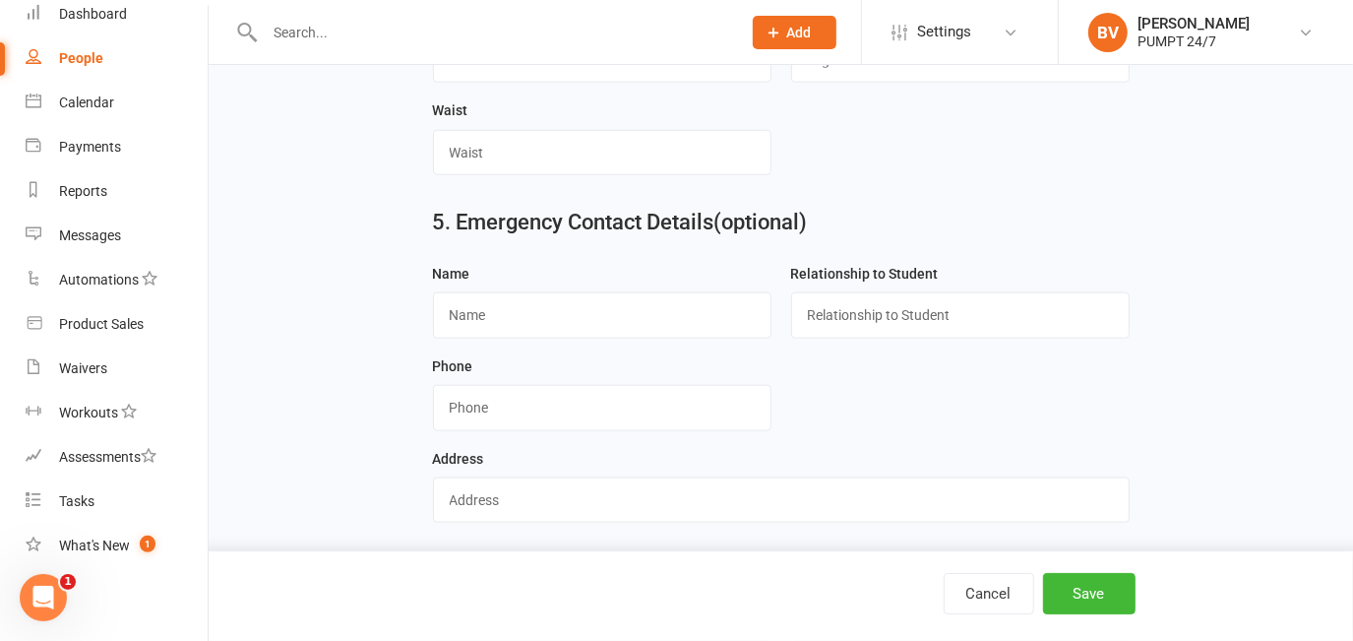
scroll to position [1431, 0]
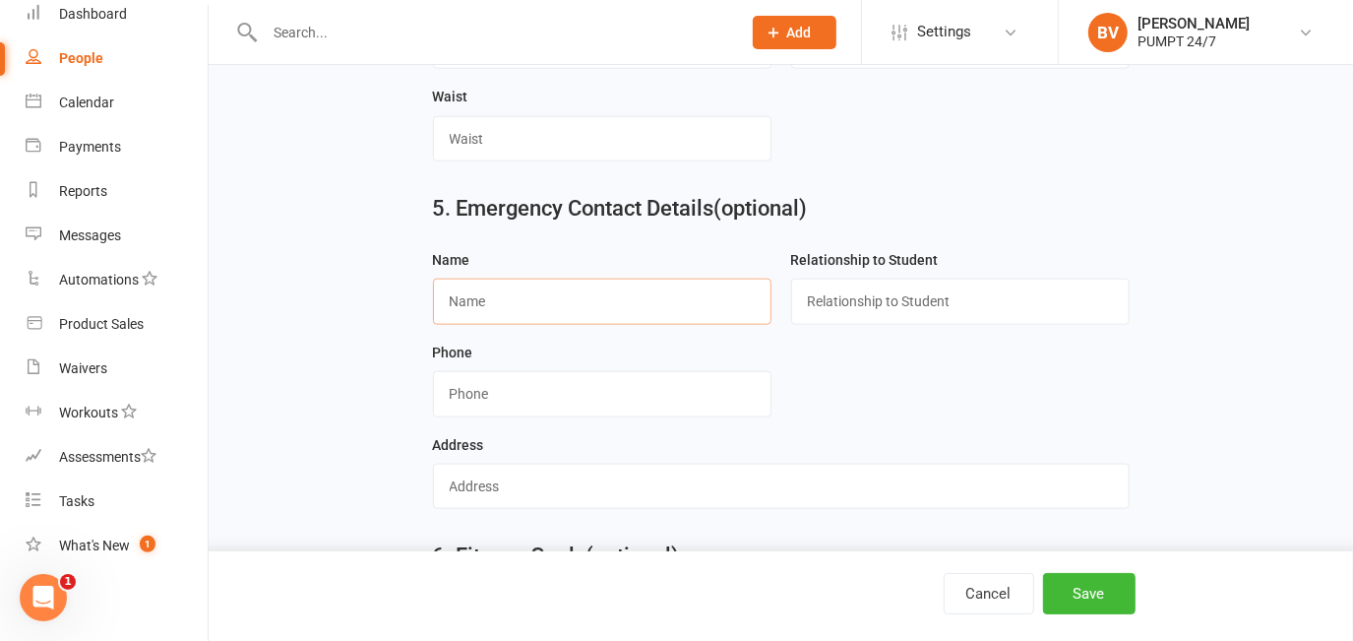
paste input "Holly Lewis"
type input "Holly Lewis"
click at [992, 318] on input "text" at bounding box center [960, 300] width 338 height 45
type input "Spouse"
type input "0433224132"
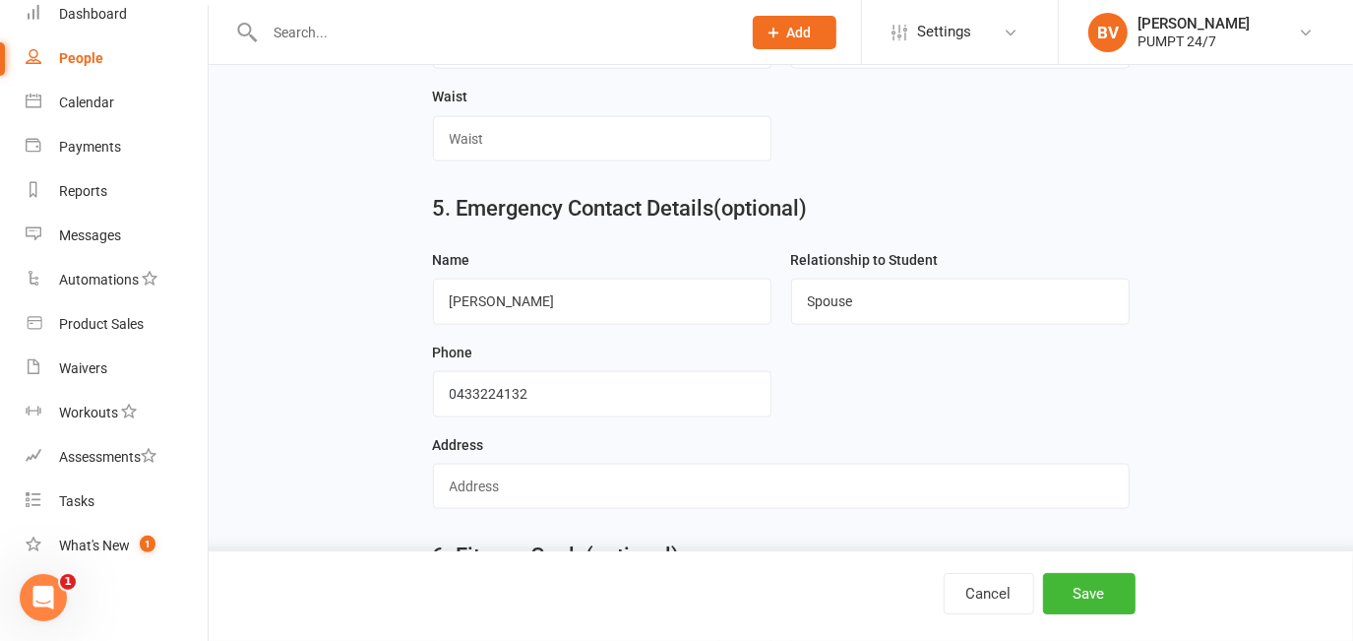
click at [637, 375] on div "Phone" at bounding box center [602, 378] width 338 height 77
drag, startPoint x: 611, startPoint y: 411, endPoint x: 407, endPoint y: 411, distance: 203.7
paste input "0408748678"
drag, startPoint x: 482, startPoint y: 396, endPoint x: 588, endPoint y: 375, distance: 108.3
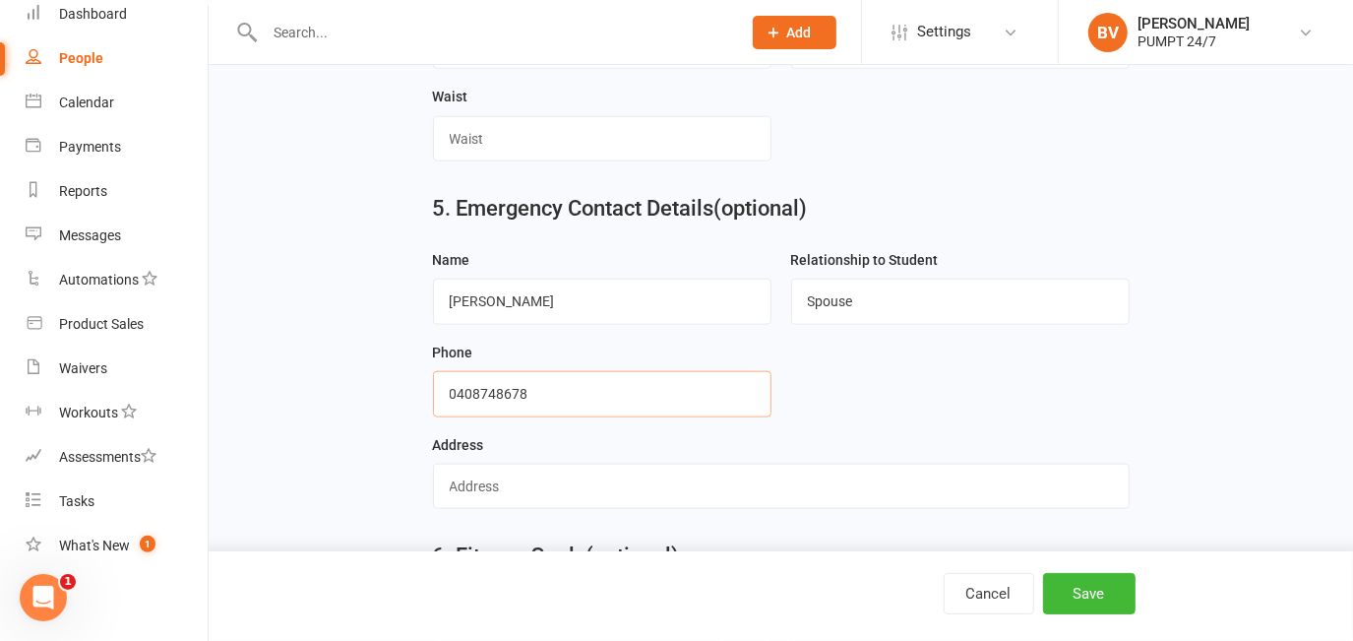
click at [486, 395] on input "string" at bounding box center [602, 393] width 338 height 45
type input "0408748678"
click at [826, 386] on form "Name Holly Lewis Relationship to Student Spouse Phone Address" at bounding box center [781, 386] width 716 height 277
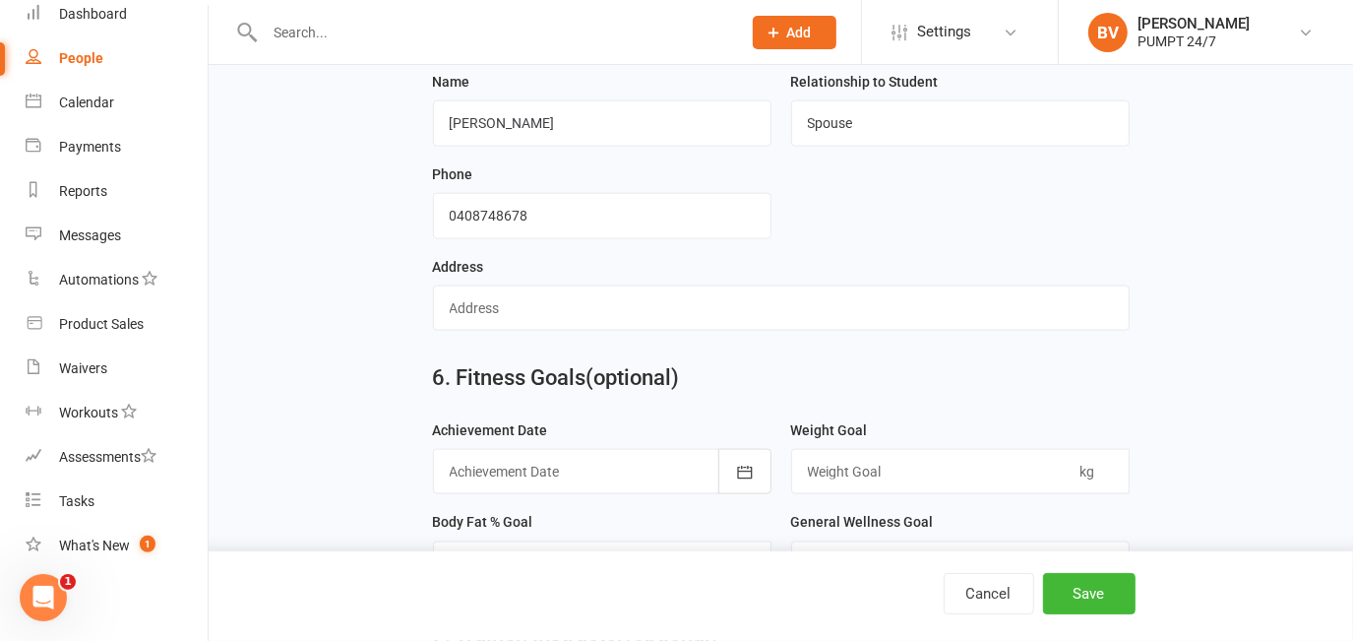
scroll to position [1855, 0]
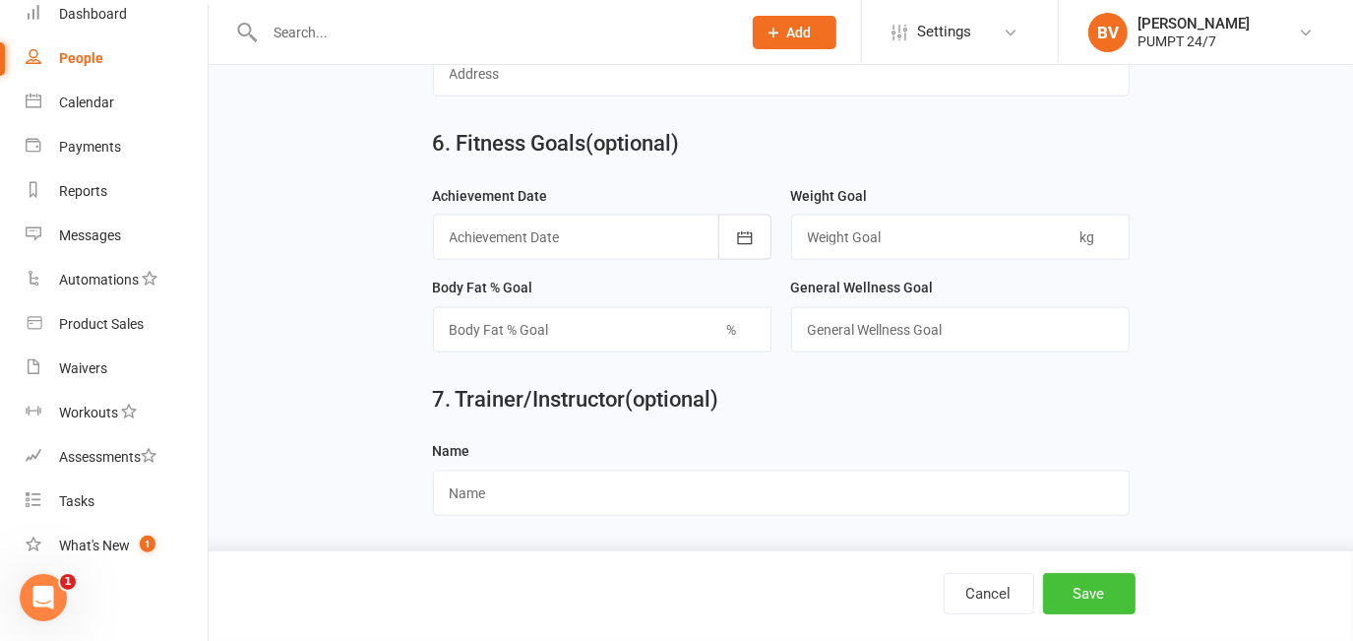
click at [1088, 583] on button "Save" at bounding box center [1089, 593] width 92 height 41
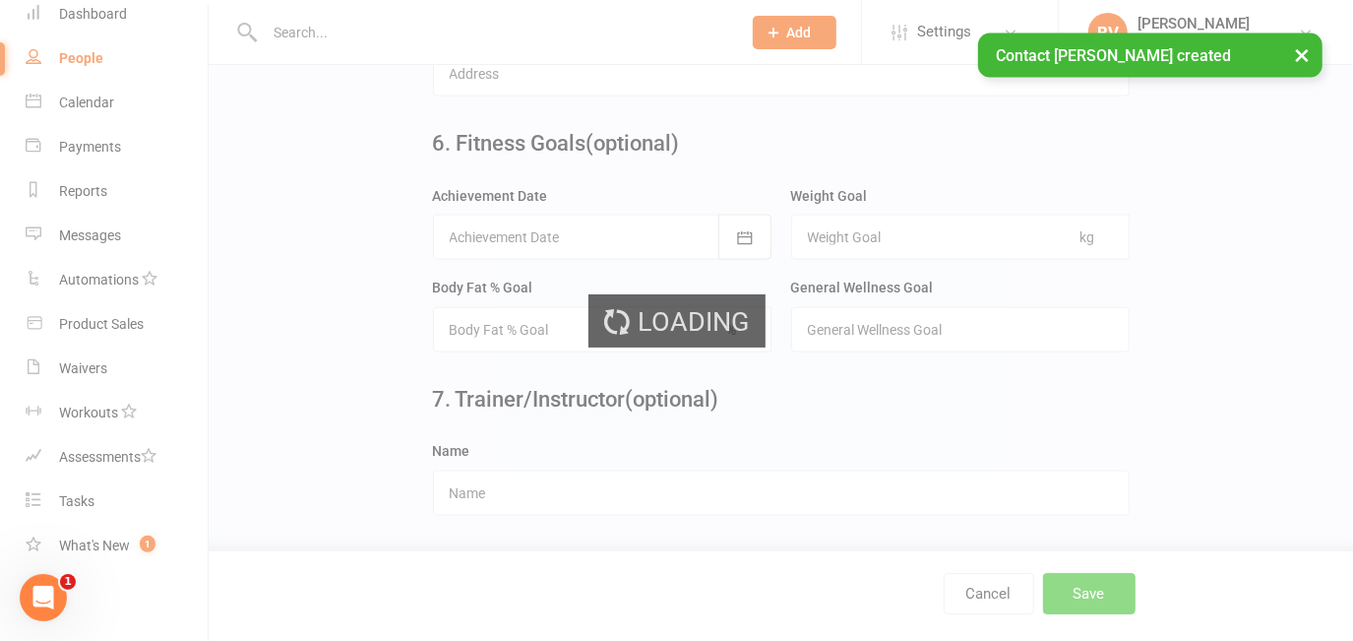
scroll to position [0, 0]
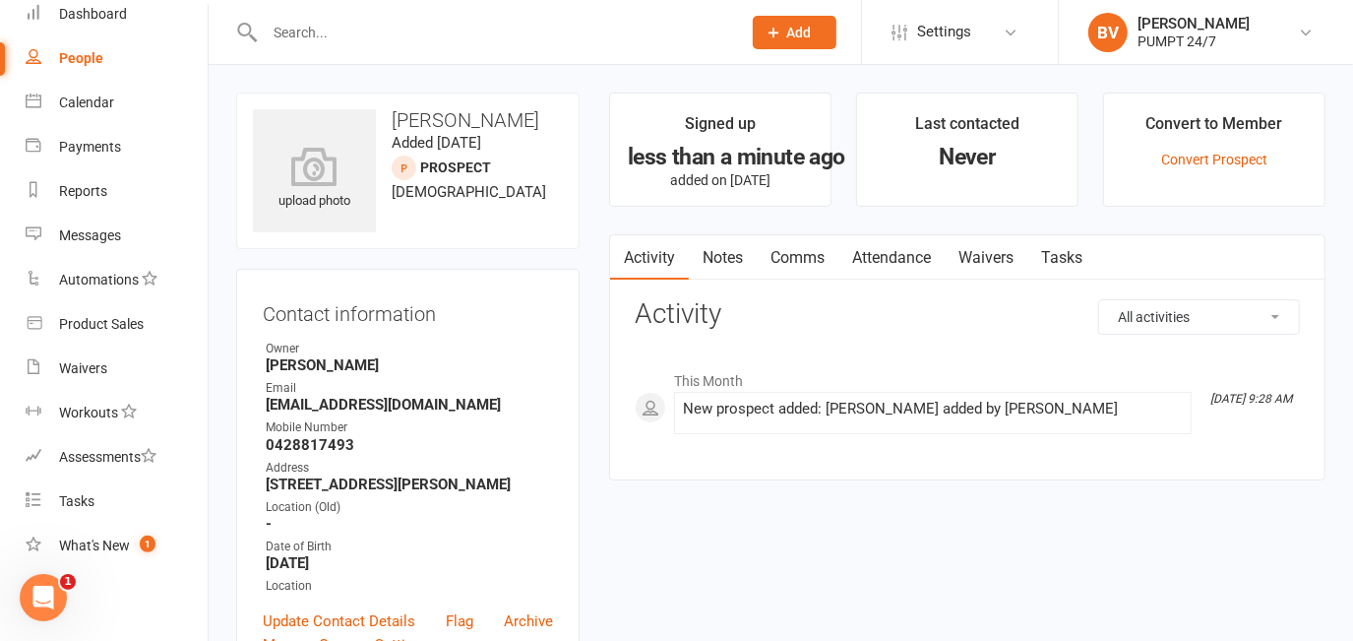
click at [794, 47] on button "Add" at bounding box center [795, 32] width 84 height 33
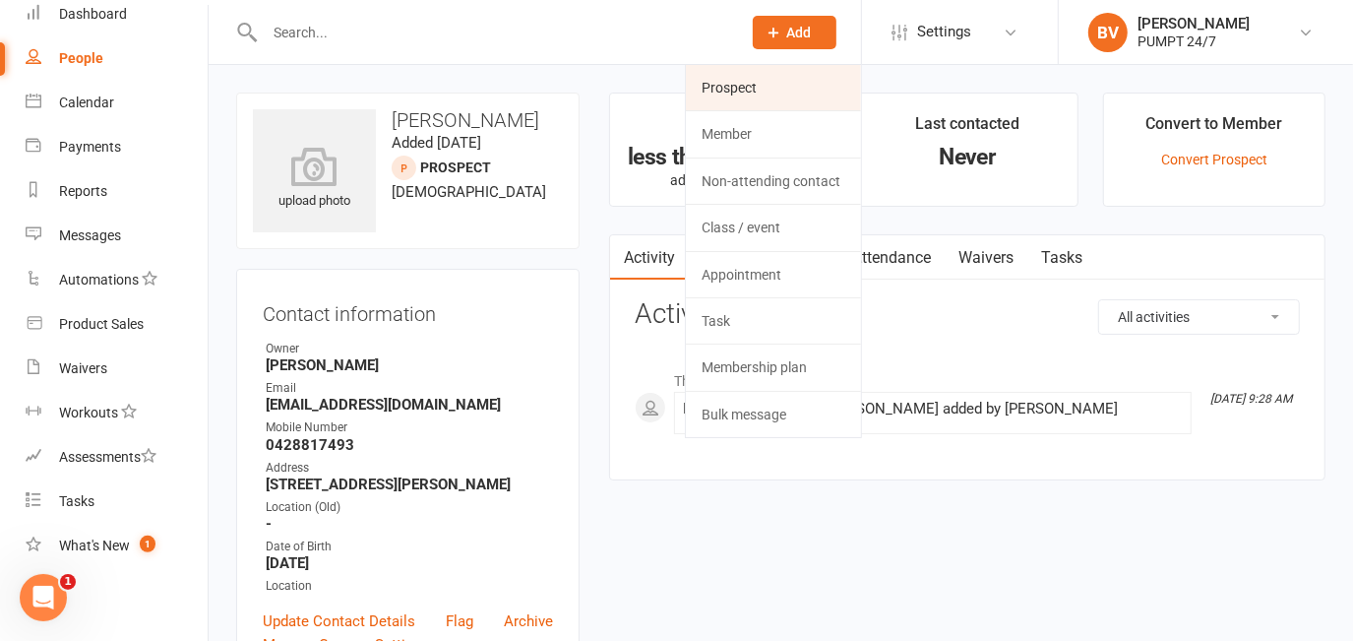
click at [789, 81] on link "Prospect" at bounding box center [773, 87] width 175 height 45
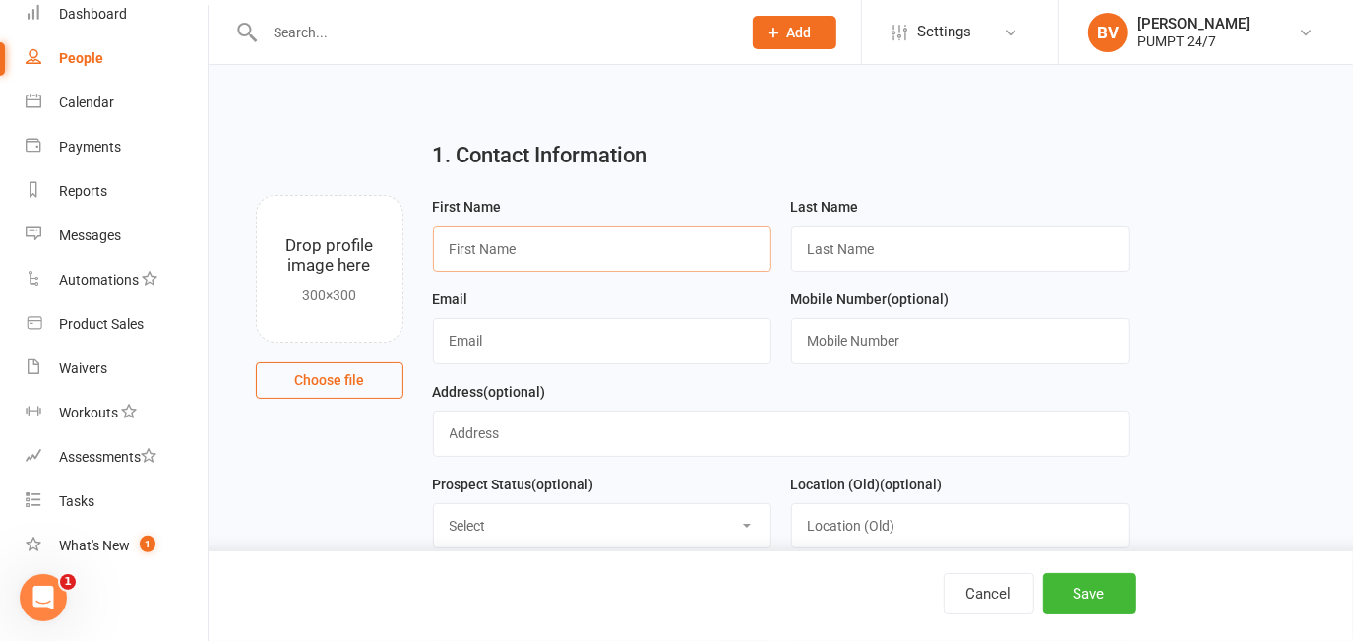
drag, startPoint x: 447, startPoint y: 257, endPoint x: 493, endPoint y: 277, distance: 50.7
click at [450, 257] on input "text" at bounding box center [602, 248] width 338 height 45
paste input "Holly Lewis"
click at [473, 249] on input "Holly Lewis" at bounding box center [602, 248] width 338 height 45
drag, startPoint x: 484, startPoint y: 246, endPoint x: 528, endPoint y: 249, distance: 44.4
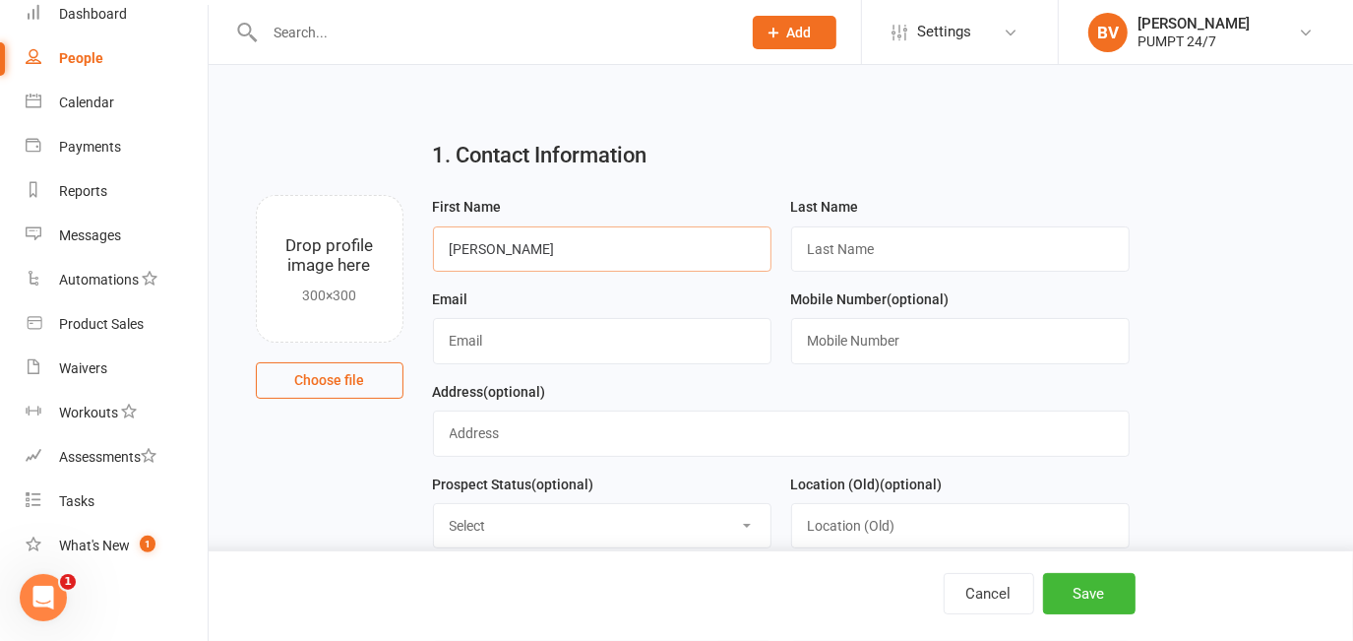
click at [532, 250] on input "Holly Lewis" at bounding box center [602, 248] width 338 height 45
type input "Holly"
paste input "Lewis"
type input "Lewis"
click at [509, 340] on input "text" at bounding box center [602, 340] width 338 height 45
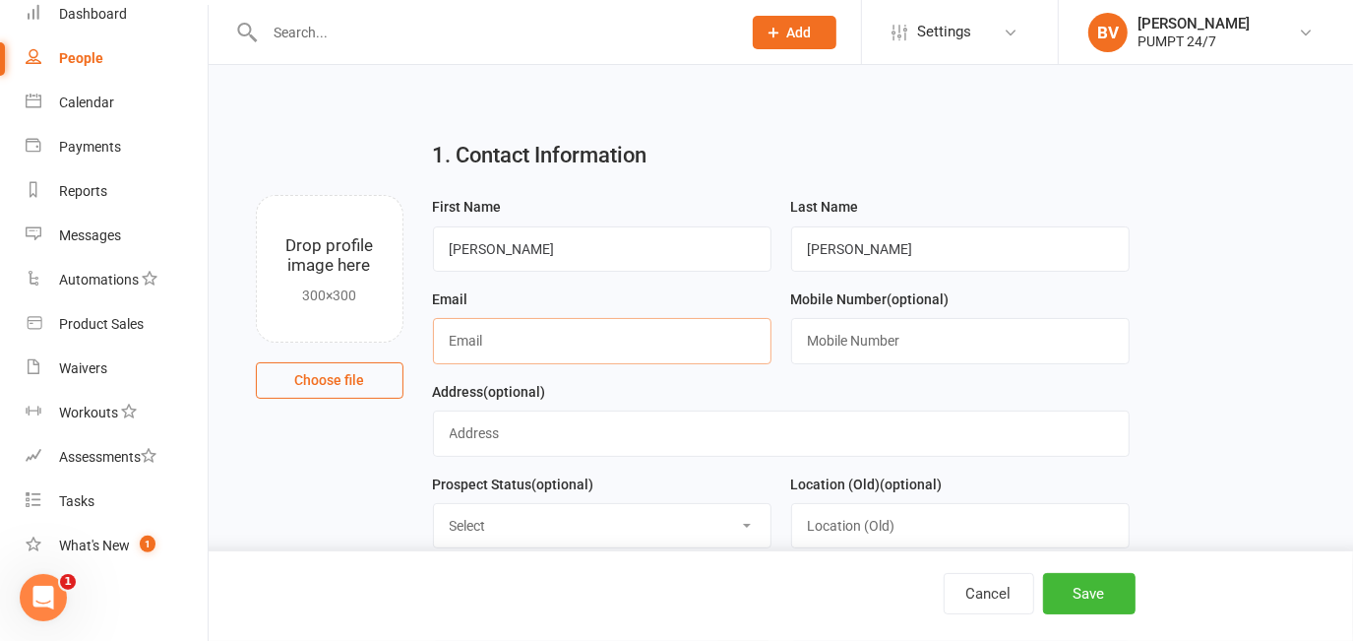
paste input "holz87@myyahoo.com"
type input "holz87@myyahoo.com"
click at [820, 337] on input "text" at bounding box center [960, 340] width 338 height 45
paste input "0408748678"
type input "0408748678"
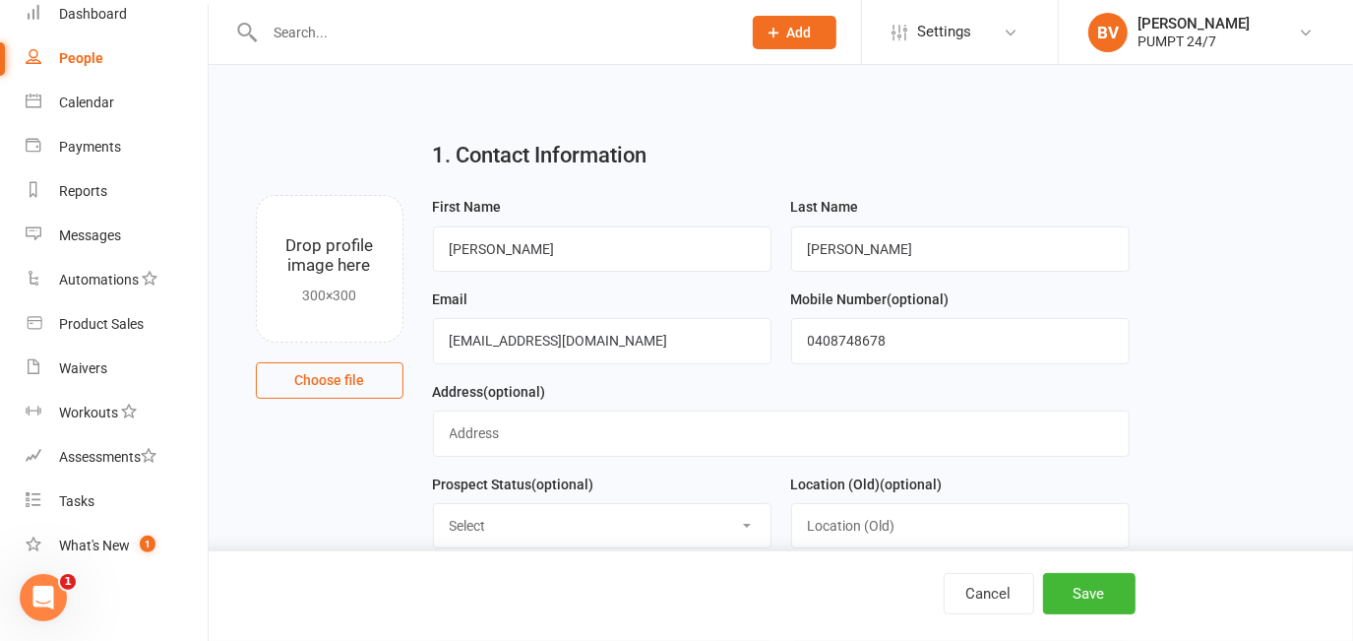
click at [862, 388] on div "Address (optional)" at bounding box center [781, 418] width 697 height 77
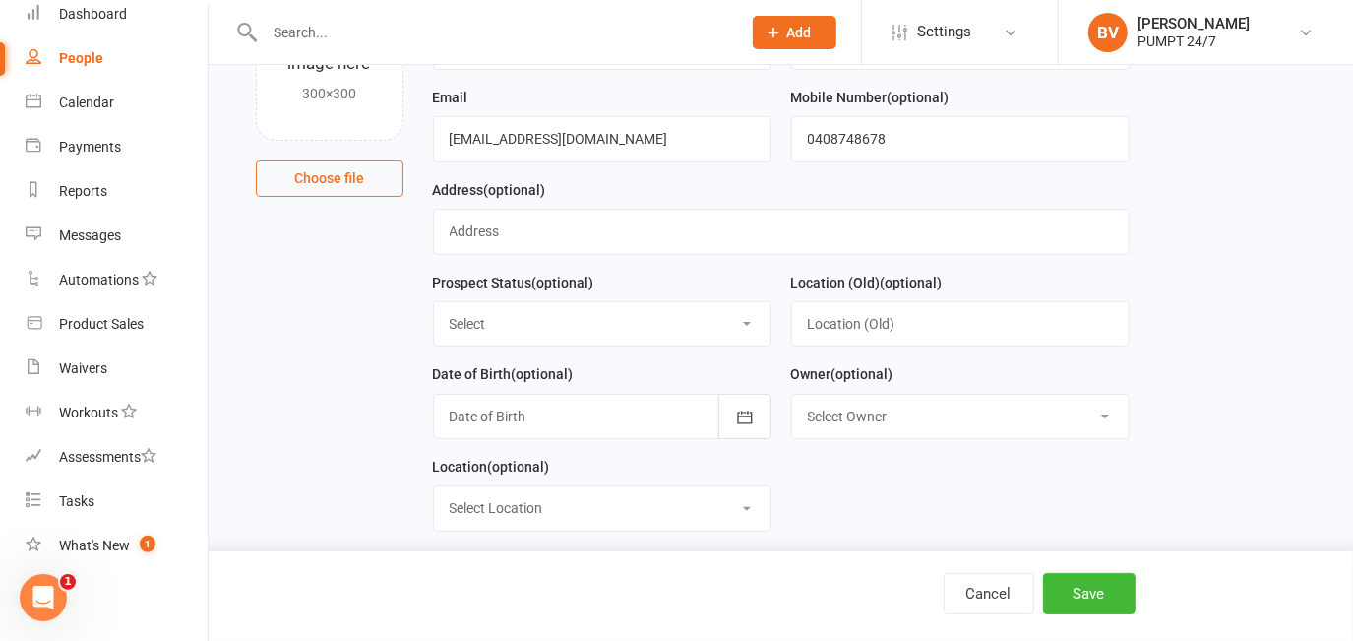
scroll to position [268, 0]
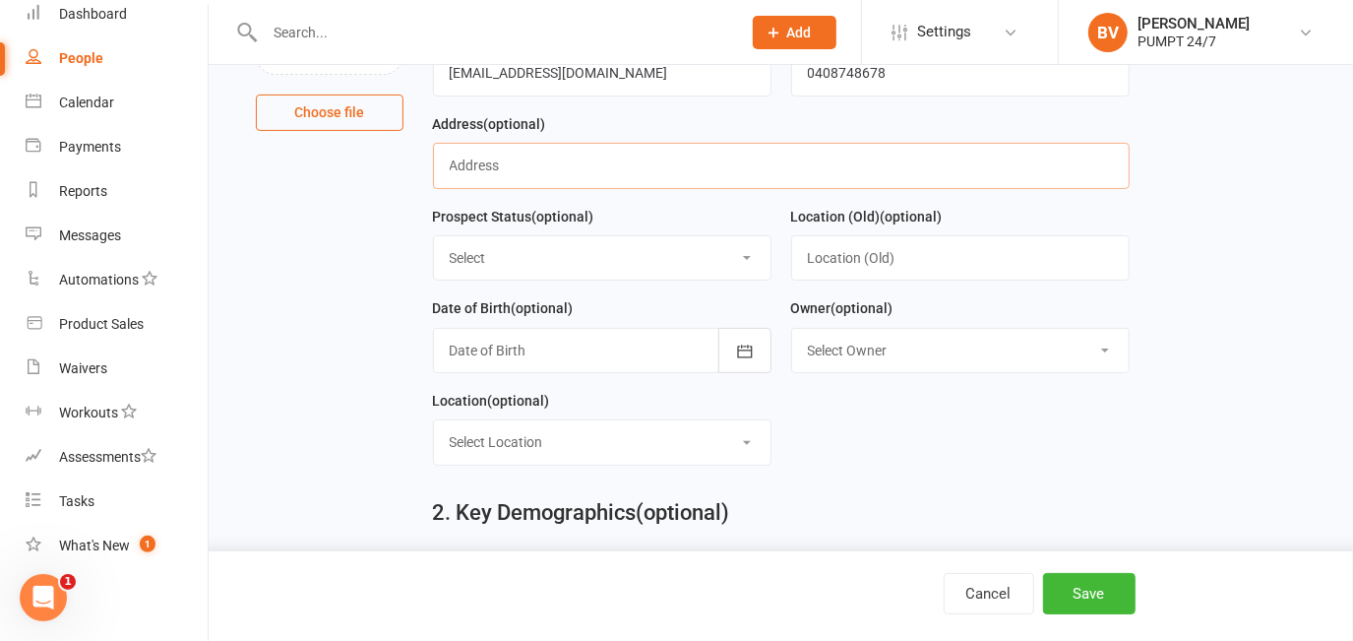
click at [545, 180] on input "text" at bounding box center [781, 165] width 697 height 45
paste input "8/3 Sloan street"
click at [759, 163] on input "8/3 Sloan Street," at bounding box center [781, 165] width 697 height 45
paste input "Rockingham"
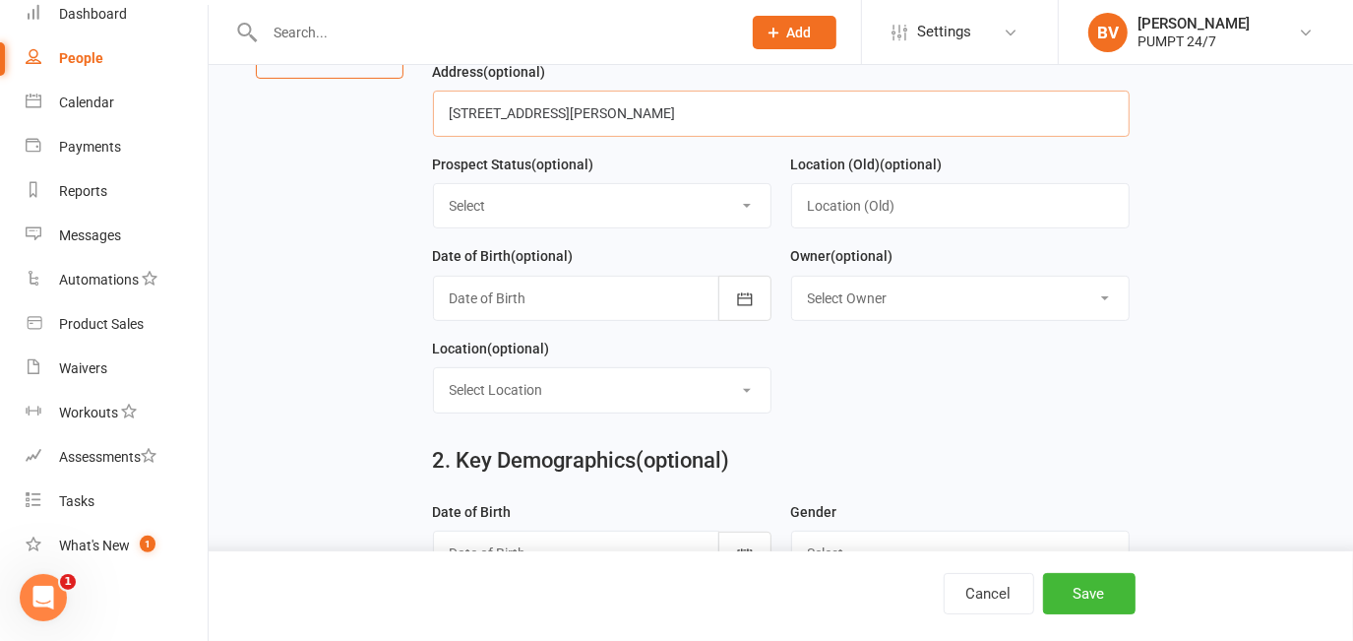
scroll to position [357, 0]
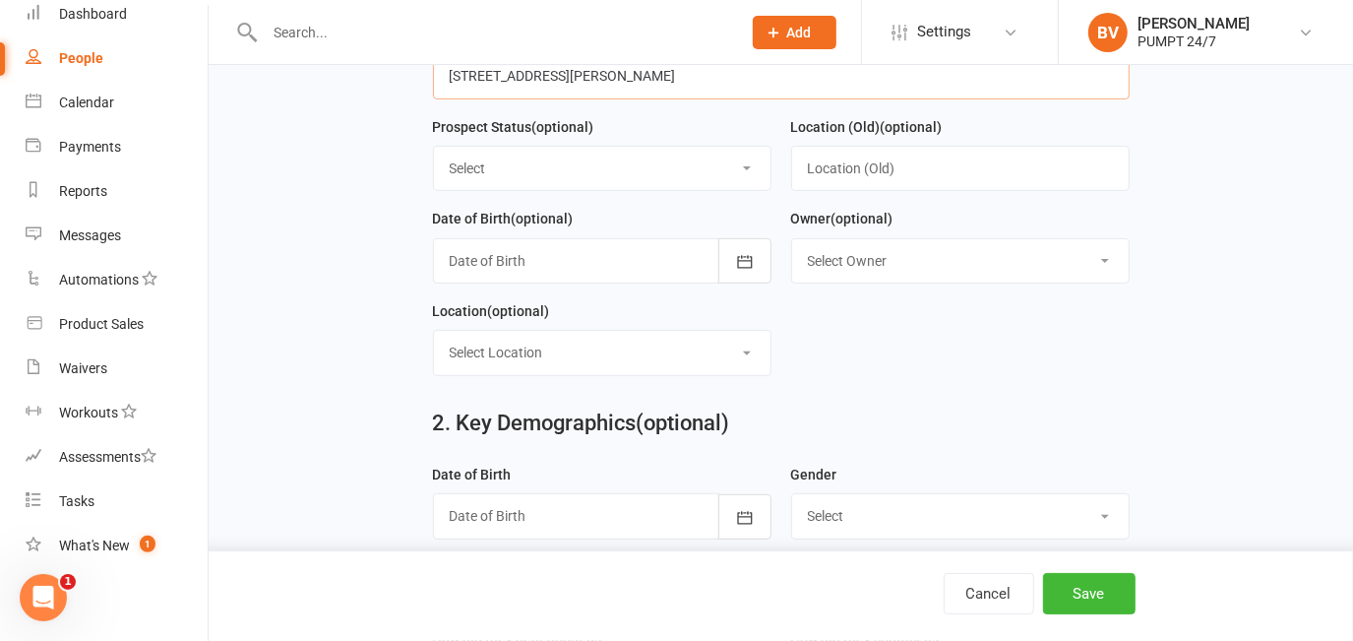
type input "8/3 Sloan Street, Rockingham, WA, 6168"
click at [734, 268] on button "button" at bounding box center [744, 260] width 53 height 45
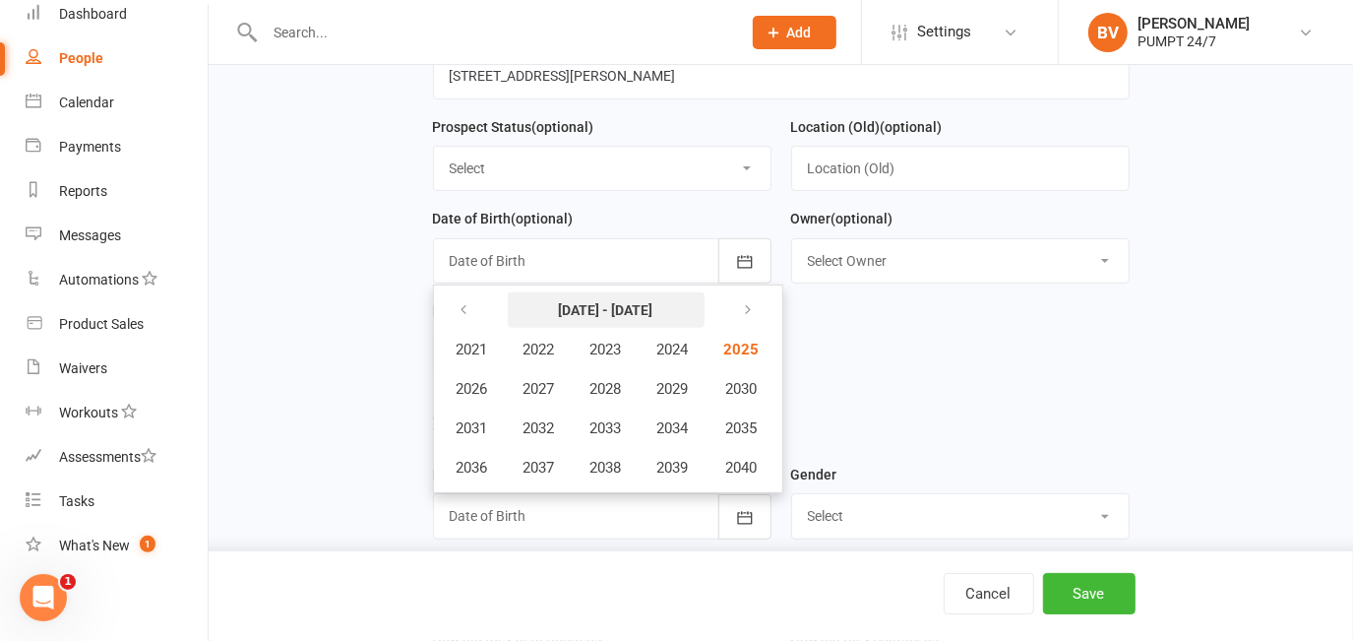
click at [603, 310] on strong "[DATE] - [DATE]" at bounding box center [606, 310] width 94 height 16
click at [458, 317] on icon "button" at bounding box center [465, 310] width 14 height 16
click at [461, 321] on button "button" at bounding box center [466, 309] width 42 height 35
click at [756, 299] on button "button" at bounding box center [746, 309] width 42 height 35
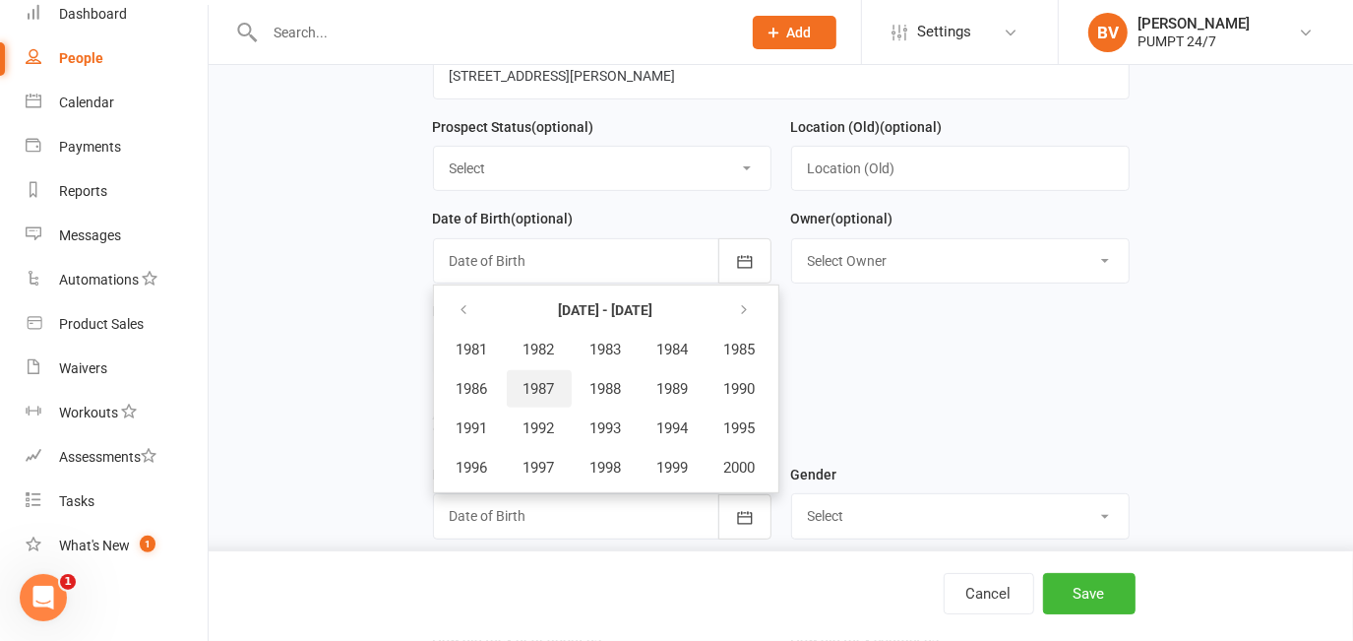
click at [552, 387] on span "1987" at bounding box center [538, 389] width 31 height 18
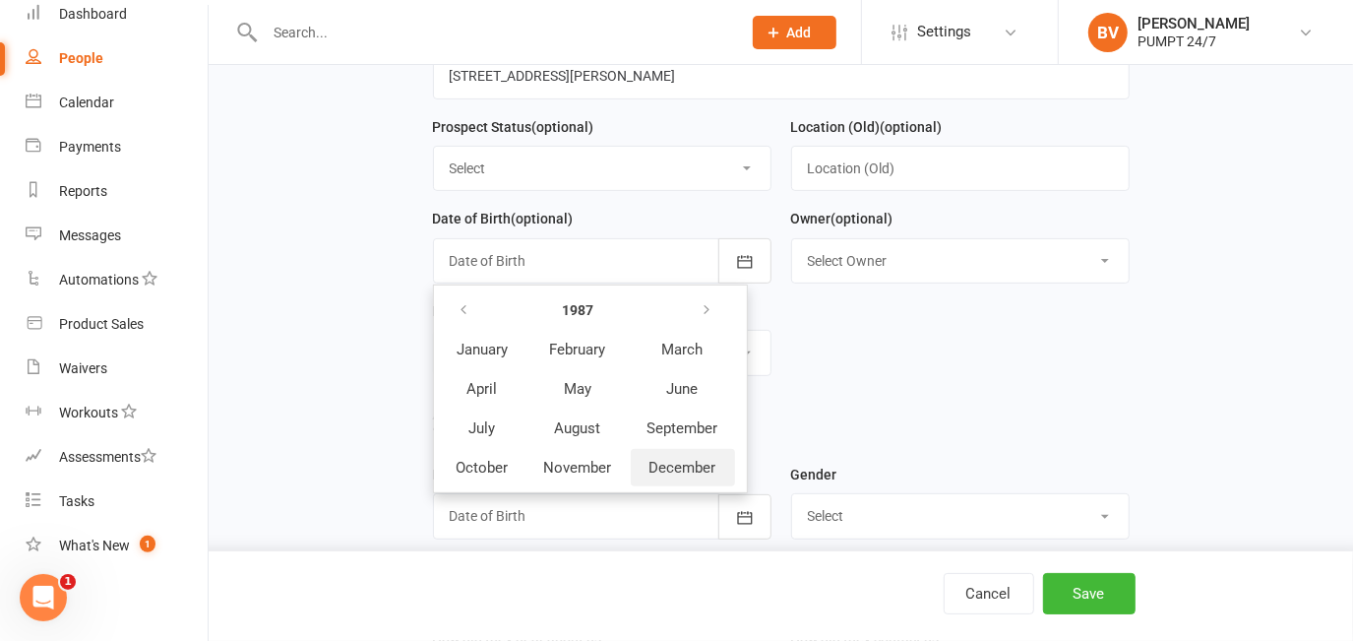
click at [670, 461] on span "December" at bounding box center [682, 468] width 67 height 18
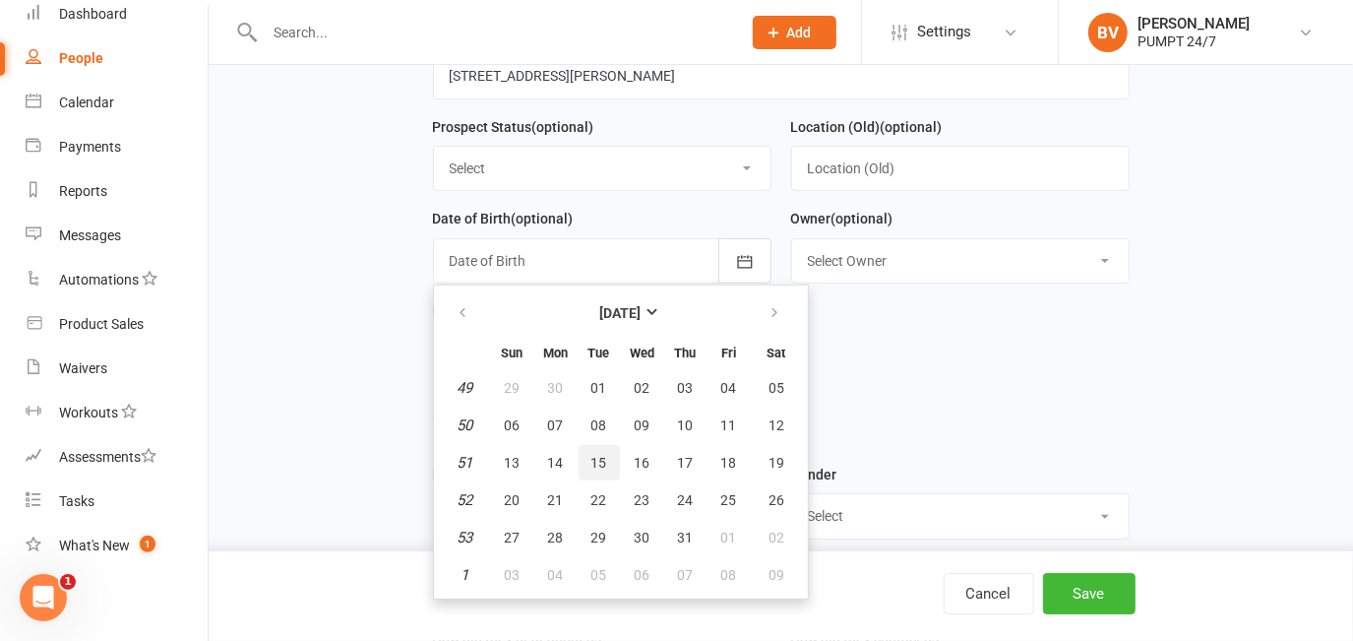
click at [596, 457] on span "15" at bounding box center [599, 463] width 16 height 16
type input "15 Dec 1987"
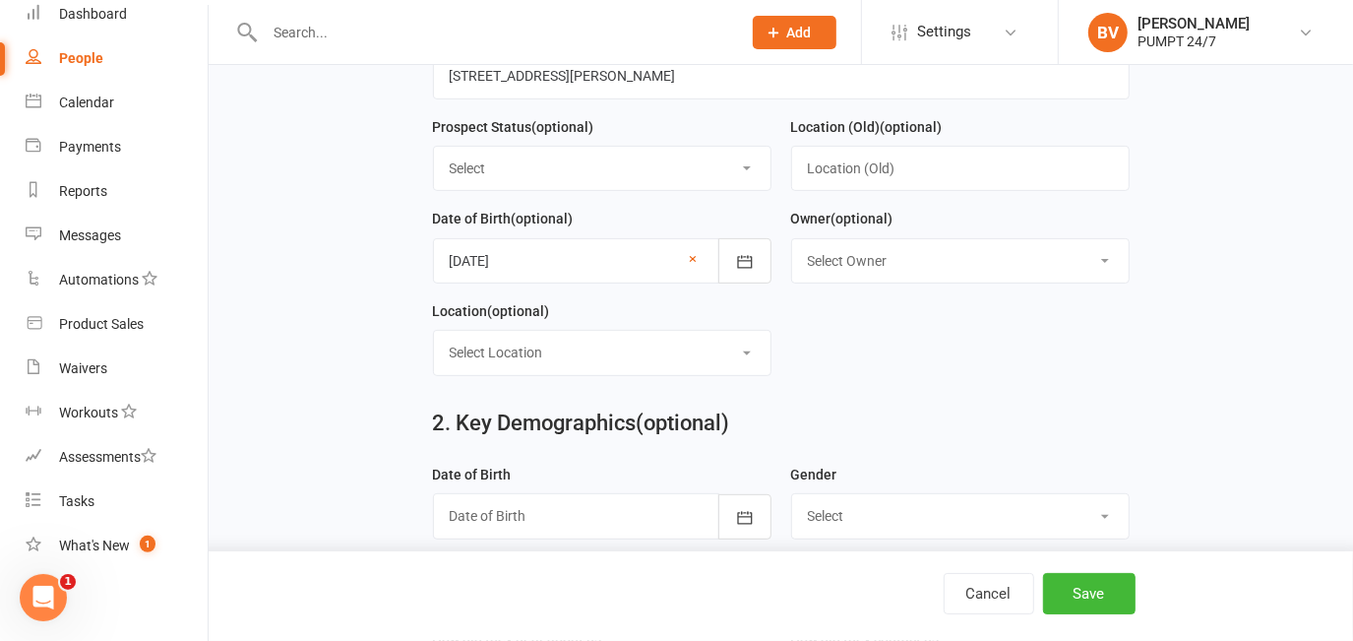
click at [950, 362] on form "First Name Holly Last Name Lewis Email holz87@myyahoo.com Mobile Number (option…" at bounding box center [781, 115] width 716 height 554
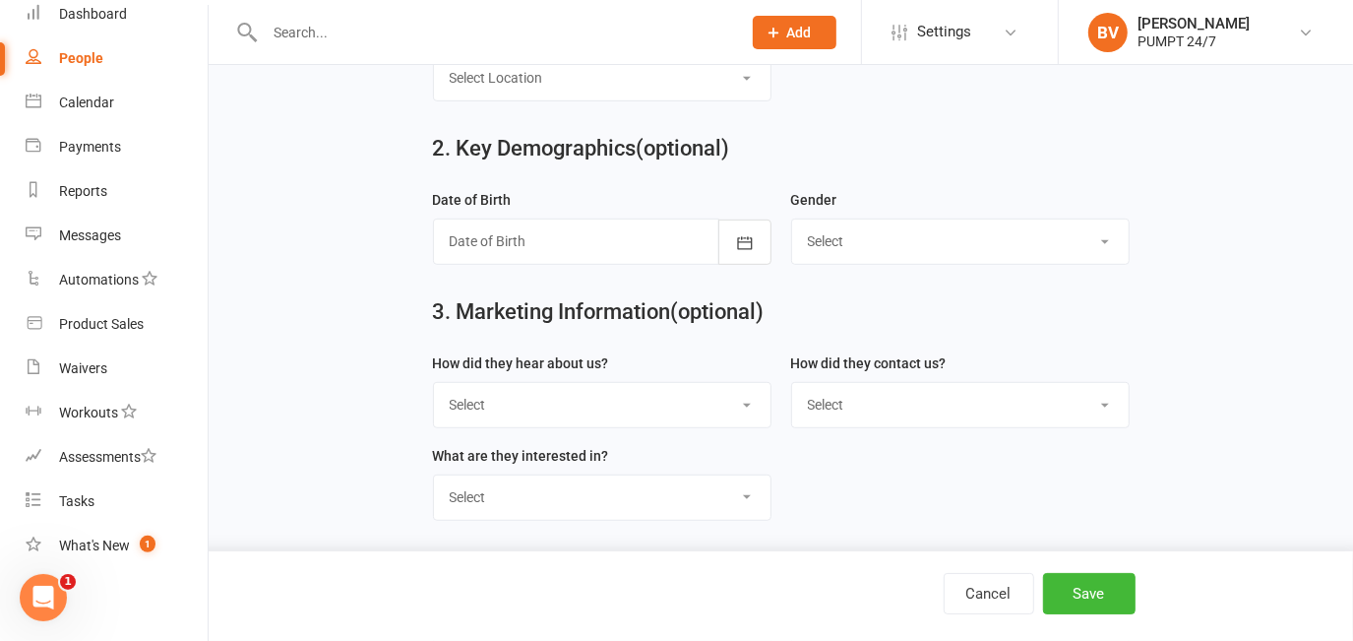
scroll to position [626, 0]
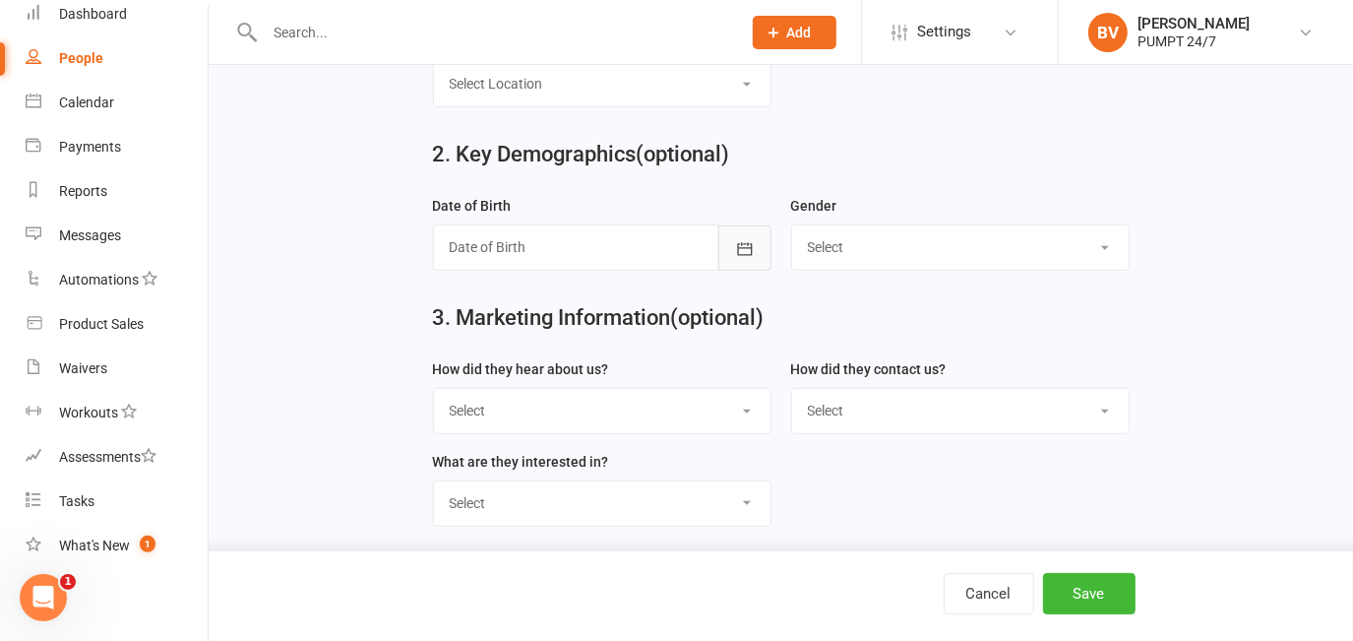
click at [726, 262] on button "button" at bounding box center [744, 247] width 53 height 45
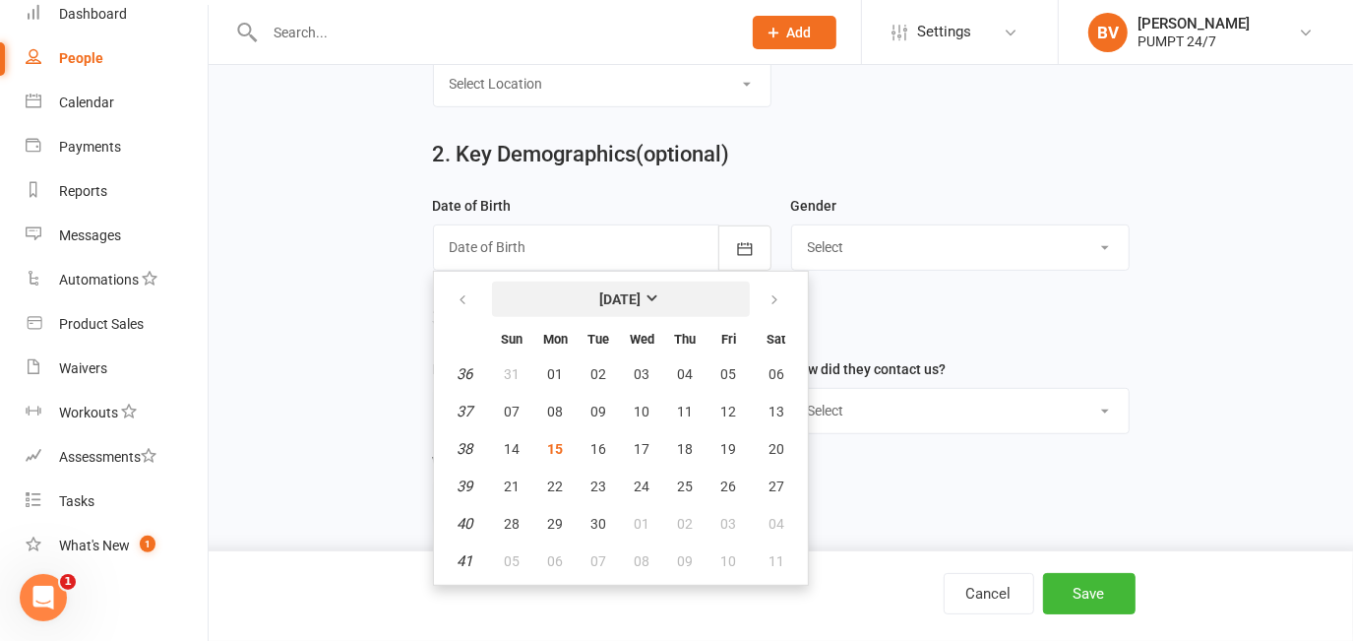
click at [600, 301] on strong "[DATE]" at bounding box center [620, 299] width 41 height 16
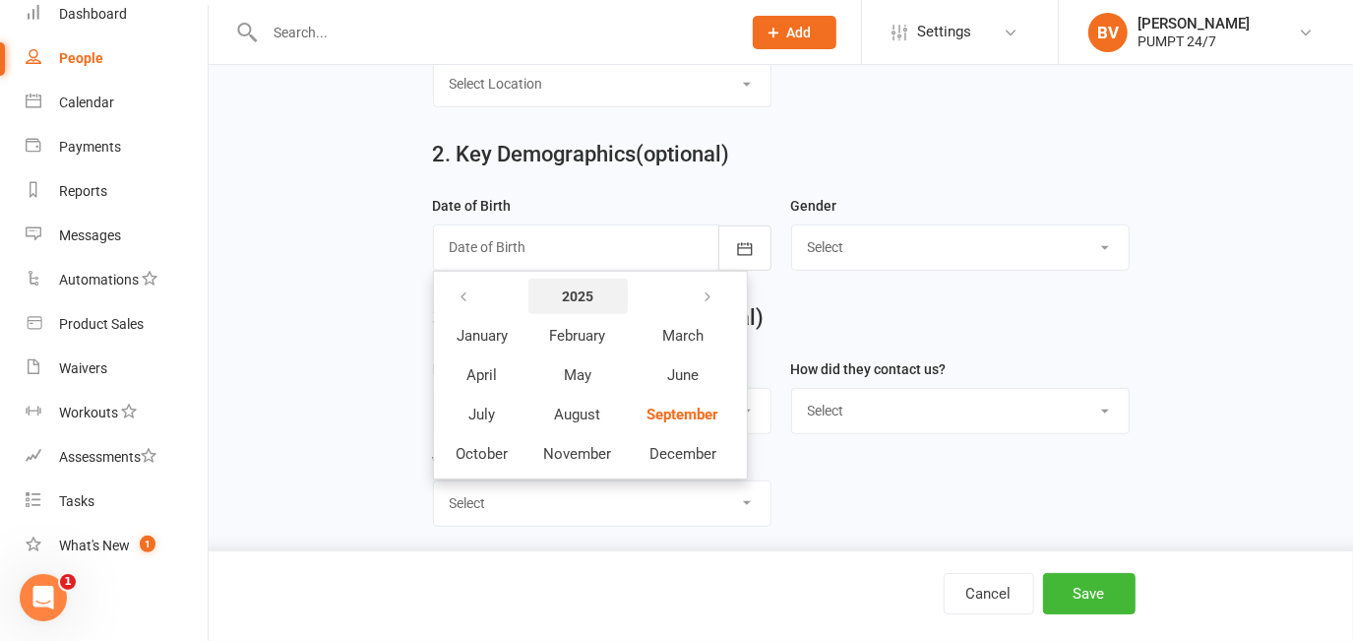
click at [595, 290] on button "2025" at bounding box center [577, 295] width 99 height 35
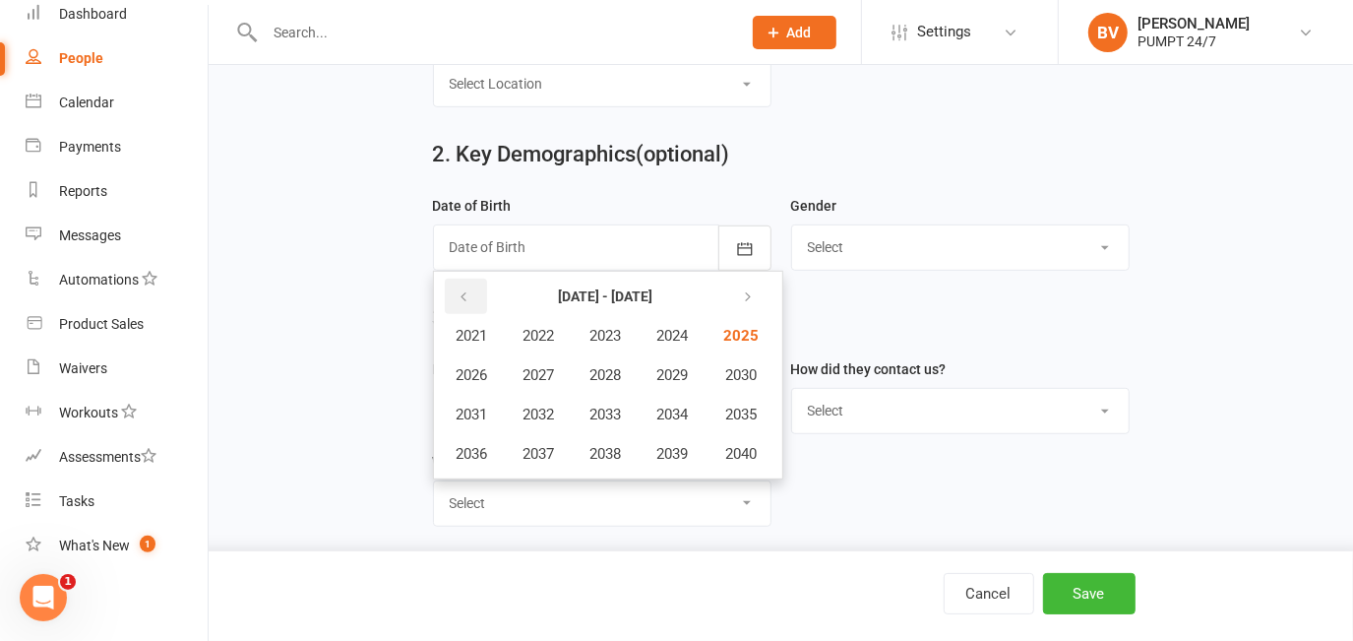
click at [473, 304] on button "button" at bounding box center [466, 295] width 42 height 35
click at [480, 300] on button "button" at bounding box center [466, 295] width 42 height 35
click at [565, 372] on button "1987" at bounding box center [539, 374] width 65 height 37
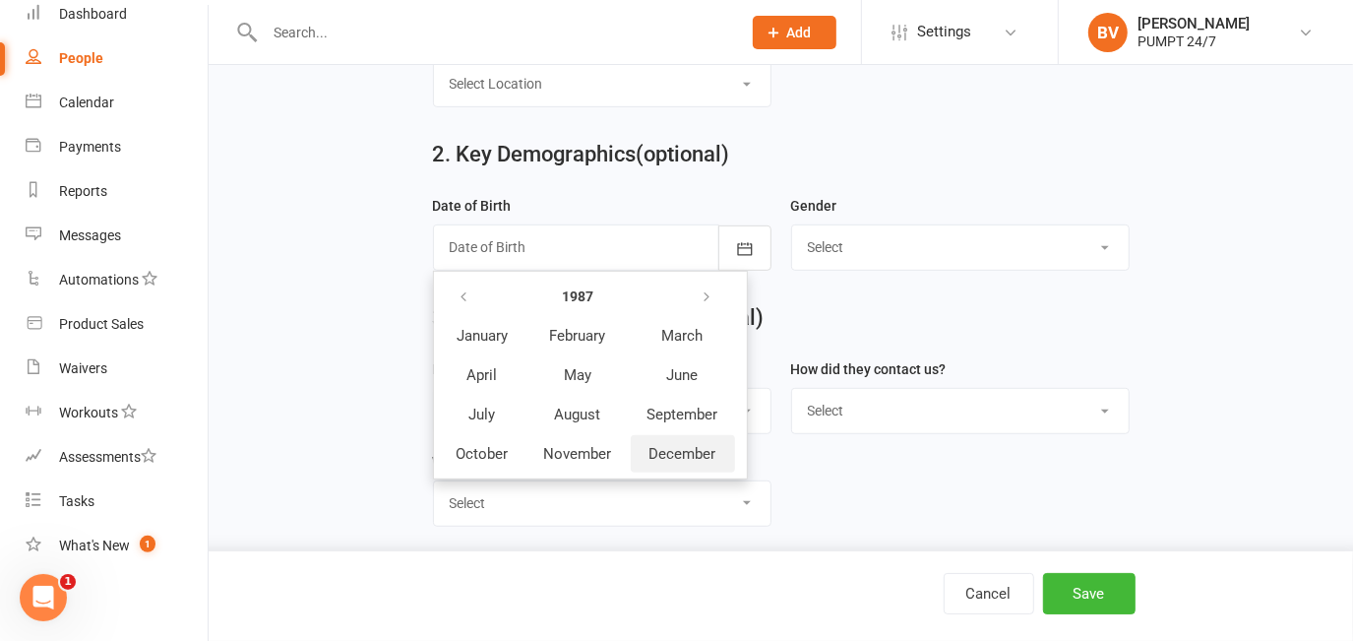
click at [658, 457] on span "December" at bounding box center [682, 454] width 67 height 18
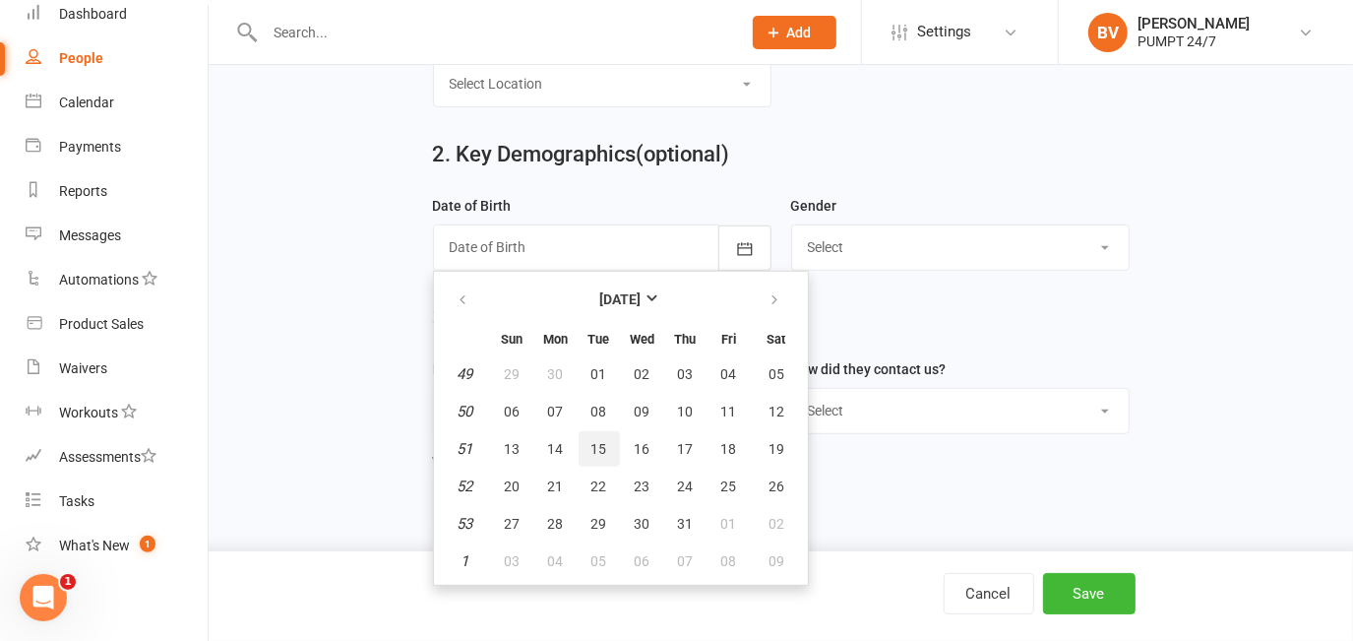
click at [595, 449] on span "15" at bounding box center [599, 449] width 16 height 16
type input "15 Dec 1987"
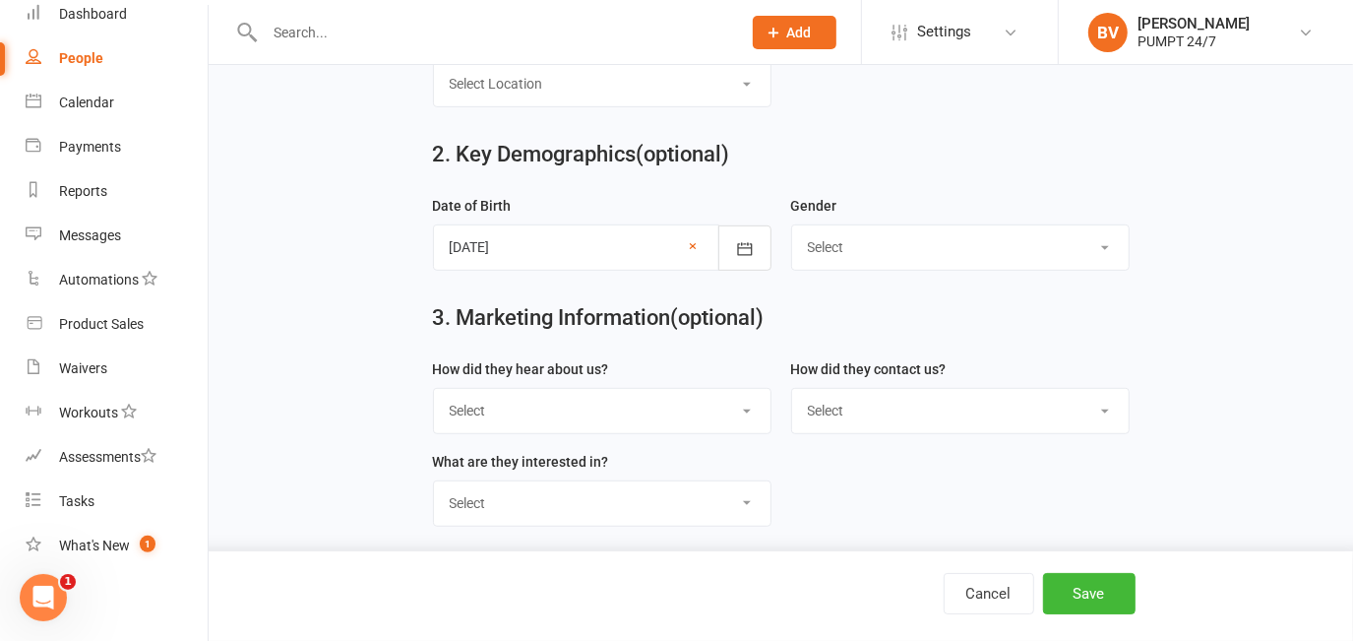
click at [915, 339] on div "3. Marketing Information (optional)" at bounding box center [781, 321] width 726 height 71
click at [875, 269] on select "Select [DEMOGRAPHIC_DATA] [DEMOGRAPHIC_DATA]" at bounding box center [960, 246] width 337 height 43
select select "[DEMOGRAPHIC_DATA]"
click at [792, 229] on select "Select [DEMOGRAPHIC_DATA] [DEMOGRAPHIC_DATA]" at bounding box center [960, 246] width 337 height 43
click at [850, 321] on h2 "3. Marketing Information (optional)" at bounding box center [781, 318] width 697 height 24
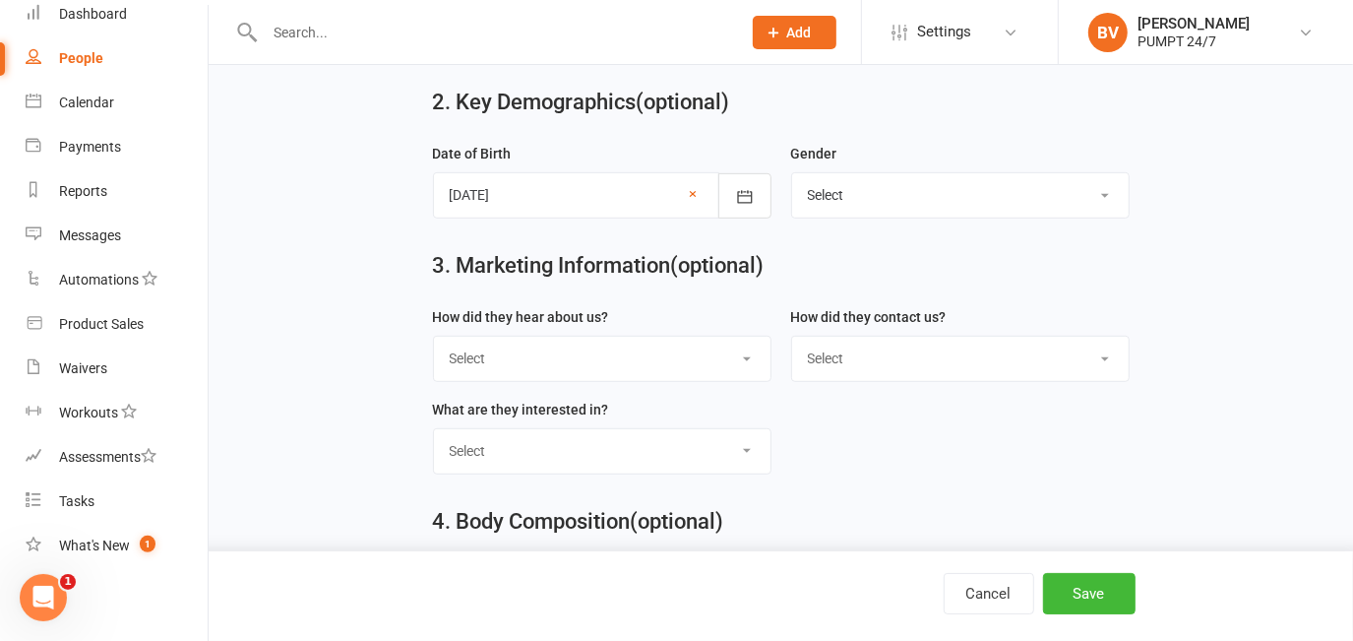
scroll to position [805, 0]
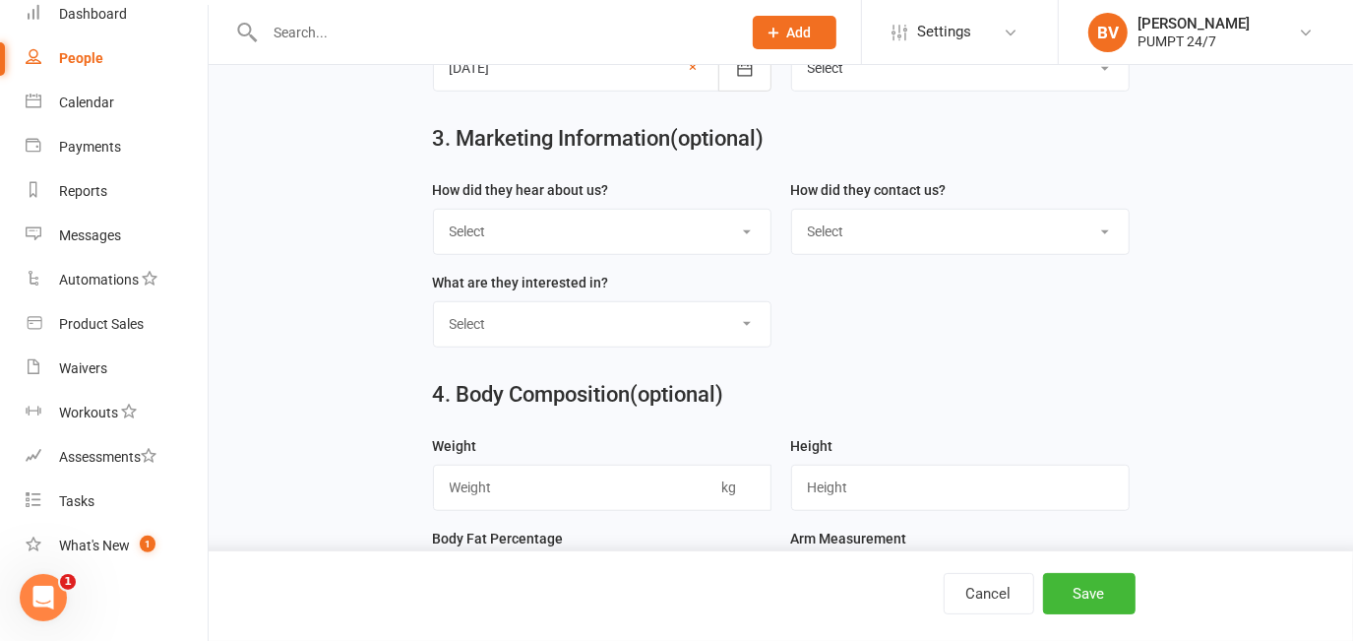
click at [575, 238] on select "Select Google Through A Friend Poster Magazine Walk by Letter Box Drop Facebook" at bounding box center [602, 231] width 337 height 43
select select "Google"
click at [434, 215] on select "Select Google Through A Friend Poster Magazine Walk by Letter Box Drop Facebook" at bounding box center [602, 231] width 337 height 43
click at [819, 315] on form "How did they hear about us? Select Google Through A Friend Poster Magazine Walk…" at bounding box center [781, 270] width 716 height 185
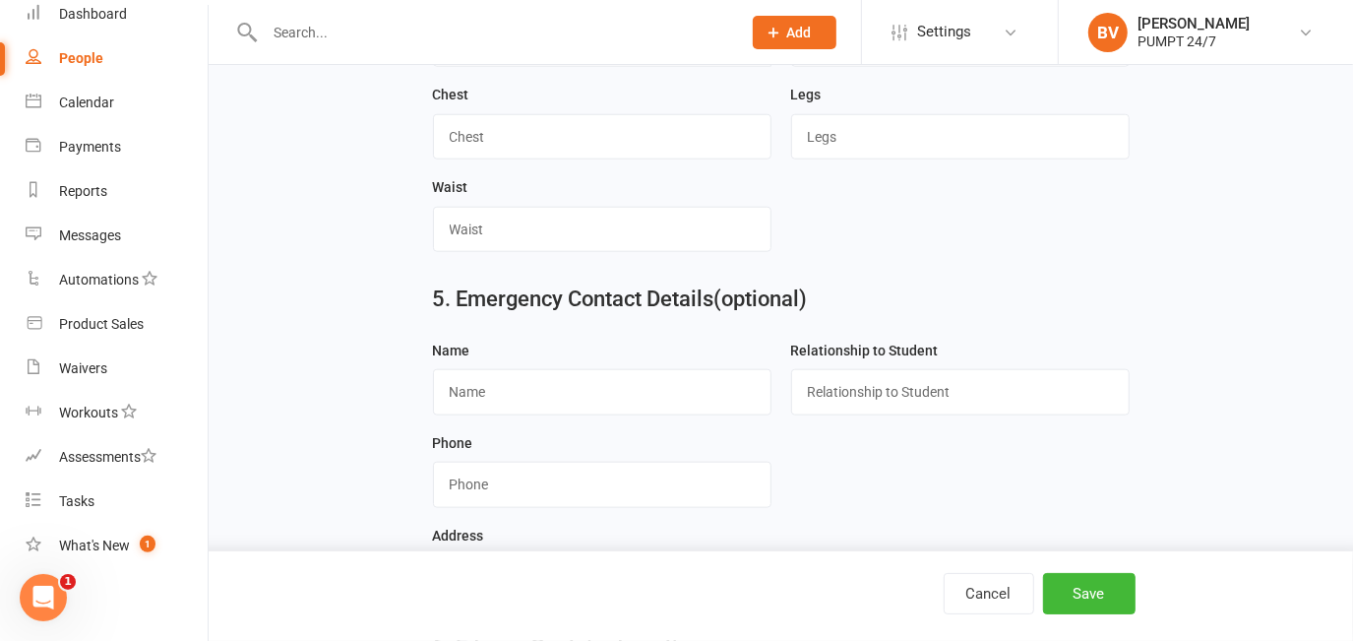
scroll to position [1341, 0]
click at [611, 397] on input "text" at bounding box center [602, 390] width 338 height 45
paste input "Michala Marling"
type input "Michala Marling"
click at [926, 406] on input "text" at bounding box center [960, 390] width 338 height 45
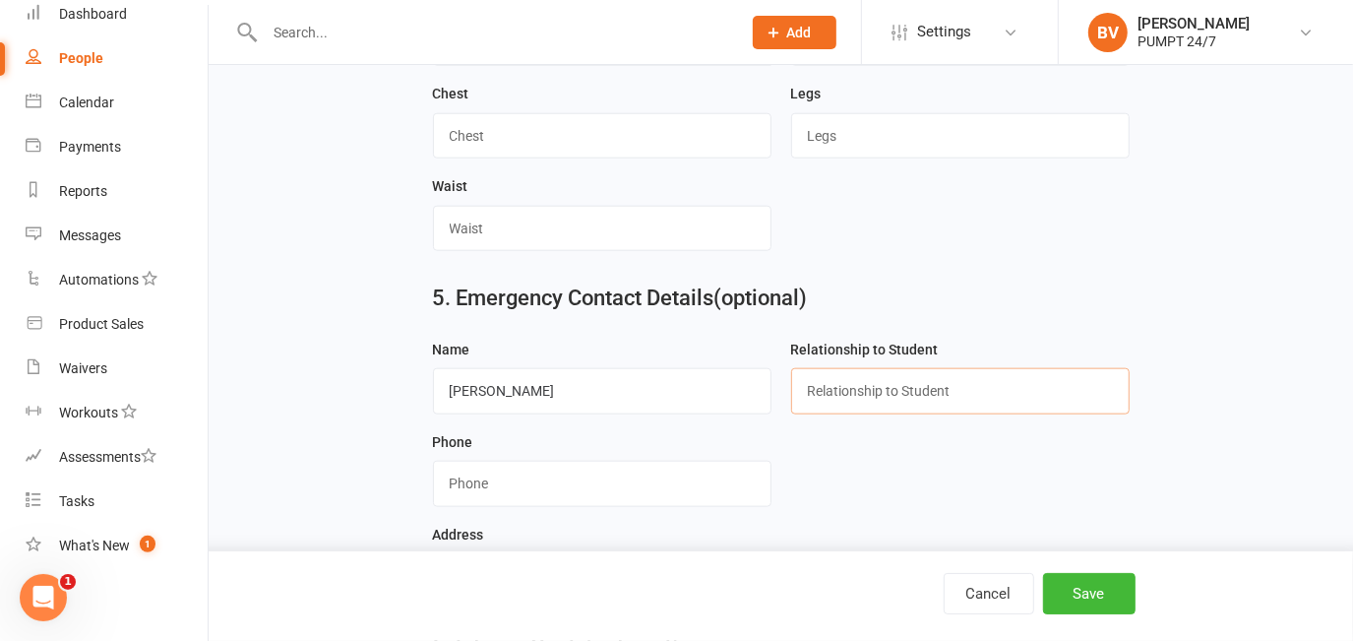
type input "Spouse"
type input "0408748678"
click at [752, 538] on div "Address" at bounding box center [781, 560] width 697 height 77
click at [559, 487] on input "string" at bounding box center [602, 483] width 338 height 45
drag, startPoint x: 545, startPoint y: 494, endPoint x: 439, endPoint y: 474, distance: 108.1
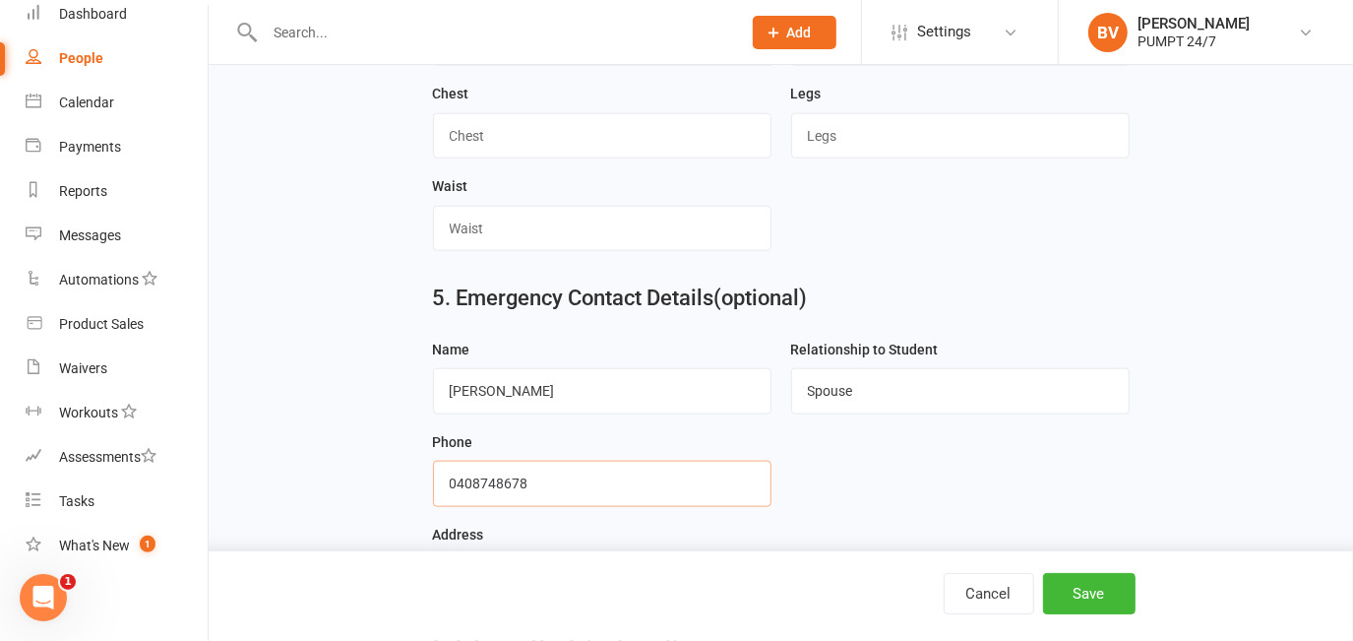
click at [439, 474] on input "string" at bounding box center [602, 483] width 338 height 45
paste input "0428817493"
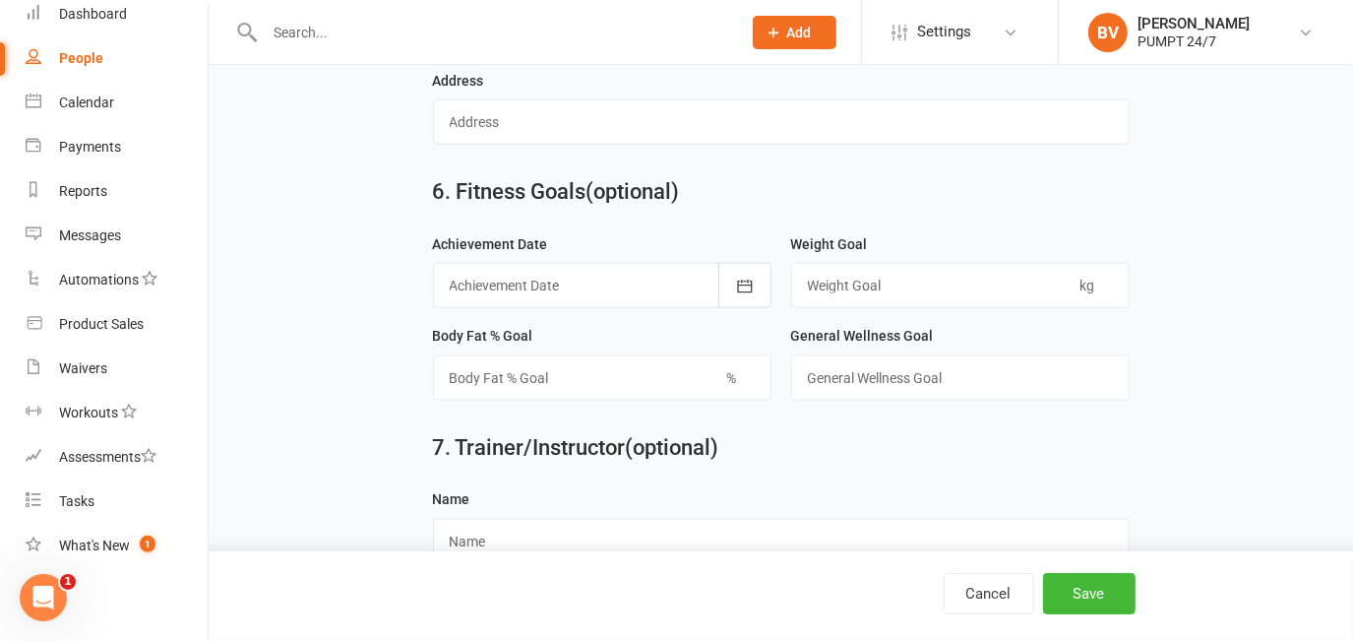
scroll to position [1855, 0]
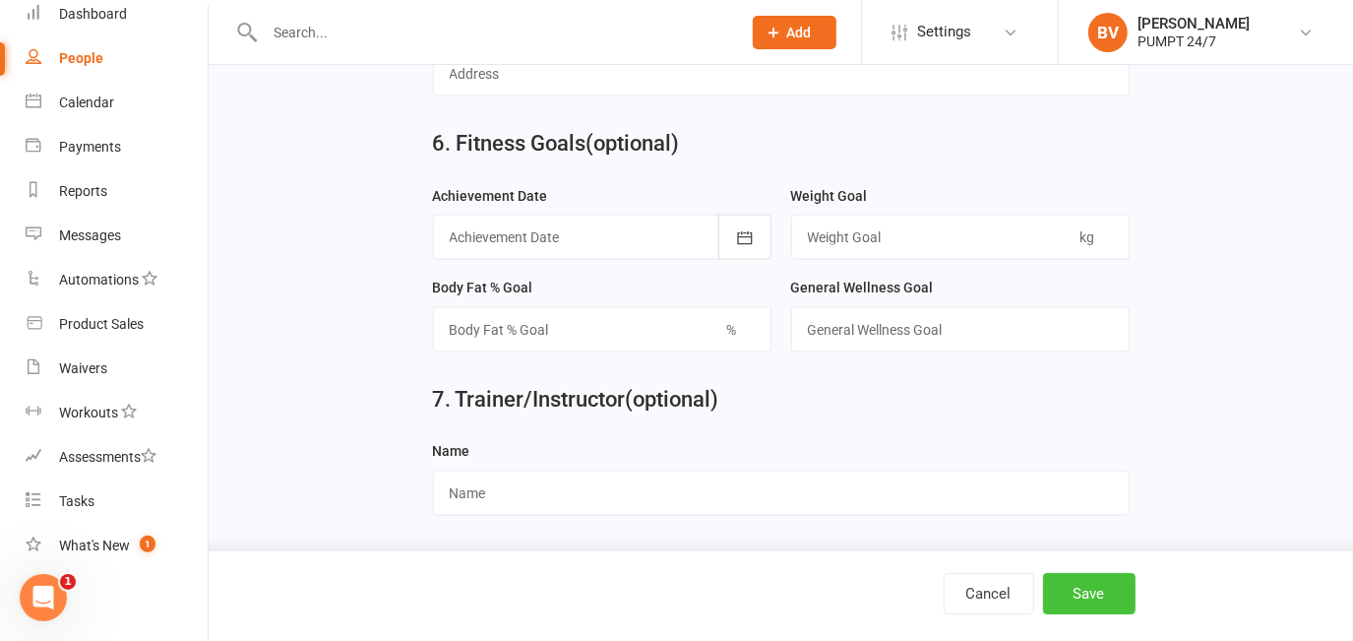
type input "0428817493"
click at [1091, 589] on button "Save" at bounding box center [1089, 593] width 92 height 41
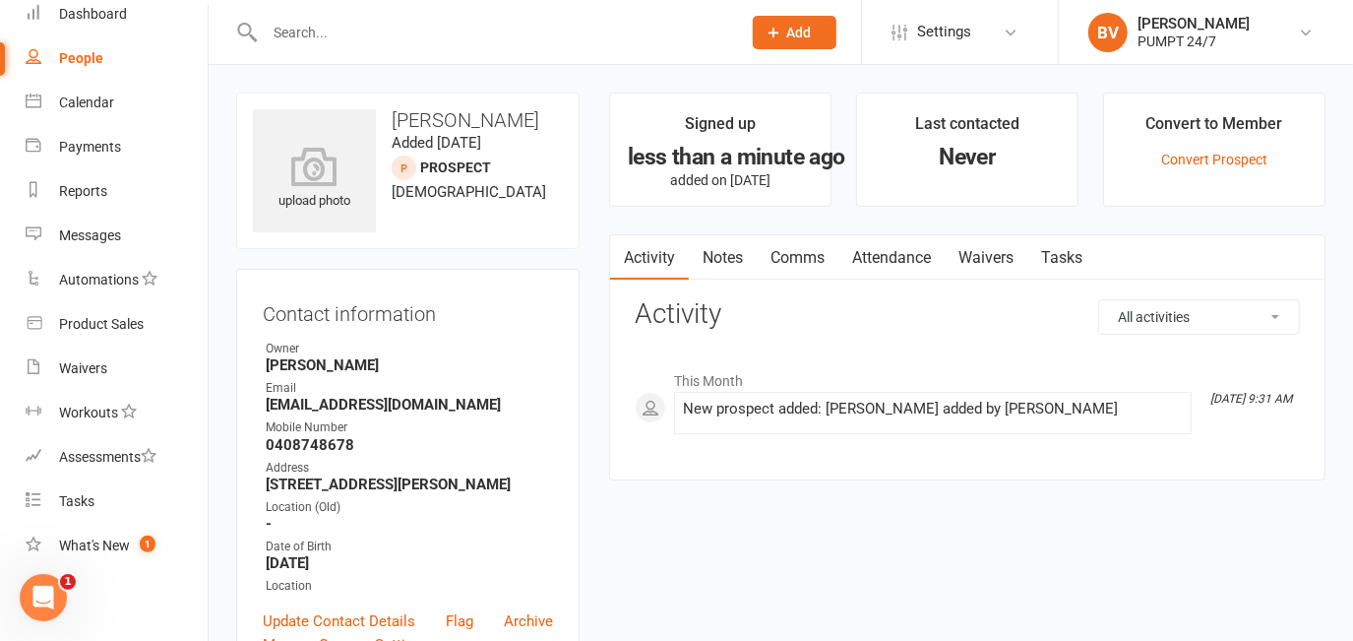
click at [375, 2] on div at bounding box center [481, 32] width 491 height 64
click at [373, 33] on input "text" at bounding box center [493, 33] width 468 height 28
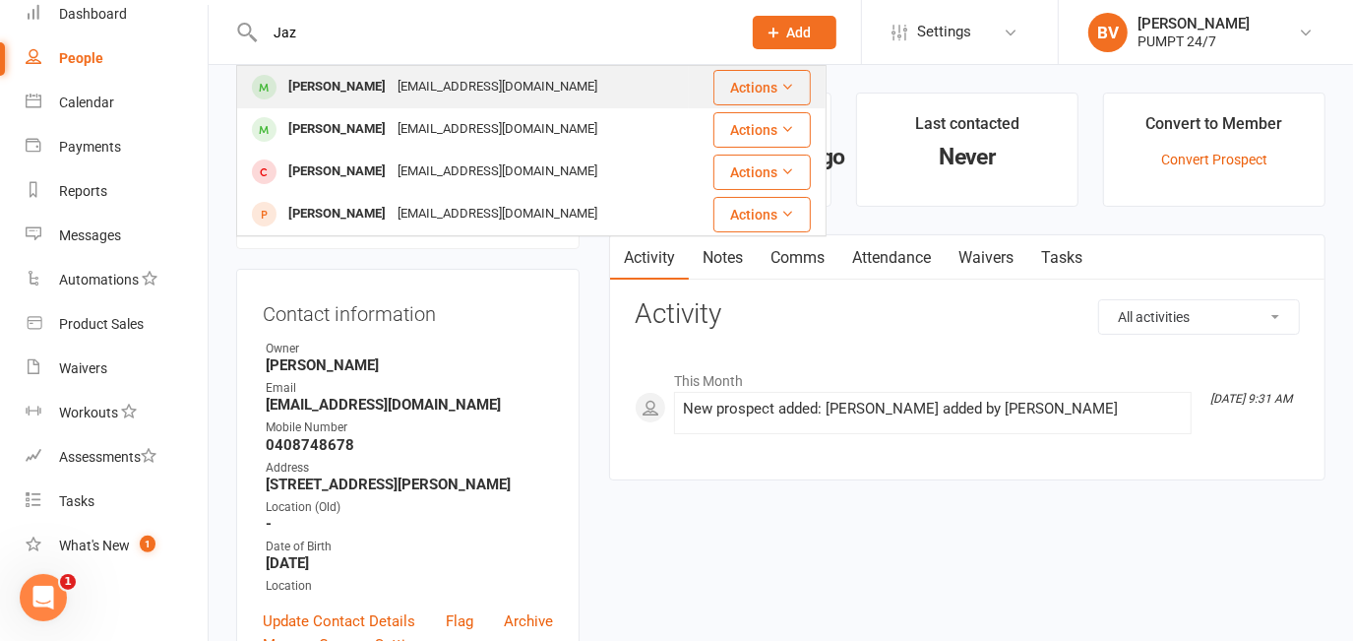
type input "Jaz"
click at [357, 84] on div "Jaz Jauntliss" at bounding box center [336, 87] width 109 height 29
